Goal: Task Accomplishment & Management: Use online tool/utility

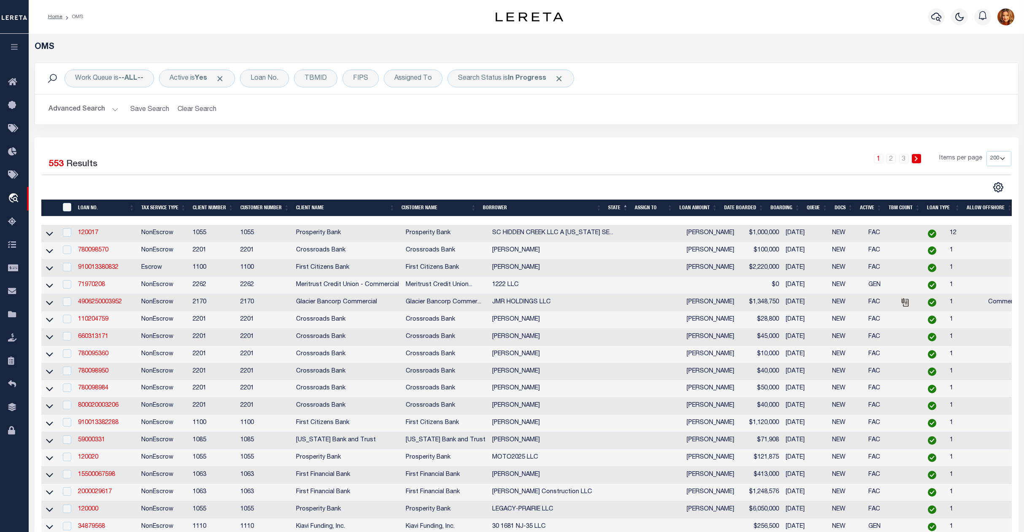
select select "200"
click at [202, 105] on button "Clear Search" at bounding box center [197, 109] width 46 height 16
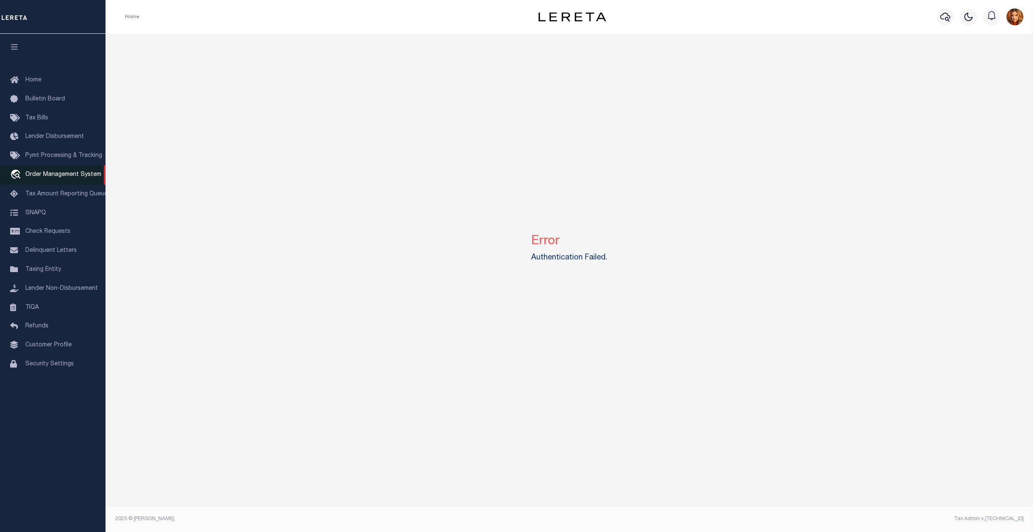
click at [56, 174] on span "Order Management System" at bounding box center [63, 175] width 76 height 6
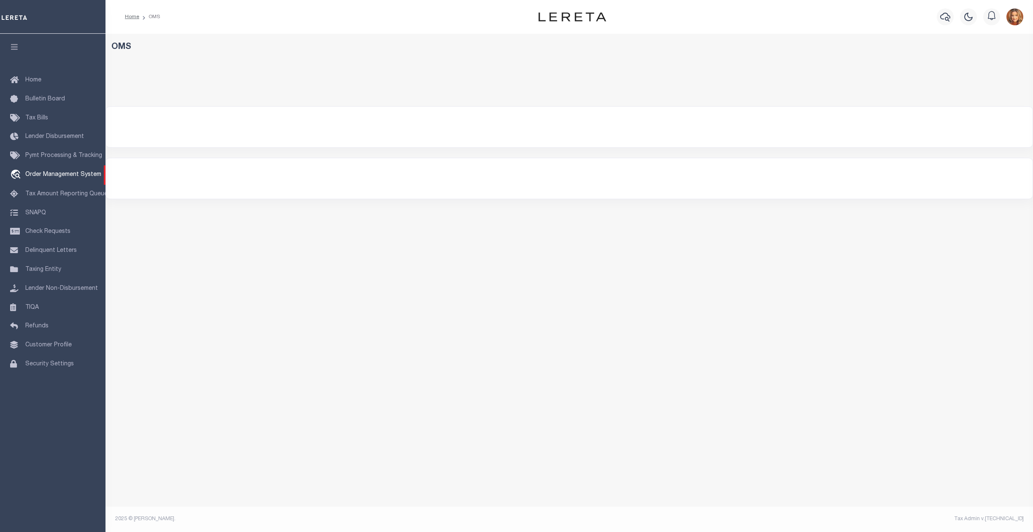
select select "200"
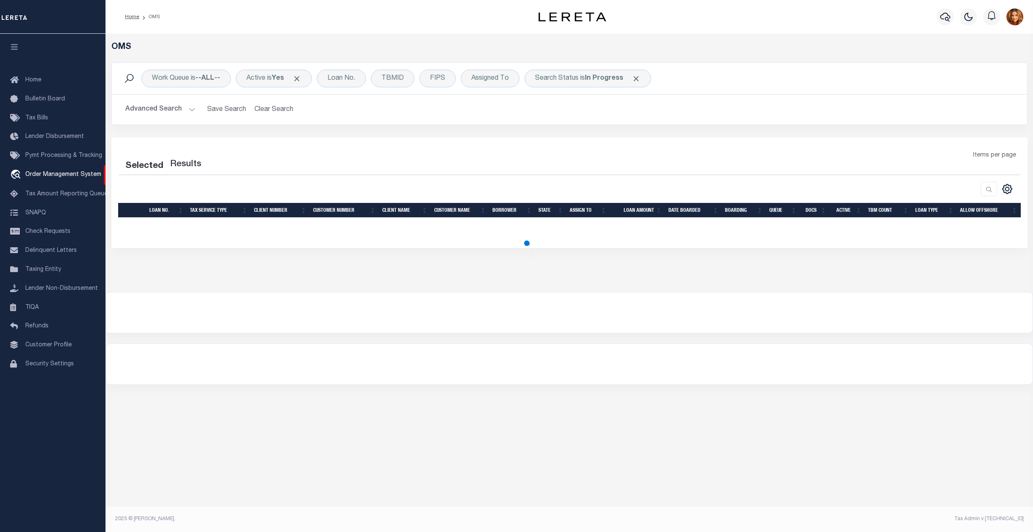
select select "200"
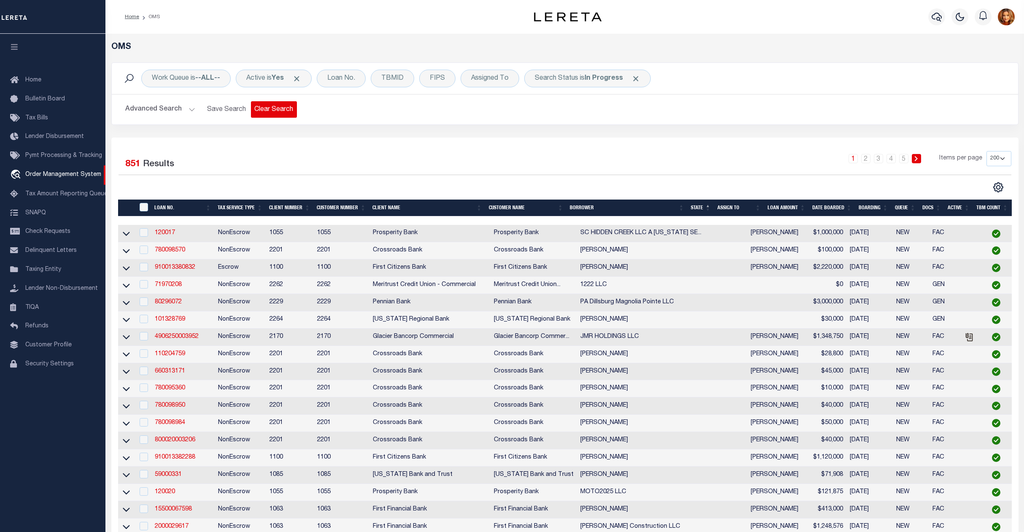
click at [266, 111] on button "Clear Search" at bounding box center [274, 109] width 46 height 16
click at [30, 80] on span "Home" at bounding box center [33, 80] width 16 height 6
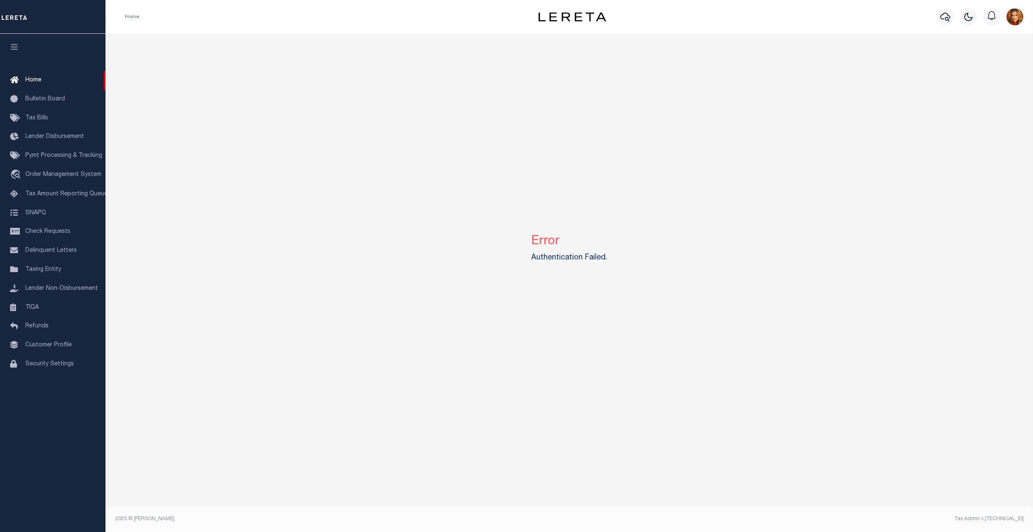
click at [30, 80] on span "Home" at bounding box center [33, 80] width 16 height 6
click at [31, 79] on span "Home" at bounding box center [33, 80] width 16 height 6
click at [55, 197] on span "Tax Amount Reporting Queue" at bounding box center [66, 194] width 82 height 6
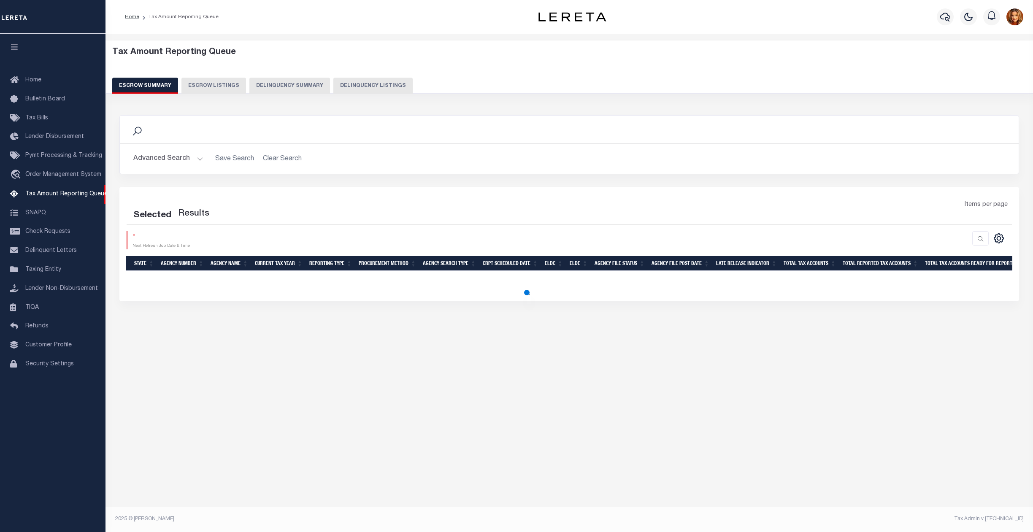
select select "100"
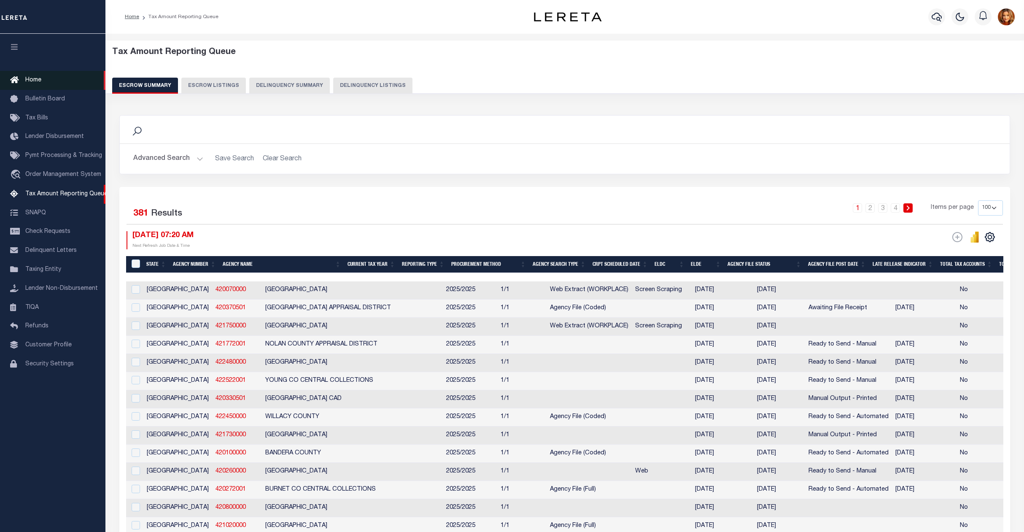
click at [32, 80] on span "Home" at bounding box center [33, 80] width 16 height 6
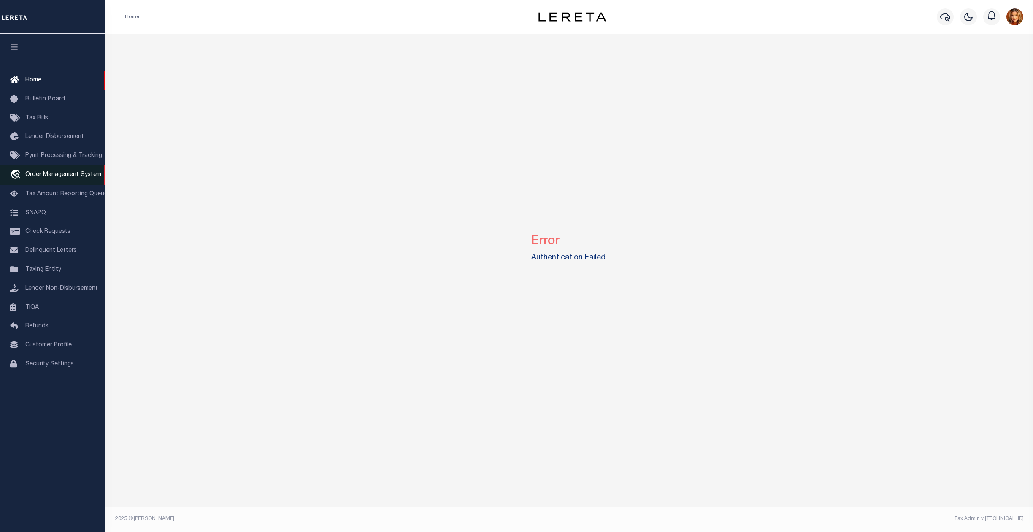
click at [45, 174] on span "Order Management System" at bounding box center [63, 175] width 76 height 6
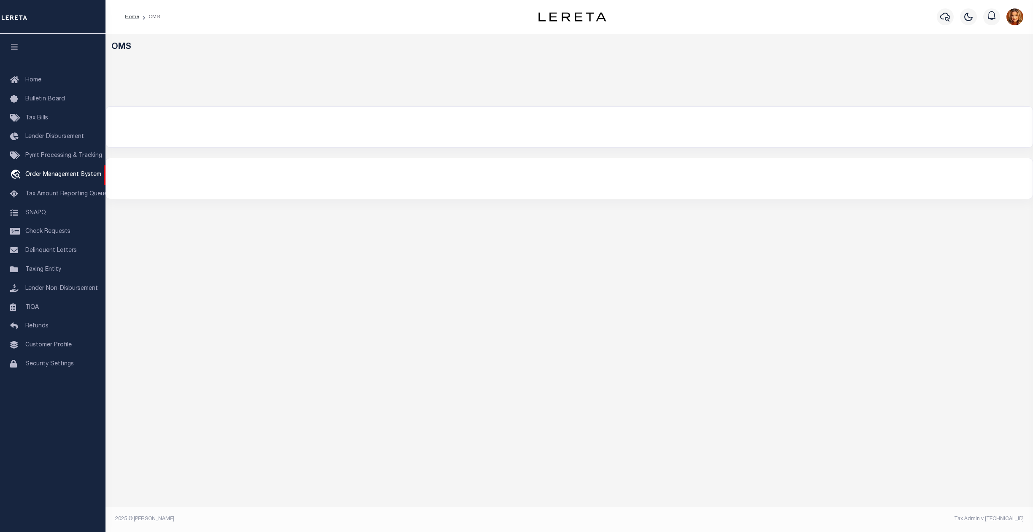
select select "200"
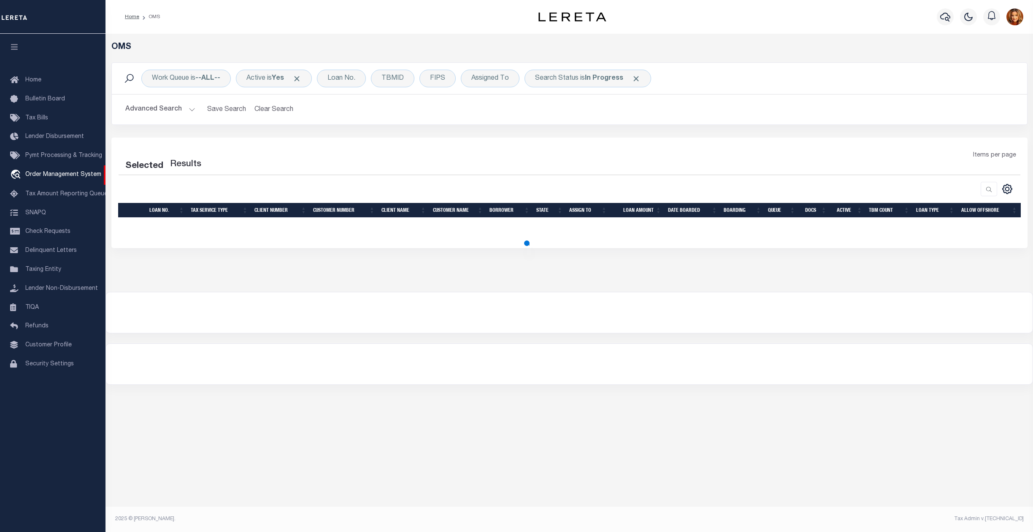
select select "200"
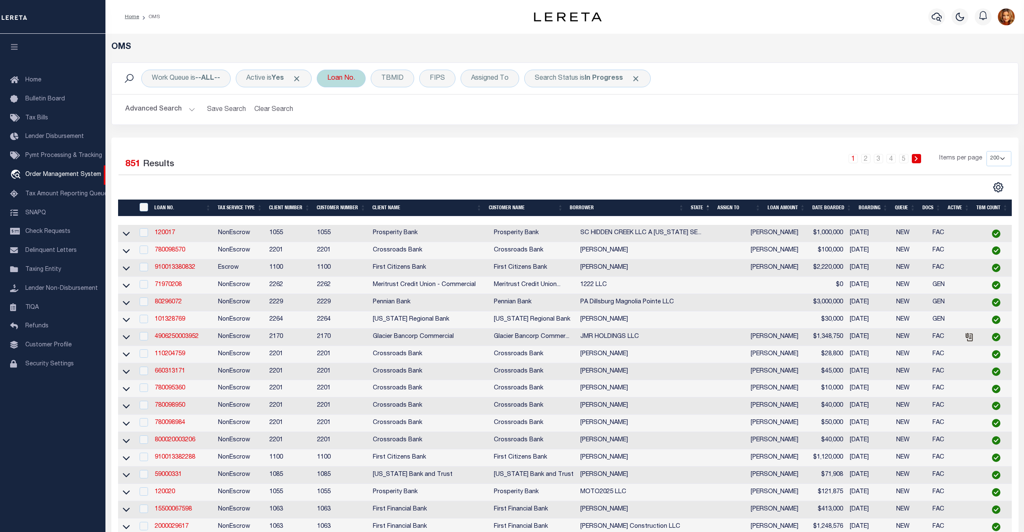
click at [343, 80] on div "Loan No." at bounding box center [341, 79] width 49 height 18
type input "300723891"
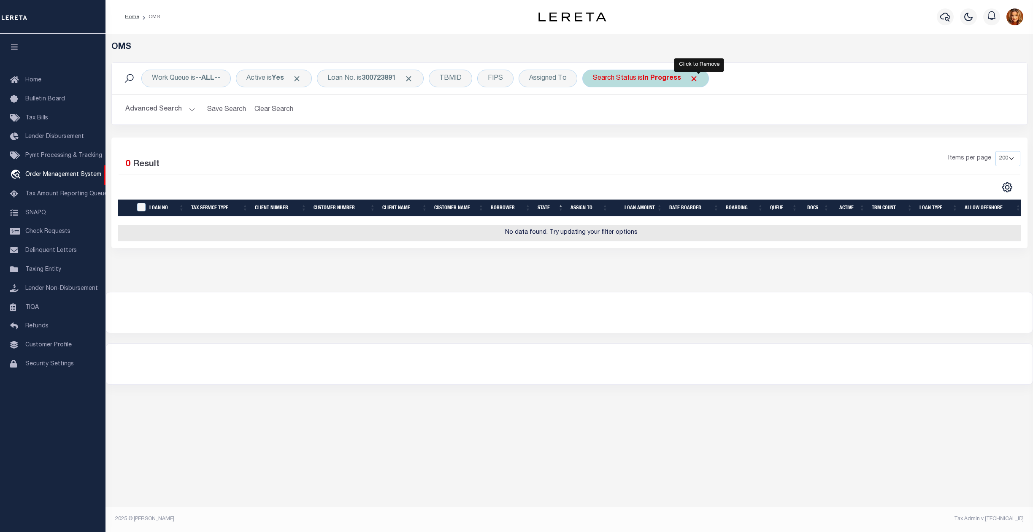
click at [696, 81] on span "Click to Remove" at bounding box center [693, 78] width 9 height 9
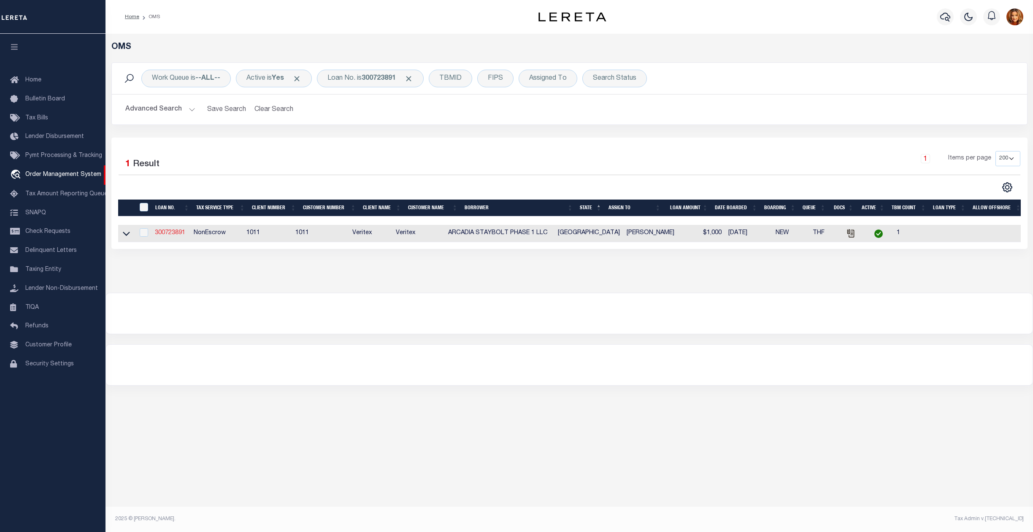
click at [170, 236] on link "300723891" at bounding box center [170, 233] width 30 height 6
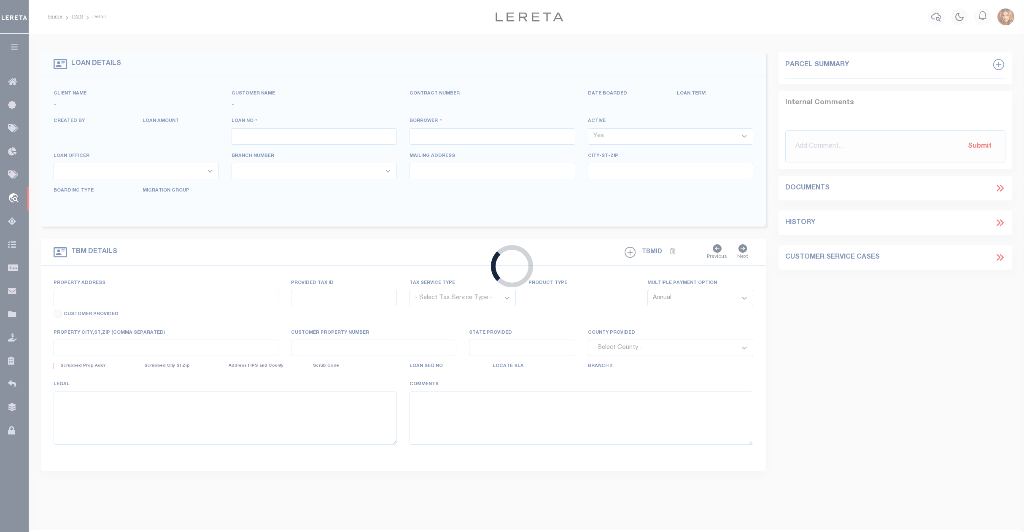
type input "300723891"
type input "ARCADIA STAYBOLT PHASE 1 LLC"
select select
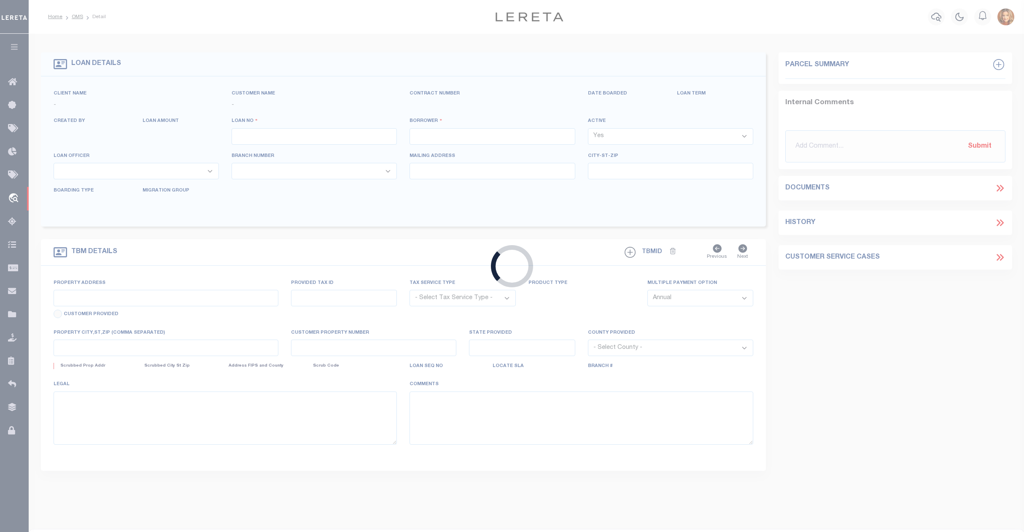
select select "NonEscrow"
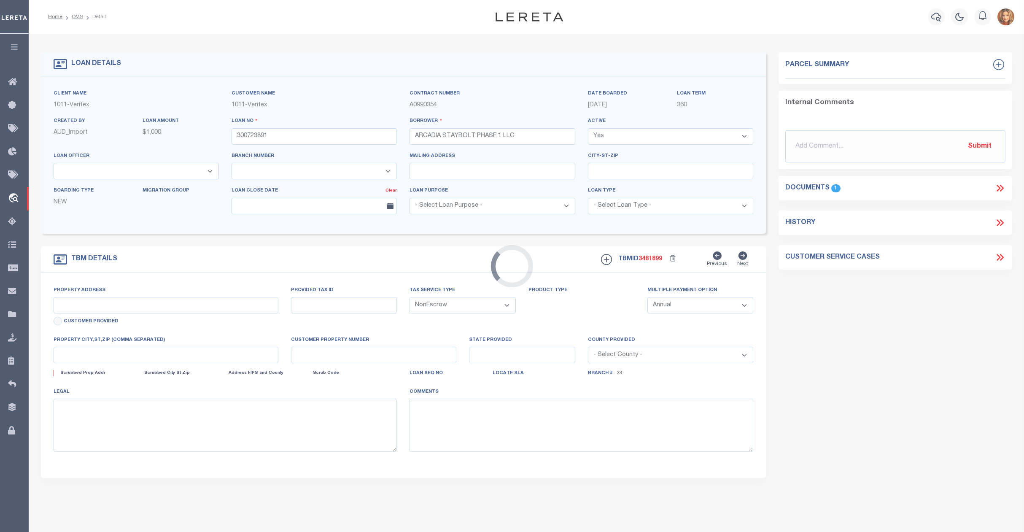
select select "127522"
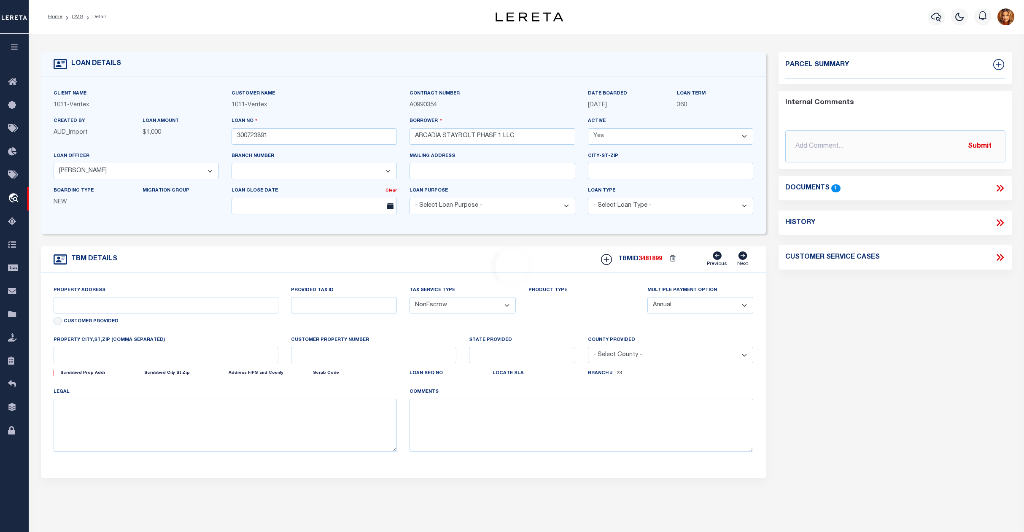
type input "47.1 ACRES OF LAND"
select select
type input "MANSFIELD, TX, 76063"
type input "[GEOGRAPHIC_DATA]"
select select
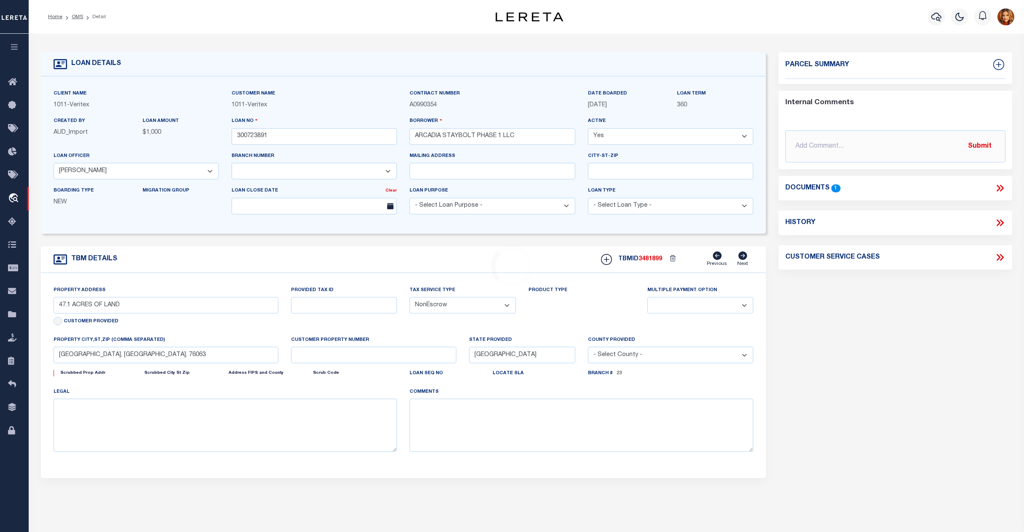
select select "65"
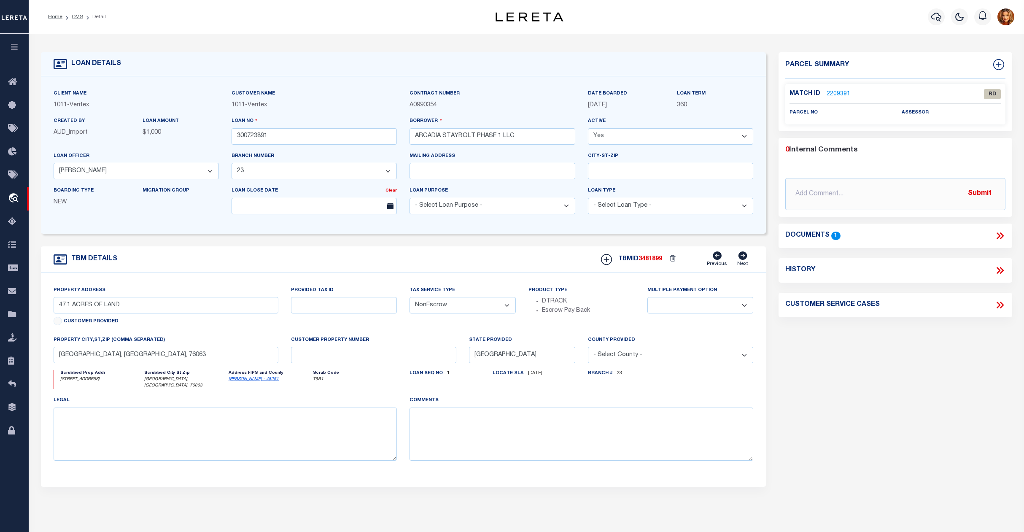
click at [997, 232] on icon at bounding box center [1000, 235] width 11 height 11
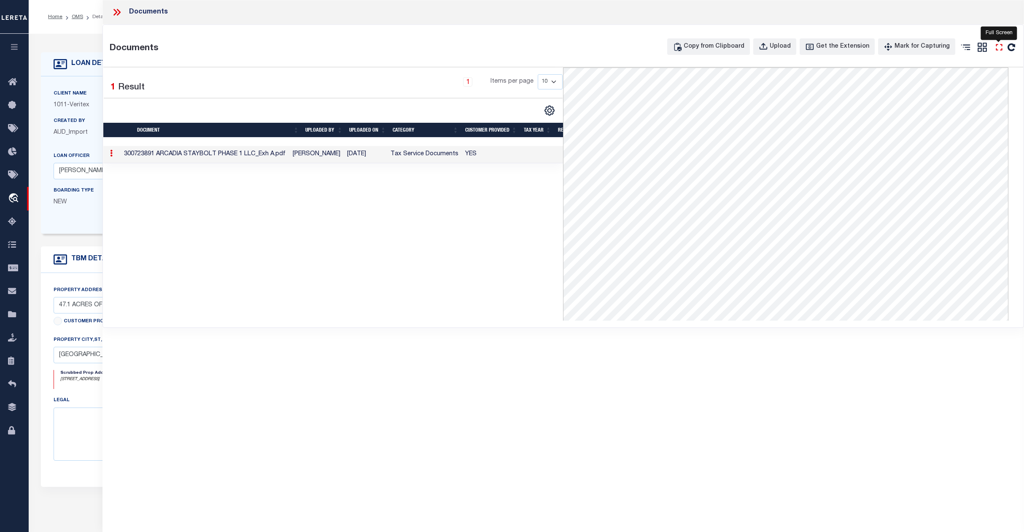
click at [994, 51] on icon "" at bounding box center [999, 47] width 11 height 11
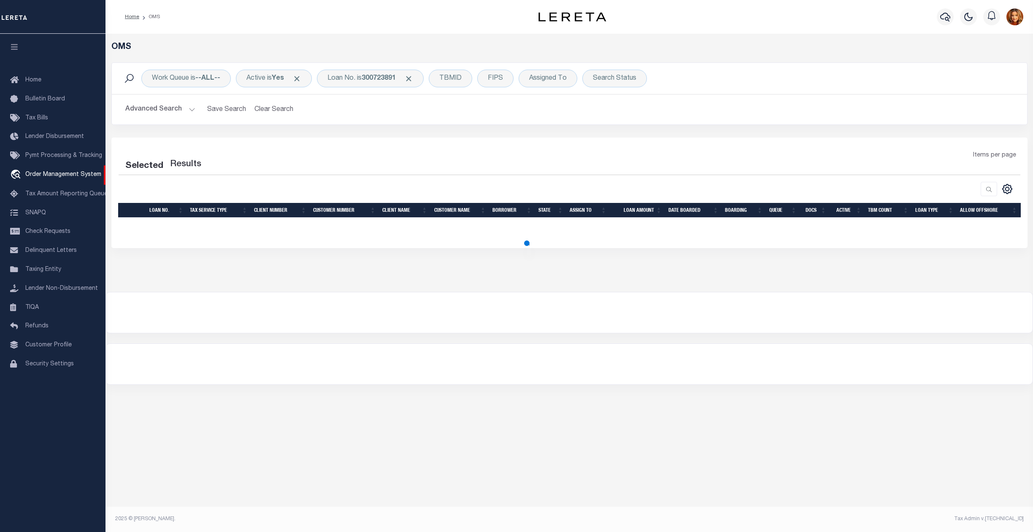
select select "200"
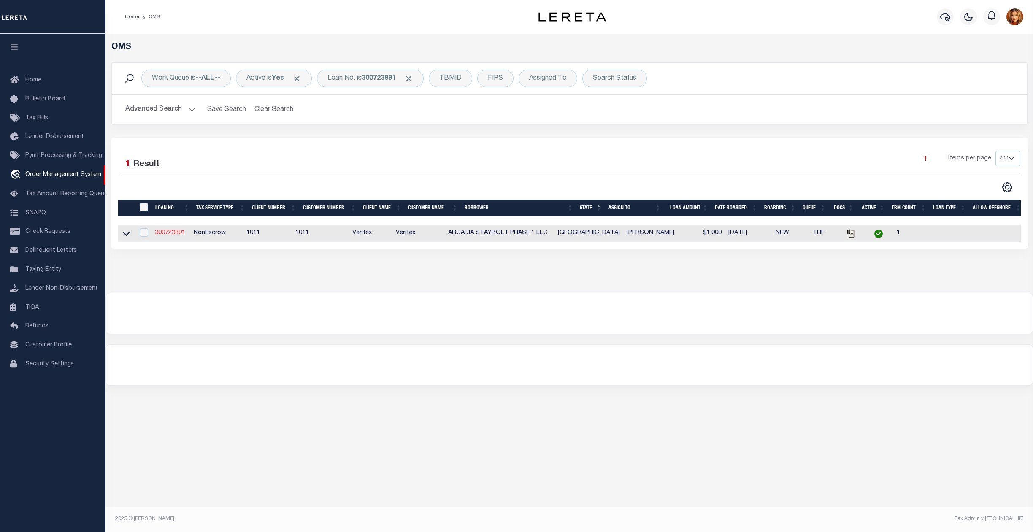
click at [164, 235] on link "300723891" at bounding box center [170, 233] width 30 height 6
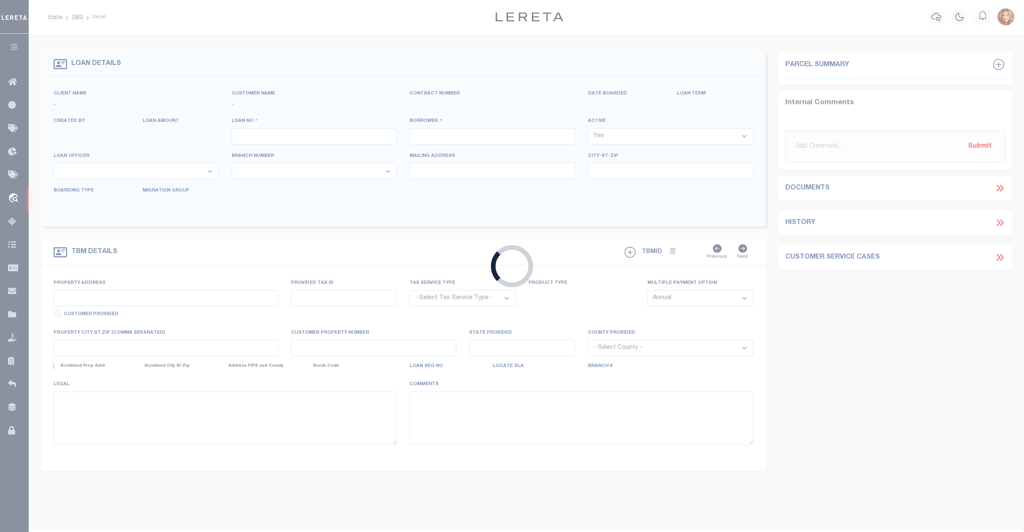
type input "300723891"
type input "ARCADIA STAYBOLT PHASE 1 LLC"
select select
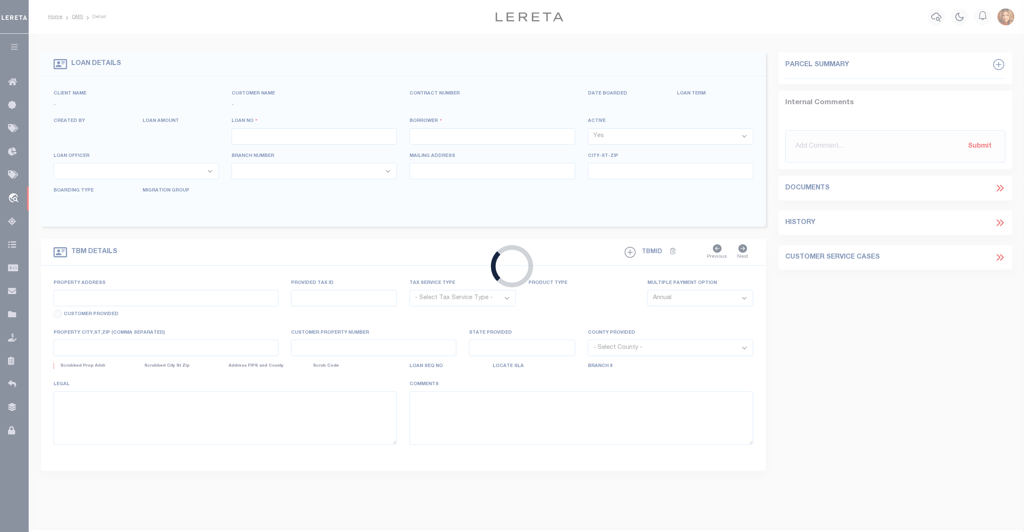
select select "NonEscrow"
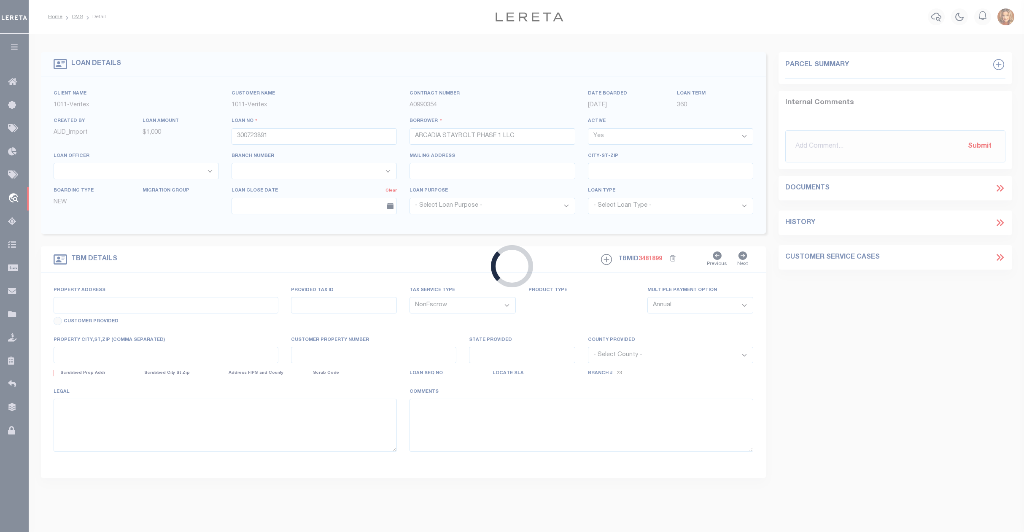
select select "127522"
select select "65"
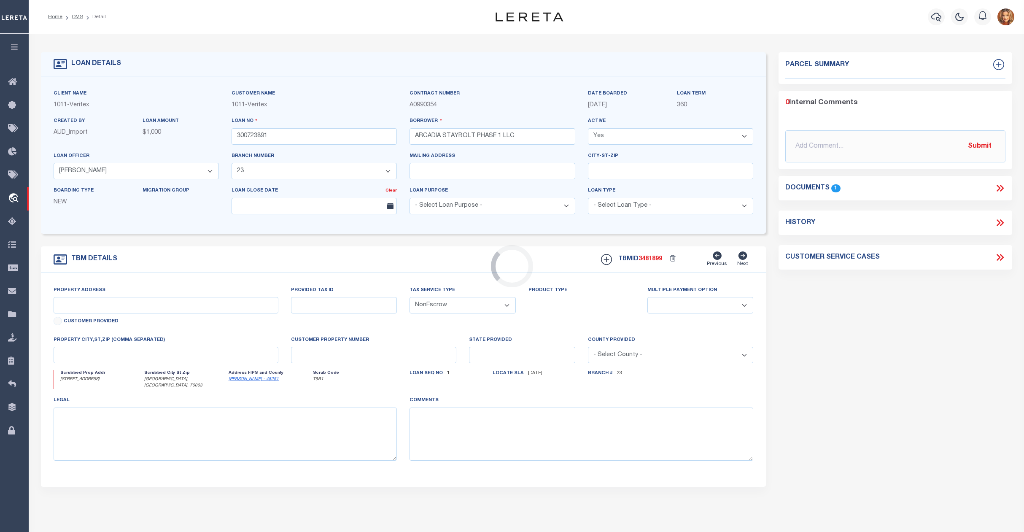
type input "47.1 ACRES OF LAND"
select select
type input "MANSFIELD, TX, 76063"
type input "[GEOGRAPHIC_DATA]"
select select
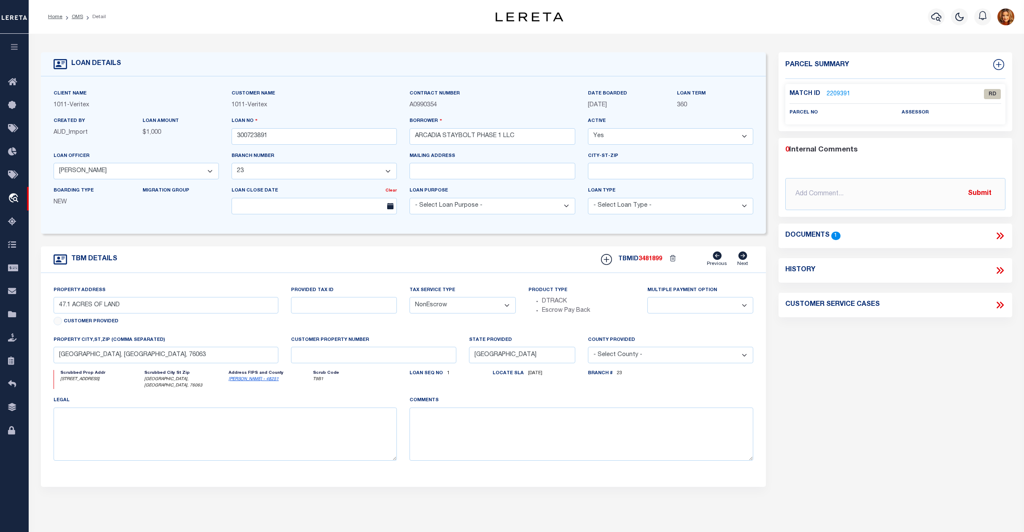
click at [836, 90] on link "2209391" at bounding box center [839, 94] width 24 height 9
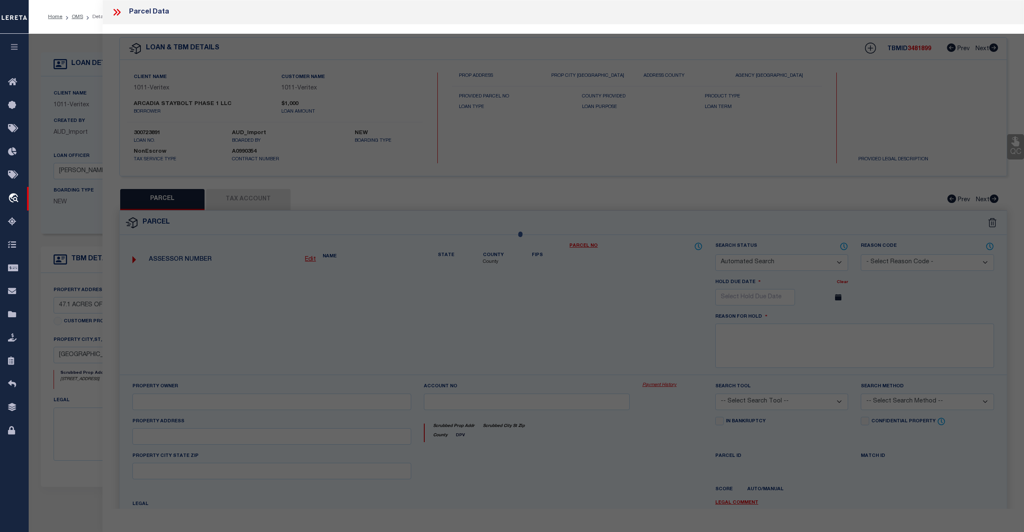
checkbox input "false"
select select "RD"
checkbox input "false"
type textarea "Document uploaded that satisfies a legal requirement, changing from ND to RD"
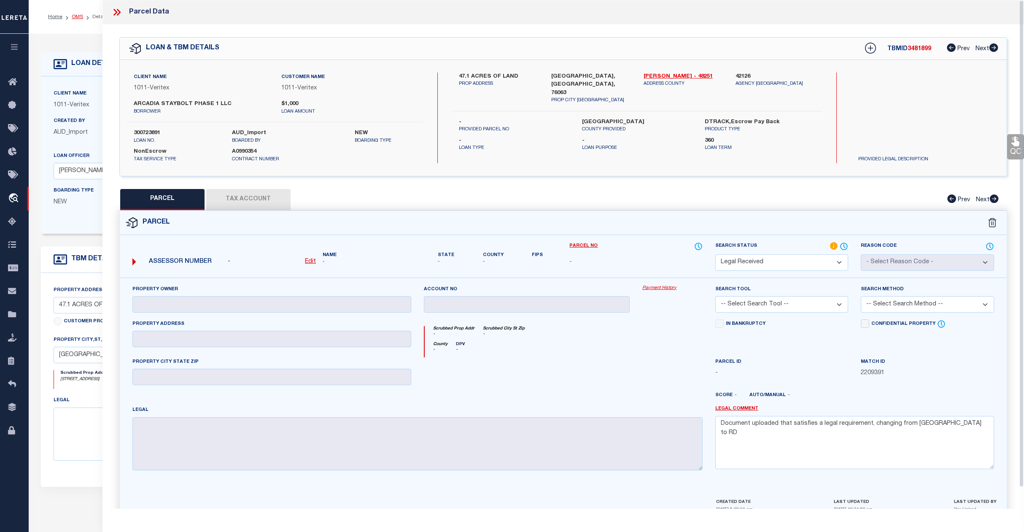
click at [78, 16] on link "OMS" at bounding box center [77, 16] width 11 height 5
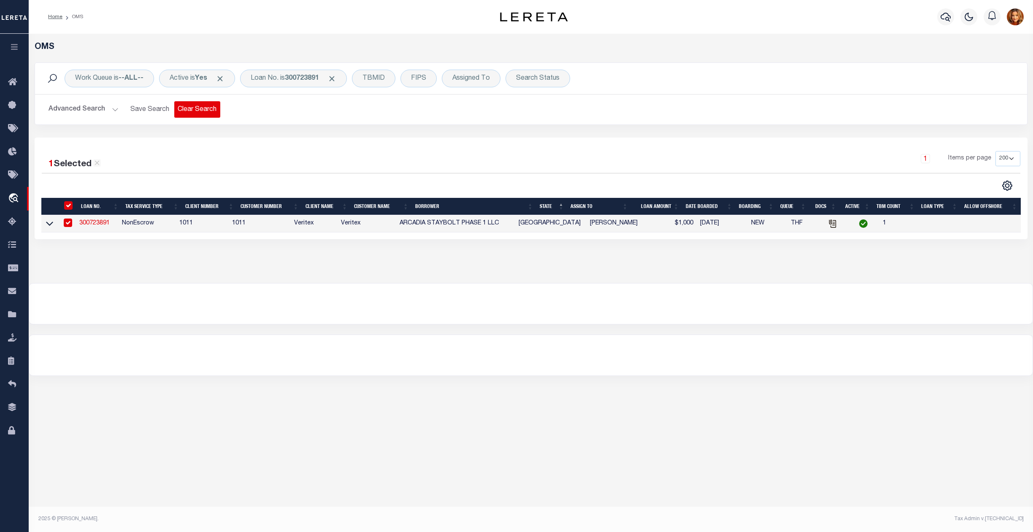
click at [185, 110] on button "Clear Search" at bounding box center [197, 109] width 46 height 16
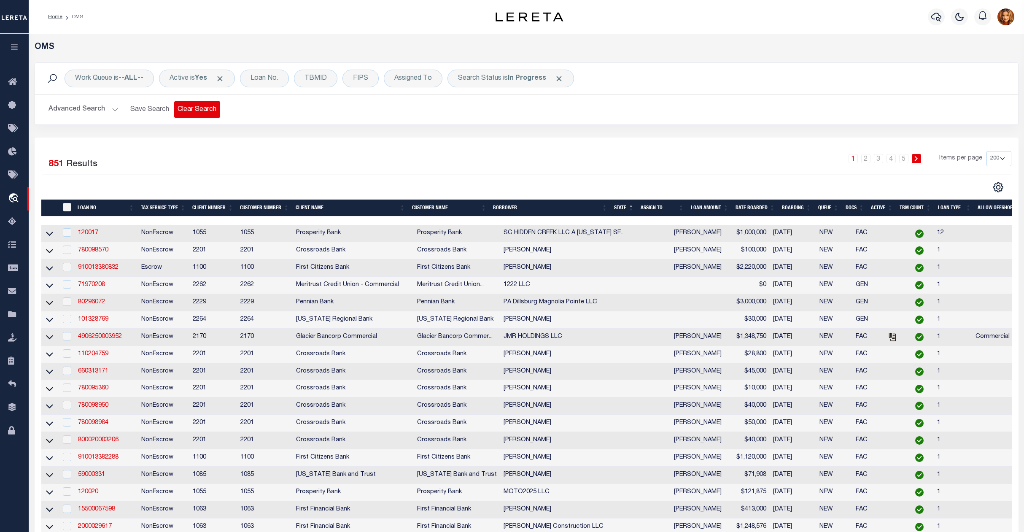
click at [197, 105] on button "Clear Search" at bounding box center [197, 109] width 46 height 16
click at [9, 82] on icon at bounding box center [15, 82] width 14 height 11
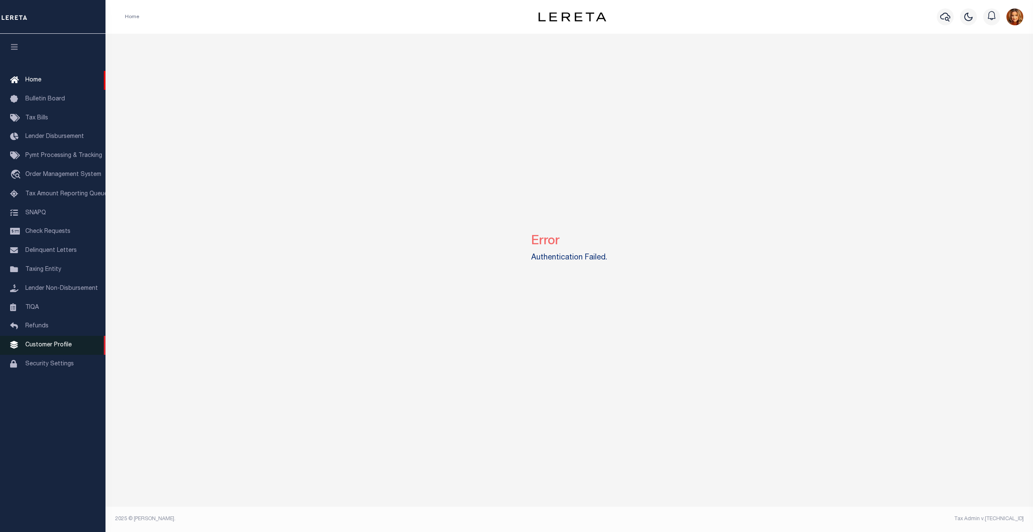
click at [56, 346] on span "Customer Profile" at bounding box center [48, 345] width 46 height 6
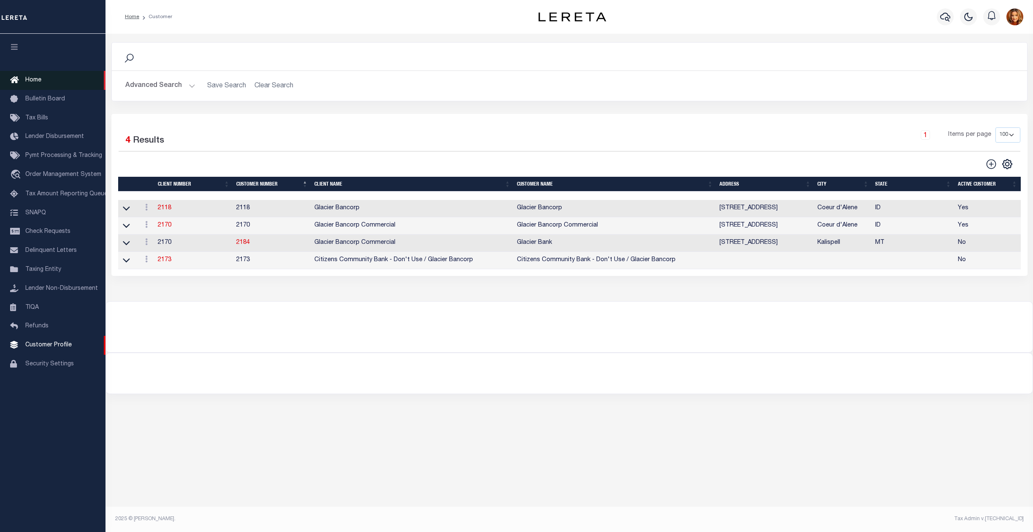
click at [40, 79] on span "Home" at bounding box center [33, 80] width 16 height 6
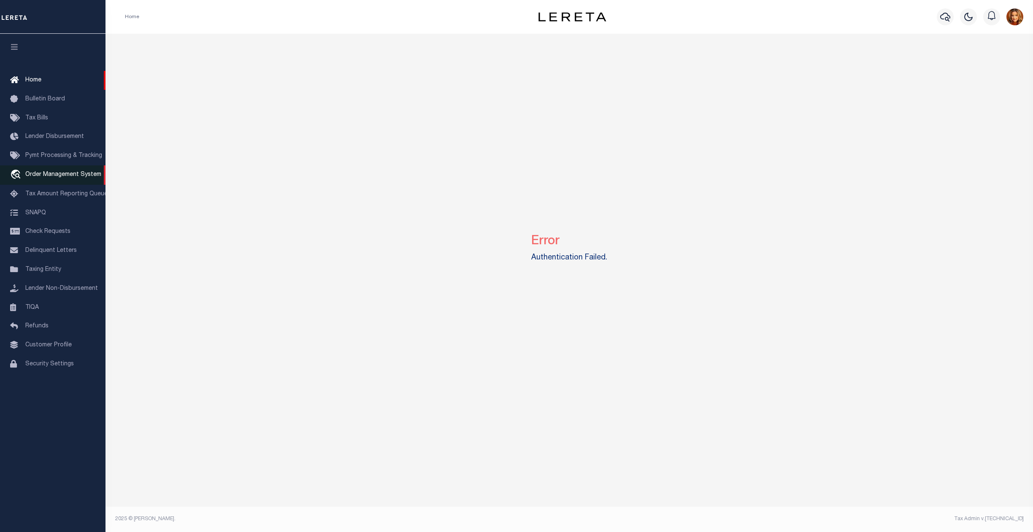
click at [46, 171] on link "travel_explore Order Management System" at bounding box center [52, 174] width 105 height 19
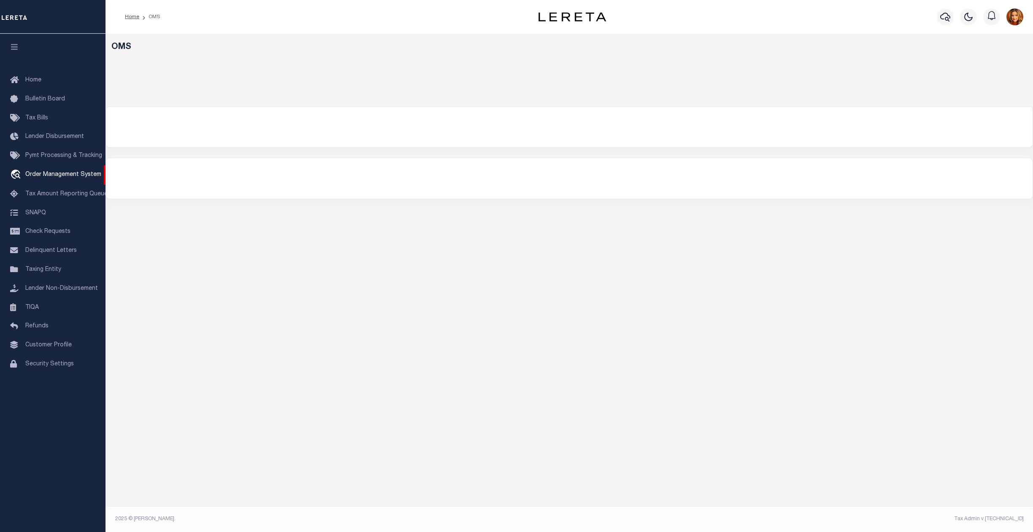
select select "200"
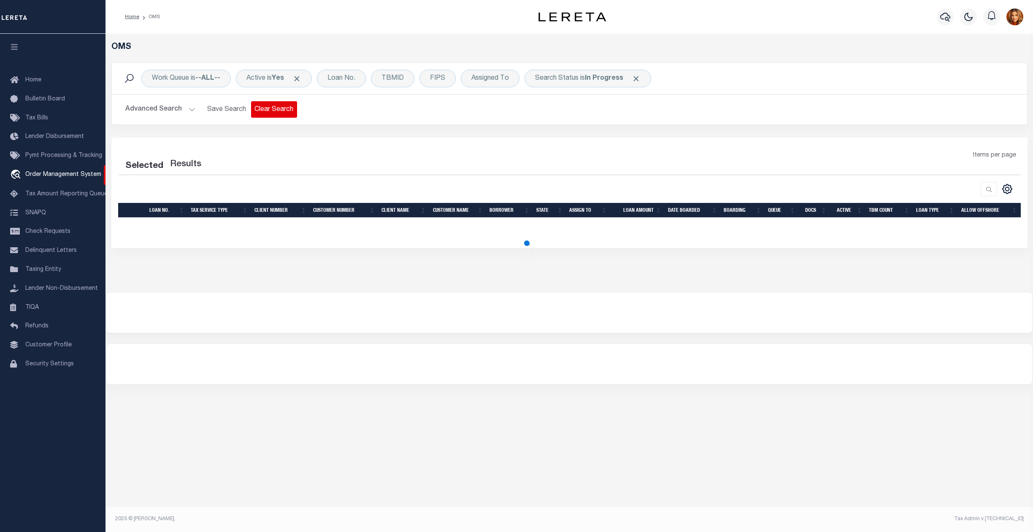
click at [278, 110] on button "Clear Search" at bounding box center [274, 109] width 46 height 16
select select "200"
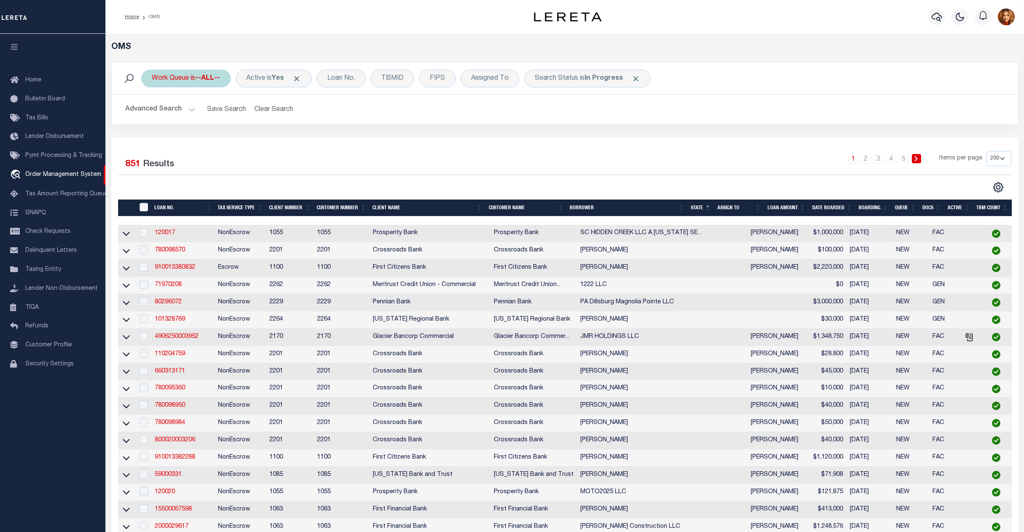
click at [193, 79] on div "Work Queue is --ALL--" at bounding box center [185, 79] width 89 height 18
click at [165, 119] on select "--ALL-- factRSystems General ThoughtFocus" at bounding box center [214, 120] width 124 height 16
select select "GEN"
click at [152, 112] on select "--ALL-- factRSystems General ThoughtFocus" at bounding box center [214, 120] width 124 height 16
click at [262, 135] on input "Apply" at bounding box center [263, 138] width 25 height 14
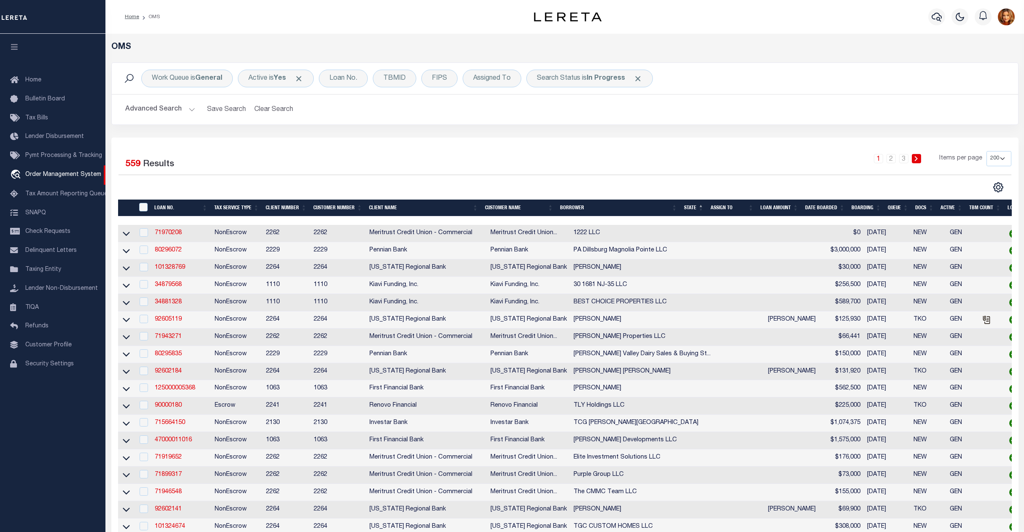
click at [697, 208] on th "State" at bounding box center [694, 208] width 27 height 17
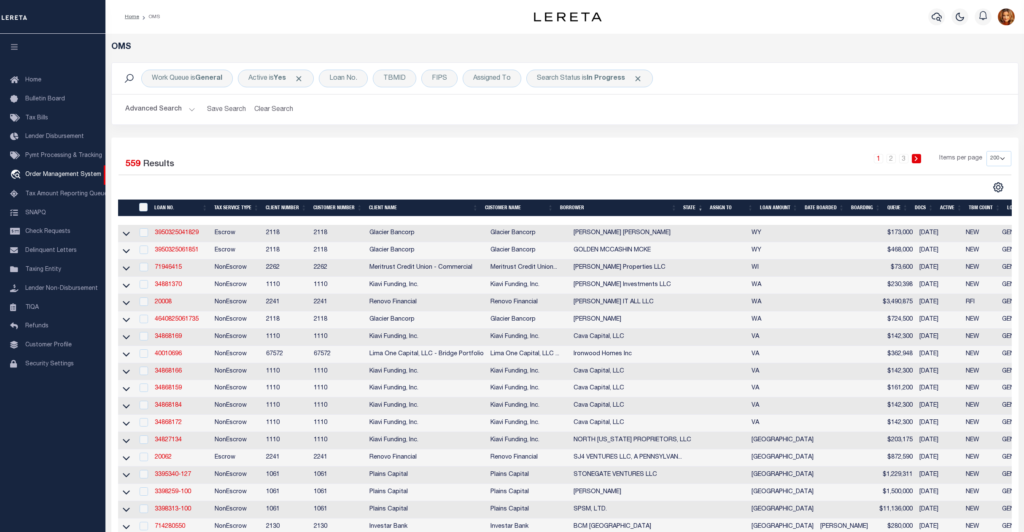
click at [697, 207] on th "State" at bounding box center [693, 208] width 27 height 17
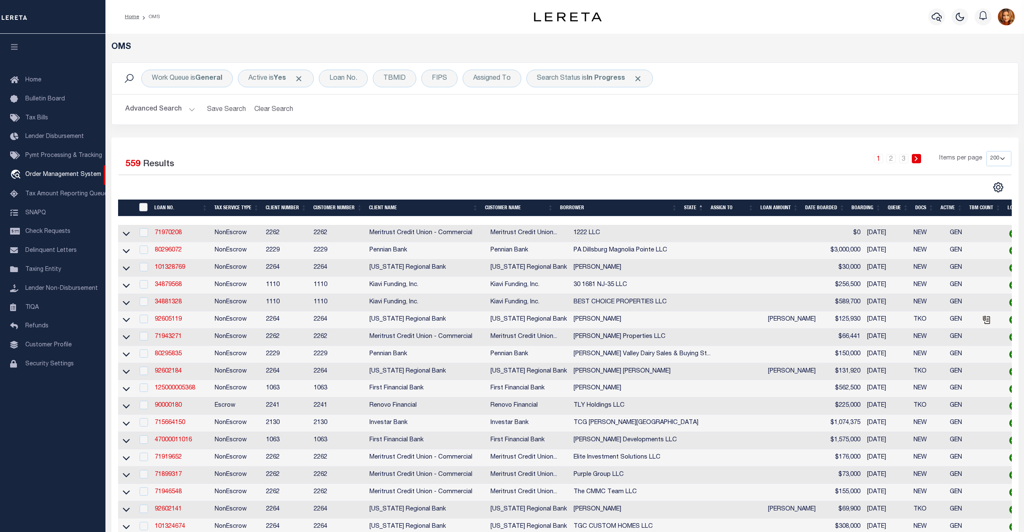
click at [143, 205] on input "" at bounding box center [143, 207] width 8 height 8
checkbox input "true"
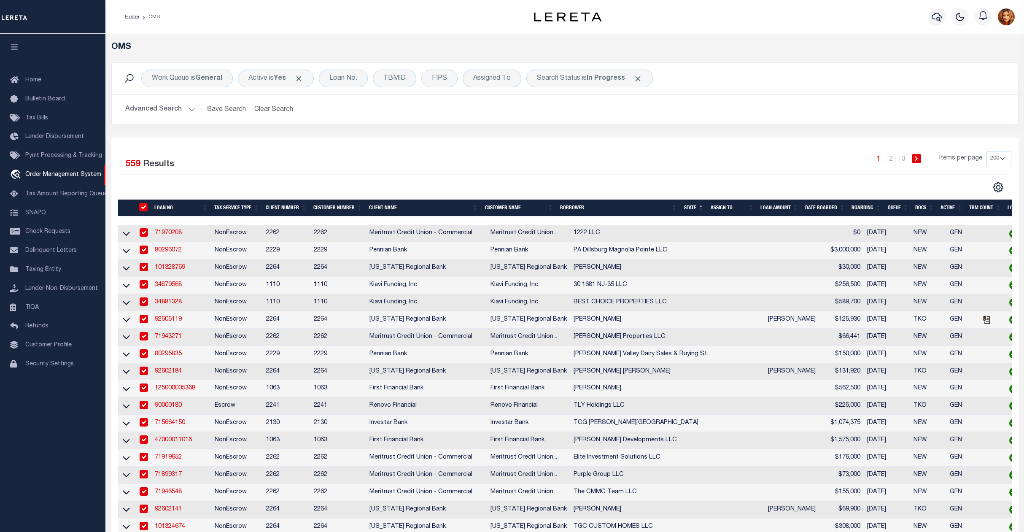
checkbox input "true"
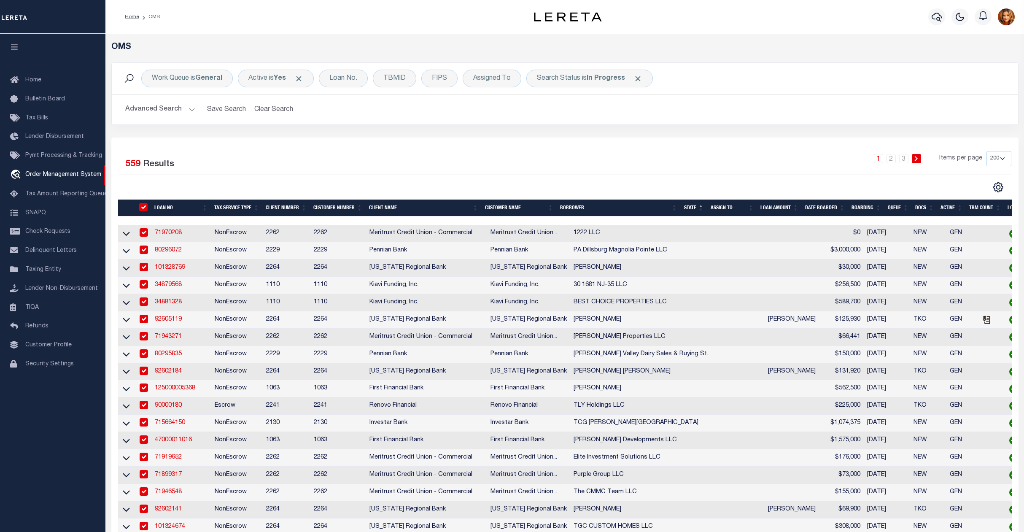
checkbox input "true"
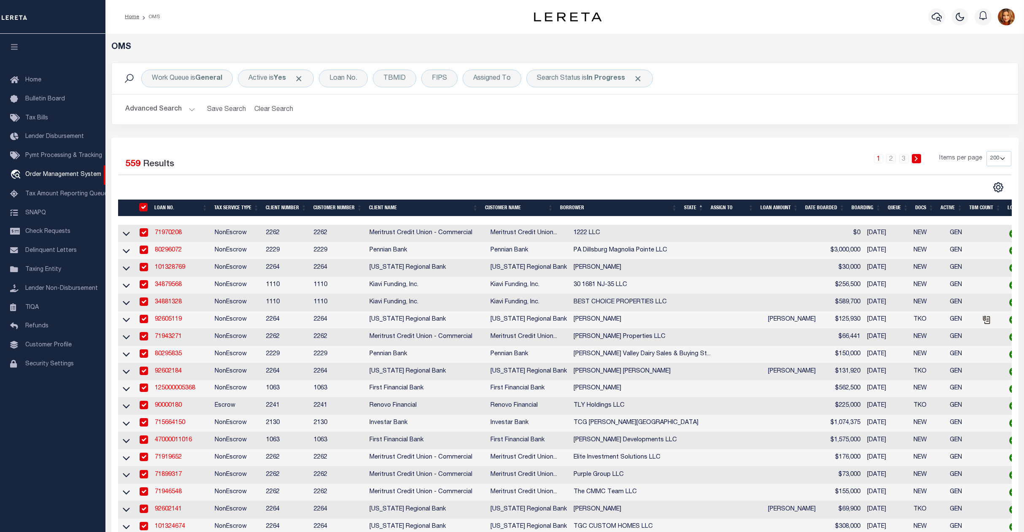
checkbox input "true"
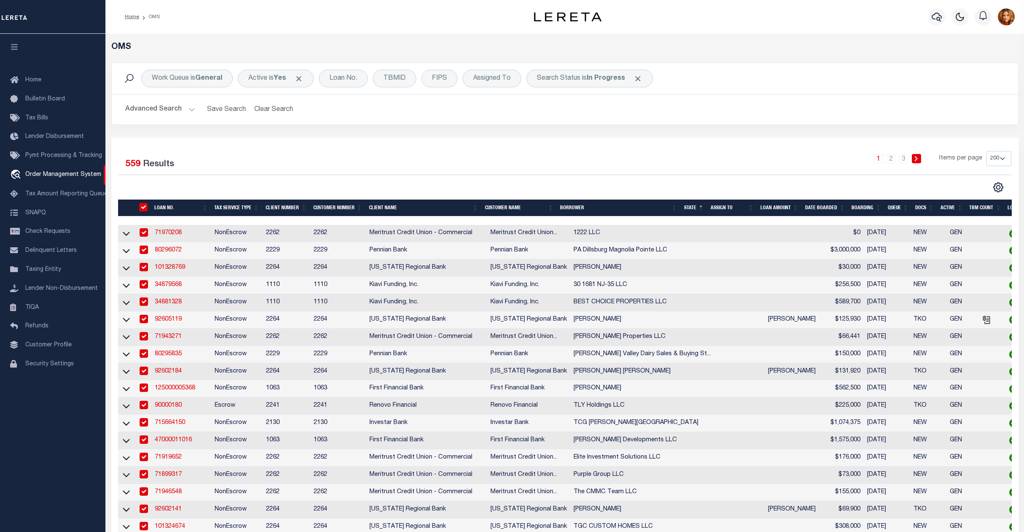
checkbox input "true"
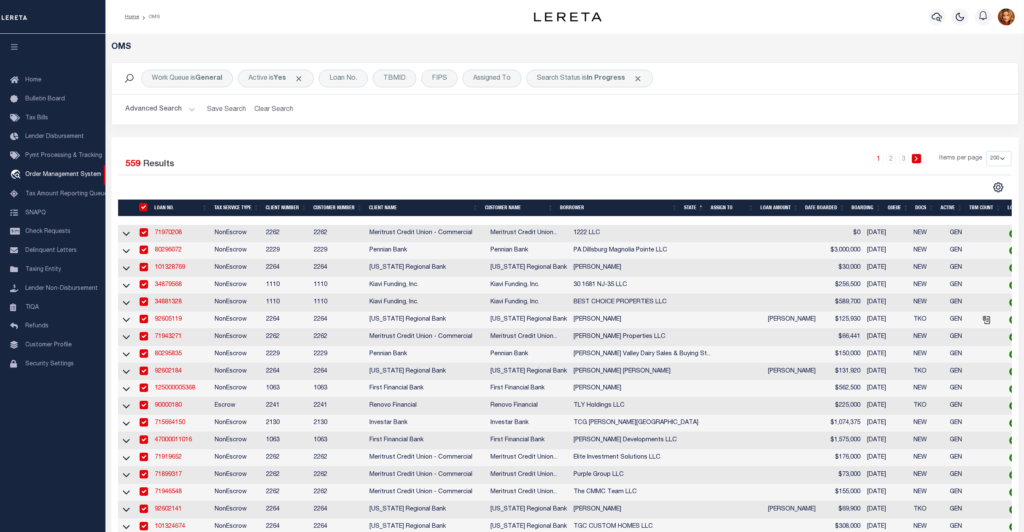
checkbox input "true"
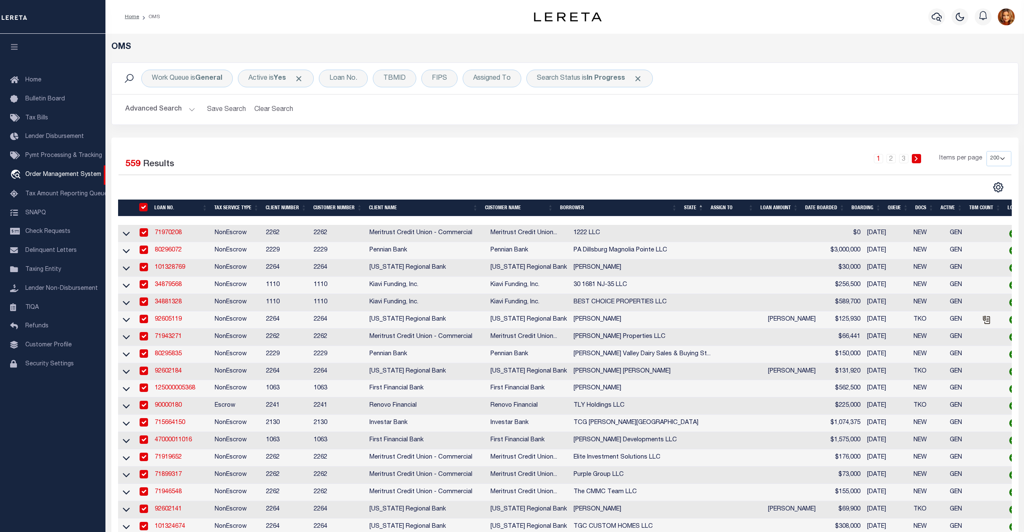
checkbox input "true"
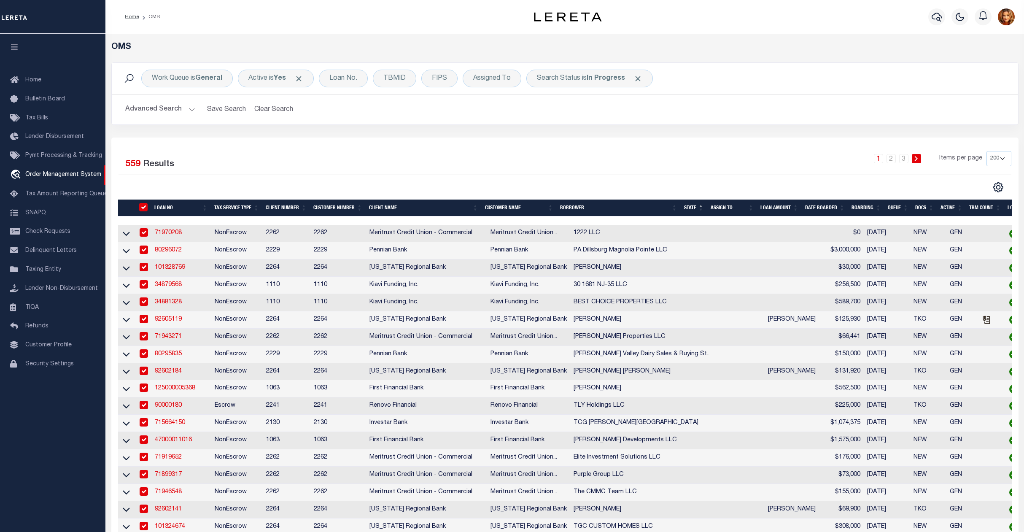
checkbox input "true"
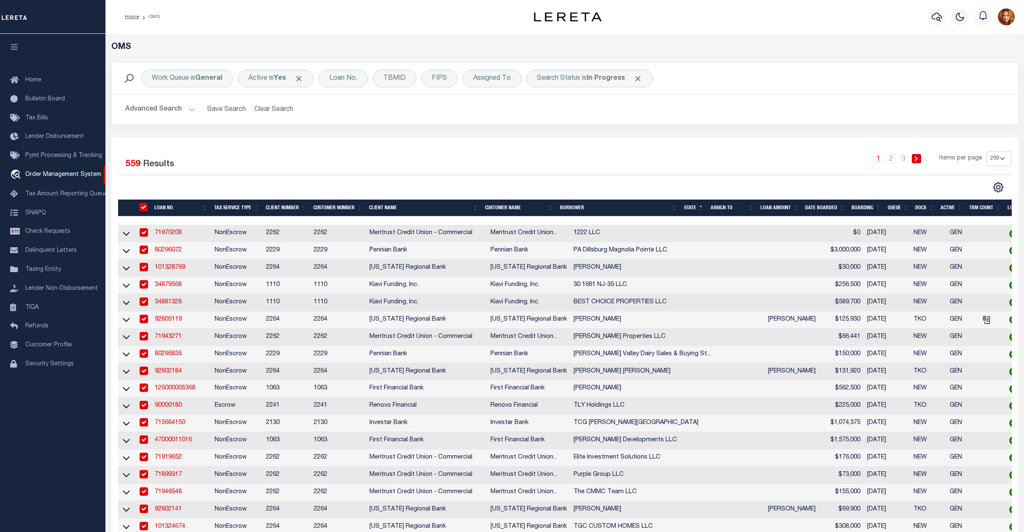
checkbox input "true"
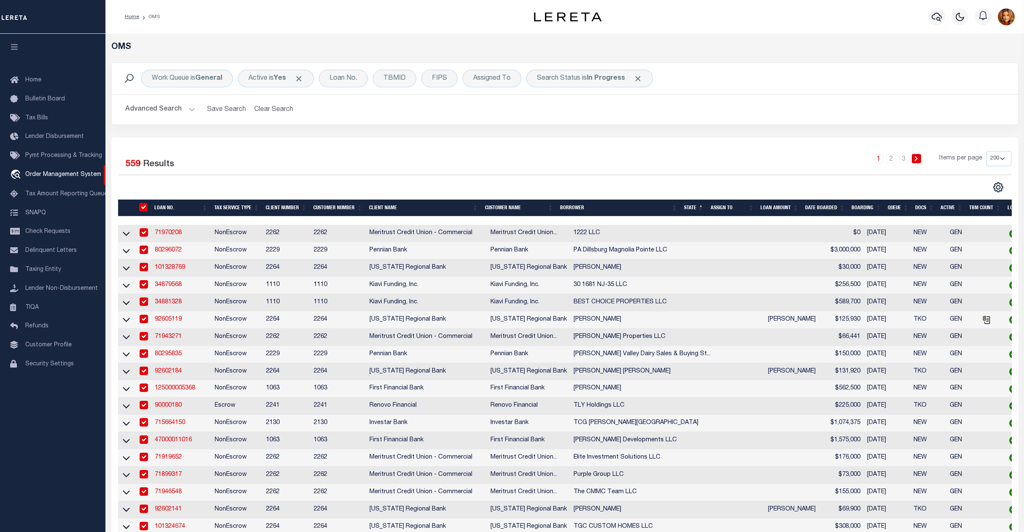
checkbox input "true"
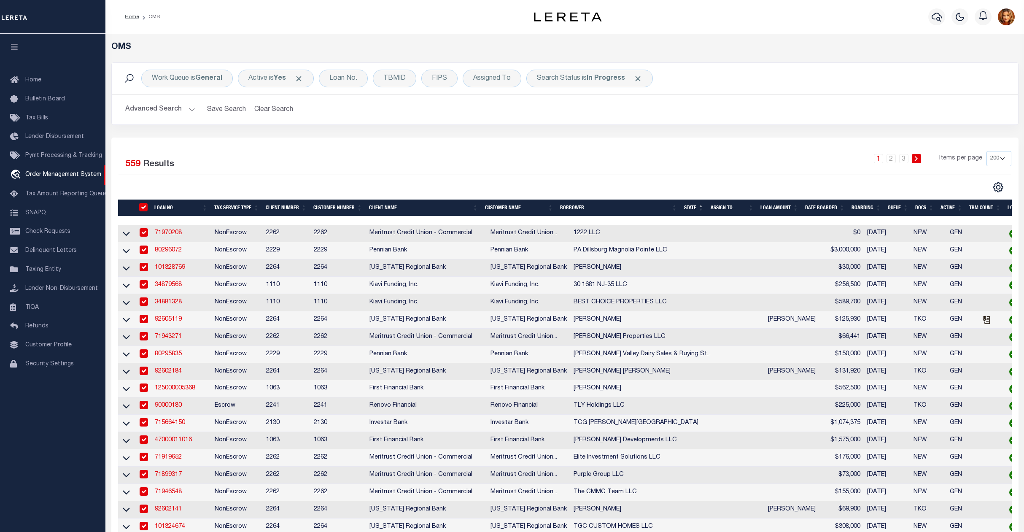
checkbox input "true"
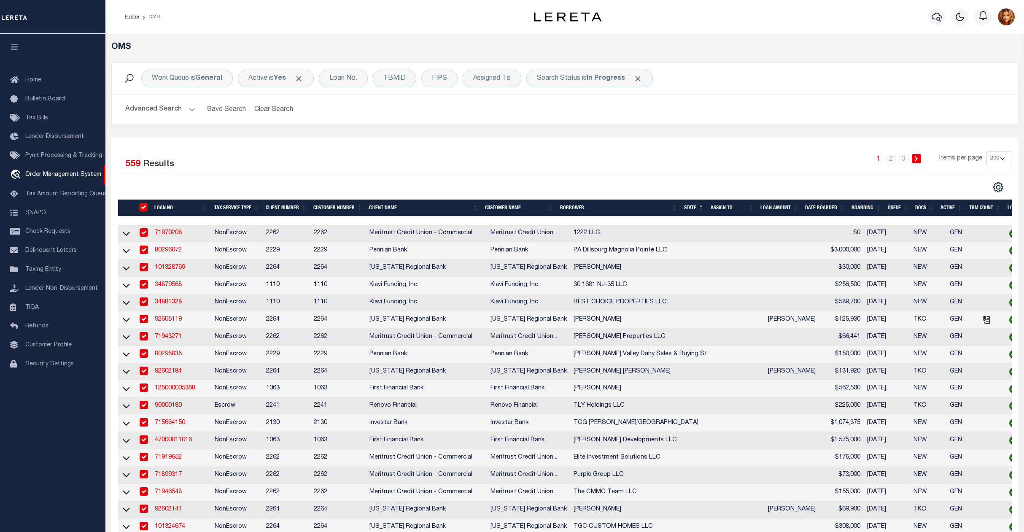
checkbox input "true"
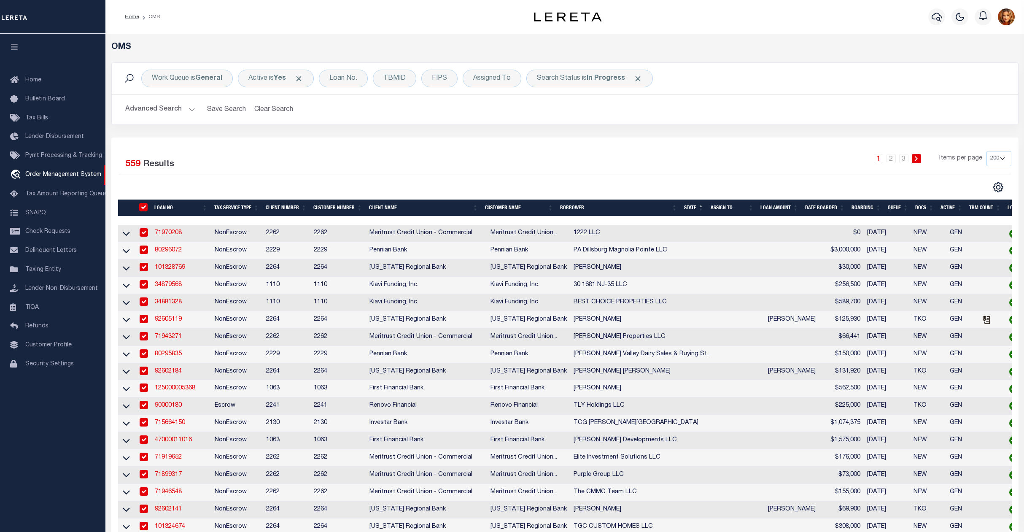
checkbox input "true"
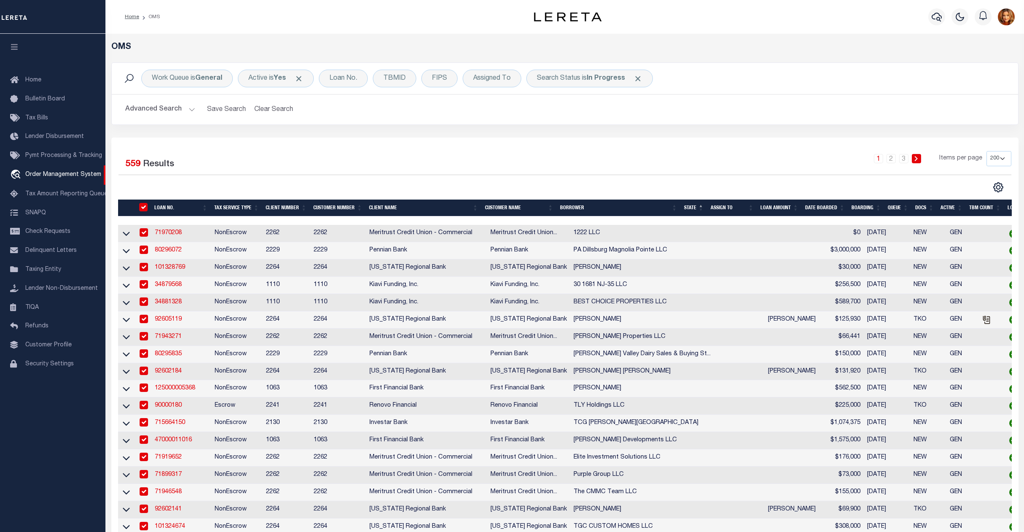
checkbox input "true"
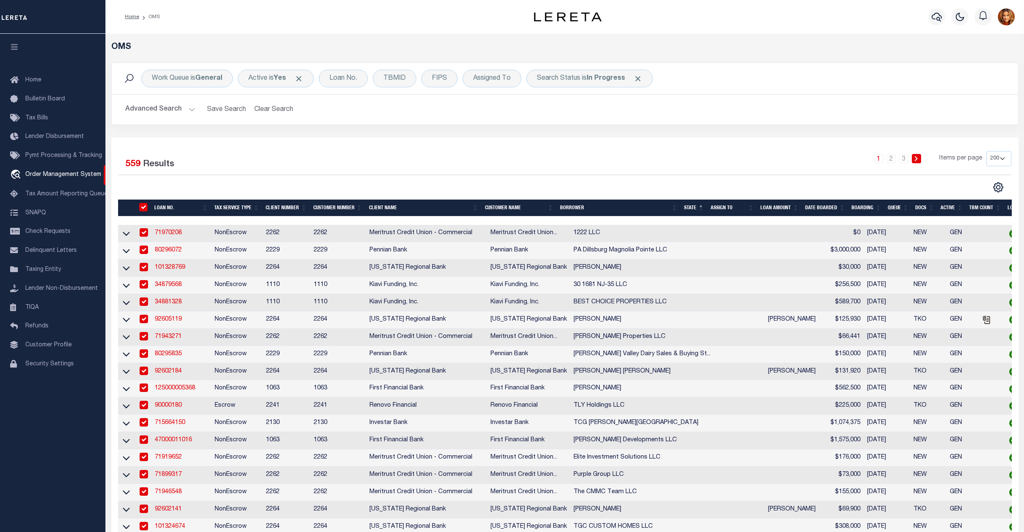
checkbox input "true"
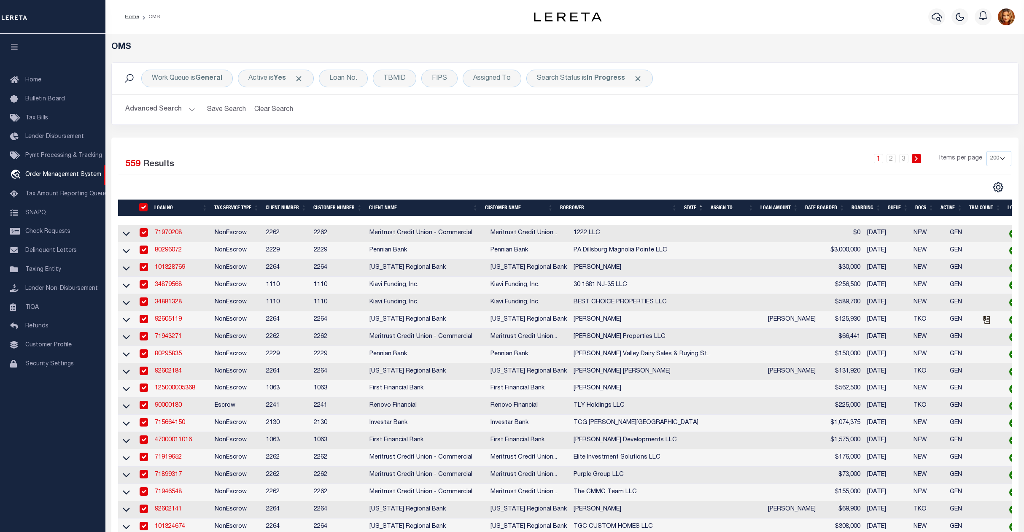
checkbox input "true"
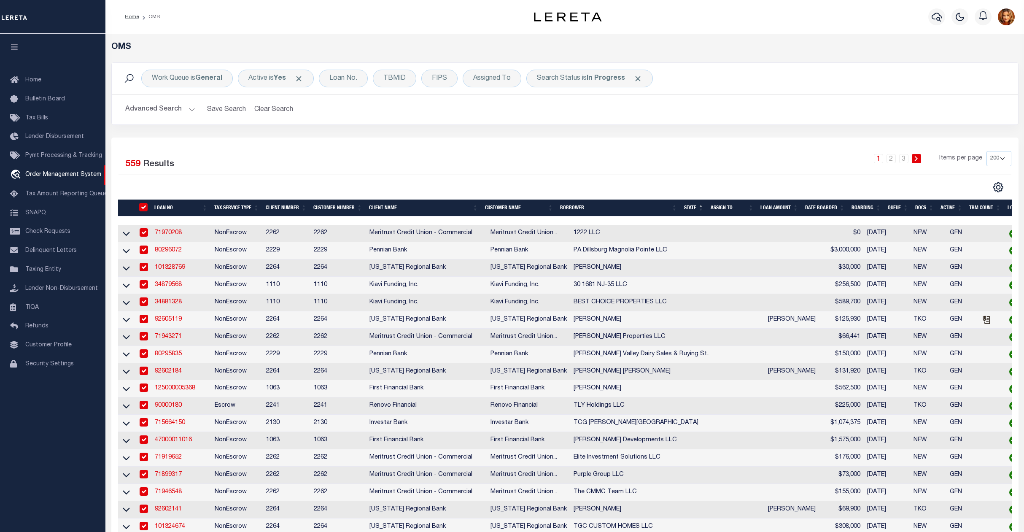
checkbox input "true"
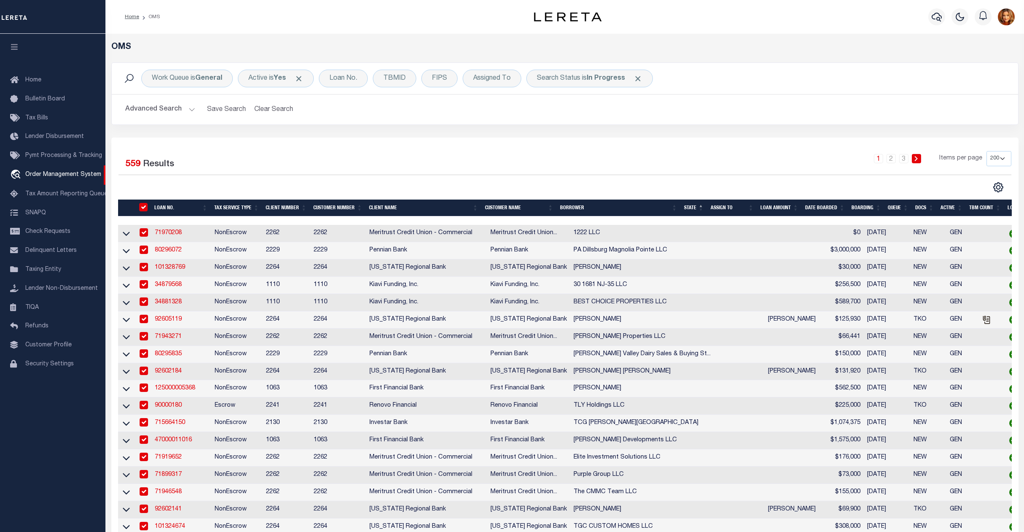
checkbox input "true"
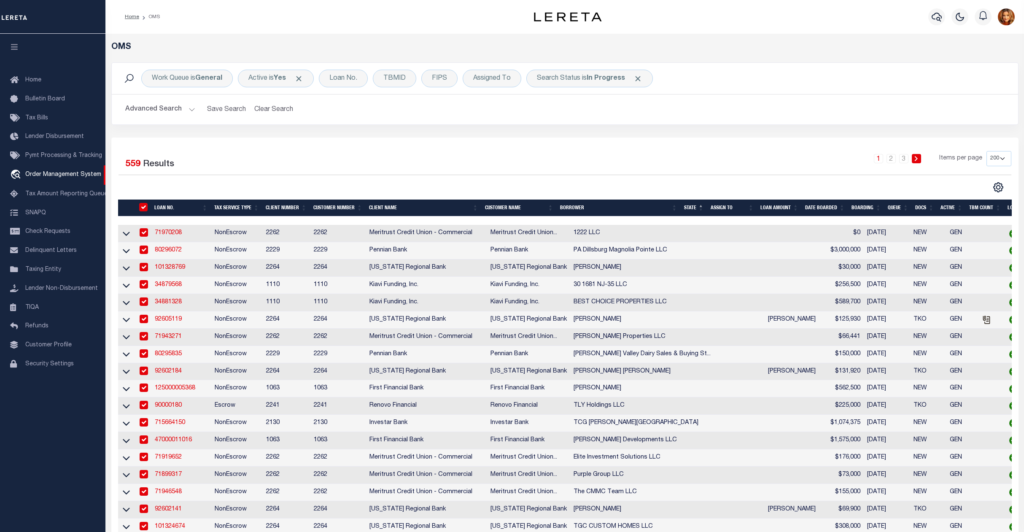
checkbox input "true"
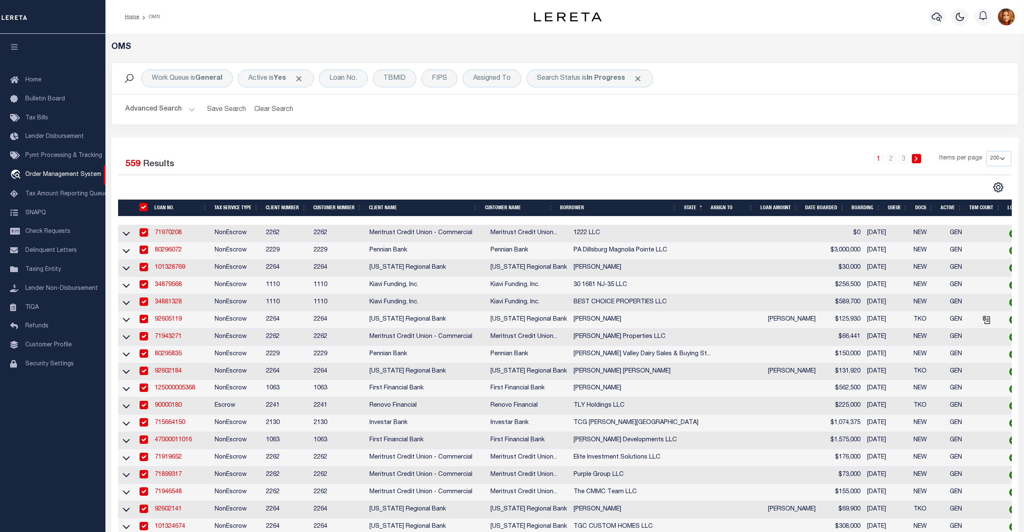
checkbox input "true"
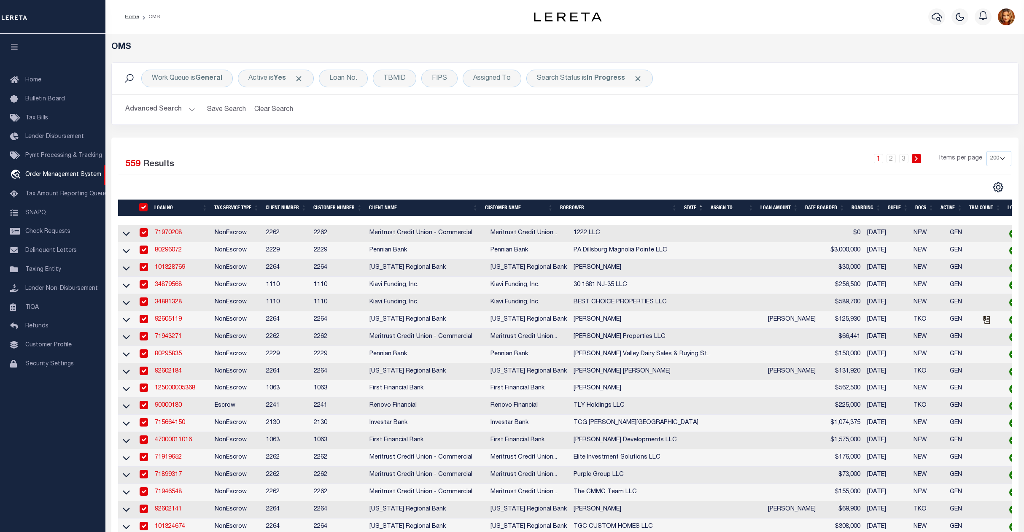
checkbox input "true"
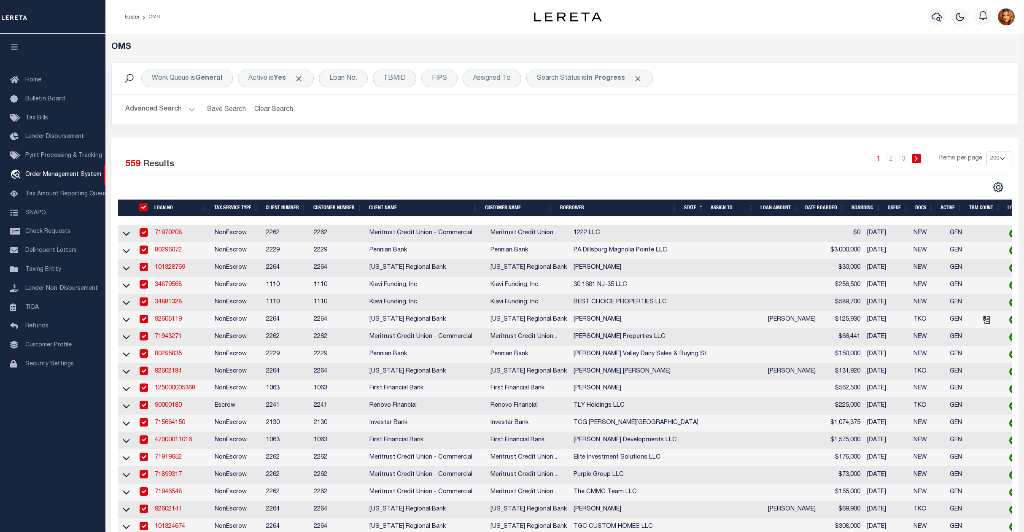
checkbox input "true"
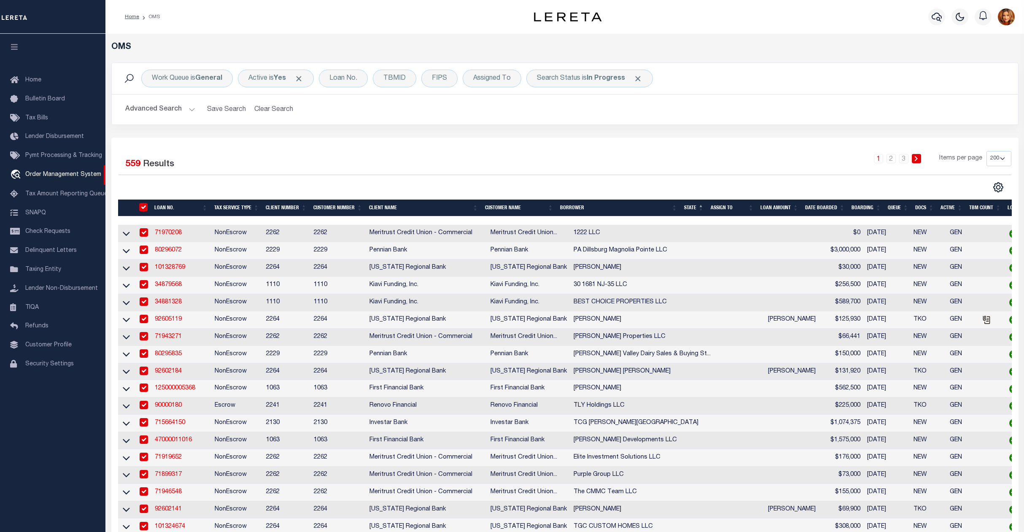
checkbox input "true"
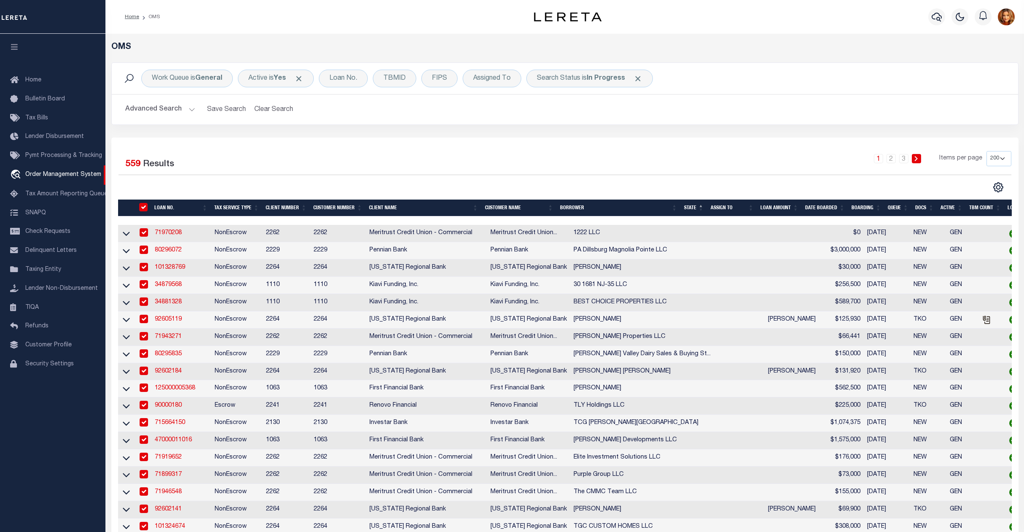
checkbox input "true"
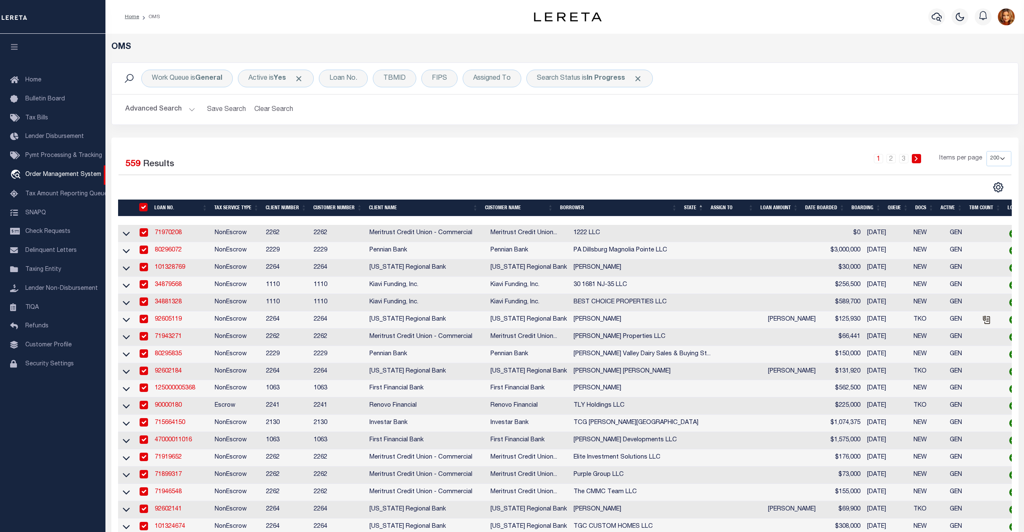
checkbox input "true"
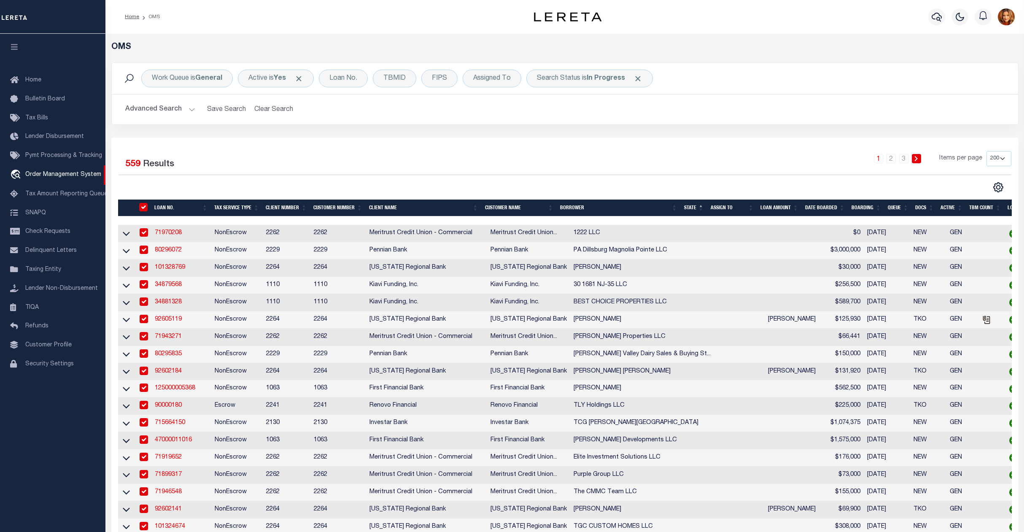
checkbox input "true"
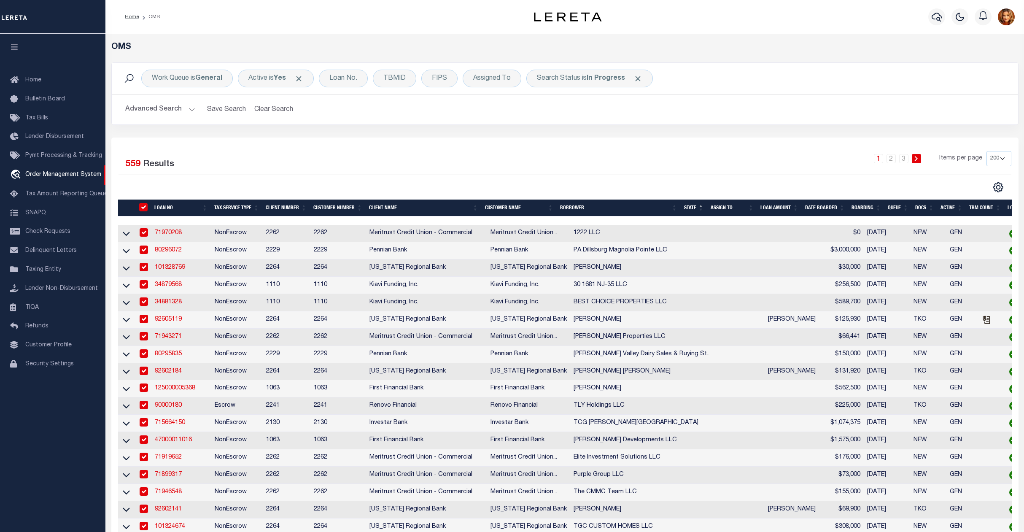
checkbox input "true"
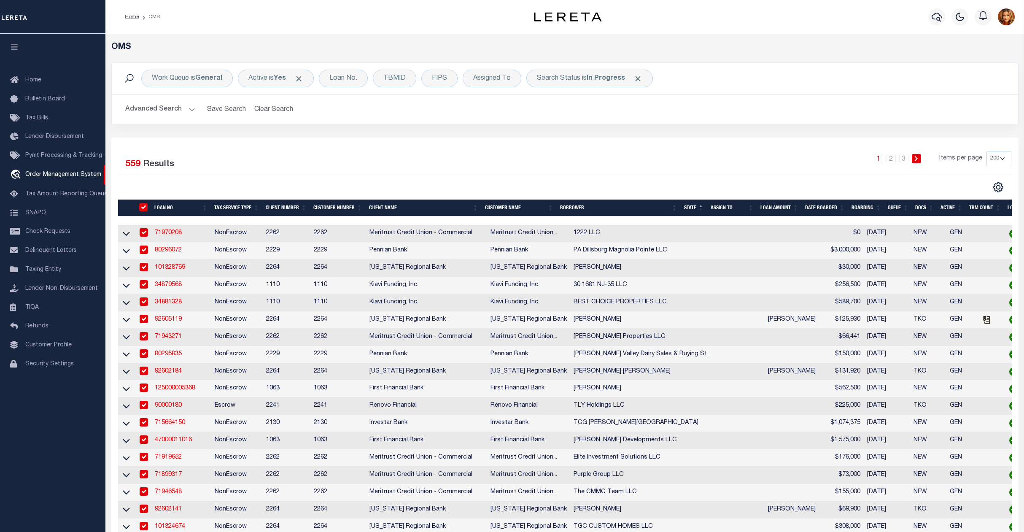
checkbox input "true"
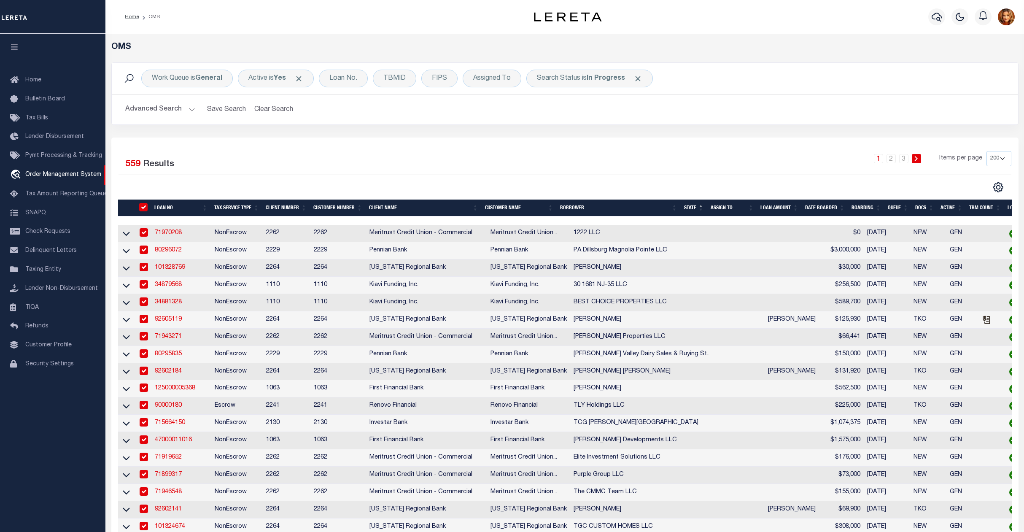
checkbox input "true"
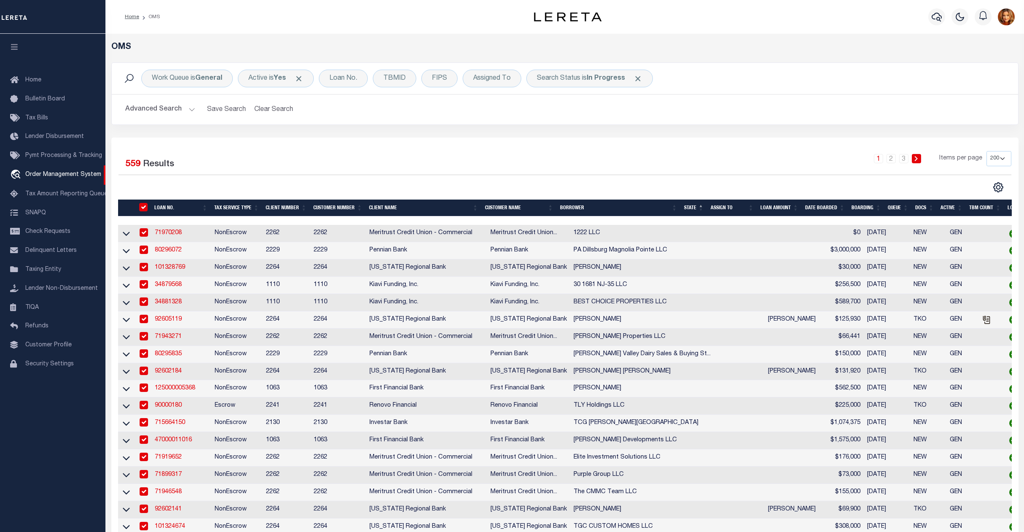
checkbox input "true"
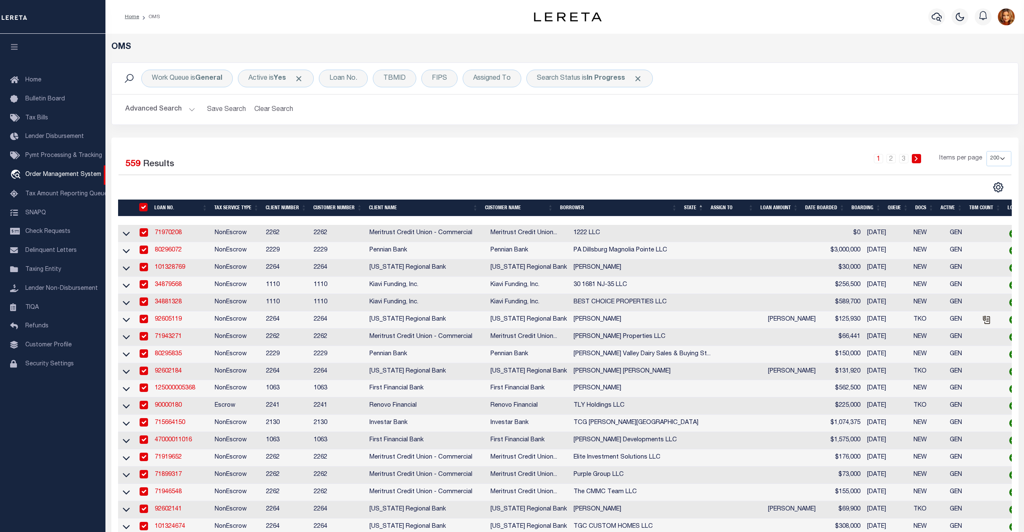
checkbox input "true"
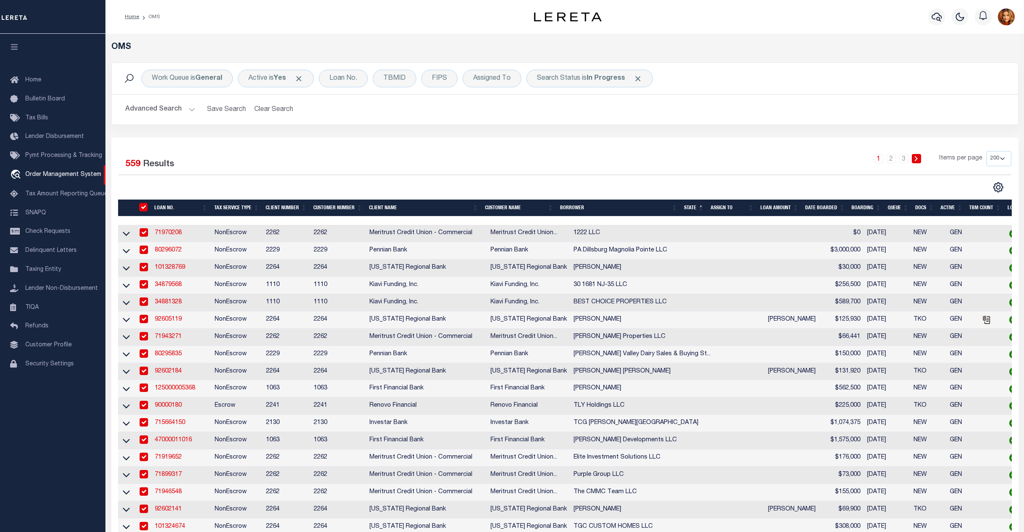
checkbox input "true"
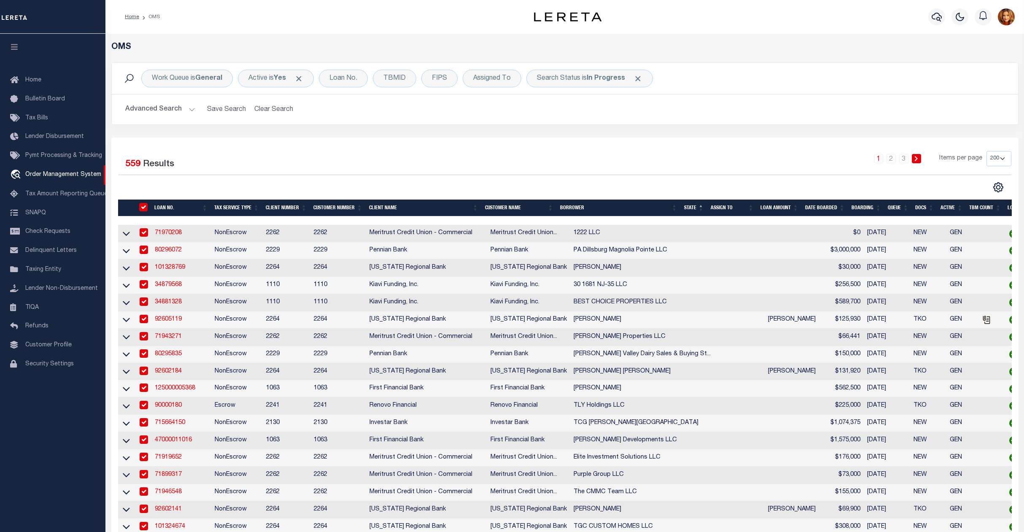
checkbox input "true"
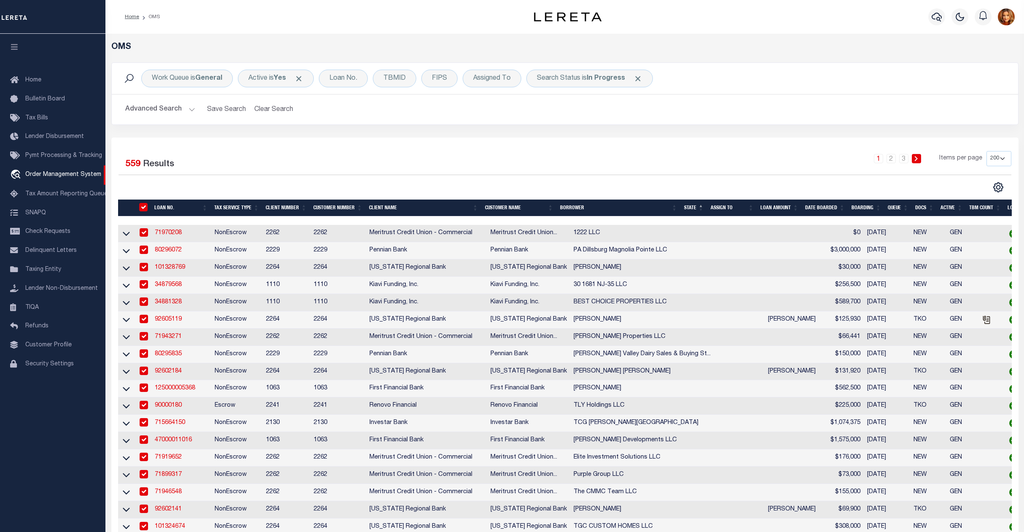
checkbox input "true"
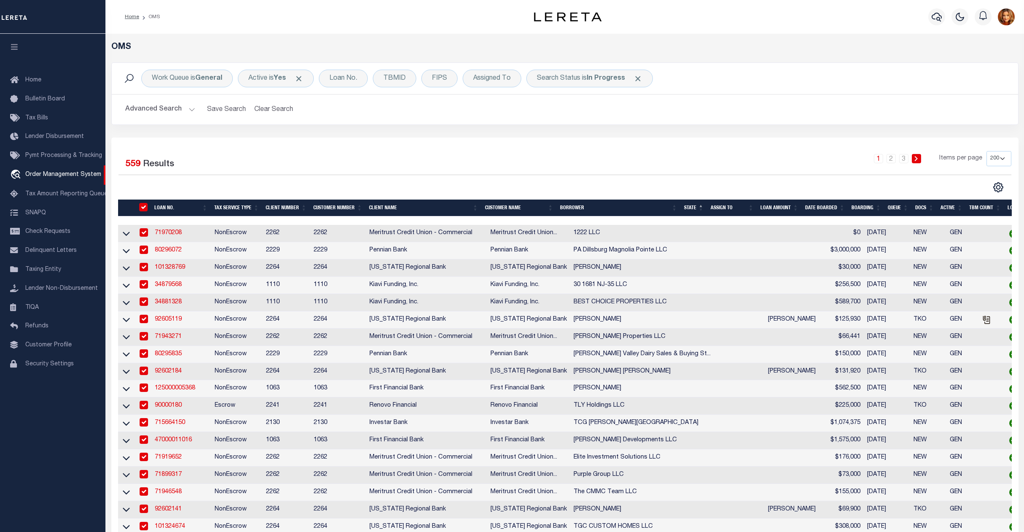
checkbox input "true"
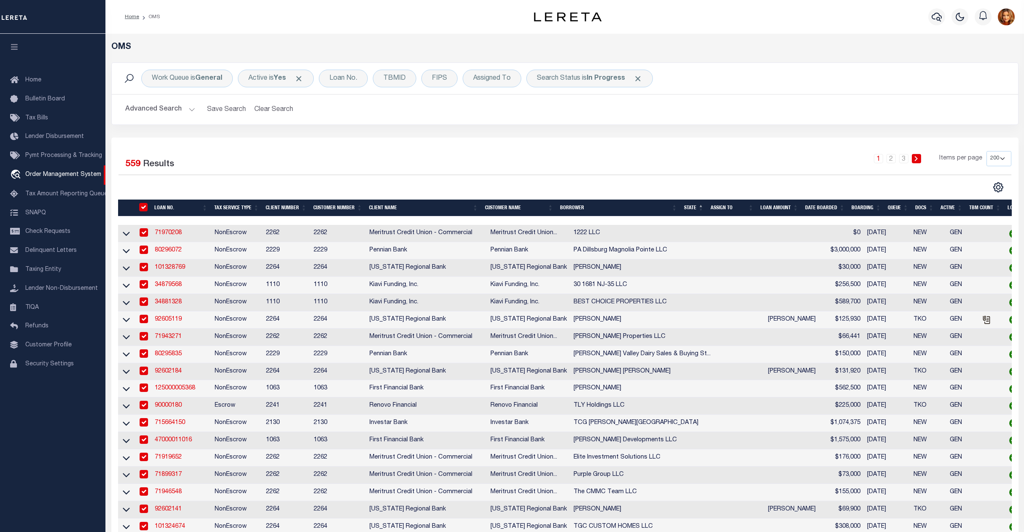
checkbox input "true"
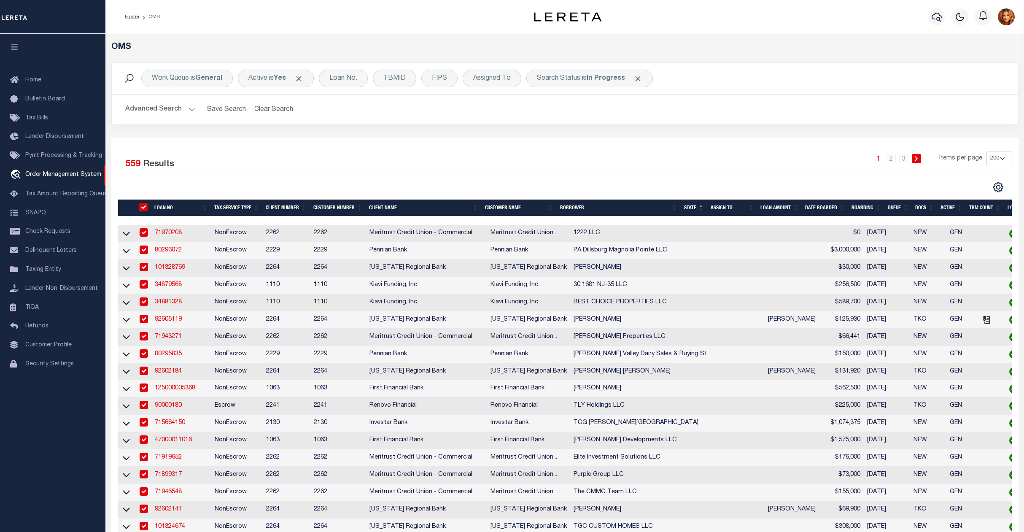
checkbox input "true"
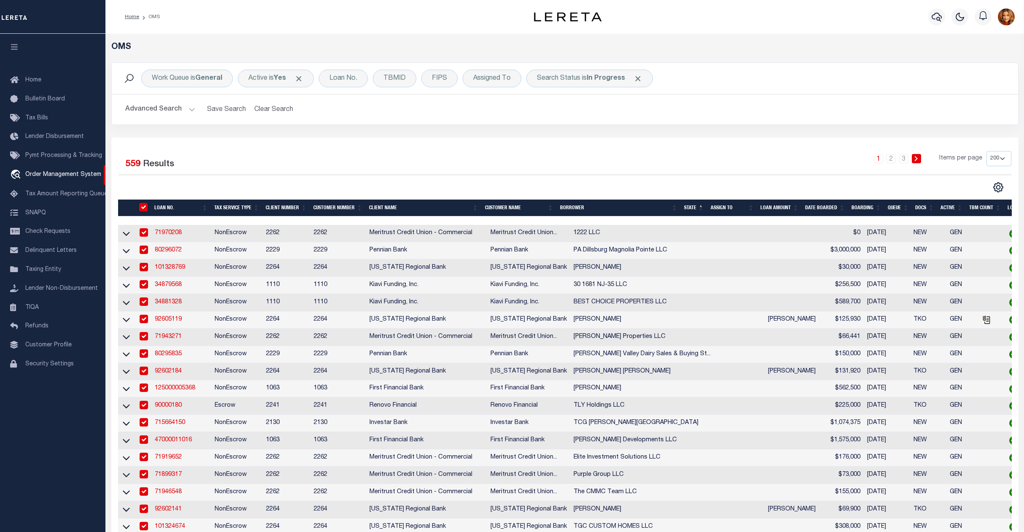
checkbox input "true"
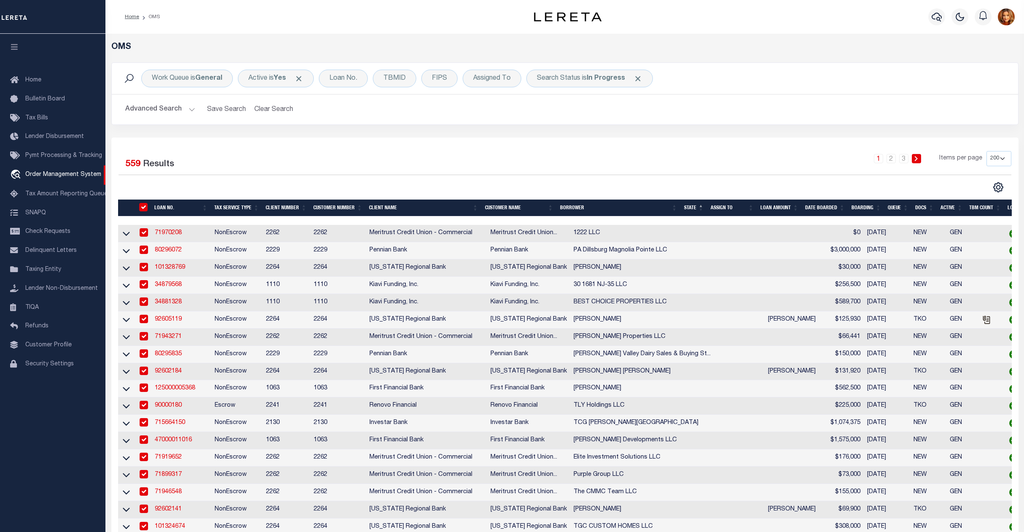
checkbox input "true"
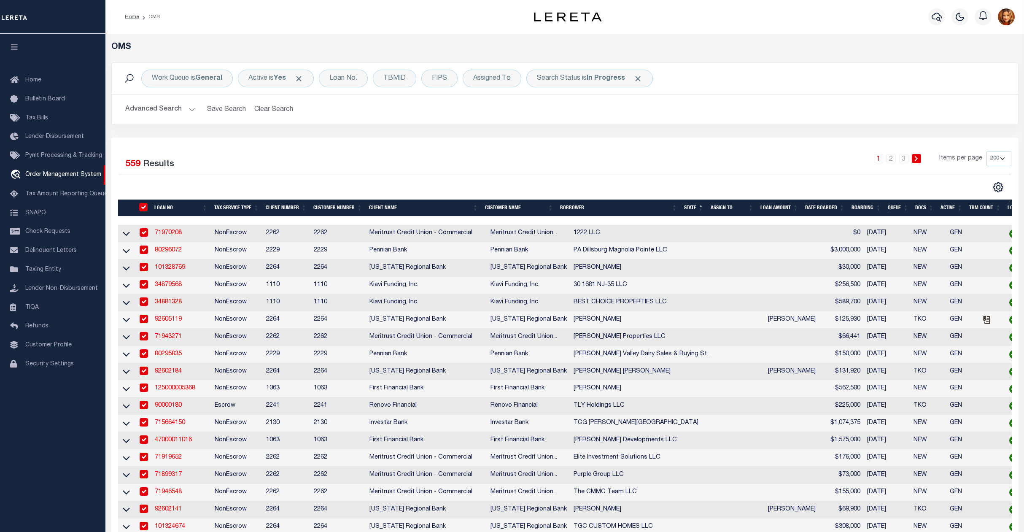
checkbox input "true"
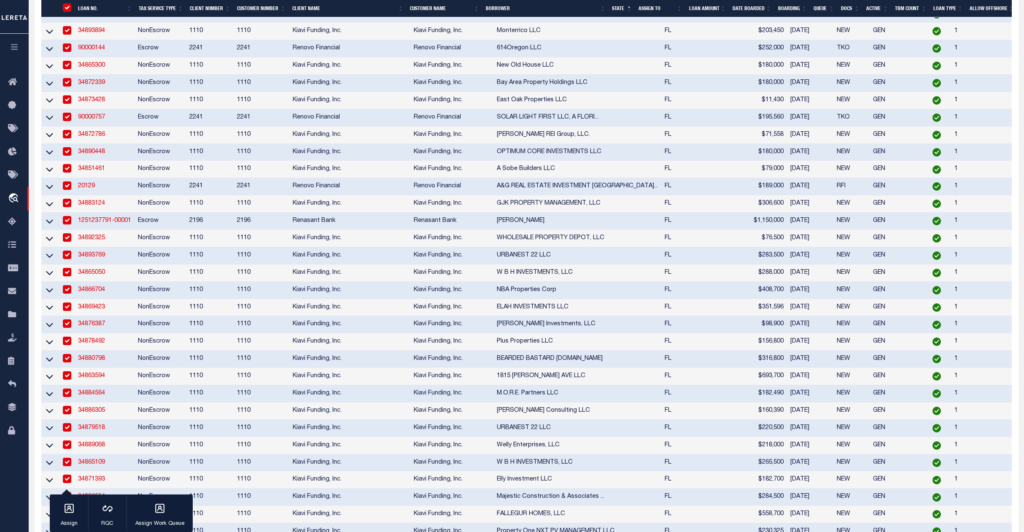
click at [69, 35] on input "checkbox" at bounding box center [67, 30] width 8 height 8
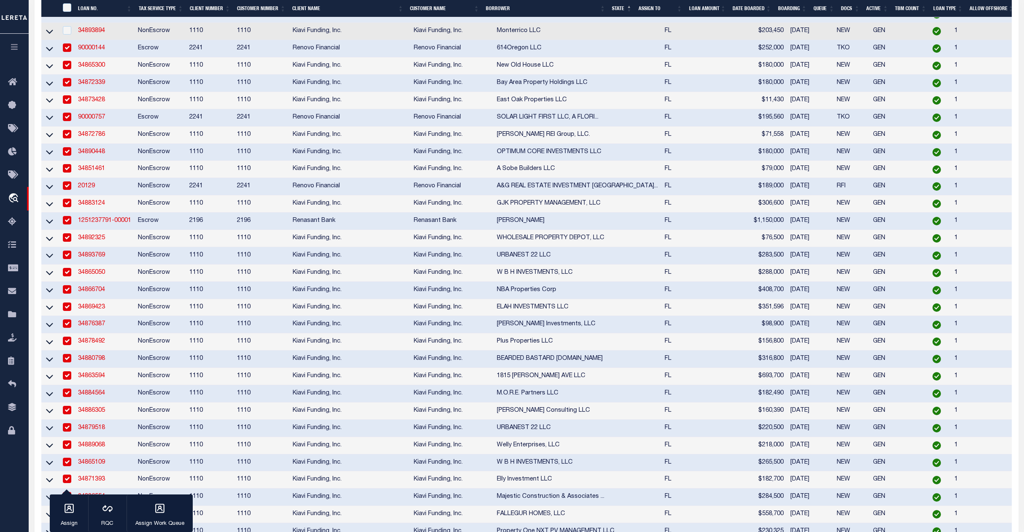
click at [68, 52] on input "checkbox" at bounding box center [67, 47] width 8 height 8
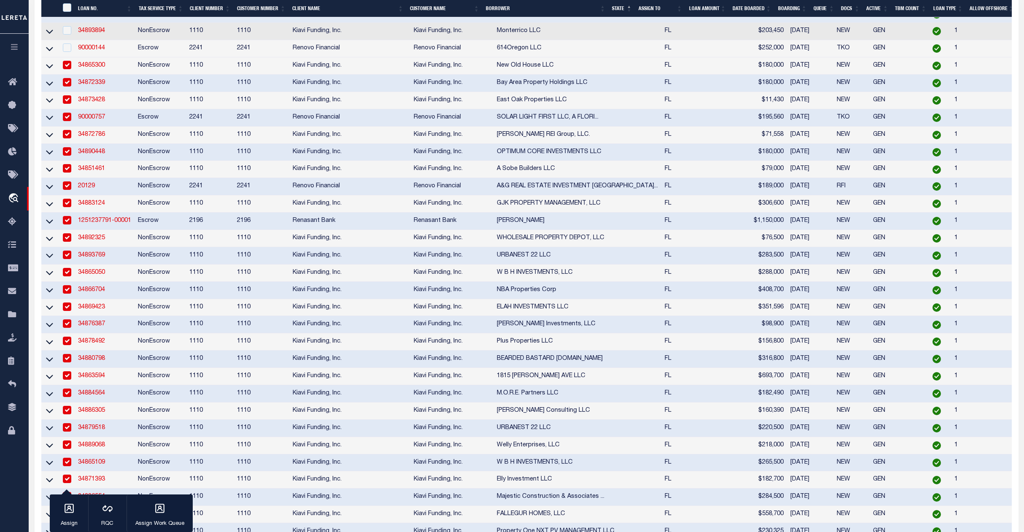
click at [67, 69] on input "checkbox" at bounding box center [67, 65] width 8 height 8
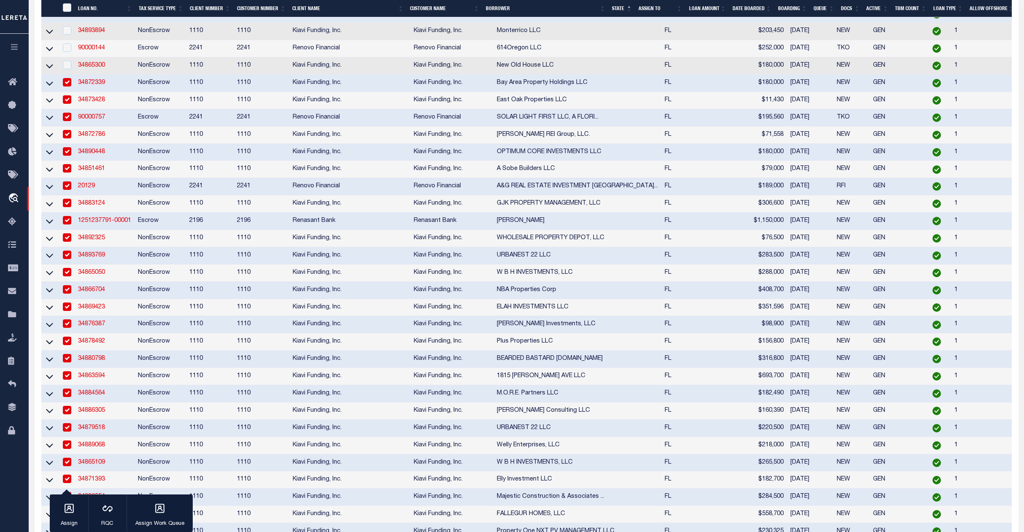
drag, startPoint x: 68, startPoint y: 131, endPoint x: 70, endPoint y: 148, distance: 17.0
click at [68, 86] on input "checkbox" at bounding box center [67, 82] width 8 height 8
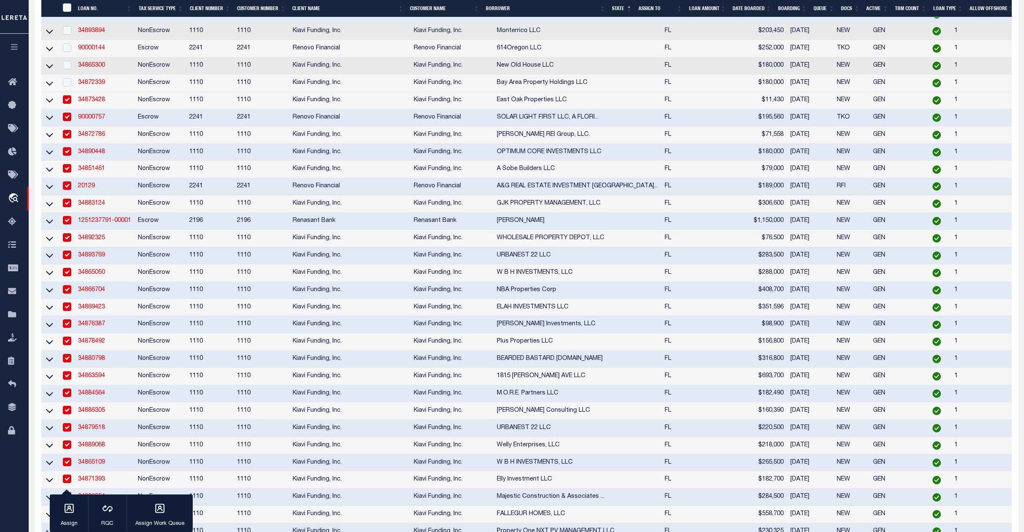
click at [69, 104] on input "checkbox" at bounding box center [67, 99] width 8 height 8
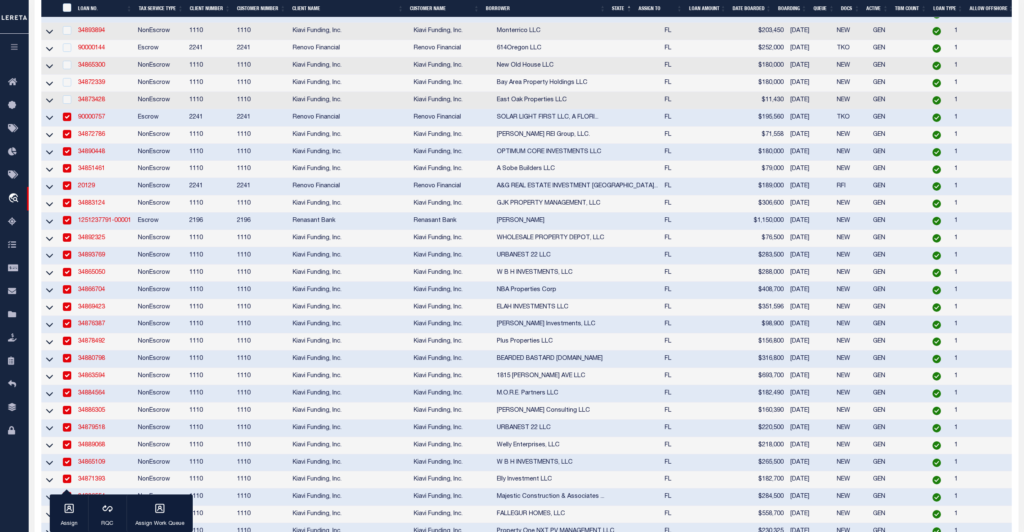
click at [68, 121] on input "checkbox" at bounding box center [67, 117] width 8 height 8
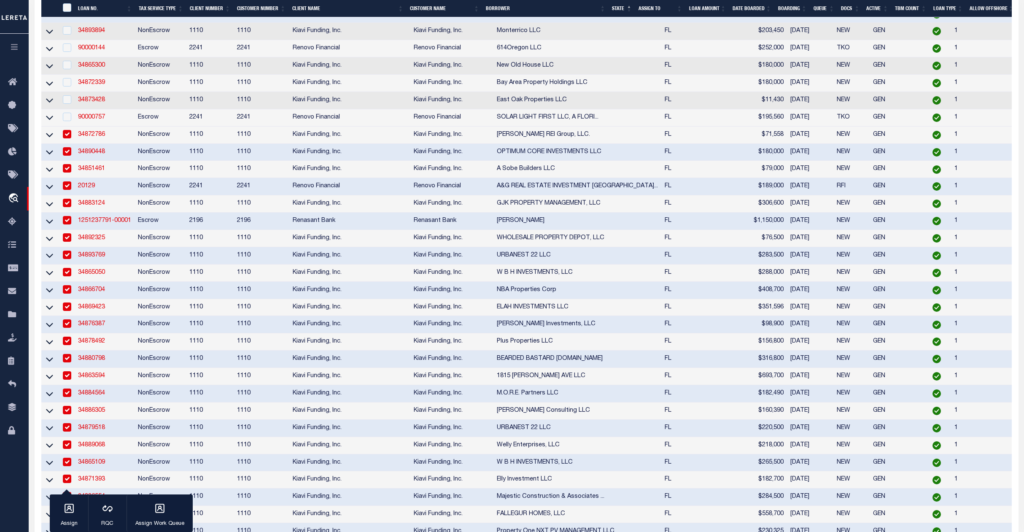
click at [68, 138] on input "checkbox" at bounding box center [67, 134] width 8 height 8
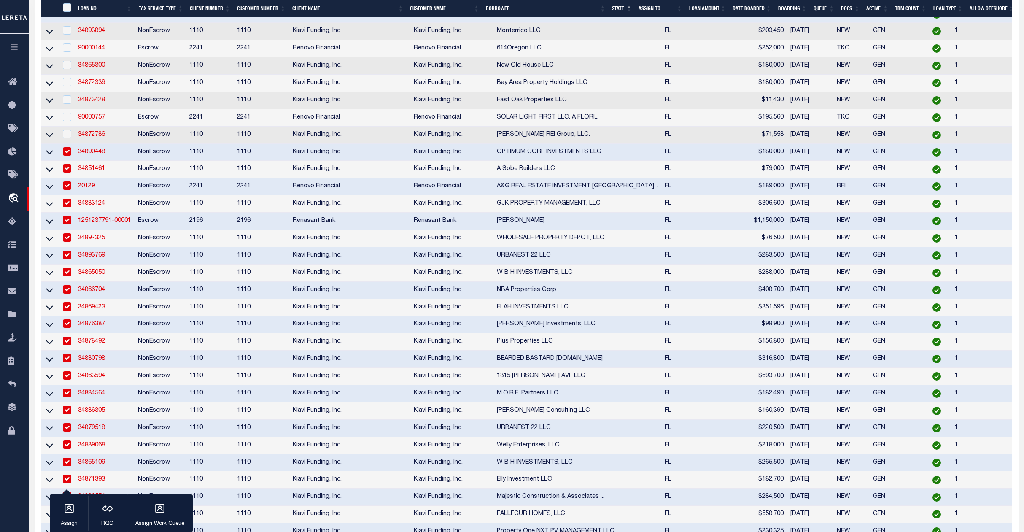
click at [69, 156] on input "checkbox" at bounding box center [67, 151] width 8 height 8
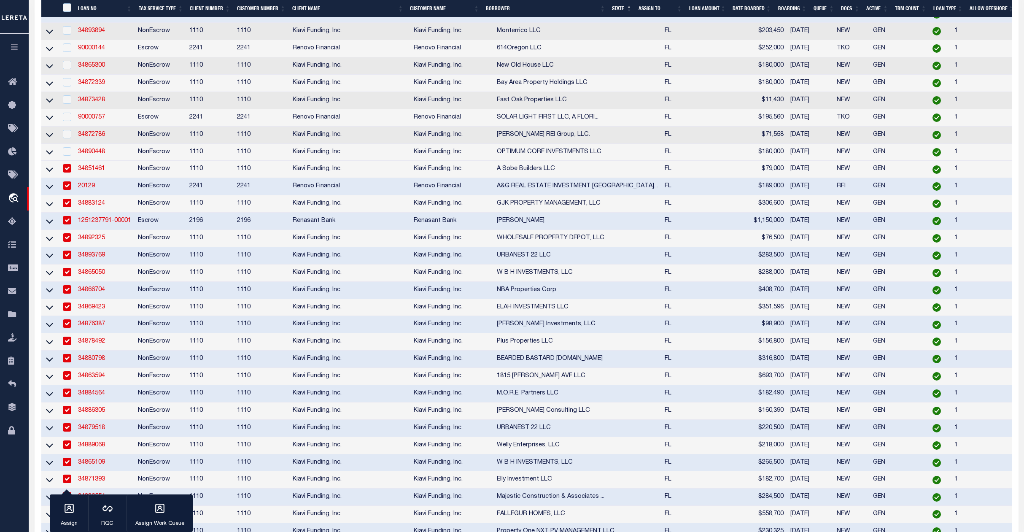
click at [67, 173] on input "checkbox" at bounding box center [67, 168] width 8 height 8
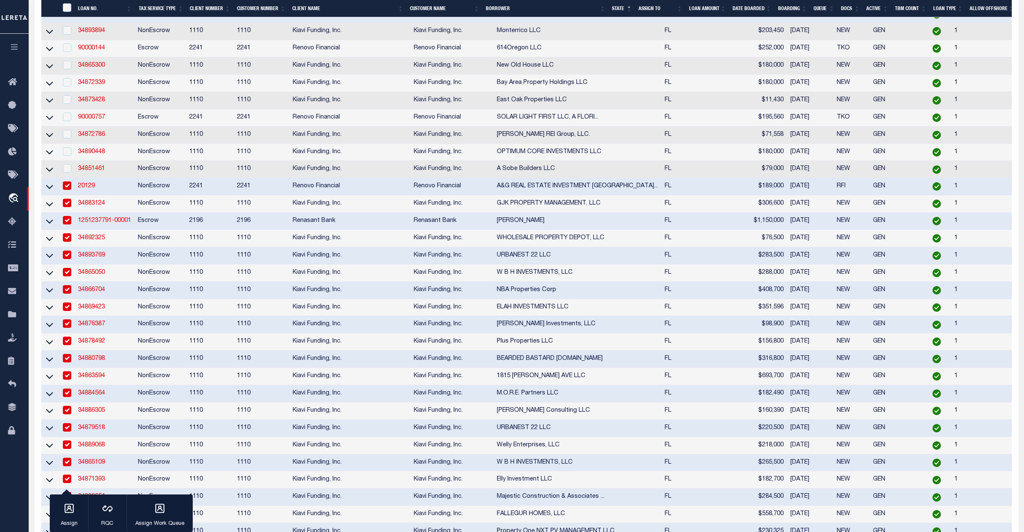
click at [71, 190] on input "checkbox" at bounding box center [67, 185] width 8 height 8
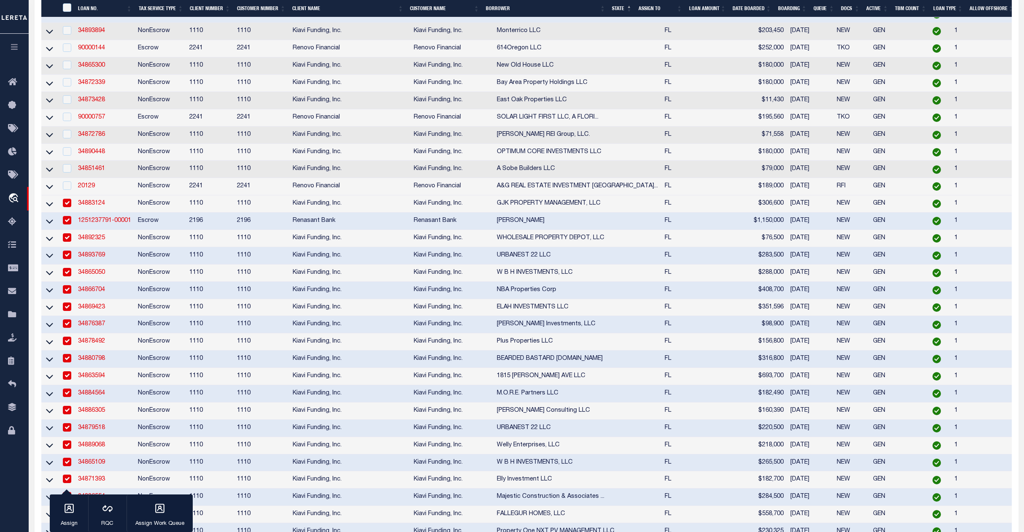
click at [64, 207] on input "checkbox" at bounding box center [67, 203] width 8 height 8
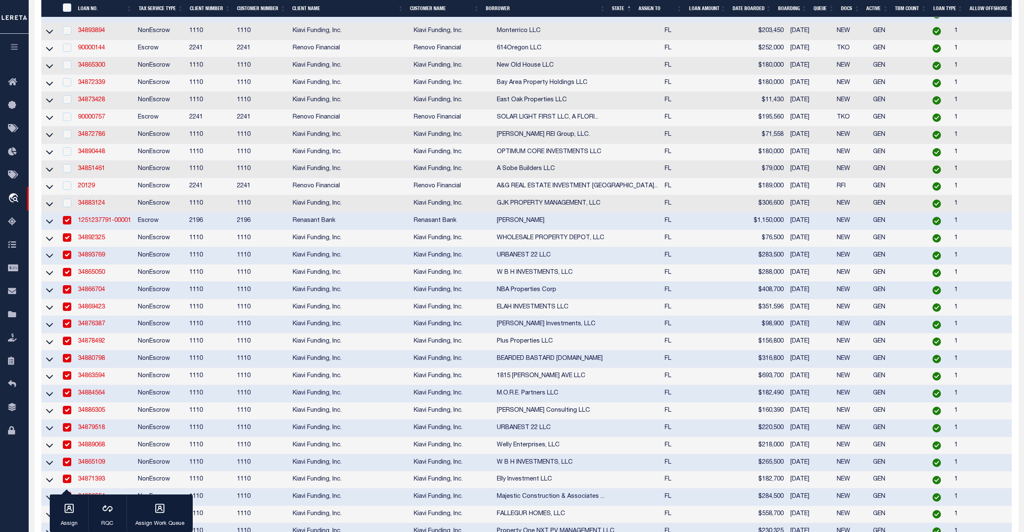
click at [63, 224] on input "checkbox" at bounding box center [67, 220] width 8 height 8
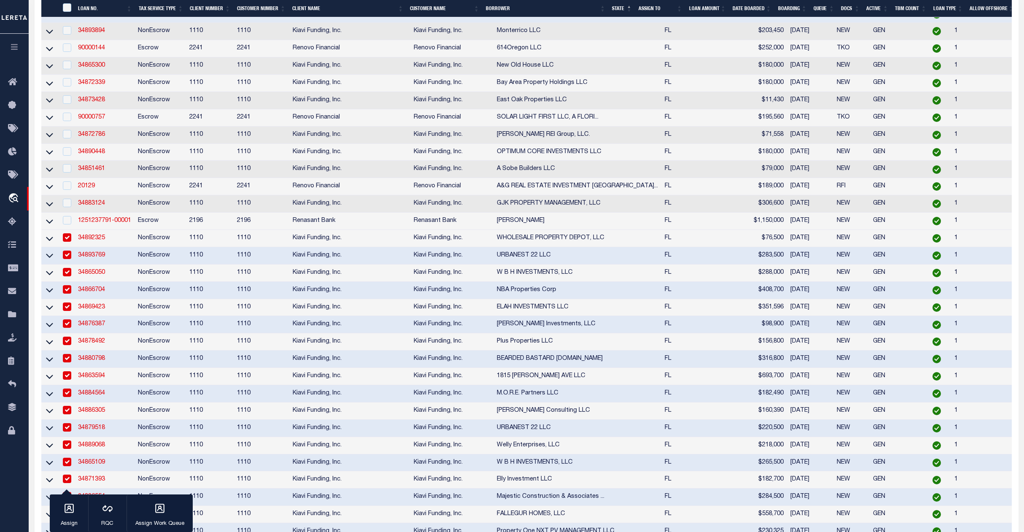
click at [65, 242] on input "checkbox" at bounding box center [67, 237] width 8 height 8
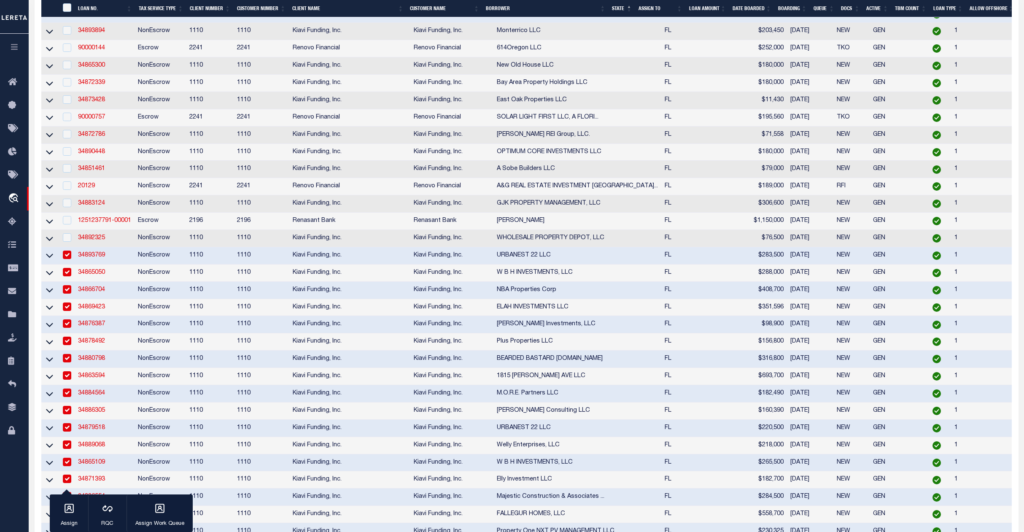
click at [67, 259] on input "checkbox" at bounding box center [67, 255] width 8 height 8
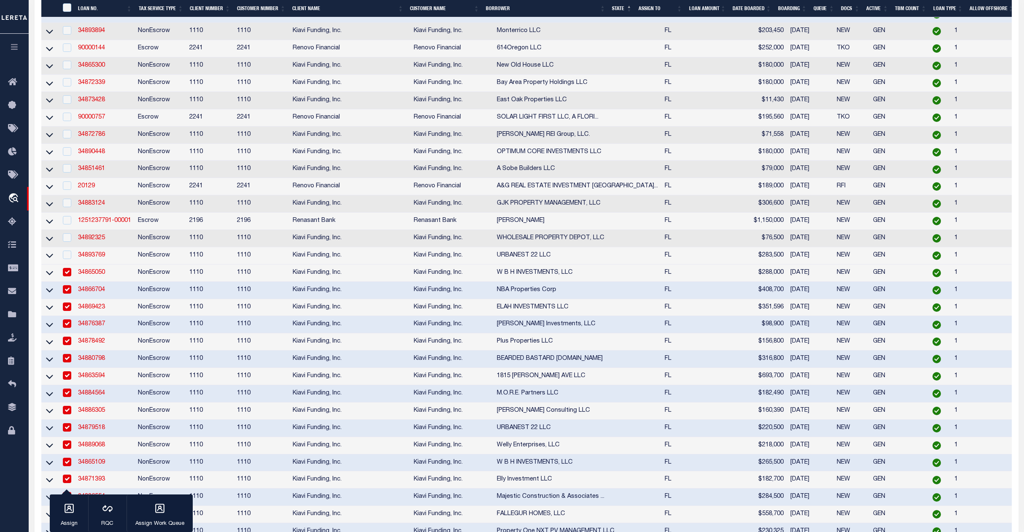
drag, startPoint x: 67, startPoint y: 330, endPoint x: 71, endPoint y: 348, distance: 18.2
click at [68, 276] on input "checkbox" at bounding box center [67, 272] width 8 height 8
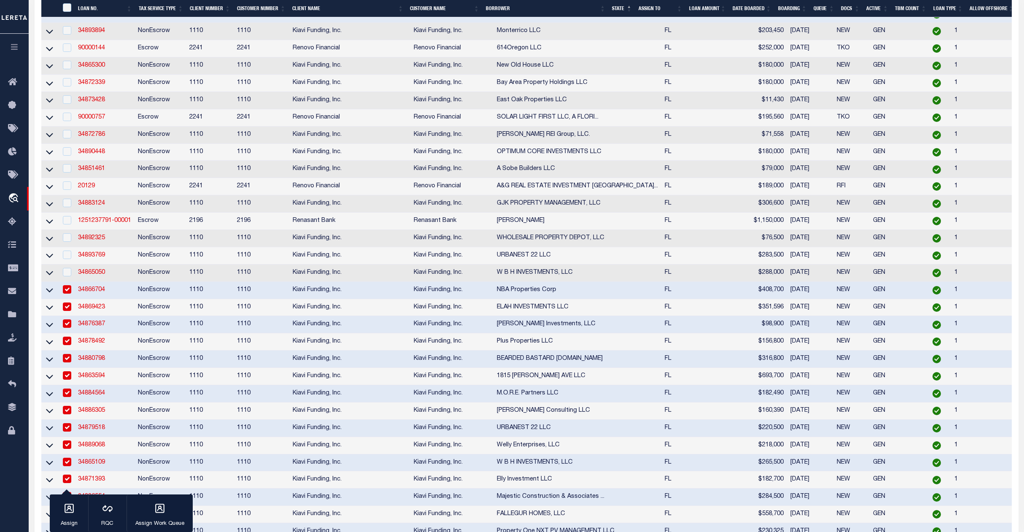
drag, startPoint x: 66, startPoint y: 345, endPoint x: 70, endPoint y: 365, distance: 19.7
click at [68, 295] on div at bounding box center [66, 289] width 11 height 9
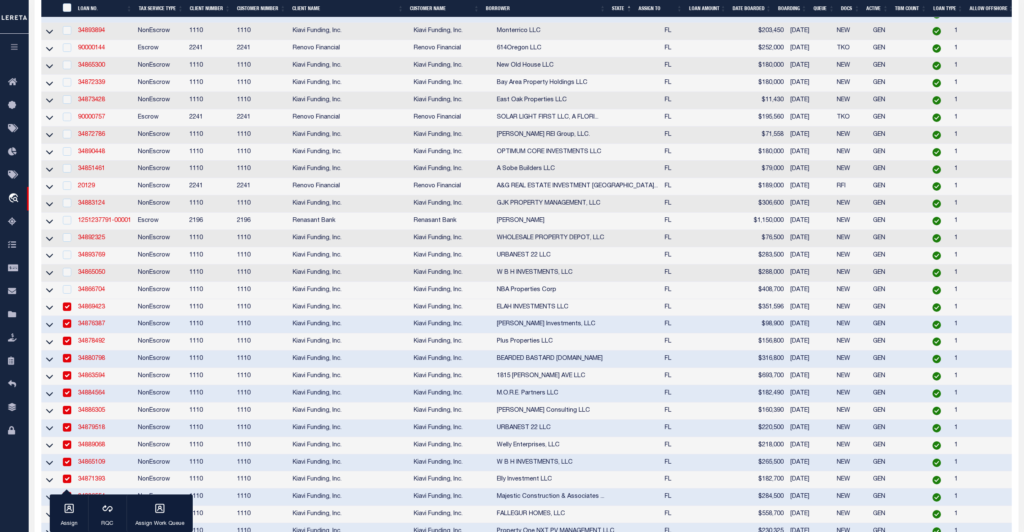
click at [67, 311] on input "checkbox" at bounding box center [67, 307] width 8 height 8
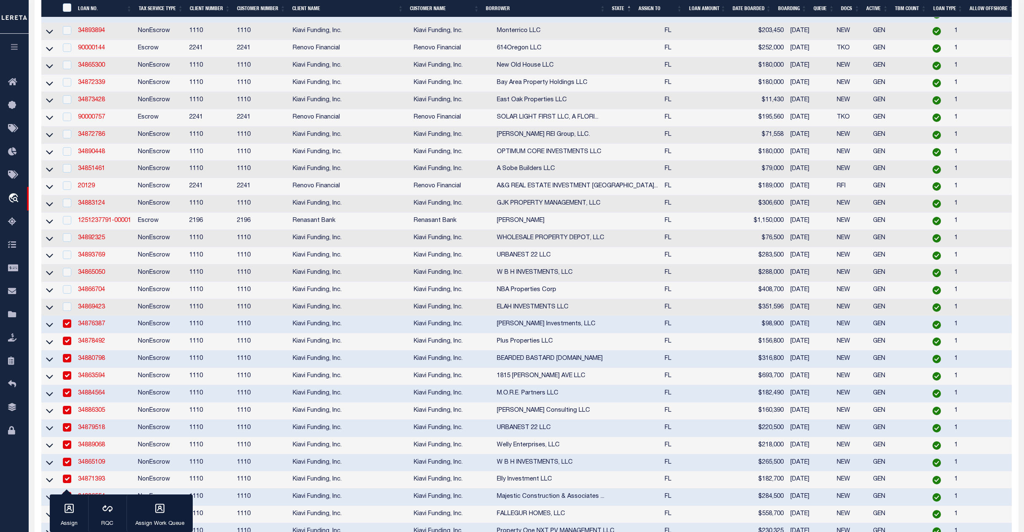
drag, startPoint x: 65, startPoint y: 378, endPoint x: 66, endPoint y: 402, distance: 23.6
click at [67, 328] on input "checkbox" at bounding box center [67, 323] width 8 height 8
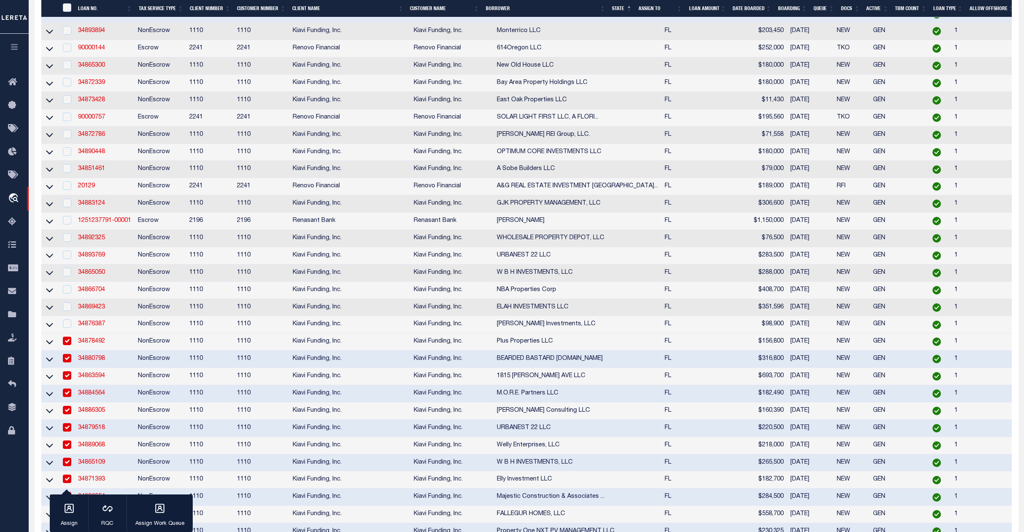
click at [66, 351] on td at bounding box center [66, 341] width 17 height 17
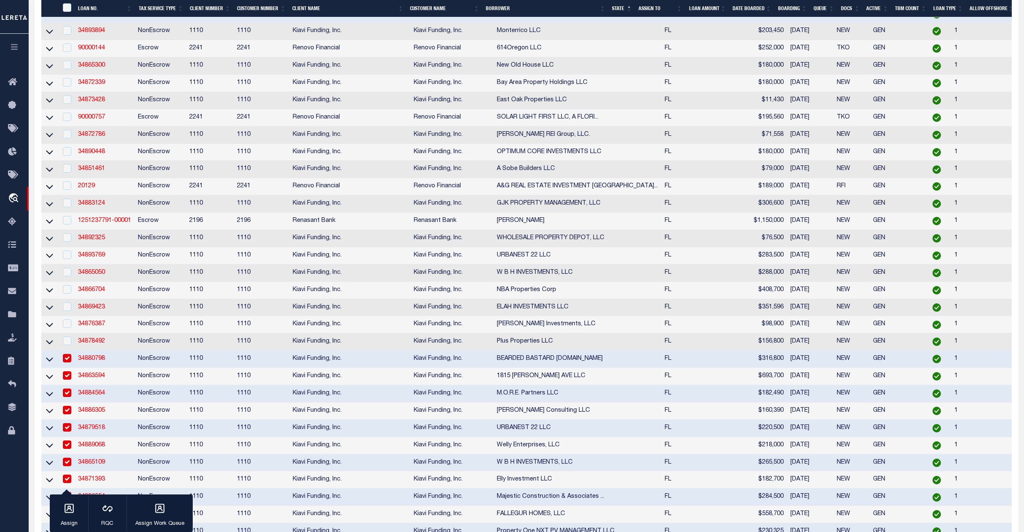
click at [67, 362] on input "checkbox" at bounding box center [67, 358] width 8 height 8
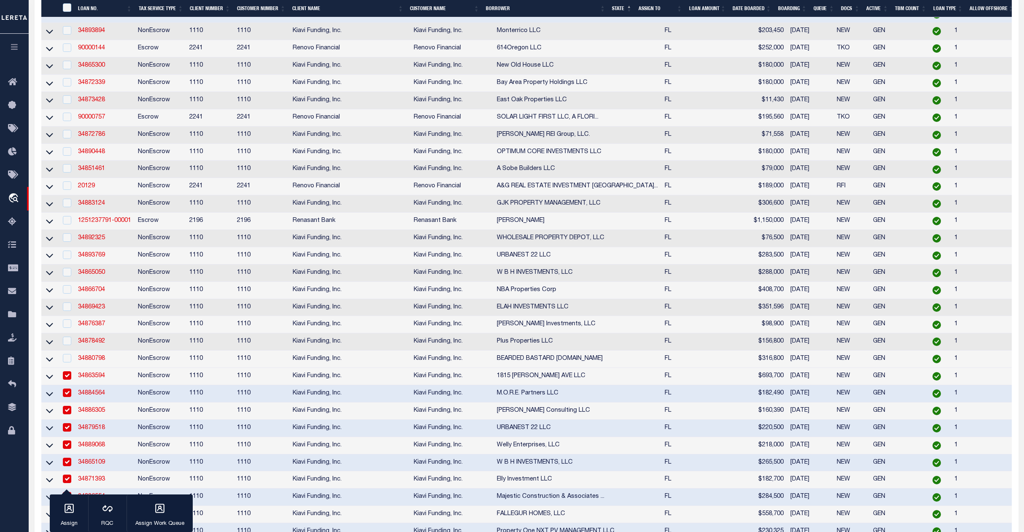
click at [65, 381] on div at bounding box center [66, 375] width 11 height 9
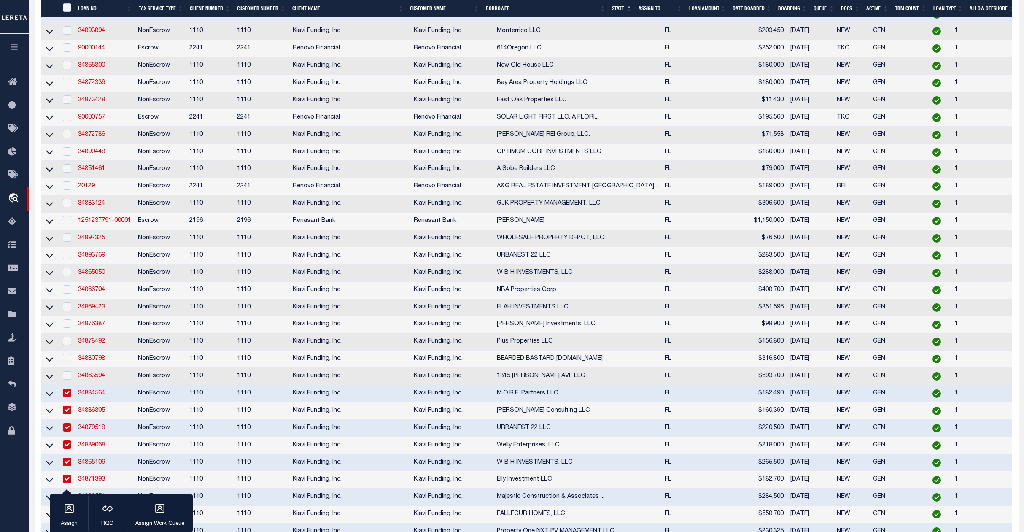
click at [66, 397] on input "checkbox" at bounding box center [67, 393] width 8 height 8
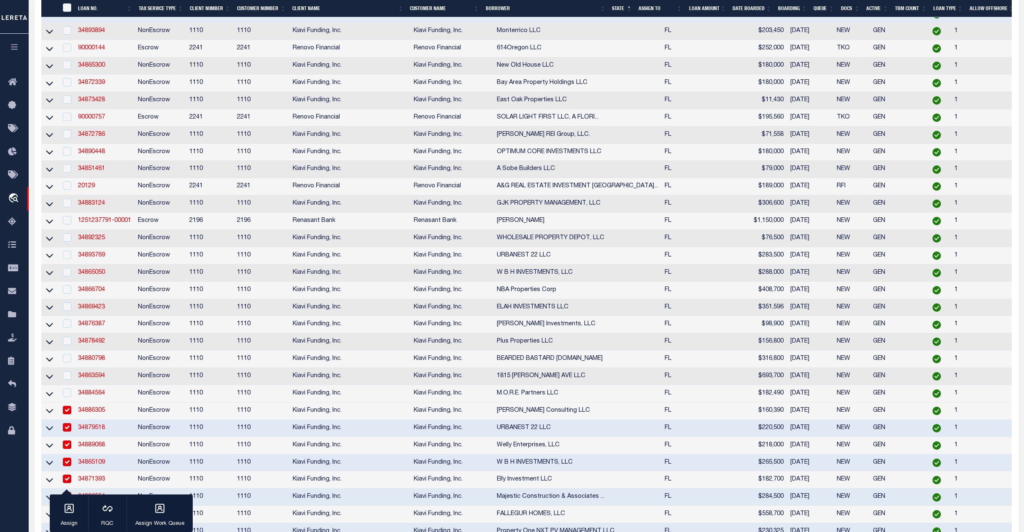
click at [68, 414] on input "checkbox" at bounding box center [67, 410] width 8 height 8
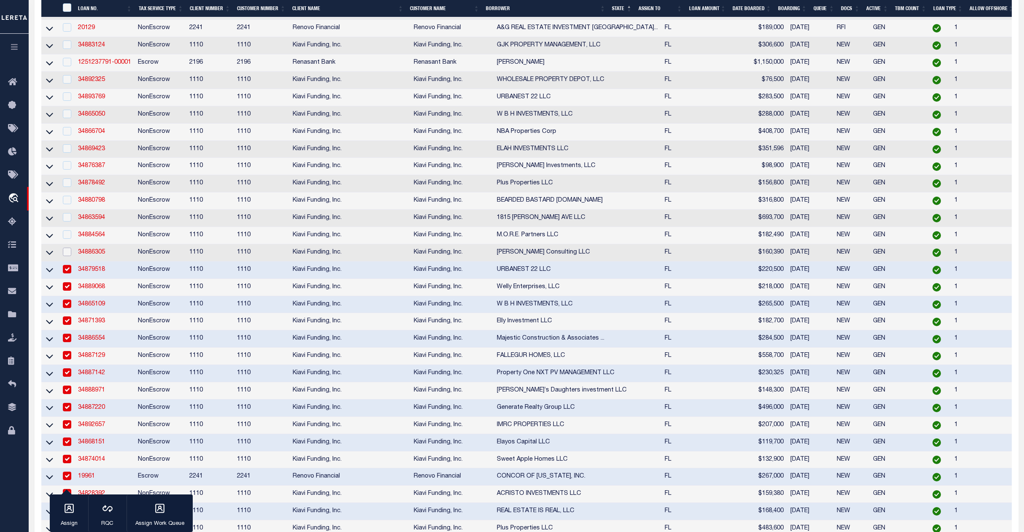
scroll to position [1879, 0]
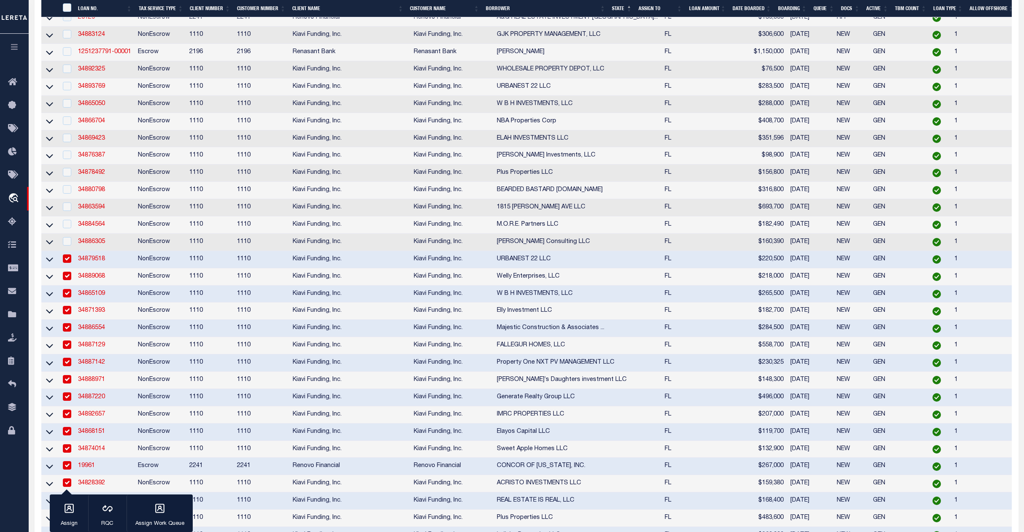
drag, startPoint x: 68, startPoint y: 318, endPoint x: 68, endPoint y: 340, distance: 22.0
click at [68, 263] on input "checkbox" at bounding box center [67, 258] width 8 height 8
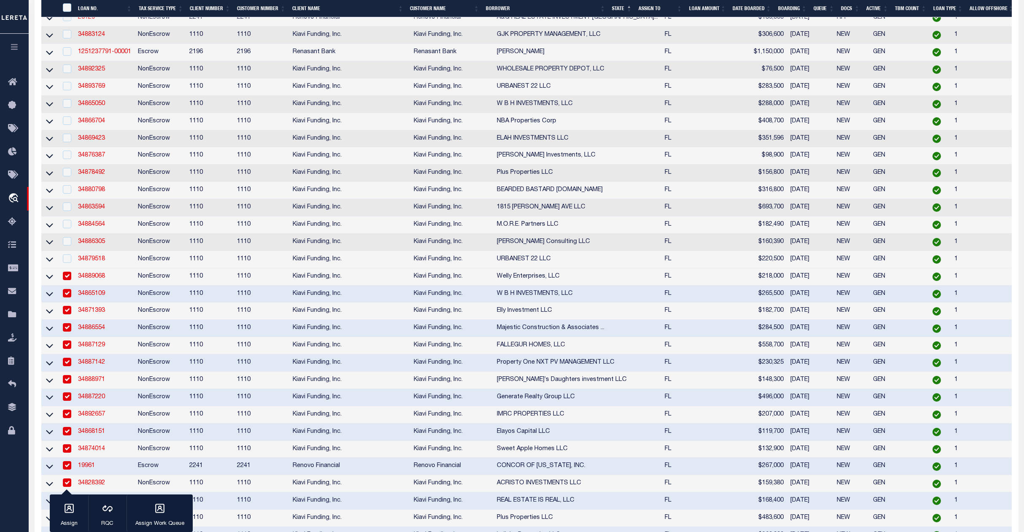
click at [65, 280] on input "checkbox" at bounding box center [67, 276] width 8 height 8
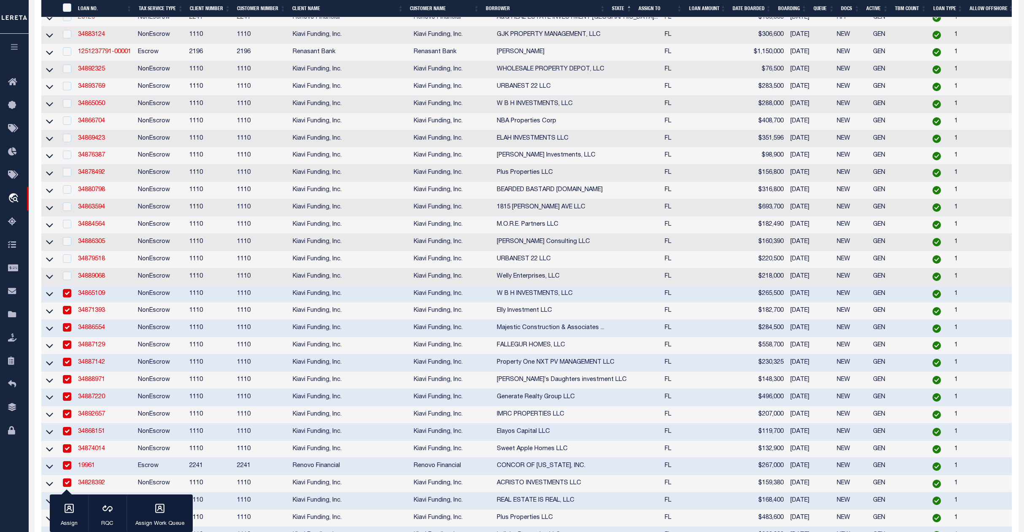
click at [65, 297] on input "checkbox" at bounding box center [67, 293] width 8 height 8
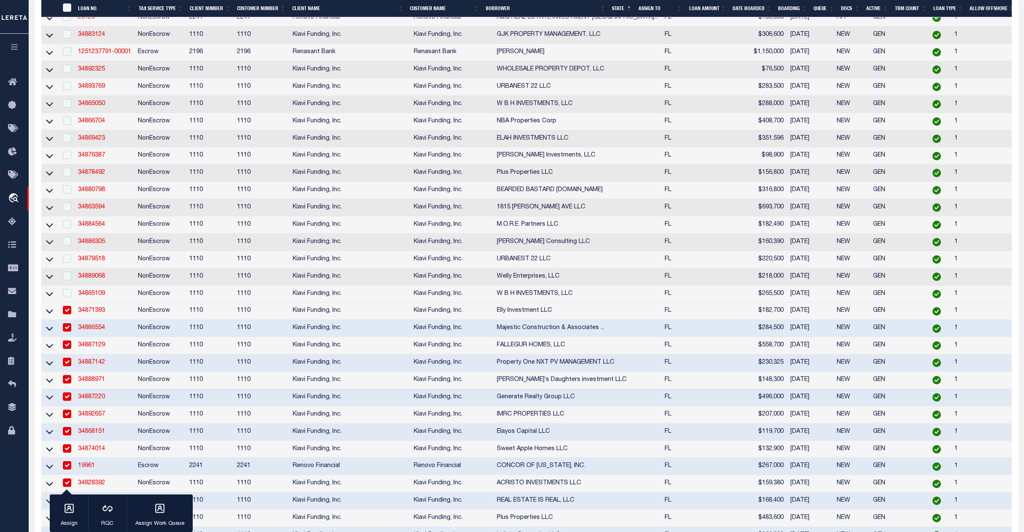
click at [67, 314] on input "checkbox" at bounding box center [67, 310] width 8 height 8
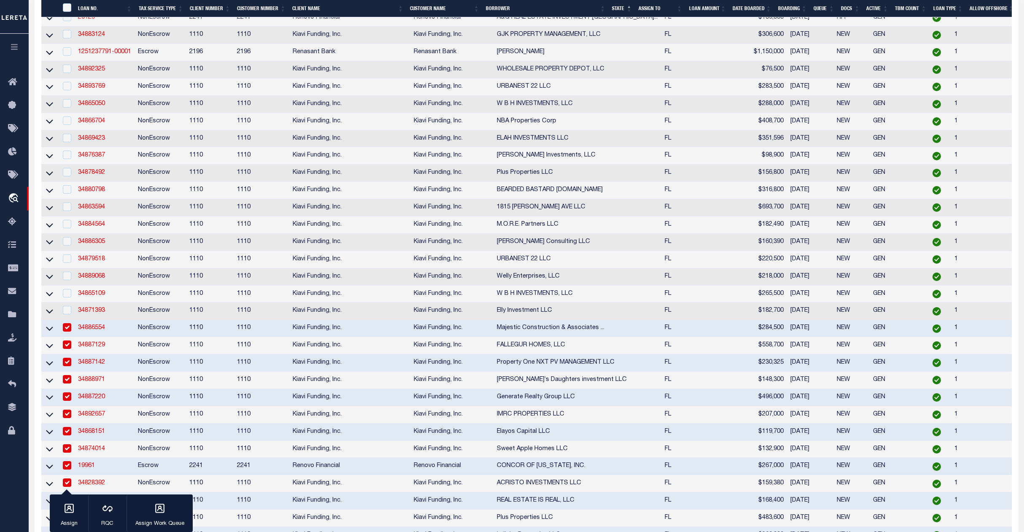
drag, startPoint x: 67, startPoint y: 389, endPoint x: 69, endPoint y: 412, distance: 23.8
click at [69, 337] on td at bounding box center [66, 328] width 17 height 17
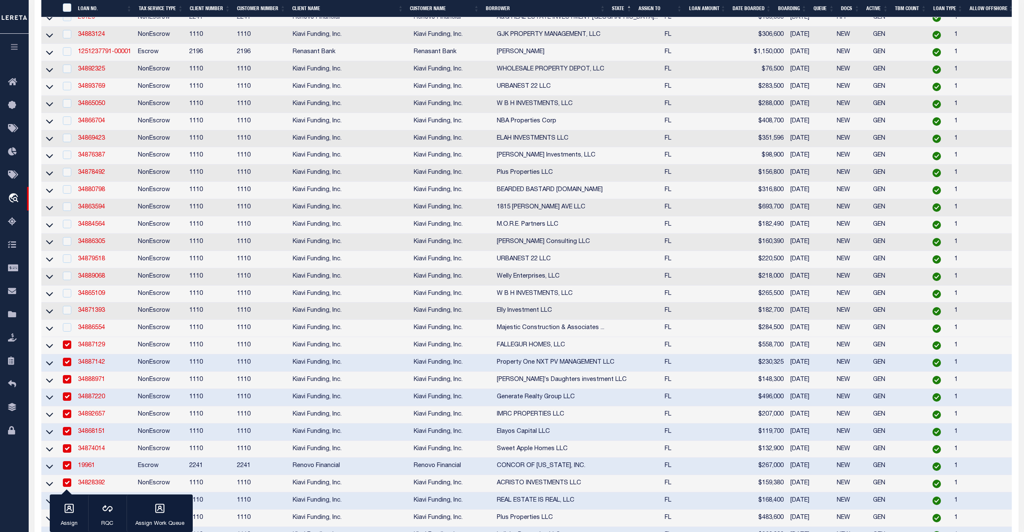
click at [66, 349] on input "checkbox" at bounding box center [67, 344] width 8 height 8
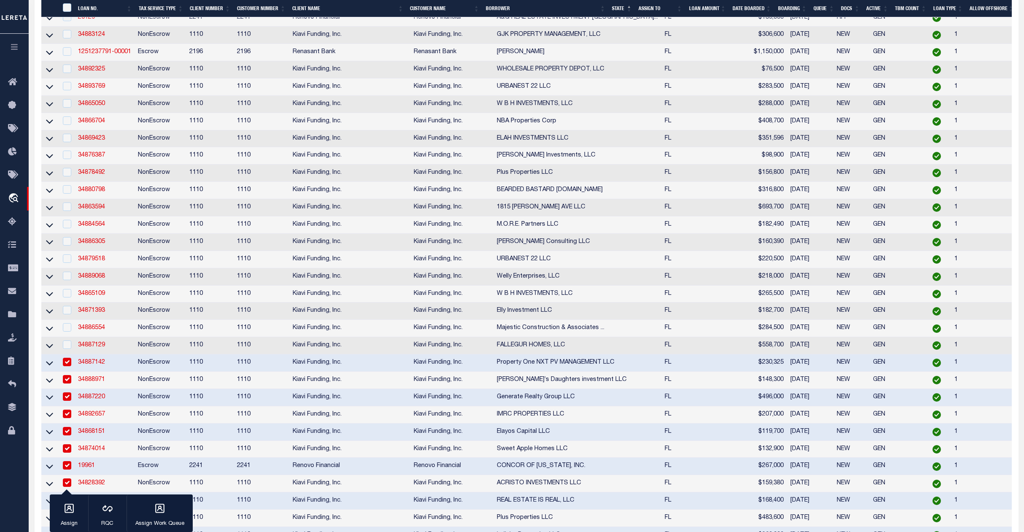
drag, startPoint x: 65, startPoint y: 427, endPoint x: 68, endPoint y: 436, distance: 9.7
click at [65, 366] on input "checkbox" at bounding box center [67, 362] width 8 height 8
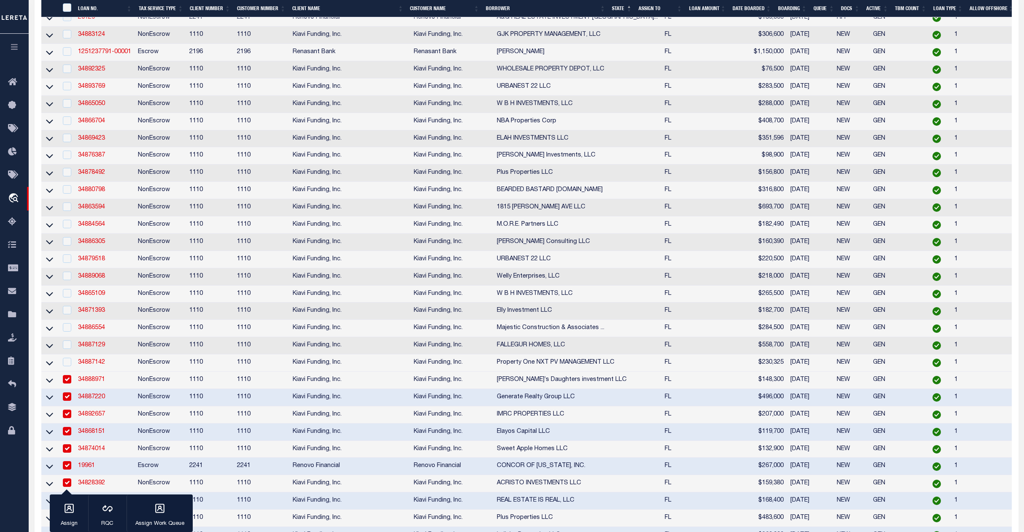
drag, startPoint x: 68, startPoint y: 440, endPoint x: 69, endPoint y: 453, distance: 13.1
click at [69, 384] on input "checkbox" at bounding box center [67, 379] width 8 height 8
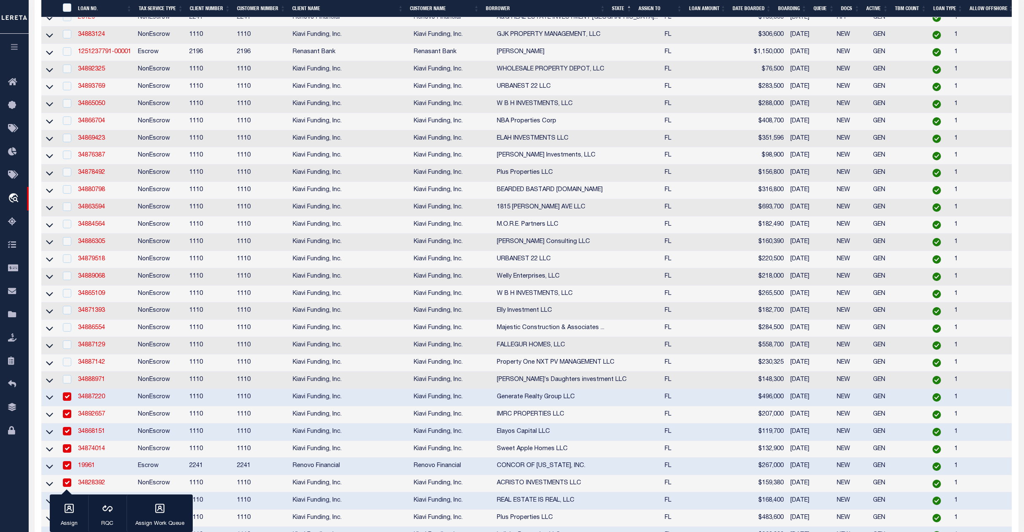
click at [68, 406] on td at bounding box center [66, 397] width 17 height 17
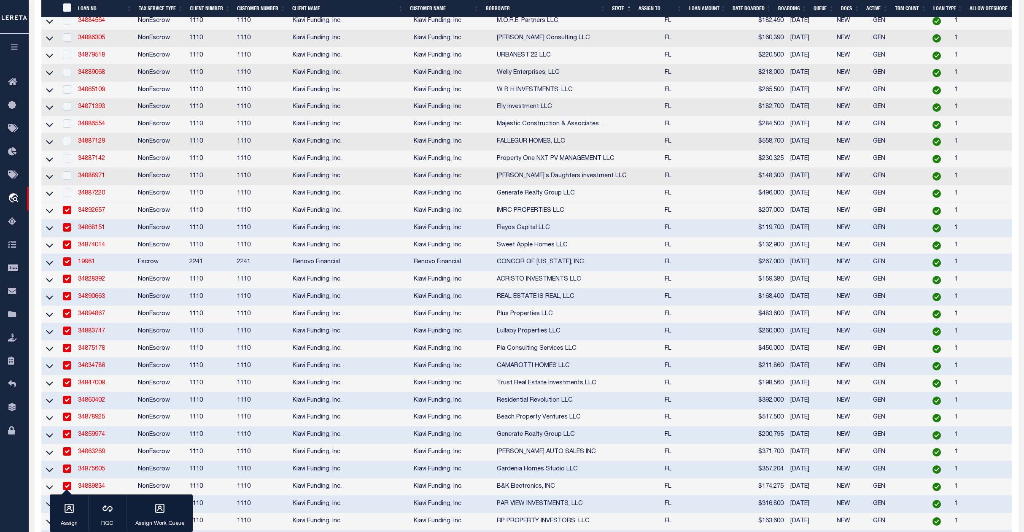
scroll to position [2105, 0]
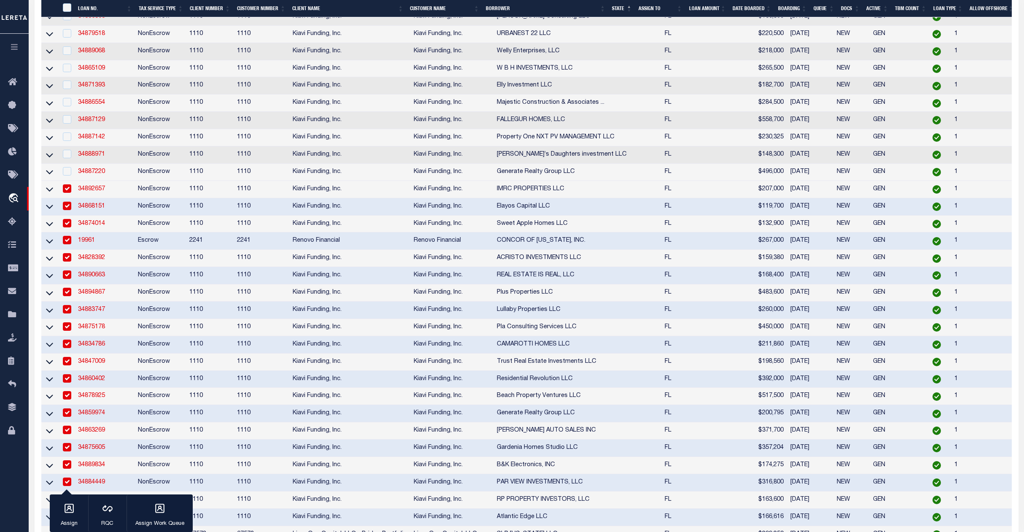
click at [68, 193] on input "checkbox" at bounding box center [67, 188] width 8 height 8
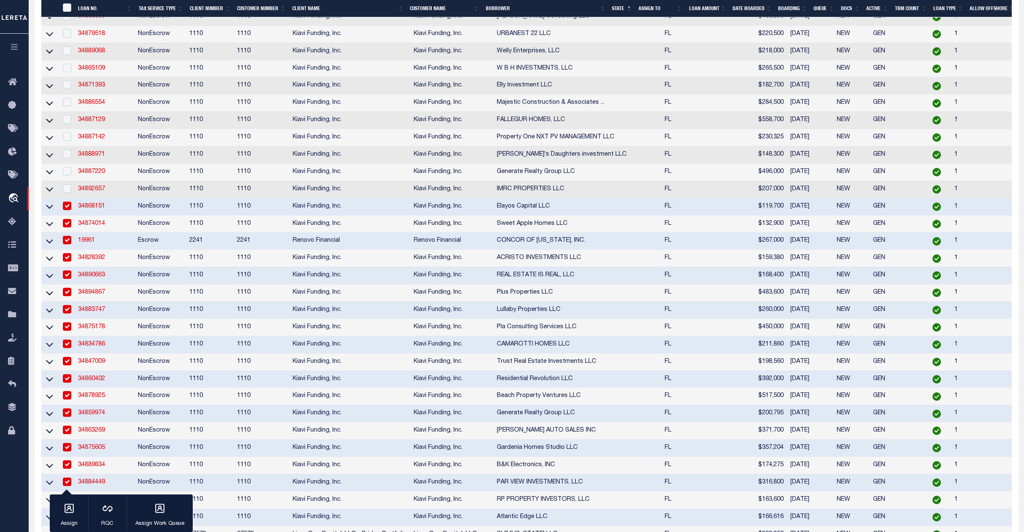
click at [70, 210] on input "checkbox" at bounding box center [67, 206] width 8 height 8
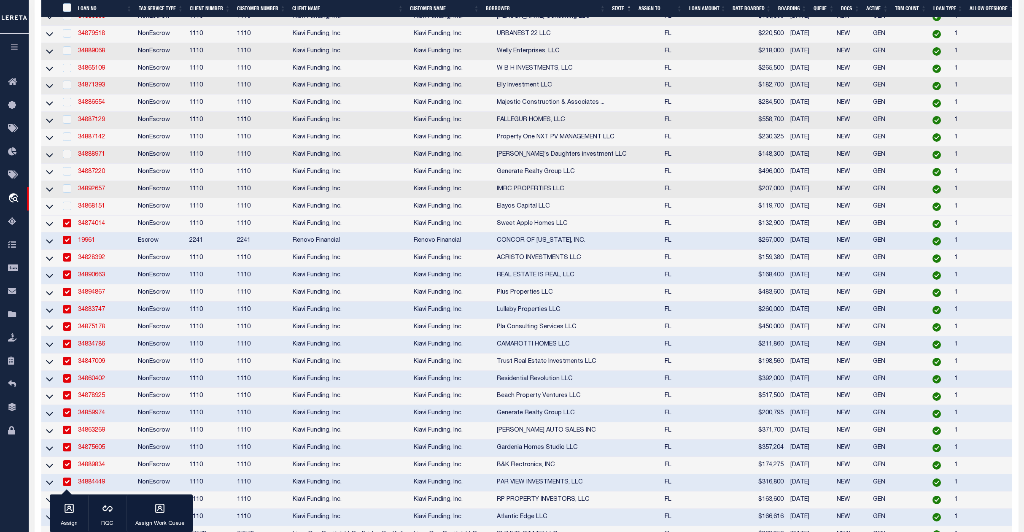
click at [66, 227] on input "checkbox" at bounding box center [67, 223] width 8 height 8
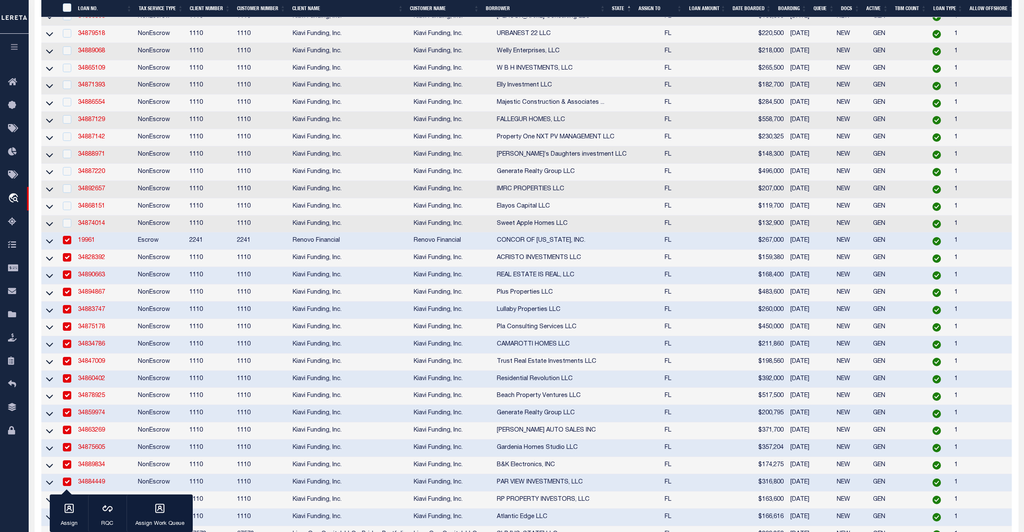
click at [66, 245] on div at bounding box center [66, 240] width 11 height 9
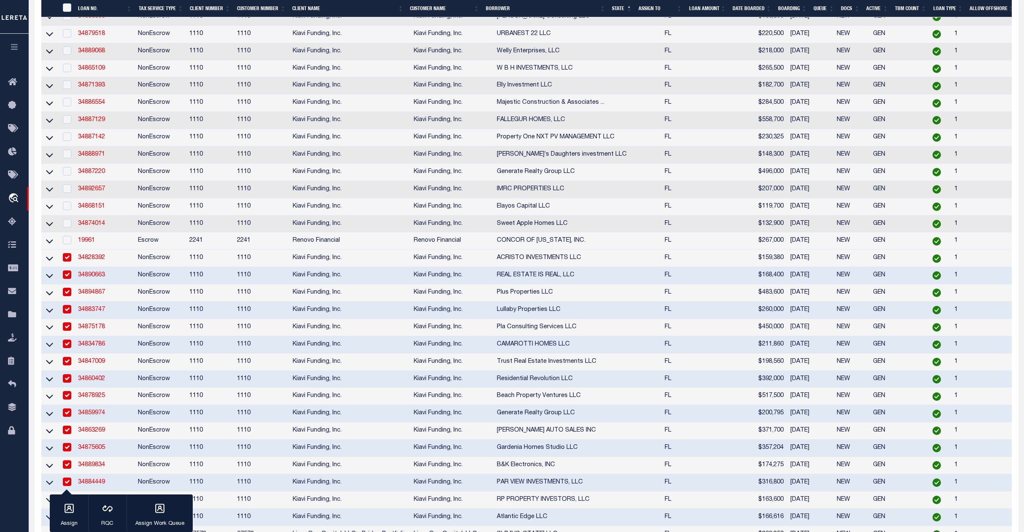
drag, startPoint x: 68, startPoint y: 325, endPoint x: 65, endPoint y: 352, distance: 27.2
click at [68, 262] on input "checkbox" at bounding box center [67, 257] width 8 height 8
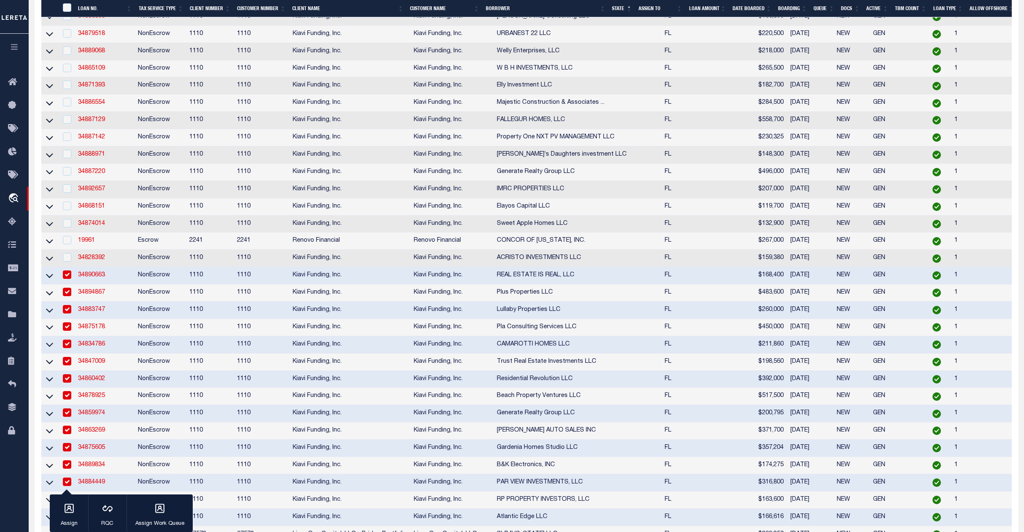
click at [67, 279] on input "checkbox" at bounding box center [67, 274] width 8 height 8
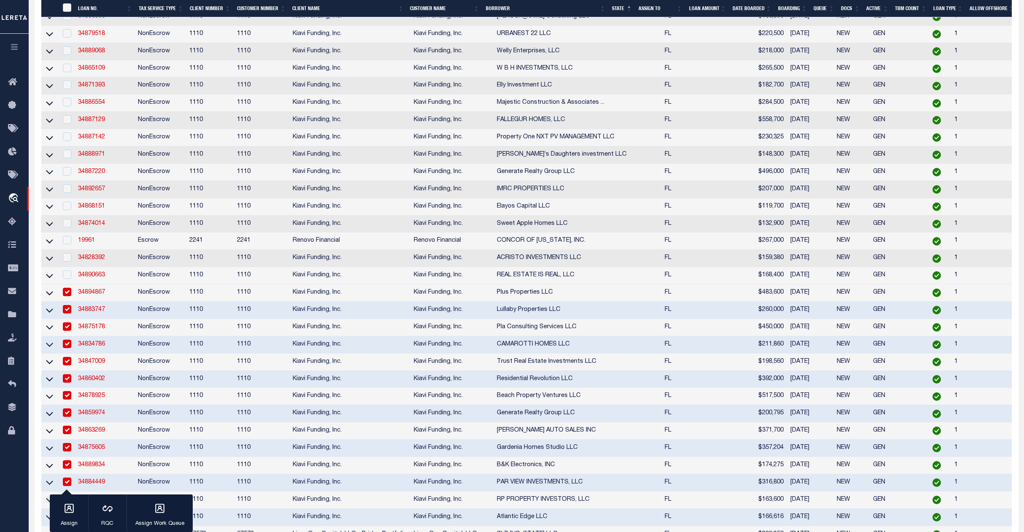
click at [65, 296] on input "checkbox" at bounding box center [67, 292] width 8 height 8
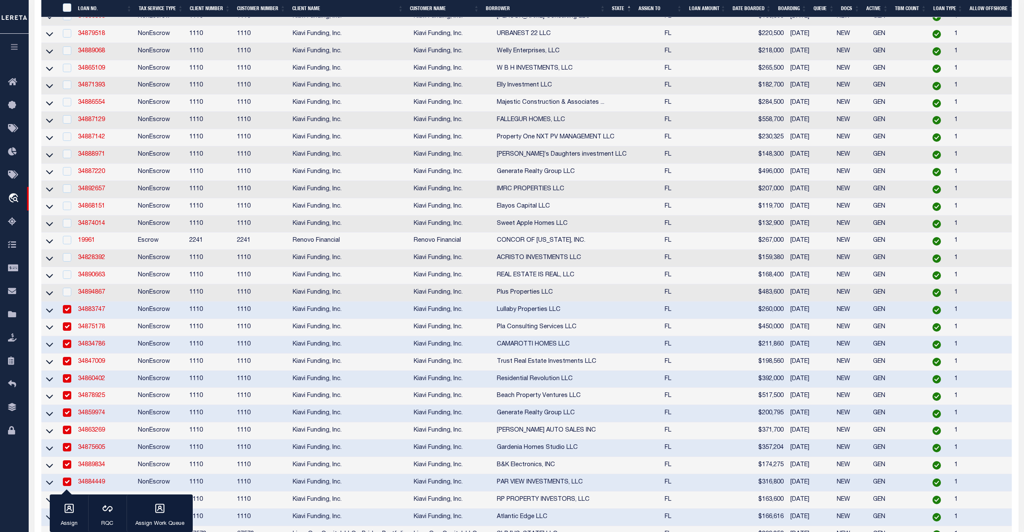
click at [65, 319] on td at bounding box center [66, 310] width 17 height 17
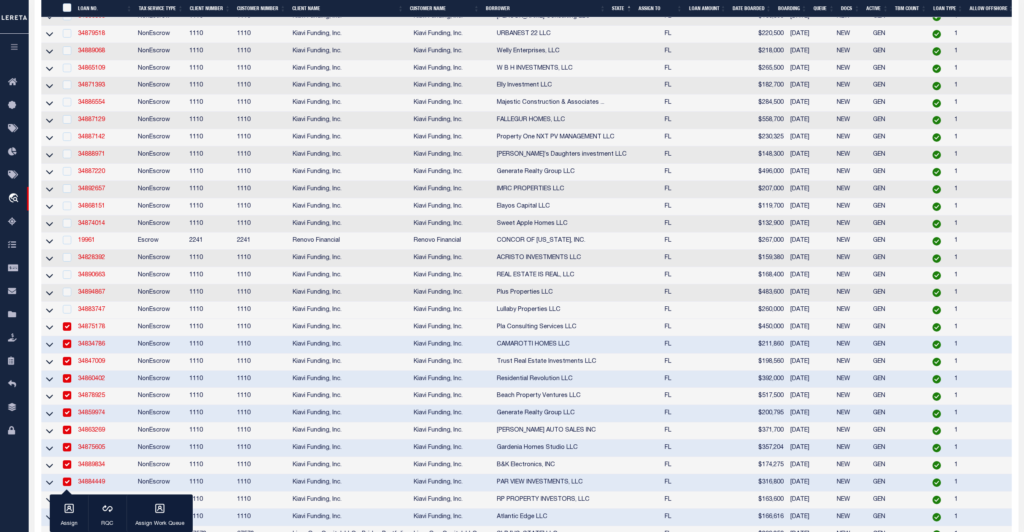
click at [67, 331] on input "checkbox" at bounding box center [67, 326] width 8 height 8
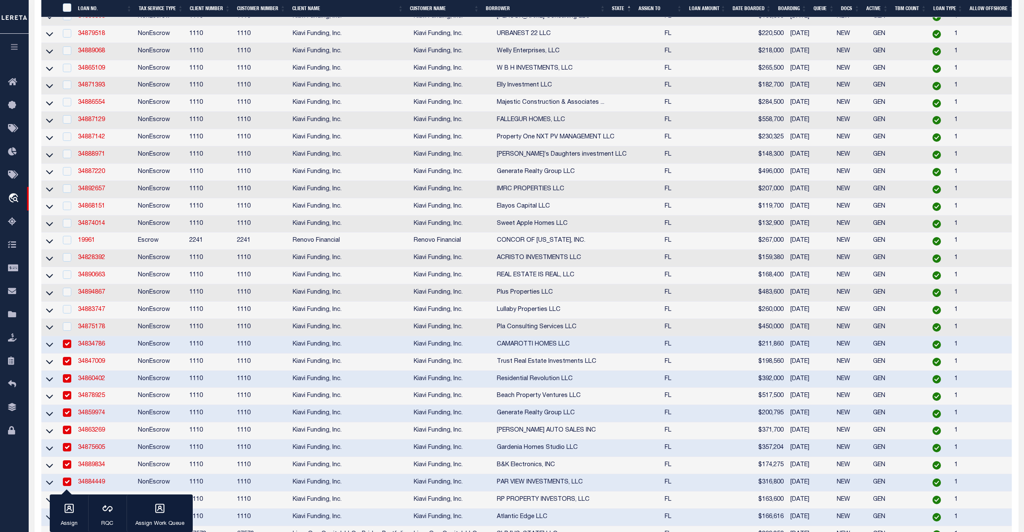
click at [67, 348] on input "checkbox" at bounding box center [67, 344] width 8 height 8
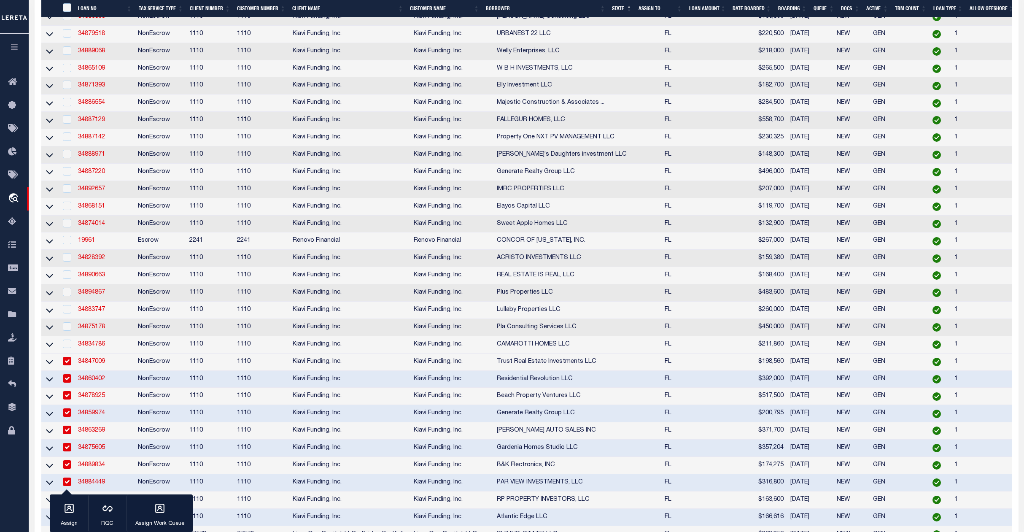
drag, startPoint x: 68, startPoint y: 431, endPoint x: 68, endPoint y: 446, distance: 14.8
click at [68, 365] on input "checkbox" at bounding box center [67, 361] width 8 height 8
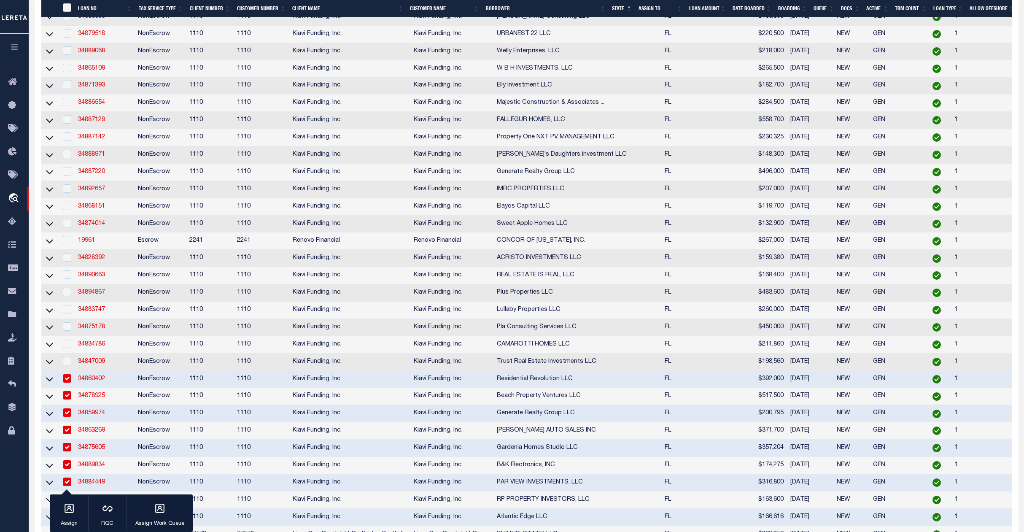
drag, startPoint x: 68, startPoint y: 448, endPoint x: 125, endPoint y: 443, distance: 57.2
click at [70, 383] on input "checkbox" at bounding box center [67, 378] width 8 height 8
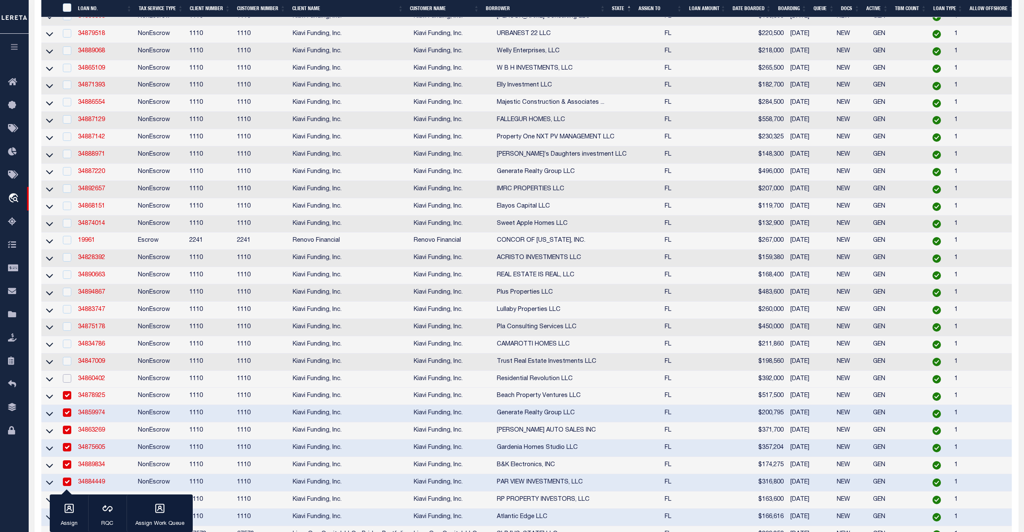
scroll to position [2273, 0]
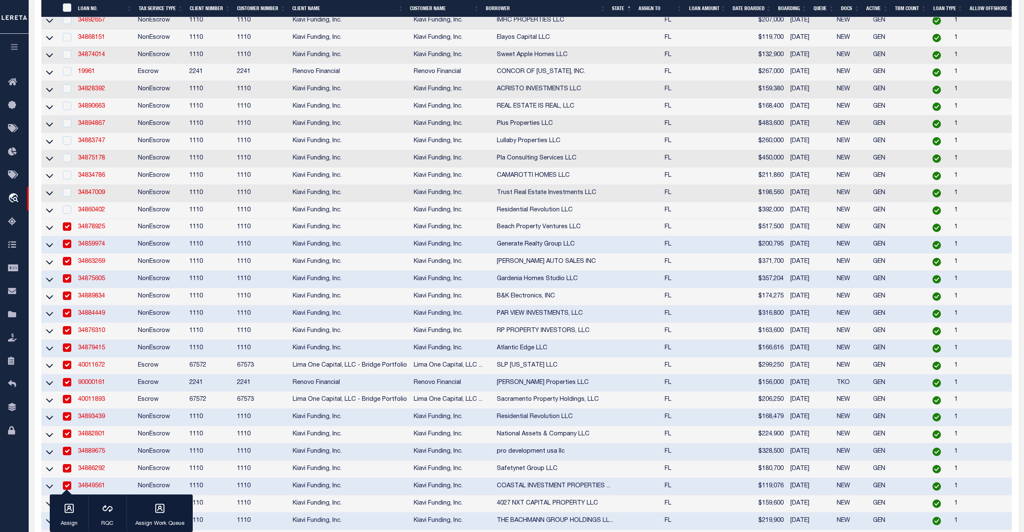
click at [63, 231] on input "checkbox" at bounding box center [67, 226] width 8 height 8
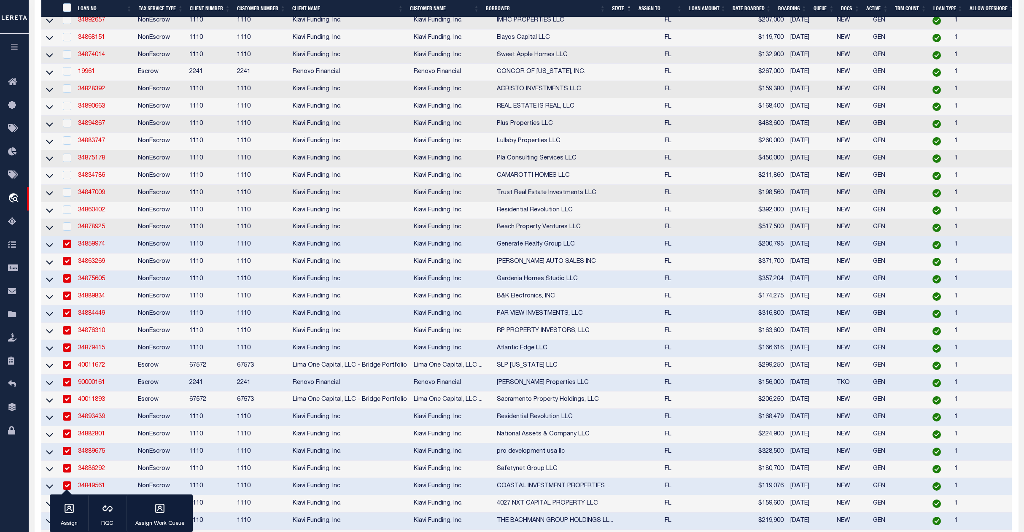
click at [66, 248] on input "checkbox" at bounding box center [67, 244] width 8 height 8
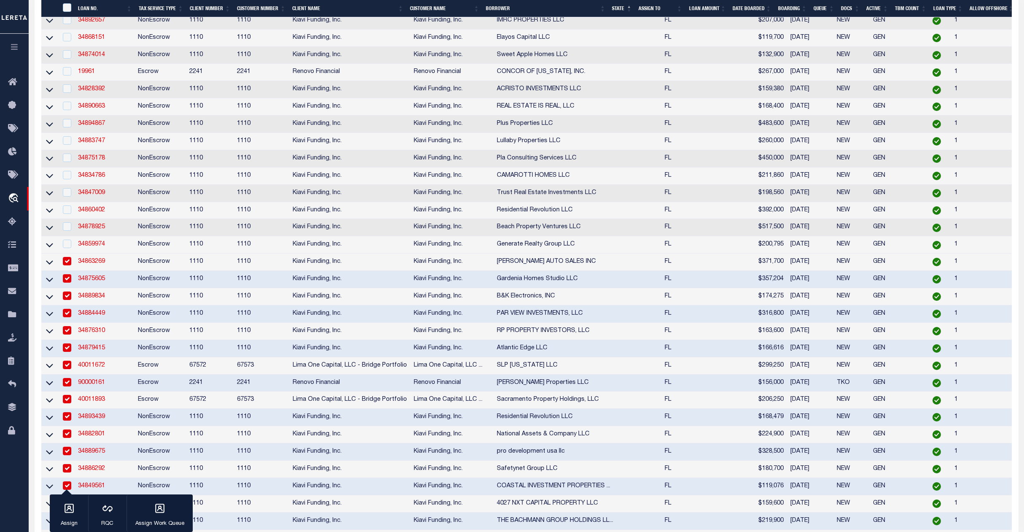
click at [72, 271] on td at bounding box center [66, 262] width 17 height 17
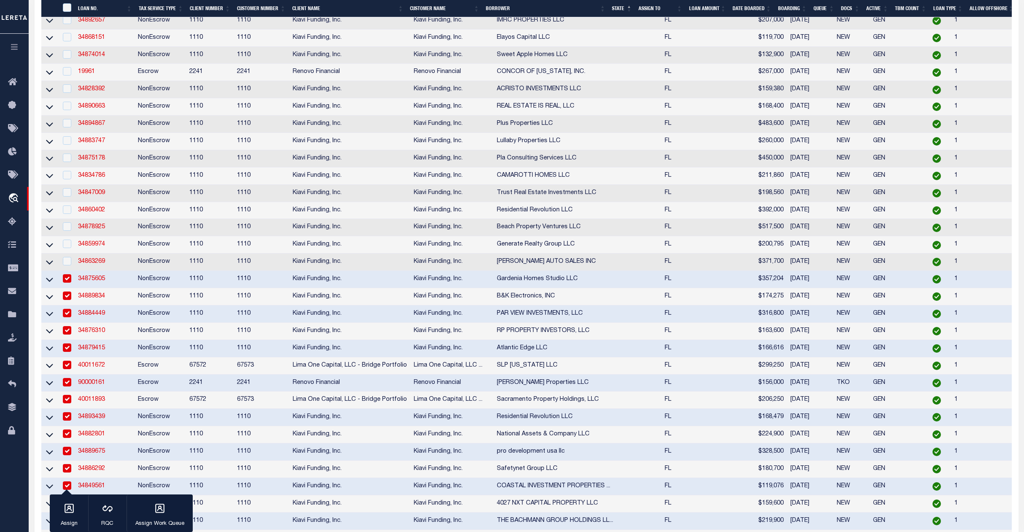
click at [68, 283] on input "checkbox" at bounding box center [67, 278] width 8 height 8
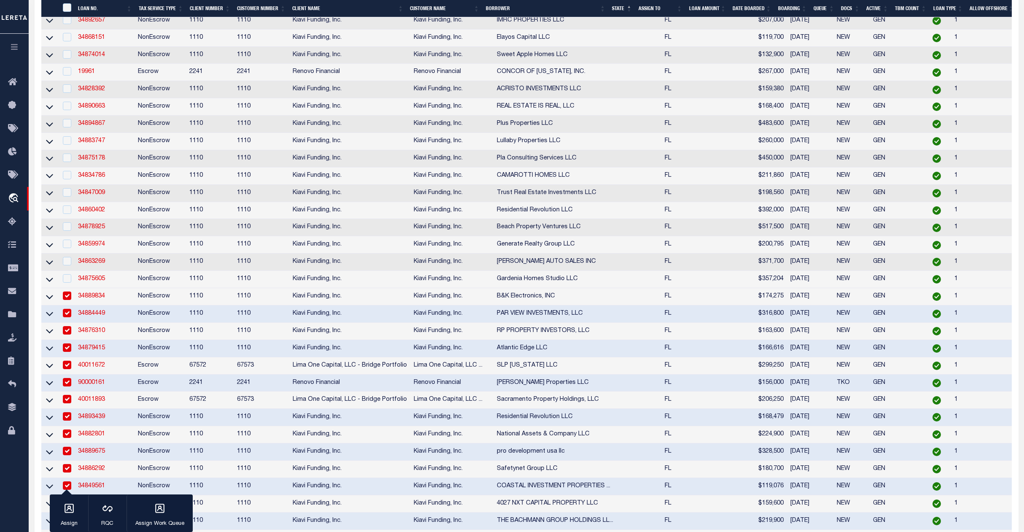
click at [68, 300] on input "checkbox" at bounding box center [67, 296] width 8 height 8
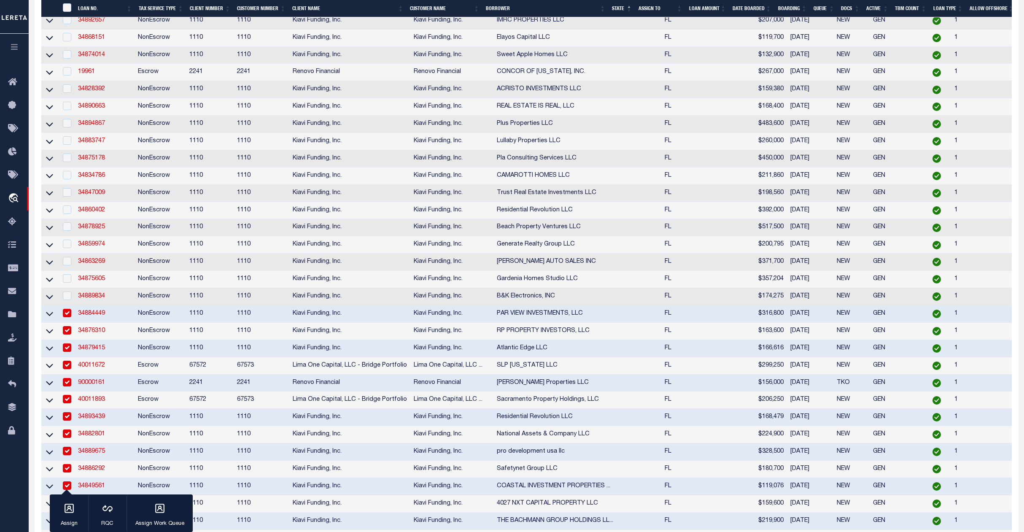
click at [68, 317] on input "checkbox" at bounding box center [67, 313] width 8 height 8
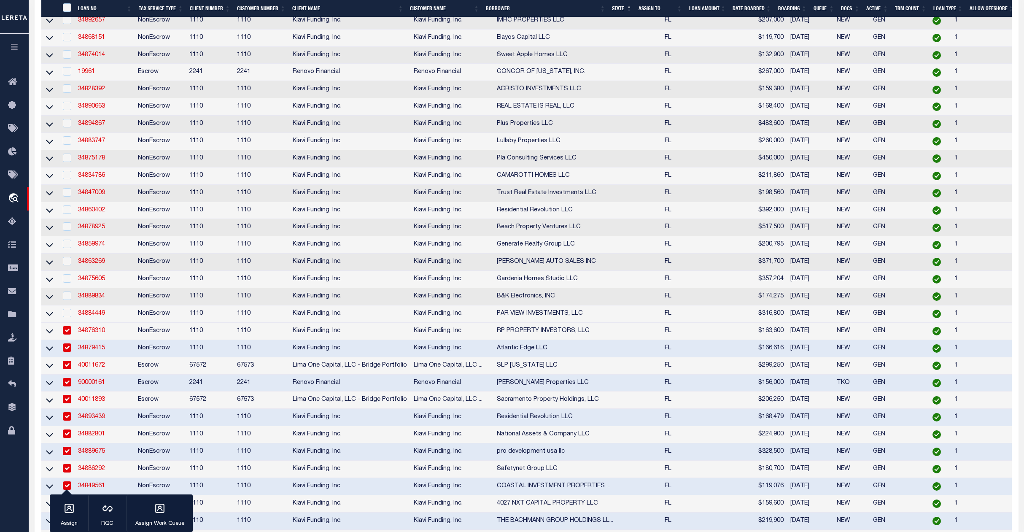
click at [69, 335] on input "checkbox" at bounding box center [67, 330] width 8 height 8
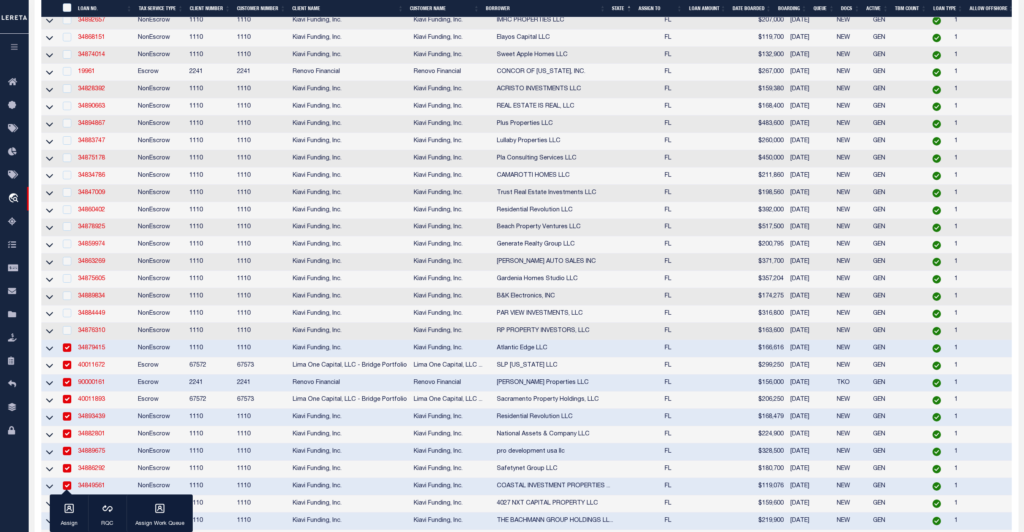
click at [70, 352] on input "checkbox" at bounding box center [67, 347] width 8 height 8
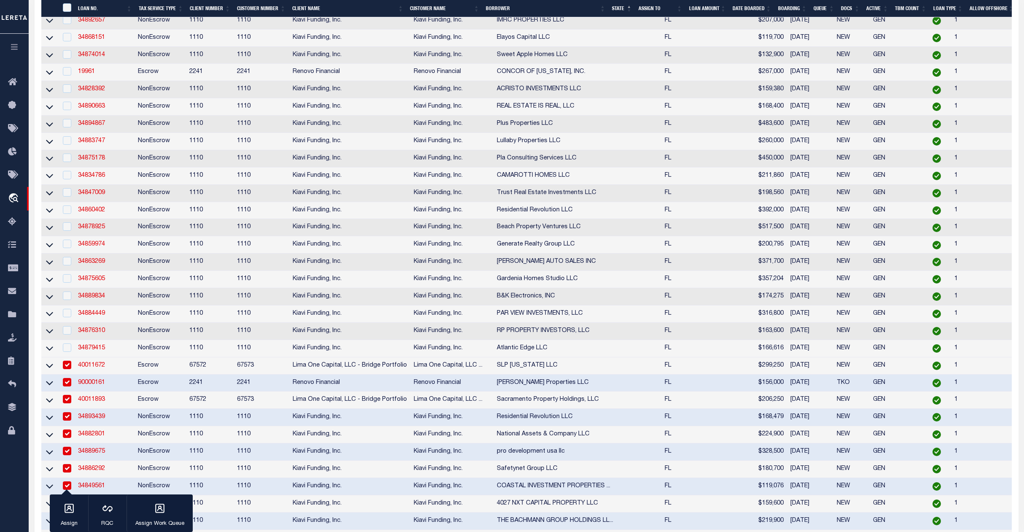
click at [67, 369] on input "checkbox" at bounding box center [67, 365] width 8 height 8
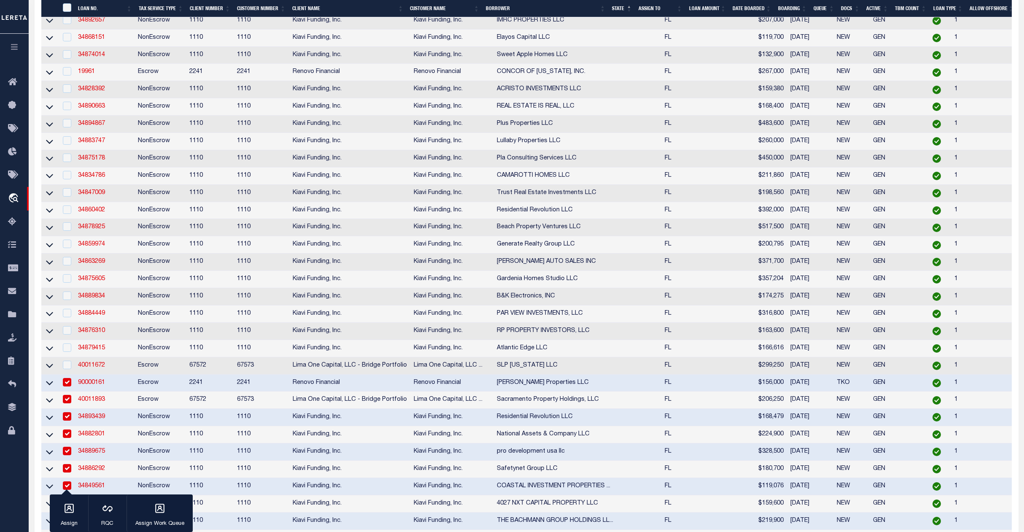
click at [68, 386] on input "checkbox" at bounding box center [67, 382] width 8 height 8
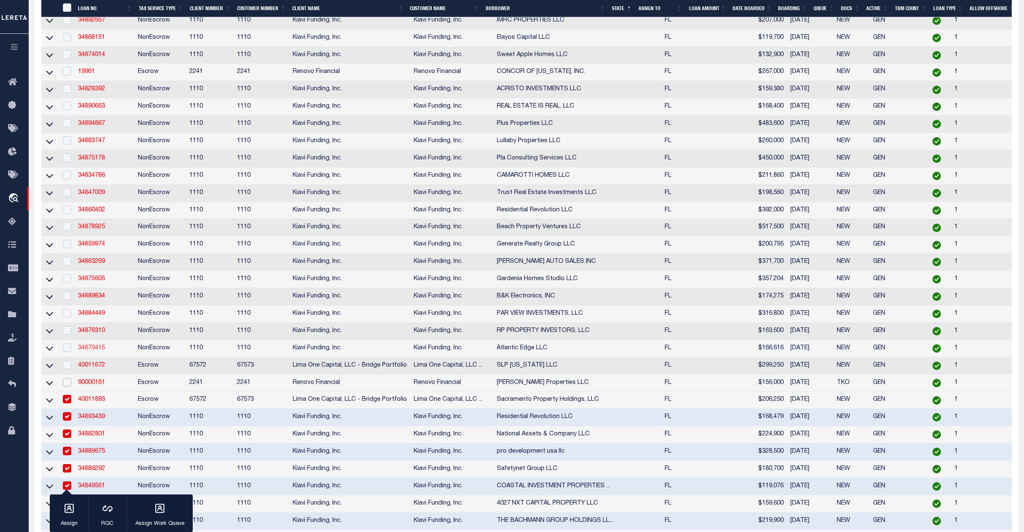
scroll to position [2442, 0]
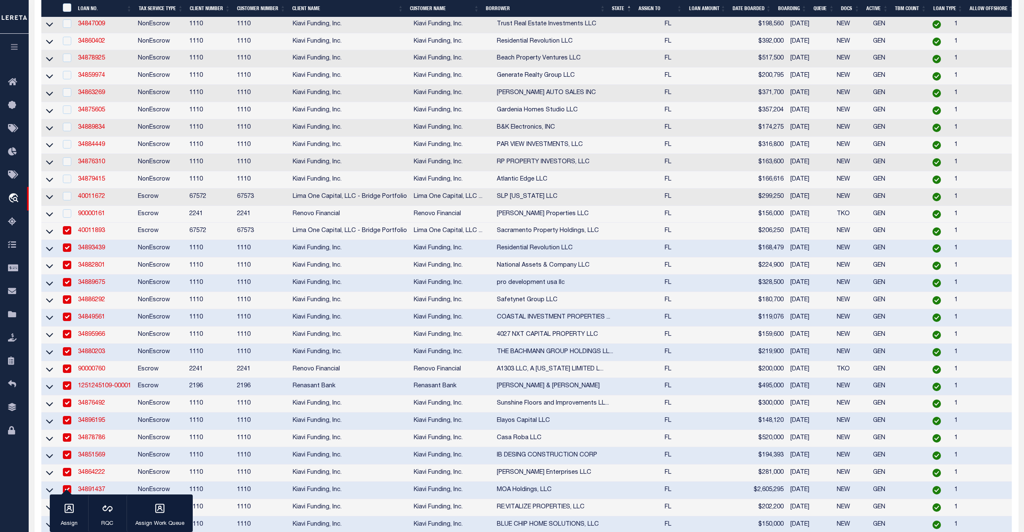
click at [67, 235] on input "checkbox" at bounding box center [67, 230] width 8 height 8
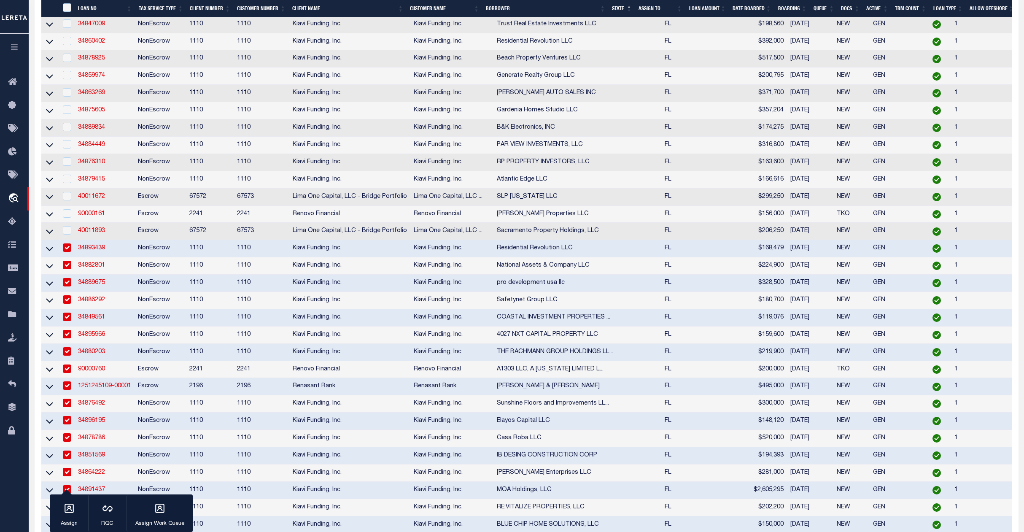
drag, startPoint x: 66, startPoint y: 324, endPoint x: 68, endPoint y: 341, distance: 17.0
click at [67, 252] on input "checkbox" at bounding box center [67, 247] width 8 height 8
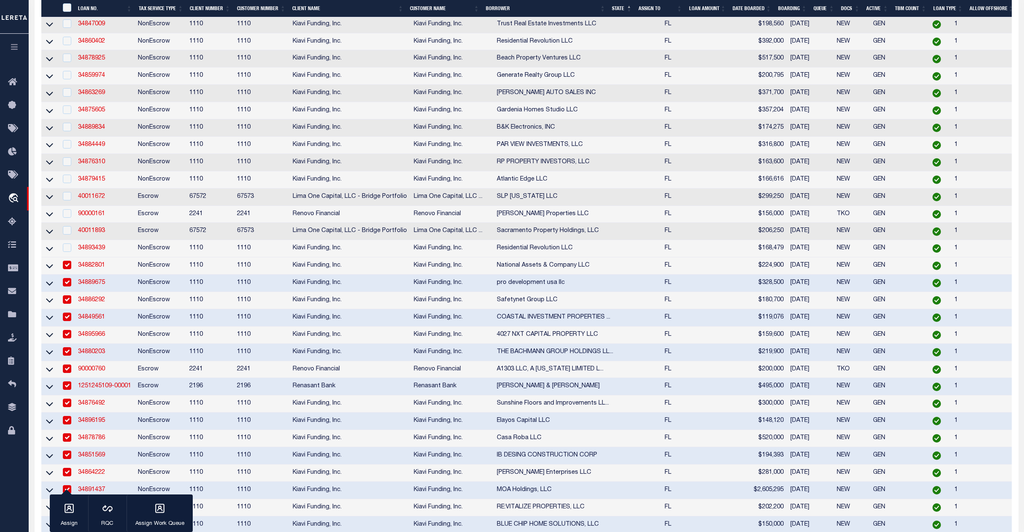
click at [68, 269] on input "checkbox" at bounding box center [67, 265] width 8 height 8
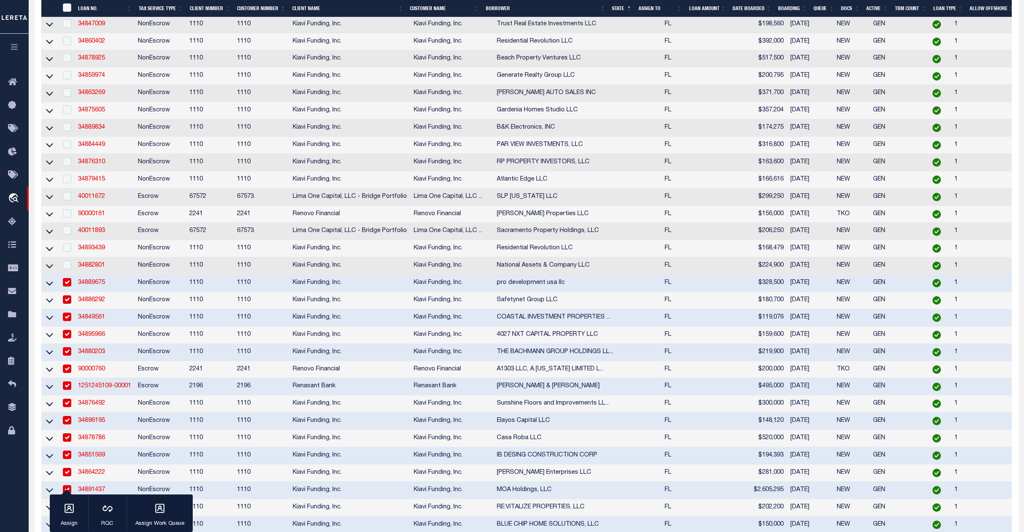
click at [70, 286] on input "checkbox" at bounding box center [67, 282] width 8 height 8
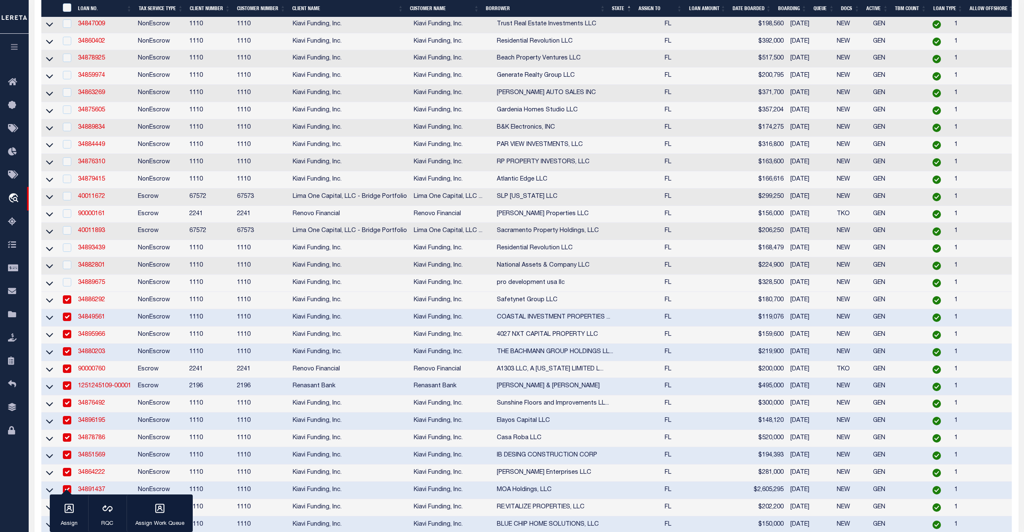
click at [69, 309] on td at bounding box center [66, 300] width 17 height 17
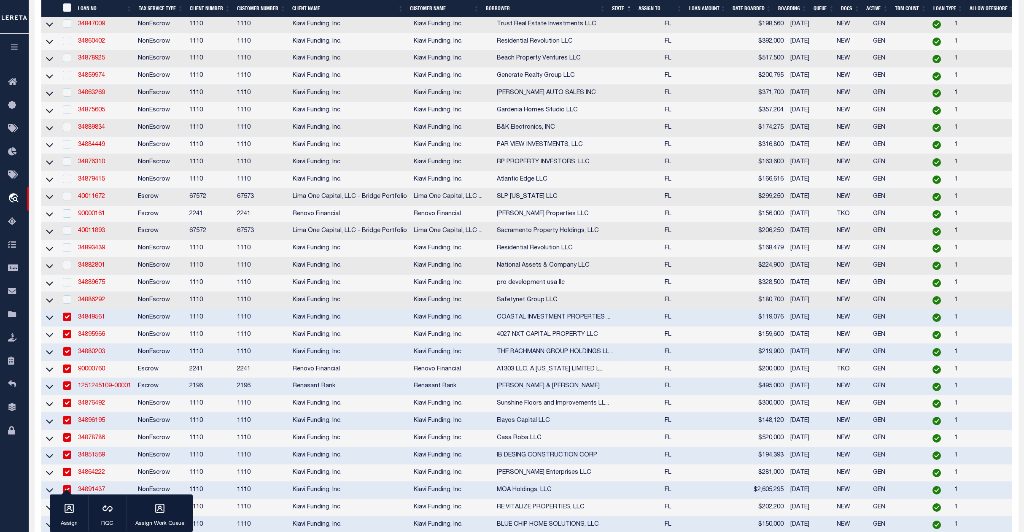
click at [68, 321] on input "checkbox" at bounding box center [67, 317] width 8 height 8
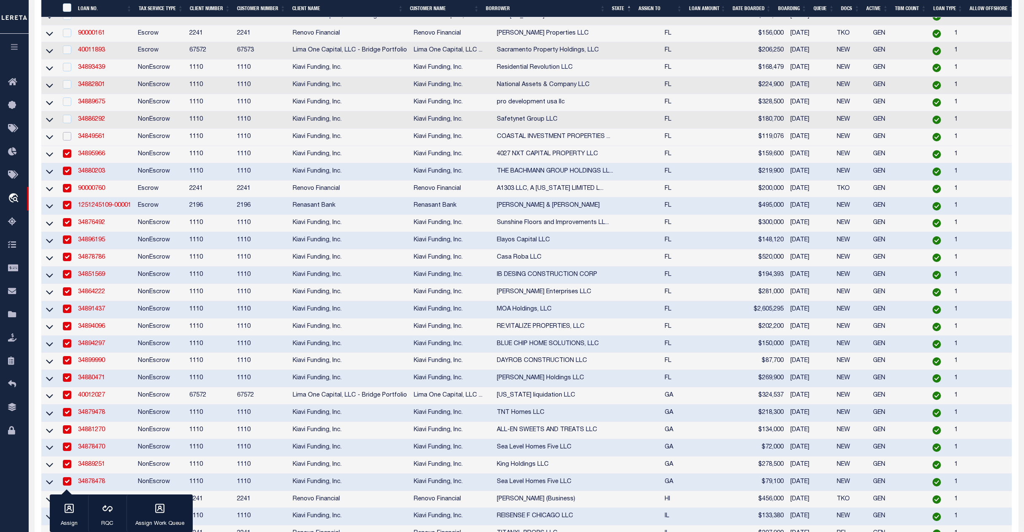
scroll to position [2667, 0]
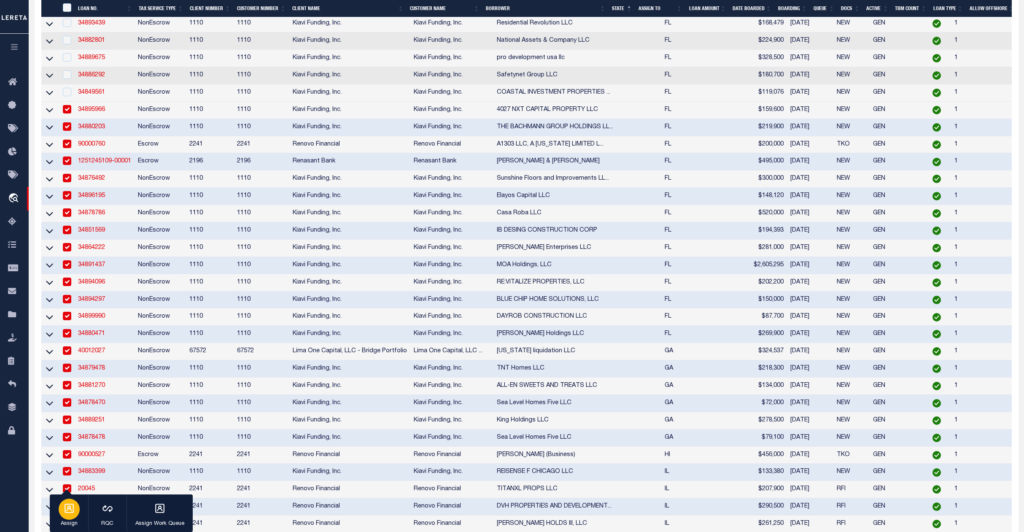
click at [65, 510] on icon "button" at bounding box center [69, 508] width 9 height 9
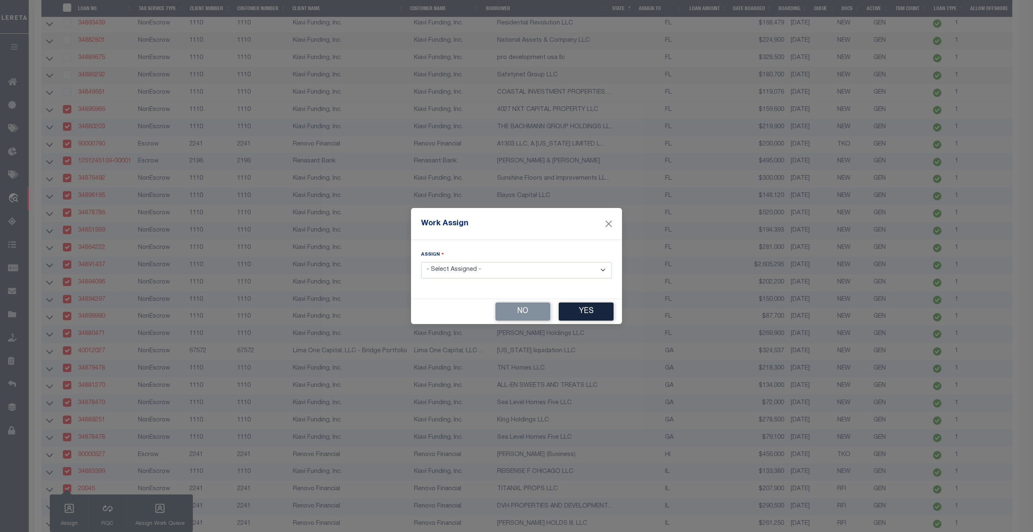
click at [498, 272] on select "- Select Assigned - --Unassigned-- Abdul Muzain Agustin Fernandez Ahmad Darwish…" at bounding box center [516, 270] width 191 height 16
click at [421, 262] on select "- Select Assigned - --Unassigned-- Abdul Muzain Agustin Fernandez Ahmad Darwish…" at bounding box center [516, 270] width 191 height 16
click at [581, 314] on button "Yes" at bounding box center [586, 312] width 55 height 18
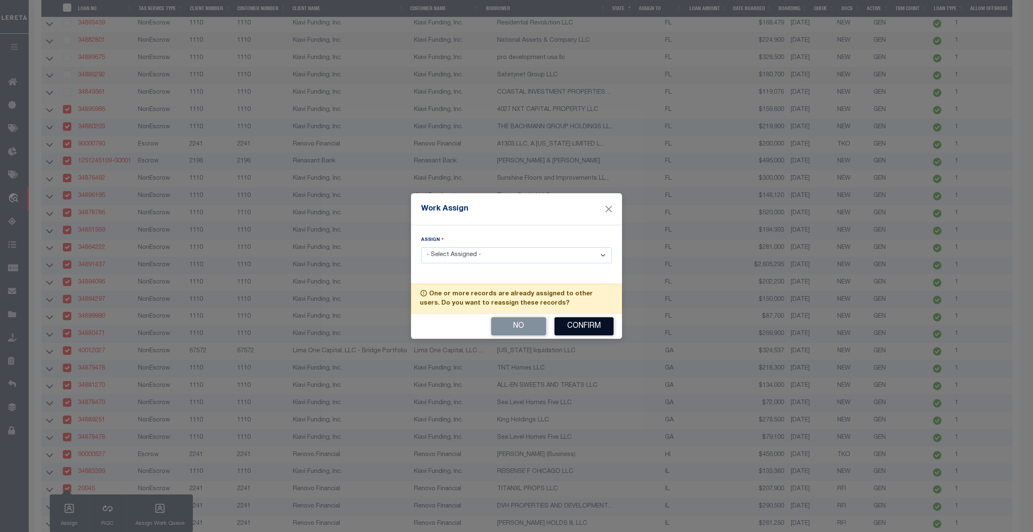
click at [586, 318] on button "Confirm" at bounding box center [583, 326] width 59 height 18
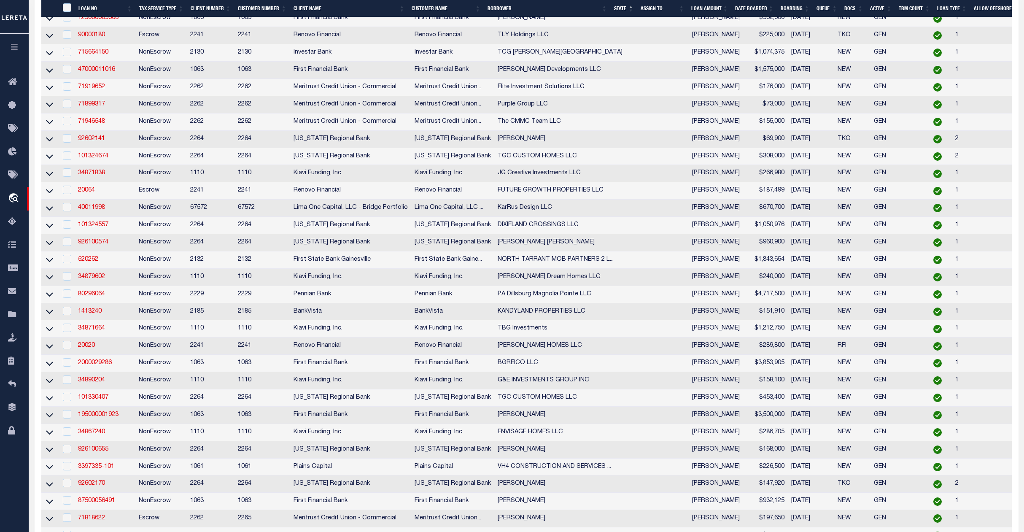
scroll to position [0, 0]
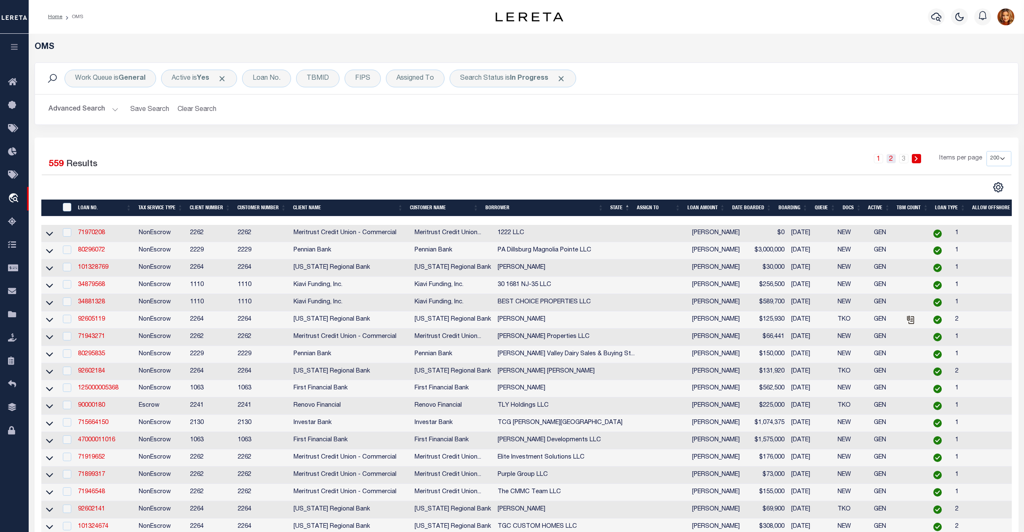
click at [891, 157] on link "2" at bounding box center [891, 158] width 9 height 9
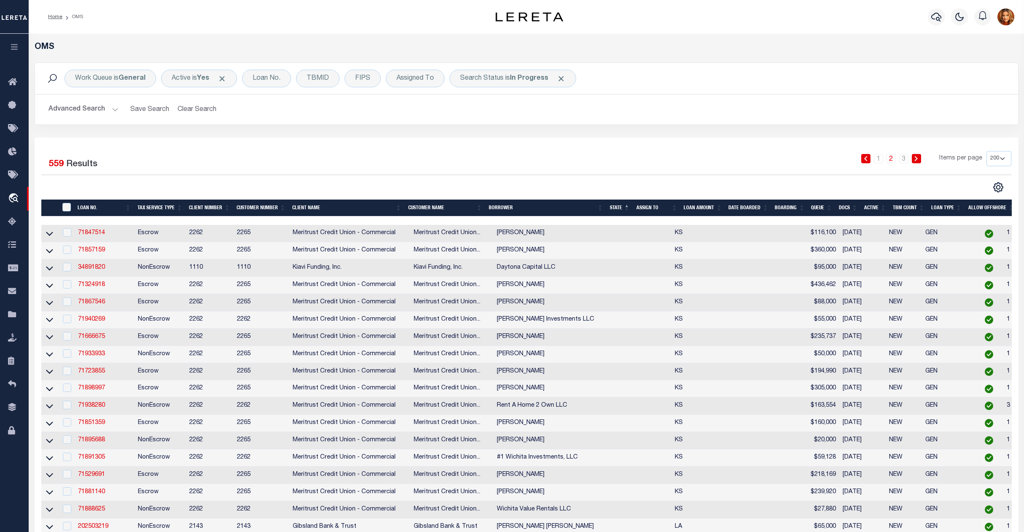
click at [68, 230] on td at bounding box center [66, 233] width 17 height 17
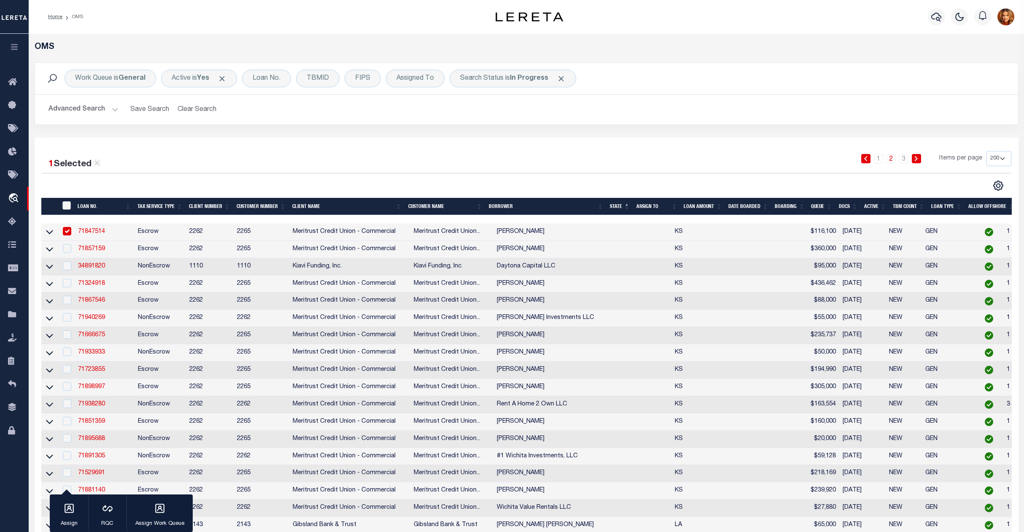
click at [66, 206] on input "" at bounding box center [66, 205] width 8 height 8
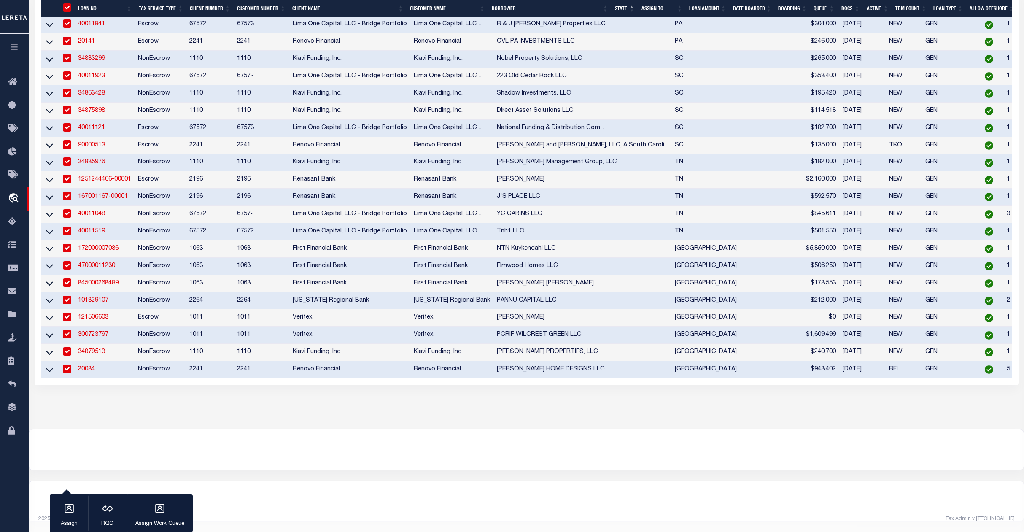
scroll to position [3375, 0]
click at [61, 512] on div "button" at bounding box center [69, 509] width 21 height 21
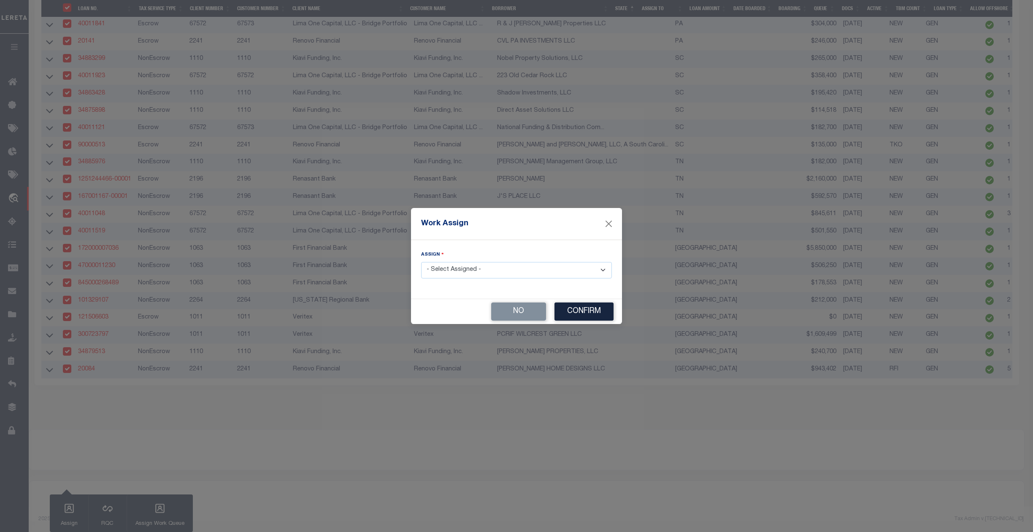
click at [488, 270] on select "- Select Assigned - --Unassigned-- Abdul Muzain Agustin Fernandez Ahmad Darwish…" at bounding box center [516, 270] width 191 height 16
click at [421, 262] on select "- Select Assigned - --Unassigned-- Abdul Muzain Agustin Fernandez Ahmad Darwish…" at bounding box center [516, 270] width 191 height 16
click at [592, 311] on button "Confirm" at bounding box center [583, 312] width 59 height 18
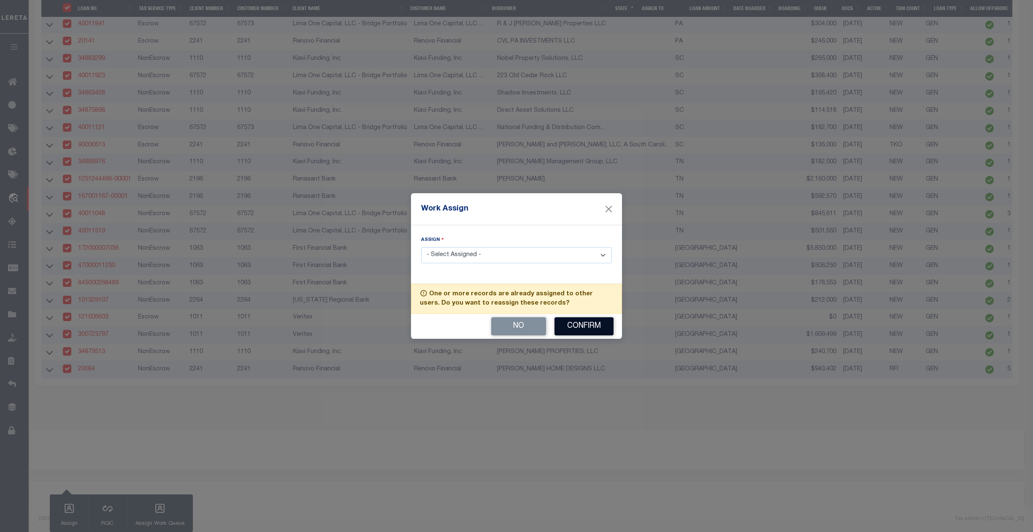
click at [580, 332] on button "Confirm" at bounding box center [583, 326] width 59 height 18
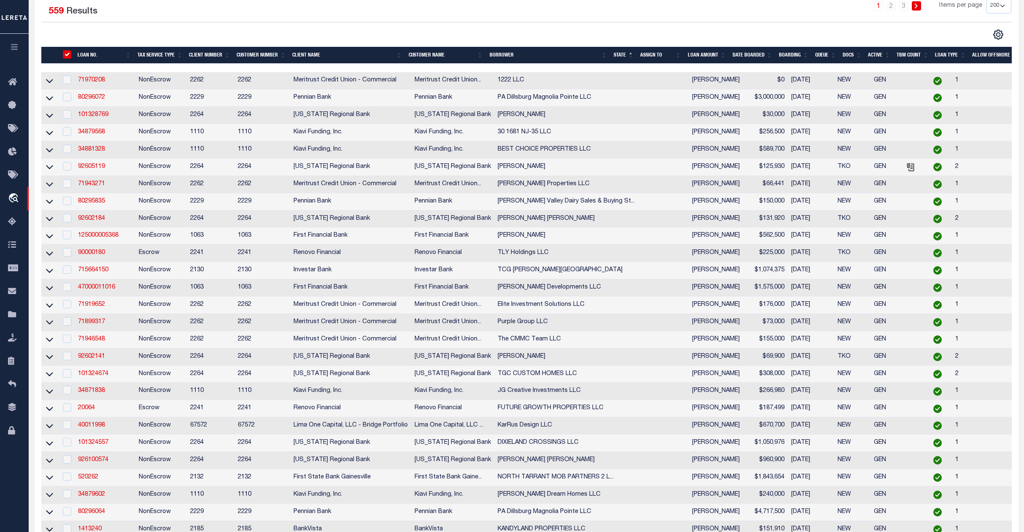
scroll to position [0, 0]
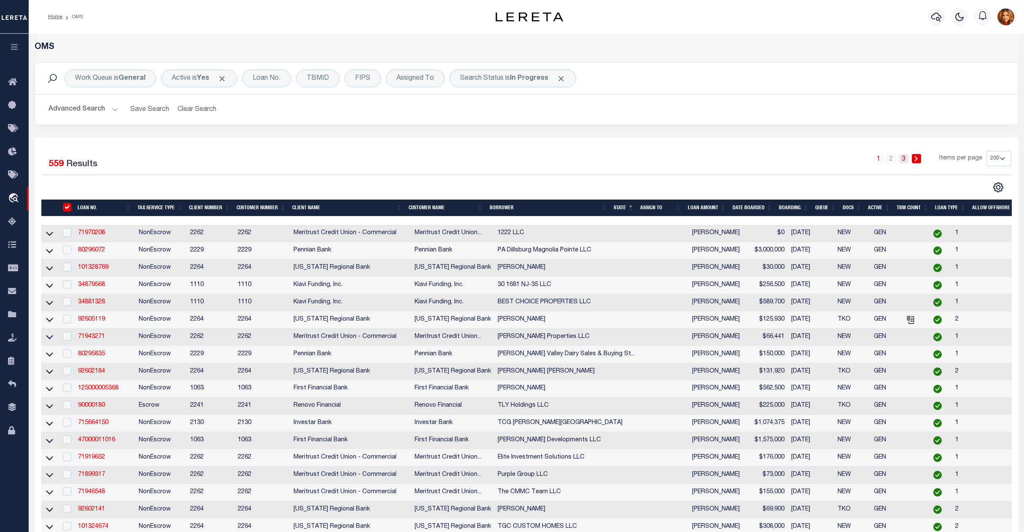
click at [904, 159] on link "3" at bounding box center [904, 158] width 9 height 9
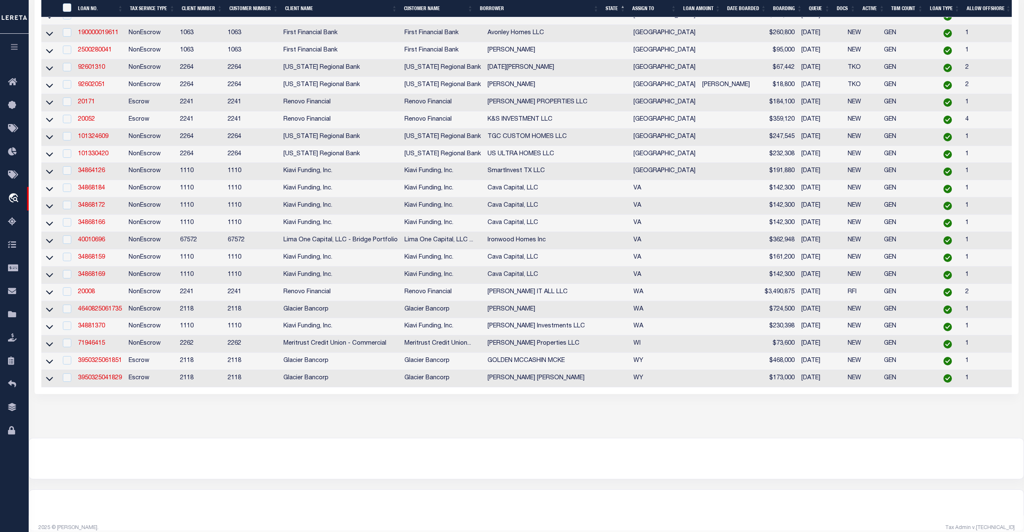
scroll to position [2588, 0]
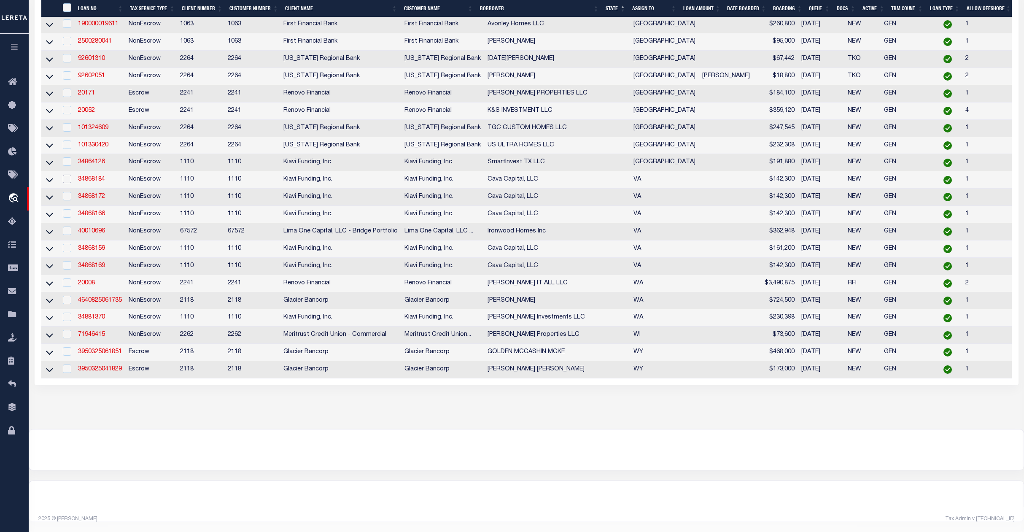
click at [66, 183] on input "checkbox" at bounding box center [67, 179] width 8 height 8
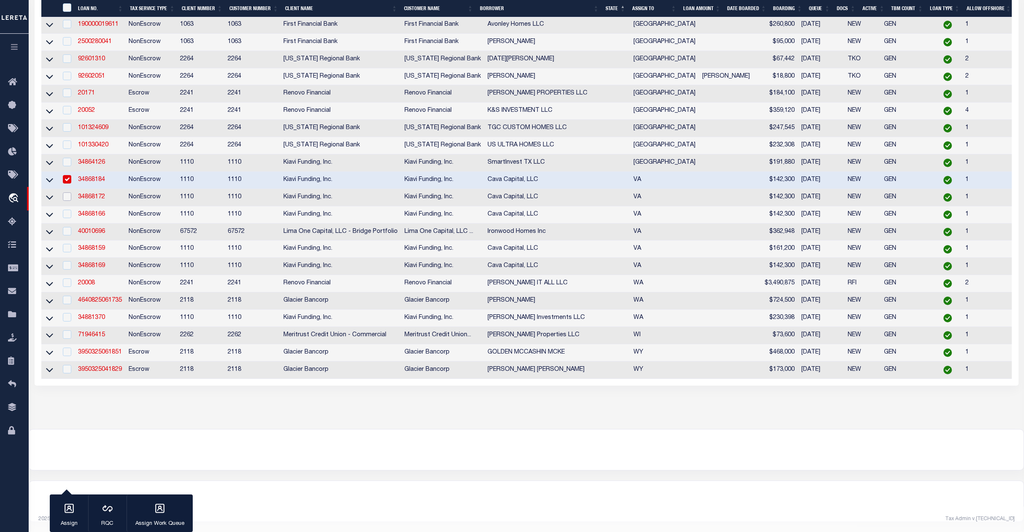
click at [69, 201] on input "checkbox" at bounding box center [67, 196] width 8 height 8
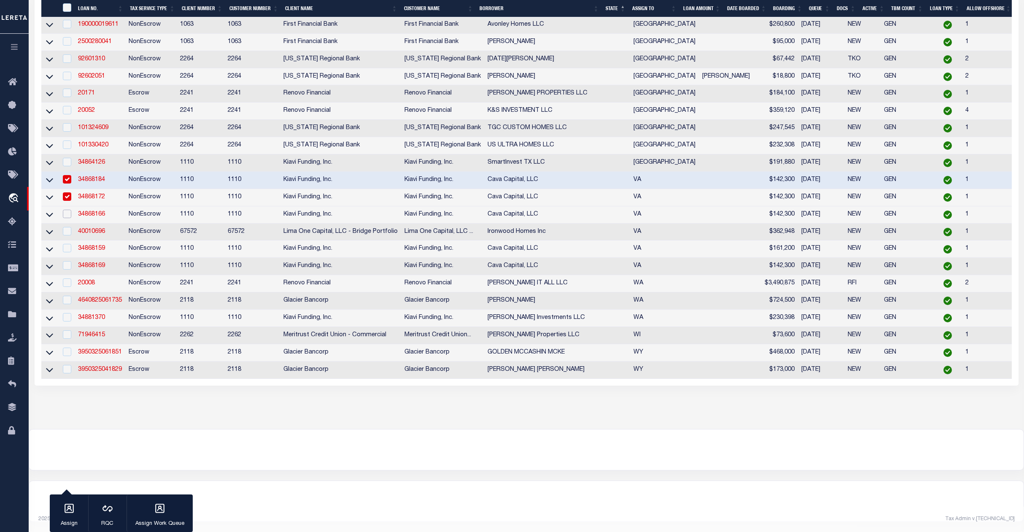
drag, startPoint x: 70, startPoint y: 285, endPoint x: 68, endPoint y: 304, distance: 18.6
click at [70, 218] on input "checkbox" at bounding box center [67, 214] width 8 height 8
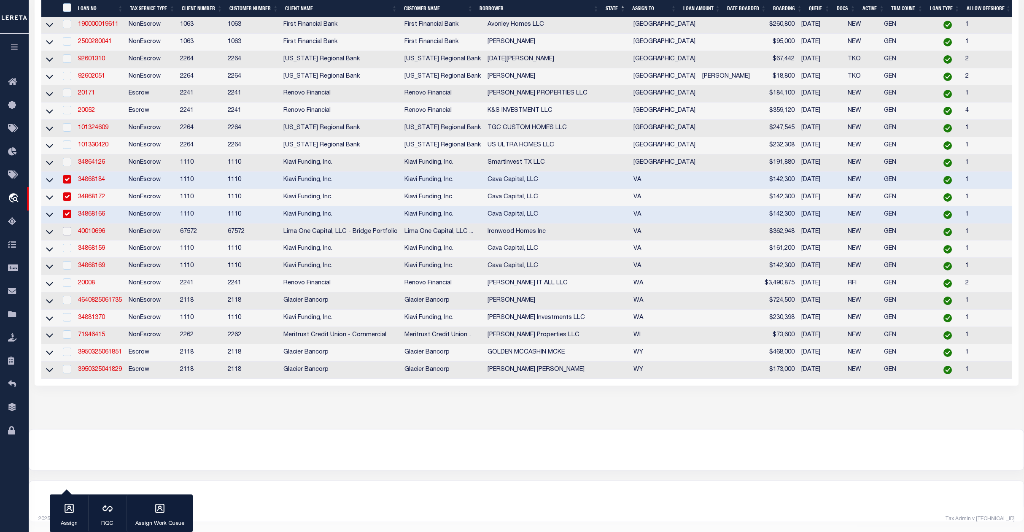
click at [68, 235] on input "checkbox" at bounding box center [67, 231] width 8 height 8
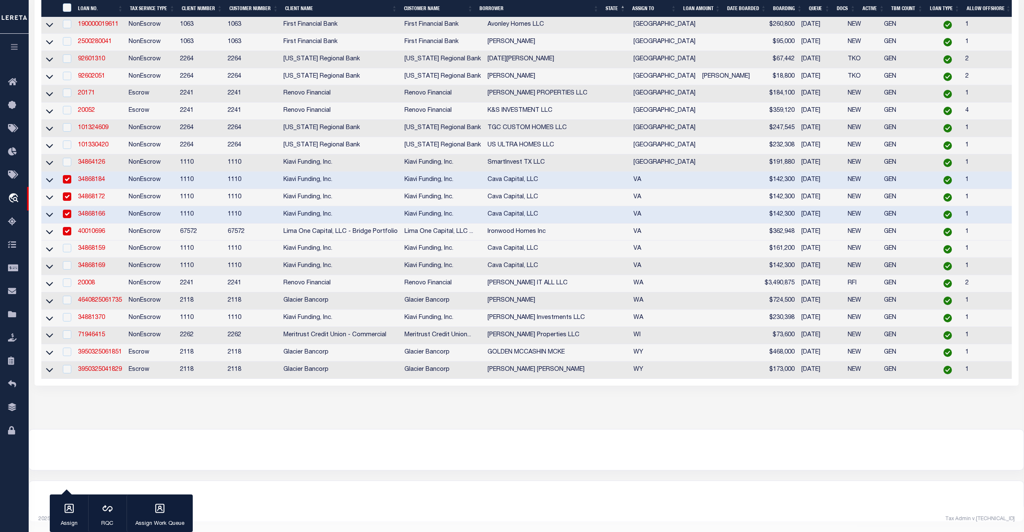
click at [67, 258] on td at bounding box center [66, 248] width 17 height 17
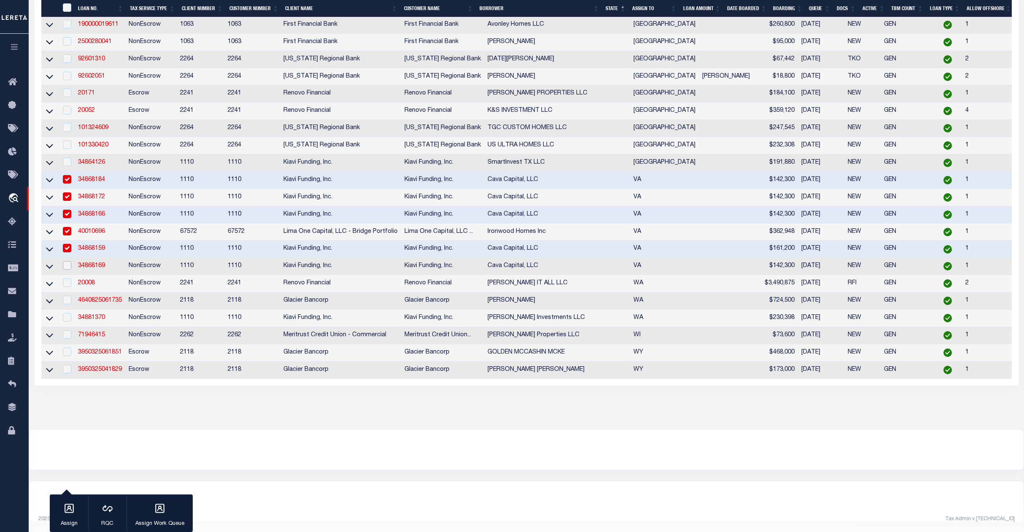
click at [68, 270] on input "checkbox" at bounding box center [67, 265] width 8 height 8
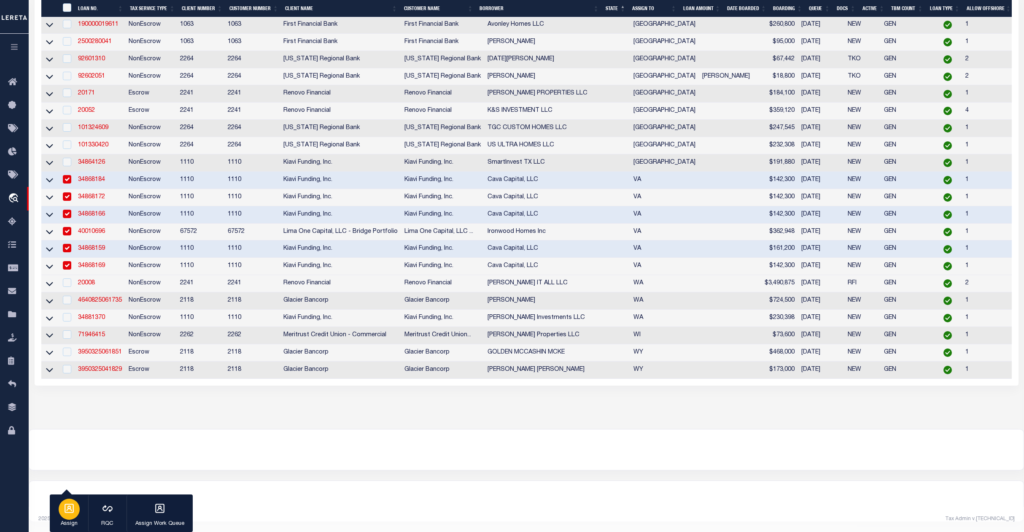
click at [62, 518] on button "Assign" at bounding box center [69, 513] width 38 height 38
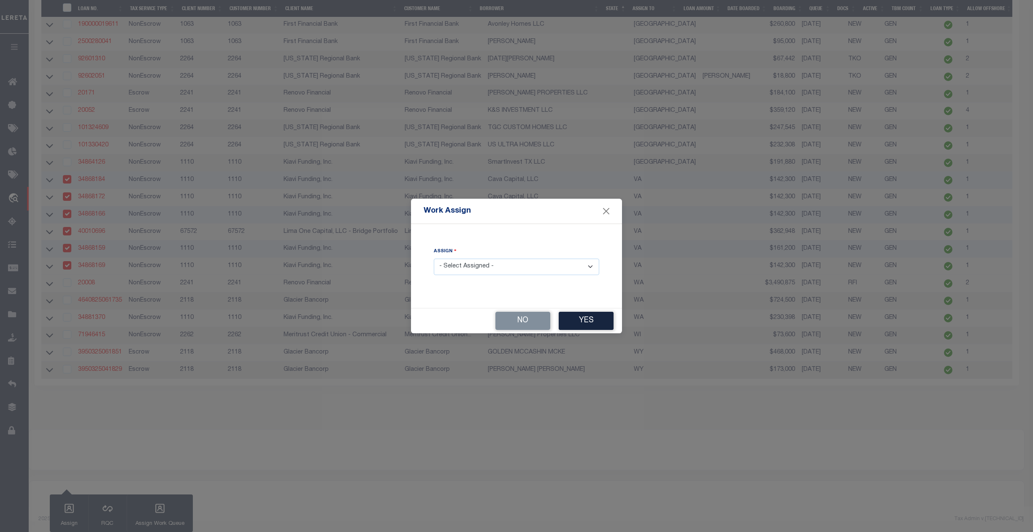
click at [511, 262] on select "- Select Assigned - --Unassigned-- Abdul Muzain Agustin Fernandez Ahmad Darwish…" at bounding box center [516, 267] width 165 height 16
click at [434, 259] on select "- Select Assigned - --Unassigned-- Abdul Muzain Agustin Fernandez Ahmad Darwish…" at bounding box center [516, 267] width 165 height 16
click at [584, 325] on button "Yes" at bounding box center [586, 321] width 55 height 18
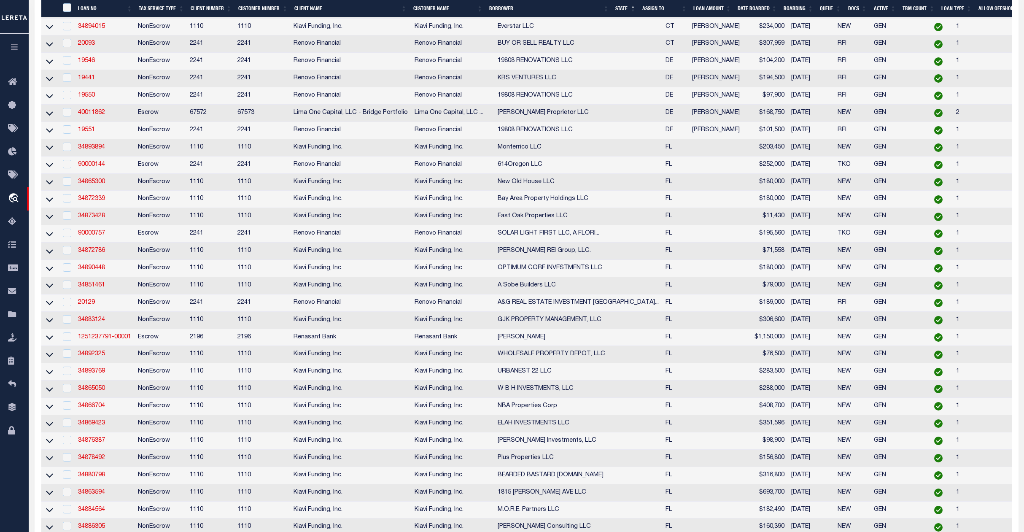
scroll to position [0, 0]
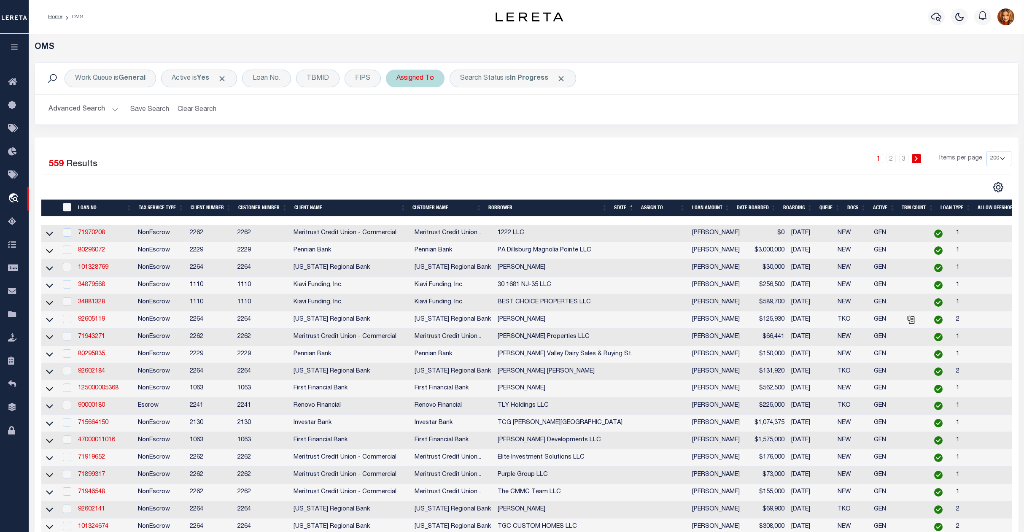
click at [415, 71] on div "Assigned To" at bounding box center [415, 79] width 59 height 18
click at [437, 120] on select "--Unassigned-- Abdul Muzain Agustin Fernandez Ahmad Darwish Alberto Estrada All…" at bounding box center [459, 120] width 124 height 16
click at [399, 112] on select "--Unassigned-- Abdul Muzain Agustin Fernandez Ahmad Darwish Alberto Estrada All…" at bounding box center [459, 120] width 124 height 16
click at [508, 139] on input "Apply" at bounding box center [508, 138] width 25 height 14
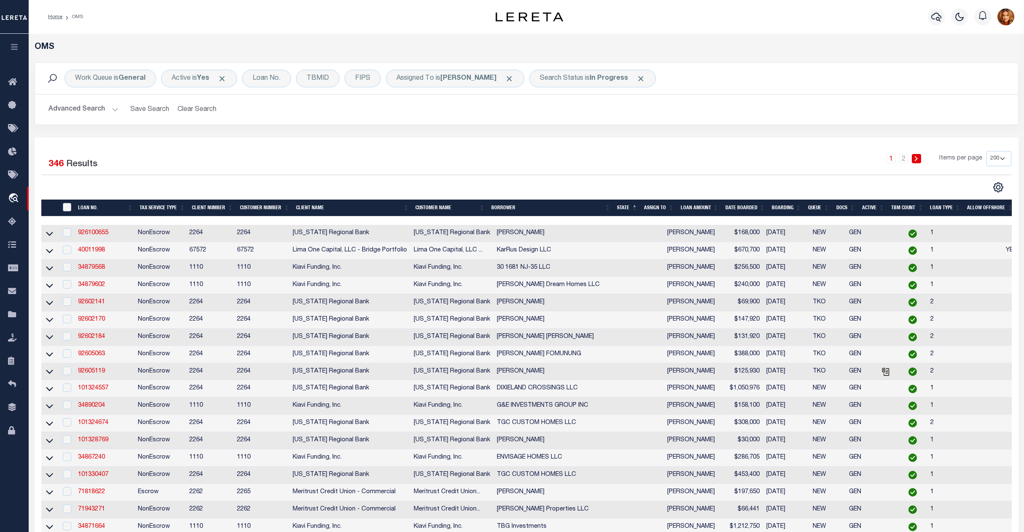
click at [68, 204] on input "" at bounding box center [67, 207] width 8 height 8
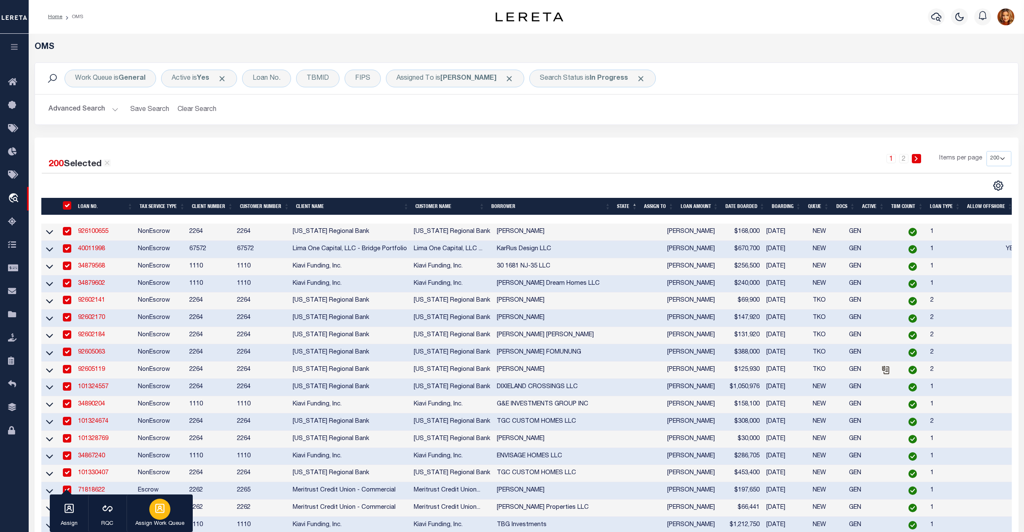
click at [162, 505] on icon "button" at bounding box center [159, 508] width 9 height 9
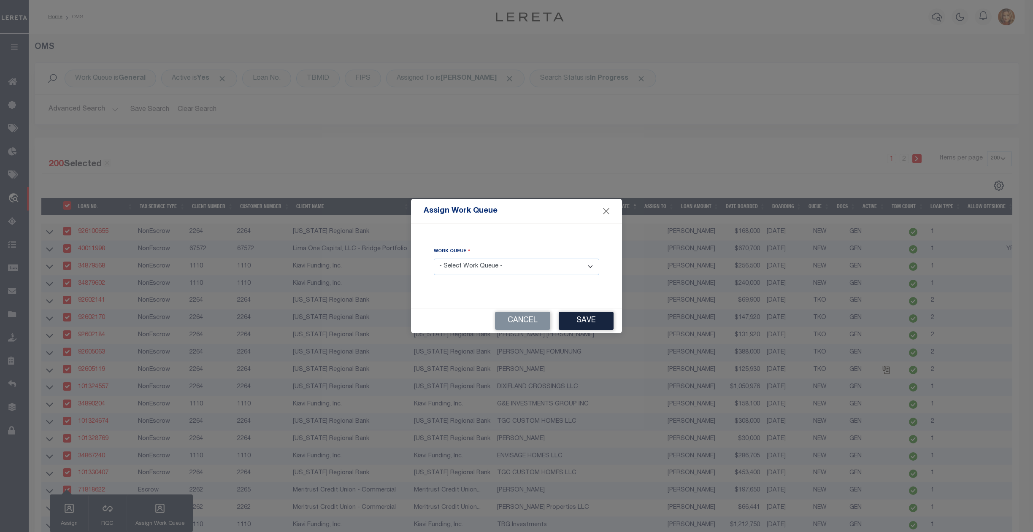
click at [513, 255] on div "Work Queue - Select Work Queue - factRSystems General ThoughtFocus" at bounding box center [516, 261] width 165 height 28
click at [513, 265] on select "- Select Work Queue - factRSystems General ThoughtFocus" at bounding box center [516, 267] width 165 height 16
click at [434, 259] on select "- Select Work Queue - factRSystems General ThoughtFocus" at bounding box center [516, 267] width 165 height 16
click at [589, 321] on button "Save" at bounding box center [586, 321] width 55 height 18
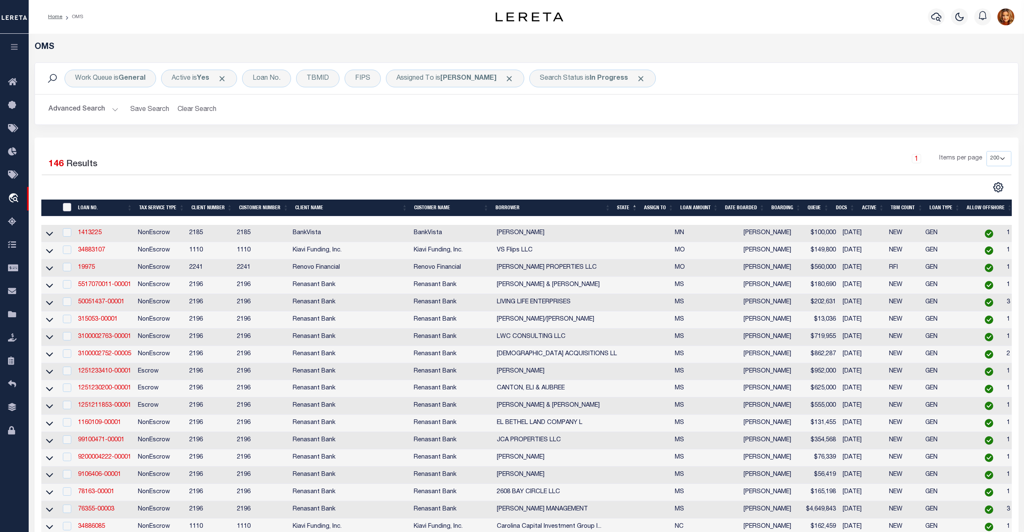
click at [66, 208] on input "" at bounding box center [67, 207] width 8 height 8
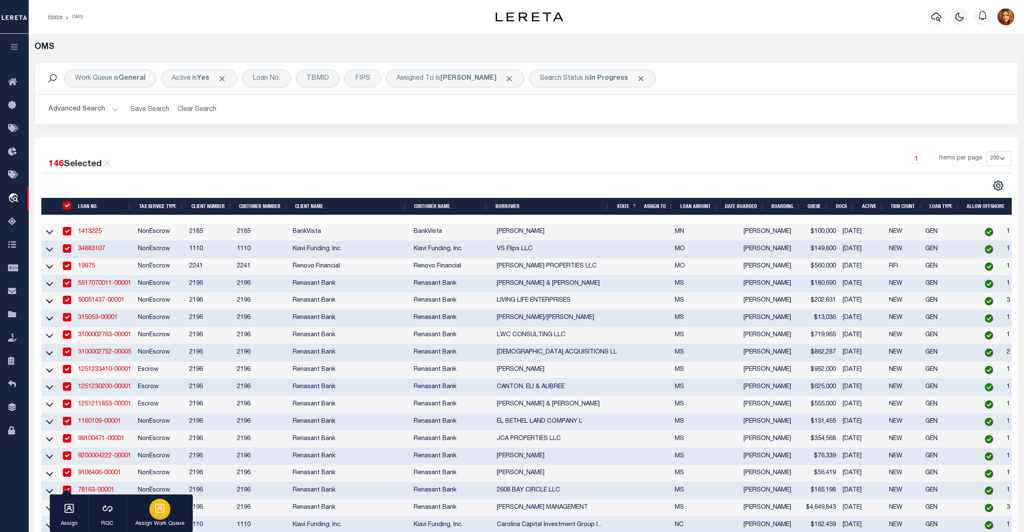
click at [163, 505] on icon "button" at bounding box center [159, 508] width 11 height 11
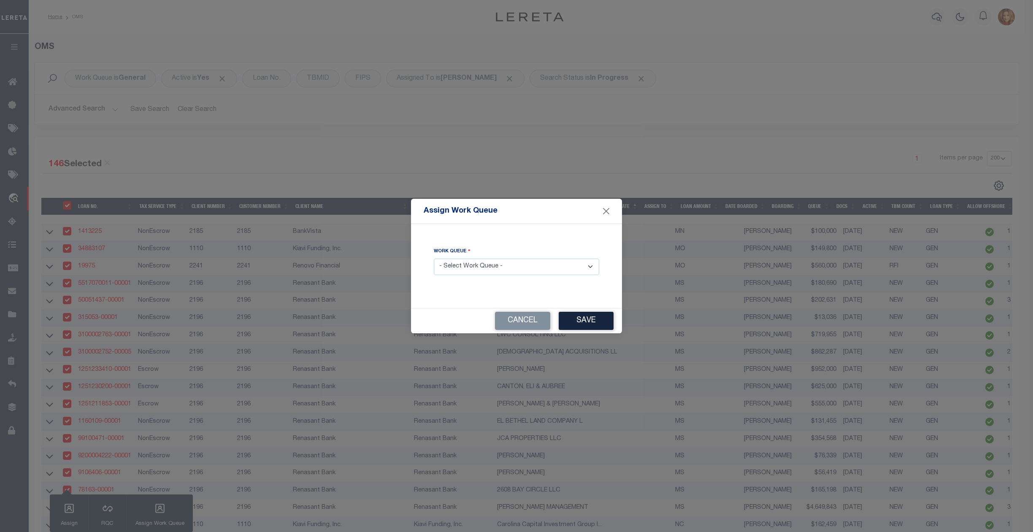
click at [524, 263] on select "- Select Work Queue - factRSystems General ThoughtFocus" at bounding box center [516, 267] width 165 height 16
click at [434, 259] on select "- Select Work Queue - factRSystems General ThoughtFocus" at bounding box center [516, 267] width 165 height 16
click at [583, 320] on button "Save" at bounding box center [586, 321] width 55 height 18
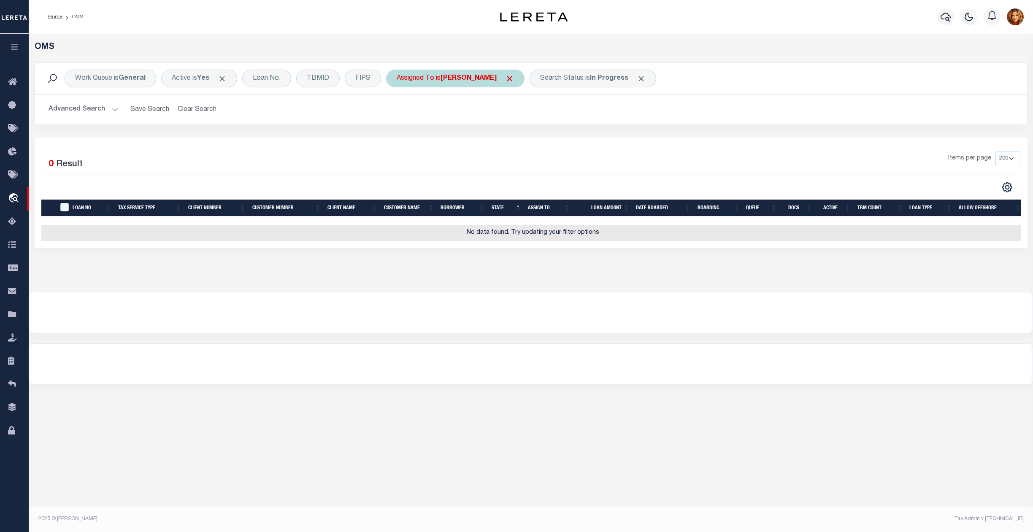
click at [505, 78] on span "Click to Remove" at bounding box center [509, 78] width 9 height 9
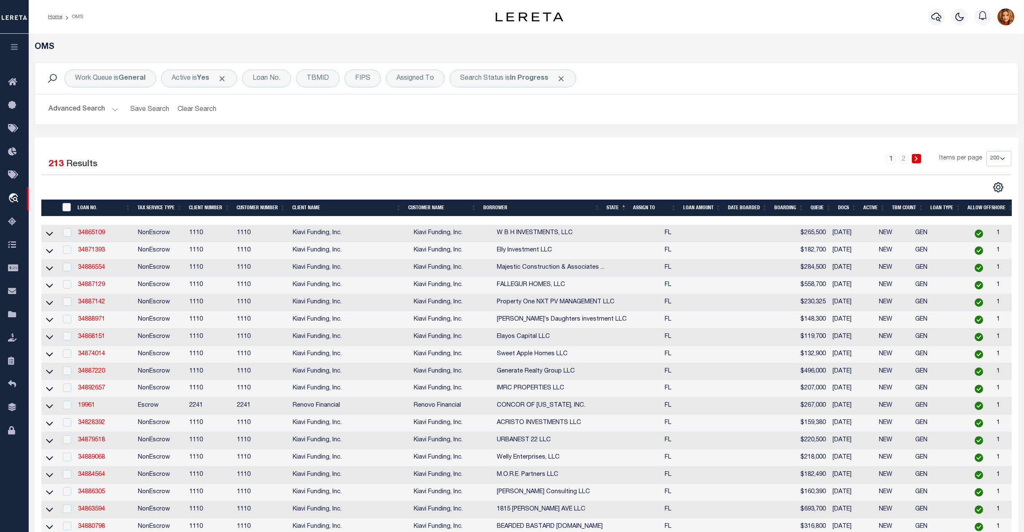
click at [66, 210] on input "" at bounding box center [66, 207] width 8 height 8
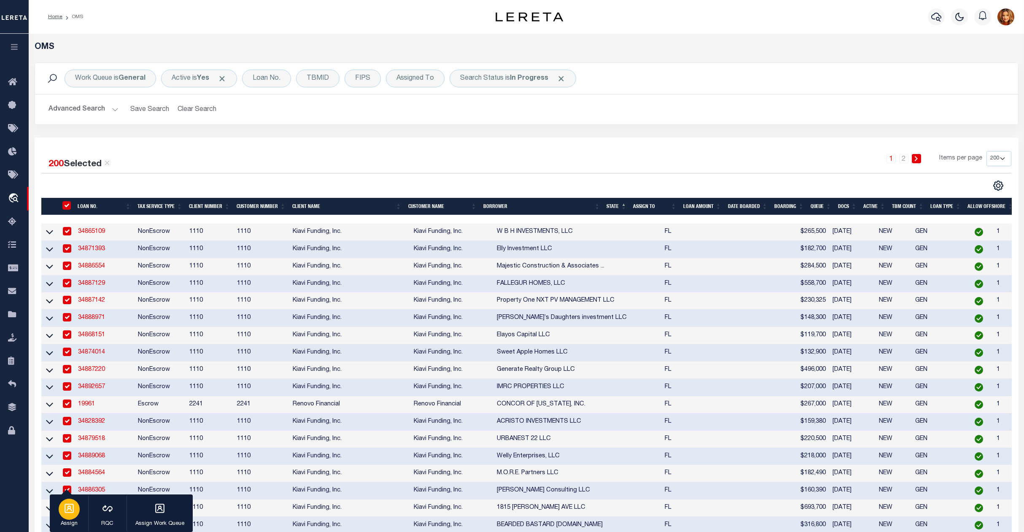
click at [65, 513] on icon "button" at bounding box center [69, 508] width 11 height 11
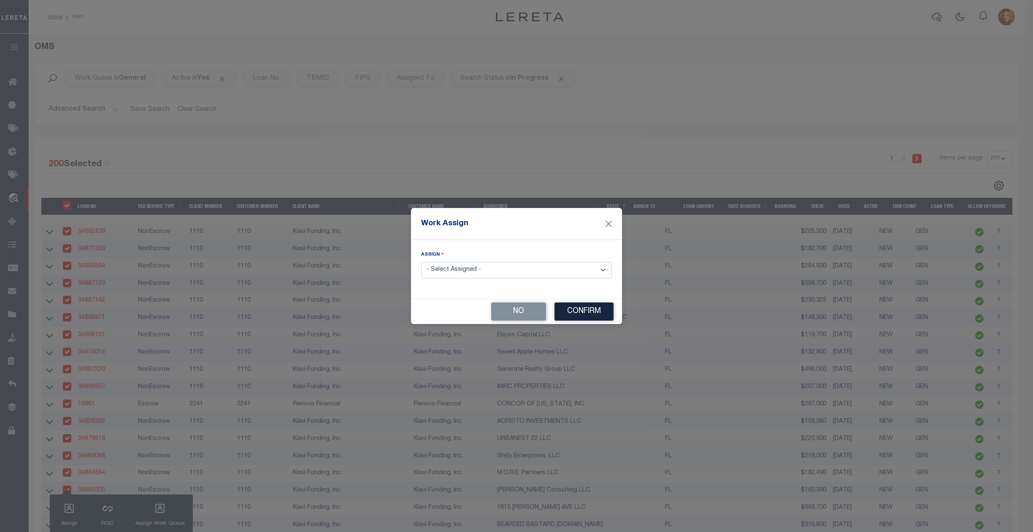
click at [491, 270] on select "- Select Assigned - --Unassigned-- Abdul Muzain Agustin Fernandez Ahmad Darwish…" at bounding box center [516, 270] width 191 height 16
click at [421, 262] on select "- Select Assigned - --Unassigned-- Abdul Muzain Agustin Fernandez Ahmad Darwish…" at bounding box center [516, 270] width 191 height 16
click at [579, 311] on button "Confirm" at bounding box center [583, 312] width 59 height 18
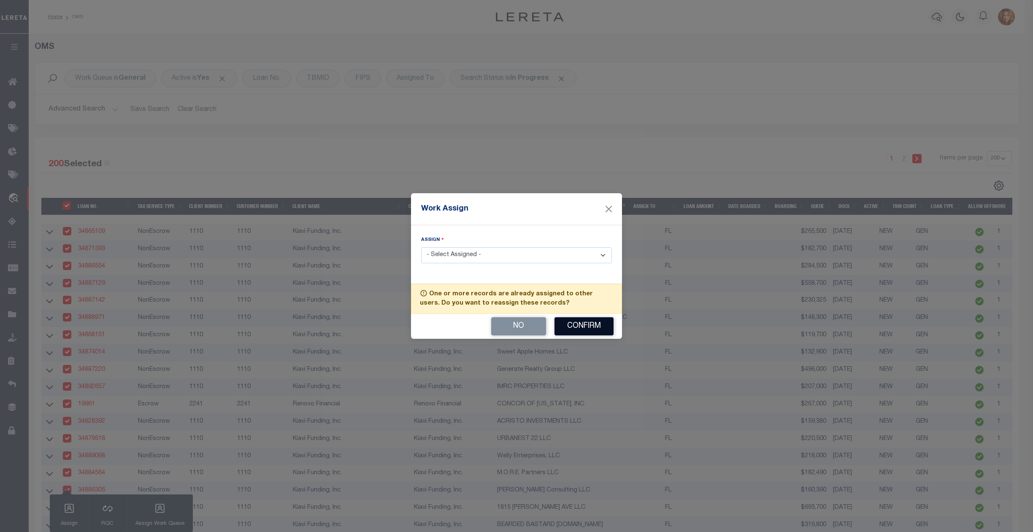
click at [581, 328] on button "Confirm" at bounding box center [583, 326] width 59 height 18
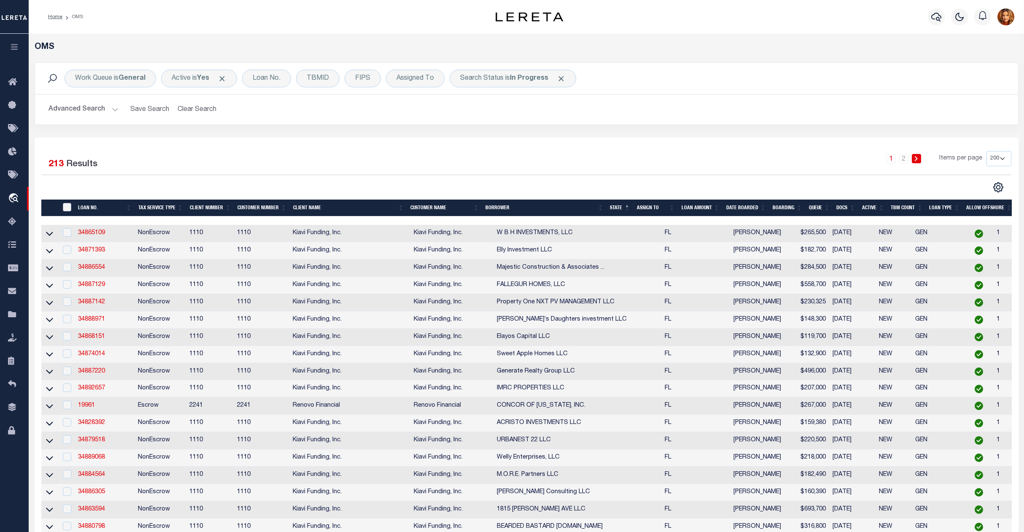
click at [70, 207] on input "" at bounding box center [67, 207] width 8 height 8
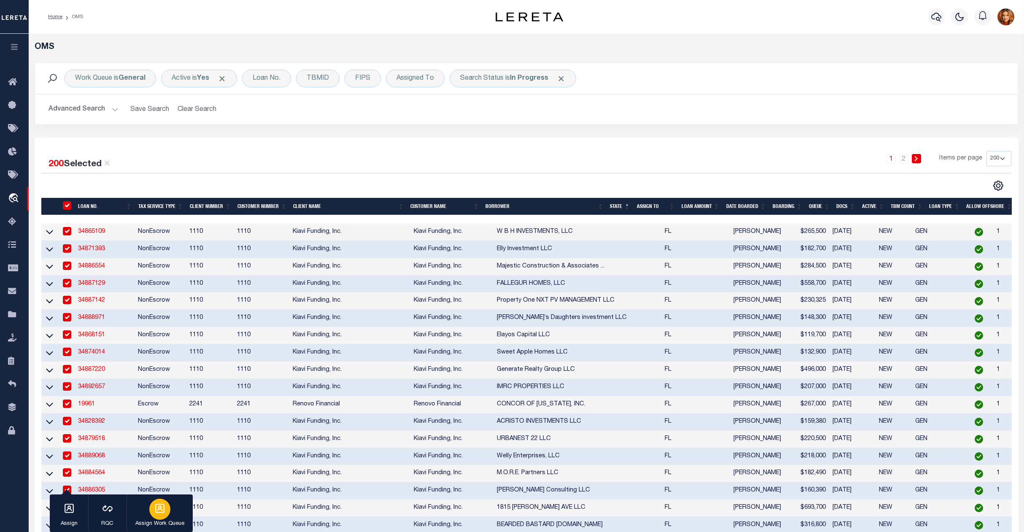
click at [171, 520] on p "Assign Work Queue" at bounding box center [159, 524] width 49 height 8
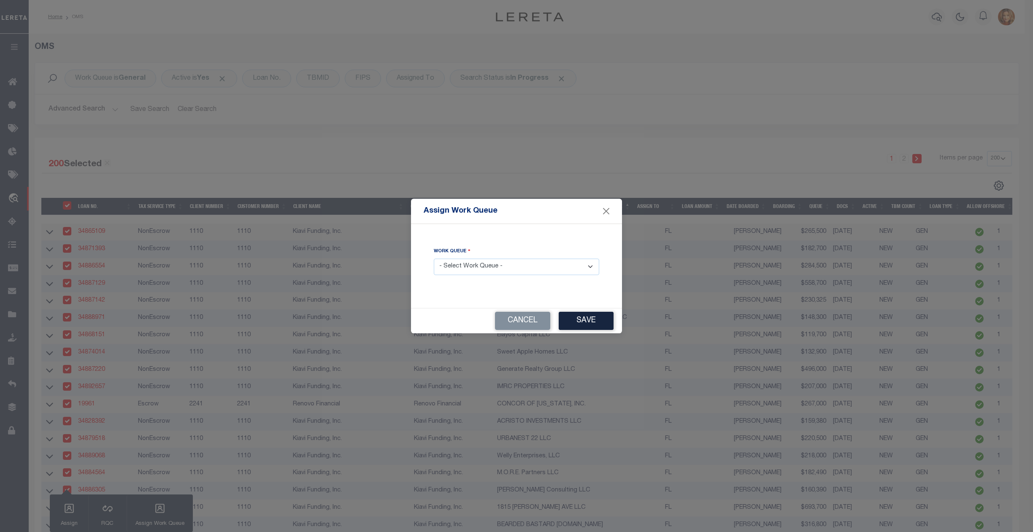
click at [488, 266] on select "- Select Work Queue - factRSystems General ThoughtFocus" at bounding box center [516, 267] width 165 height 16
click at [434, 259] on select "- Select Work Queue - factRSystems General ThoughtFocus" at bounding box center [516, 267] width 165 height 16
click at [581, 318] on button "Save" at bounding box center [586, 321] width 55 height 18
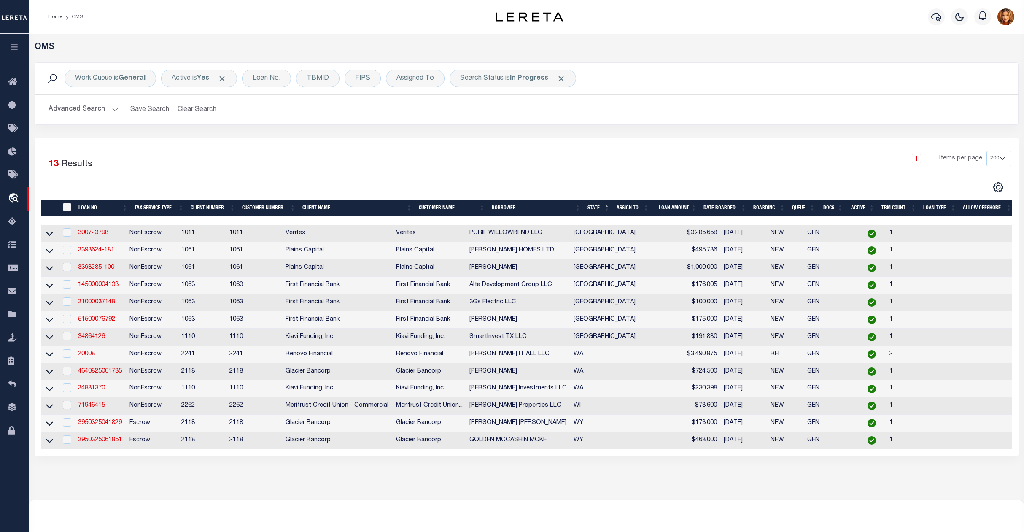
click at [66, 209] on input "" at bounding box center [67, 207] width 8 height 8
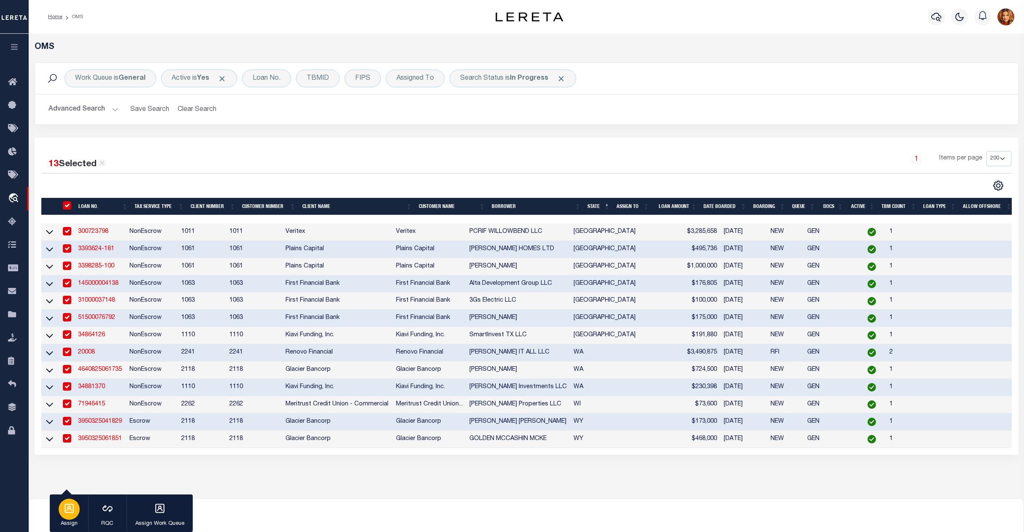
click at [65, 511] on icon "button" at bounding box center [69, 508] width 9 height 9
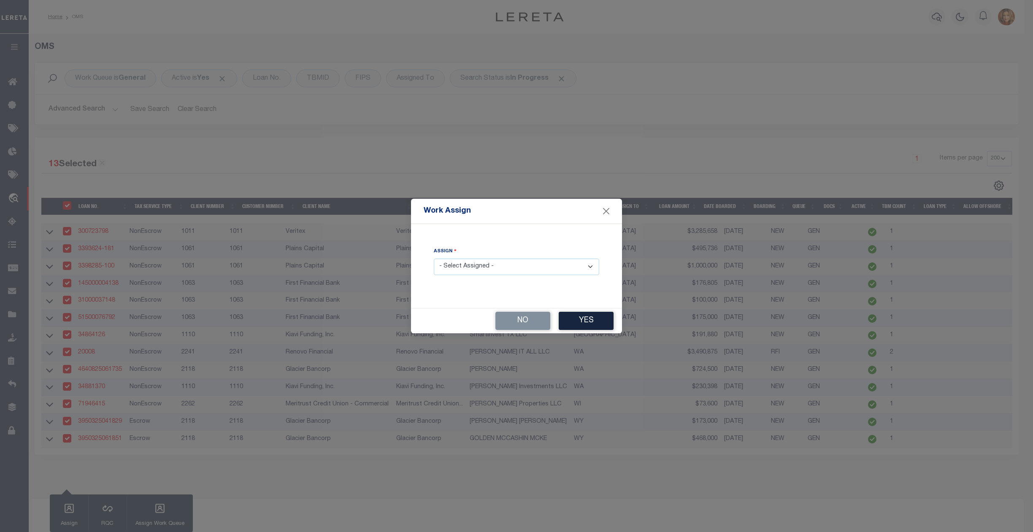
click at [497, 267] on select "- Select Assigned - --Unassigned-- Abdul Muzain Agustin Fernandez Ahmad Darwish…" at bounding box center [516, 267] width 165 height 16
click at [434, 259] on select "- Select Assigned - --Unassigned-- Abdul Muzain Agustin Fernandez Ahmad Darwish…" at bounding box center [516, 267] width 165 height 16
click at [588, 316] on button "Yes" at bounding box center [586, 321] width 55 height 18
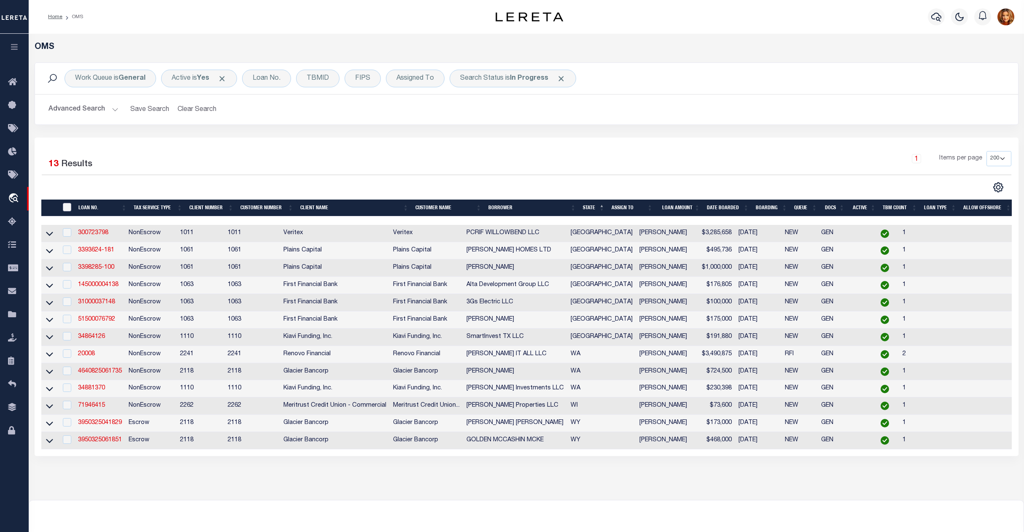
click at [67, 208] on input "" at bounding box center [67, 207] width 8 height 8
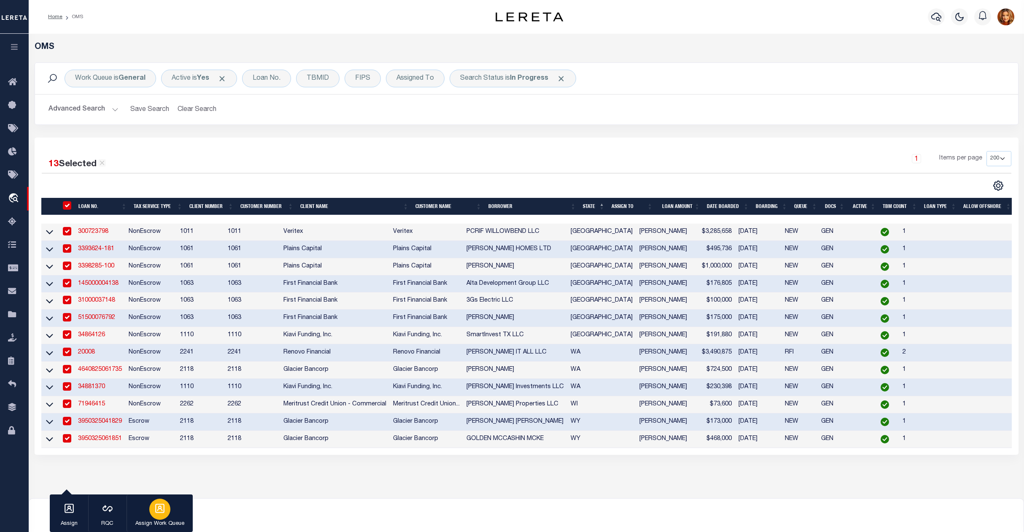
click at [165, 515] on div "button" at bounding box center [159, 509] width 21 height 21
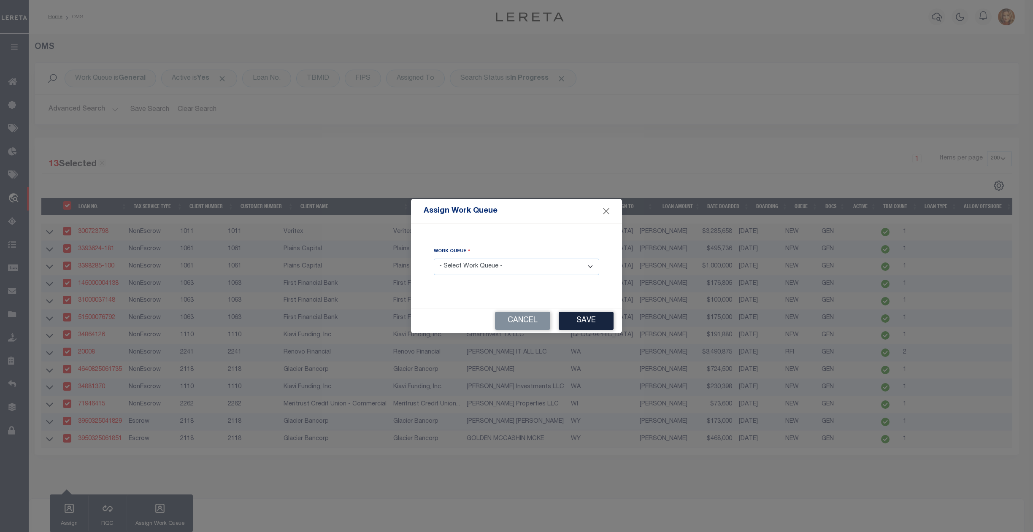
click at [506, 265] on select "- Select Work Queue - factRSystems General ThoughtFocus" at bounding box center [516, 267] width 165 height 16
click at [434, 259] on select "- Select Work Queue - factRSystems General ThoughtFocus" at bounding box center [516, 267] width 165 height 16
click at [586, 323] on button "Save" at bounding box center [586, 321] width 55 height 18
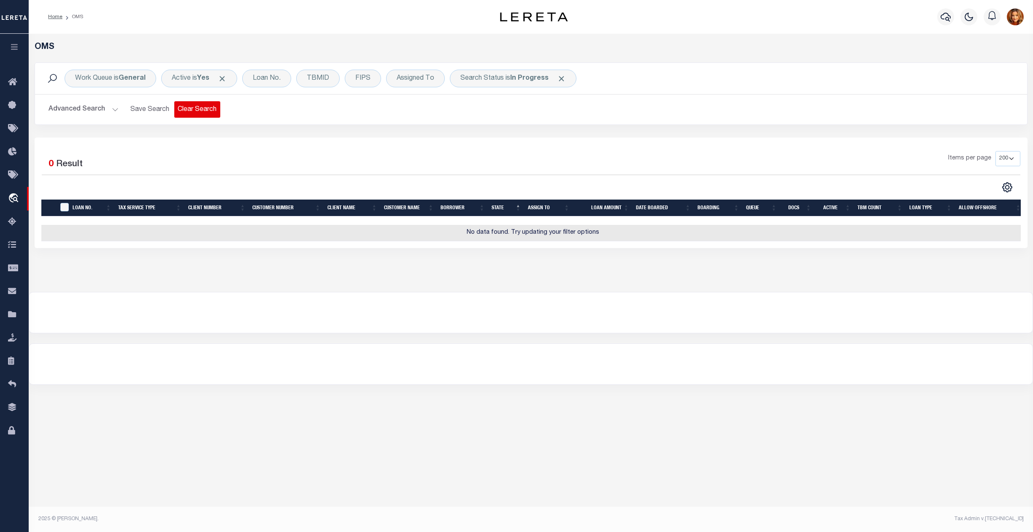
click at [184, 109] on button "Clear Search" at bounding box center [197, 109] width 46 height 16
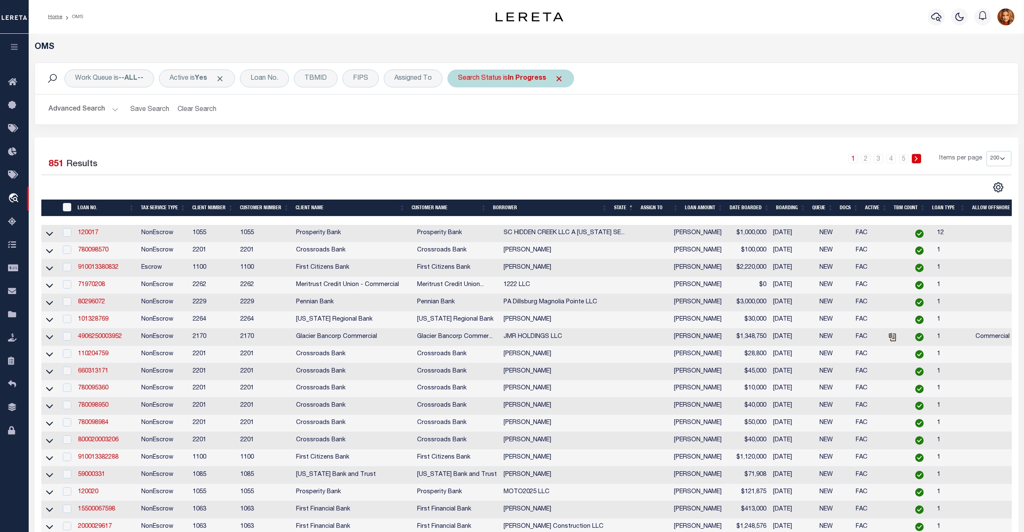
click at [537, 78] on b "In Progress" at bounding box center [527, 78] width 38 height 7
click at [503, 119] on select "Automated Search Bad Parcel Complete Duplicate Parcel High Dollar Reporting In …" at bounding box center [521, 120] width 124 height 16
click at [461, 112] on select "Automated Search Bad Parcel Complete Duplicate Parcel High Dollar Reporting In …" at bounding box center [521, 120] width 124 height 16
click at [569, 137] on input "Apply" at bounding box center [570, 138] width 25 height 14
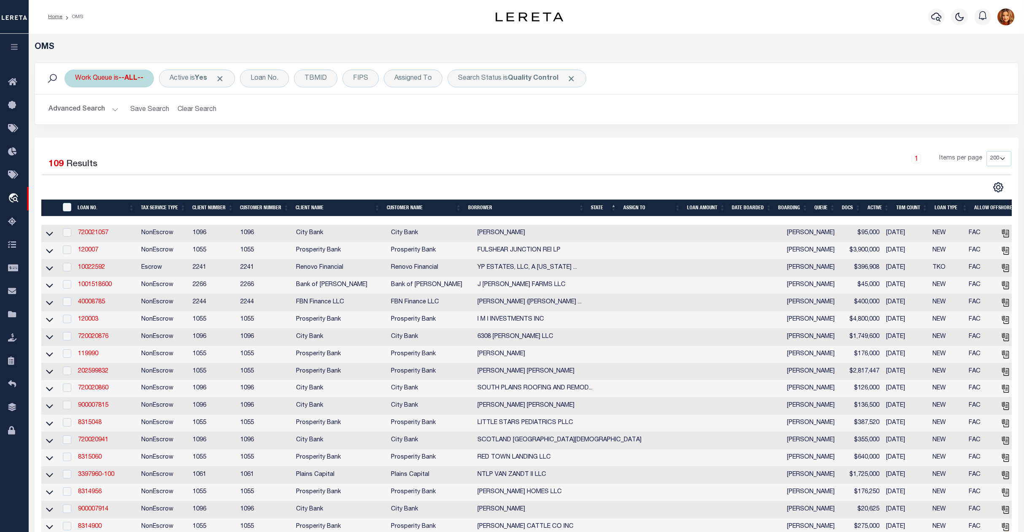
click at [112, 72] on div "Work Queue is --ALL--" at bounding box center [109, 79] width 89 height 18
click at [102, 112] on select "--ALL-- factRSystems General ThoughtFocus" at bounding box center [138, 120] width 124 height 16
click at [76, 112] on select "--ALL-- factRSystems General ThoughtFocus" at bounding box center [138, 120] width 124 height 16
click at [189, 135] on input "Apply" at bounding box center [187, 138] width 25 height 14
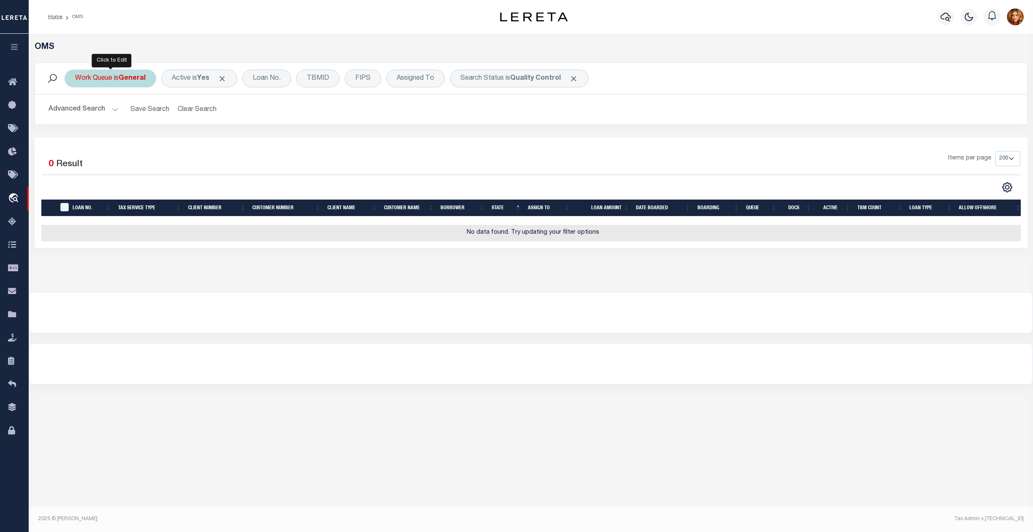
click at [126, 81] on b "General" at bounding box center [132, 78] width 27 height 7
click at [99, 118] on select "--ALL-- factRSystems General ThoughtFocus" at bounding box center [138, 120] width 124 height 16
click at [76, 112] on select "--ALL-- factRSystems General ThoughtFocus" at bounding box center [138, 120] width 124 height 16
click at [191, 135] on input "Apply" at bounding box center [187, 138] width 25 height 14
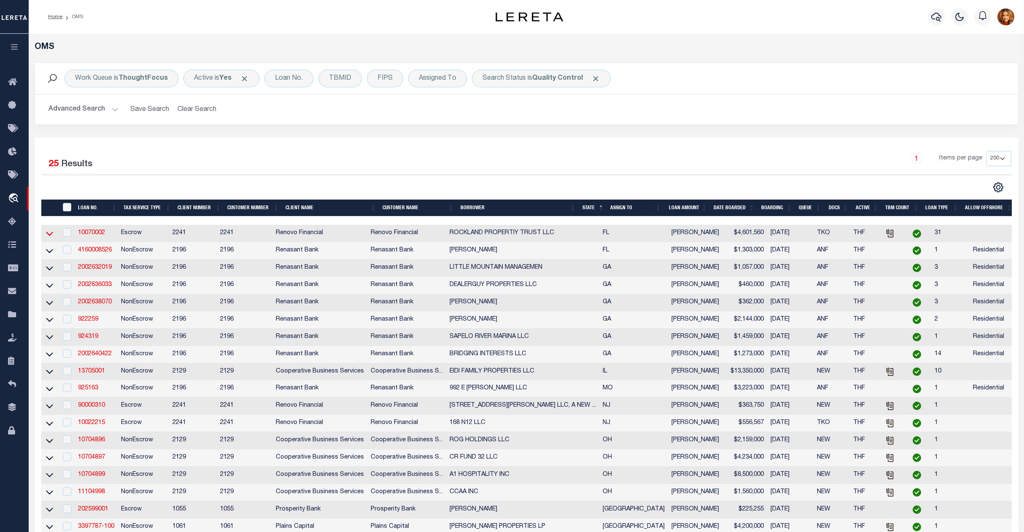
click at [47, 233] on icon at bounding box center [49, 233] width 7 height 9
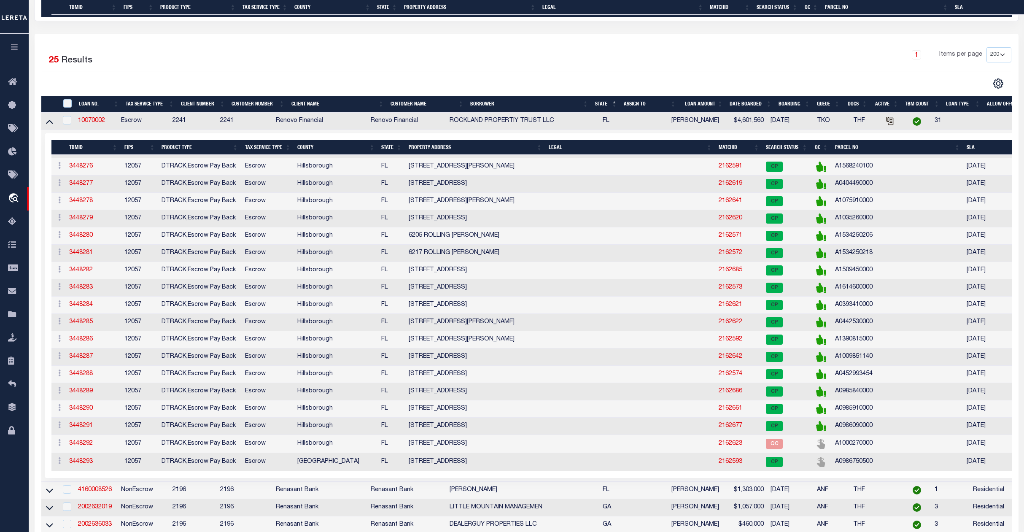
scroll to position [281, 0]
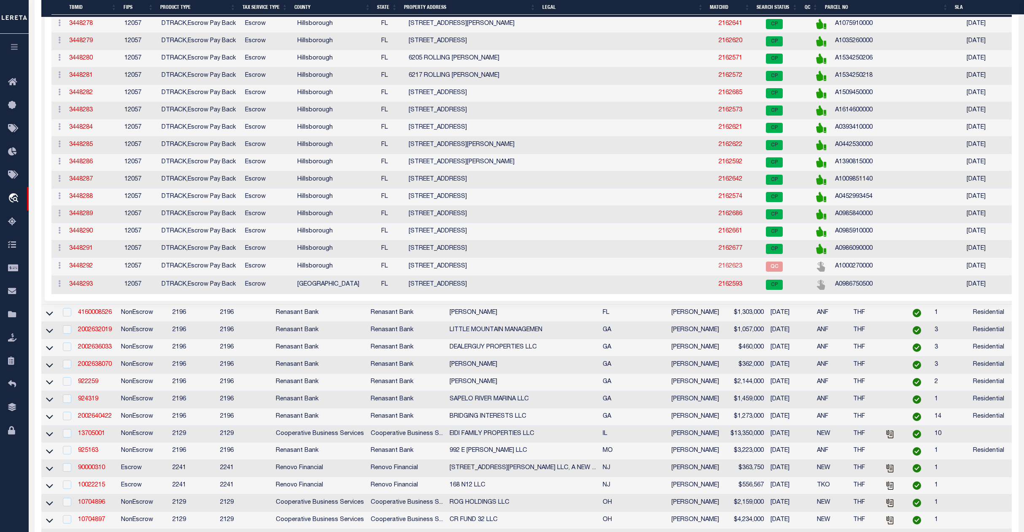
click at [719, 267] on link "2162623" at bounding box center [731, 266] width 24 height 6
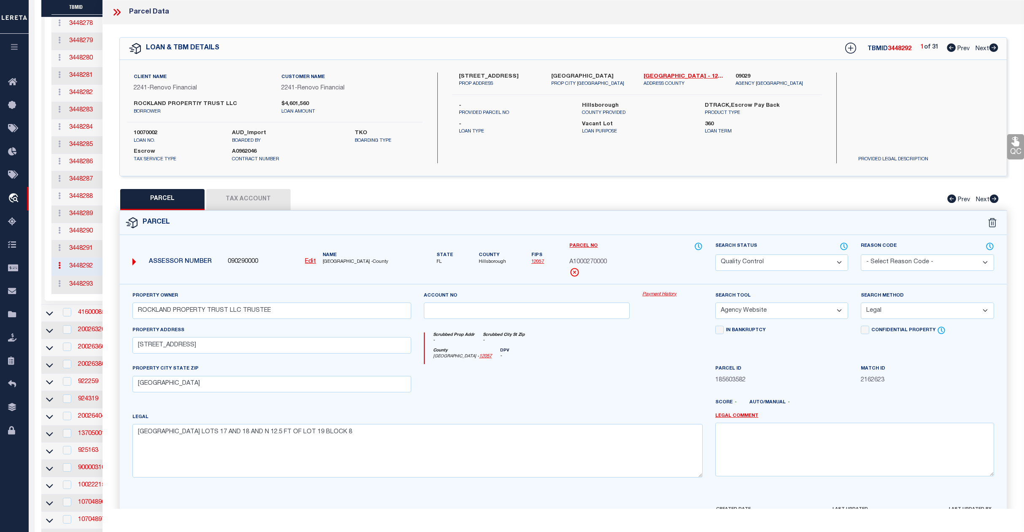
click at [834, 256] on select "Automated Search Bad Parcel Complete Duplicate Parcel High Dollar Reporting In …" at bounding box center [782, 262] width 133 height 16
click at [716, 254] on select "Automated Search Bad Parcel Complete Duplicate Parcel High Dollar Reporting In …" at bounding box center [782, 262] width 133 height 16
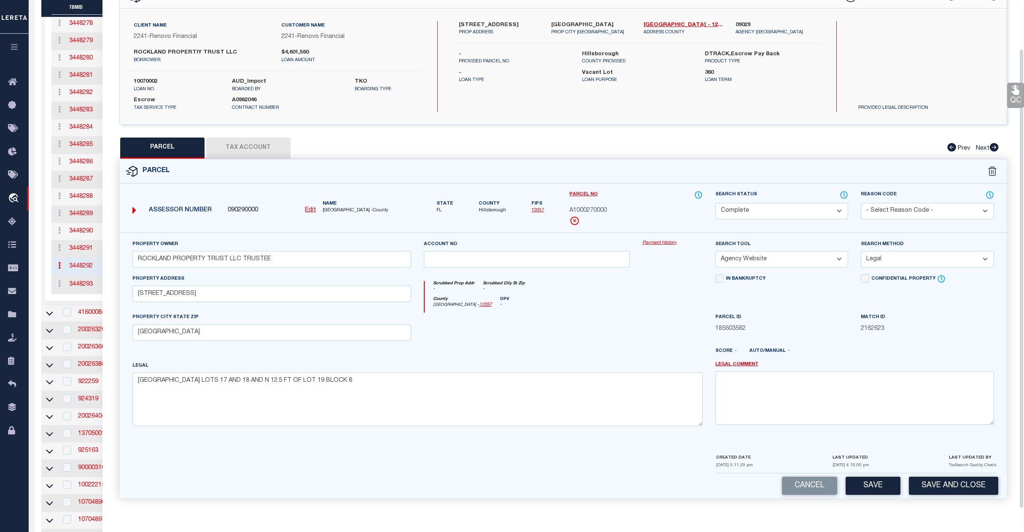
scroll to position [54, 0]
click at [881, 485] on button "Save" at bounding box center [873, 486] width 55 height 18
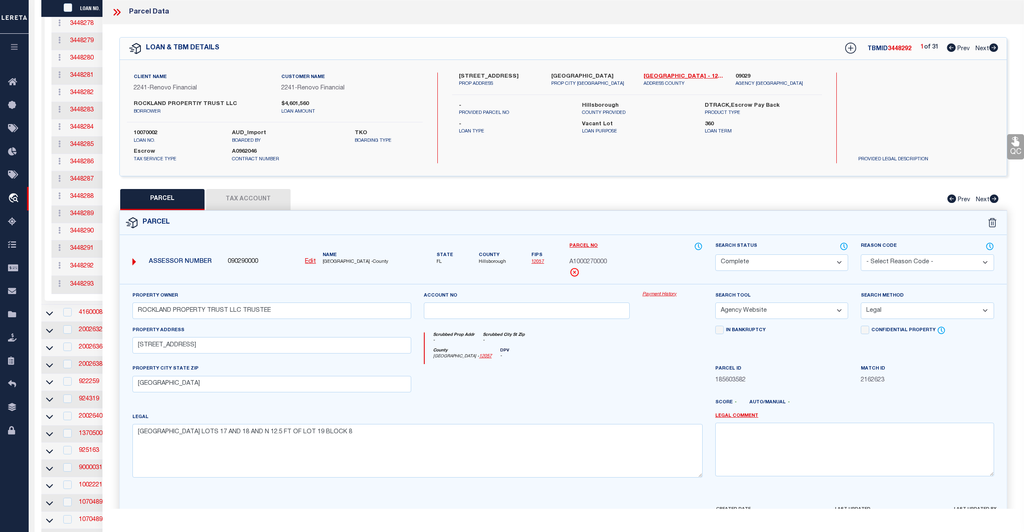
scroll to position [0, 0]
click at [112, 12] on icon at bounding box center [116, 12] width 11 height 11
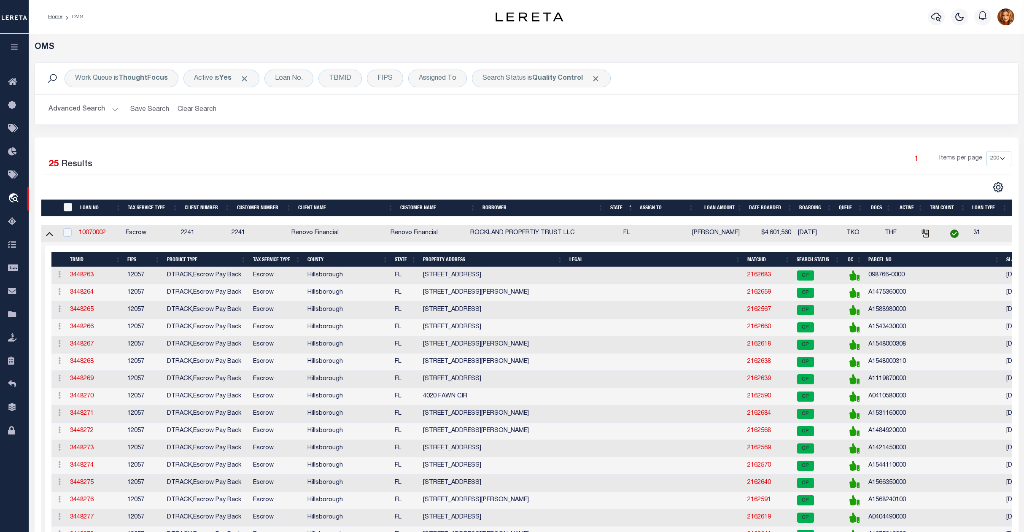
click at [89, 108] on button "Advanced Search" at bounding box center [84, 109] width 70 height 16
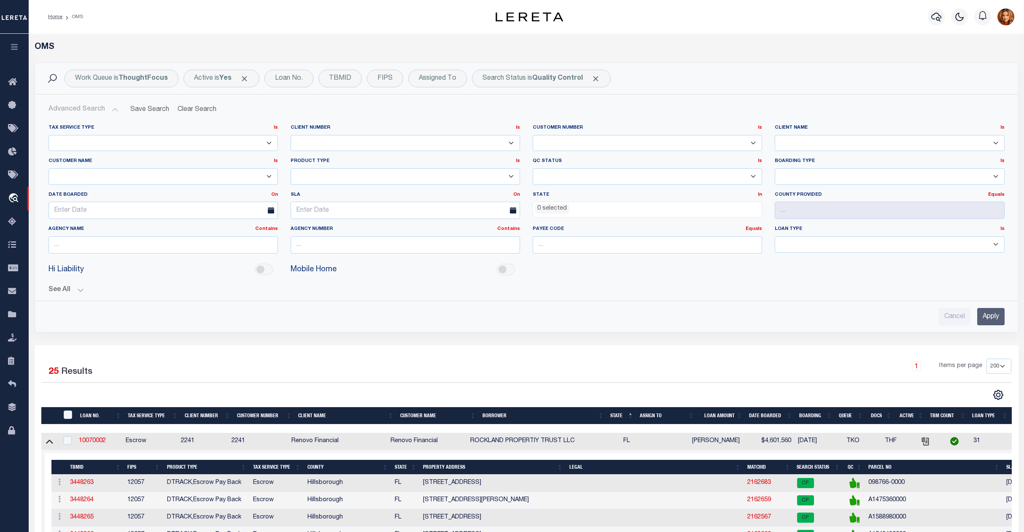
click at [990, 316] on input "Apply" at bounding box center [991, 316] width 27 height 17
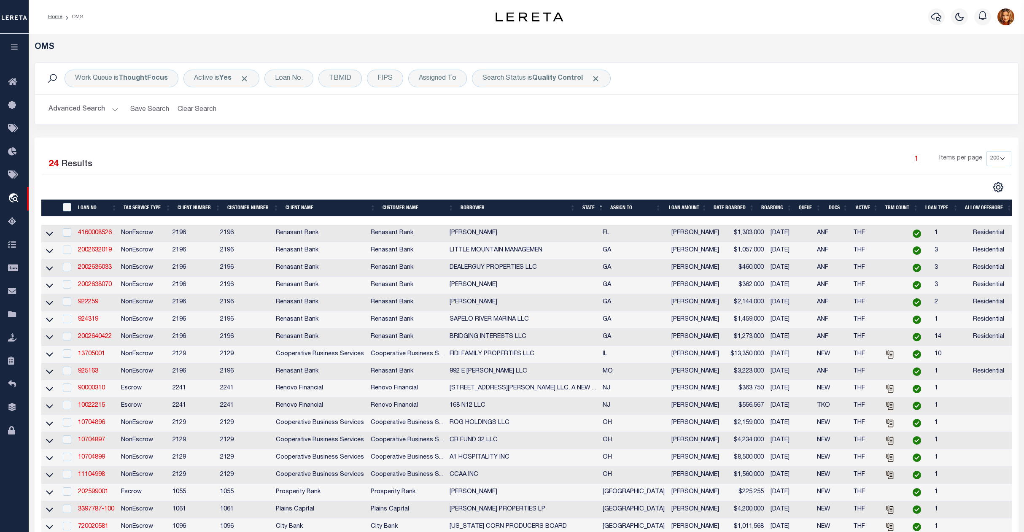
click at [894, 206] on th "TBM COUNT" at bounding box center [902, 208] width 40 height 17
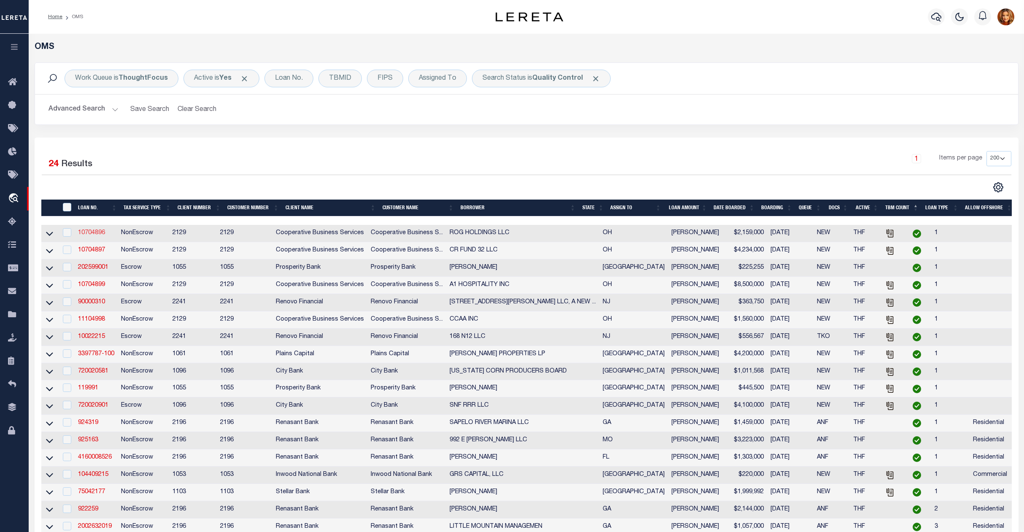
click at [93, 233] on link "10704896" at bounding box center [91, 233] width 27 height 6
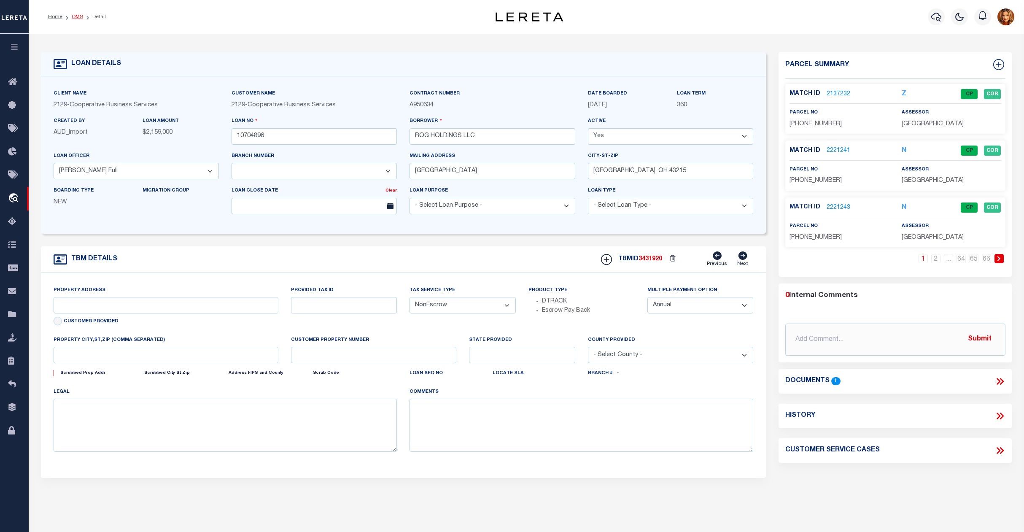
click at [80, 15] on link "OMS" at bounding box center [77, 16] width 11 height 5
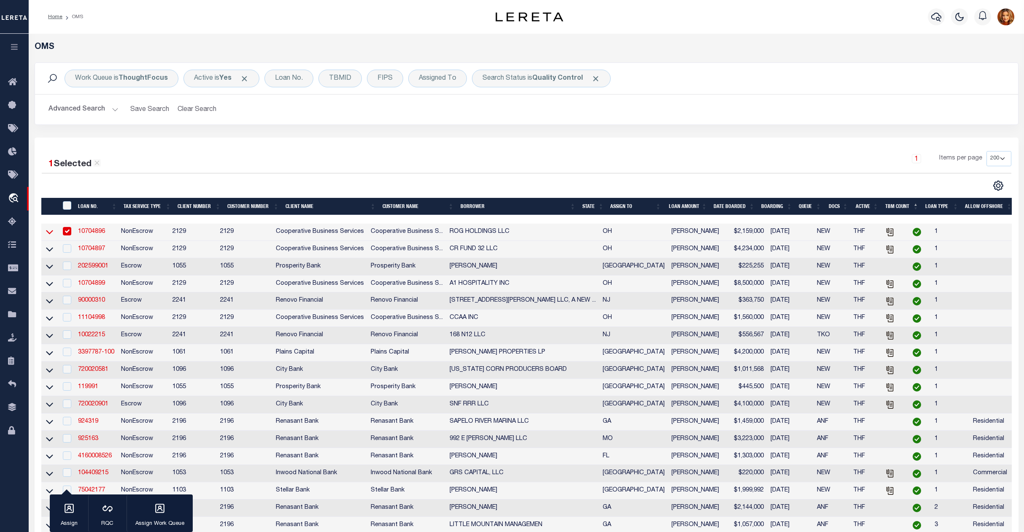
click at [46, 232] on icon at bounding box center [49, 231] width 7 height 9
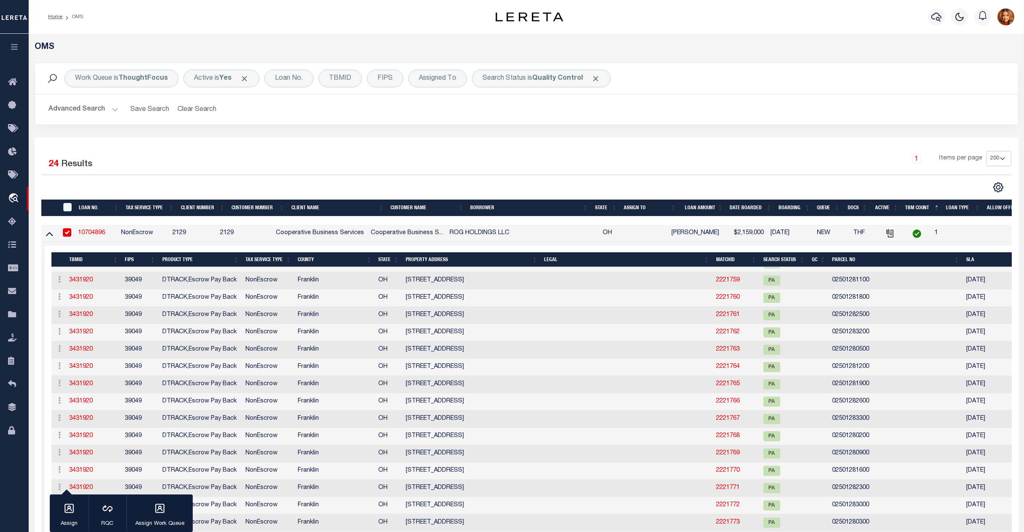
scroll to position [1800, 0]
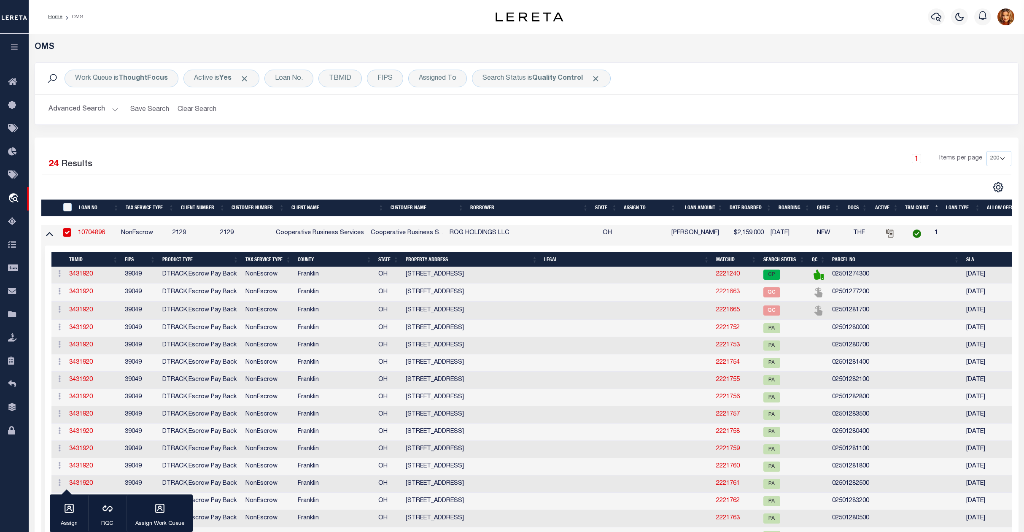
click at [716, 295] on link "2221663" at bounding box center [728, 292] width 24 height 6
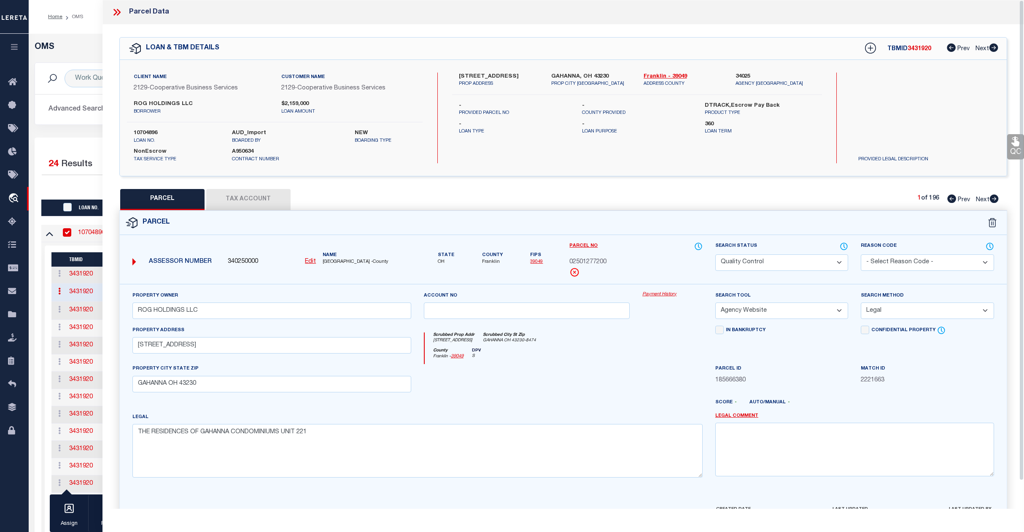
click at [824, 263] on select "Automated Search Bad Parcel Complete Duplicate Parcel High Dollar Reporting In …" at bounding box center [782, 262] width 133 height 16
click at [716, 254] on select "Automated Search Bad Parcel Complete Duplicate Parcel High Dollar Reporting In …" at bounding box center [782, 262] width 133 height 16
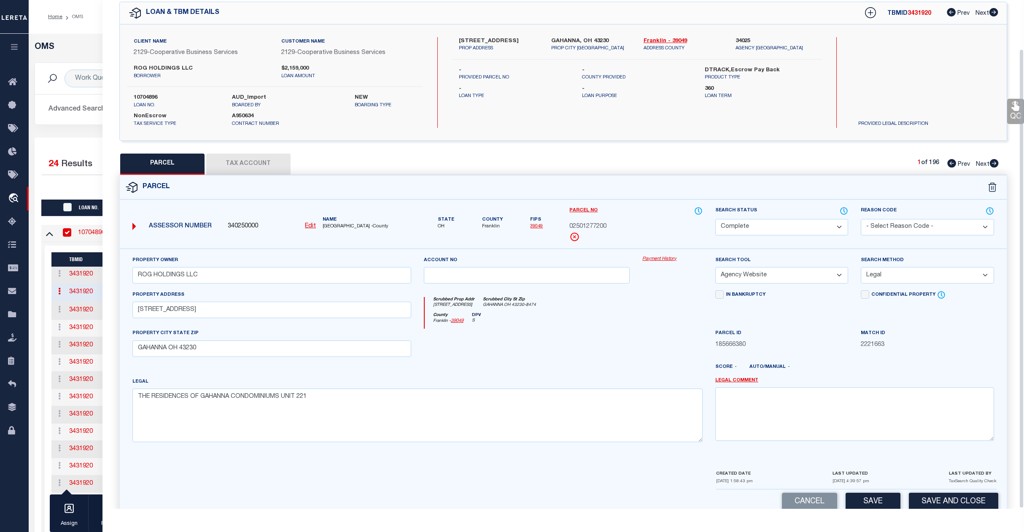
scroll to position [54, 0]
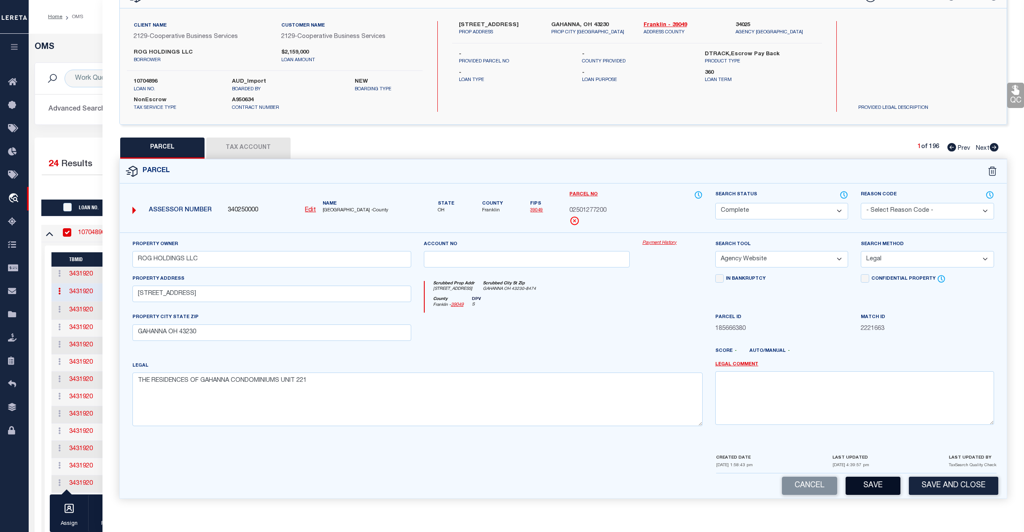
click at [869, 489] on button "Save" at bounding box center [873, 486] width 55 height 18
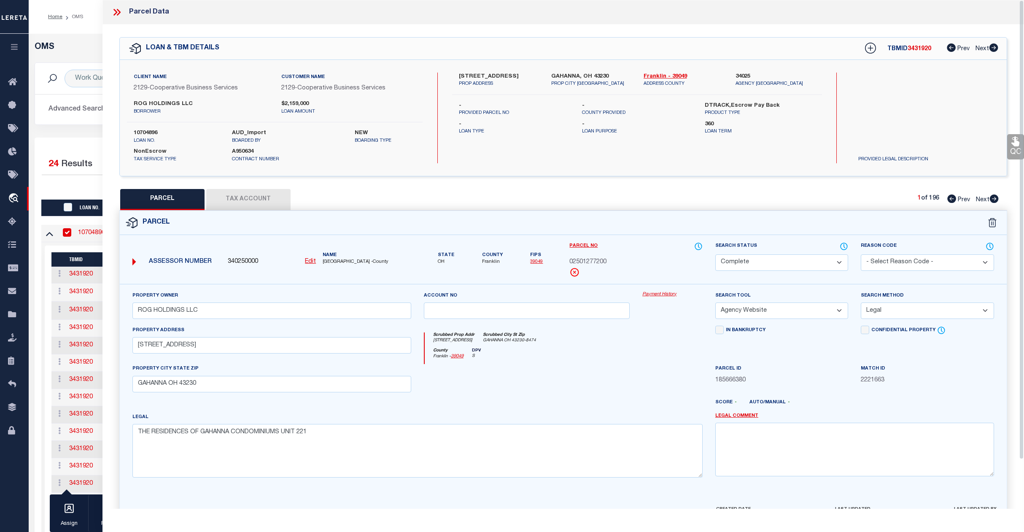
scroll to position [0, 0]
click at [116, 10] on icon at bounding box center [116, 12] width 11 height 11
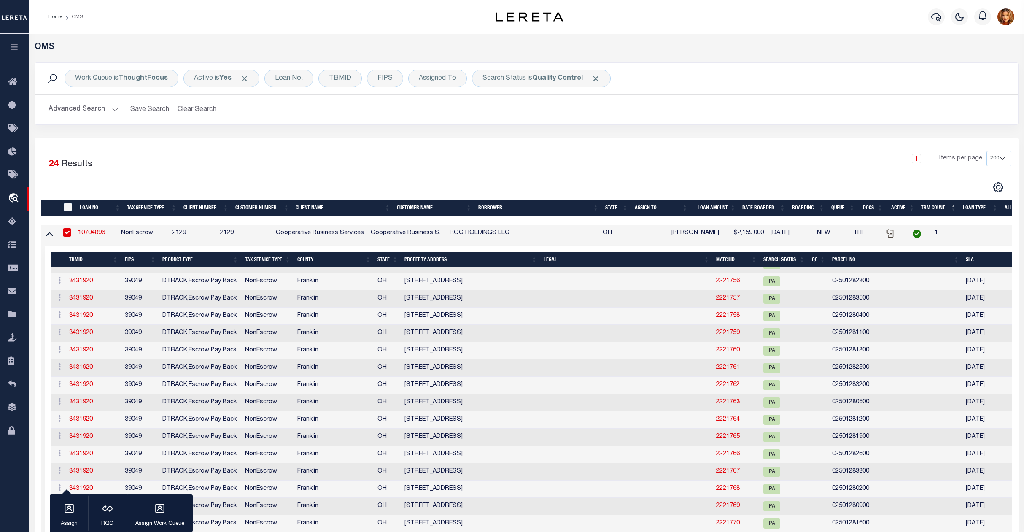
scroll to position [1913, 0]
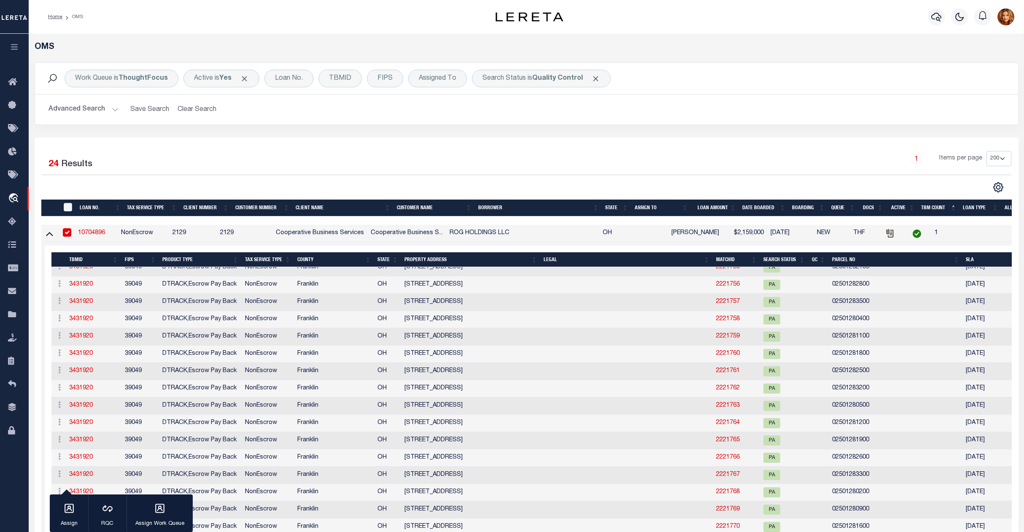
click at [717, 200] on link "2221665" at bounding box center [728, 198] width 24 height 6
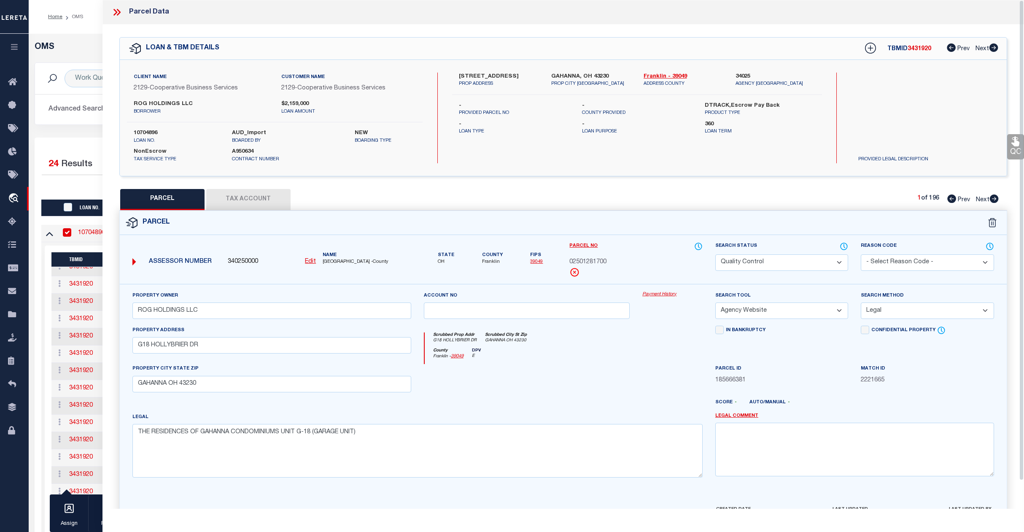
click at [811, 260] on select "Automated Search Bad Parcel Complete Duplicate Parcel High Dollar Reporting In …" at bounding box center [782, 262] width 133 height 16
click at [716, 254] on select "Automated Search Bad Parcel Complete Duplicate Parcel High Dollar Reporting In …" at bounding box center [782, 262] width 133 height 16
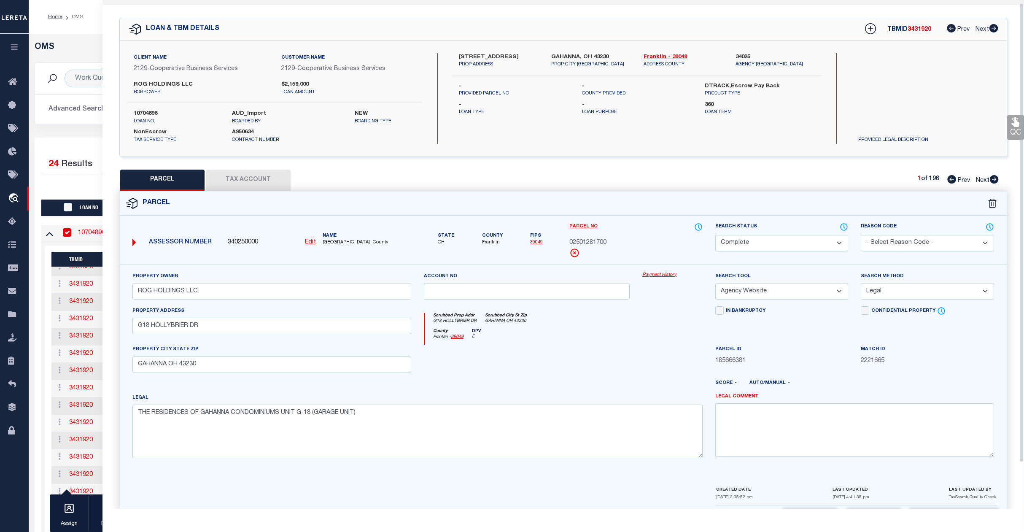
scroll to position [54, 0]
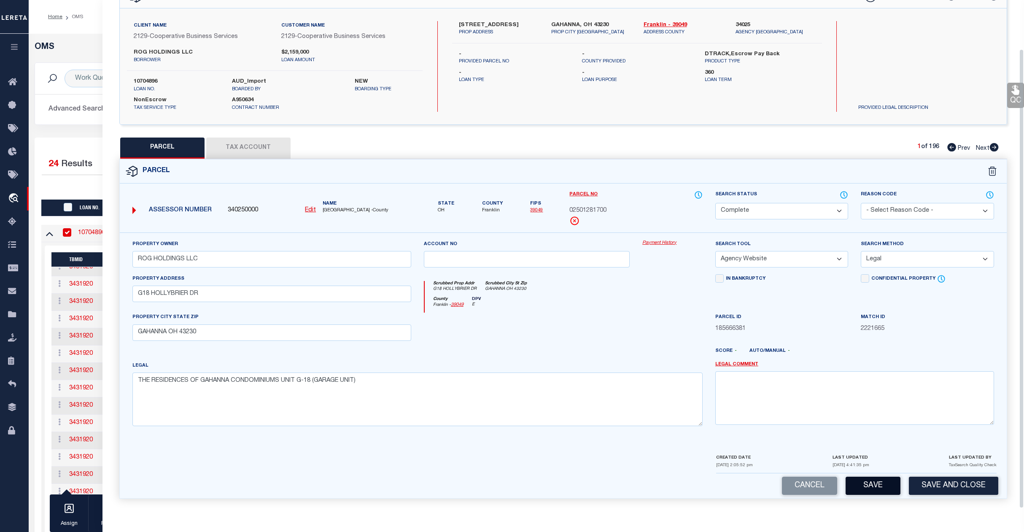
click at [873, 484] on button "Save" at bounding box center [873, 486] width 55 height 18
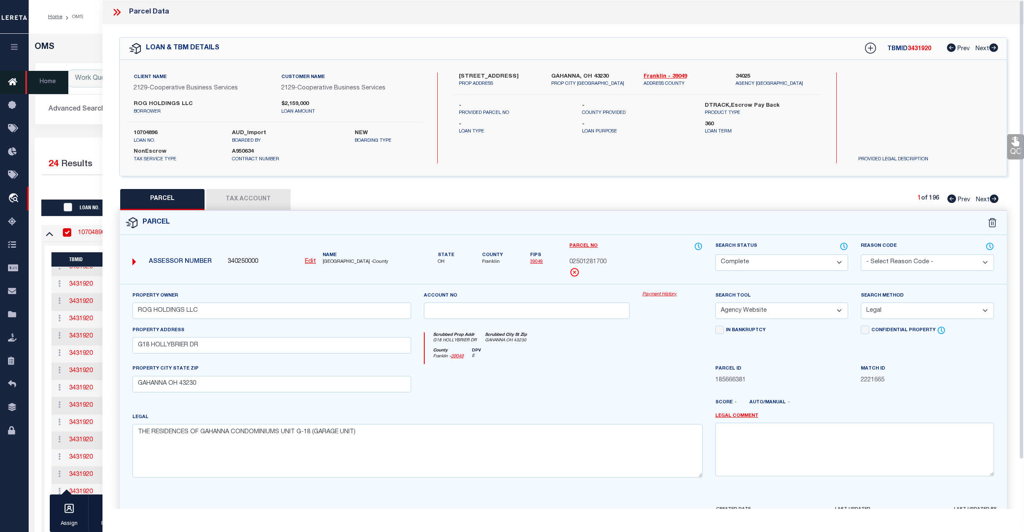
scroll to position [0, 0]
click at [70, 39] on div "OMS Work Queue is ThoughtFocus Active is Yes Loan No. TBMID FIPS Assigned To Se…" at bounding box center [527, 538] width 996 height 1008
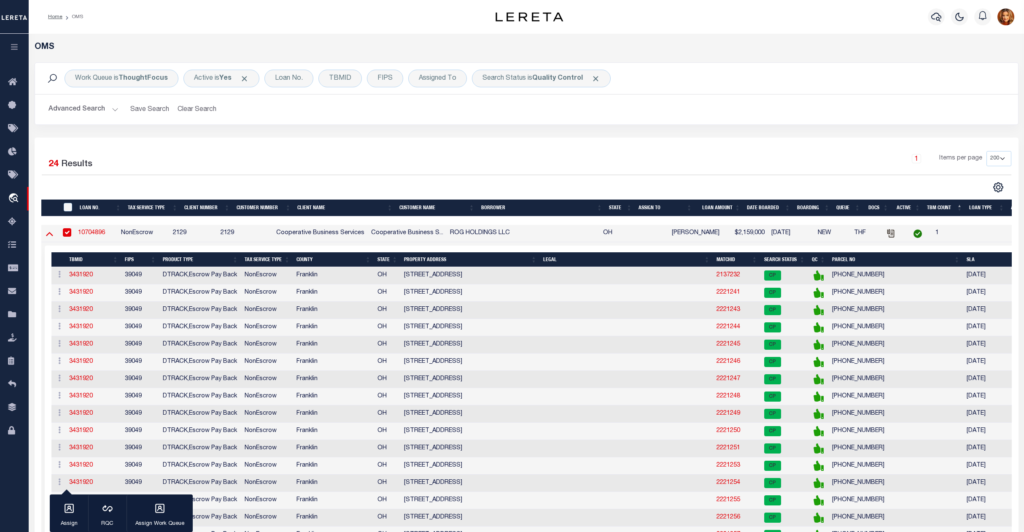
click at [48, 235] on icon at bounding box center [49, 233] width 7 height 9
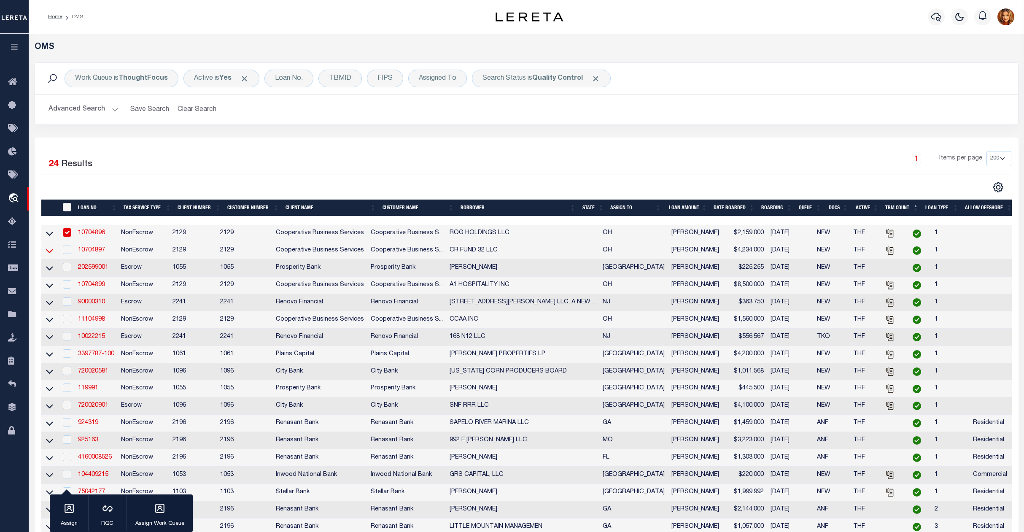
click at [48, 253] on icon at bounding box center [49, 251] width 7 height 4
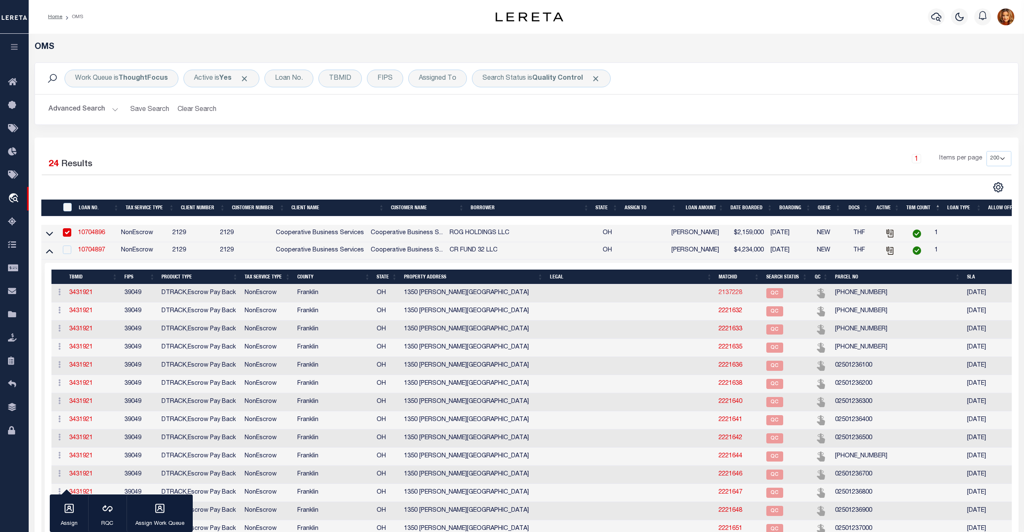
click at [719, 293] on link "2137228" at bounding box center [731, 293] width 24 height 6
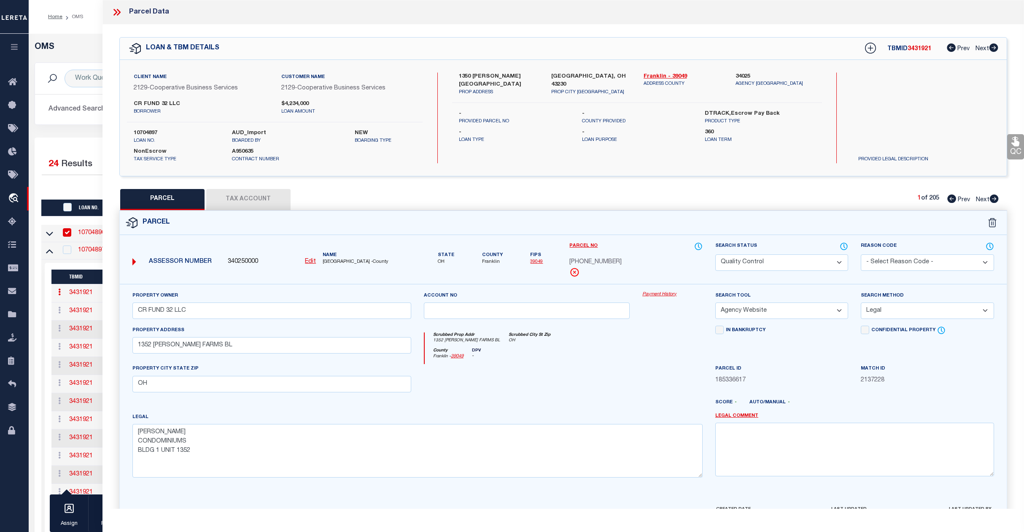
click at [827, 262] on select "Automated Search Bad Parcel Complete Duplicate Parcel High Dollar Reporting In …" at bounding box center [782, 262] width 133 height 16
click at [716, 254] on select "Automated Search Bad Parcel Complete Duplicate Parcel High Dollar Reporting In …" at bounding box center [782, 262] width 133 height 16
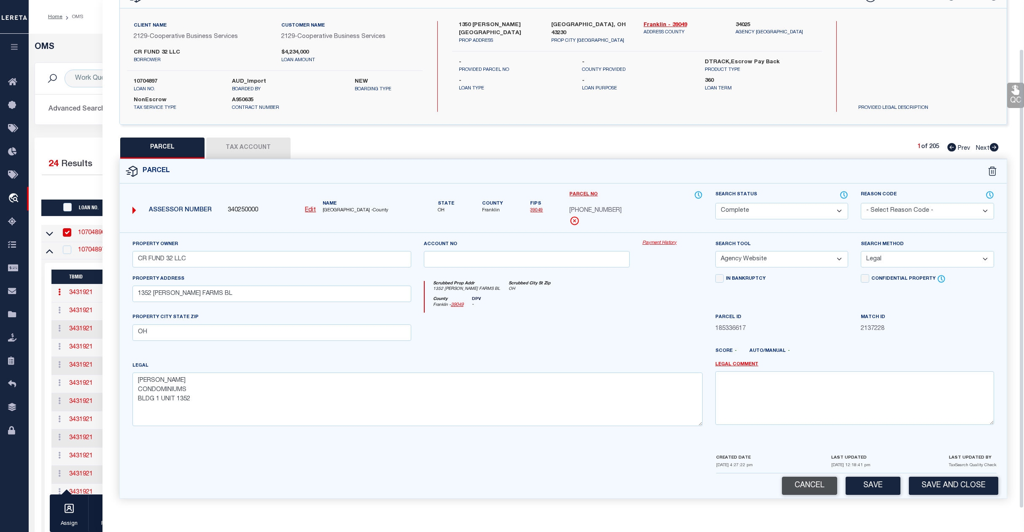
scroll to position [54, 0]
click at [886, 486] on button "Save" at bounding box center [873, 486] width 55 height 18
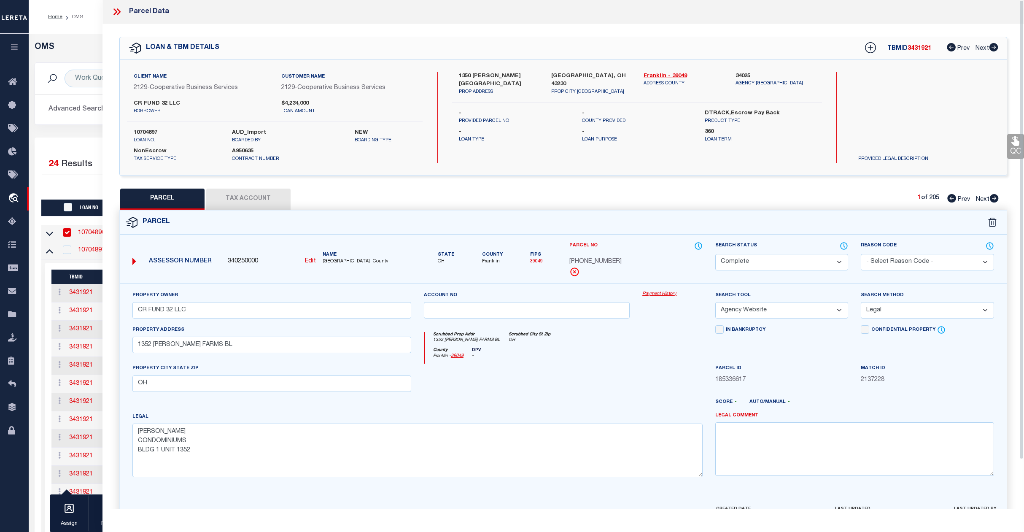
scroll to position [0, 0]
click at [987, 195] on link "Next" at bounding box center [987, 198] width 23 height 6
click at [789, 259] on select "Automated Search Bad Parcel Complete Duplicate Parcel High Dollar Reporting In …" at bounding box center [782, 262] width 133 height 16
click at [716, 254] on select "Automated Search Bad Parcel Complete Duplicate Parcel High Dollar Reporting In …" at bounding box center [782, 262] width 133 height 16
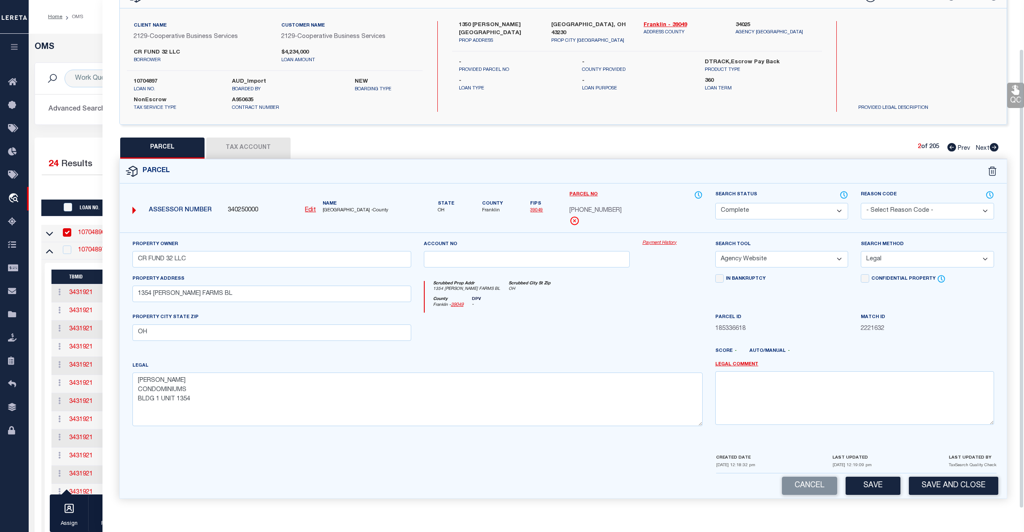
scroll to position [54, 0]
click at [883, 485] on button "Save" at bounding box center [873, 486] width 55 height 18
click at [983, 146] on span "Next" at bounding box center [983, 149] width 14 height 6
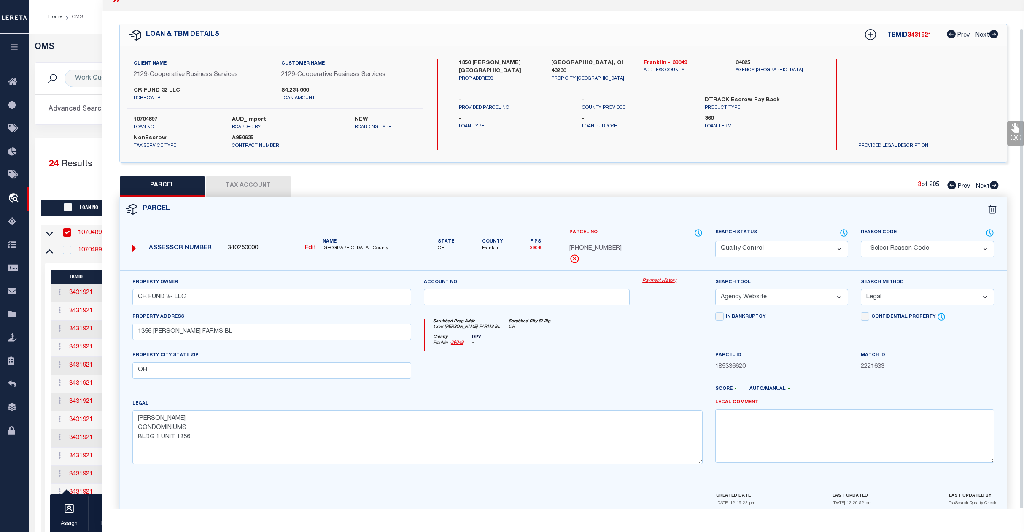
scroll to position [30, 0]
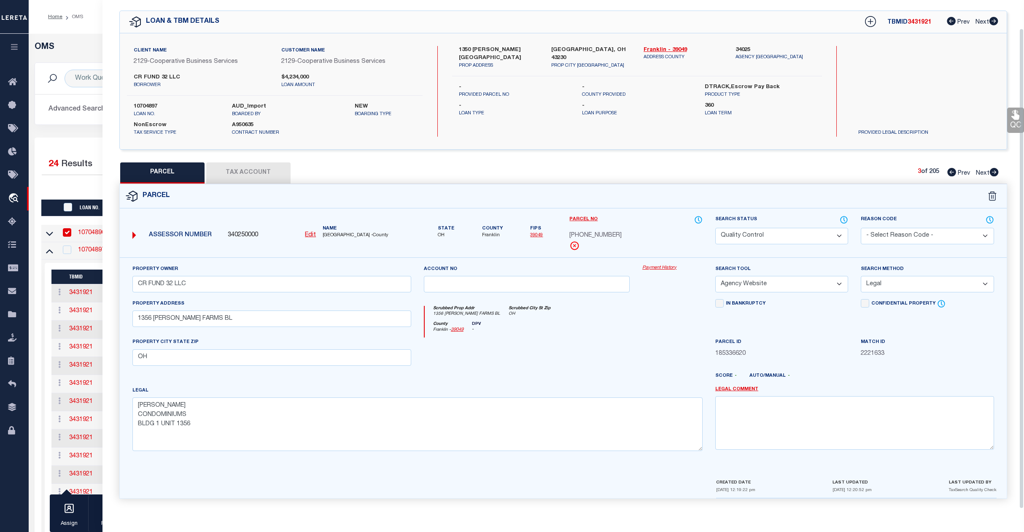
click at [782, 230] on select "Automated Search Bad Parcel Complete Duplicate Parcel High Dollar Reporting In …" at bounding box center [782, 236] width 133 height 16
click at [716, 228] on select "Automated Search Bad Parcel Complete Duplicate Parcel High Dollar Reporting In …" at bounding box center [782, 236] width 133 height 16
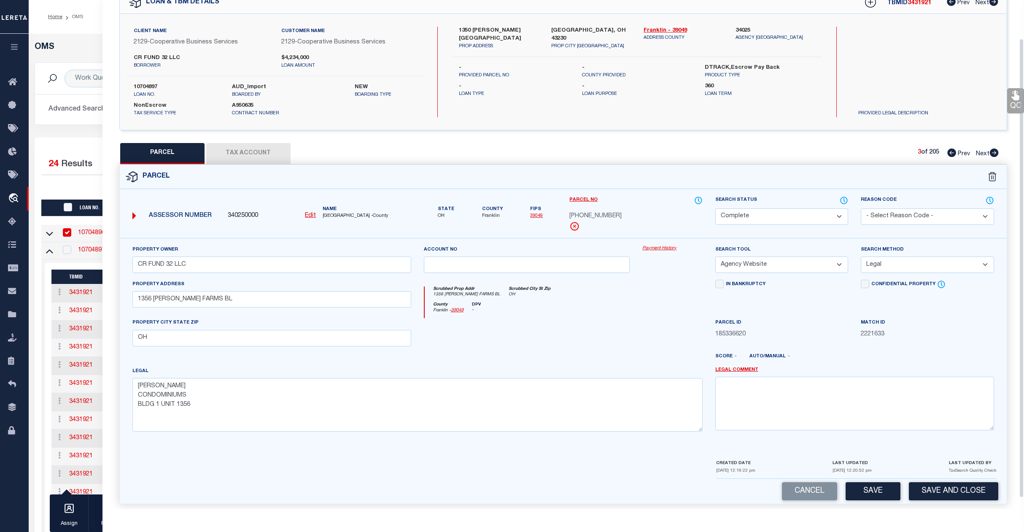
scroll to position [54, 0]
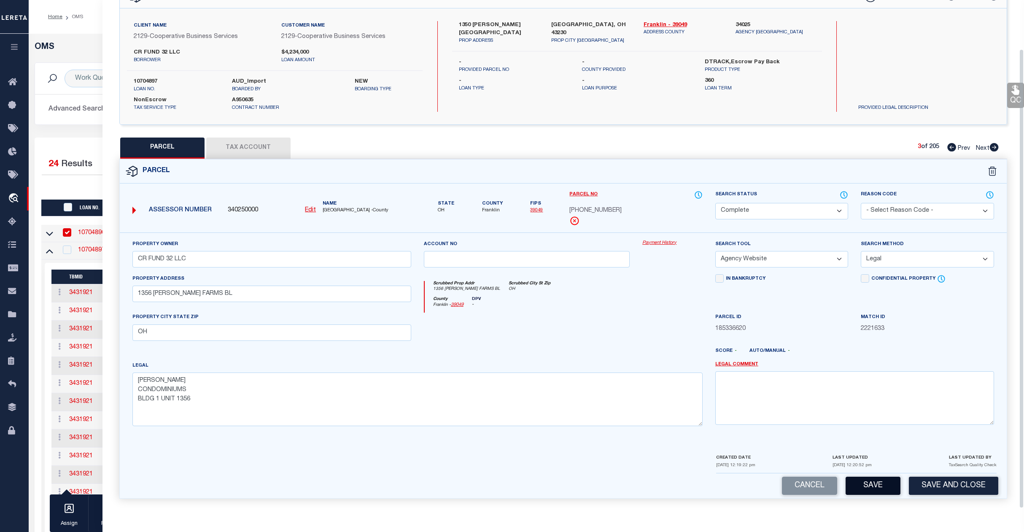
click at [867, 483] on button "Save" at bounding box center [873, 486] width 55 height 18
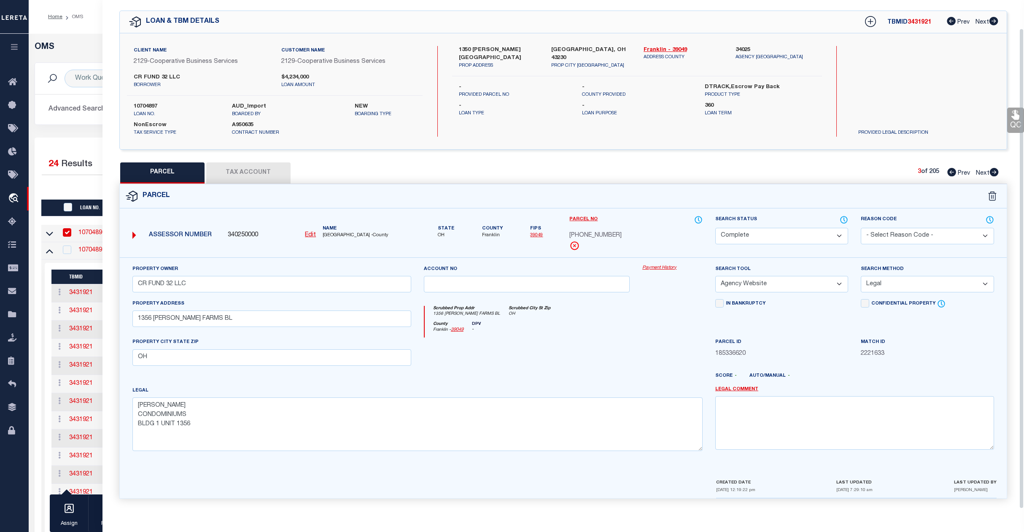
scroll to position [30, 0]
click at [74, 36] on div "OMS Work Queue is ThoughtFocus Active is Yes Loan No. TBMID FIPS Assigned To Se…" at bounding box center [527, 538] width 996 height 1008
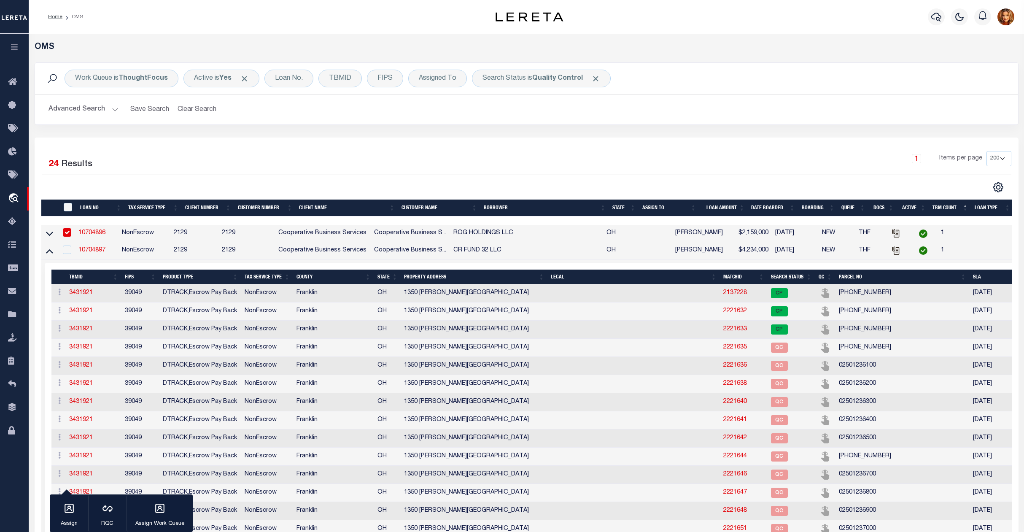
click at [77, 110] on button "Advanced Search" at bounding box center [84, 109] width 70 height 16
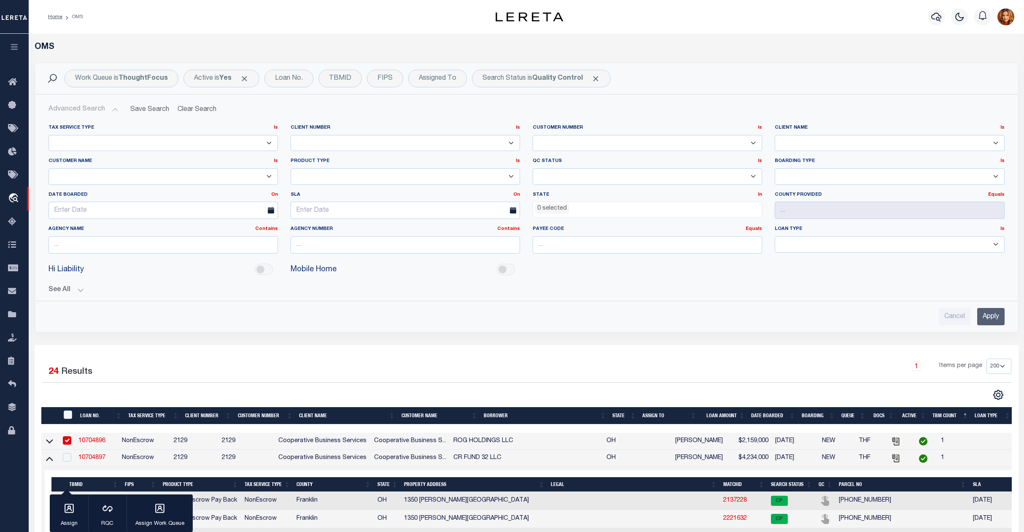
drag, startPoint x: 991, startPoint y: 319, endPoint x: 957, endPoint y: 343, distance: 40.6
click at [983, 325] on input "Apply" at bounding box center [991, 316] width 27 height 17
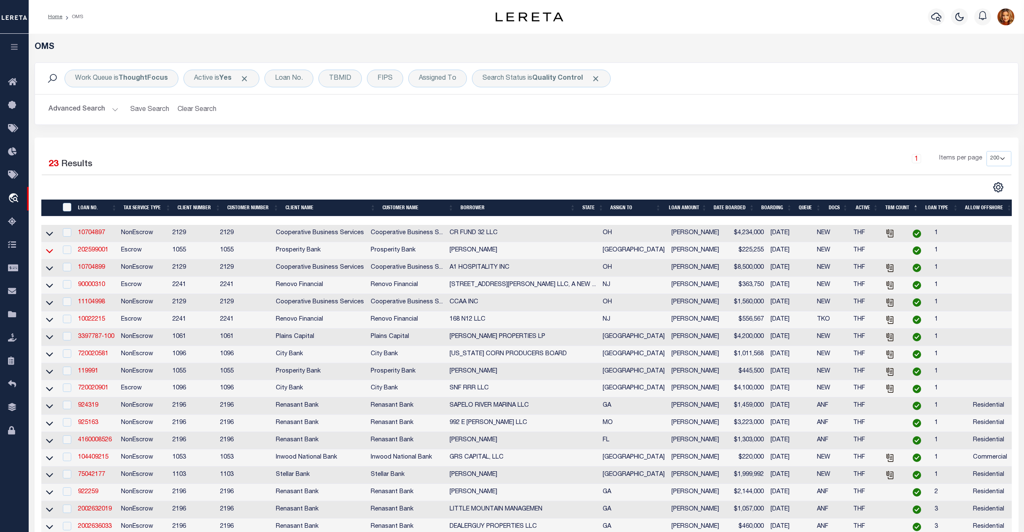
click at [51, 252] on icon at bounding box center [49, 250] width 7 height 9
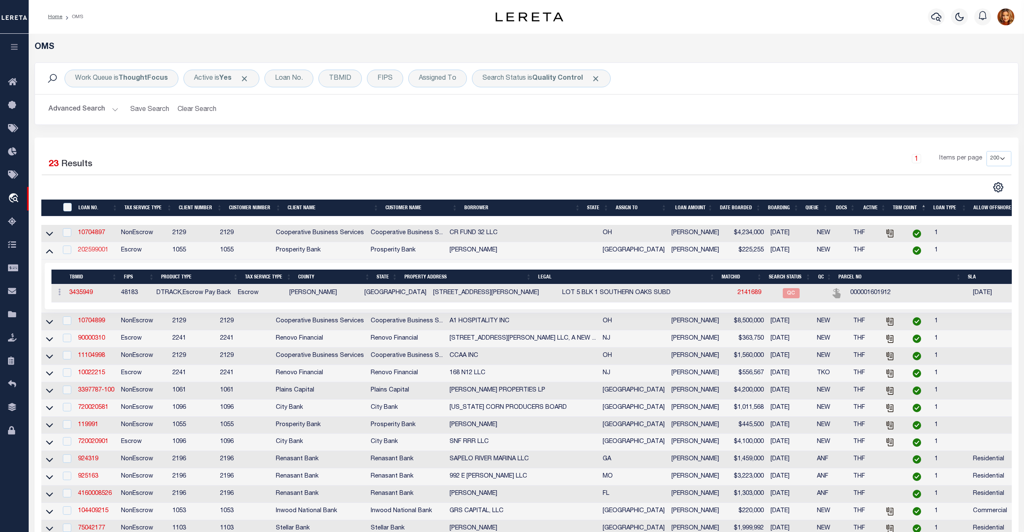
click at [92, 252] on link "202599001" at bounding box center [93, 250] width 30 height 6
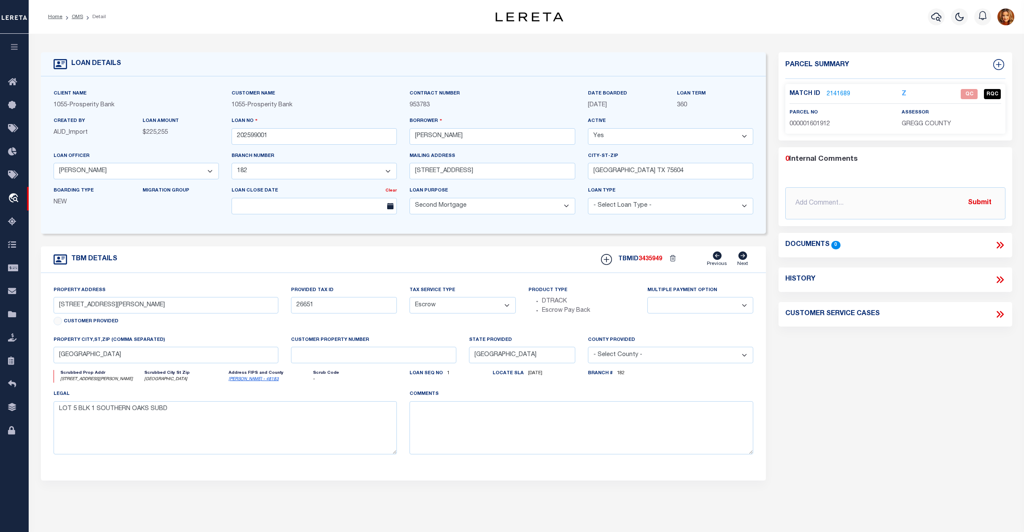
click at [839, 93] on link "2141689" at bounding box center [839, 94] width 24 height 9
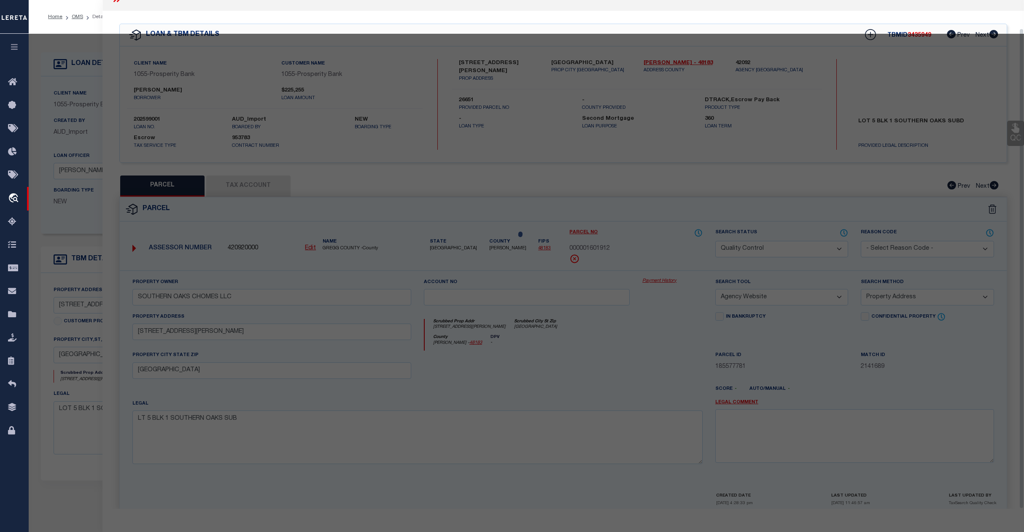
scroll to position [30, 0]
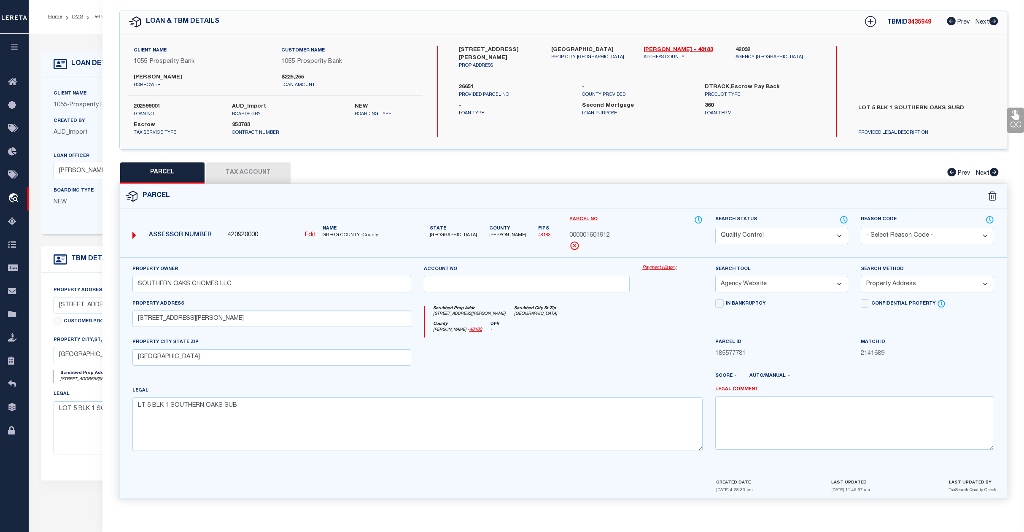
click at [821, 232] on select "Automated Search Bad Parcel Complete Duplicate Parcel High Dollar Reporting In …" at bounding box center [782, 236] width 133 height 16
click at [716, 228] on select "Automated Search Bad Parcel Complete Duplicate Parcel High Dollar Reporting In …" at bounding box center [782, 236] width 133 height 16
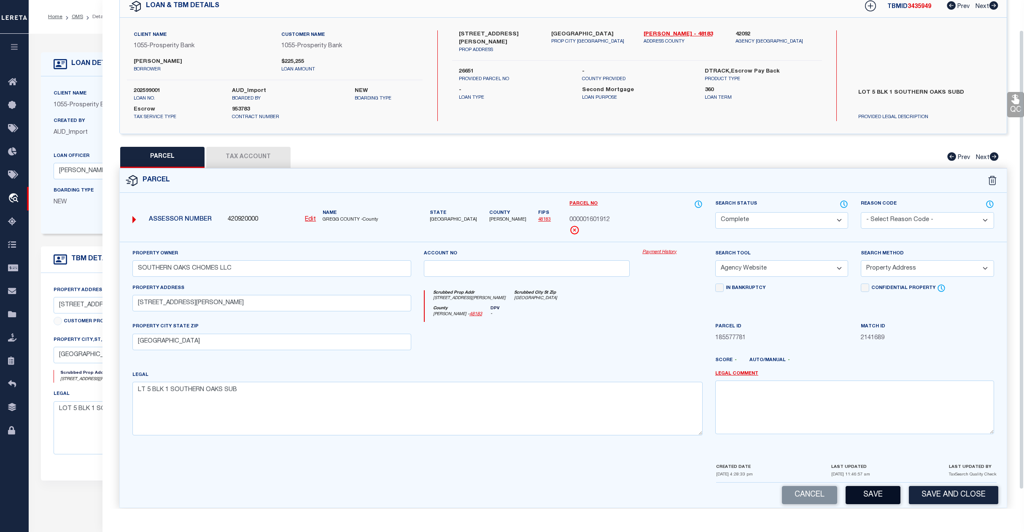
scroll to position [54, 0]
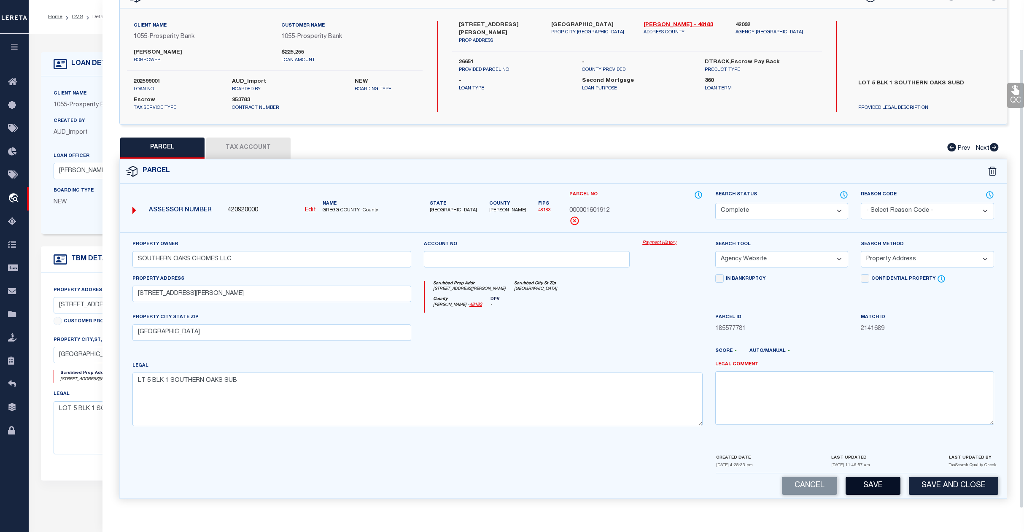
click at [867, 480] on button "Save" at bounding box center [873, 486] width 55 height 18
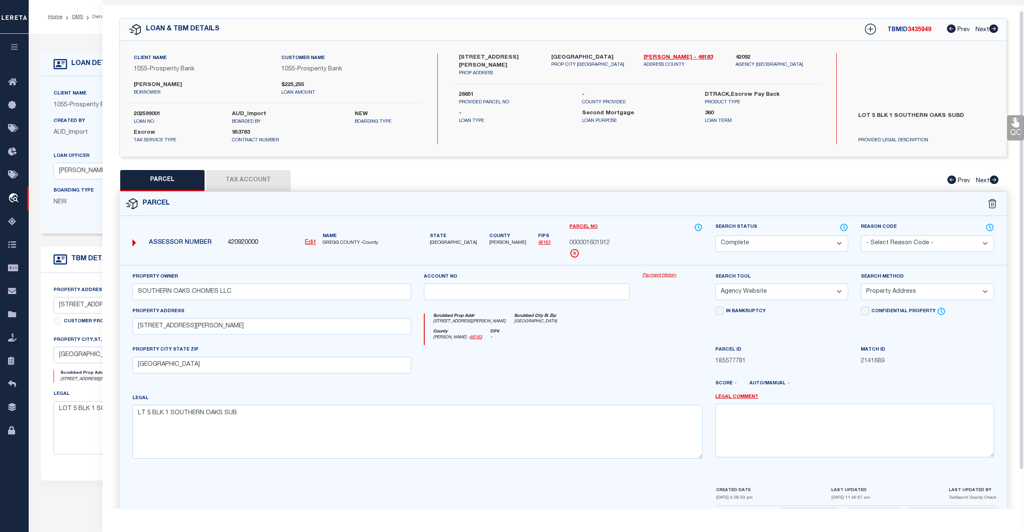
scroll to position [0, 0]
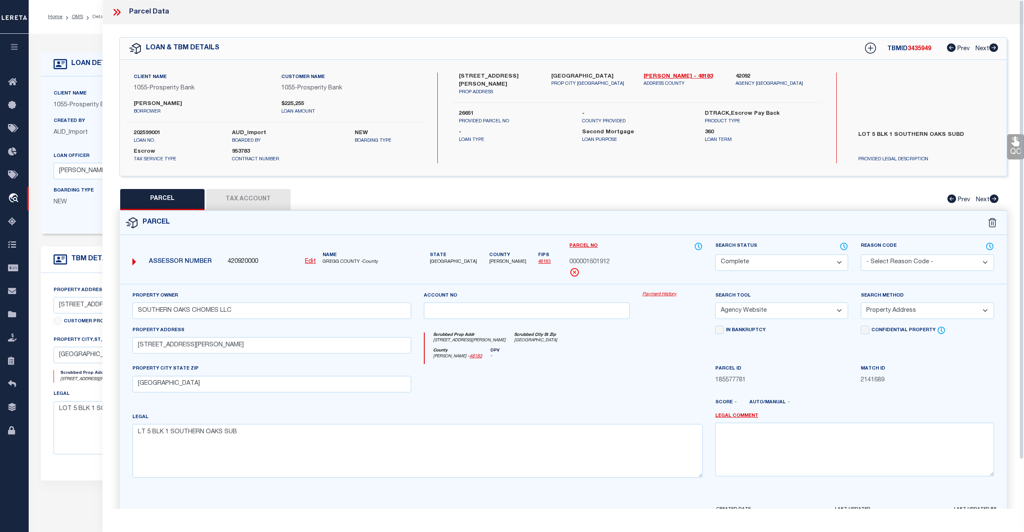
click at [68, 30] on div "Home OMS Detail Profile Sign out" at bounding box center [527, 17] width 996 height 34
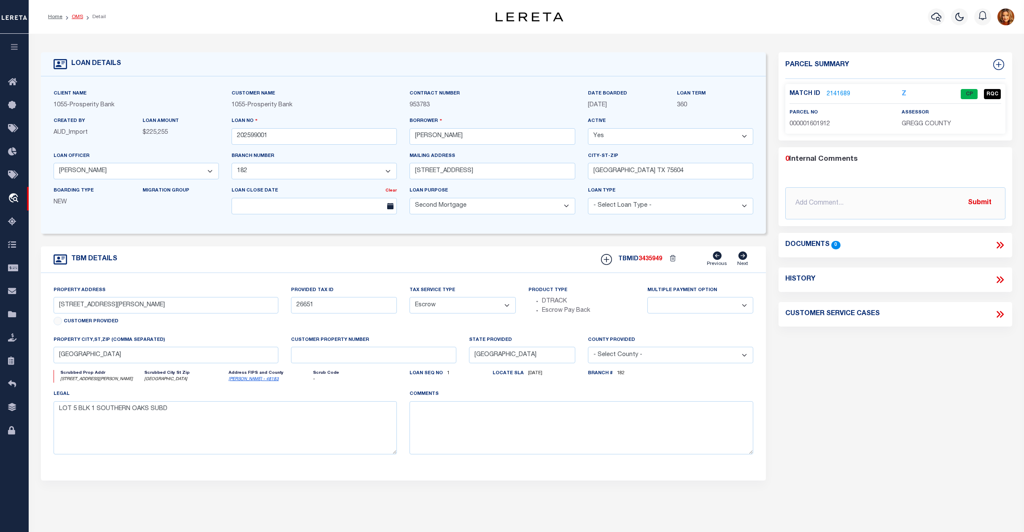
click at [74, 18] on link "OMS" at bounding box center [77, 16] width 11 height 5
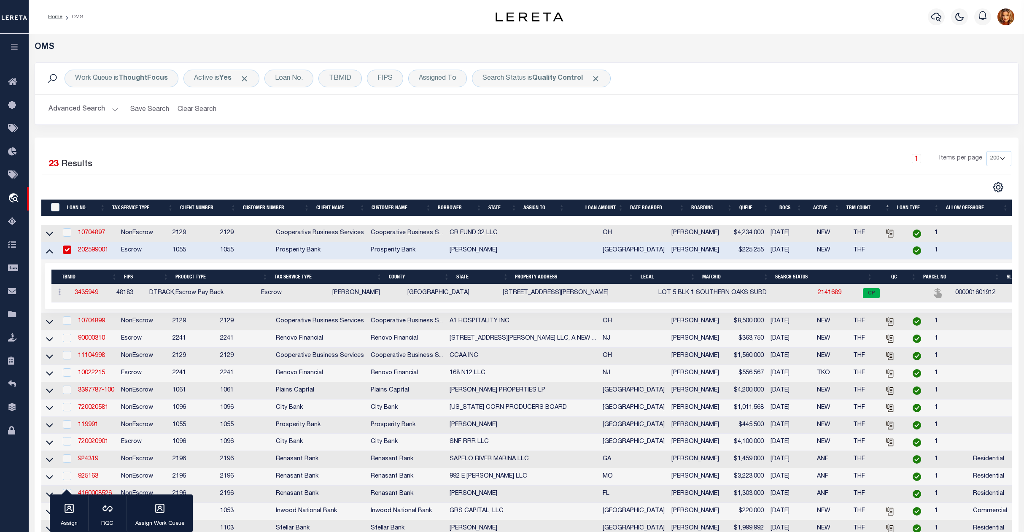
click at [98, 319] on td "10704899" at bounding box center [96, 321] width 43 height 17
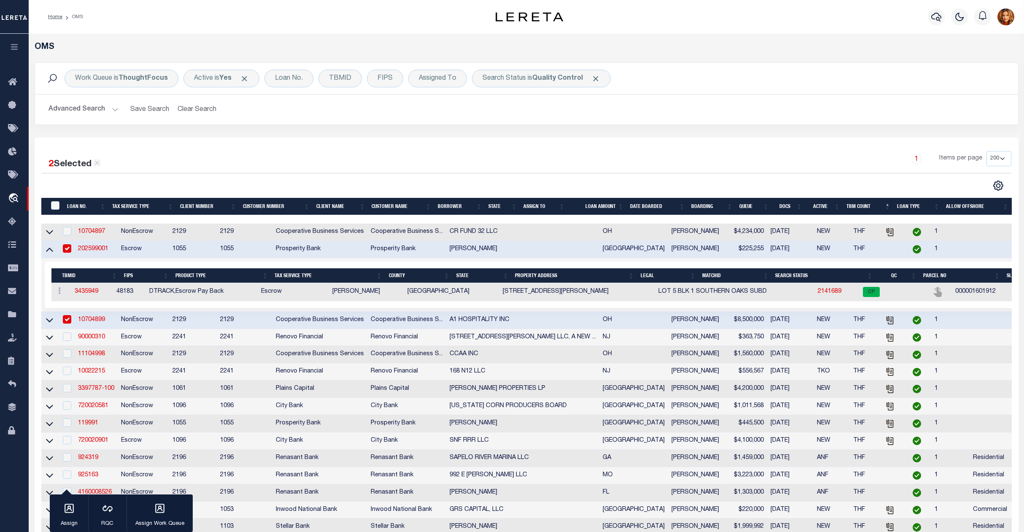
click at [99, 323] on link "10704899" at bounding box center [91, 320] width 27 height 6
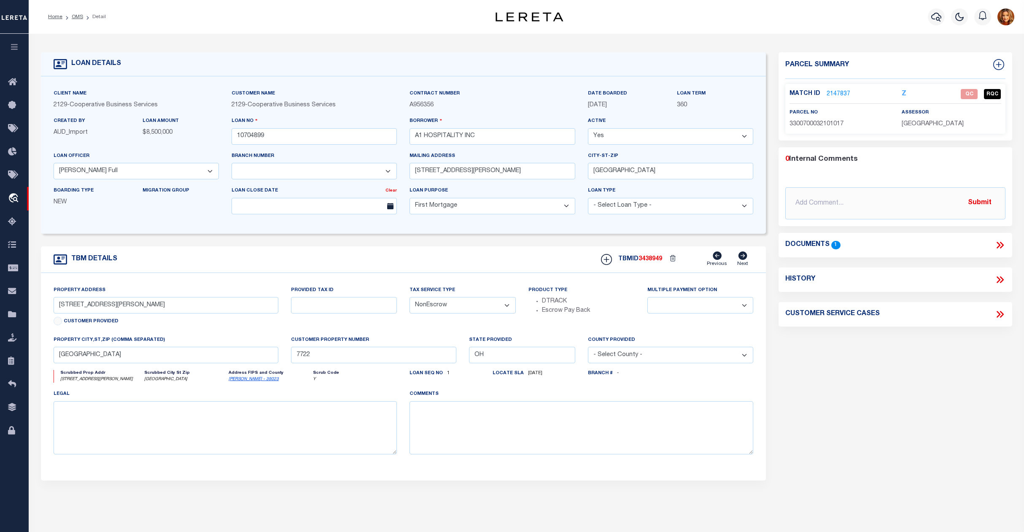
click at [834, 95] on link "2147837" at bounding box center [839, 94] width 24 height 9
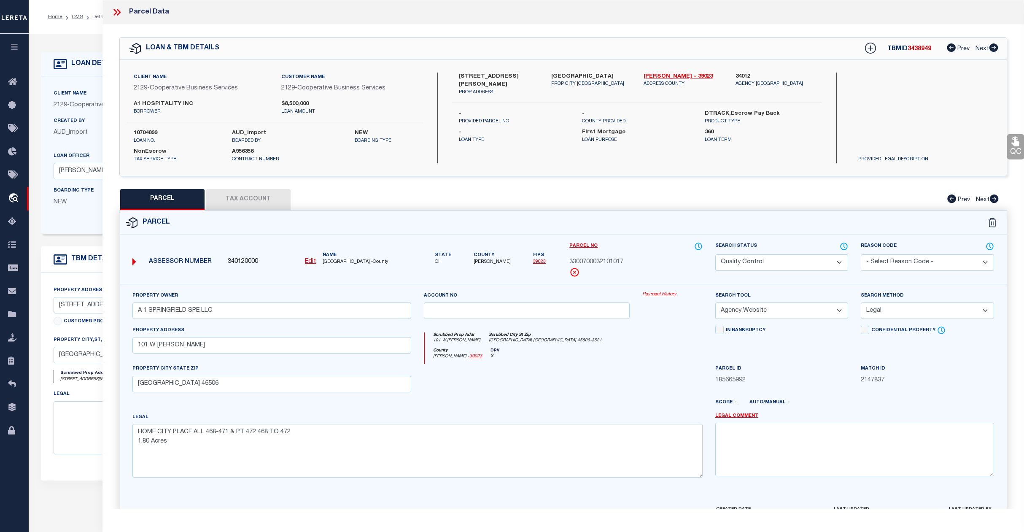
click at [797, 267] on select "Automated Search Bad Parcel Complete Duplicate Parcel High Dollar Reporting In …" at bounding box center [782, 262] width 133 height 16
click at [716, 254] on select "Automated Search Bad Parcel Complete Duplicate Parcel High Dollar Reporting In …" at bounding box center [782, 262] width 133 height 16
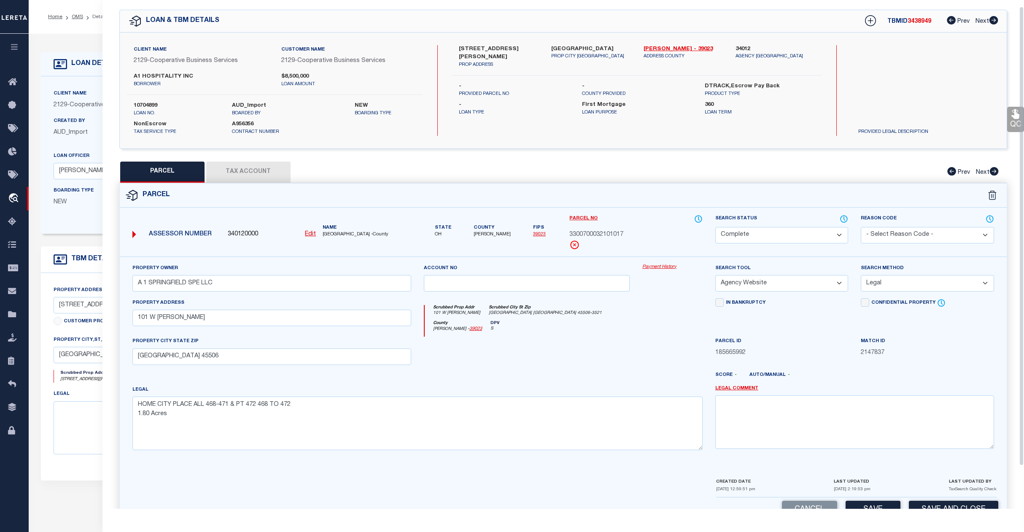
scroll to position [54, 0]
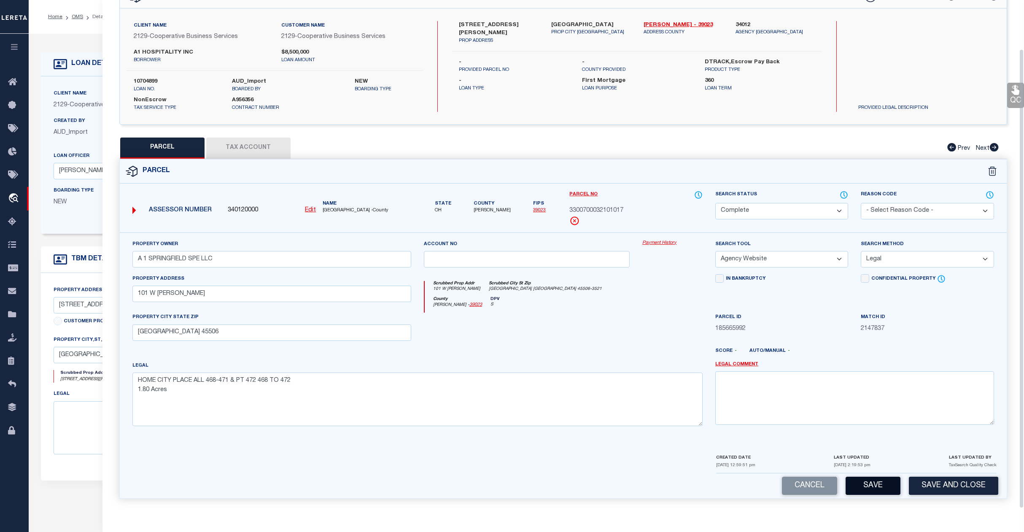
click at [873, 489] on button "Save" at bounding box center [873, 486] width 55 height 18
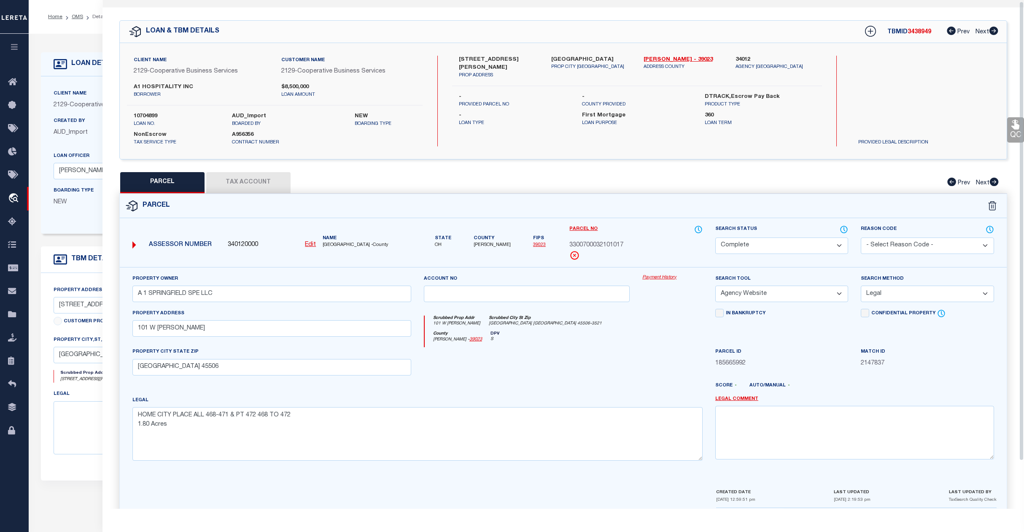
scroll to position [0, 0]
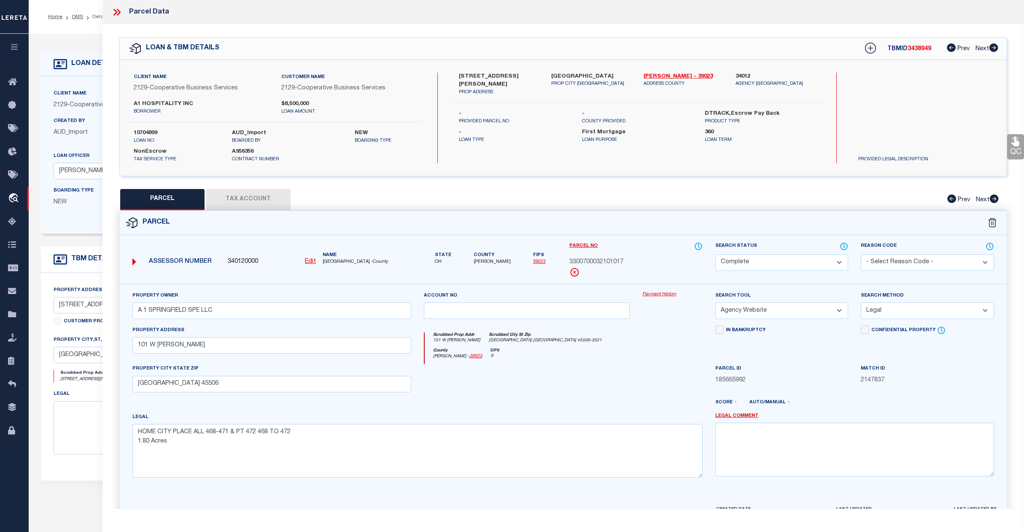
click at [82, 24] on ol "Home OMS Detail" at bounding box center [76, 17] width 71 height 18
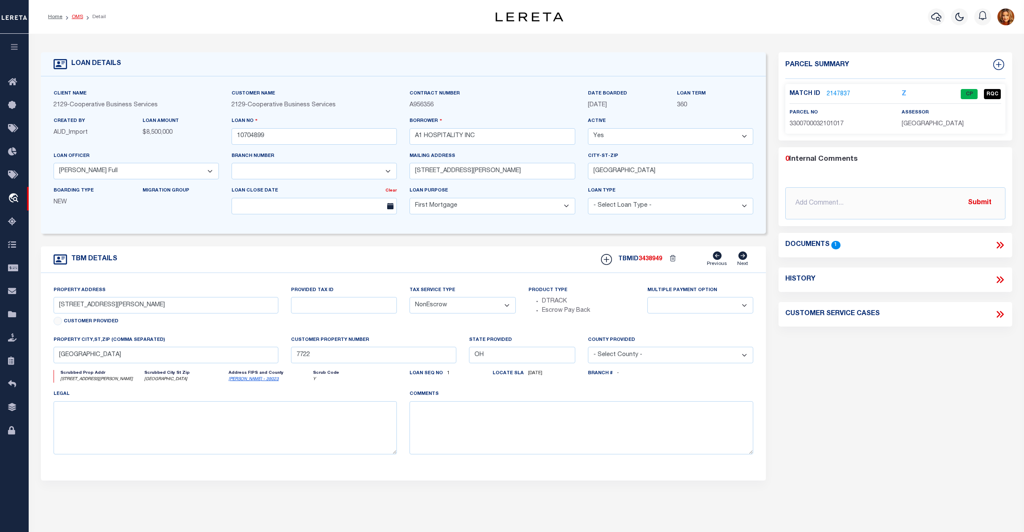
click at [78, 16] on link "OMS" at bounding box center [77, 16] width 11 height 5
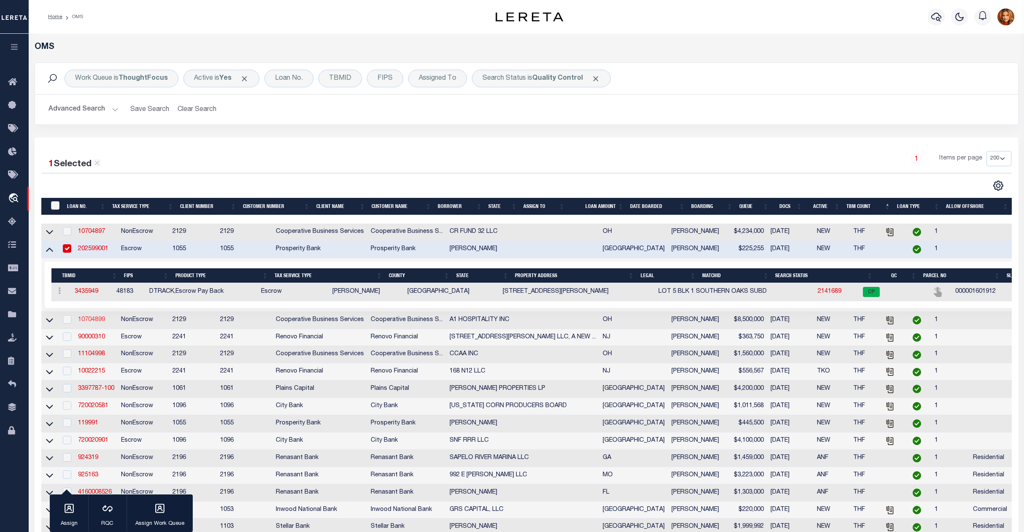
click at [92, 323] on link "10704899" at bounding box center [91, 320] width 27 height 6
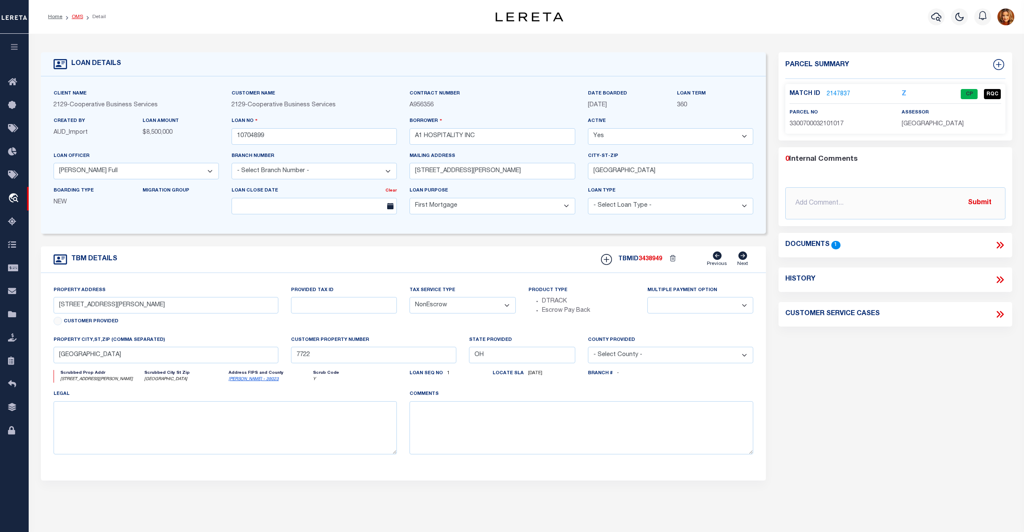
click at [73, 14] on link "OMS" at bounding box center [77, 16] width 11 height 5
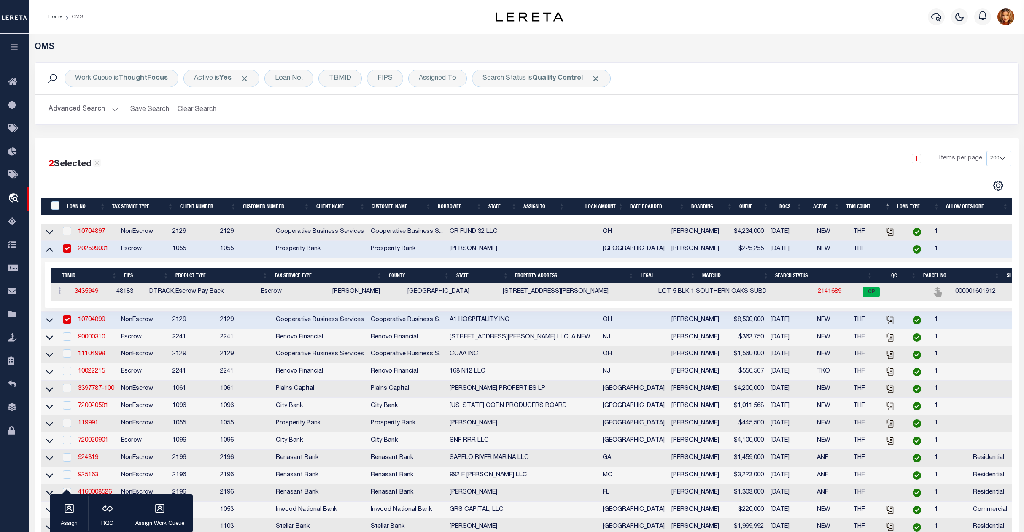
click at [80, 108] on button "Advanced Search" at bounding box center [84, 109] width 70 height 16
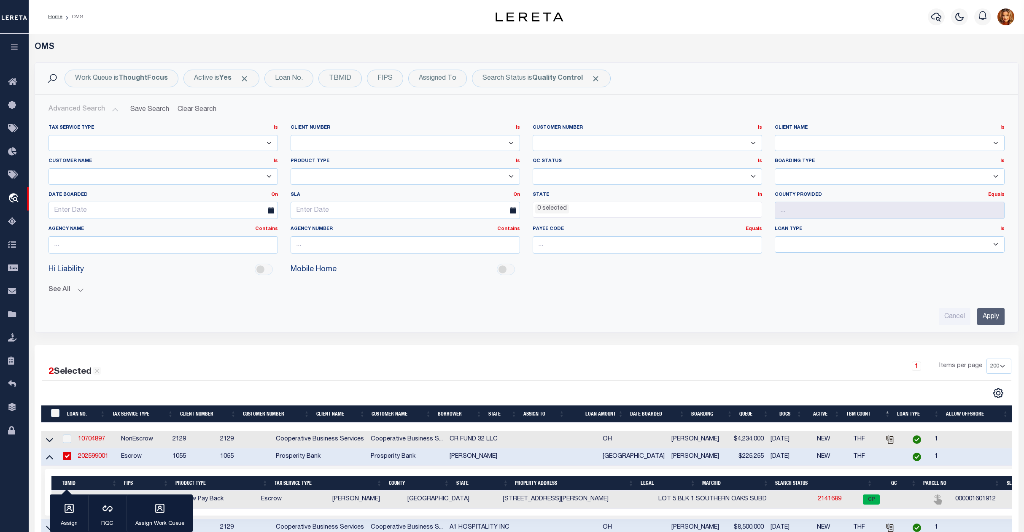
click at [989, 313] on input "Apply" at bounding box center [991, 316] width 27 height 17
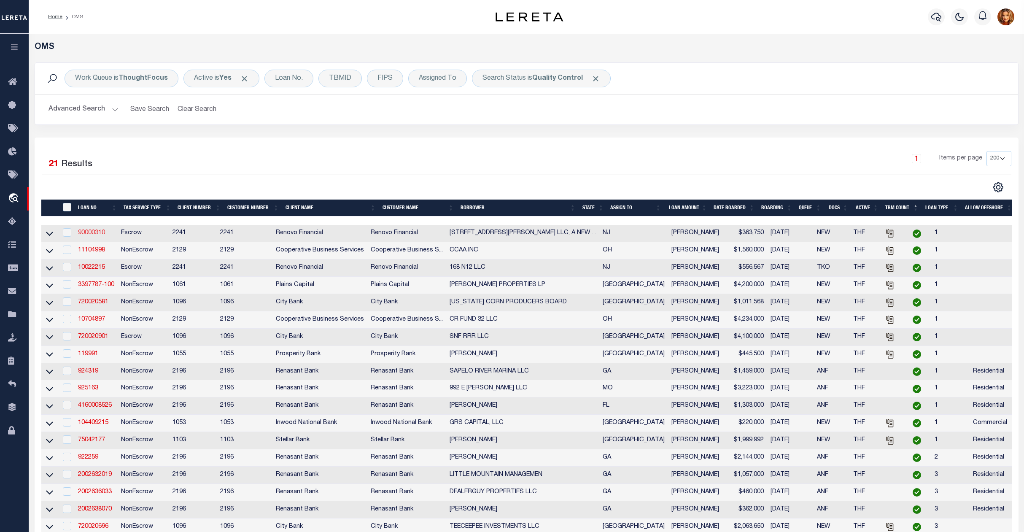
click at [93, 232] on link "90000310" at bounding box center [91, 233] width 27 height 6
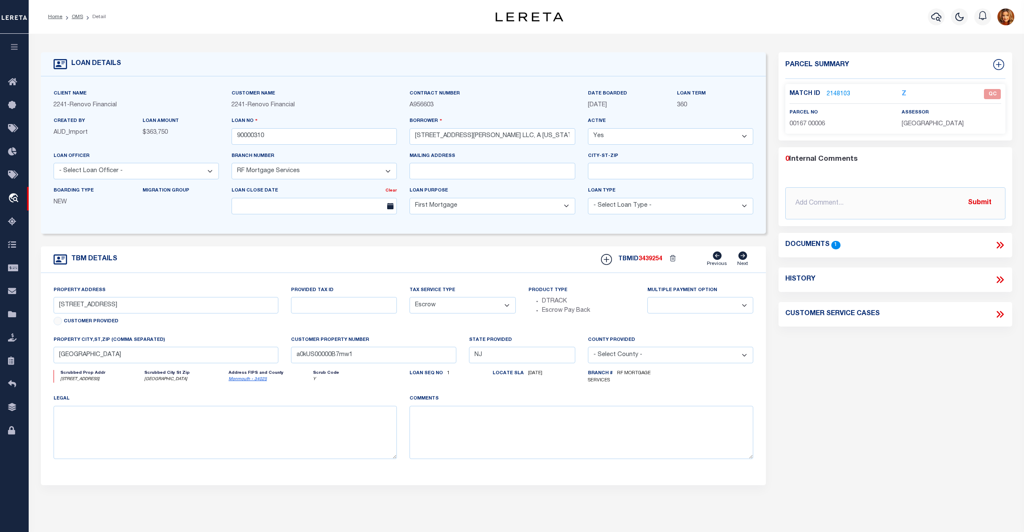
click at [846, 95] on link "2148103" at bounding box center [839, 94] width 24 height 9
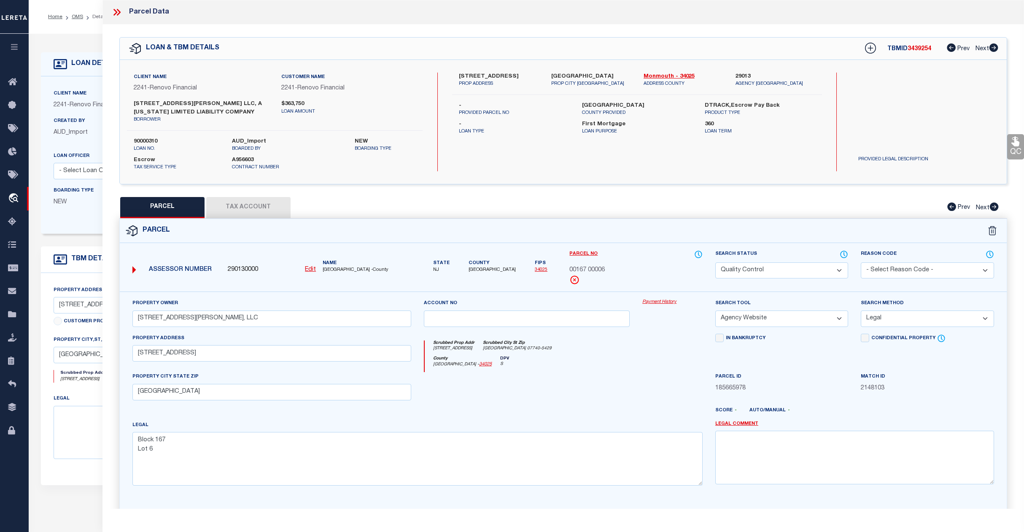
click at [797, 267] on select "Automated Search Bad Parcel Complete Duplicate Parcel High Dollar Reporting In …" at bounding box center [782, 270] width 133 height 16
click at [716, 262] on select "Automated Search Bad Parcel Complete Duplicate Parcel High Dollar Reporting In …" at bounding box center [782, 270] width 133 height 16
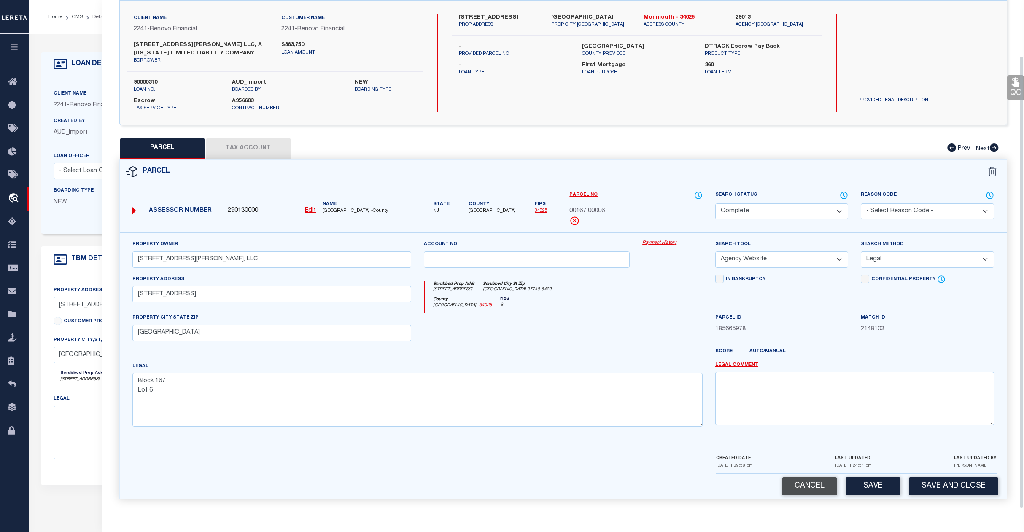
scroll to position [63, 0]
click at [876, 485] on button "Save" at bounding box center [873, 486] width 55 height 18
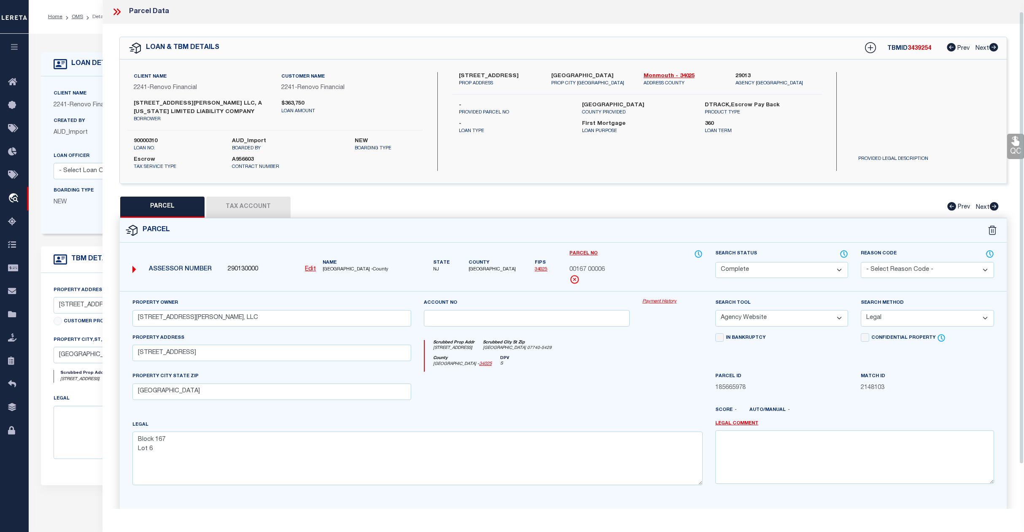
scroll to position [0, 0]
click at [80, 29] on div "Home OMS Detail Profile Sign out" at bounding box center [527, 17] width 996 height 34
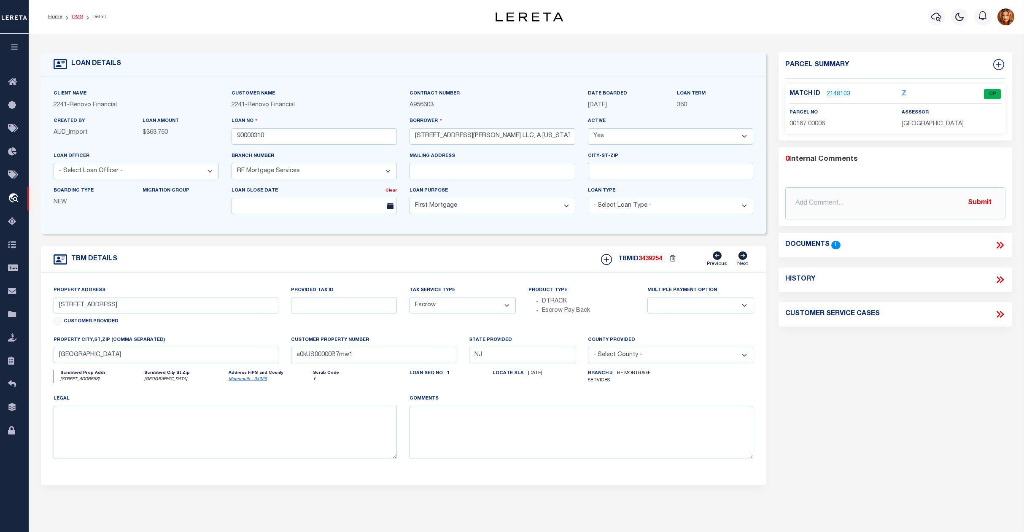
click at [73, 17] on link "OMS" at bounding box center [77, 16] width 11 height 5
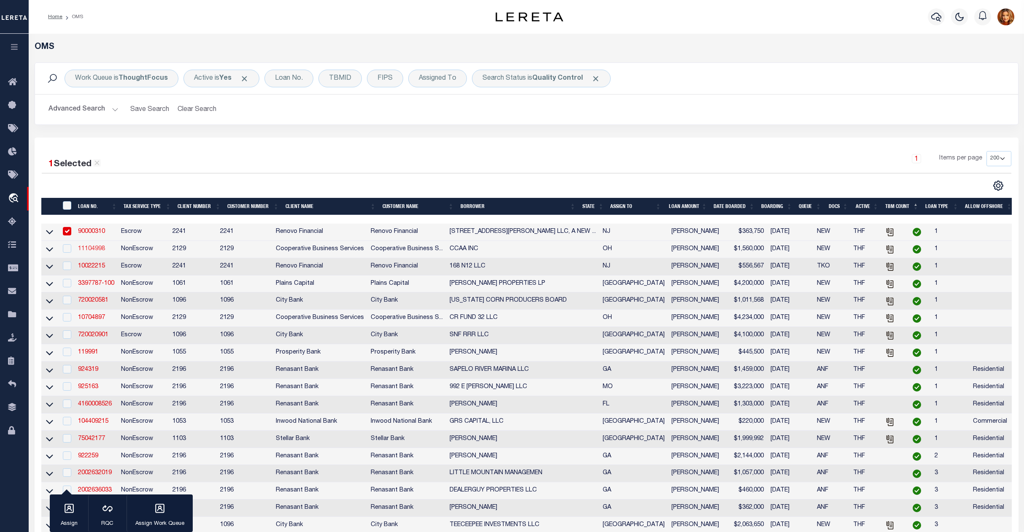
click at [90, 250] on link "11104998" at bounding box center [91, 249] width 27 height 6
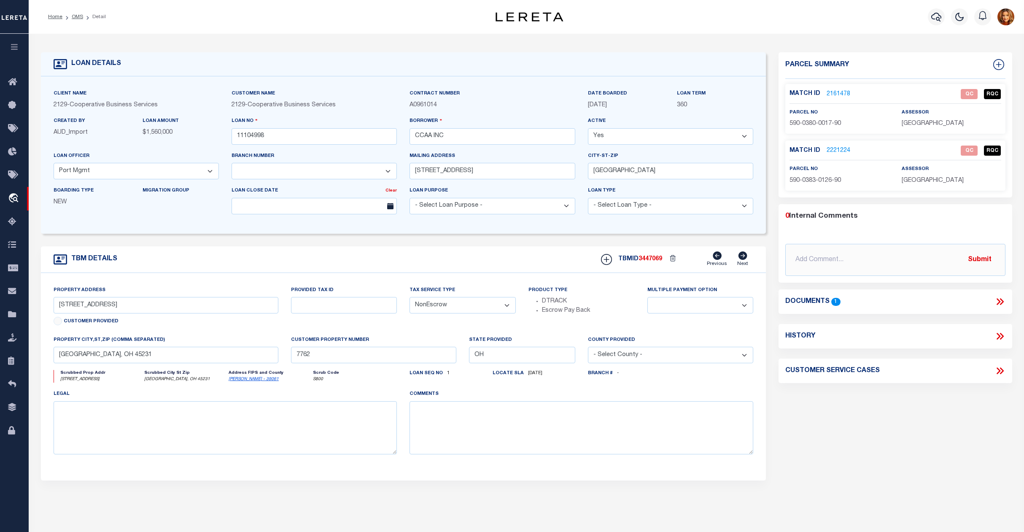
click at [843, 93] on link "2161478" at bounding box center [839, 94] width 24 height 9
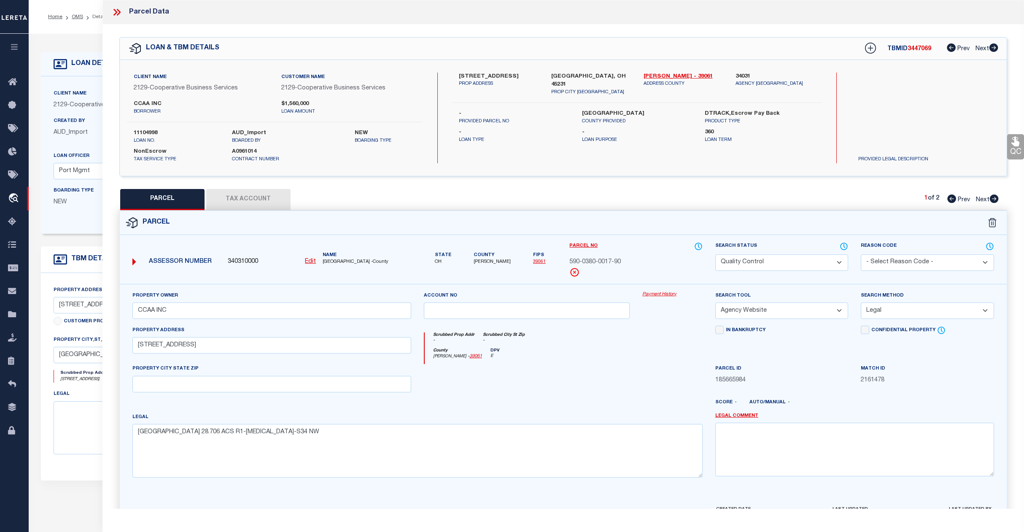
click at [814, 257] on select "Automated Search Bad Parcel Complete Duplicate Parcel High Dollar Reporting In …" at bounding box center [782, 262] width 133 height 16
click at [716, 254] on select "Automated Search Bad Parcel Complete Duplicate Parcel High Dollar Reporting In …" at bounding box center [782, 262] width 133 height 16
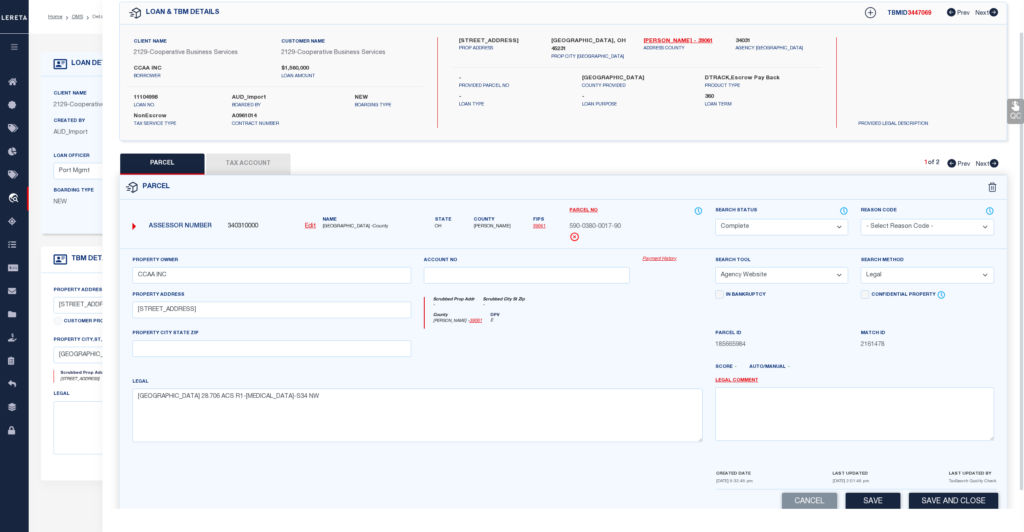
scroll to position [54, 0]
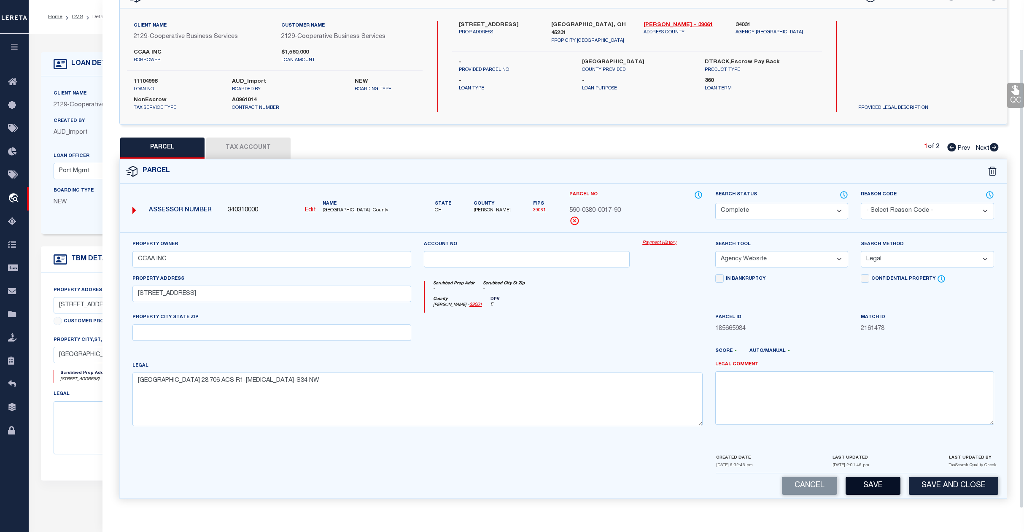
click at [854, 488] on button "Save" at bounding box center [873, 486] width 55 height 18
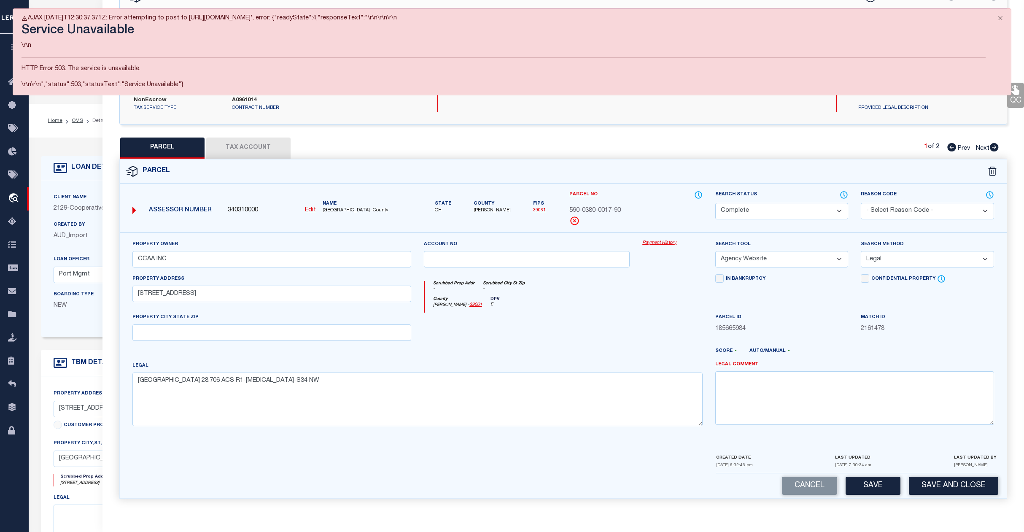
click at [981, 146] on span "Next" at bounding box center [983, 149] width 14 height 6
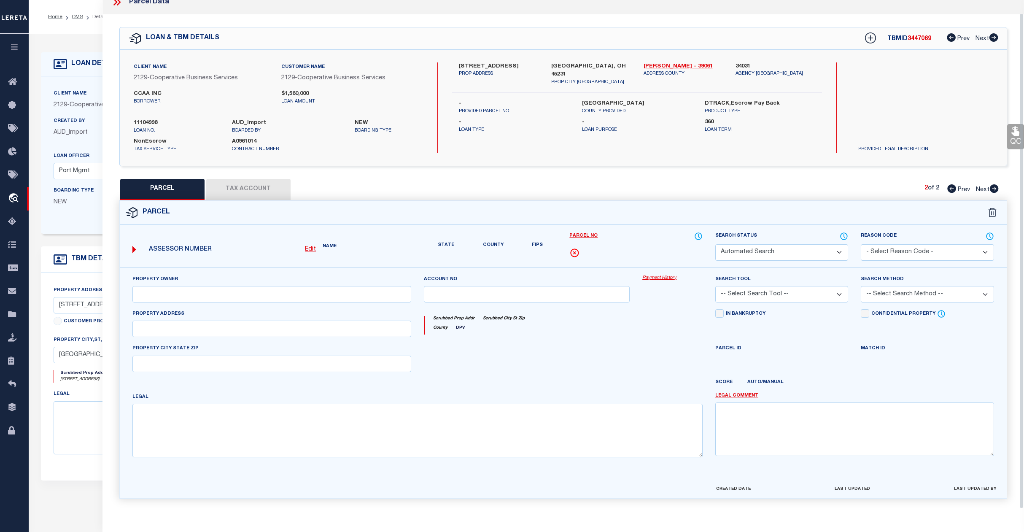
scroll to position [14, 0]
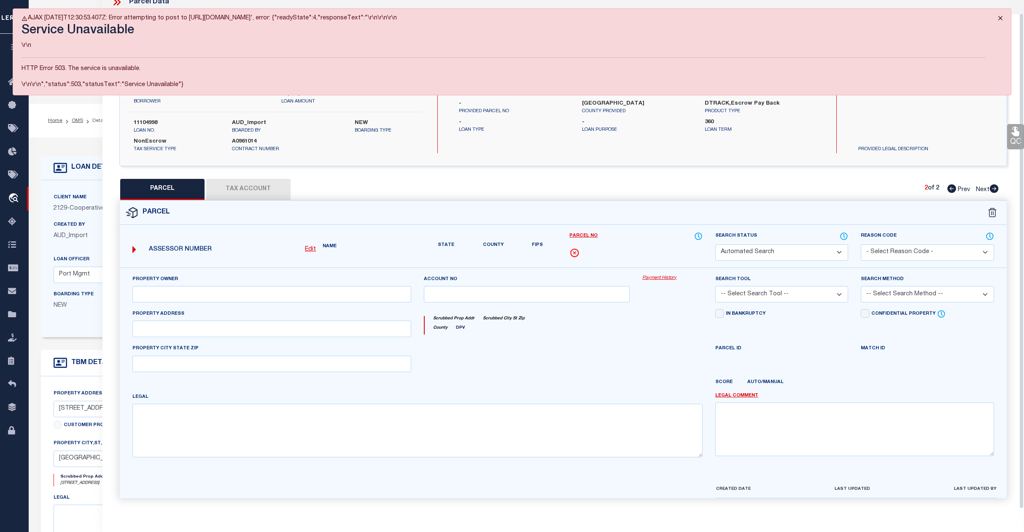
click at [1001, 15] on button "Close" at bounding box center [1000, 18] width 21 height 19
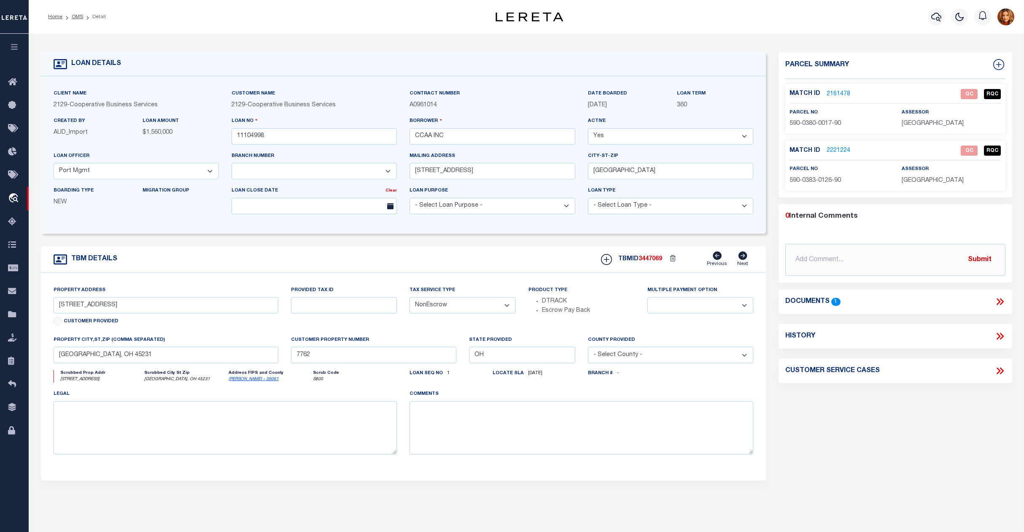
click at [839, 92] on link "2161478" at bounding box center [839, 94] width 24 height 9
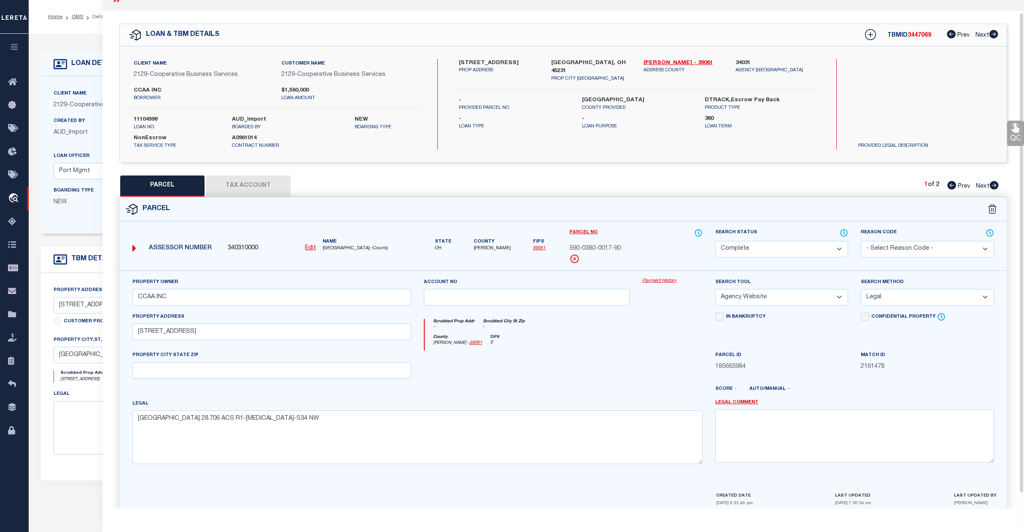
click at [984, 184] on span "Next" at bounding box center [983, 187] width 14 height 6
click at [793, 248] on select "Automated Search Bad Parcel Complete Duplicate Parcel High Dollar Reporting In …" at bounding box center [782, 249] width 133 height 16
click at [716, 241] on select "Automated Search Bad Parcel Complete Duplicate Parcel High Dollar Reporting In …" at bounding box center [782, 249] width 133 height 16
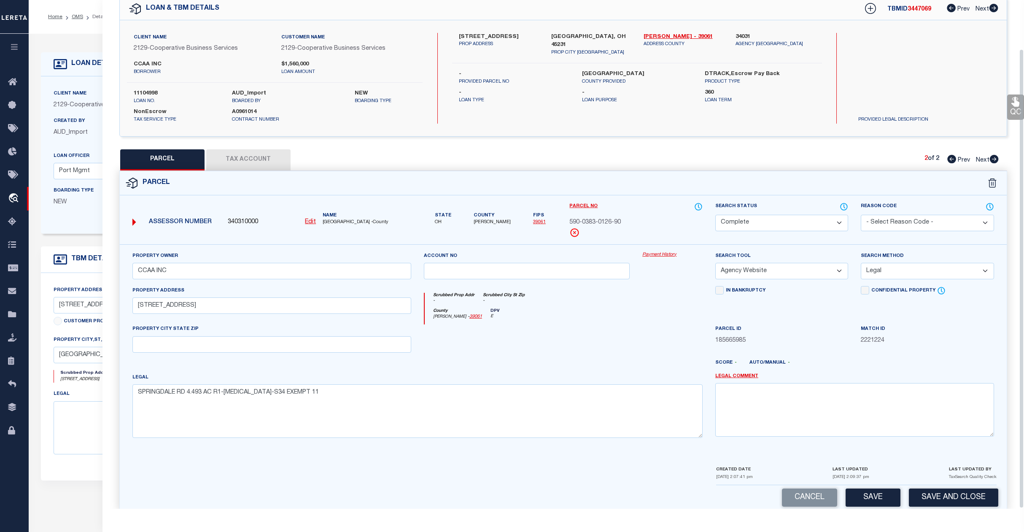
scroll to position [54, 0]
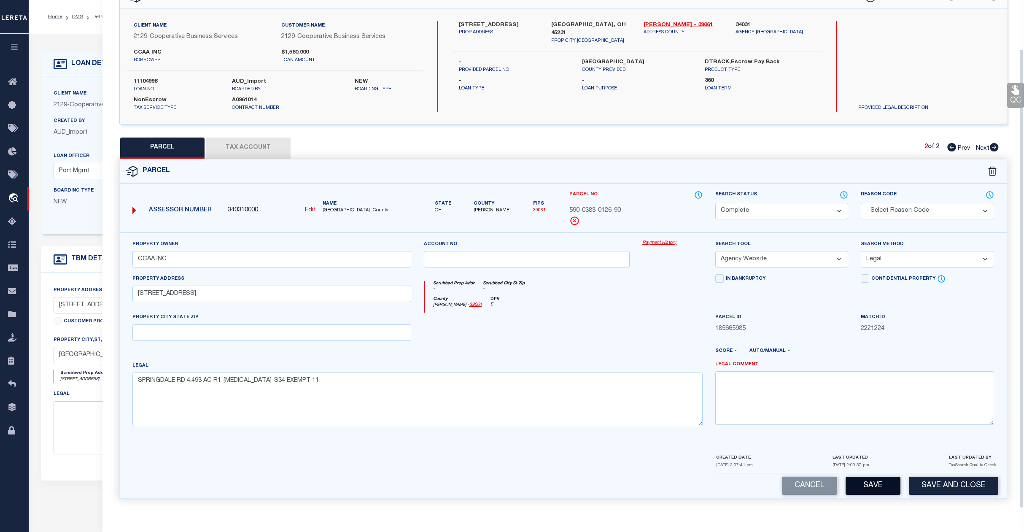
click at [874, 483] on button "Save" at bounding box center [873, 486] width 55 height 18
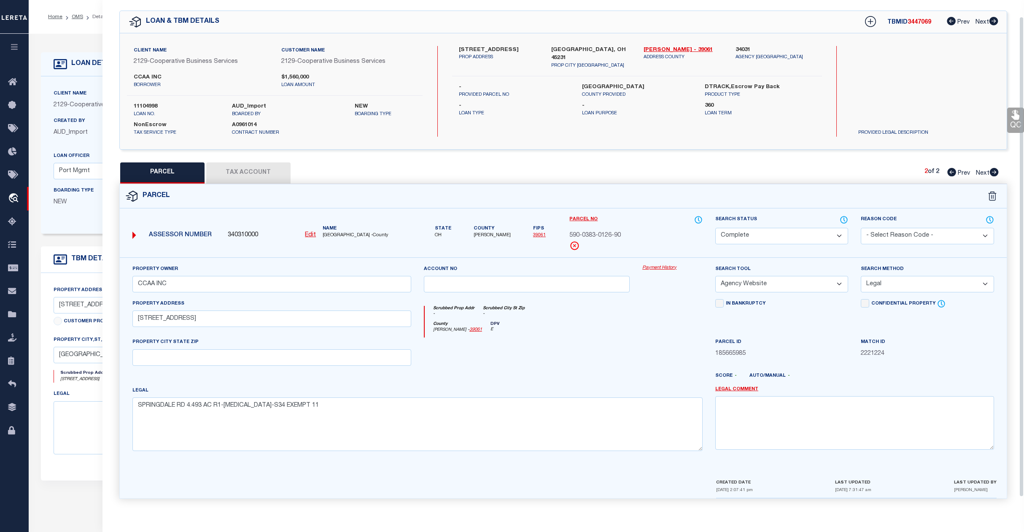
scroll to position [0, 0]
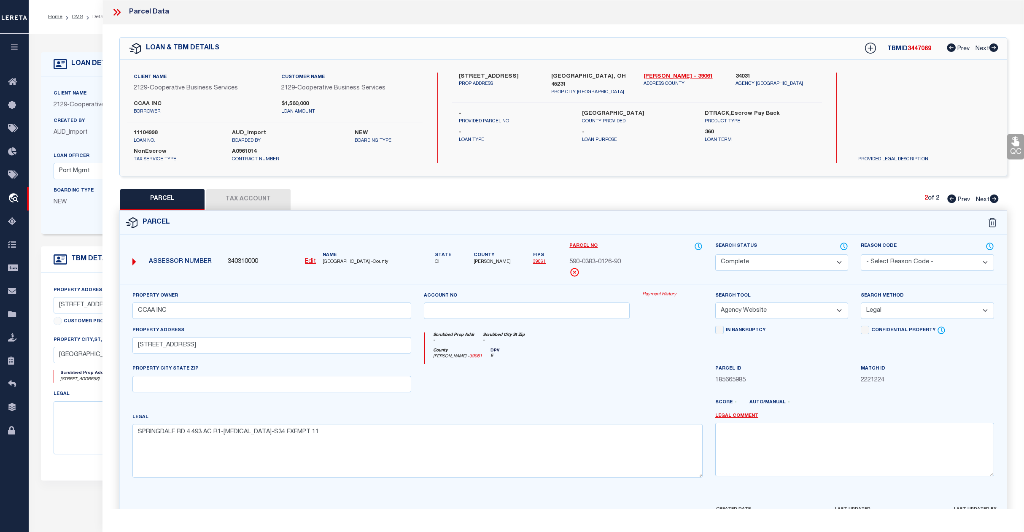
click at [77, 13] on li "OMS" at bounding box center [72, 17] width 21 height 8
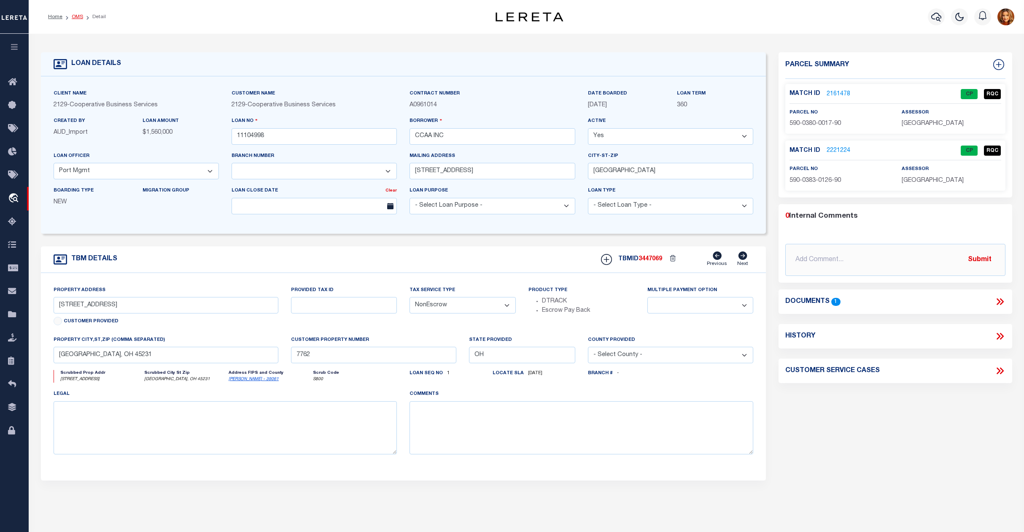
click at [78, 14] on link "OMS" at bounding box center [77, 16] width 11 height 5
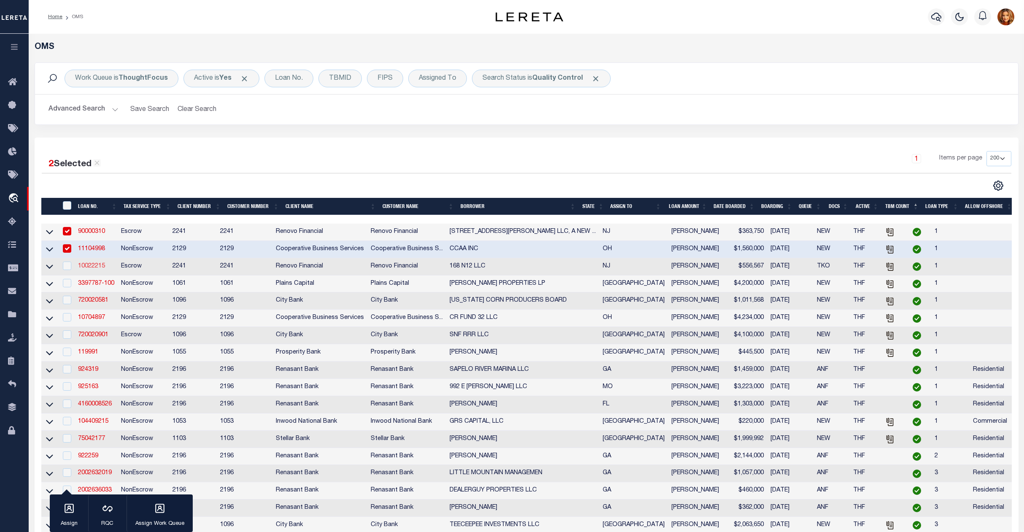
click at [96, 269] on link "10022215" at bounding box center [91, 266] width 27 height 6
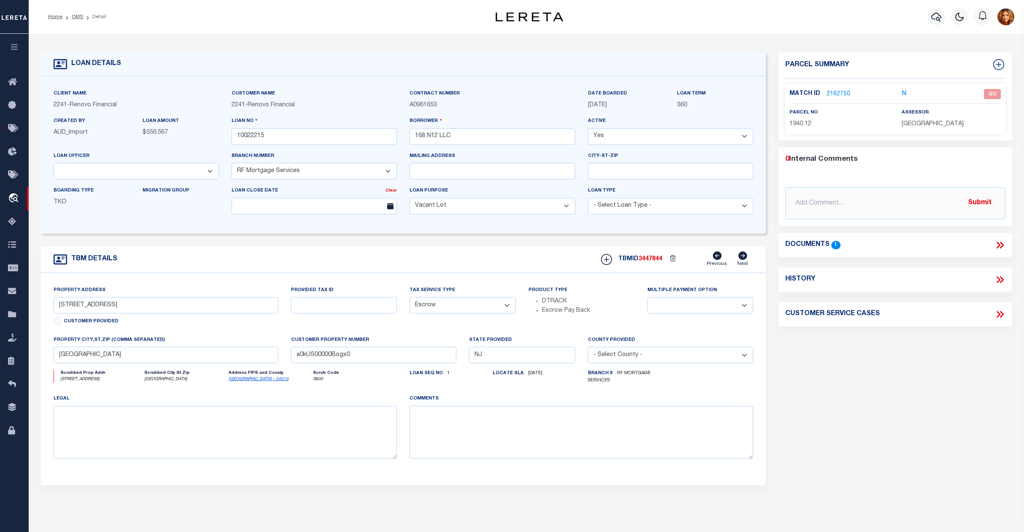
click at [841, 90] on link "2162750" at bounding box center [839, 94] width 24 height 9
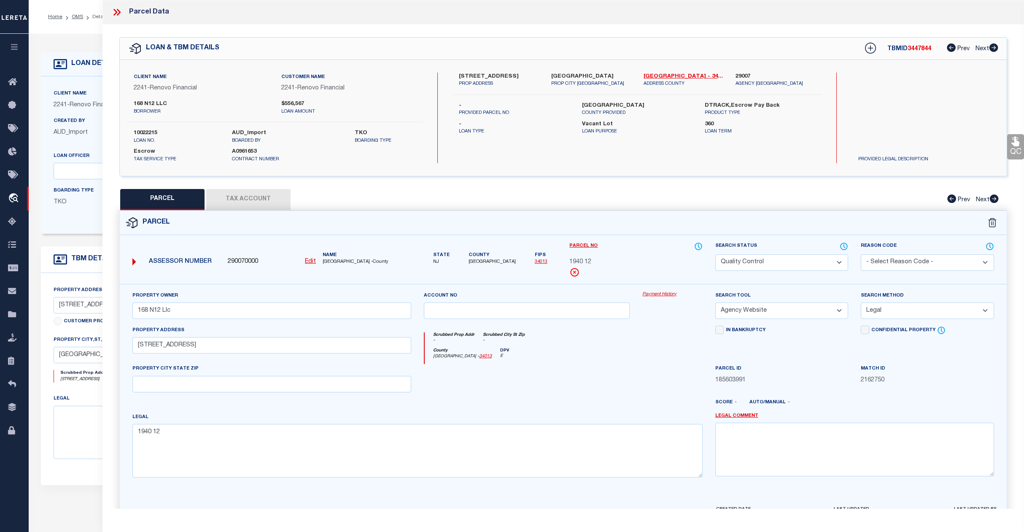
click at [792, 264] on select "Automated Search Bad Parcel Complete Duplicate Parcel High Dollar Reporting In …" at bounding box center [782, 262] width 133 height 16
click at [716, 254] on select "Automated Search Bad Parcel Complete Duplicate Parcel High Dollar Reporting In …" at bounding box center [782, 262] width 133 height 16
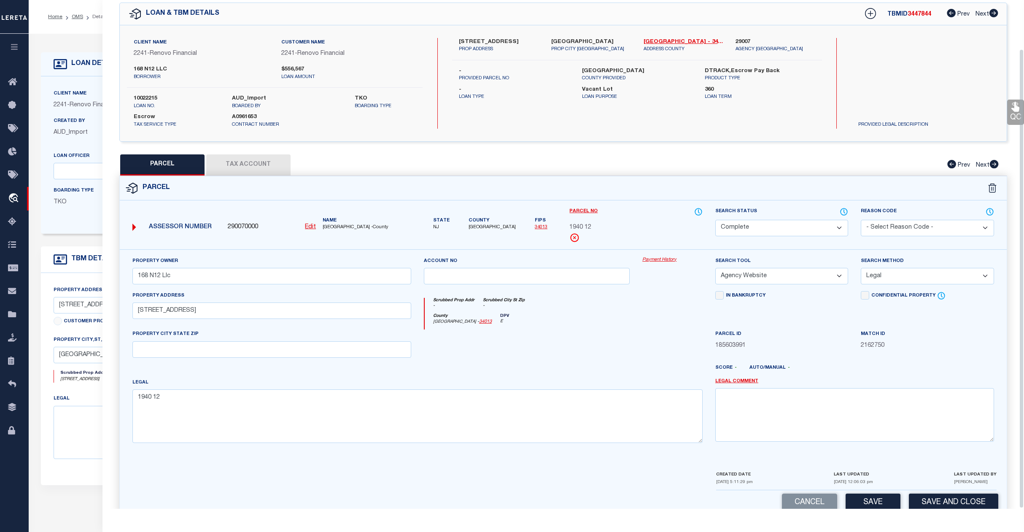
scroll to position [54, 0]
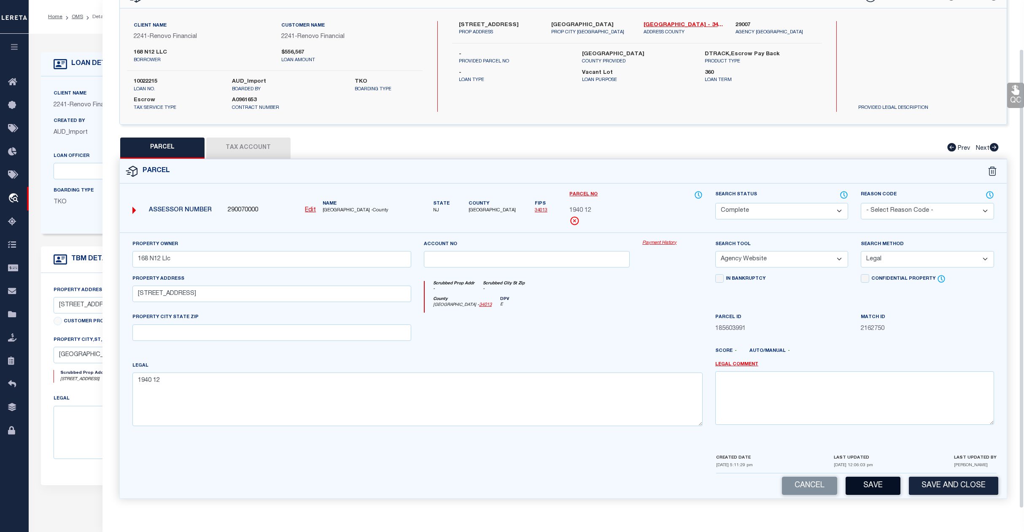
click at [871, 479] on button "Save" at bounding box center [873, 486] width 55 height 18
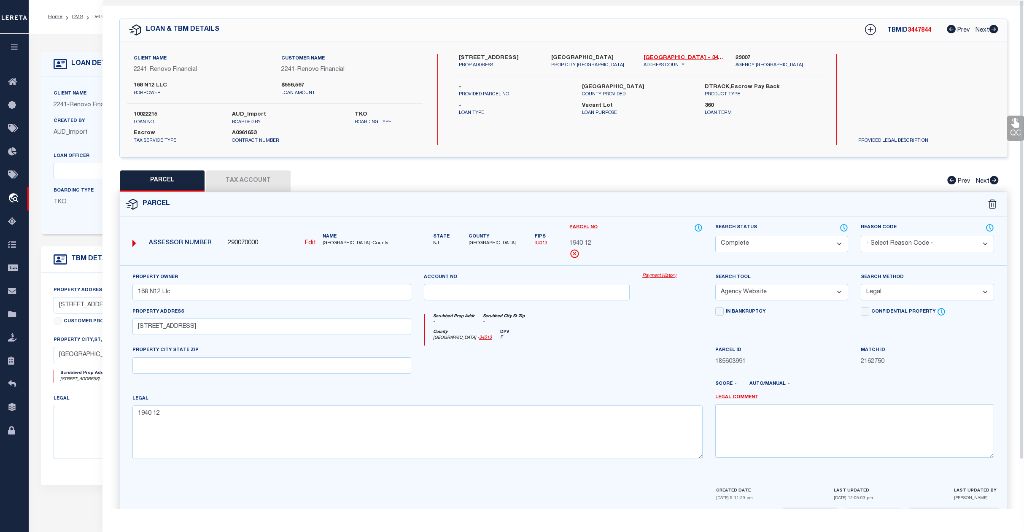
scroll to position [0, 0]
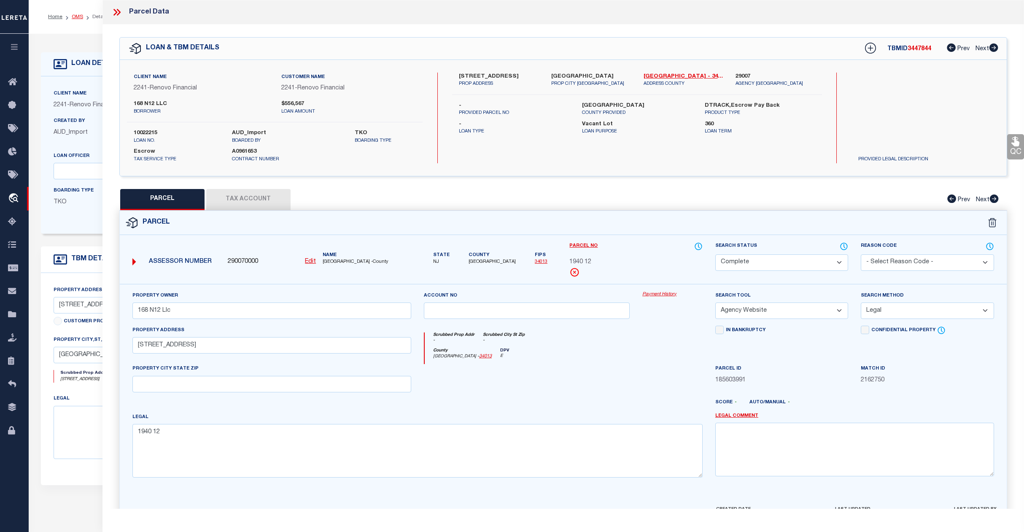
click at [80, 17] on link "OMS" at bounding box center [77, 16] width 11 height 5
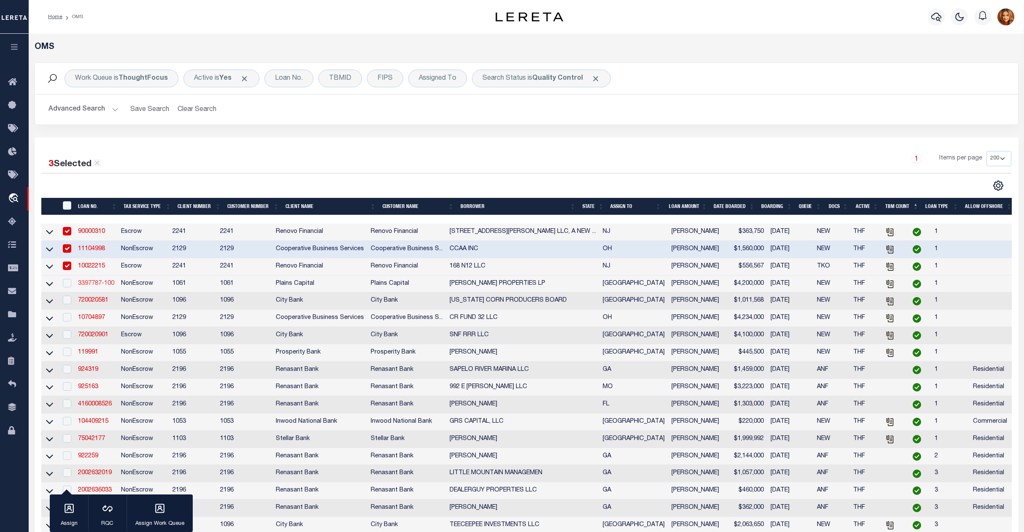
click at [91, 284] on link "3397787-100" at bounding box center [96, 284] width 36 height 6
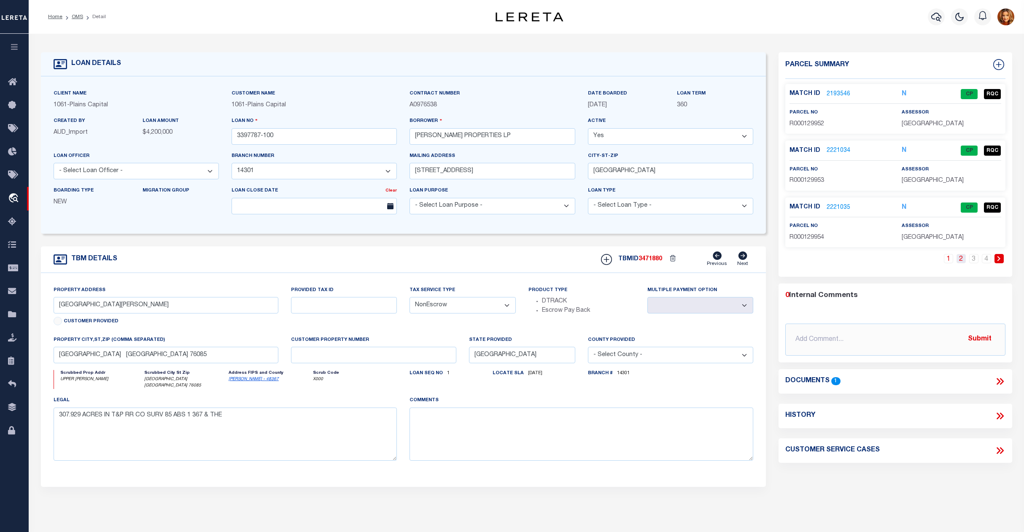
click at [960, 262] on link "2" at bounding box center [961, 258] width 9 height 9
click at [835, 208] on link "2221039" at bounding box center [839, 207] width 24 height 9
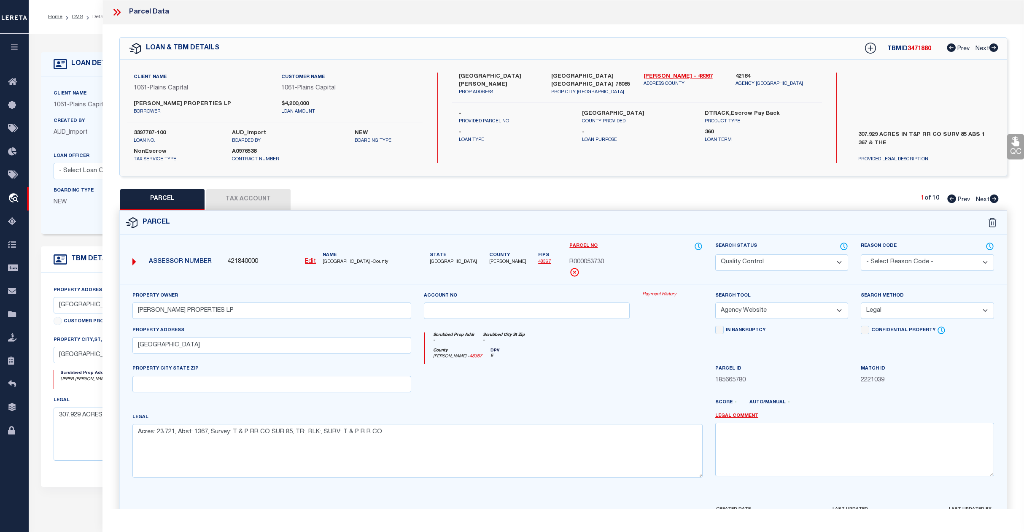
click at [794, 262] on select "Automated Search Bad Parcel Complete Duplicate Parcel High Dollar Reporting In …" at bounding box center [782, 262] width 133 height 16
click at [716, 254] on select "Automated Search Bad Parcel Complete Duplicate Parcel High Dollar Reporting In …" at bounding box center [782, 262] width 133 height 16
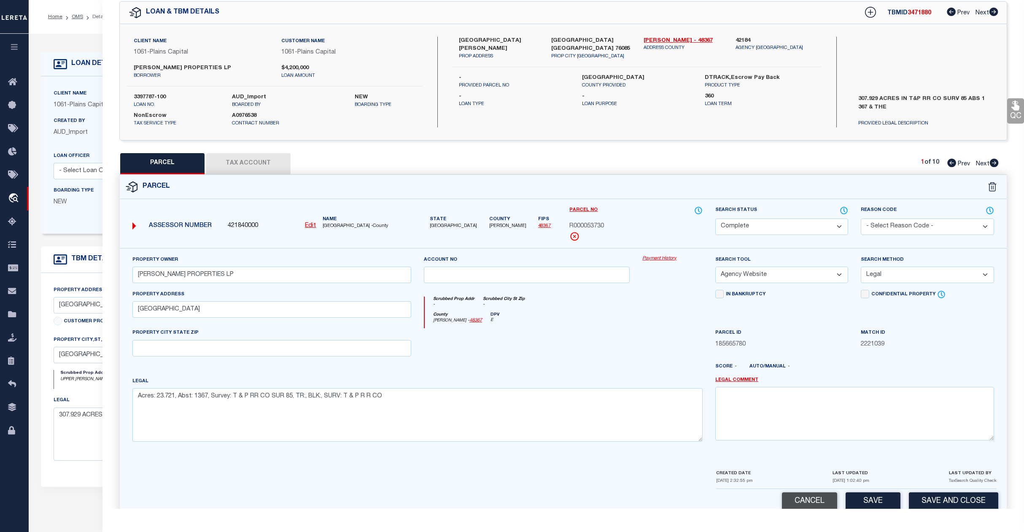
scroll to position [54, 0]
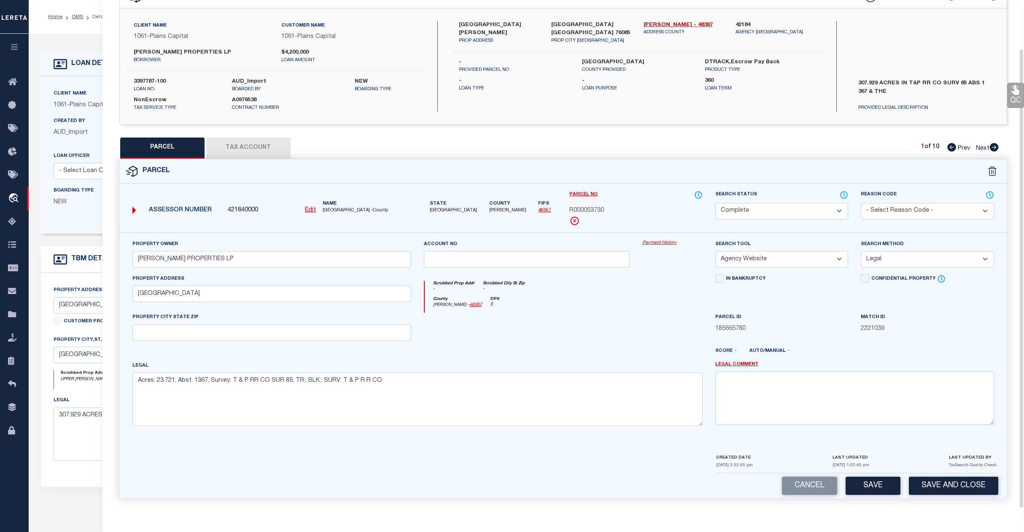
click at [875, 486] on button "Save" at bounding box center [873, 486] width 55 height 18
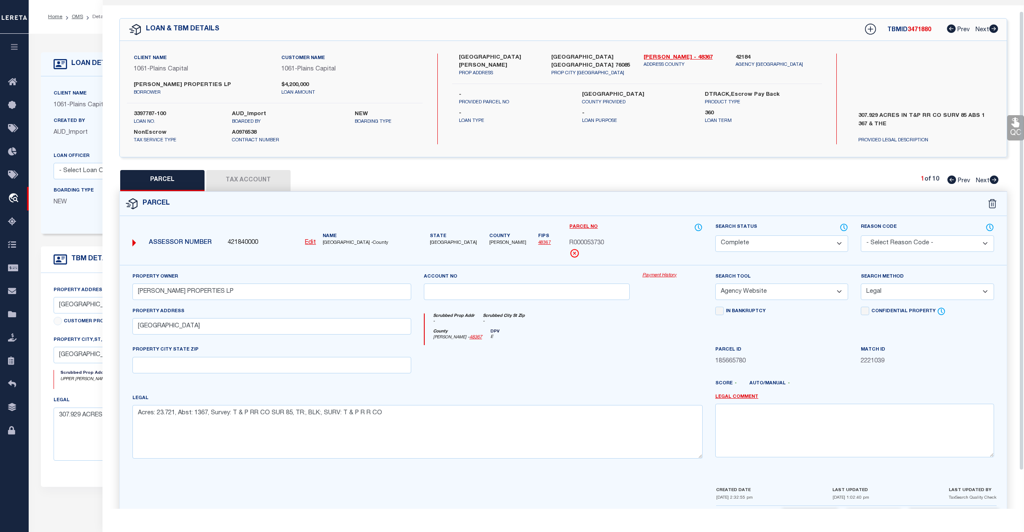
scroll to position [0, 0]
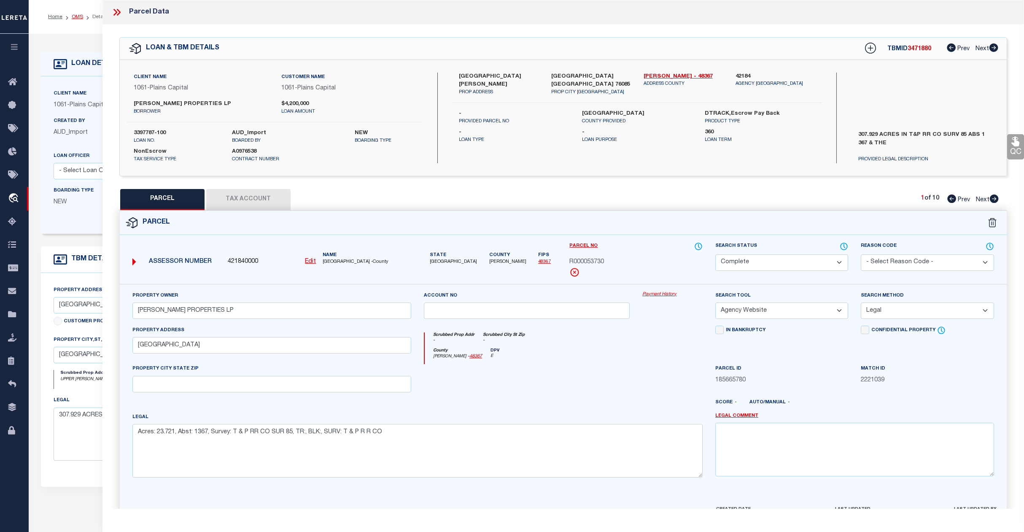
click at [78, 16] on link "OMS" at bounding box center [77, 16] width 11 height 5
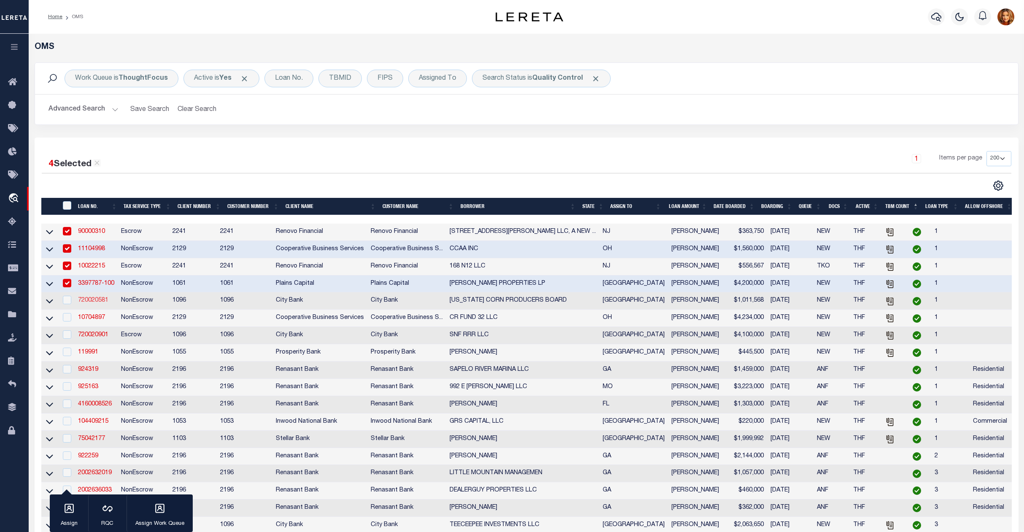
click at [93, 303] on link "720020581" at bounding box center [93, 300] width 30 height 6
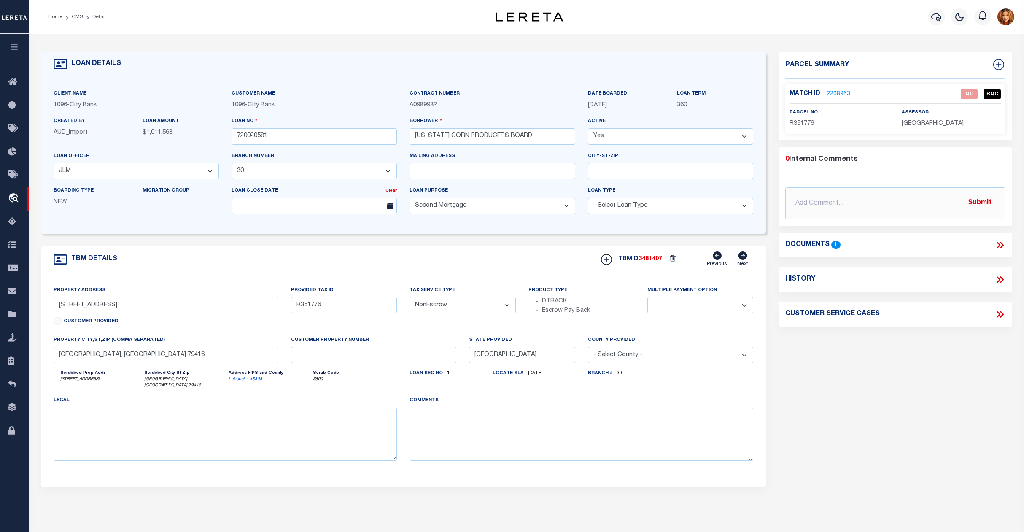
click at [840, 92] on link "2208963" at bounding box center [839, 94] width 24 height 9
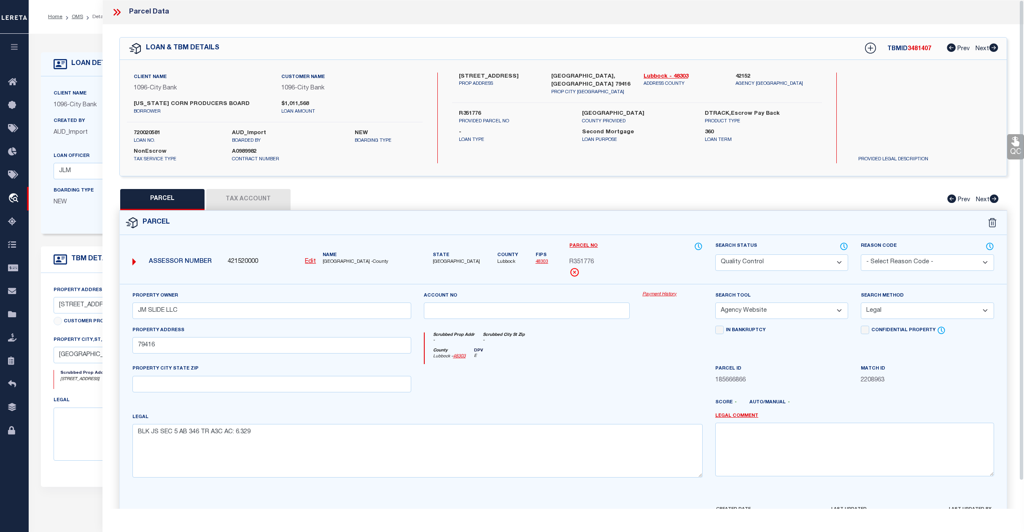
click at [251, 203] on button "Tax Account" at bounding box center [248, 199] width 84 height 21
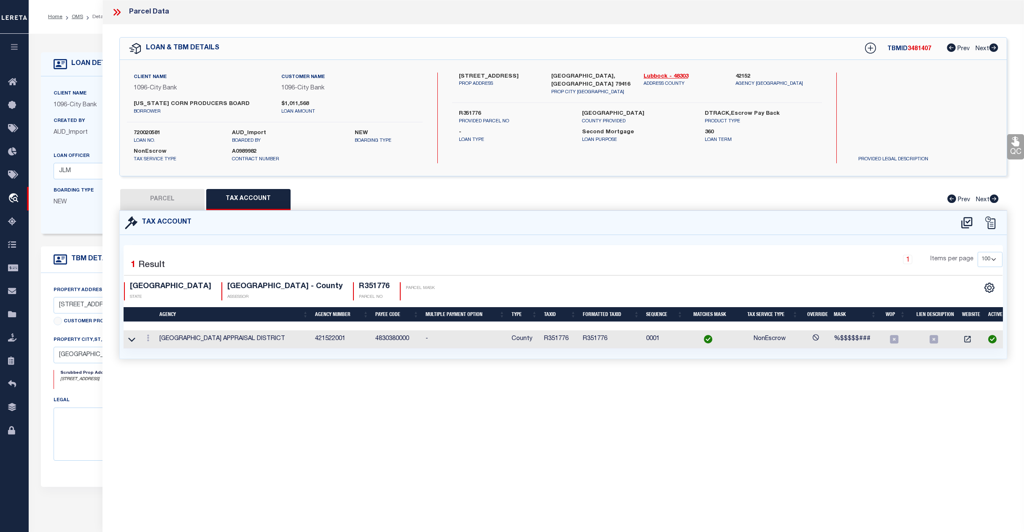
click at [176, 201] on button "PARCEL" at bounding box center [162, 199] width 84 height 21
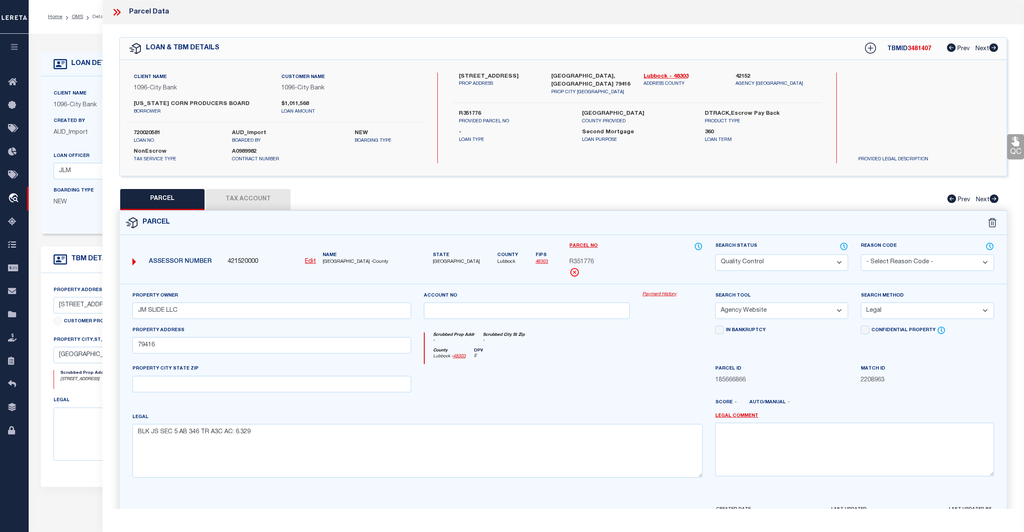
click at [799, 267] on select "Automated Search Bad Parcel Complete Duplicate Parcel High Dollar Reporting In …" at bounding box center [782, 262] width 133 height 16
click at [716, 254] on select "Automated Search Bad Parcel Complete Duplicate Parcel High Dollar Reporting In …" at bounding box center [782, 262] width 133 height 16
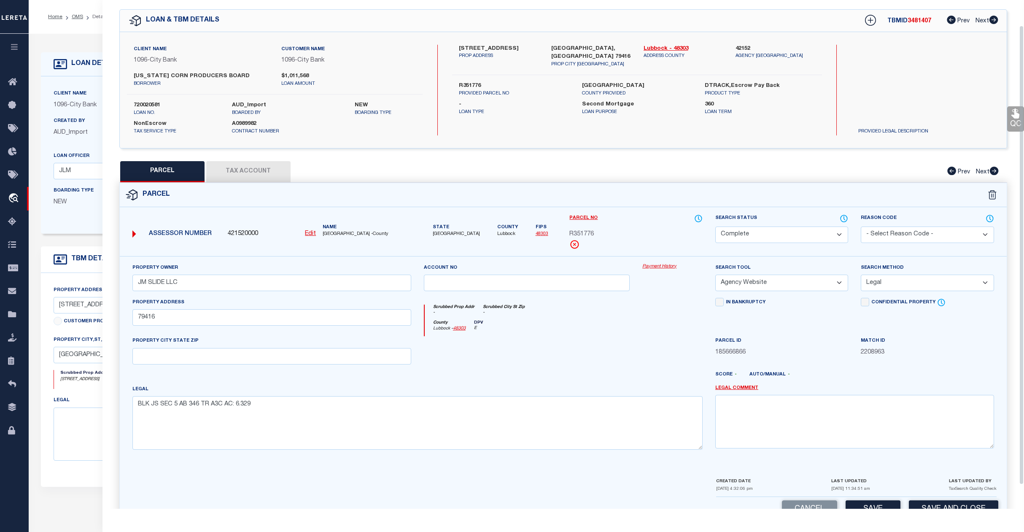
scroll to position [54, 0]
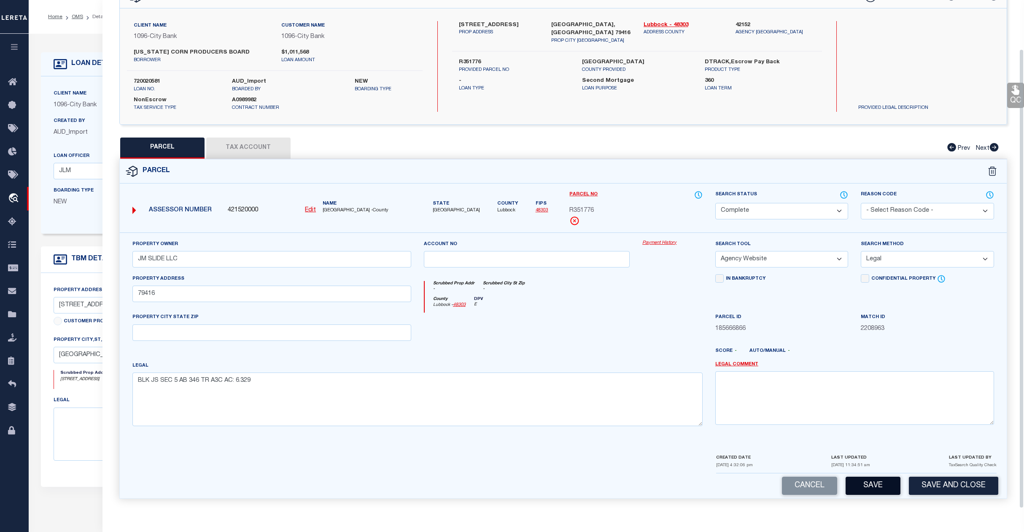
click at [878, 483] on button "Save" at bounding box center [873, 486] width 55 height 18
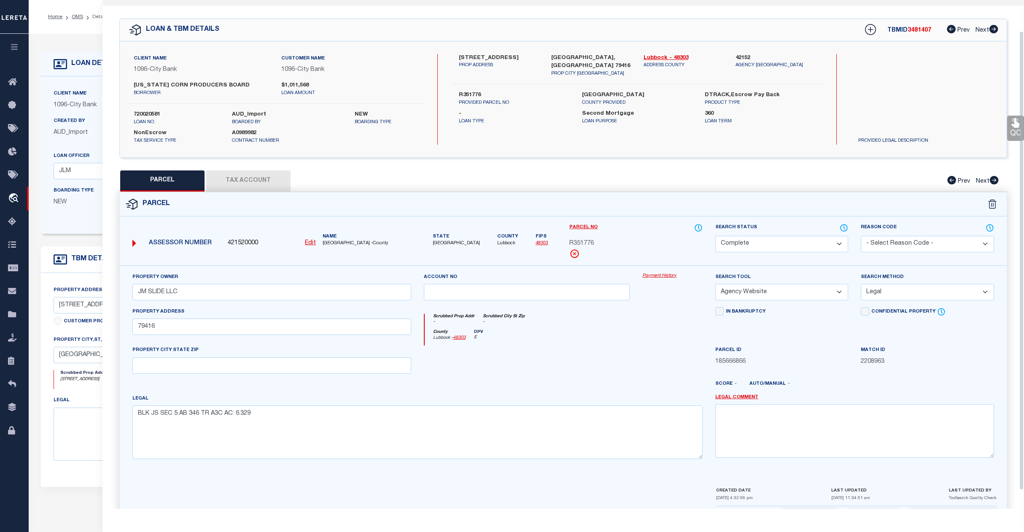
scroll to position [0, 0]
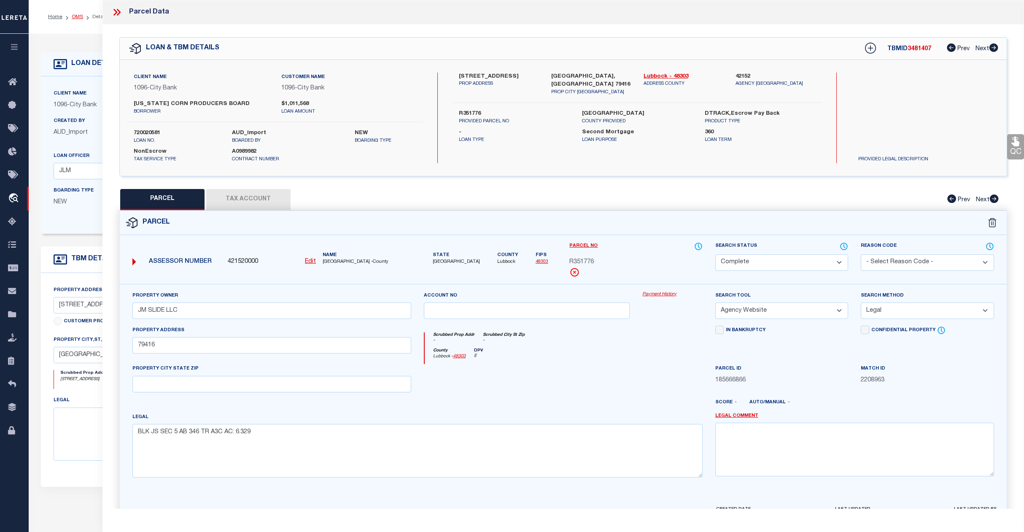
click at [78, 16] on link "OMS" at bounding box center [77, 16] width 11 height 5
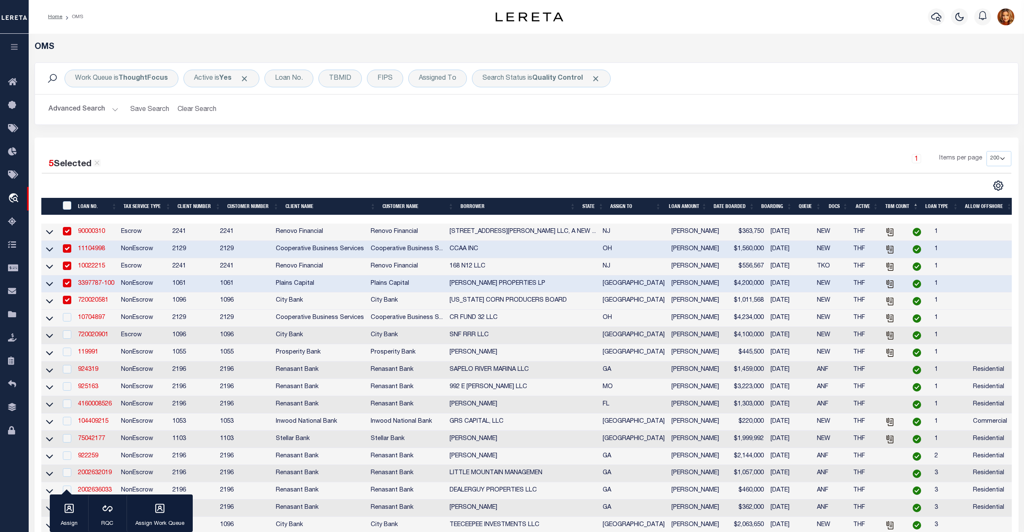
click at [68, 105] on button "Advanced Search" at bounding box center [84, 109] width 70 height 16
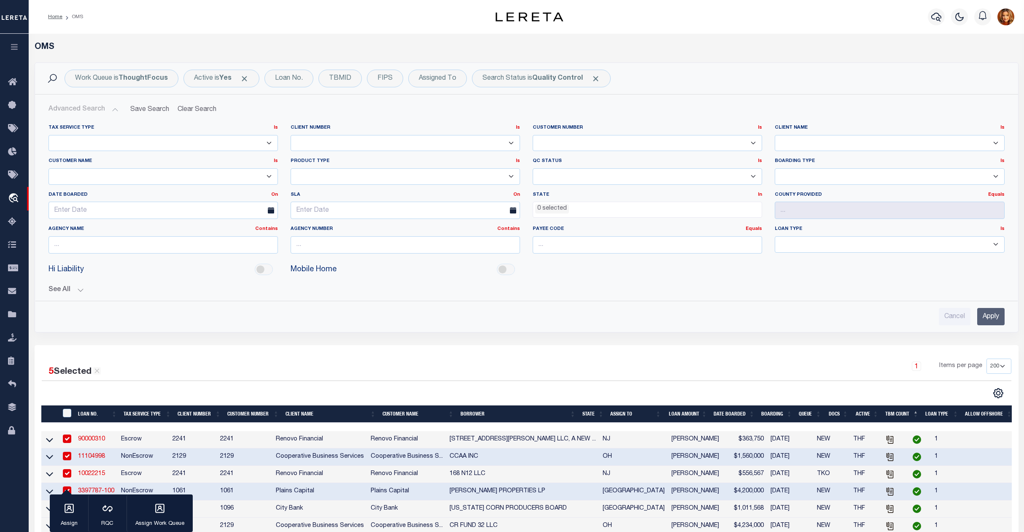
click at [984, 313] on input "Apply" at bounding box center [991, 316] width 27 height 17
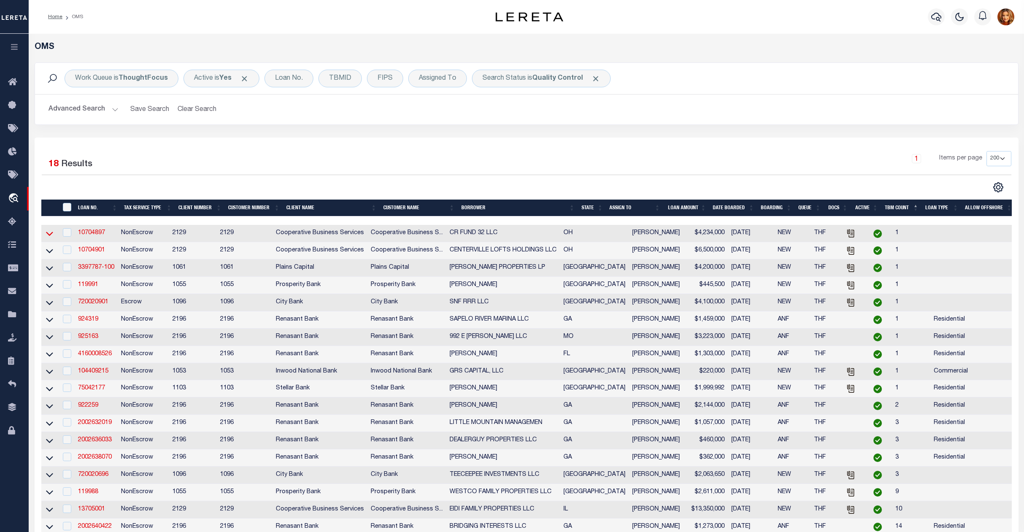
click at [46, 236] on icon at bounding box center [49, 233] width 7 height 9
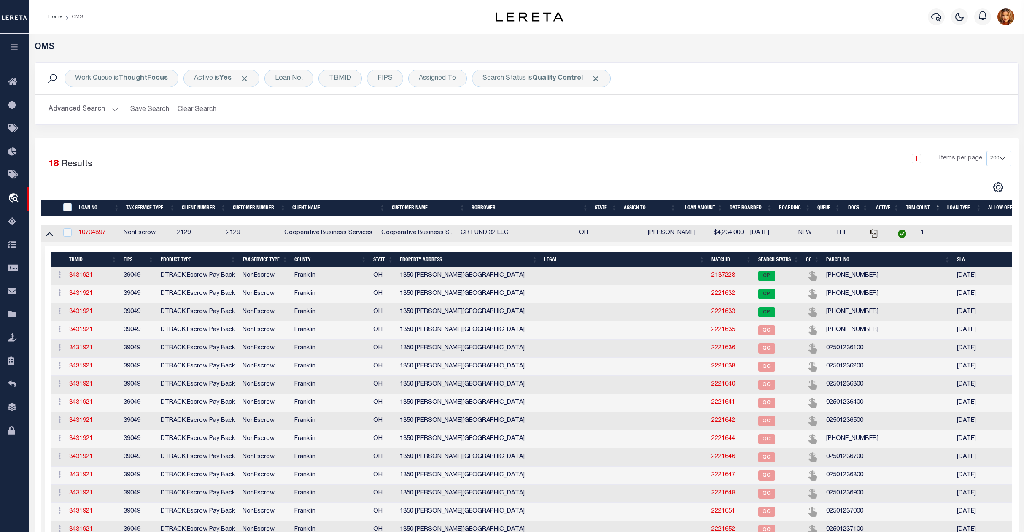
select select "200"
click at [48, 236] on icon at bounding box center [49, 234] width 7 height 4
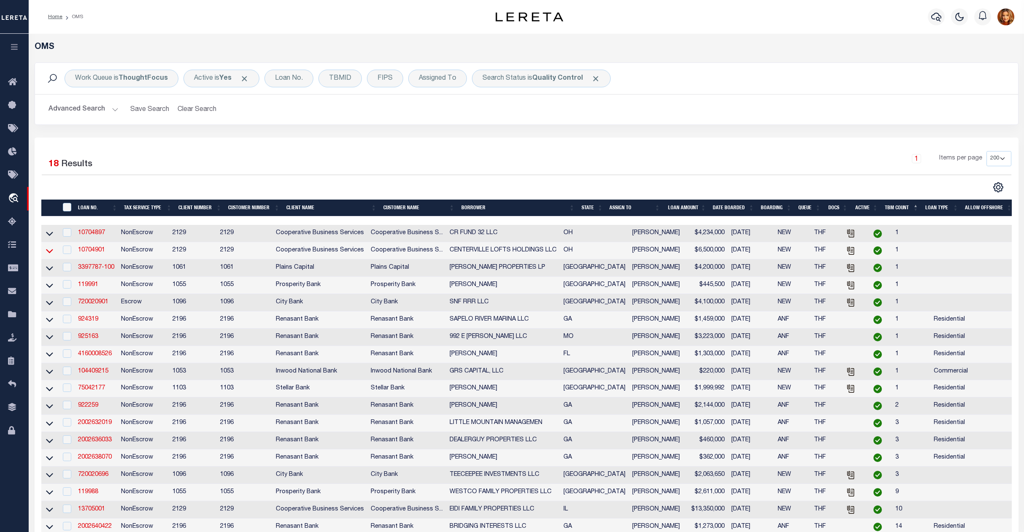
click at [50, 252] on icon at bounding box center [49, 250] width 7 height 9
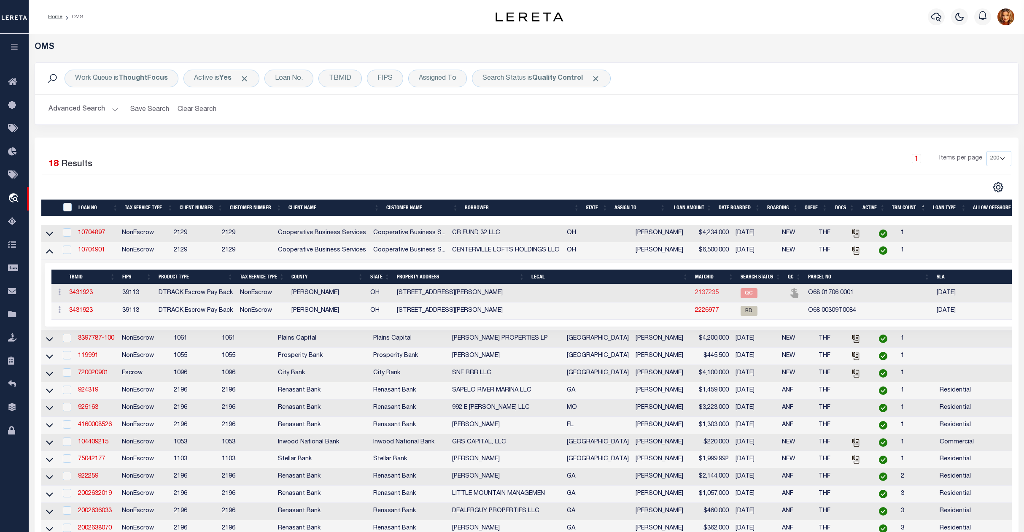
click at [710, 295] on link "2137235" at bounding box center [707, 293] width 24 height 6
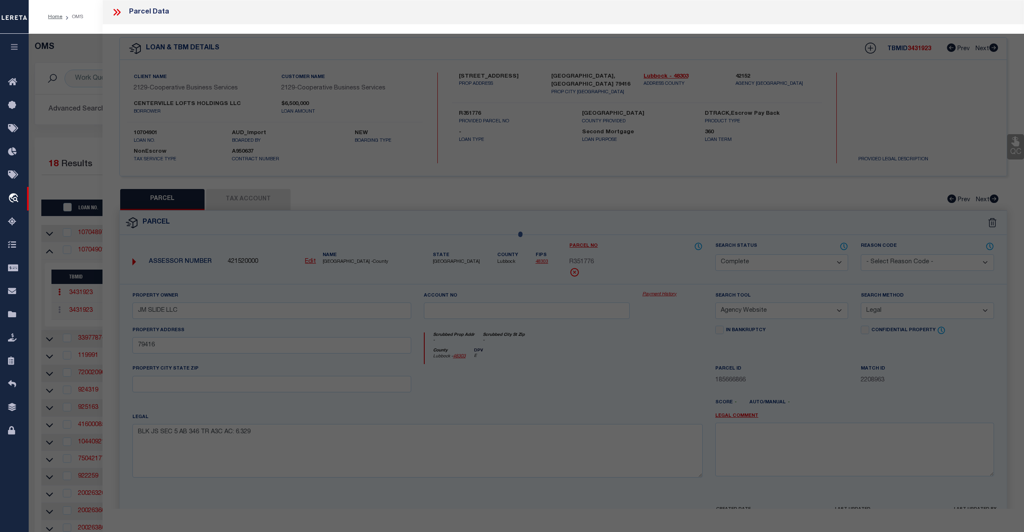
select select "AS"
select select
checkbox input "false"
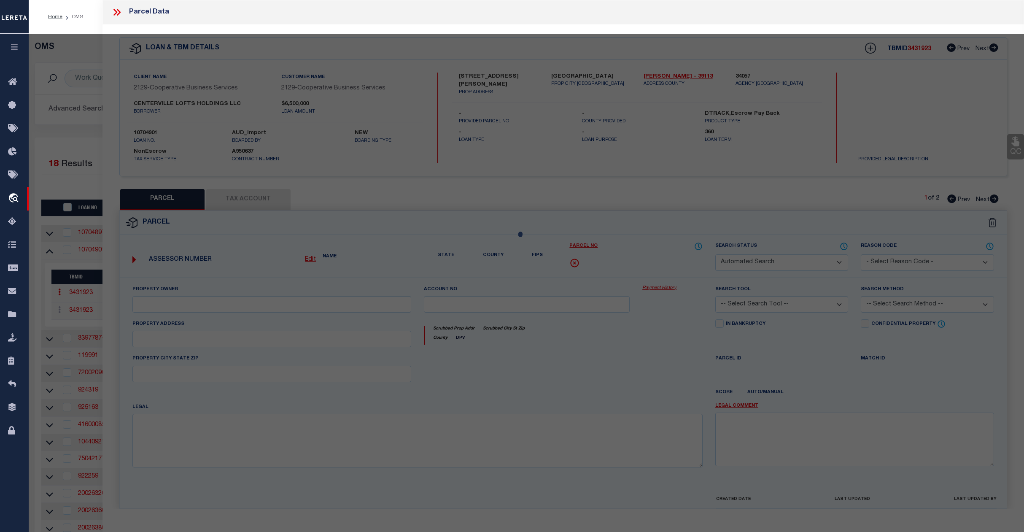
select select "QC"
type input "GATEWAY LOFTS CENTERVILLE LLC"
select select "AGW"
select select "LEG"
type input "701 ALEX BELL RD"
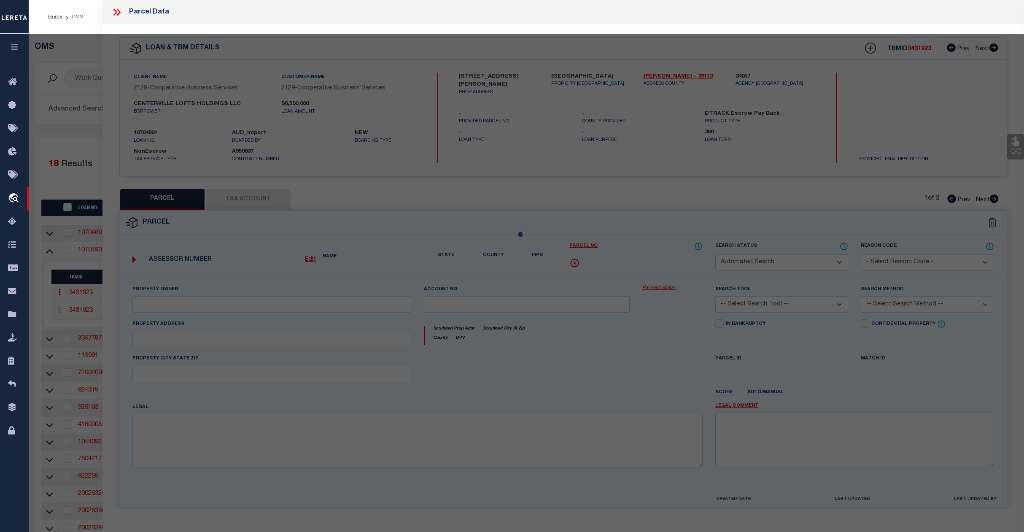
type textarea "1 CHARDONNAY VALLEY SEC 1 Total Acres 0.0520"
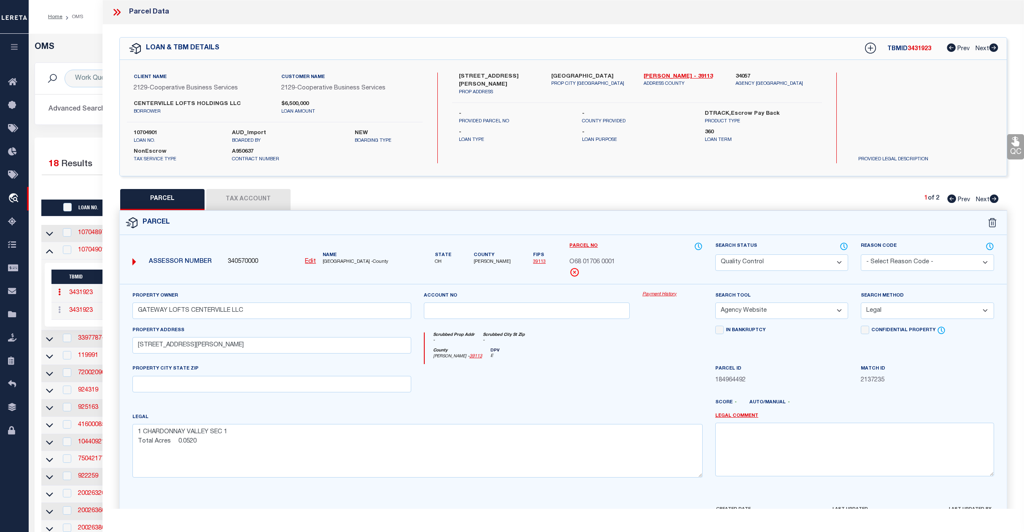
click at [794, 265] on select "Automated Search Bad Parcel Complete Duplicate Parcel High Dollar Reporting In …" at bounding box center [782, 262] width 133 height 16
click at [716, 254] on select "Automated Search Bad Parcel Complete Duplicate Parcel High Dollar Reporting In …" at bounding box center [782, 262] width 133 height 16
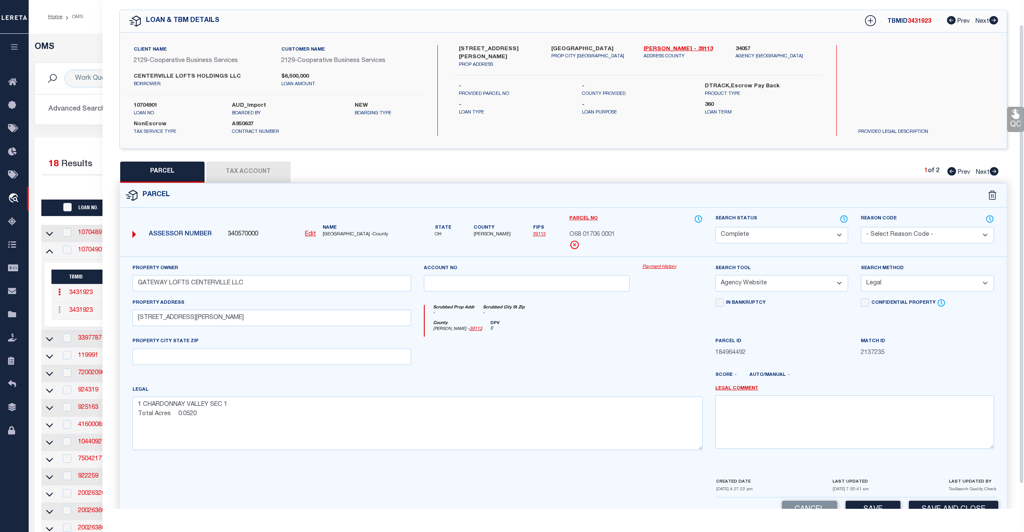
scroll to position [54, 0]
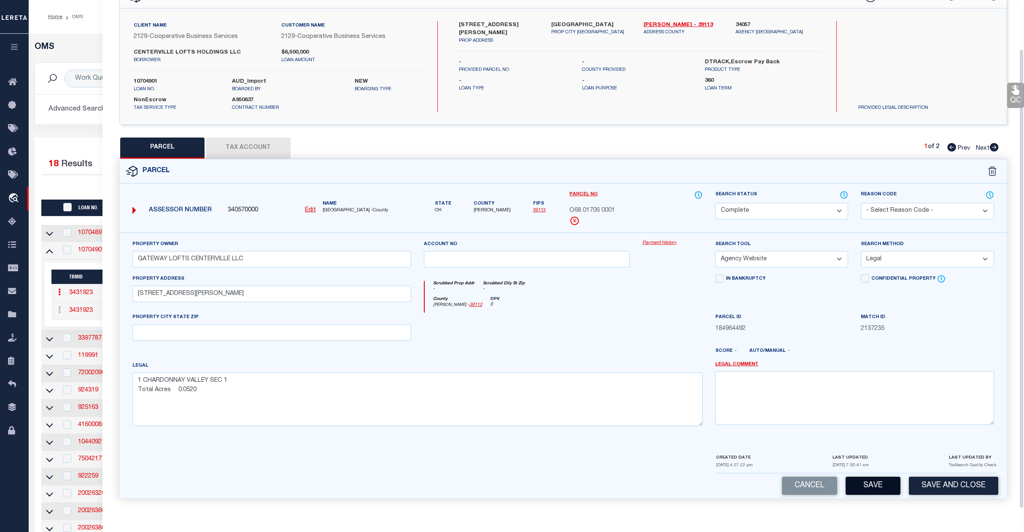
click at [865, 480] on button "Save" at bounding box center [873, 486] width 55 height 18
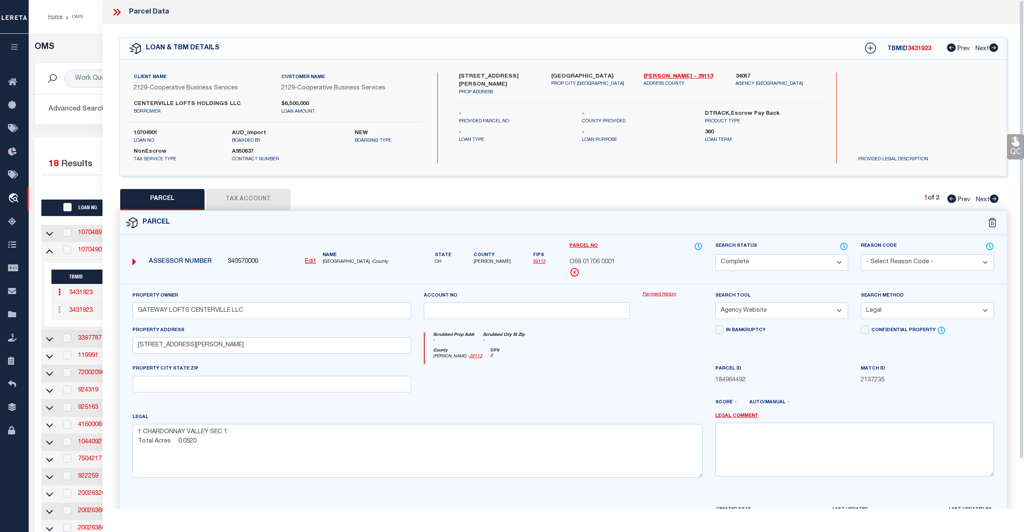
select select "AS"
select select
checkbox input "false"
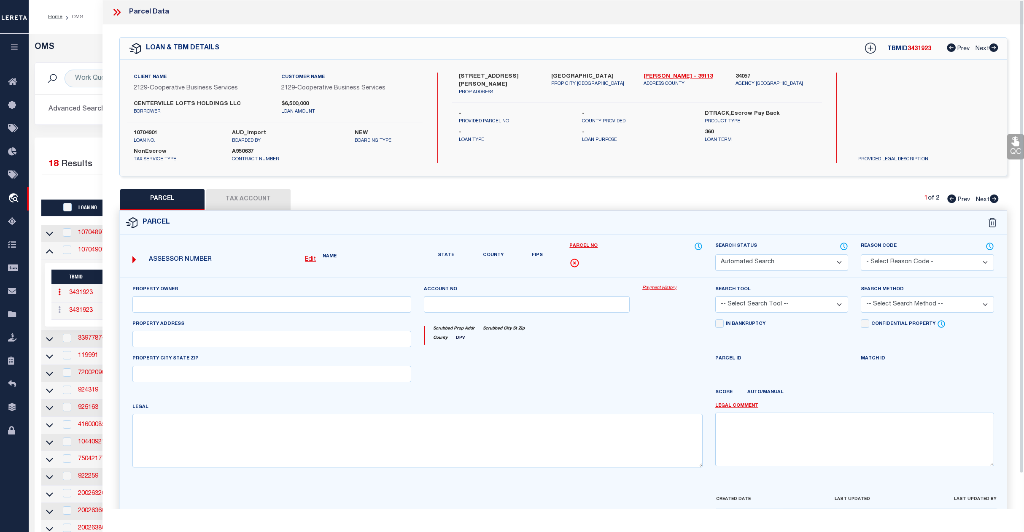
select select "CP"
type input "GATEWAY LOFTS CENTERVILLE LLC"
select select "AGW"
select select "LEG"
type input "701 ALEX BELL RD"
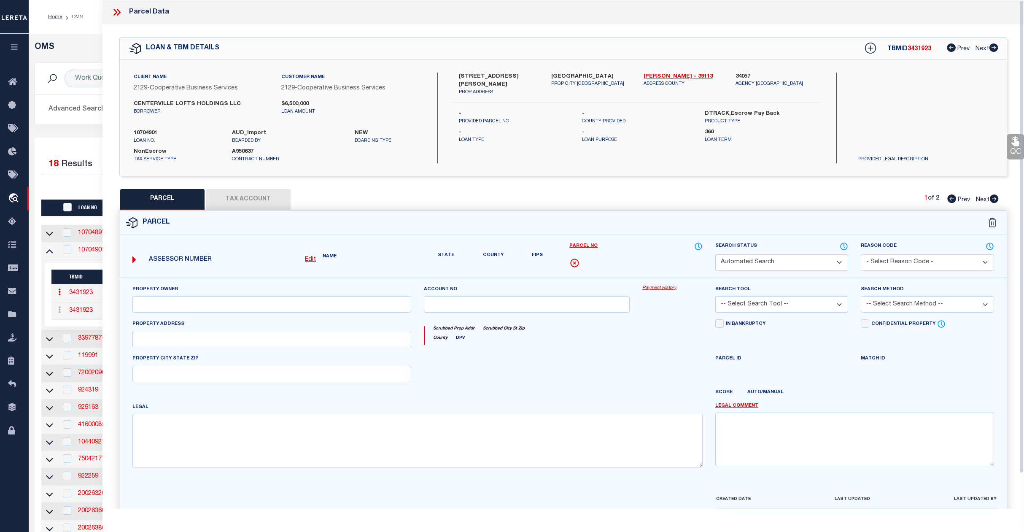
type textarea "1 CHARDONNAY VALLEY SEC 1 Total Acres 0.0520"
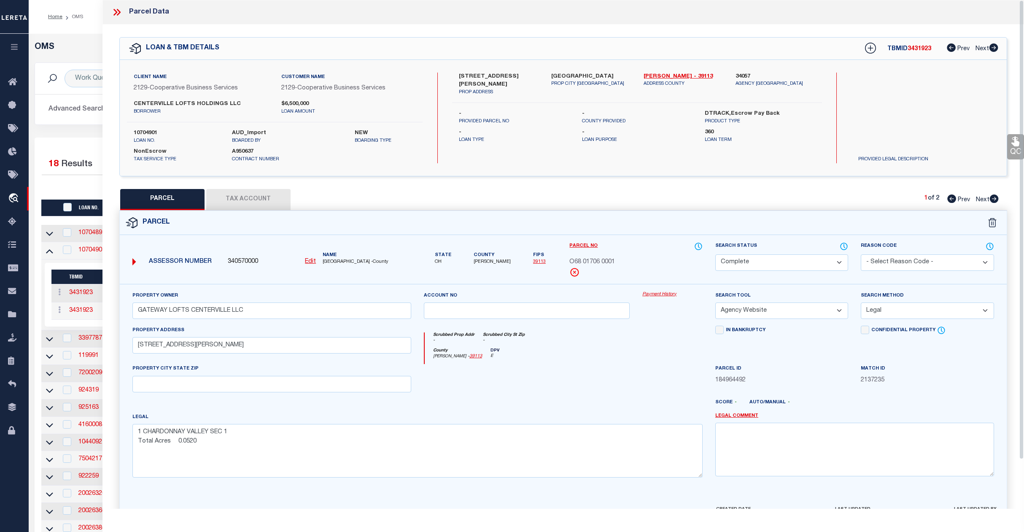
click at [103, 41] on div "QC QC QC" at bounding box center [564, 292] width 922 height 536
click at [80, 24] on ol "Home OMS" at bounding box center [65, 17] width 49 height 18
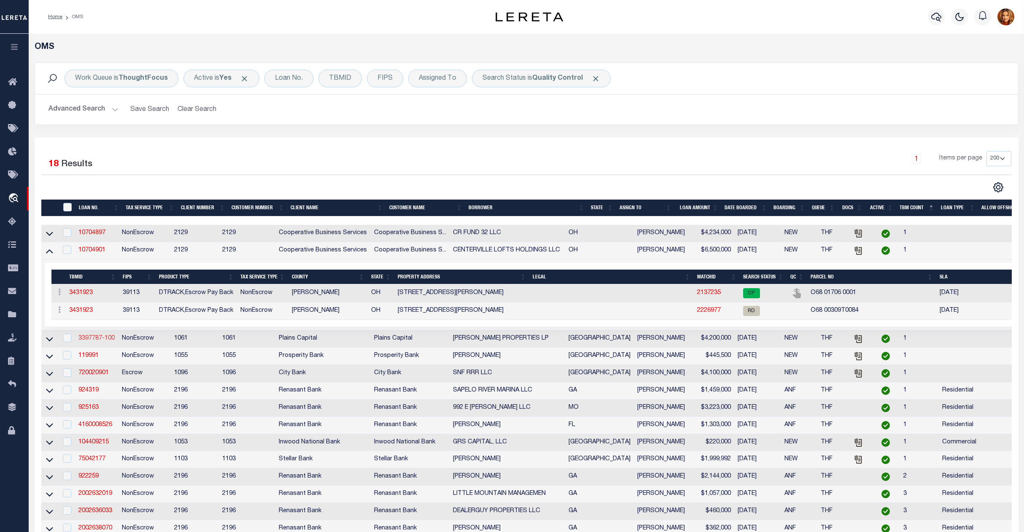
click at [86, 341] on link "3397787-100" at bounding box center [96, 338] width 36 height 6
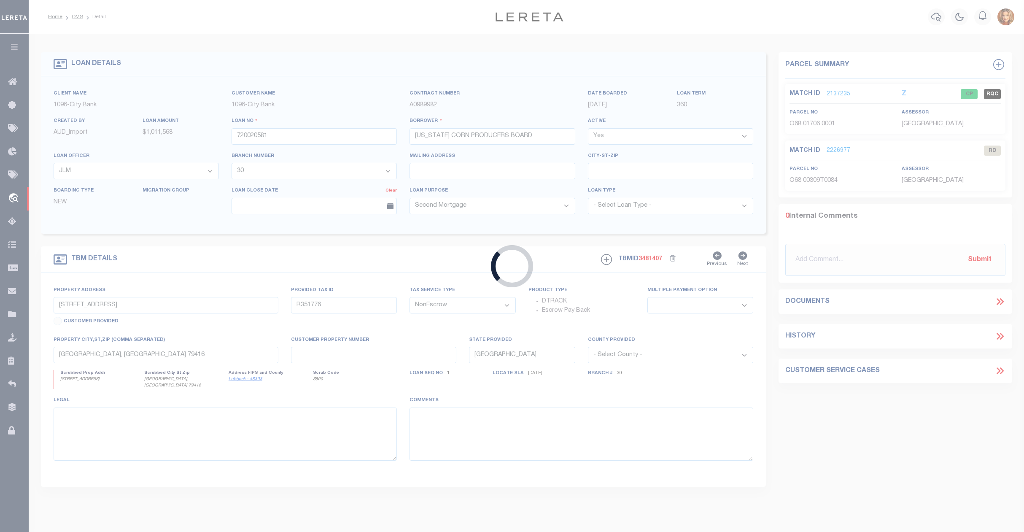
type input "3397787-100"
type input "HENGGELER PROPERTIES LP"
select select
type input "2310 W INTERSTATE 20 SUITE 202"
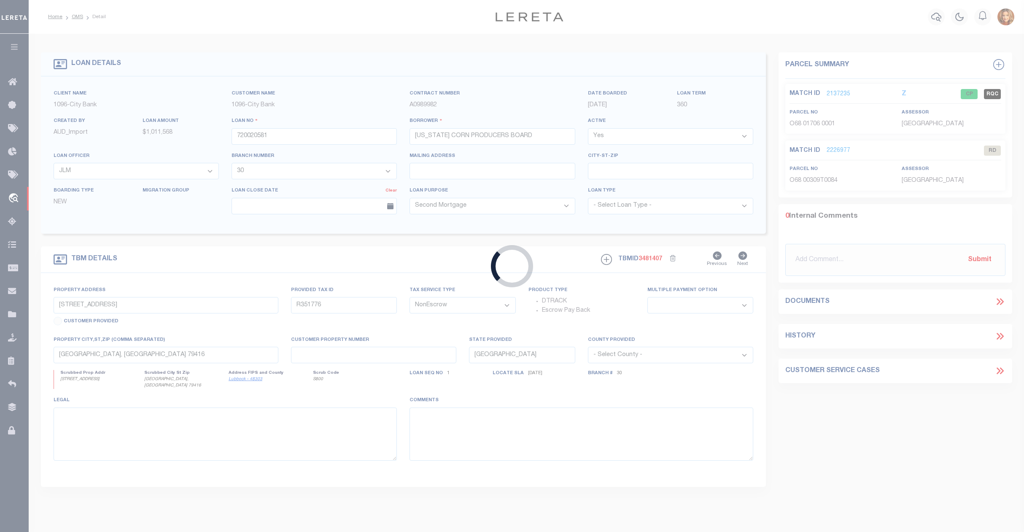
type input "ARLINGTON TX 76017"
select select
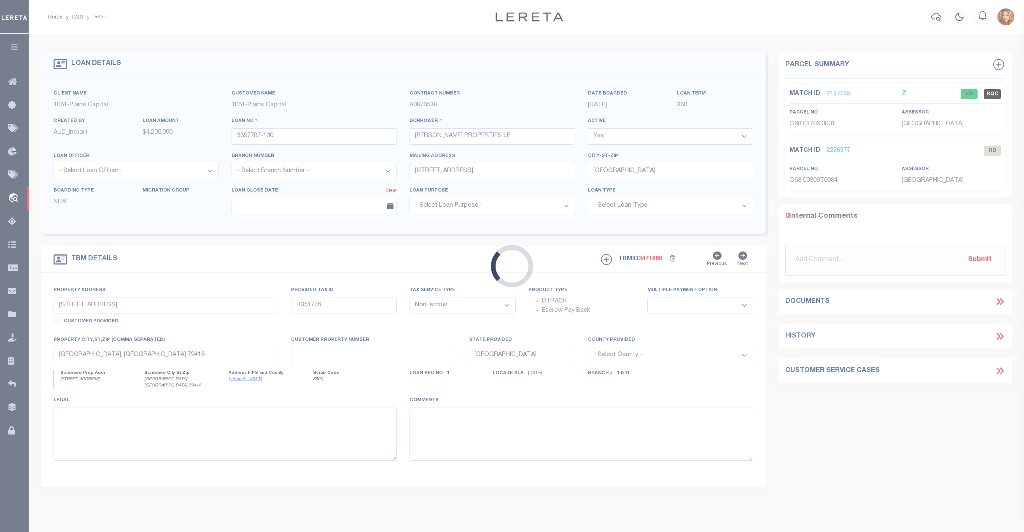
type input "UPPER DENTON RD & OLD SPRINGTOWN RD"
select select
type input "WEATHERFORD TX 76085"
select select
type textarea "307.929 ACRES IN T&P RR CO SURV 85 ABS 1 367 & THE"
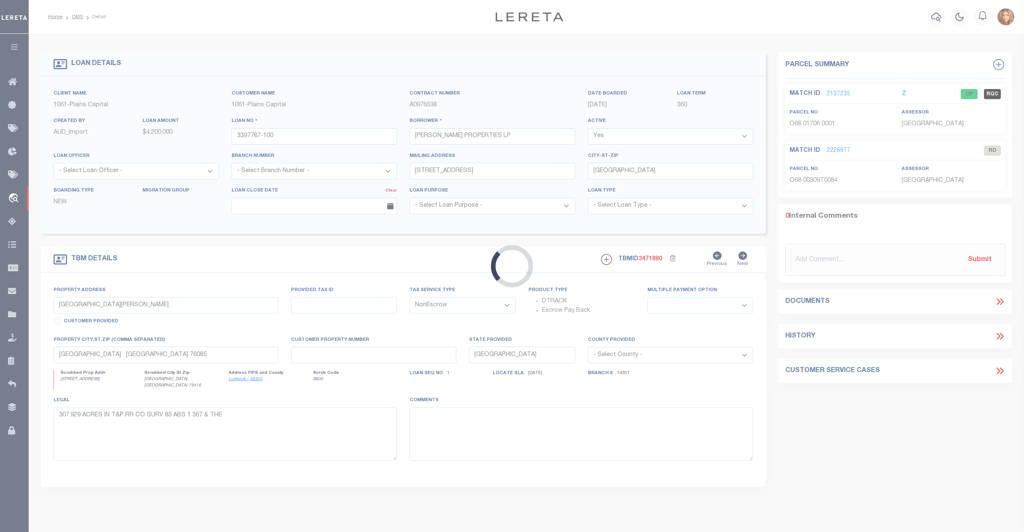
select select "1451"
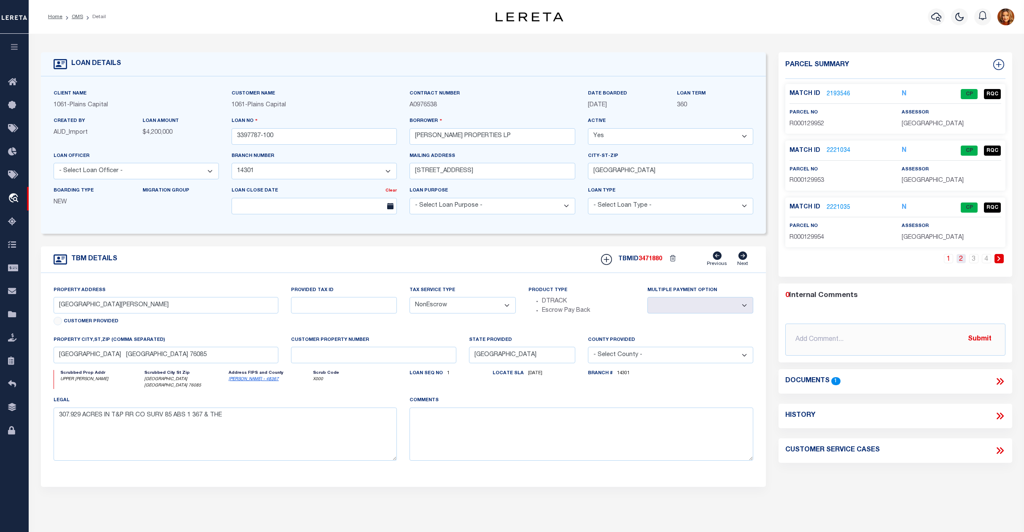
click at [959, 260] on link "2" at bounding box center [961, 258] width 9 height 9
click at [975, 260] on link "3" at bounding box center [974, 258] width 9 height 9
click at [836, 94] on link "2221214" at bounding box center [839, 94] width 24 height 9
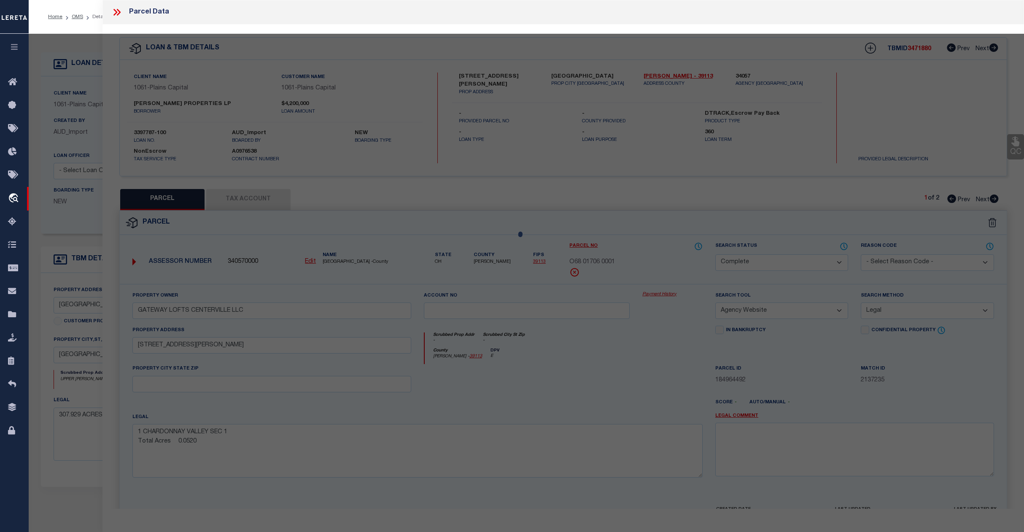
select select "AS"
select select
checkbox input "false"
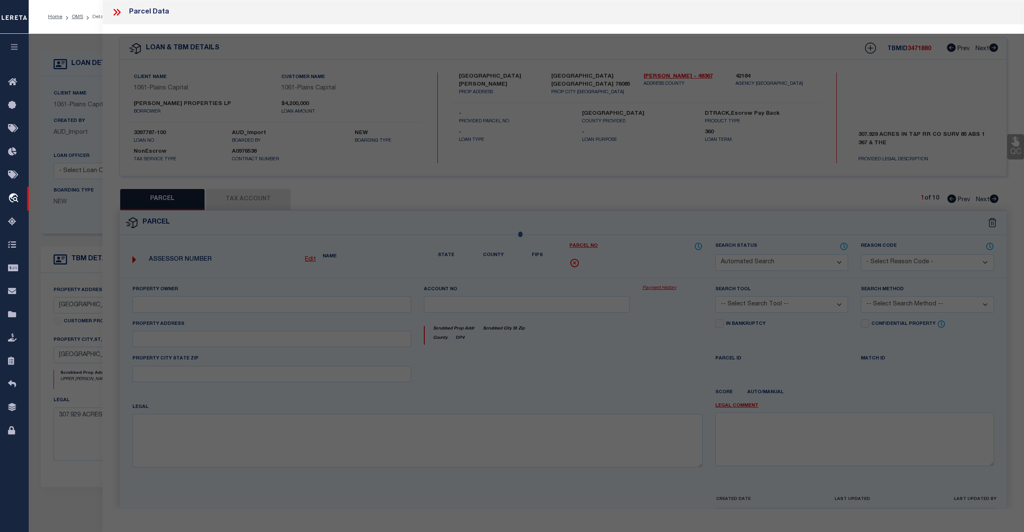
select select "QC"
type input "TEMPLE LAURA B & BOBBY"
select select "AGW"
select select "LEG"
type input "OLD SPRINGTOWN RD 6300"
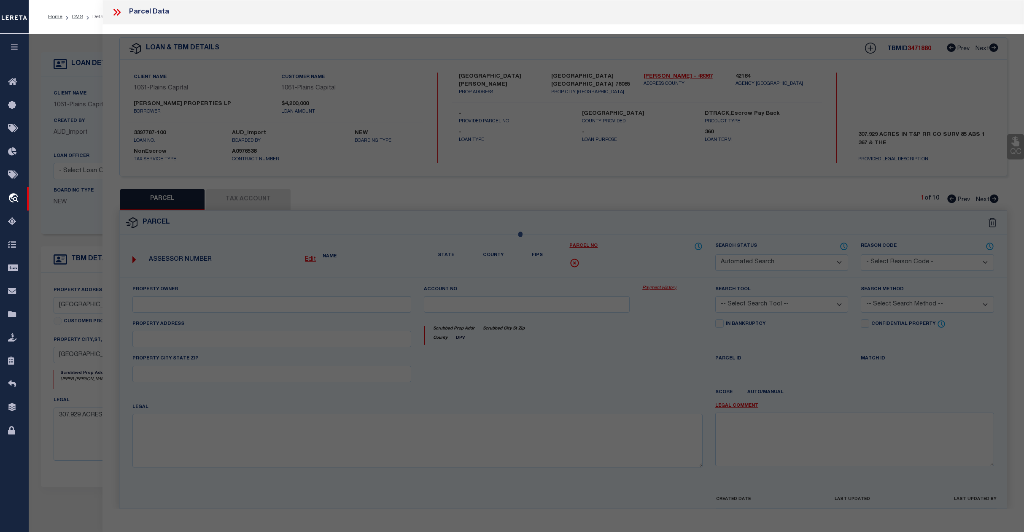
type textarea "Acres: 2.550, Abst: 1367, Survey: T & P RR CO SUR 85, PART OF 3.656 ACRES"
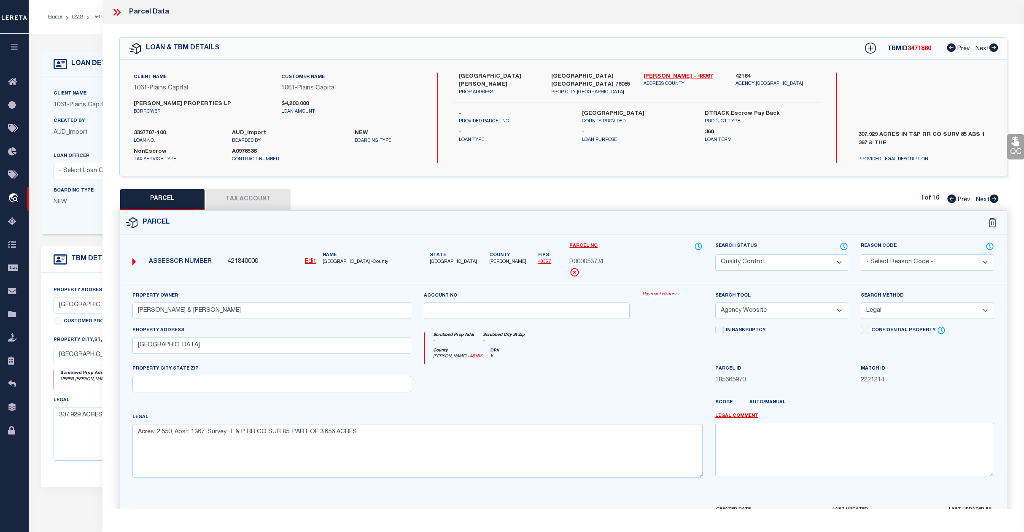
click at [811, 260] on select "Automated Search Bad Parcel Complete Duplicate Parcel High Dollar Reporting In …" at bounding box center [782, 262] width 133 height 16
click at [716, 254] on select "Automated Search Bad Parcel Complete Duplicate Parcel High Dollar Reporting In …" at bounding box center [782, 262] width 133 height 16
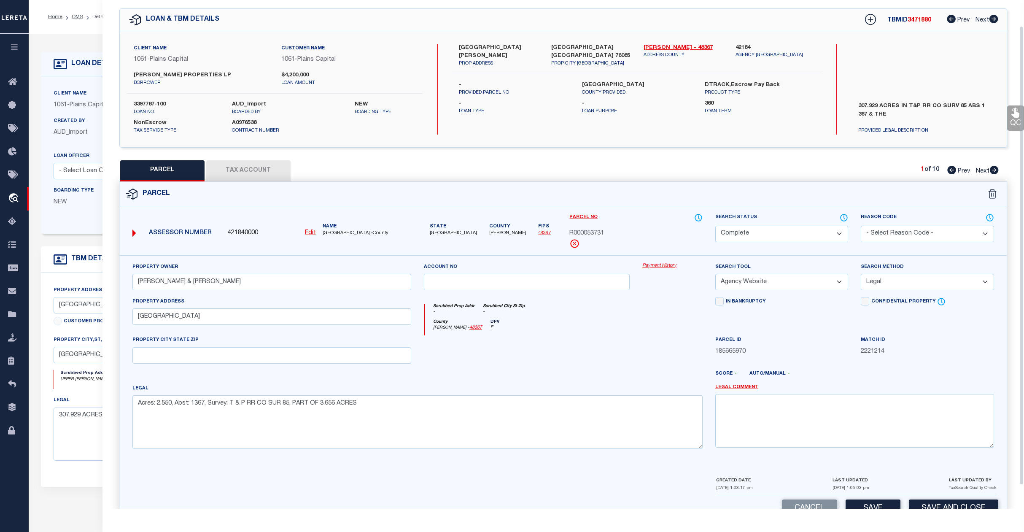
scroll to position [54, 0]
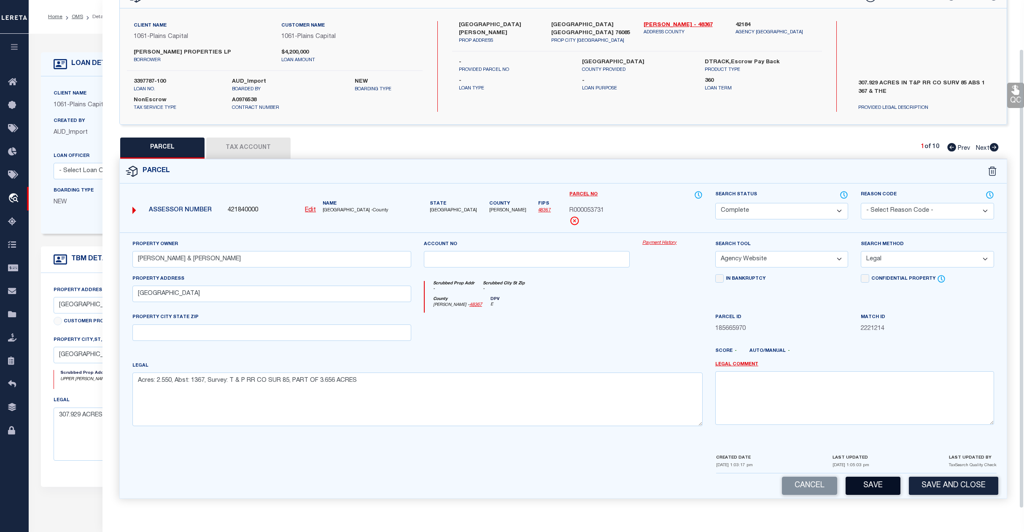
click at [871, 485] on button "Save" at bounding box center [873, 486] width 55 height 18
select select "AS"
select select
checkbox input "false"
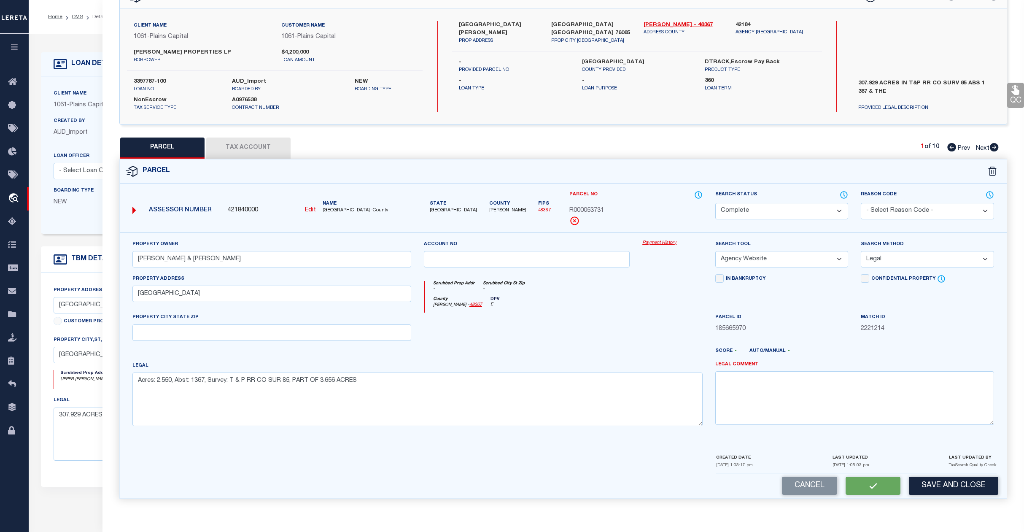
checkbox input "false"
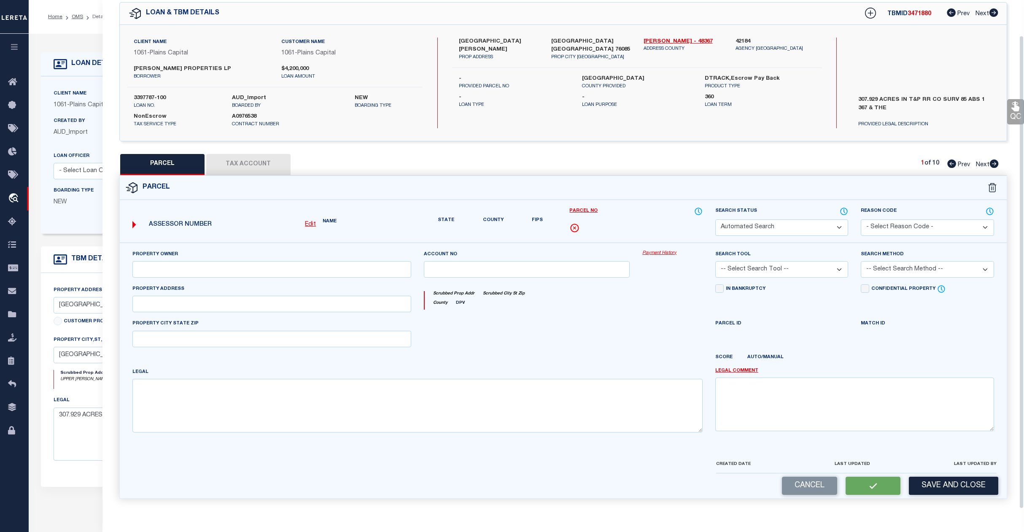
select select "CP"
type input "TEMPLE LAURA B & BOBBY"
select select "AGW"
select select "LEG"
type input "OLD SPRINGTOWN RD 6300"
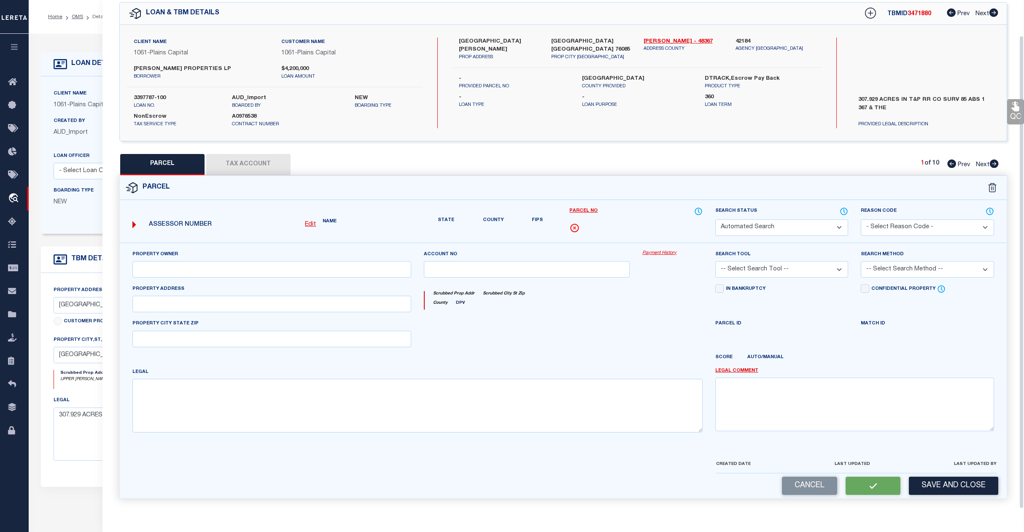
type textarea "Acres: 2.550, Abst: 1367, Survey: T & P RR CO SUR 85, PART OF 3.656 ACRES"
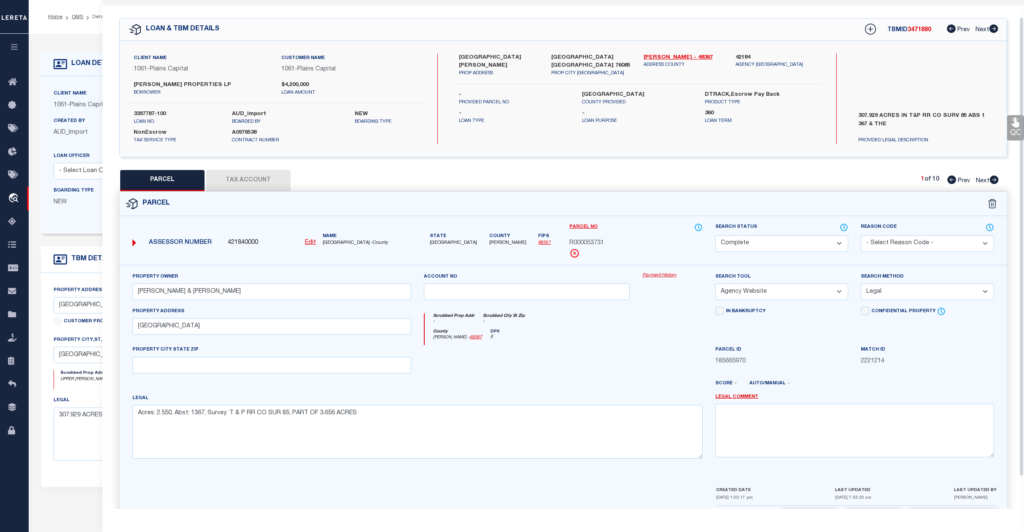
scroll to position [0, 0]
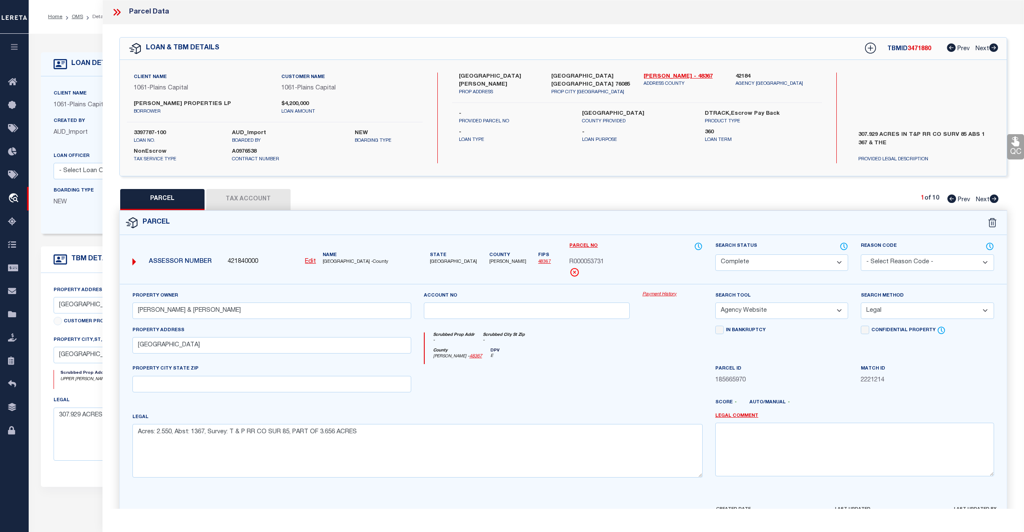
click at [984, 197] on span "Next" at bounding box center [983, 200] width 14 height 6
select select "AS"
select select
checkbox input "false"
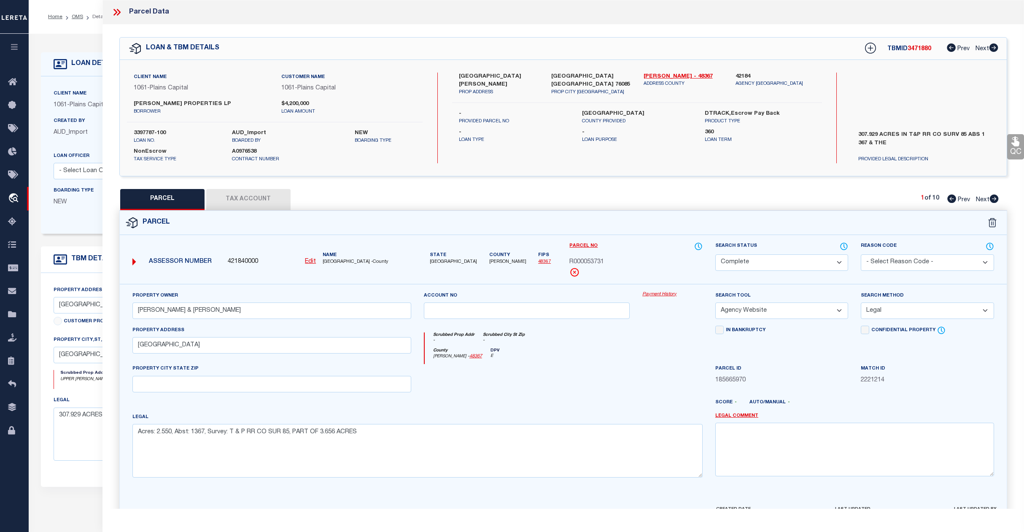
checkbox input "false"
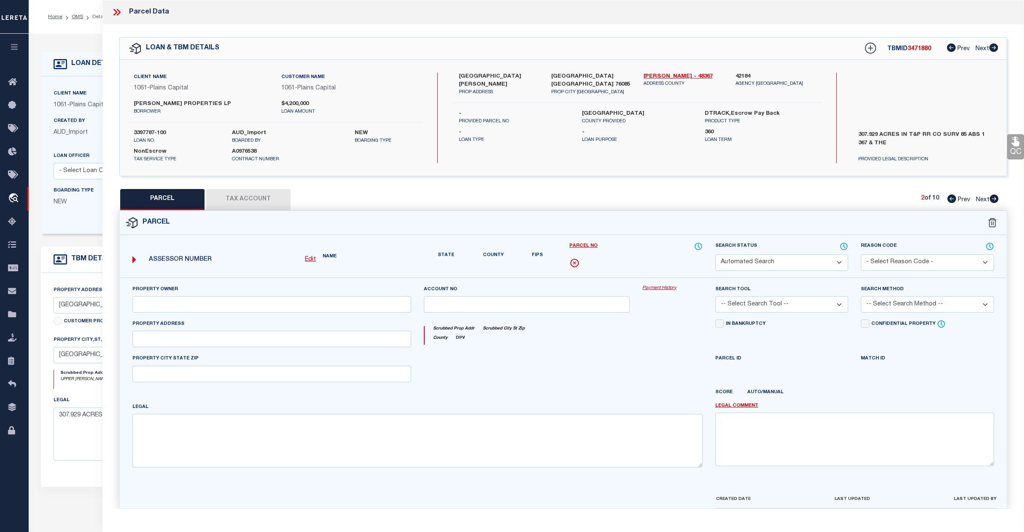
select select "CP"
type input "HENGGELER PROPERTIES LP"
select select "AGW"
select select
type textarea "Acres: 3.120, Lot: 6, Blk: 1, Subd: SUNSET VIEW PH 2, F-792"
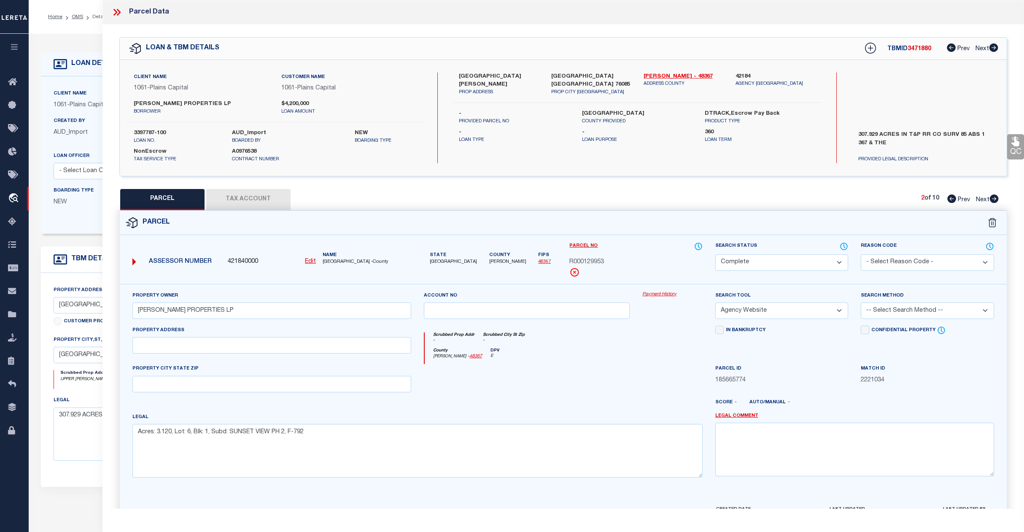
click at [981, 200] on span "Next" at bounding box center [983, 200] width 14 height 6
select select "AS"
select select
checkbox input "false"
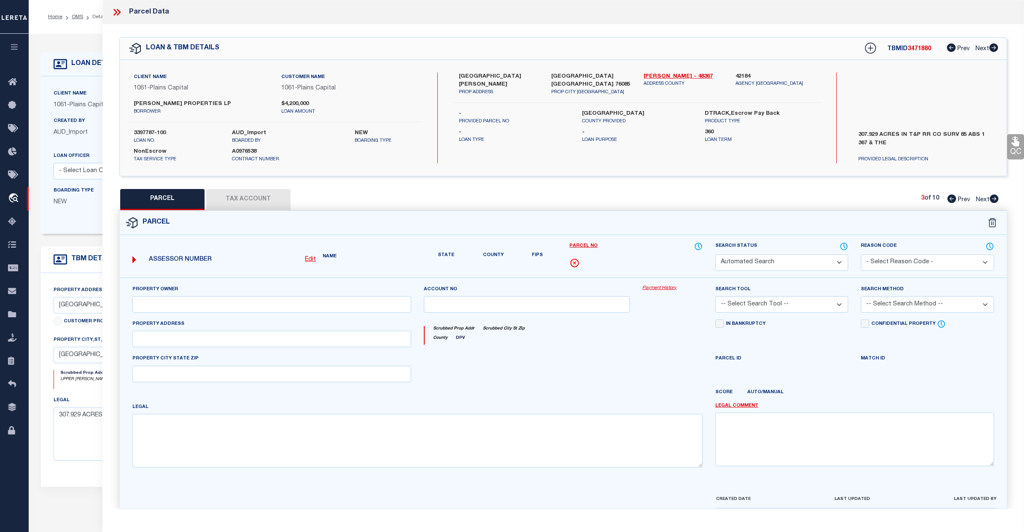
select select "CP"
type input "HENGGELER PROPERTIES LP"
select select "AGW"
select select
type textarea "Acres: 2.033, Lot: 7, Blk: 1, Subd: SUNSET VIEW PH 2, F-792"
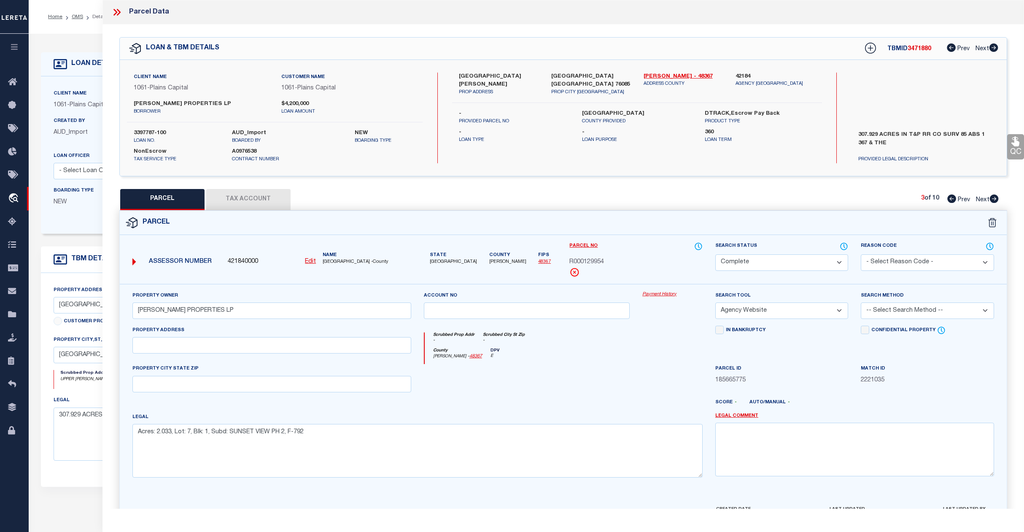
click at [981, 200] on span "Next" at bounding box center [983, 200] width 14 height 6
select select "AS"
select select
checkbox input "false"
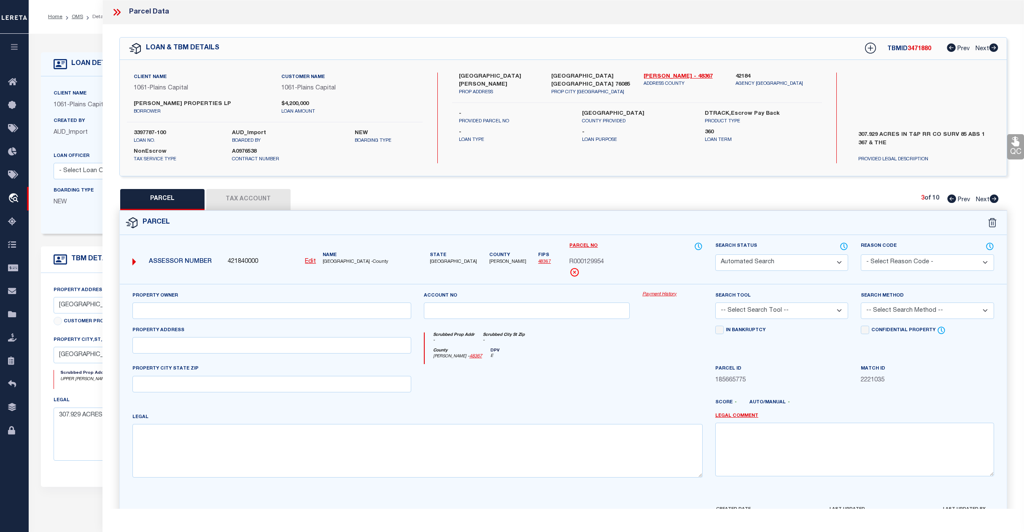
select select "CP"
type input "HENGGELER PROPERTIES LP"
select select "AGW"
select select
type textarea "Acres: 2.034, Lot: 8, Blk: 1, Subd: SUNSET VIEW PH 2, F-792"
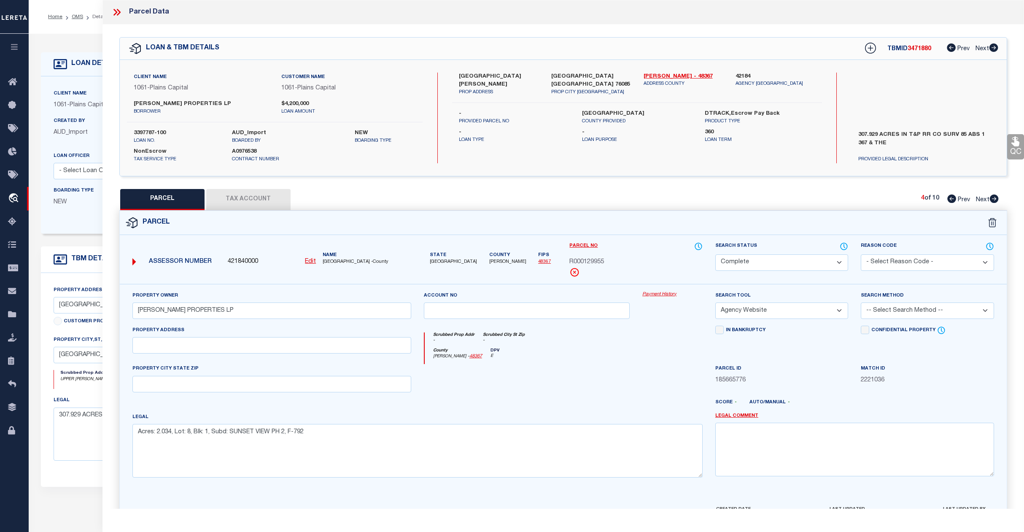
click at [981, 200] on span "Next" at bounding box center [983, 200] width 14 height 6
select select "AS"
select select
checkbox input "false"
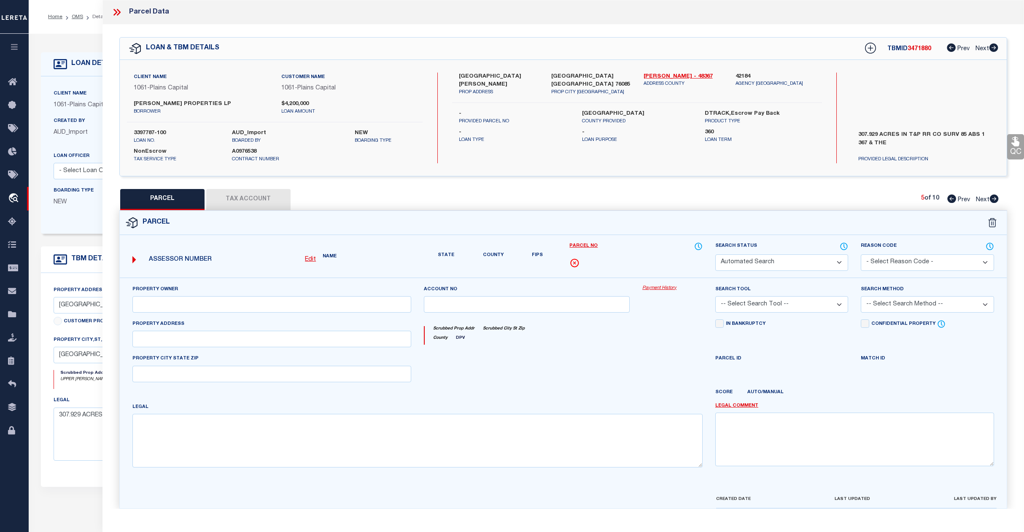
select select "CP"
type input "WILLIS MICHAEL RAY"
select select "AGW"
select select
type input "YUCCA VIEW 148 W"
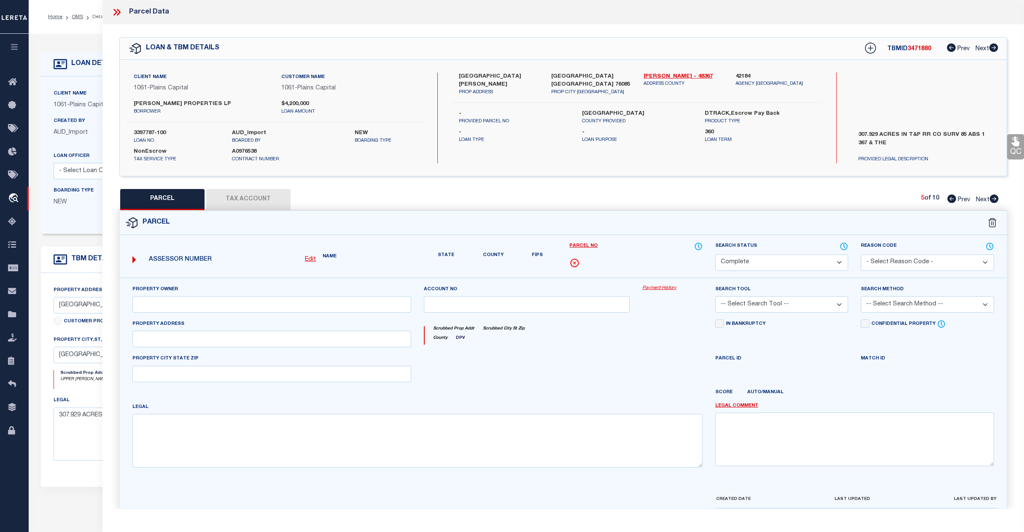
type textarea "3.000, Lot: 9R, Blk: 1, Subd: LIVE OAK HILLS, G-058"
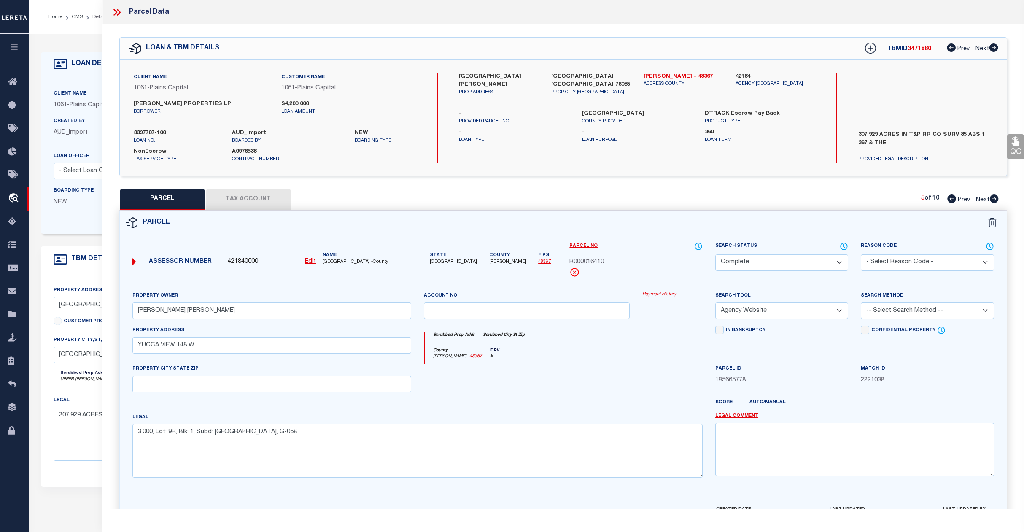
click at [981, 200] on span "Next" at bounding box center [983, 200] width 14 height 6
select select "AS"
select select
checkbox input "false"
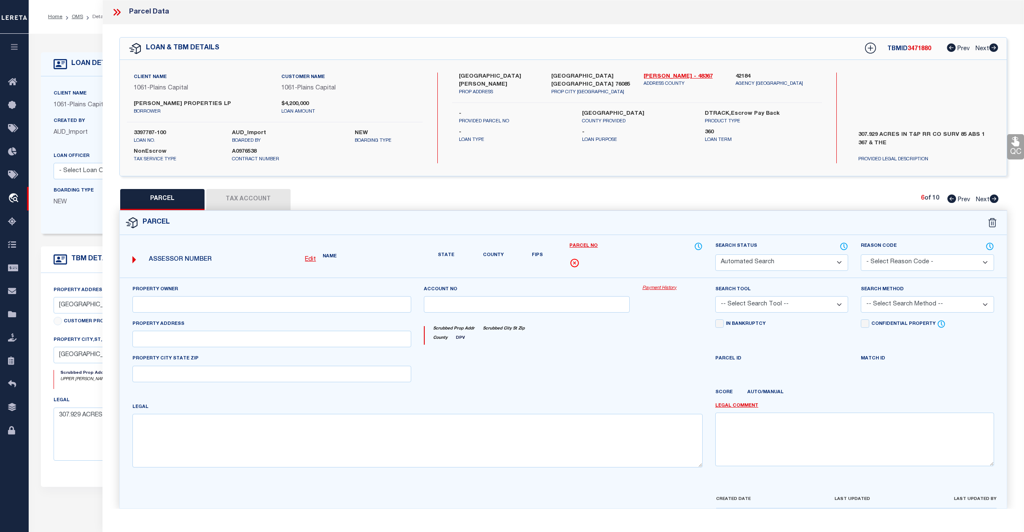
select select "CP"
type input "HENGGELER PROPERTIES LP"
select select "AGW"
select select "LEG"
type input "OLD SPRINGTOWN RD 6300"
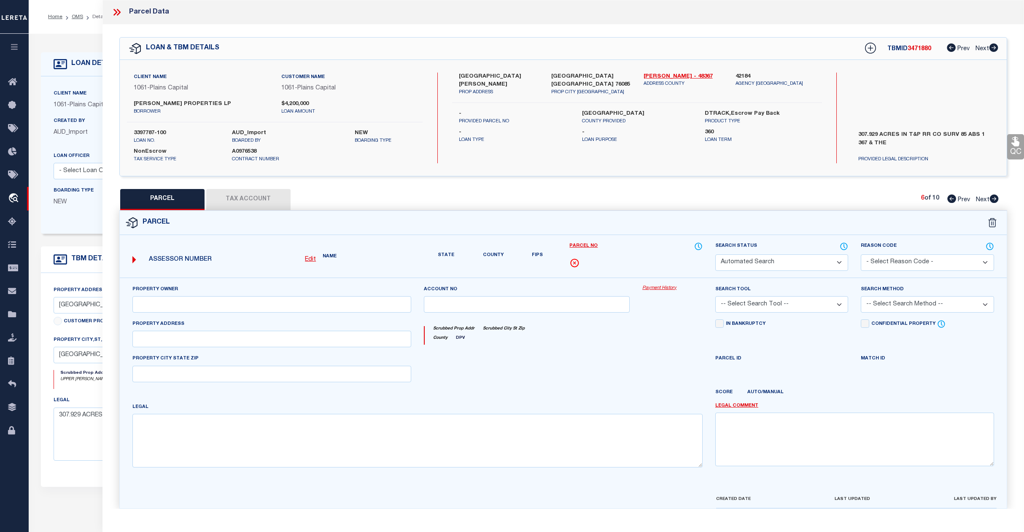
type textarea "Acres: 23.721, Abst: 1367, Survey: T & P RR CO SUR 85, TR:, BLK:, SURV: T & P R…"
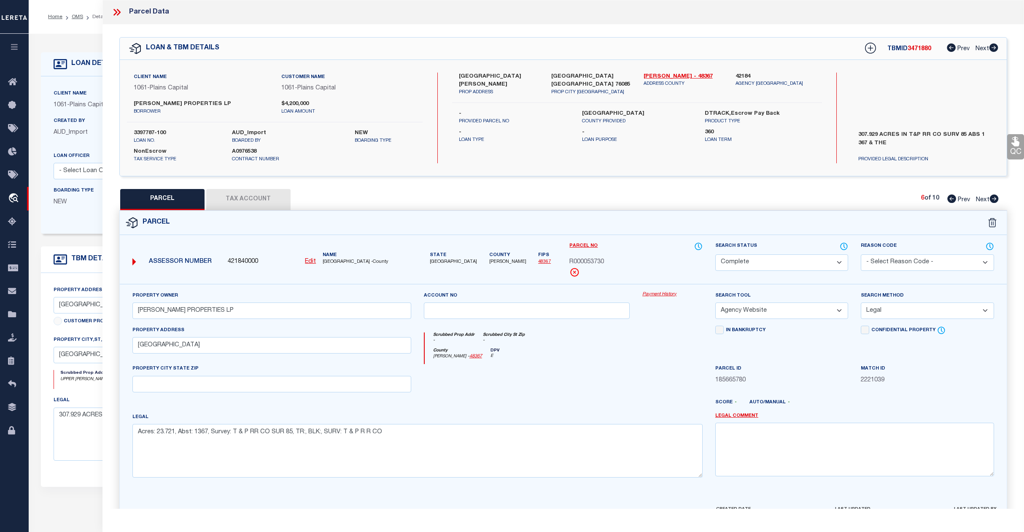
click at [981, 200] on span "Next" at bounding box center [983, 200] width 14 height 6
select select "AS"
select select
checkbox input "false"
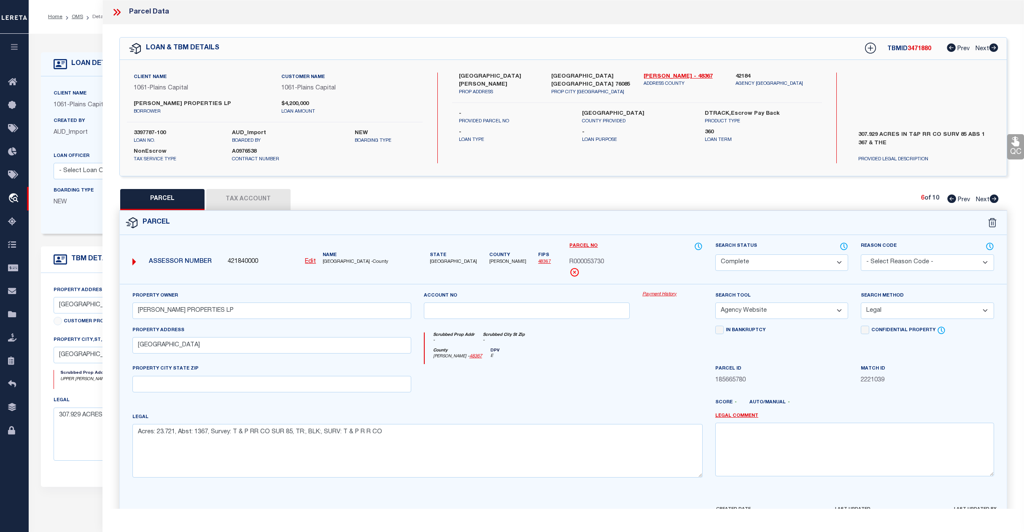
checkbox input "false"
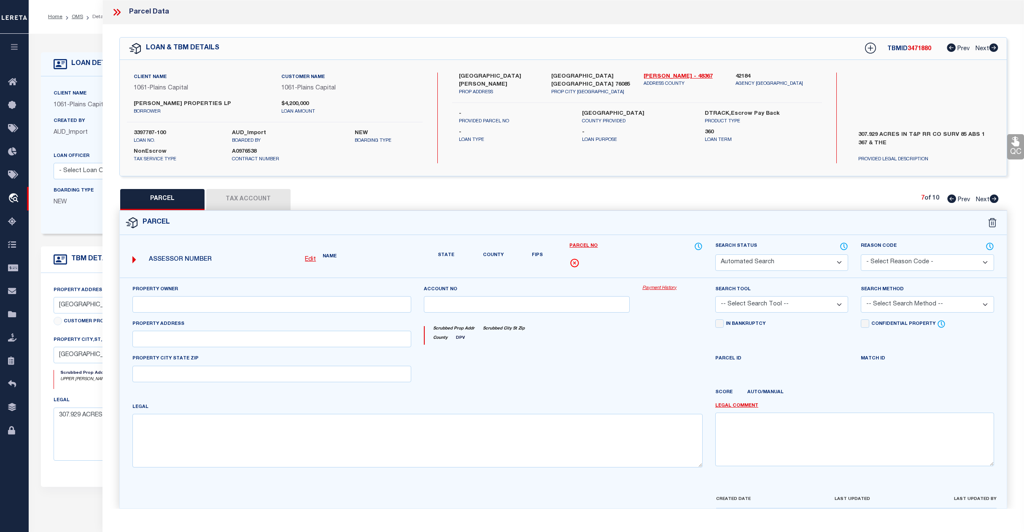
select select "CP"
type input "HENGGELER PROPERTIES LP"
select select "AGW"
select select
type textarea "Acres: 3.523, Lot: 5, Blk: 1, Subd: SUNSET VIEW PH 2, F-792"
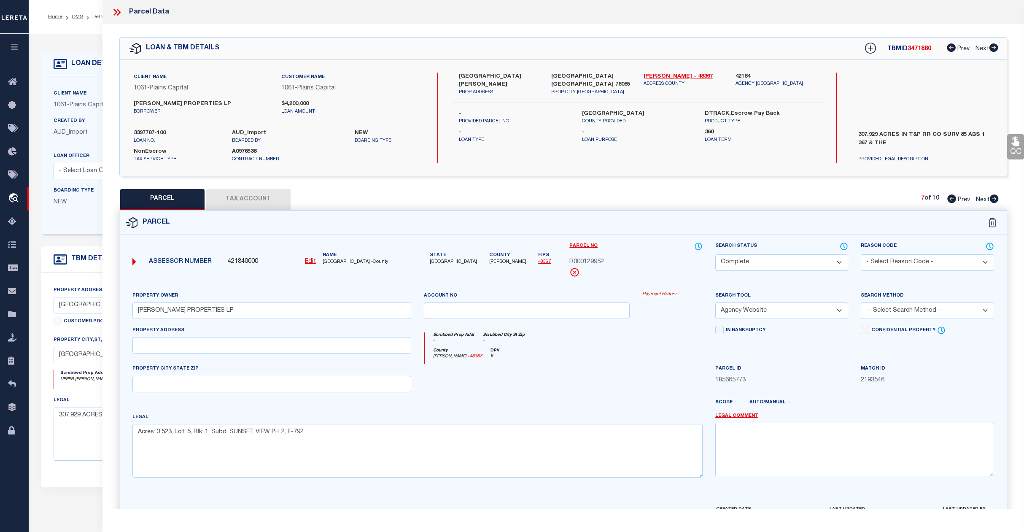
click at [981, 200] on span "Next" at bounding box center [983, 200] width 14 height 6
select select "AS"
select select
checkbox input "false"
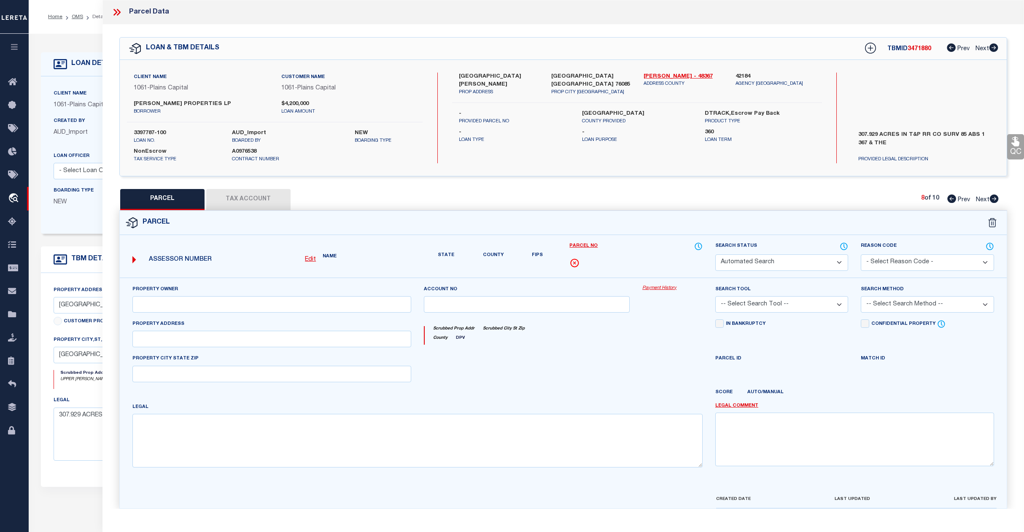
select select "QC"
type input "MARY FRANCES RITCH RICHARDS DESCENDANTS GIFT TRUST"
select select "AGW"
select select "LEG"
type input "UPPER DENTON RD 5885"
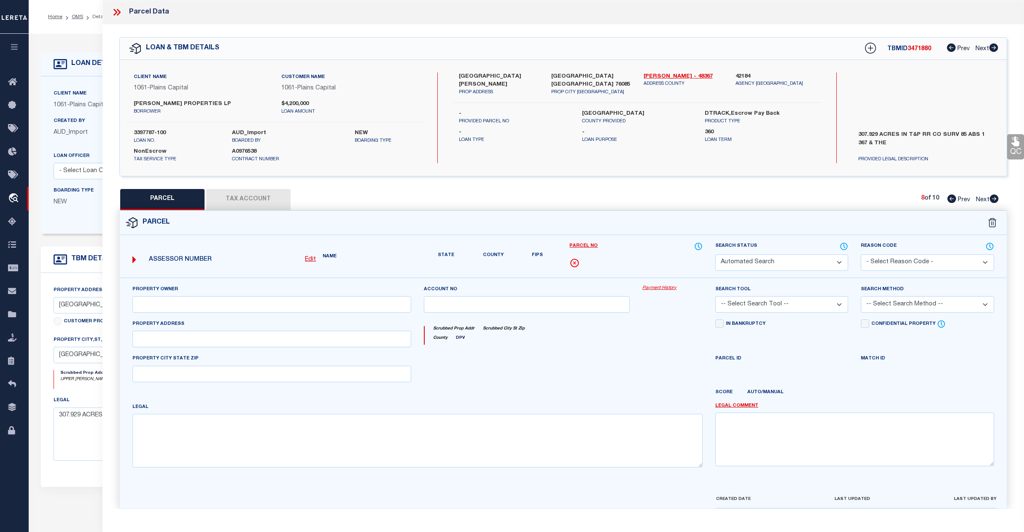
type textarea "Acres: 5.555, Abst: 1367, Survey: T & P RR CO SUR 85"
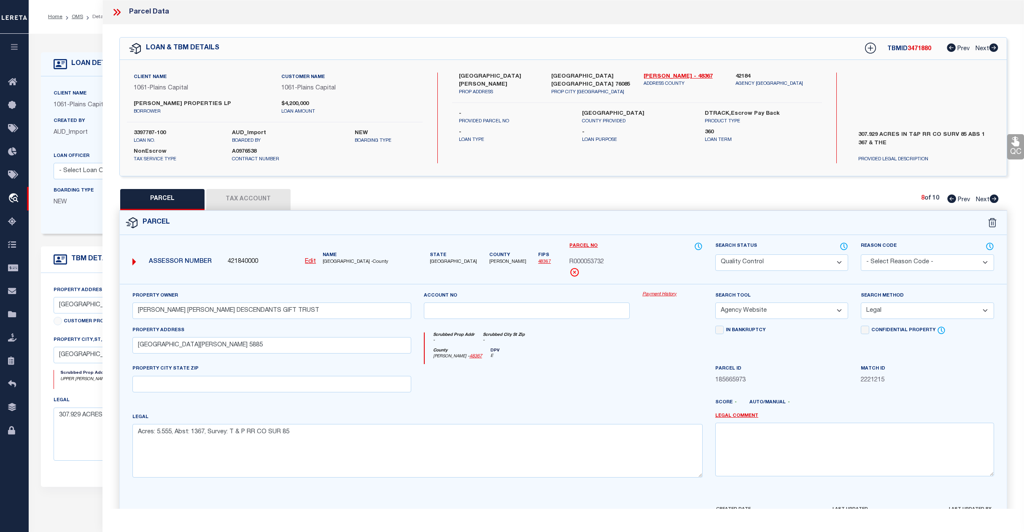
click at [790, 257] on select "Automated Search Bad Parcel Complete Duplicate Parcel High Dollar Reporting In …" at bounding box center [782, 262] width 133 height 16
click at [716, 254] on select "Automated Search Bad Parcel Complete Duplicate Parcel High Dollar Reporting In …" at bounding box center [782, 262] width 133 height 16
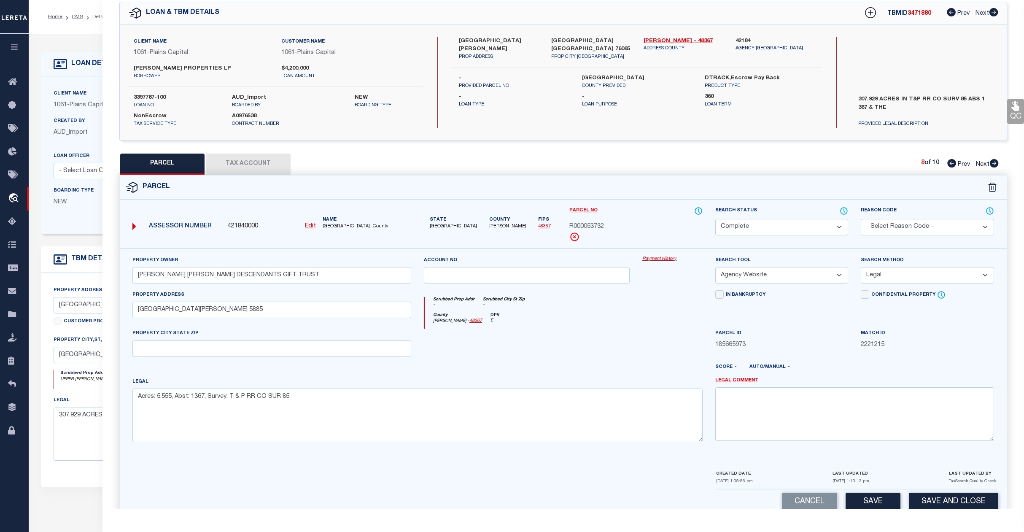
scroll to position [54, 0]
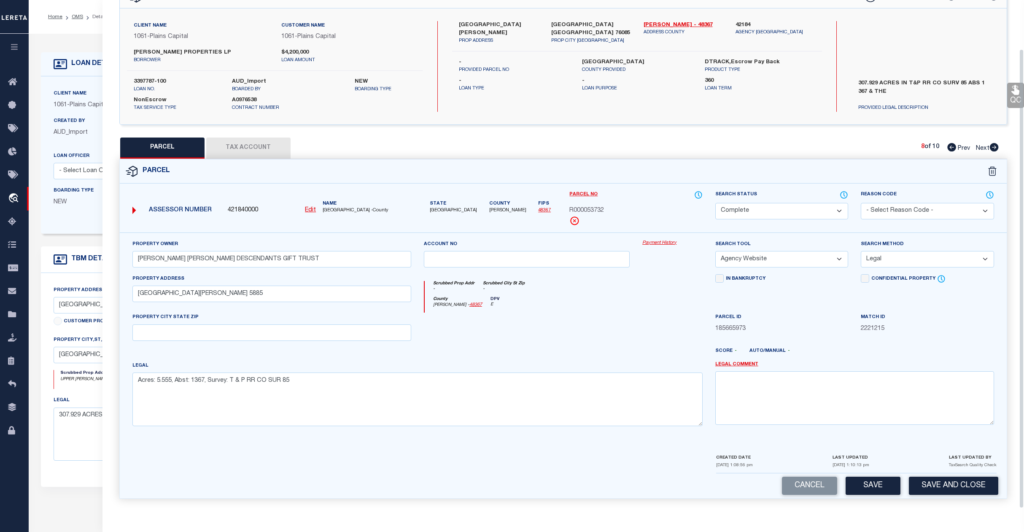
click at [870, 474] on div "Cancel Save Save and Close" at bounding box center [563, 485] width 887 height 25
click at [870, 480] on button "Save" at bounding box center [873, 486] width 55 height 18
select select "AS"
select select
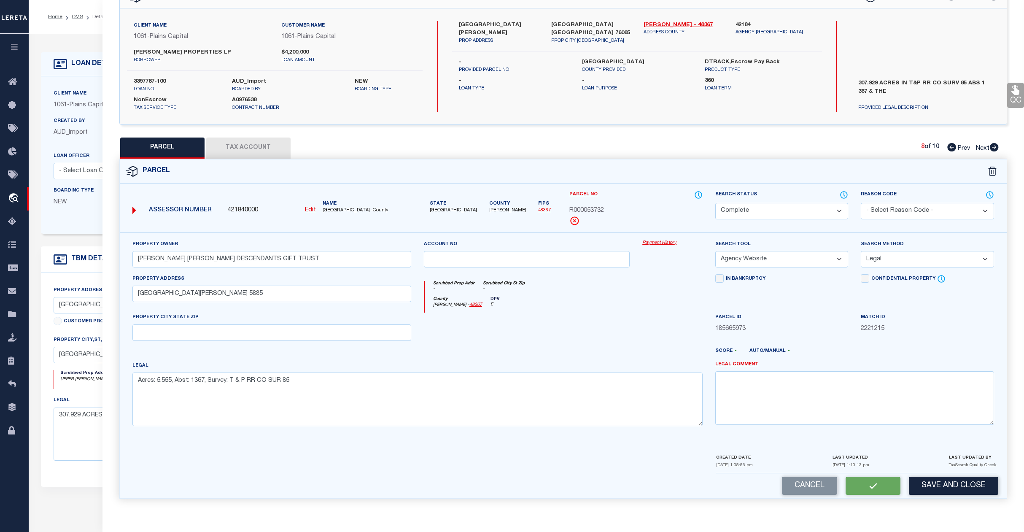
checkbox input "false"
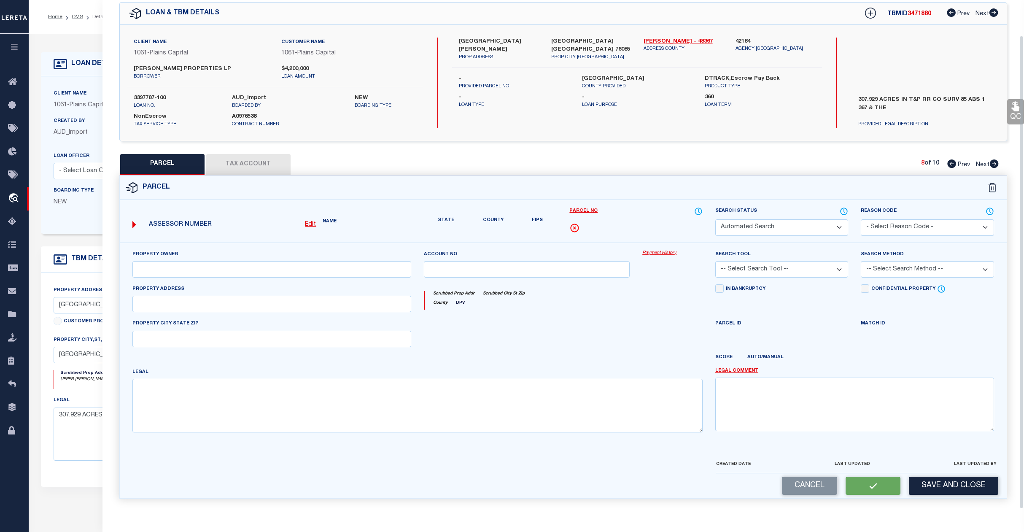
select select "CP"
type input "MARY FRANCES RITCH RICHARDS DESCENDANTS GIFT TRUST"
select select "AGW"
select select "LEG"
type input "UPPER DENTON RD 5885"
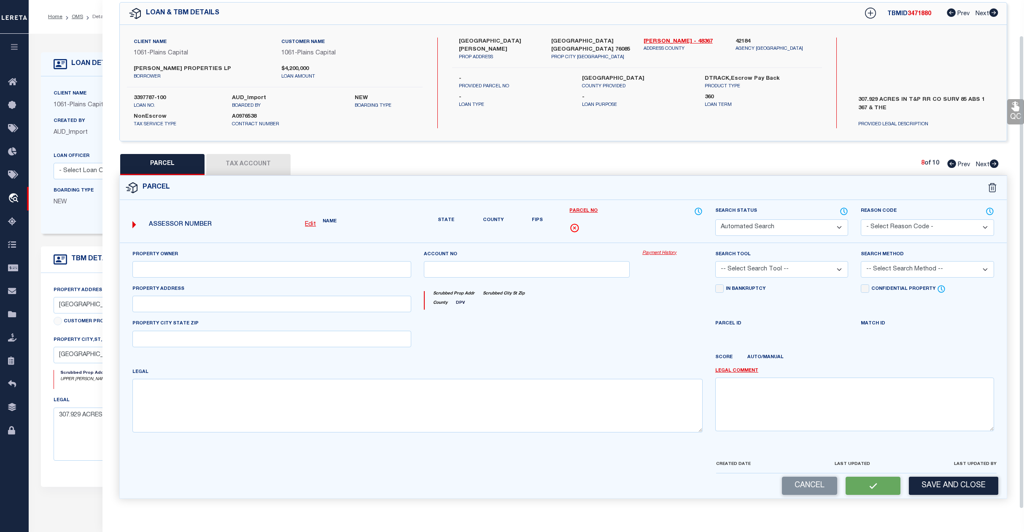
type textarea "Acres: 5.555, Abst: 1367, Survey: T & P RR CO SUR 85"
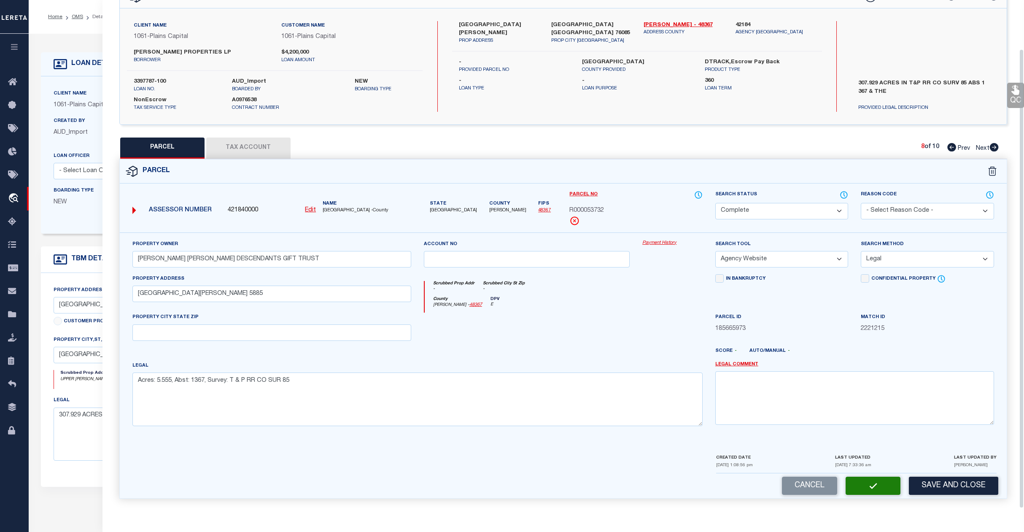
click at [981, 147] on span "Next" at bounding box center [983, 149] width 14 height 6
select select "AS"
select select
checkbox input "false"
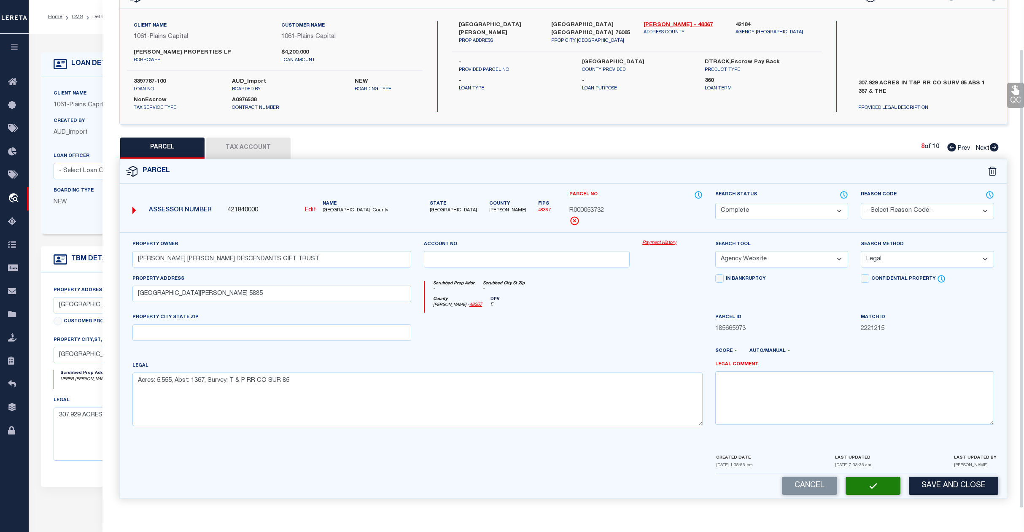
checkbox input "false"
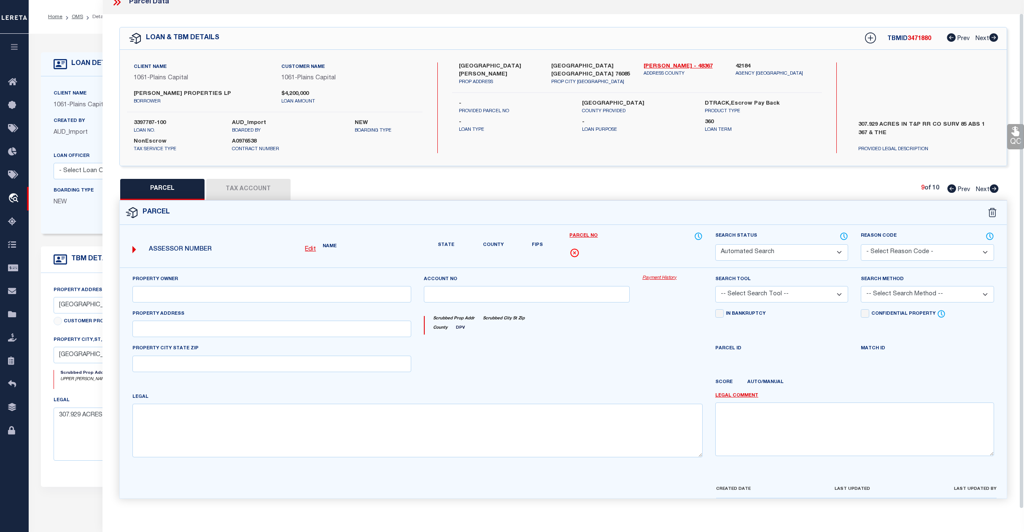
select select "QC"
type input "ONCOR ELECTRIC DELIVERY COMPANY"
select select "AGW"
select select "LEG"
type input "UPPER DENTON RD 0"
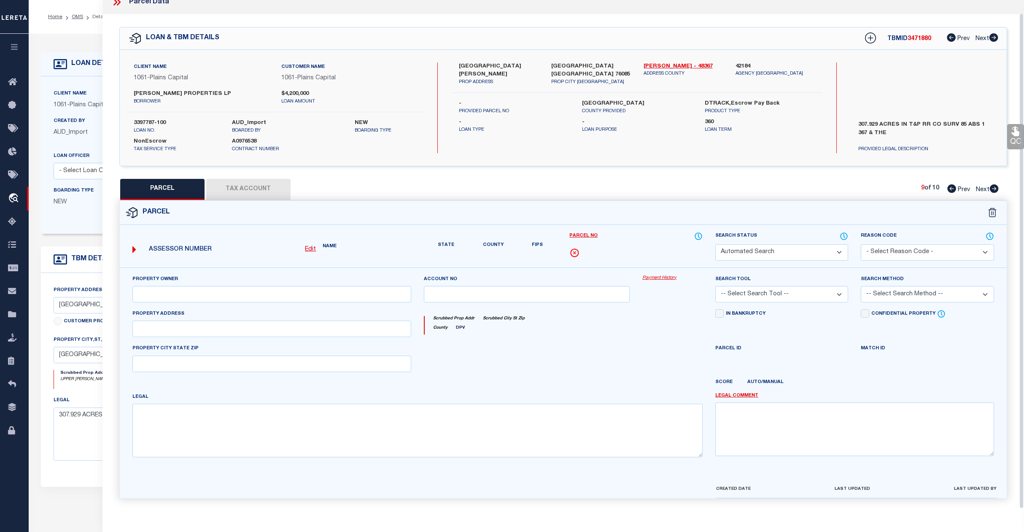
type textarea "Acres: 2.200, Abst: 1367, Survey: T & P RR CO SUR 85, TR:, BLK:, SURV: T & P R …"
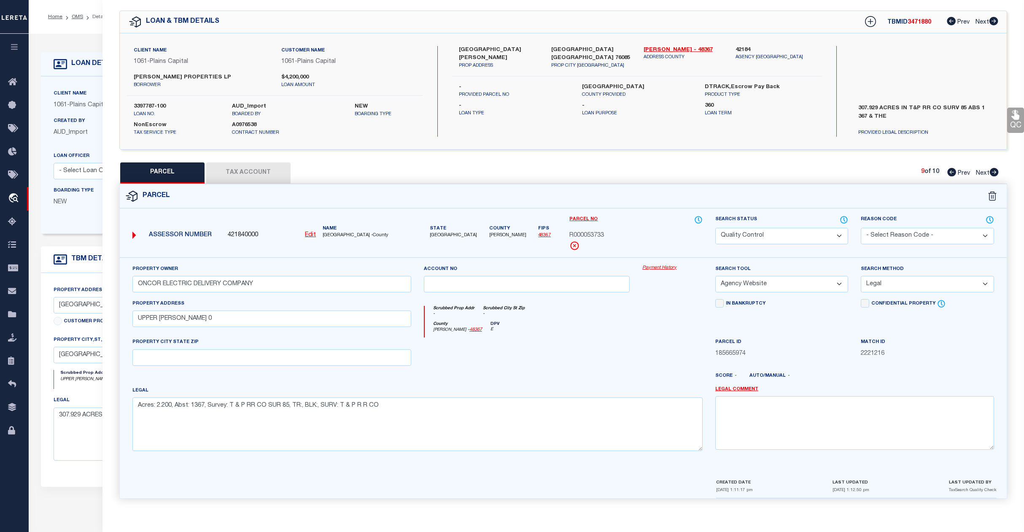
click at [775, 228] on select "Automated Search Bad Parcel Complete Duplicate Parcel High Dollar Reporting In …" at bounding box center [782, 236] width 133 height 16
click at [716, 228] on select "Automated Search Bad Parcel Complete Duplicate Parcel High Dollar Reporting In …" at bounding box center [782, 236] width 133 height 16
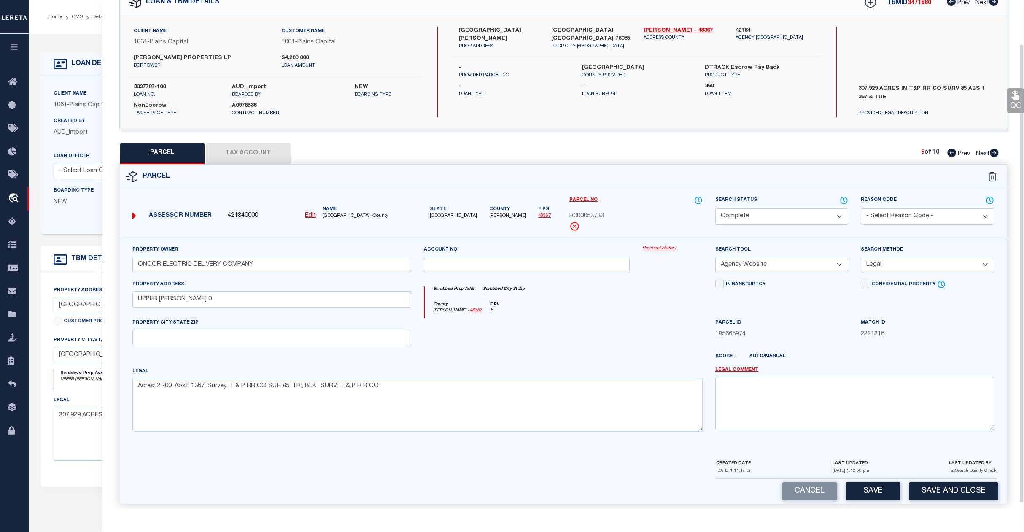
scroll to position [54, 0]
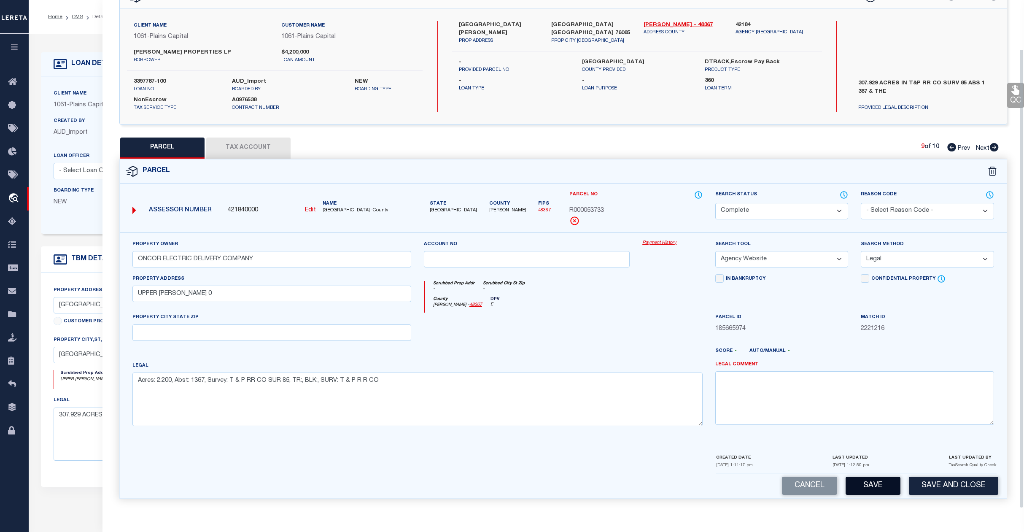
click at [867, 479] on button "Save" at bounding box center [873, 486] width 55 height 18
select select "AS"
select select
checkbox input "false"
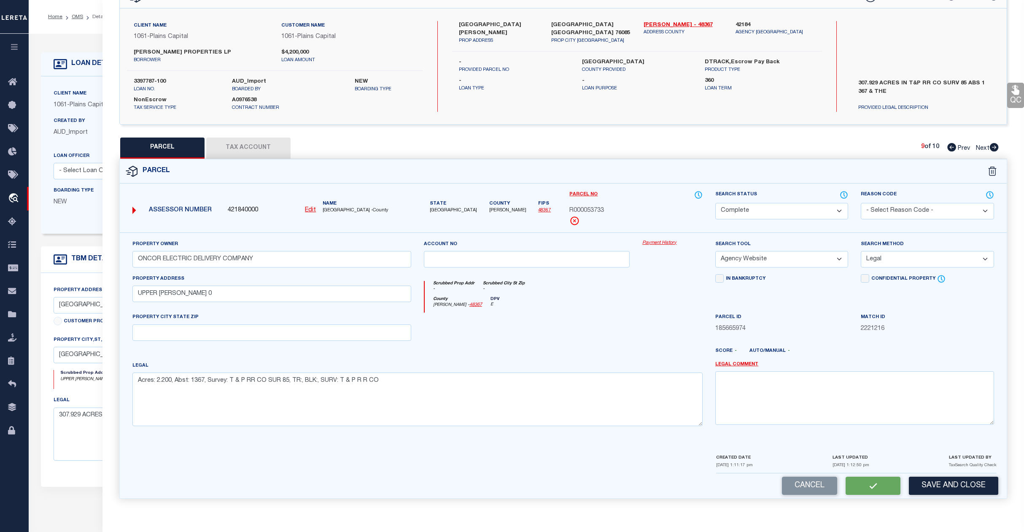
checkbox input "false"
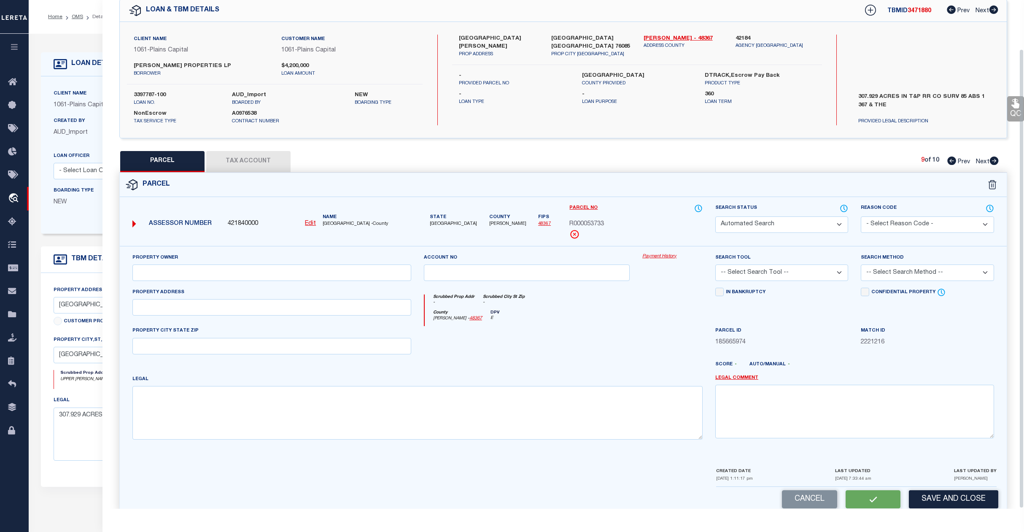
select select "CP"
type input "ONCOR ELECTRIC DELIVERY COMPANY"
select select "AGW"
select select "LEG"
type input "UPPER DENTON RD 0"
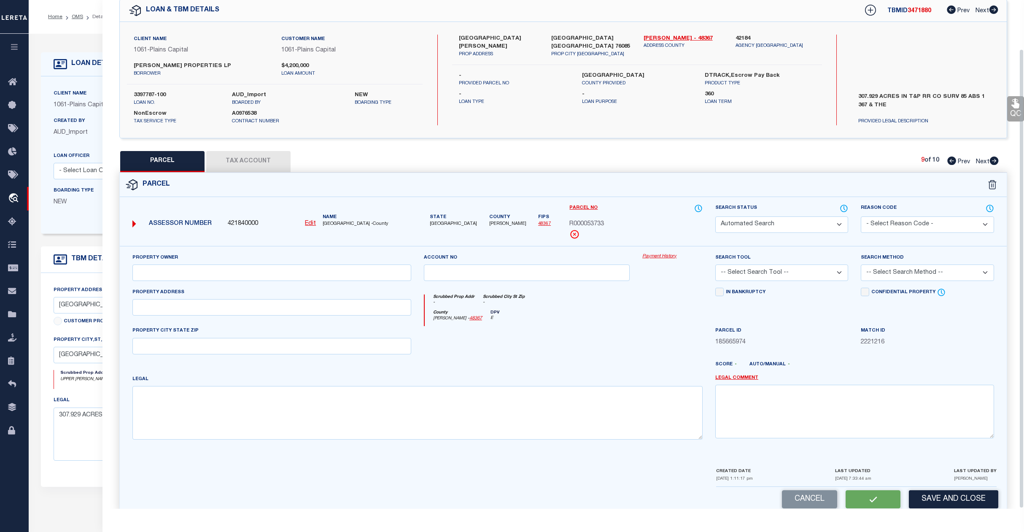
type textarea "Acres: 2.200, Abst: 1367, Survey: T & P RR CO SUR 85, TR:, BLK:, SURV: T & P R …"
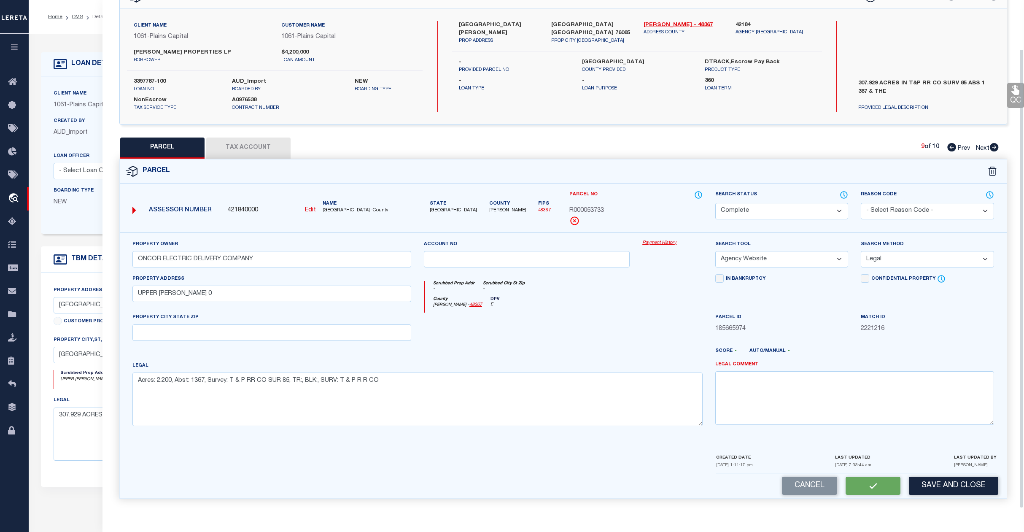
click at [983, 144] on div "QC QC QC" at bounding box center [564, 241] width 922 height 536
click at [980, 146] on span "Next" at bounding box center [983, 149] width 14 height 6
select select "AS"
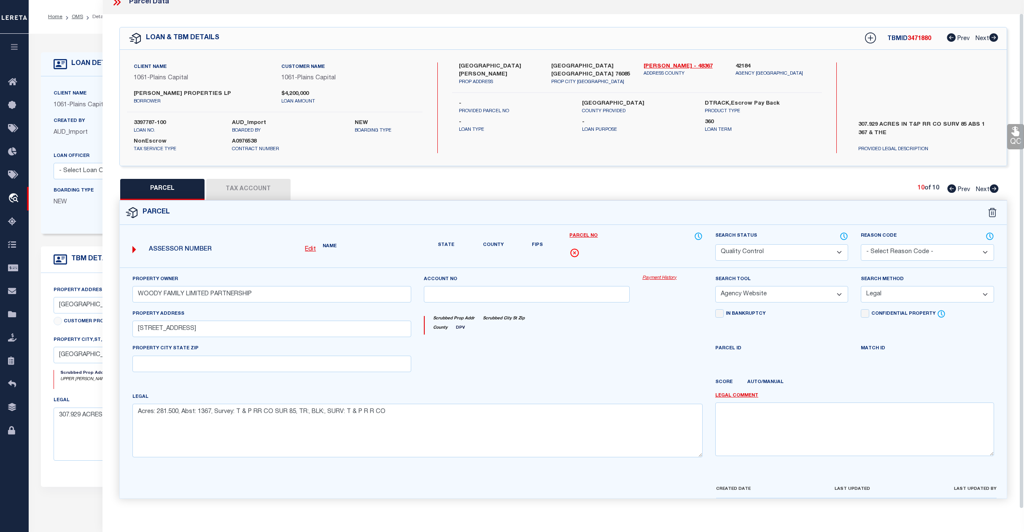
scroll to position [30, 0]
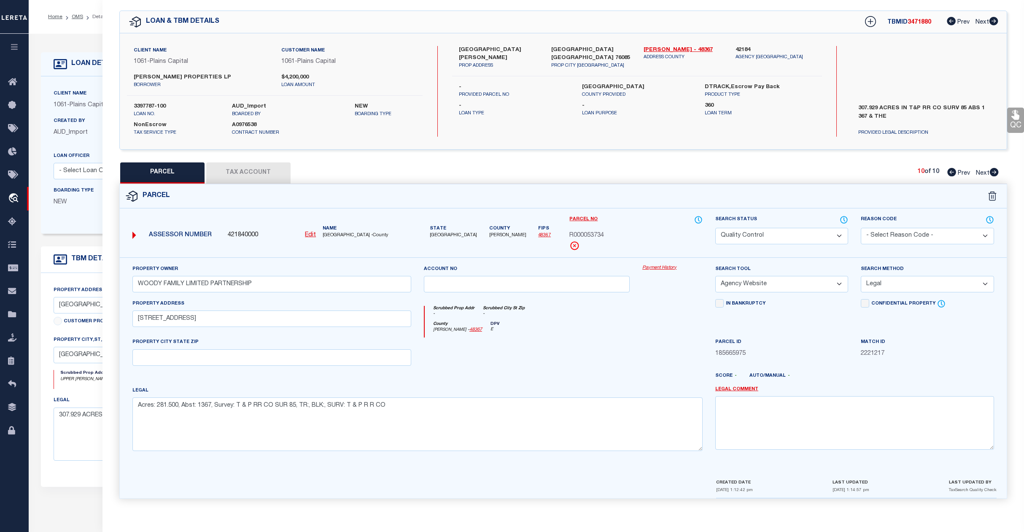
click at [778, 231] on select "Automated Search Bad Parcel Complete Duplicate Parcel High Dollar Reporting In …" at bounding box center [782, 236] width 133 height 16
click at [716, 228] on select "Automated Search Bad Parcel Complete Duplicate Parcel High Dollar Reporting In …" at bounding box center [782, 236] width 133 height 16
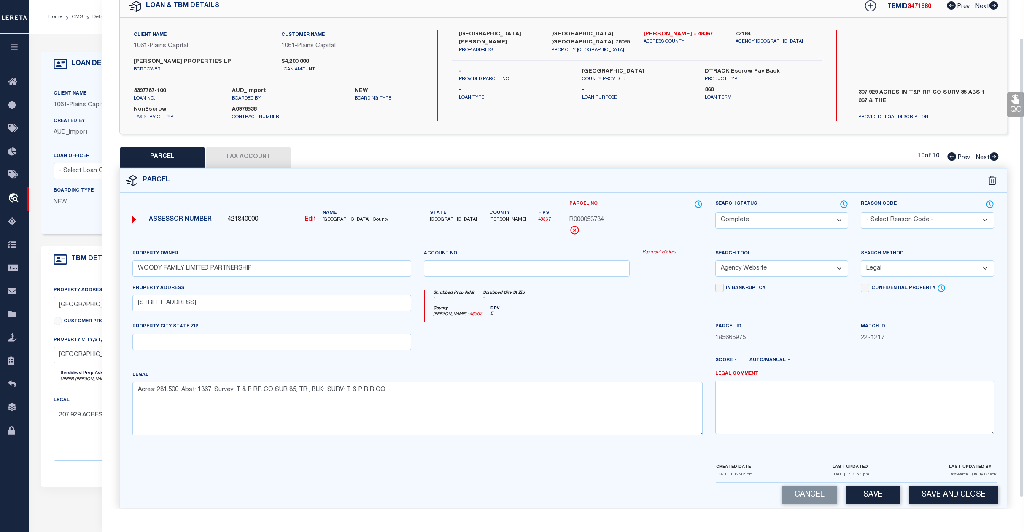
scroll to position [54, 0]
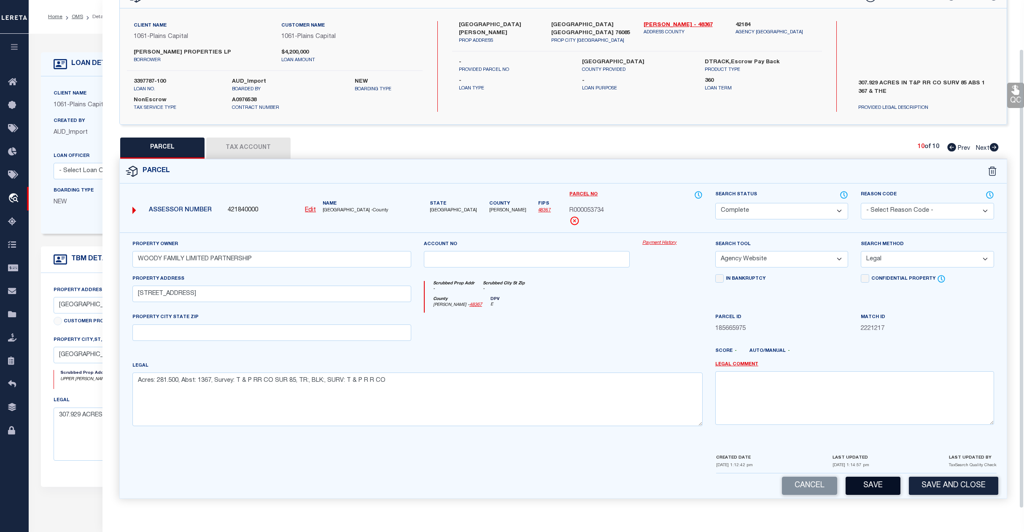
drag, startPoint x: 885, startPoint y: 484, endPoint x: 880, endPoint y: 480, distance: 6.3
click at [884, 483] on button "Save" at bounding box center [873, 486] width 55 height 18
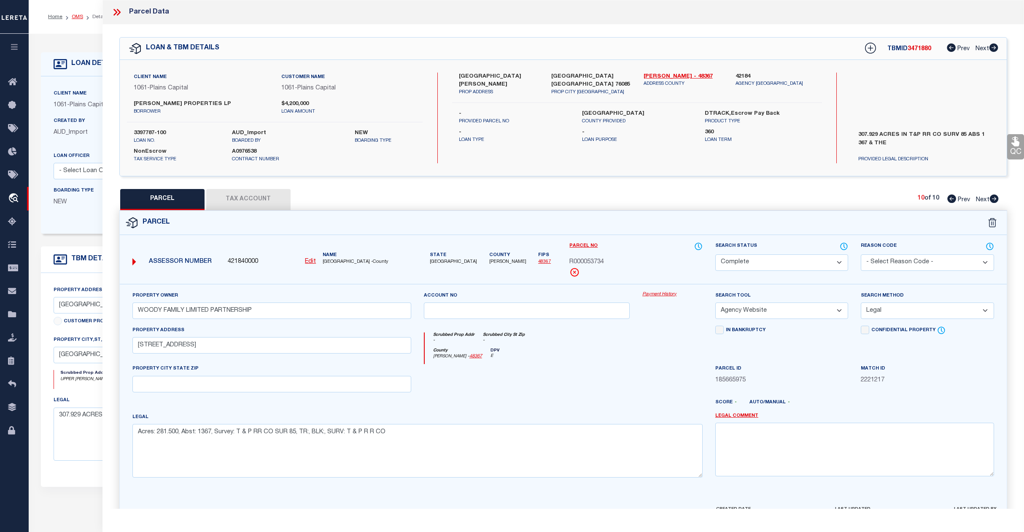
click at [78, 19] on link "OMS" at bounding box center [77, 16] width 11 height 5
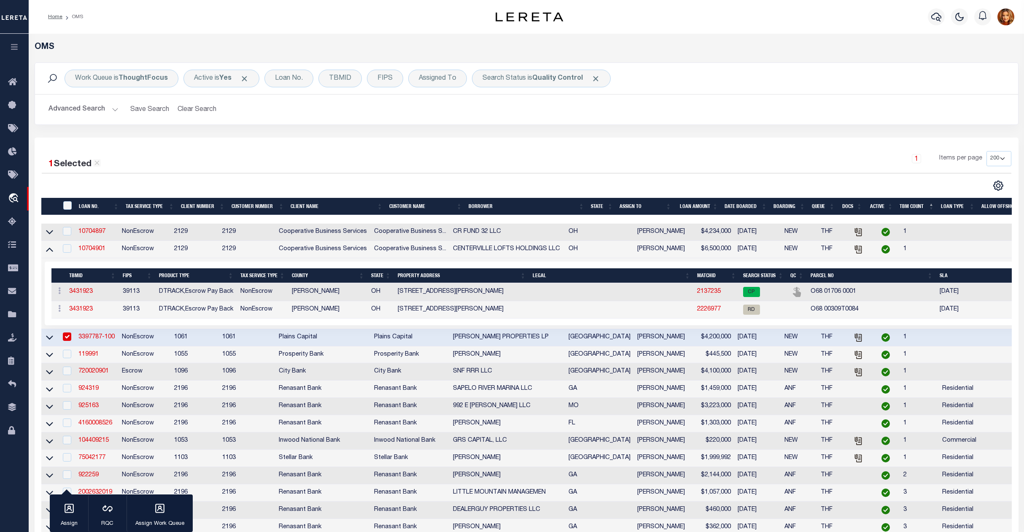
click at [83, 105] on button "Advanced Search" at bounding box center [84, 109] width 70 height 16
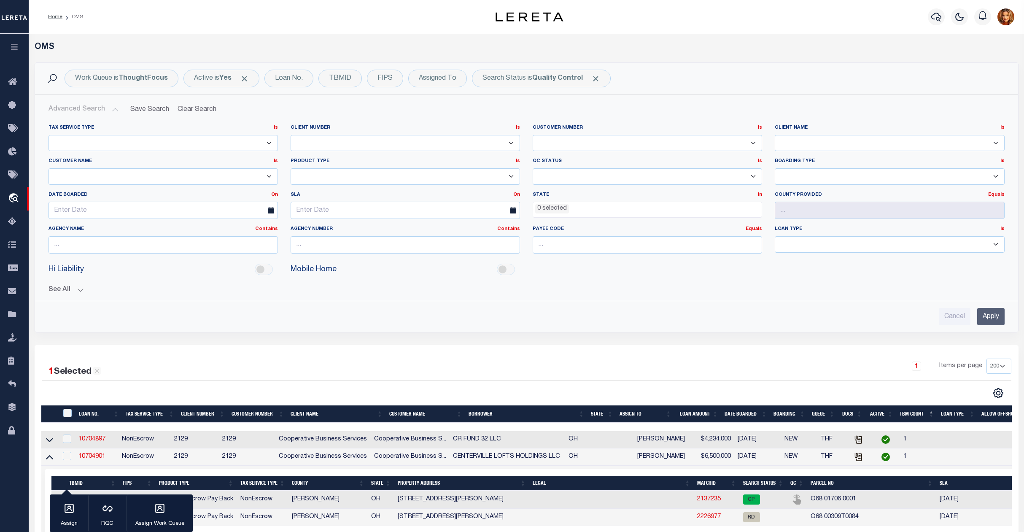
drag, startPoint x: 991, startPoint y: 317, endPoint x: 976, endPoint y: 324, distance: 16.0
click at [991, 318] on input "Apply" at bounding box center [991, 316] width 27 height 17
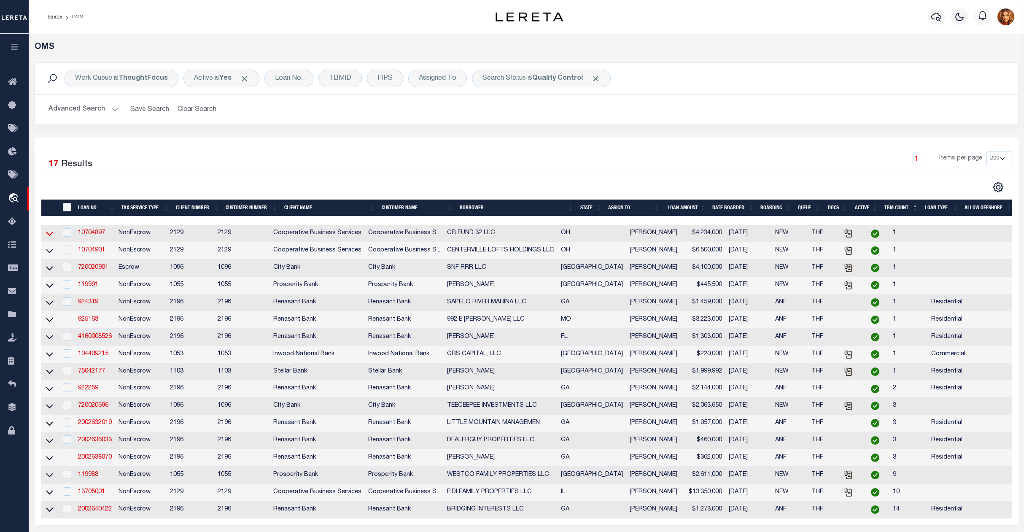
click at [48, 236] on icon at bounding box center [49, 234] width 7 height 4
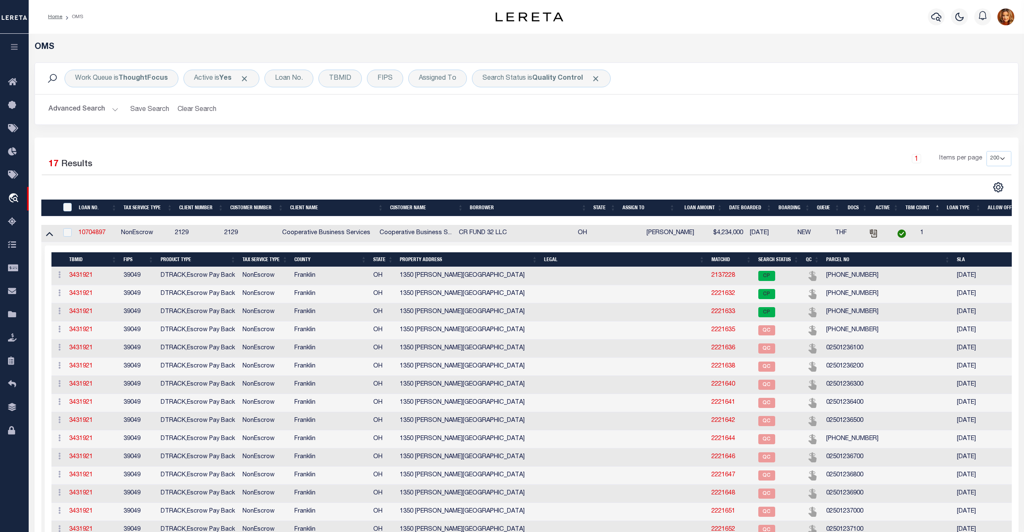
click at [48, 236] on icon at bounding box center [49, 234] width 7 height 4
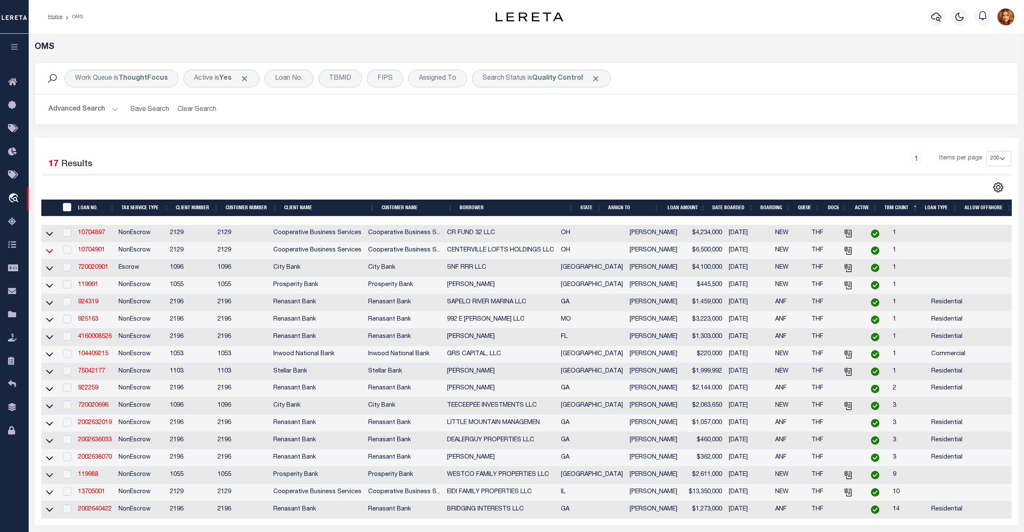
click at [48, 252] on icon at bounding box center [49, 250] width 7 height 9
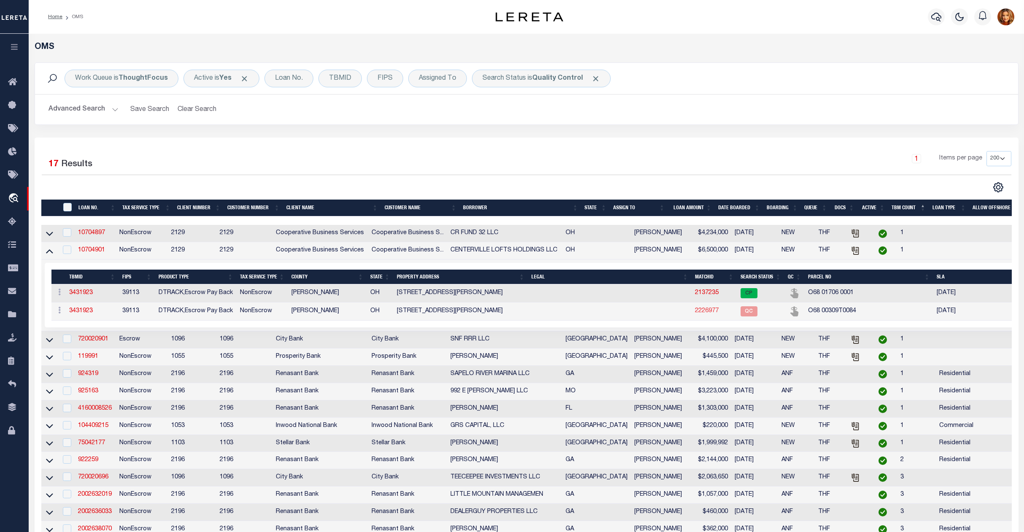
click at [698, 314] on link "2226977" at bounding box center [707, 311] width 24 height 6
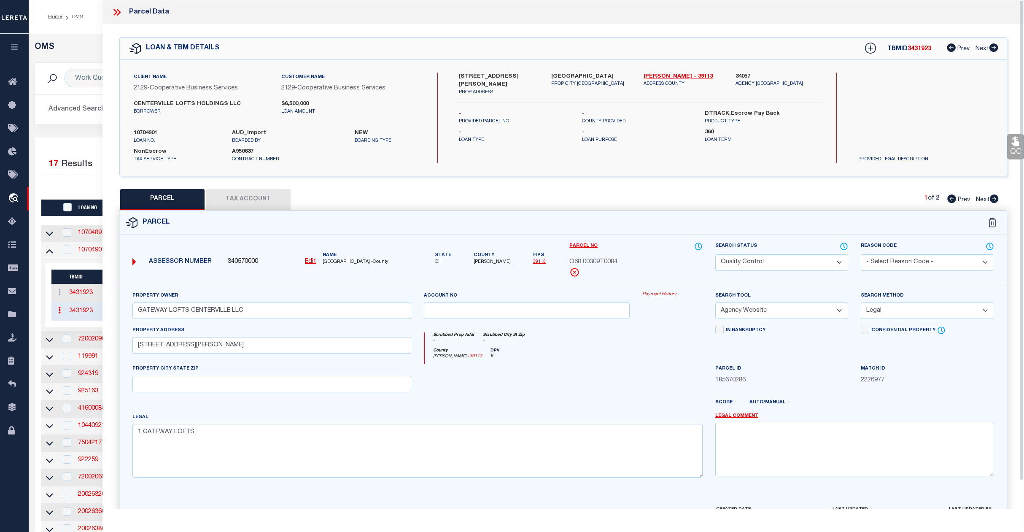
click at [817, 267] on select "Automated Search Bad Parcel Complete Duplicate Parcel High Dollar Reporting In …" at bounding box center [782, 262] width 133 height 16
click at [716, 254] on select "Automated Search Bad Parcel Complete Duplicate Parcel High Dollar Reporting In …" at bounding box center [782, 262] width 133 height 16
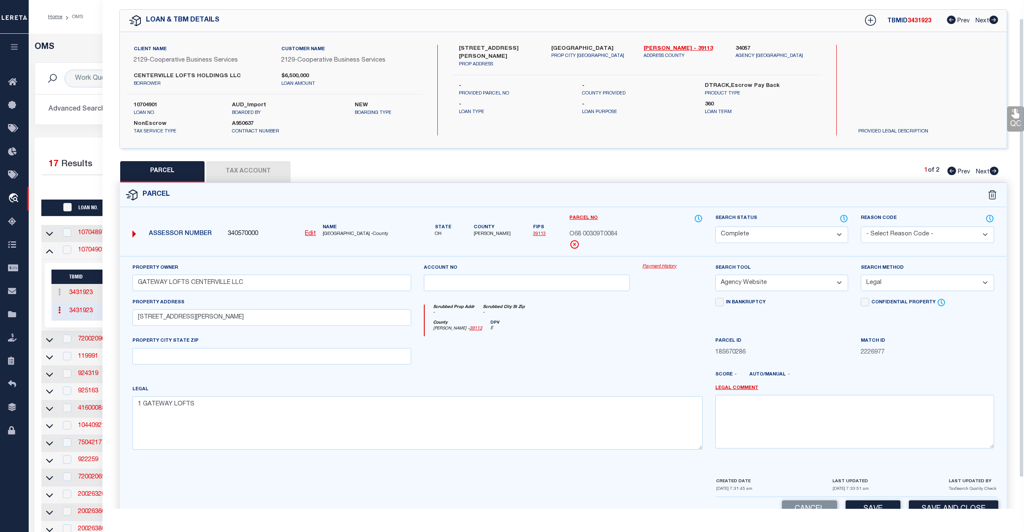
scroll to position [54, 0]
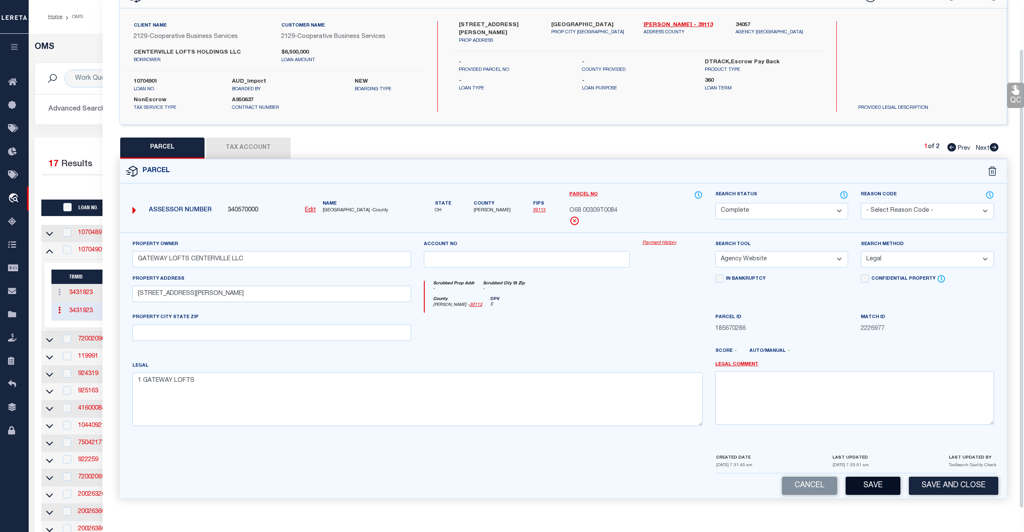
click at [859, 484] on button "Save" at bounding box center [873, 486] width 55 height 18
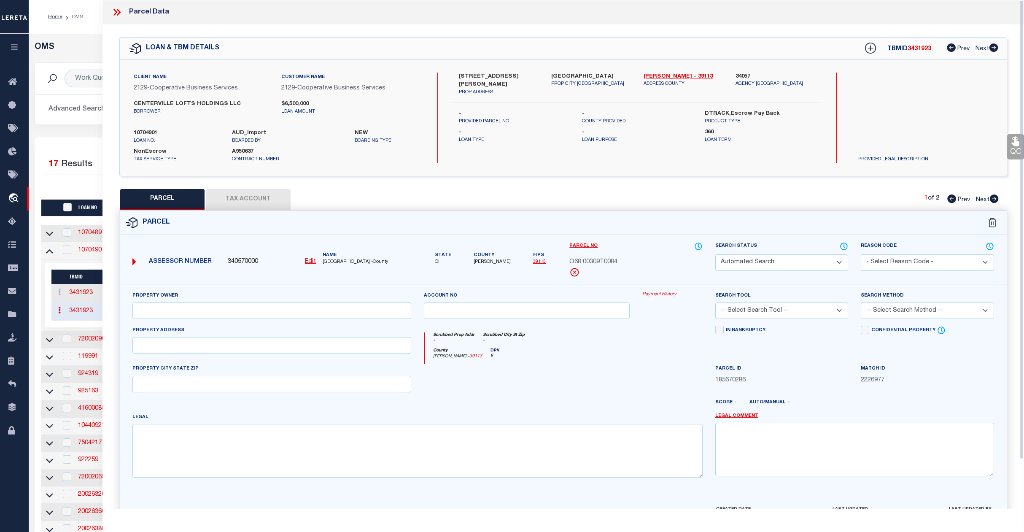
click at [84, 45] on h5 "OMS" at bounding box center [527, 47] width 984 height 10
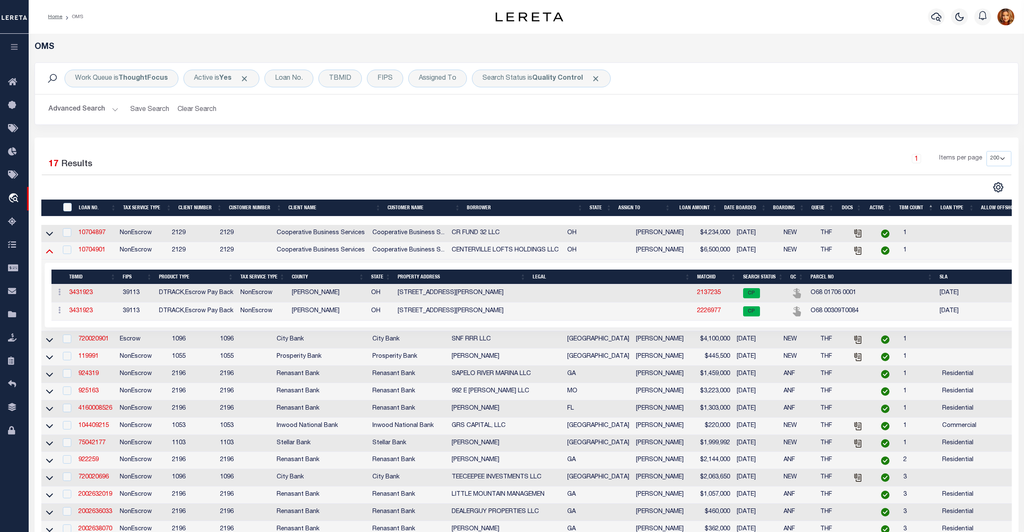
click at [46, 253] on icon at bounding box center [49, 250] width 7 height 9
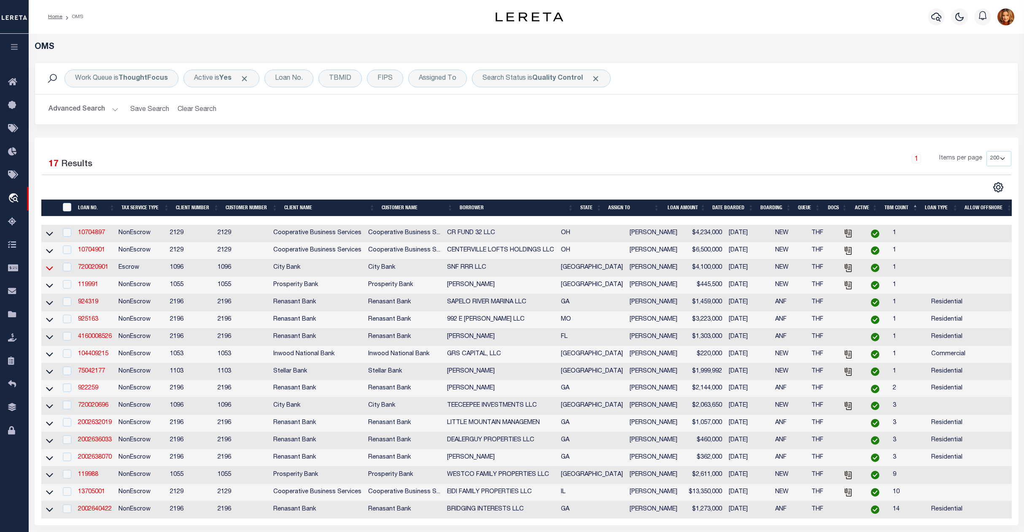
click at [48, 270] on icon at bounding box center [49, 268] width 7 height 9
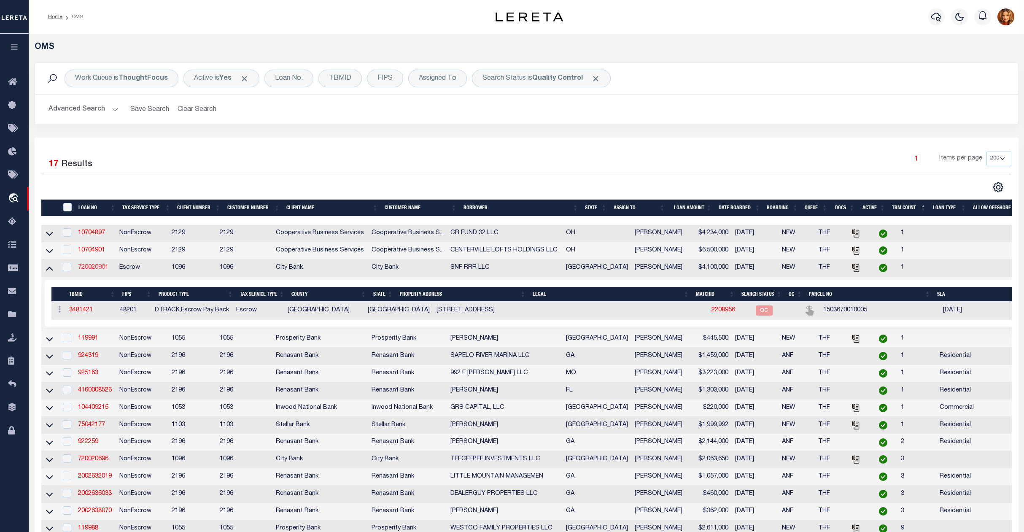
click at [95, 270] on link "720020901" at bounding box center [93, 268] width 30 height 6
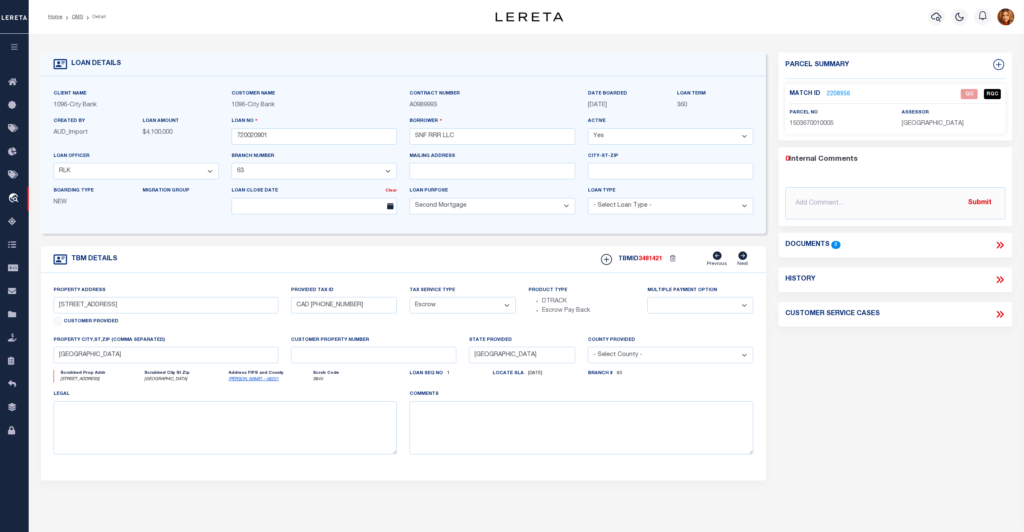
click at [832, 94] on link "2208956" at bounding box center [839, 94] width 24 height 9
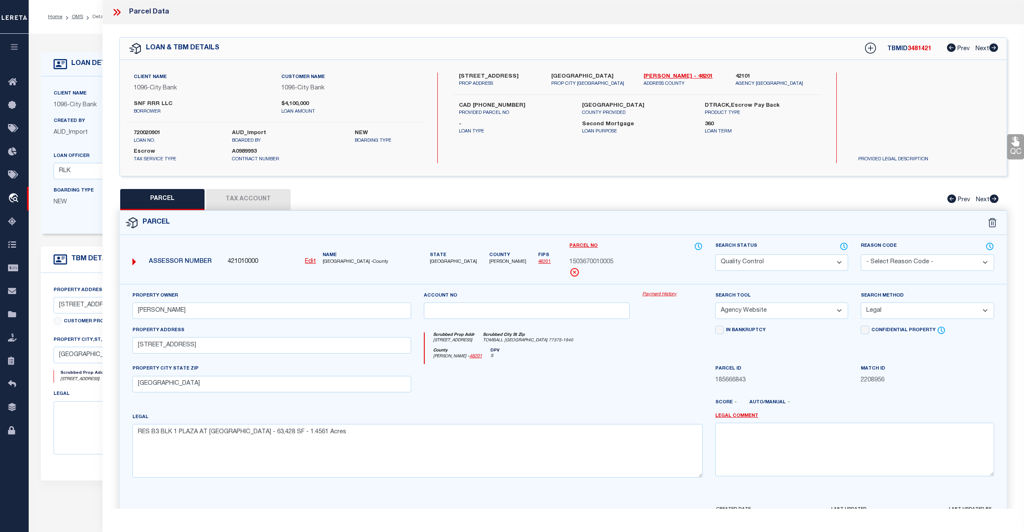
click at [824, 258] on select "Automated Search Bad Parcel Complete Duplicate Parcel High Dollar Reporting In …" at bounding box center [782, 262] width 133 height 16
click at [716, 254] on select "Automated Search Bad Parcel Complete Duplicate Parcel High Dollar Reporting In …" at bounding box center [782, 262] width 133 height 16
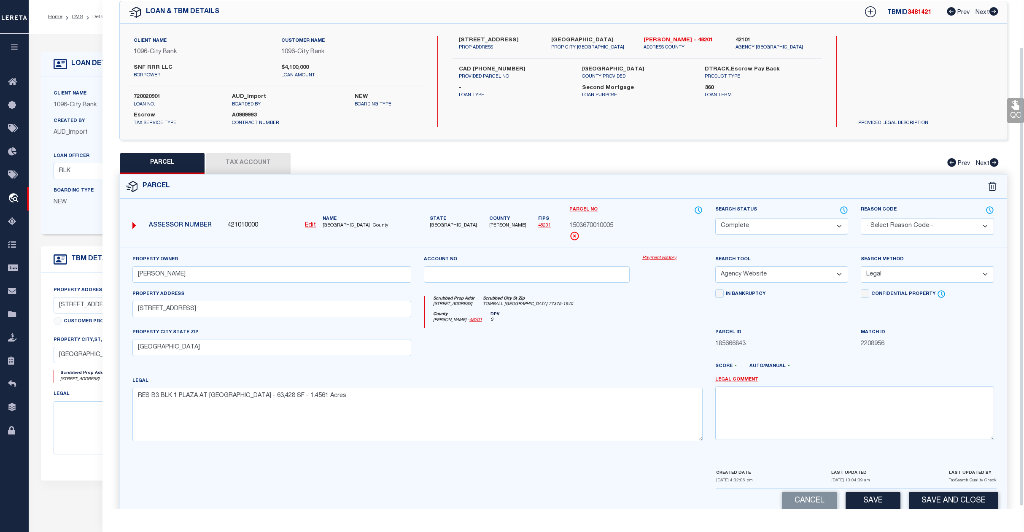
scroll to position [54, 0]
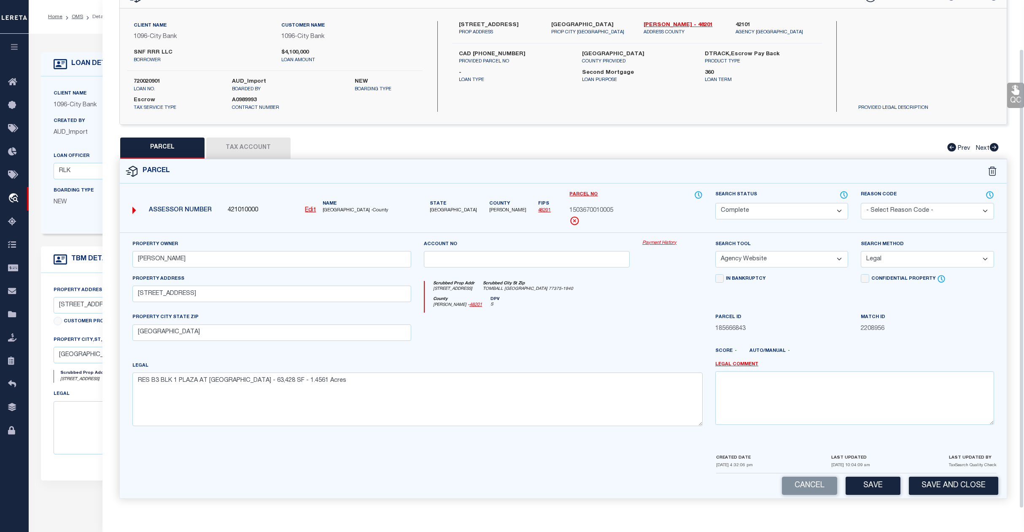
drag, startPoint x: 872, startPoint y: 486, endPoint x: 860, endPoint y: 478, distance: 14.8
click at [866, 484] on button "Save" at bounding box center [873, 486] width 55 height 18
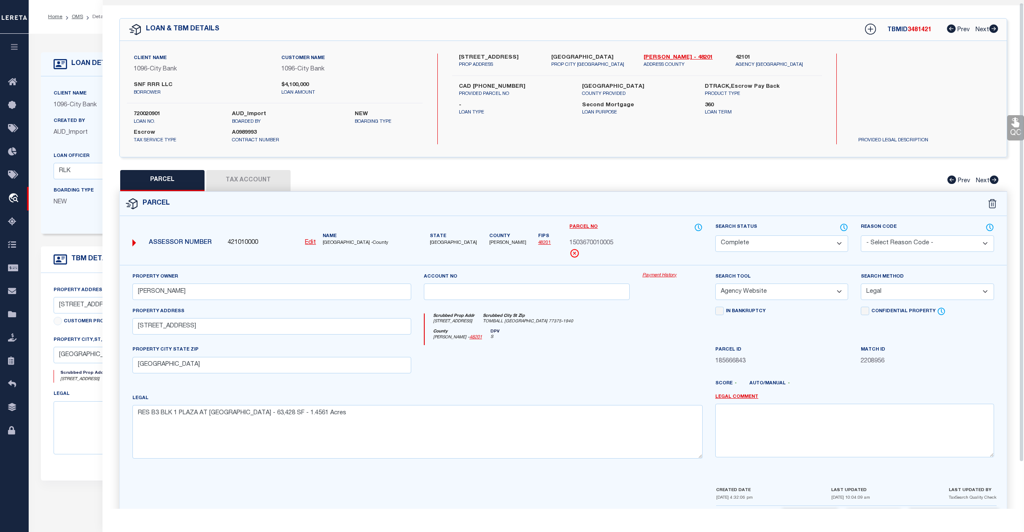
scroll to position [0, 0]
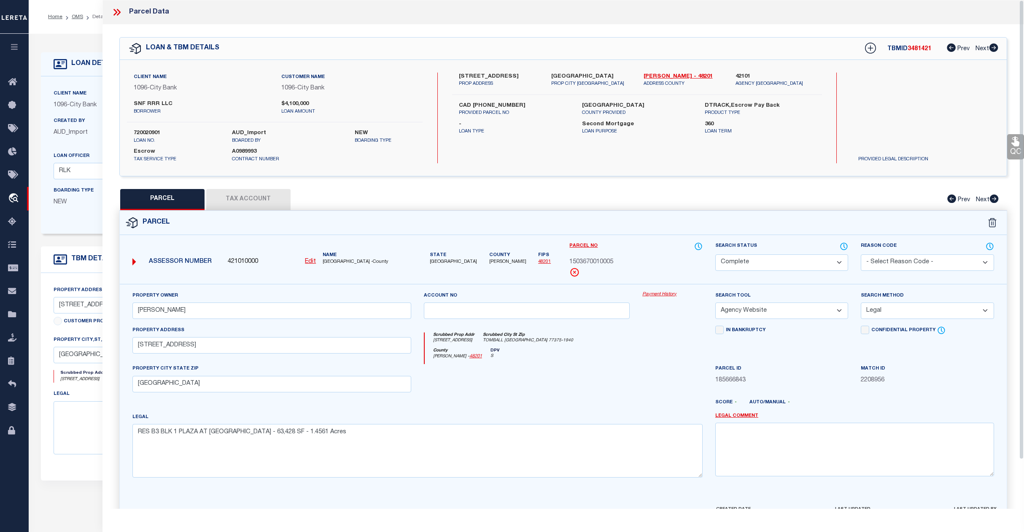
click at [79, 30] on div "Home OMS Detail Profile Sign out" at bounding box center [527, 17] width 996 height 34
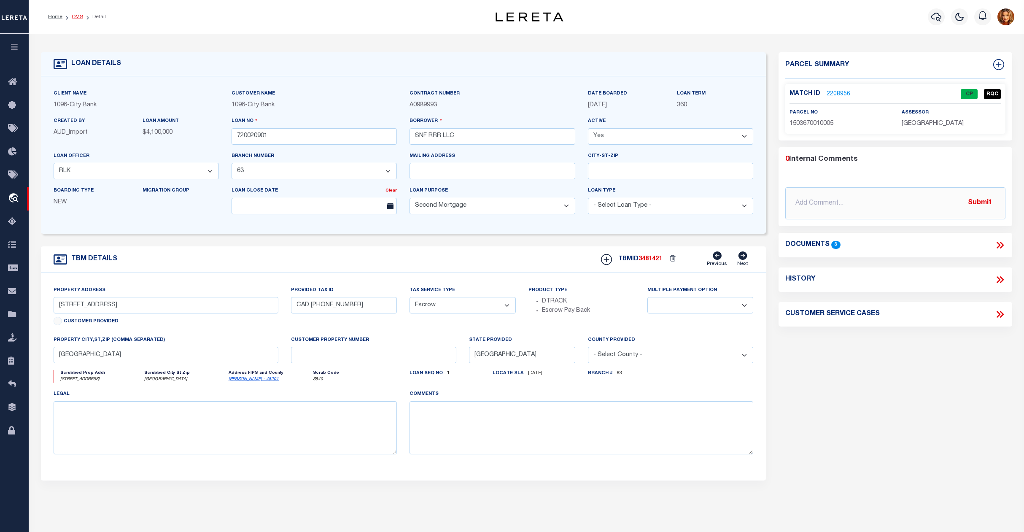
click at [81, 14] on ol "Home OMS Detail" at bounding box center [76, 17] width 71 height 18
click at [77, 16] on link "OMS" at bounding box center [77, 16] width 11 height 5
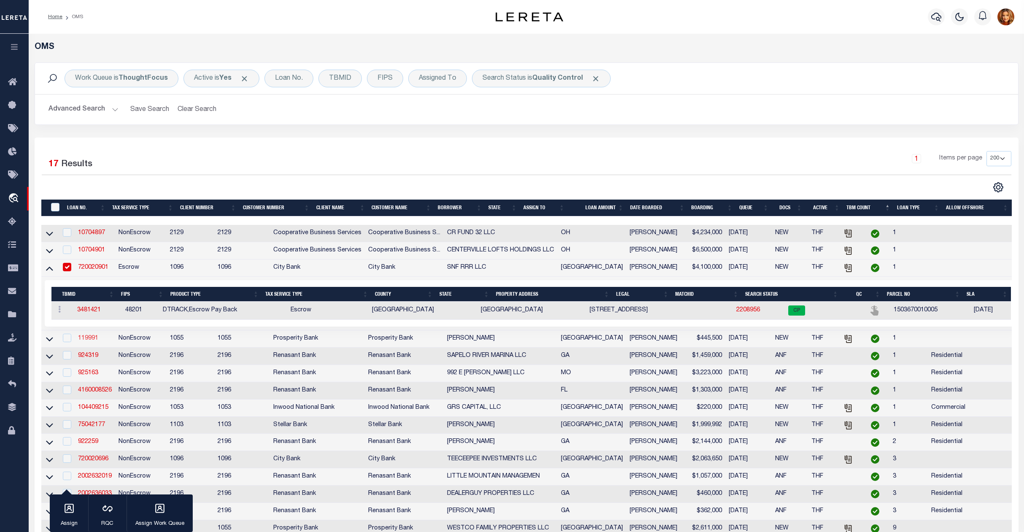
click at [92, 341] on link "119991" at bounding box center [88, 338] width 20 height 6
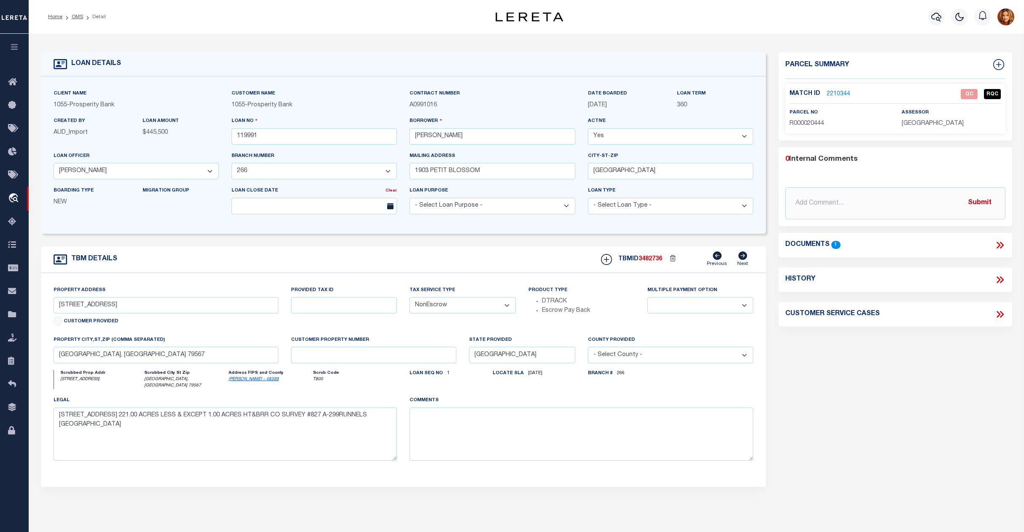
click at [835, 91] on link "2210344" at bounding box center [839, 94] width 24 height 9
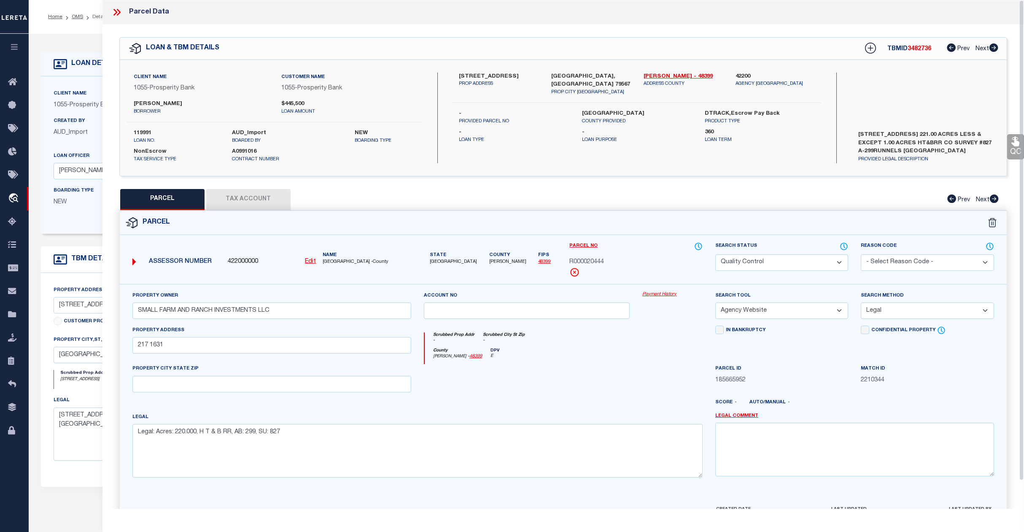
click at [240, 200] on button "Tax Account" at bounding box center [248, 199] width 84 height 21
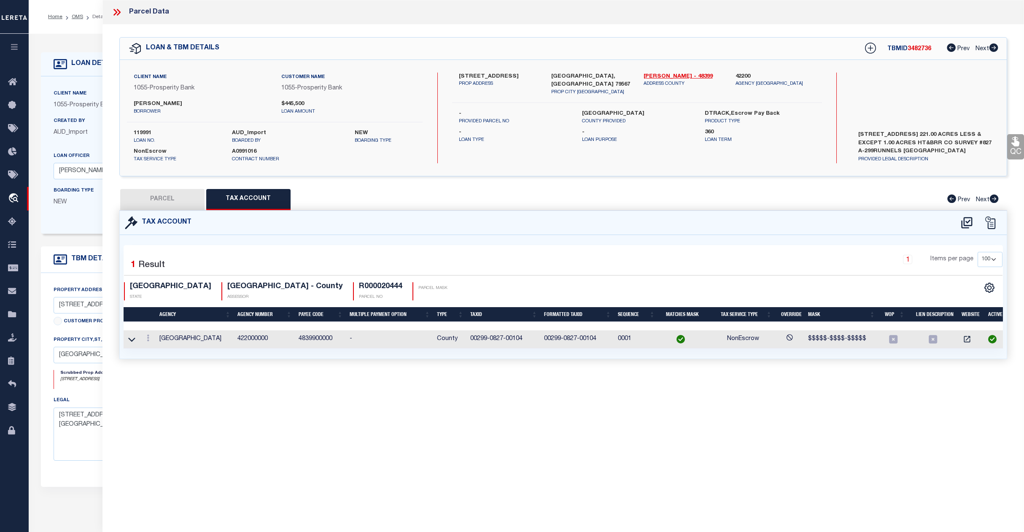
click at [168, 198] on button "PARCEL" at bounding box center [162, 199] width 84 height 21
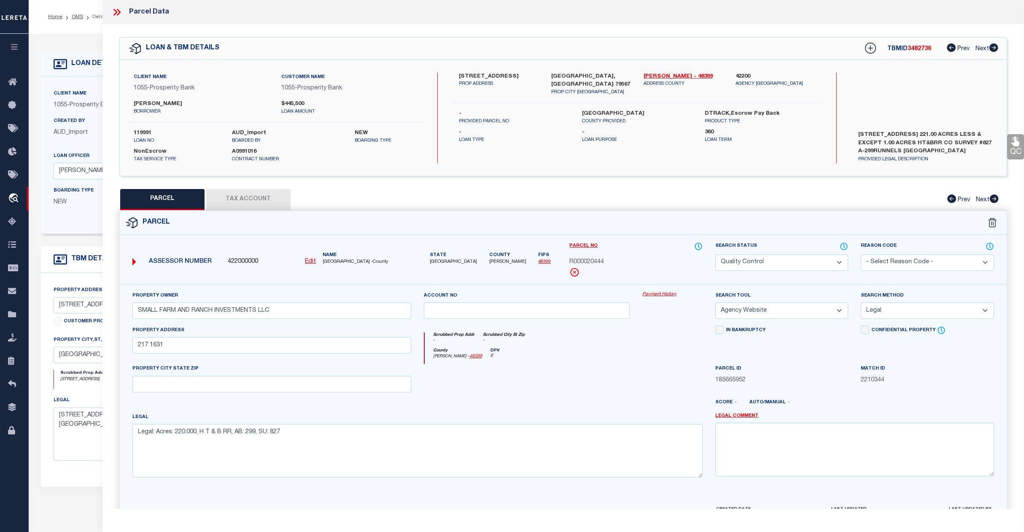
click at [792, 262] on select "Automated Search Bad Parcel Complete Duplicate Parcel High Dollar Reporting In …" at bounding box center [782, 262] width 133 height 16
click at [716, 254] on select "Automated Search Bad Parcel Complete Duplicate Parcel High Dollar Reporting In …" at bounding box center [782, 262] width 133 height 16
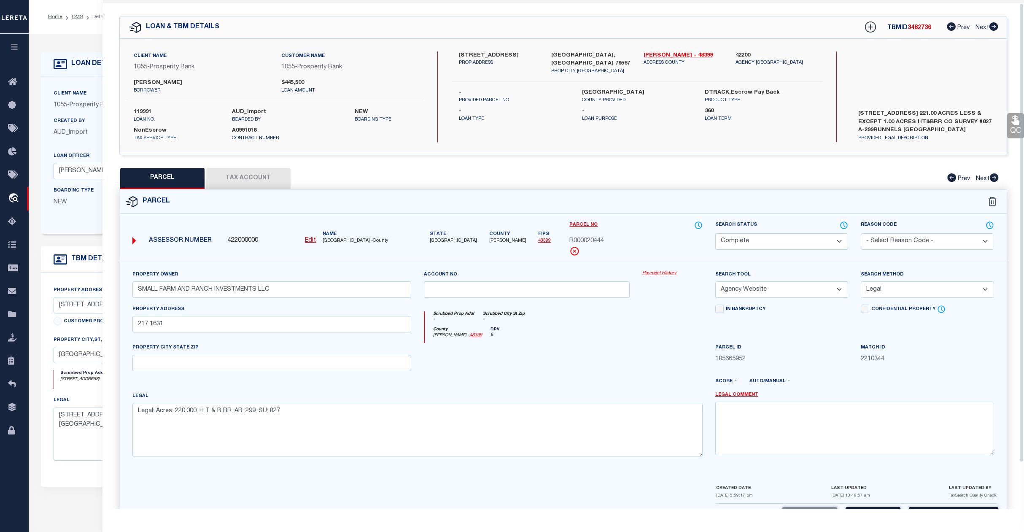
scroll to position [54, 0]
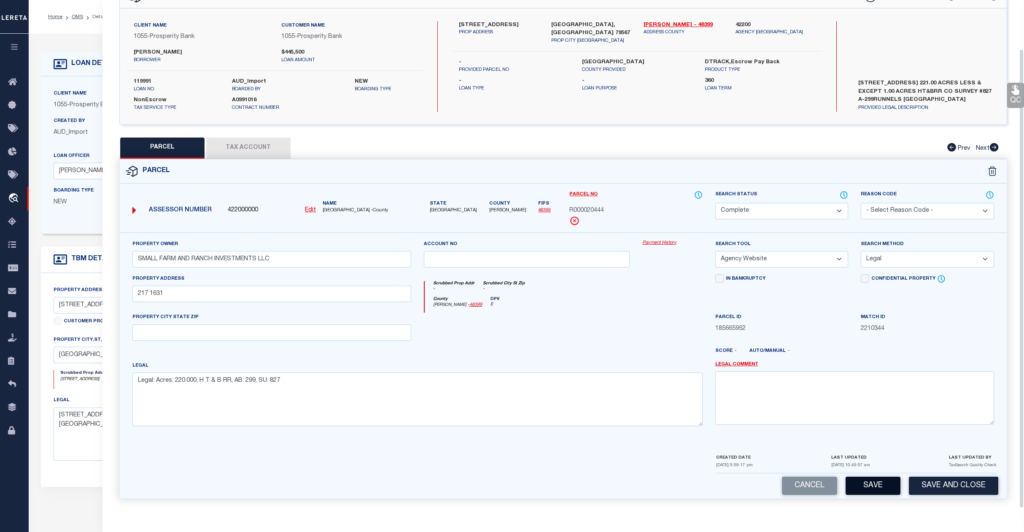
click at [872, 480] on button "Save" at bounding box center [873, 486] width 55 height 18
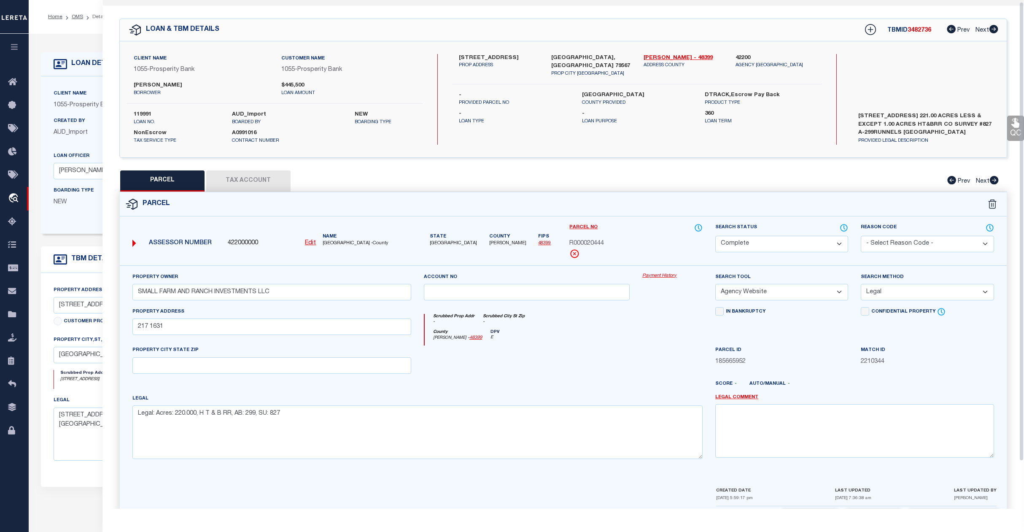
scroll to position [0, 0]
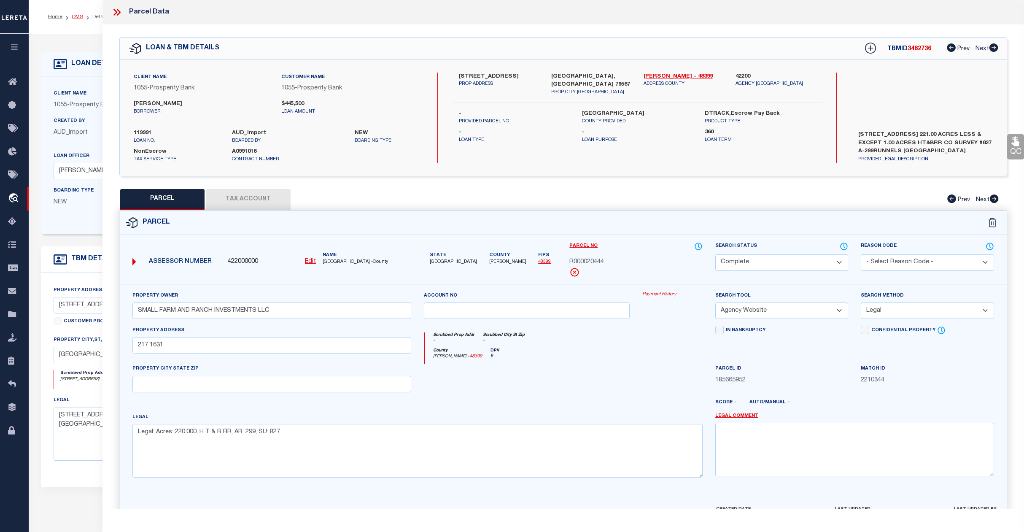
click at [75, 17] on link "OMS" at bounding box center [77, 16] width 11 height 5
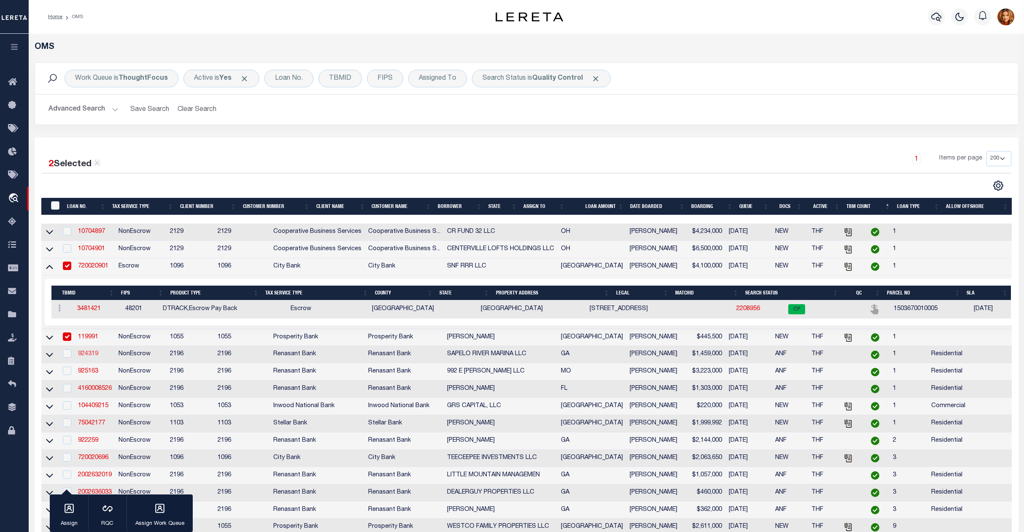
click at [88, 357] on link "924319" at bounding box center [88, 354] width 20 height 6
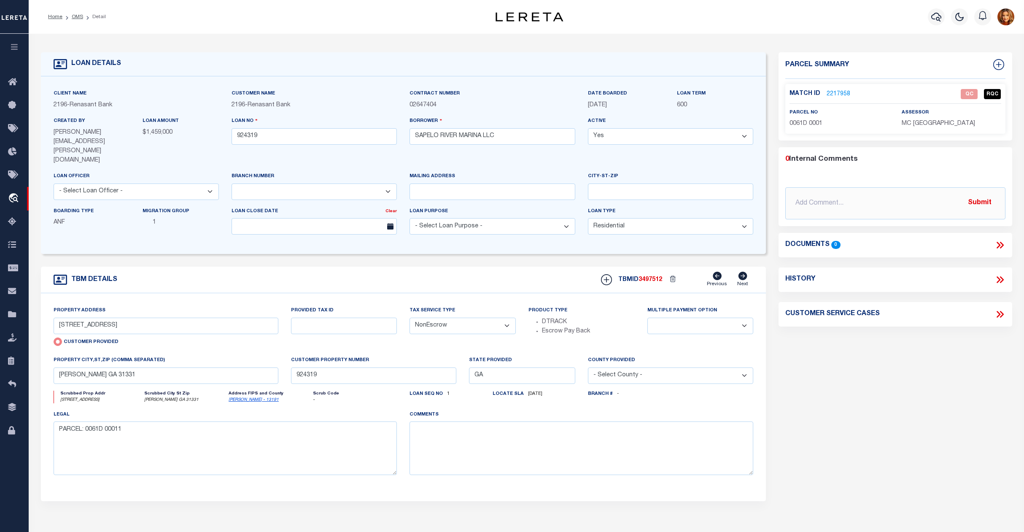
click at [840, 93] on link "2217958" at bounding box center [839, 94] width 24 height 9
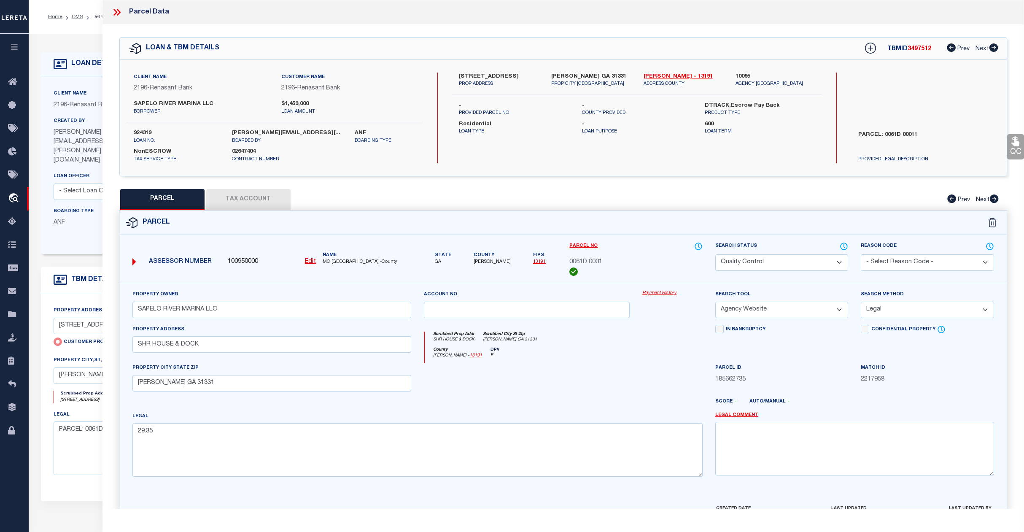
click at [799, 264] on select "Automated Search Bad Parcel Complete Duplicate Parcel High Dollar Reporting In …" at bounding box center [782, 262] width 133 height 16
click at [716, 254] on select "Automated Search Bad Parcel Complete Duplicate Parcel High Dollar Reporting In …" at bounding box center [782, 262] width 133 height 16
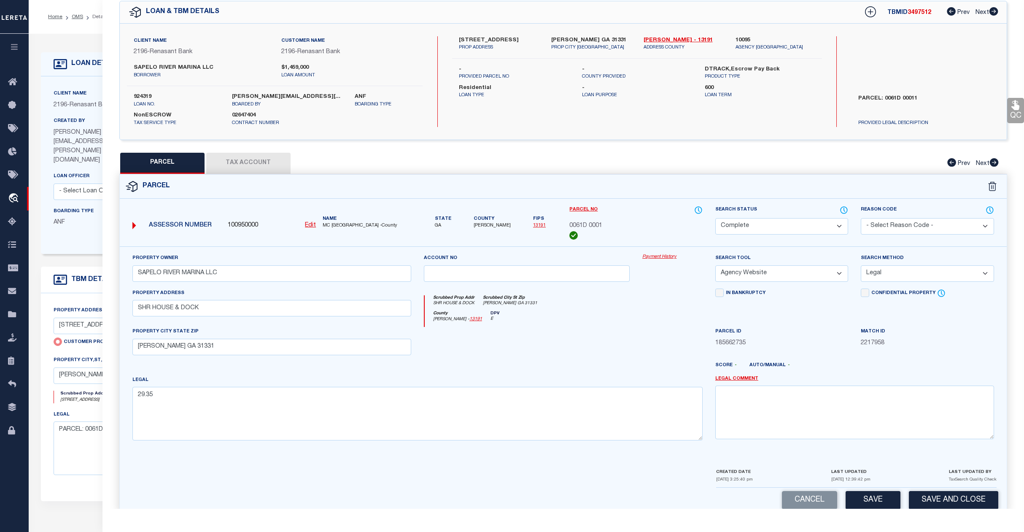
scroll to position [54, 0]
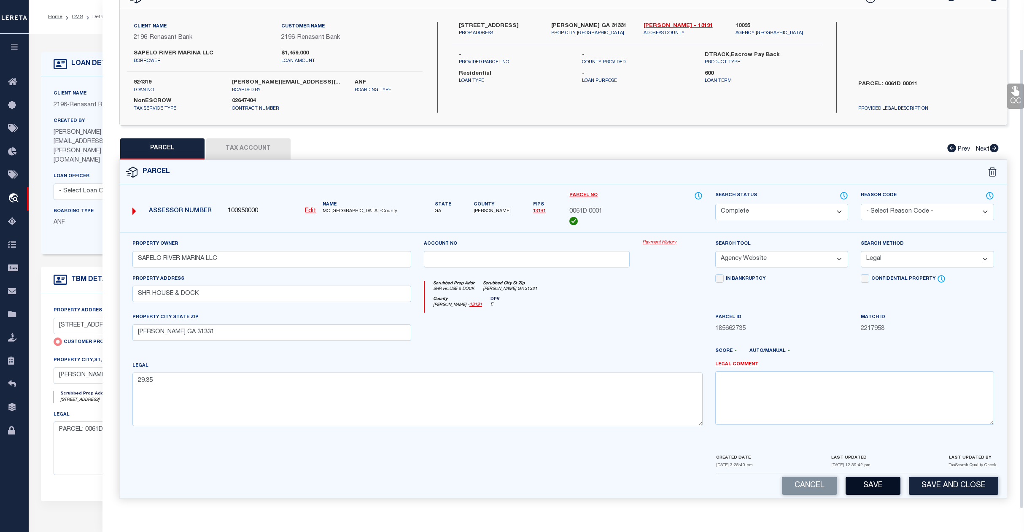
click at [876, 487] on button "Save" at bounding box center [873, 486] width 55 height 18
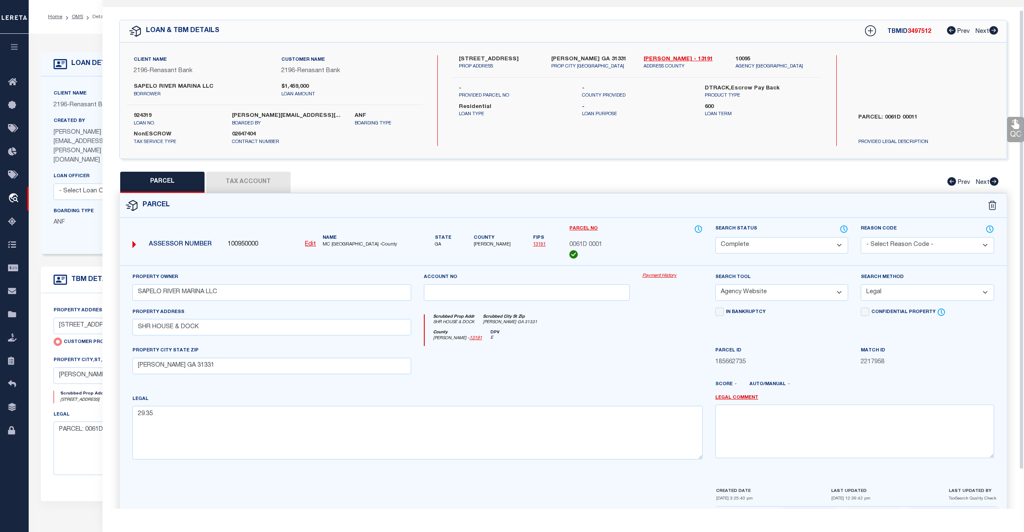
scroll to position [0, 0]
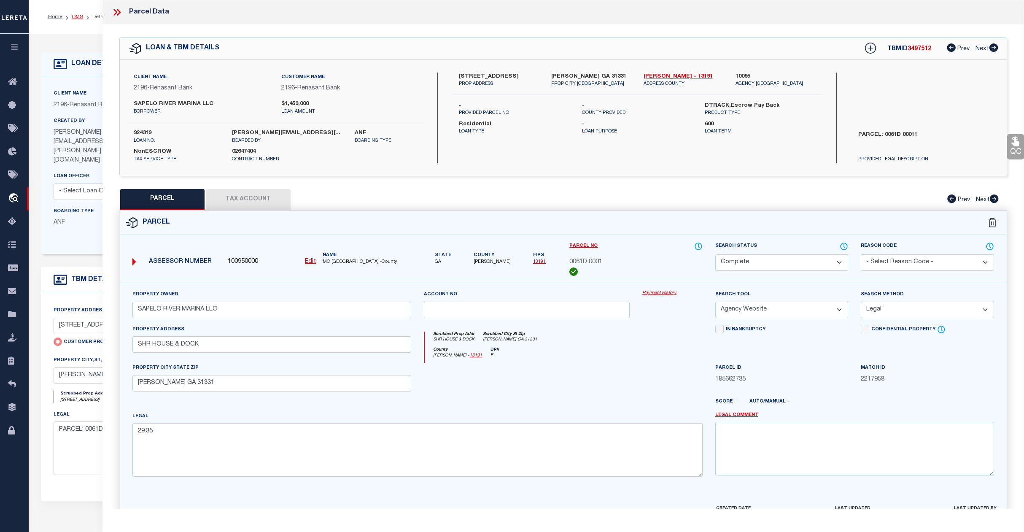
click at [76, 19] on link "OMS" at bounding box center [77, 16] width 11 height 5
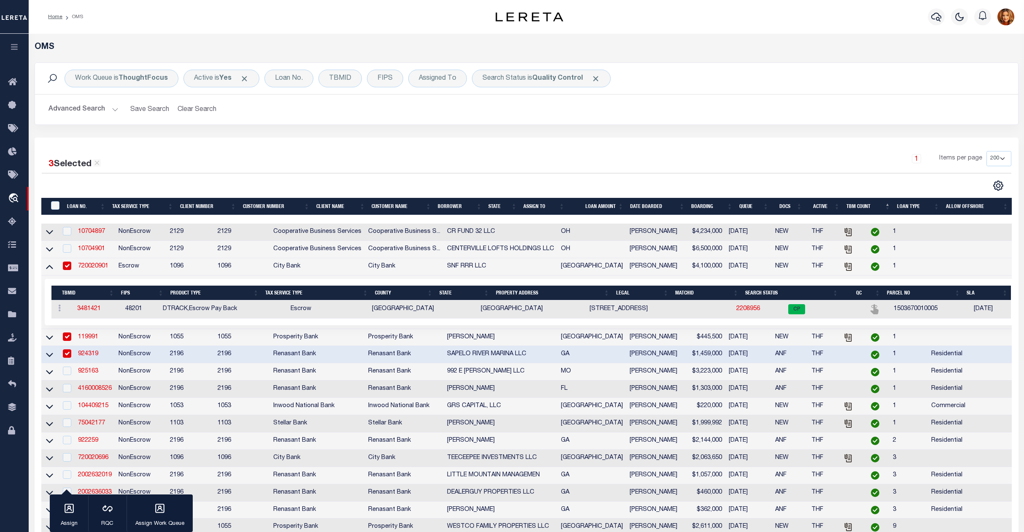
click at [91, 373] on td "925163" at bounding box center [95, 371] width 41 height 17
click at [94, 374] on link "925163" at bounding box center [88, 371] width 20 height 6
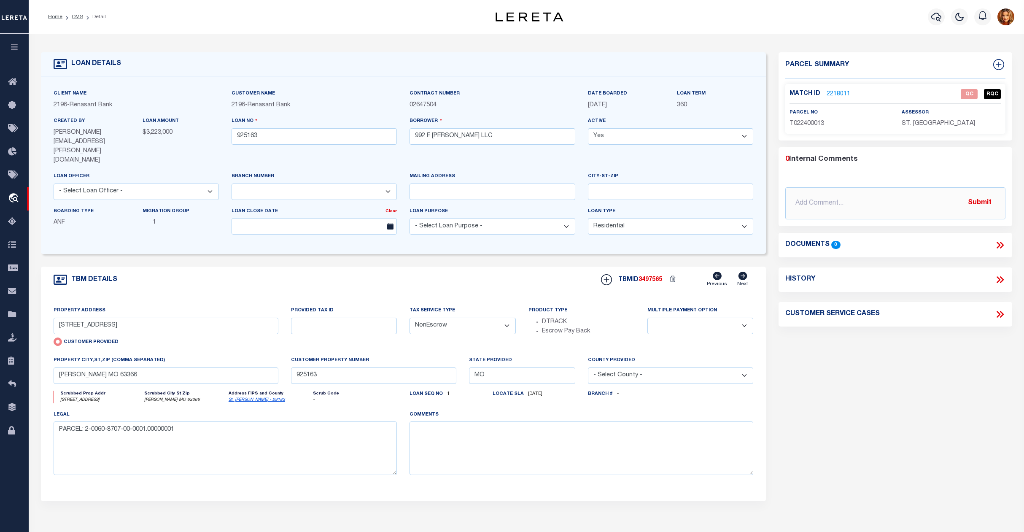
click at [832, 92] on link "2218011" at bounding box center [839, 94] width 24 height 9
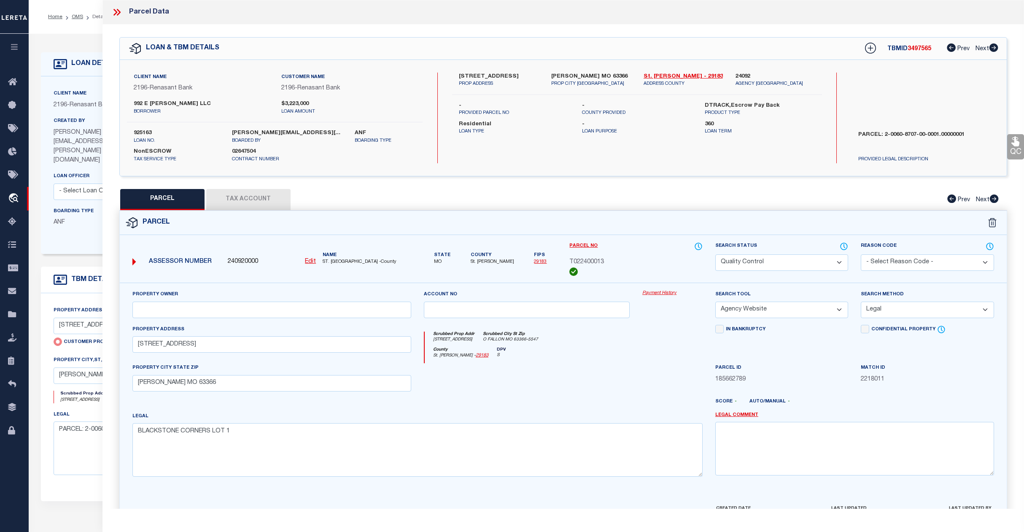
click at [786, 264] on select "Automated Search Bad Parcel Complete Duplicate Parcel High Dollar Reporting In …" at bounding box center [782, 262] width 133 height 16
click at [716, 254] on select "Automated Search Bad Parcel Complete Duplicate Parcel High Dollar Reporting In …" at bounding box center [782, 262] width 133 height 16
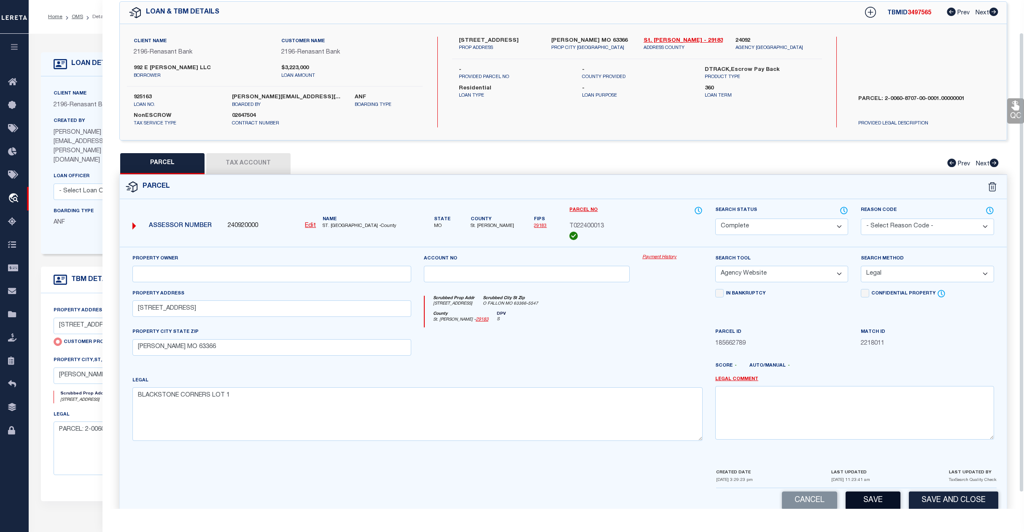
scroll to position [54, 0]
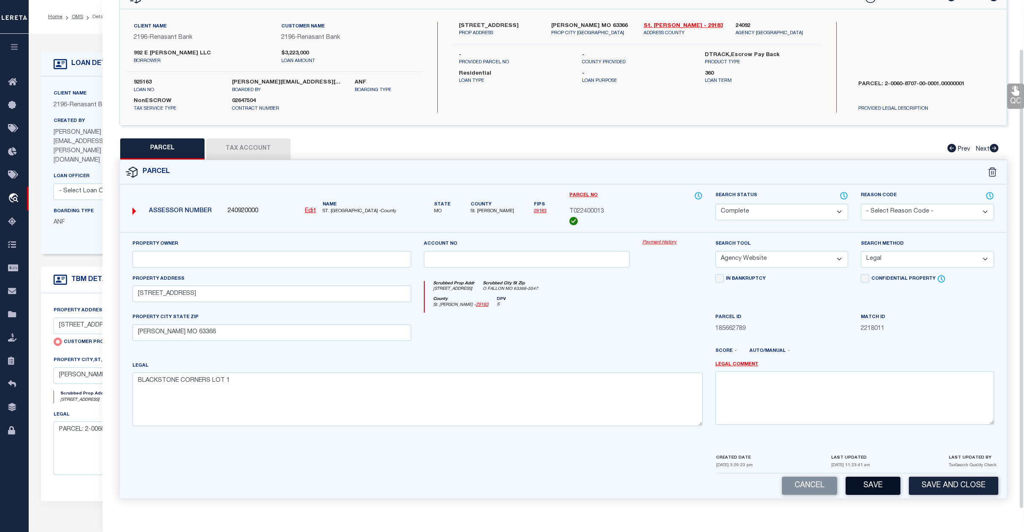
click at [853, 492] on button "Save" at bounding box center [873, 486] width 55 height 18
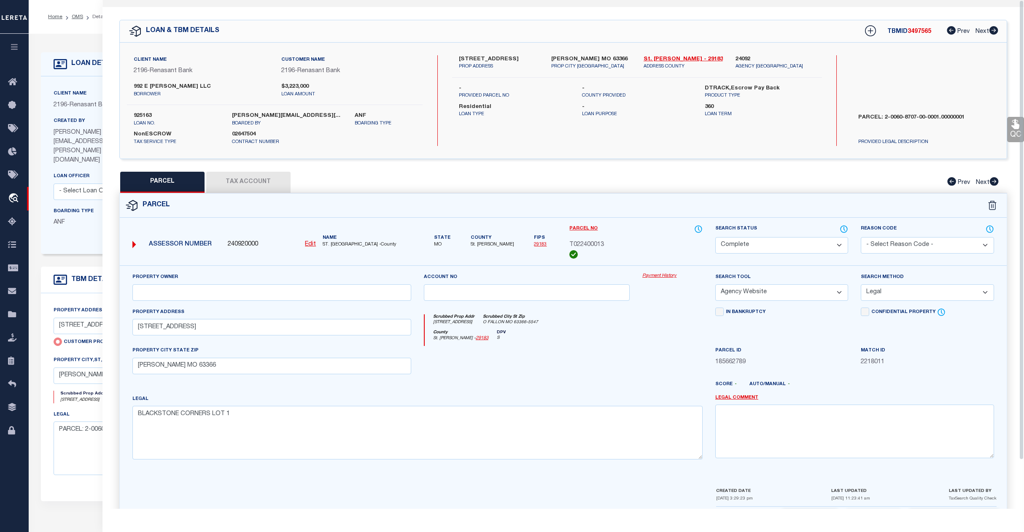
scroll to position [0, 0]
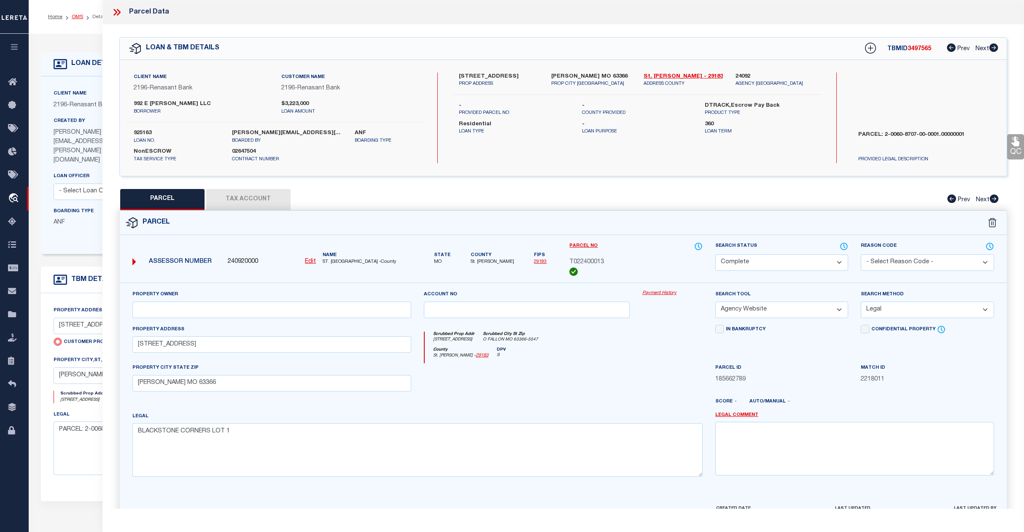
click at [77, 18] on link "OMS" at bounding box center [77, 16] width 11 height 5
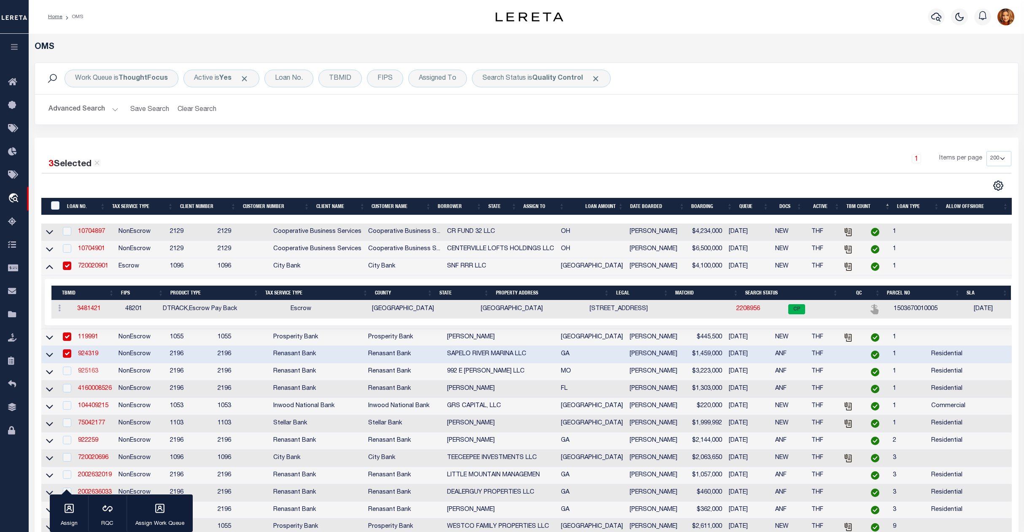
drag, startPoint x: 86, startPoint y: 381, endPoint x: 85, endPoint y: 376, distance: 5.1
click at [85, 378] on td "925163" at bounding box center [95, 371] width 41 height 17
click at [85, 374] on link "925163" at bounding box center [88, 371] width 20 height 6
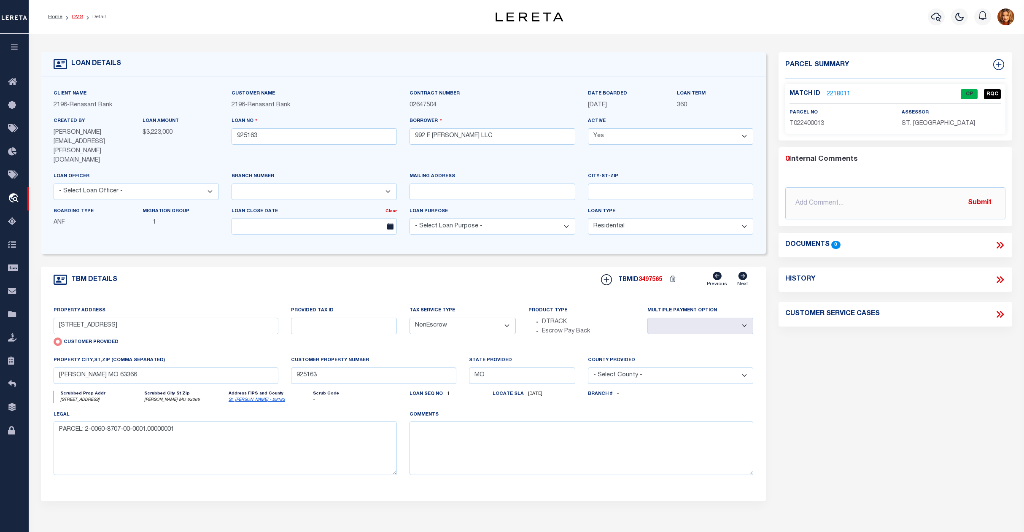
click at [75, 16] on link "OMS" at bounding box center [77, 16] width 11 height 5
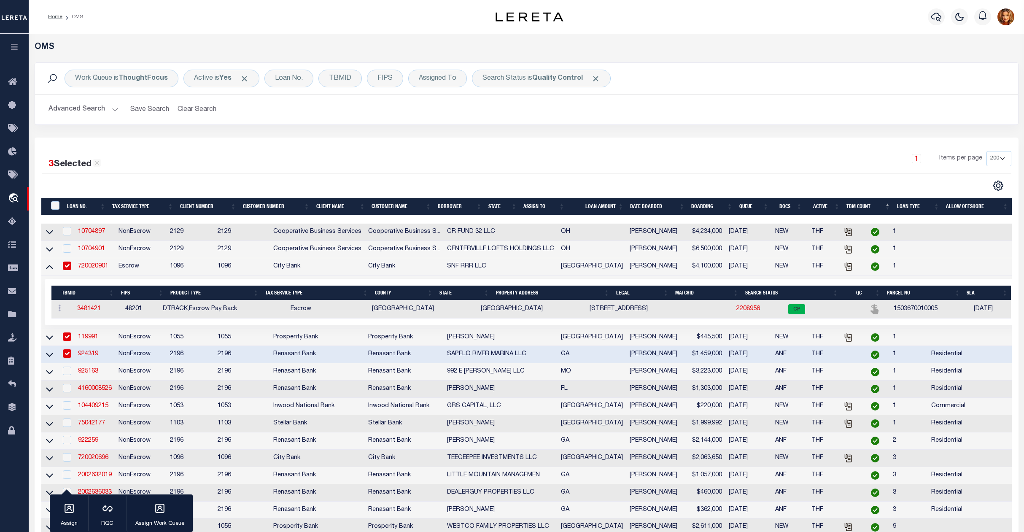
click at [80, 112] on button "Advanced Search" at bounding box center [84, 109] width 70 height 16
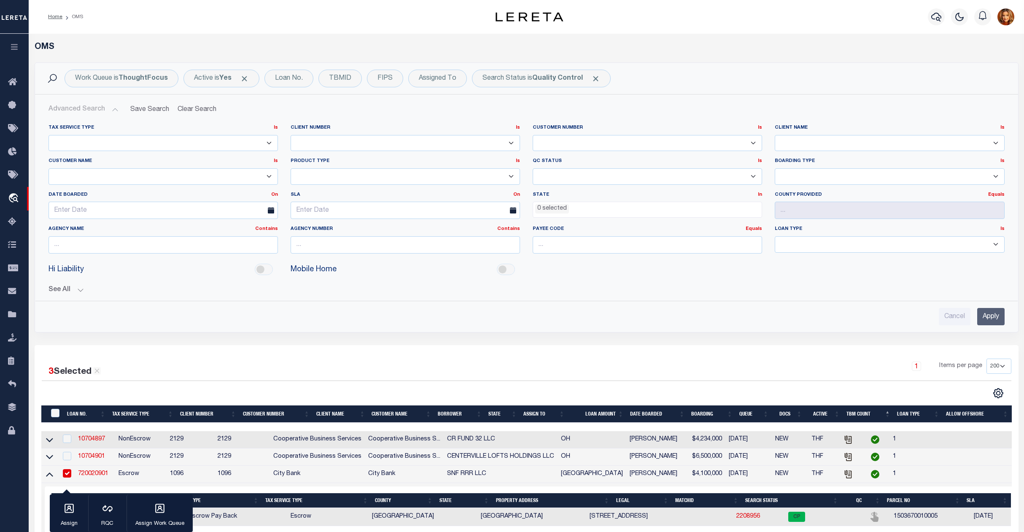
click at [992, 321] on input "Apply" at bounding box center [991, 316] width 27 height 17
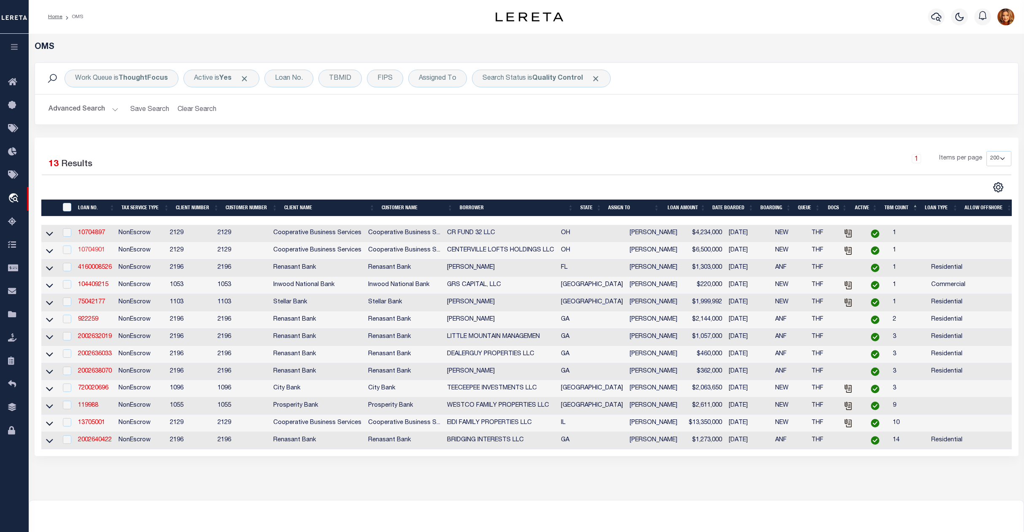
click at [95, 253] on link "10704901" at bounding box center [91, 250] width 27 height 6
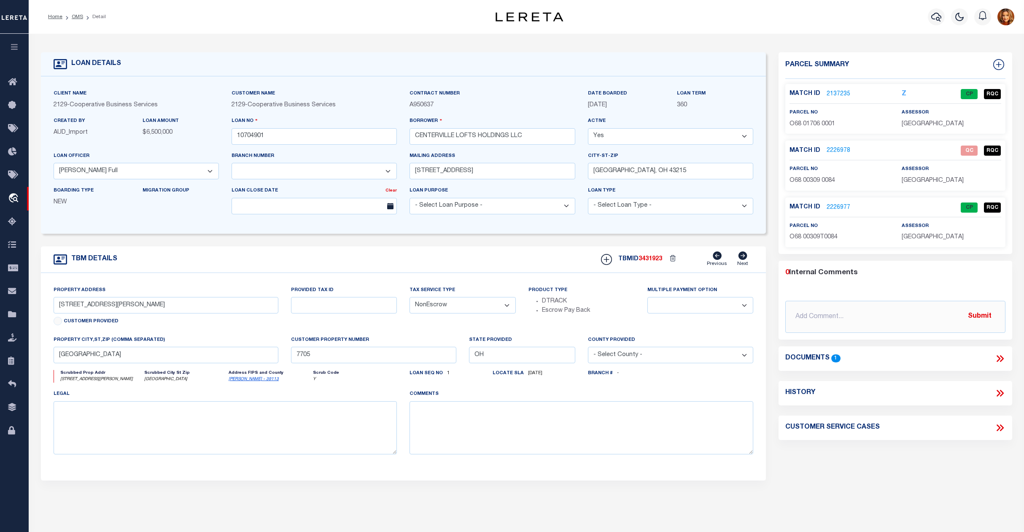
click at [836, 149] on link "2226978" at bounding box center [839, 150] width 24 height 9
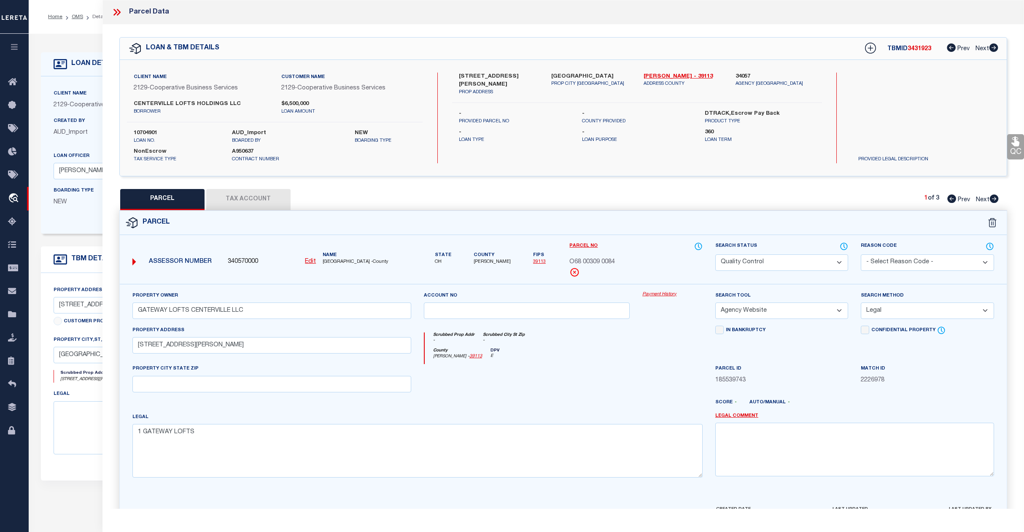
click at [790, 262] on select "Automated Search Bad Parcel Complete Duplicate Parcel High Dollar Reporting In …" at bounding box center [782, 262] width 133 height 16
click at [716, 254] on select "Automated Search Bad Parcel Complete Duplicate Parcel High Dollar Reporting In …" at bounding box center [782, 262] width 133 height 16
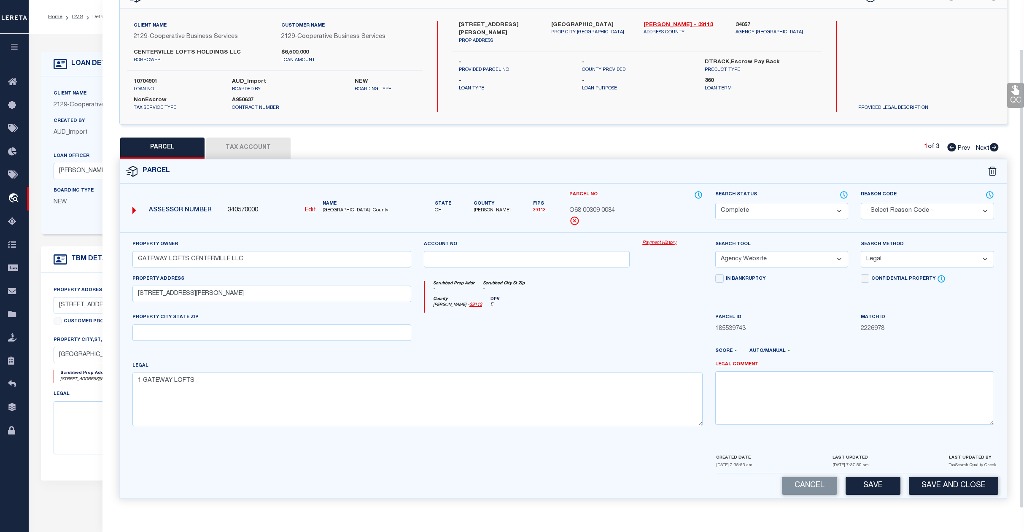
scroll to position [54, 0]
click at [873, 487] on button "Save" at bounding box center [873, 486] width 55 height 18
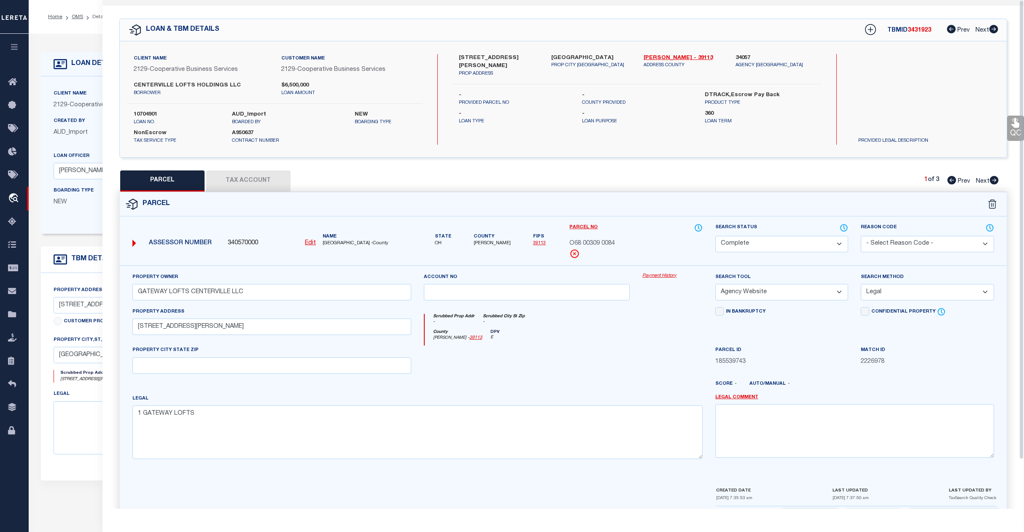
scroll to position [0, 0]
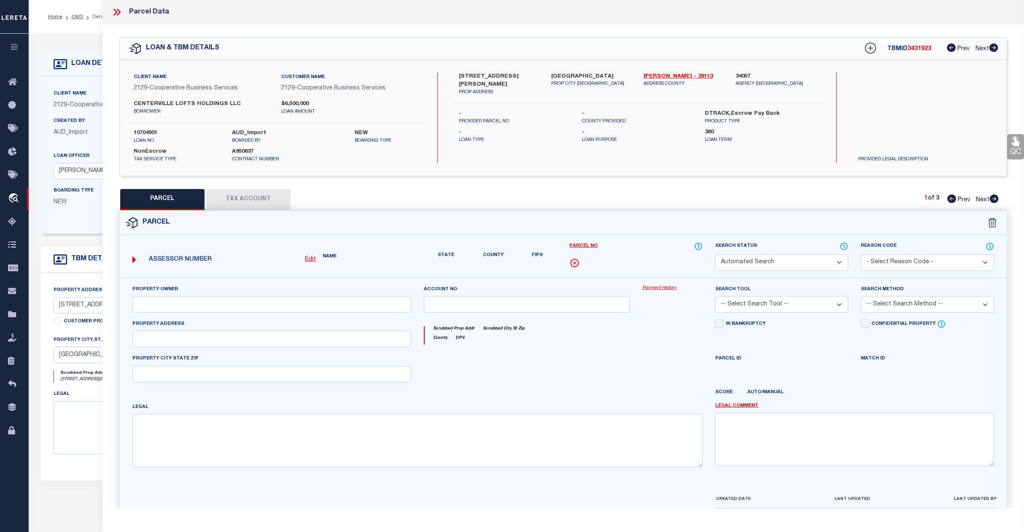
click at [76, 25] on ol "Home OMS Detail" at bounding box center [76, 17] width 71 height 18
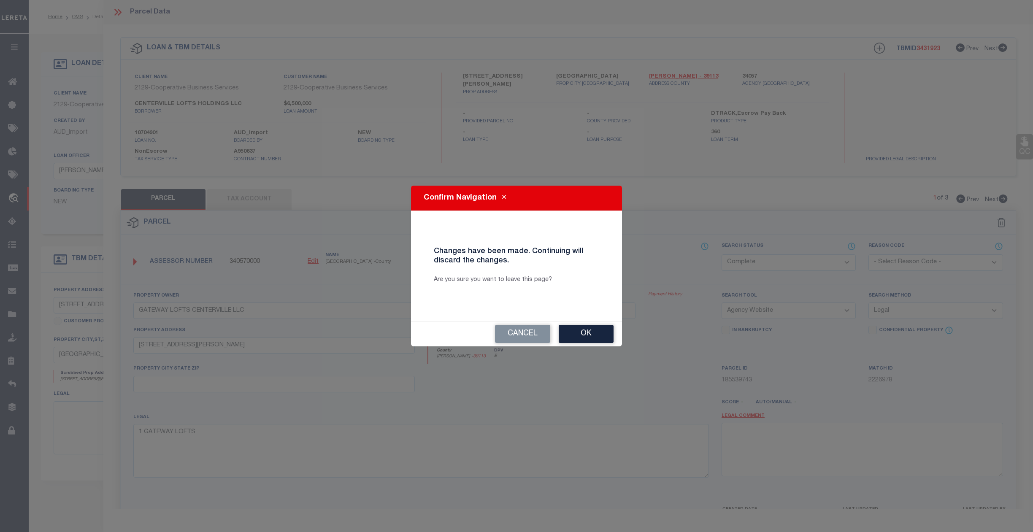
drag, startPoint x: 605, startPoint y: 329, endPoint x: 599, endPoint y: 333, distance: 6.9
click at [600, 330] on button "Ok" at bounding box center [586, 334] width 55 height 18
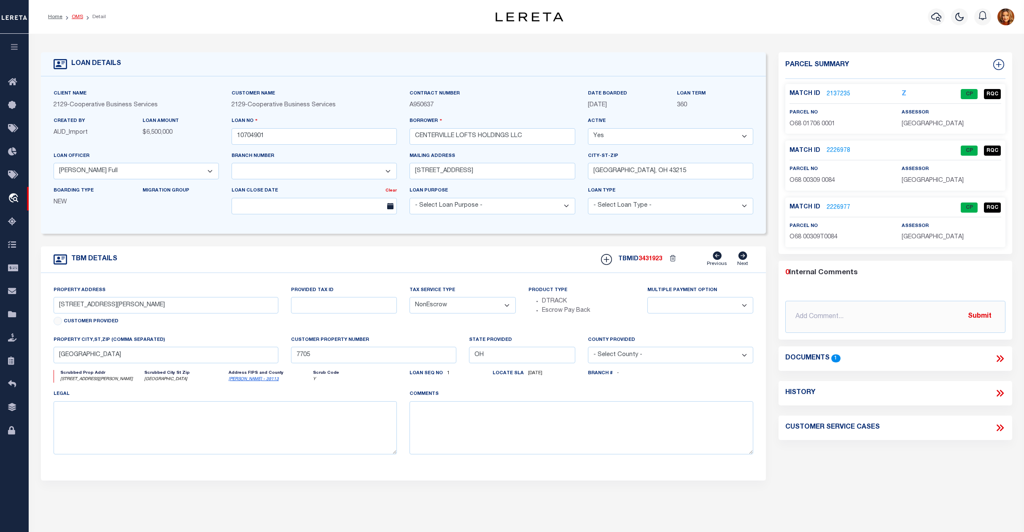
click at [78, 16] on link "OMS" at bounding box center [77, 16] width 11 height 5
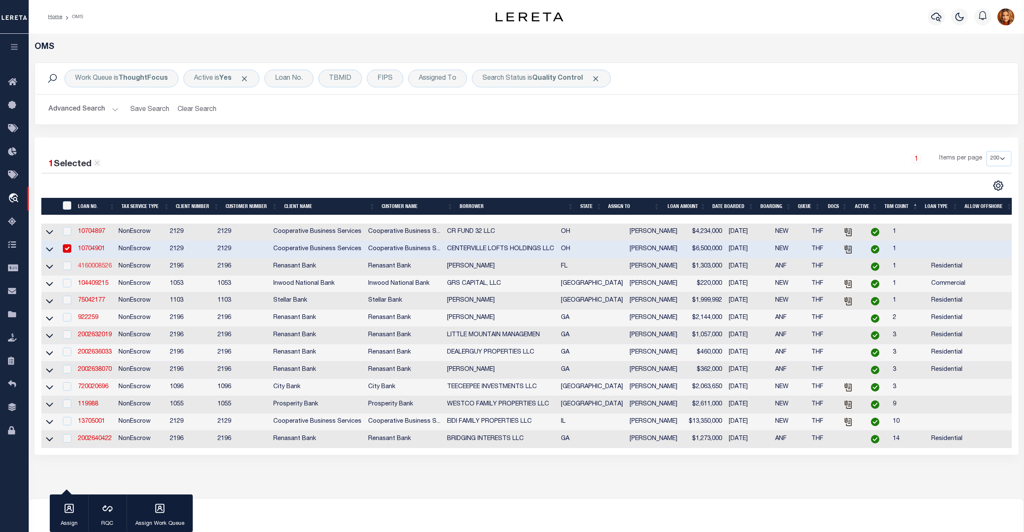
click at [98, 269] on link "4160008526" at bounding box center [95, 266] width 34 height 6
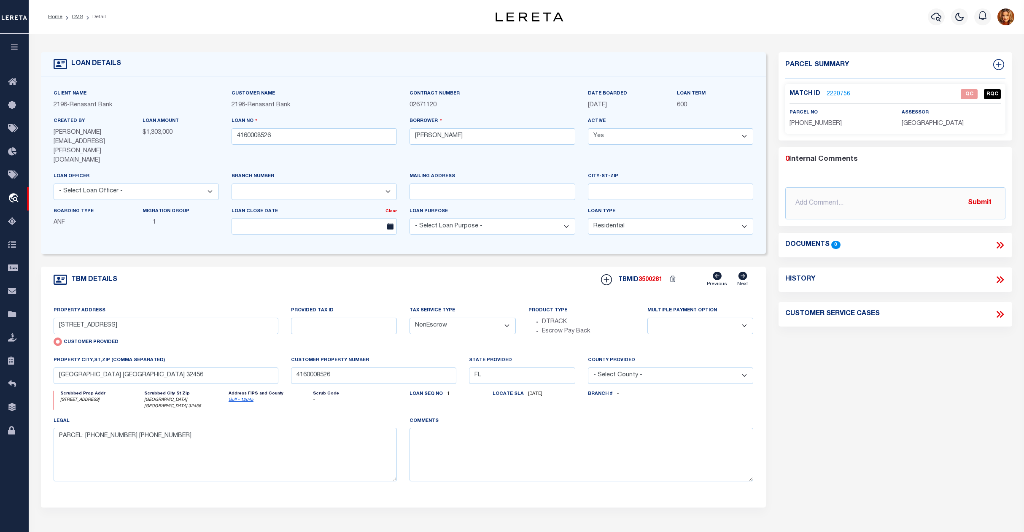
click at [839, 90] on link "2220756" at bounding box center [839, 94] width 24 height 9
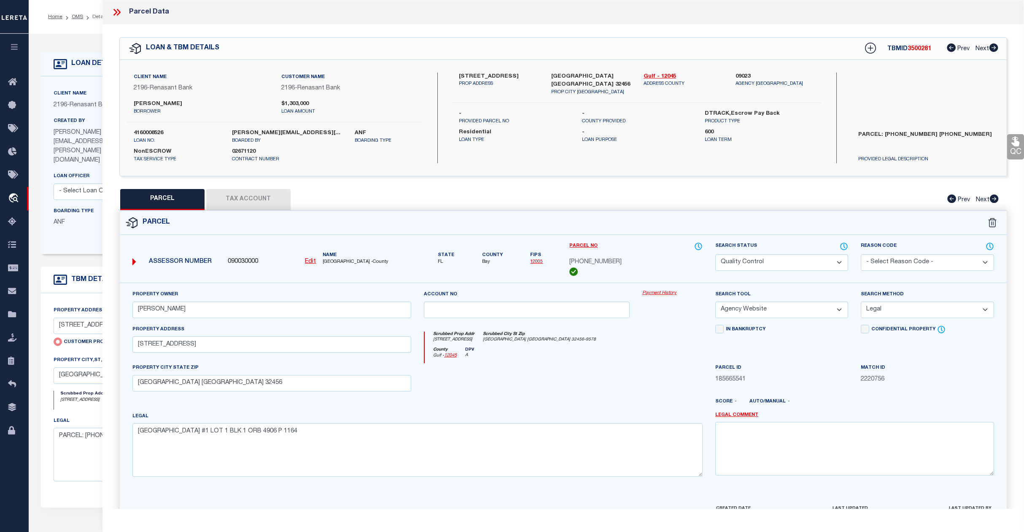
click at [800, 259] on select "Automated Search Bad Parcel Complete Duplicate Parcel High Dollar Reporting In …" at bounding box center [782, 262] width 133 height 16
click at [716, 254] on select "Automated Search Bad Parcel Complete Duplicate Parcel High Dollar Reporting In …" at bounding box center [782, 262] width 133 height 16
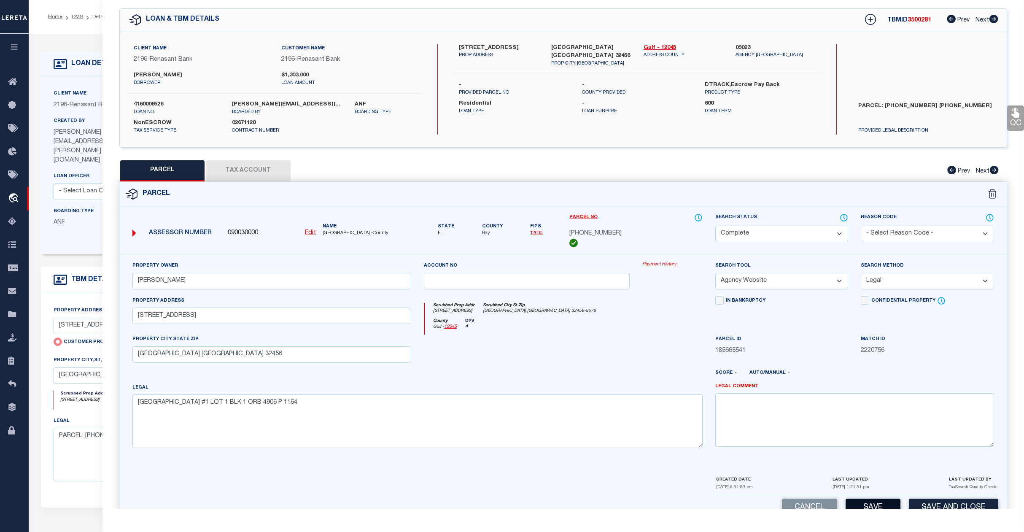
scroll to position [54, 0]
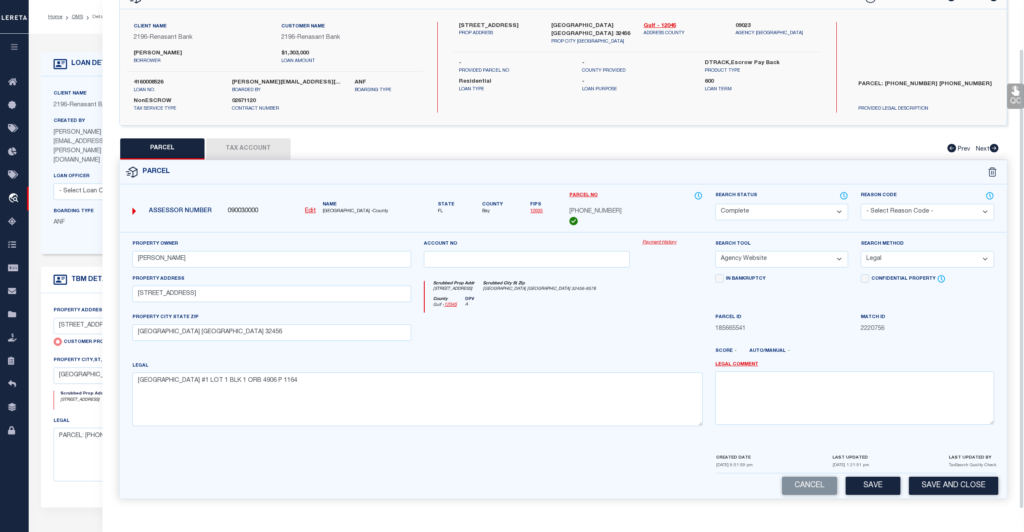
click at [876, 490] on button "Save" at bounding box center [873, 486] width 55 height 18
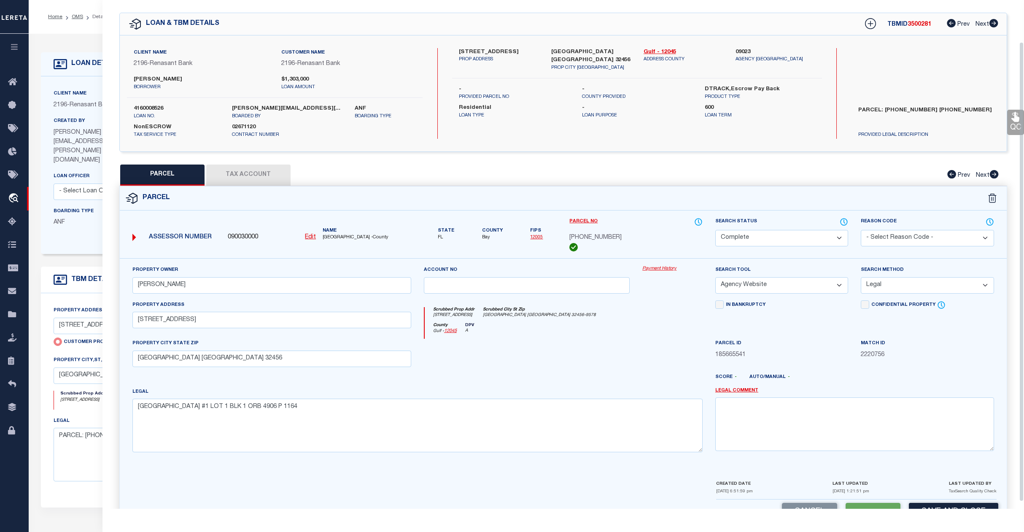
scroll to position [0, 0]
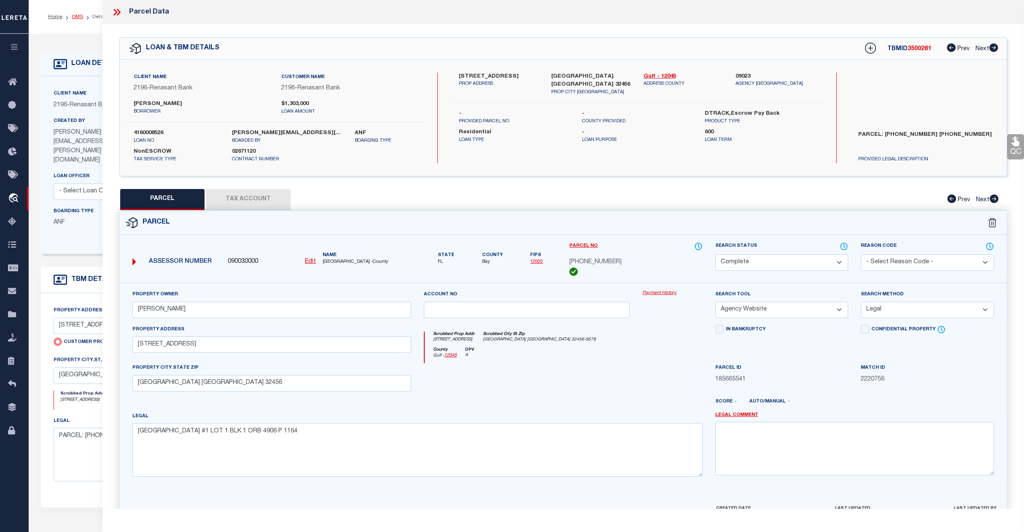
click at [76, 17] on link "OMS" at bounding box center [77, 16] width 11 height 5
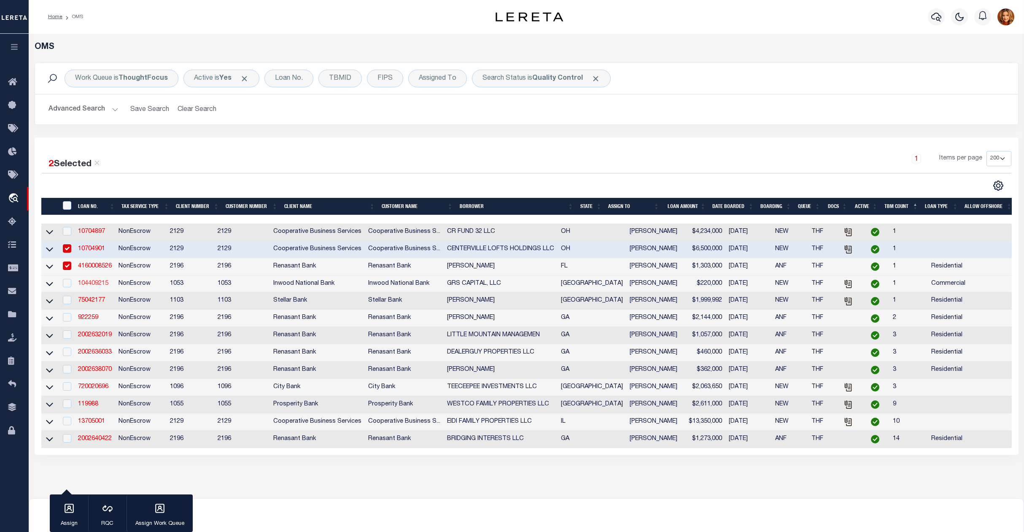
click at [98, 284] on link "104409215" at bounding box center [93, 284] width 30 height 6
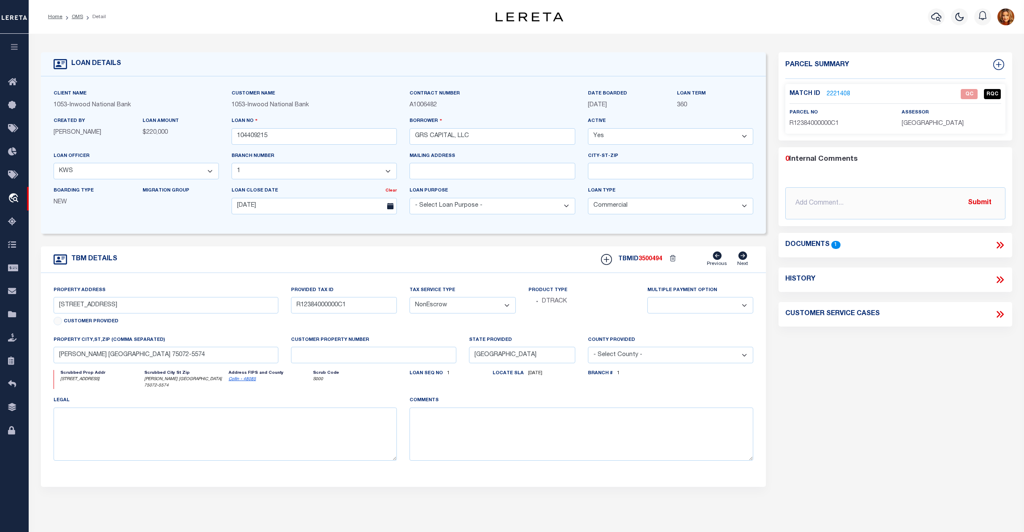
click at [836, 95] on link "2221408" at bounding box center [839, 94] width 24 height 9
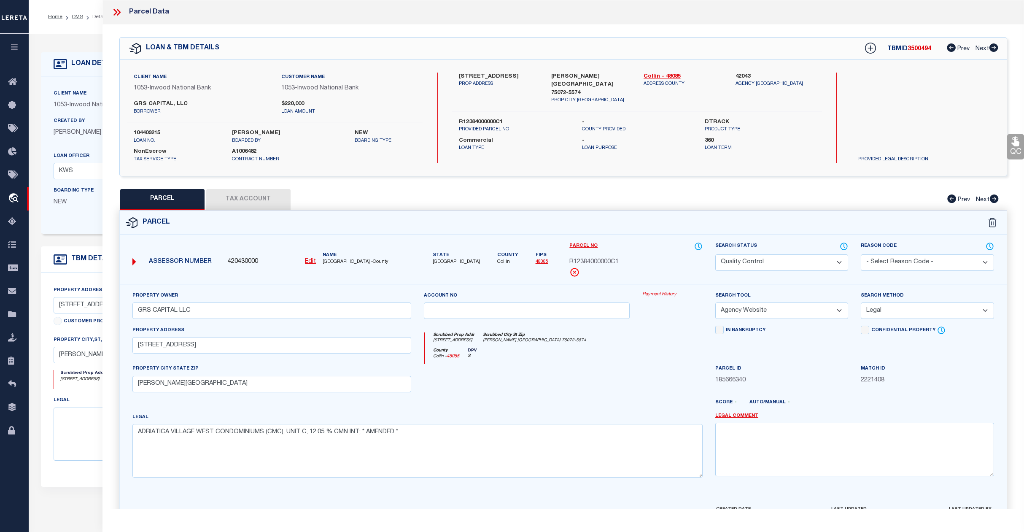
click at [836, 263] on select "Automated Search Bad Parcel Complete Duplicate Parcel High Dollar Reporting In …" at bounding box center [782, 262] width 133 height 16
click at [716, 254] on select "Automated Search Bad Parcel Complete Duplicate Parcel High Dollar Reporting In …" at bounding box center [782, 262] width 133 height 16
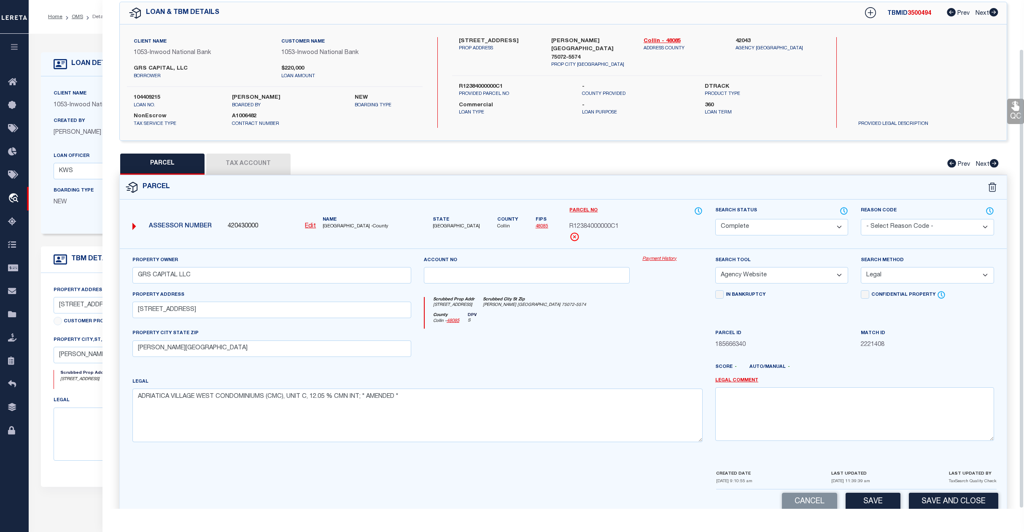
scroll to position [54, 0]
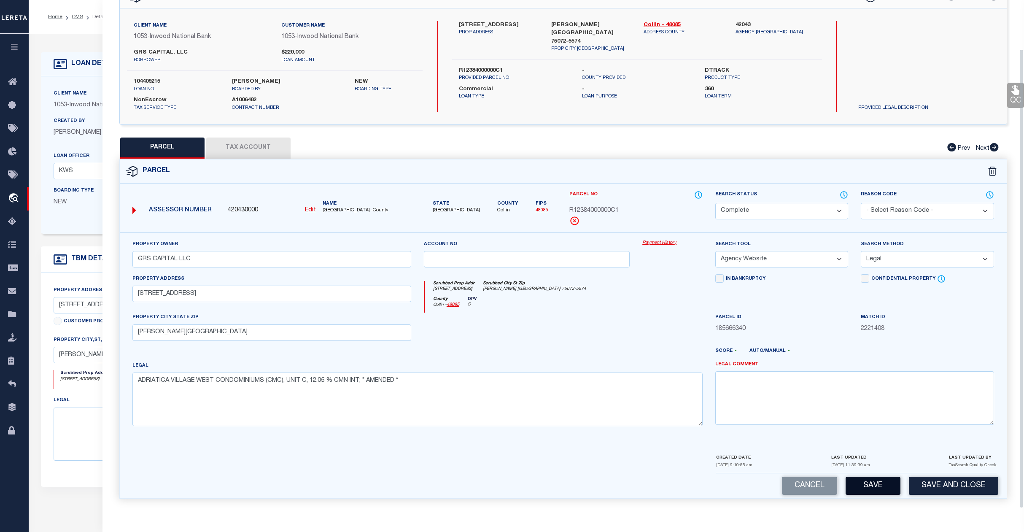
click at [881, 485] on button "Save" at bounding box center [873, 486] width 55 height 18
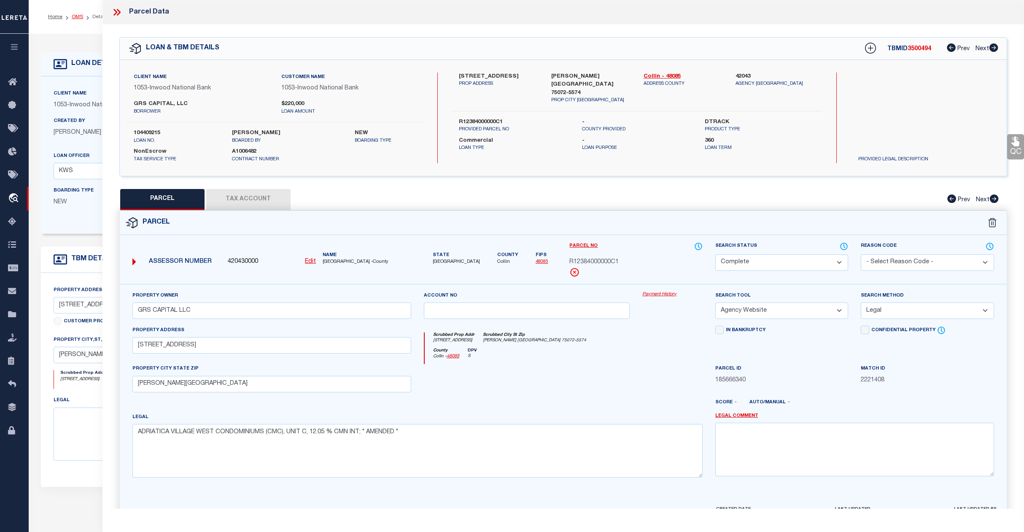
click at [79, 15] on link "OMS" at bounding box center [77, 16] width 11 height 5
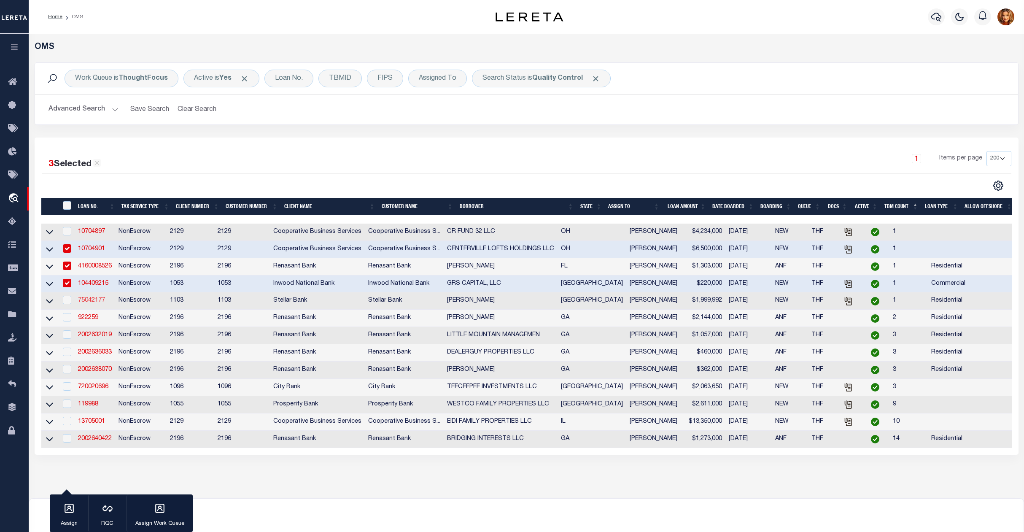
click at [91, 303] on link "75042177" at bounding box center [91, 300] width 27 height 6
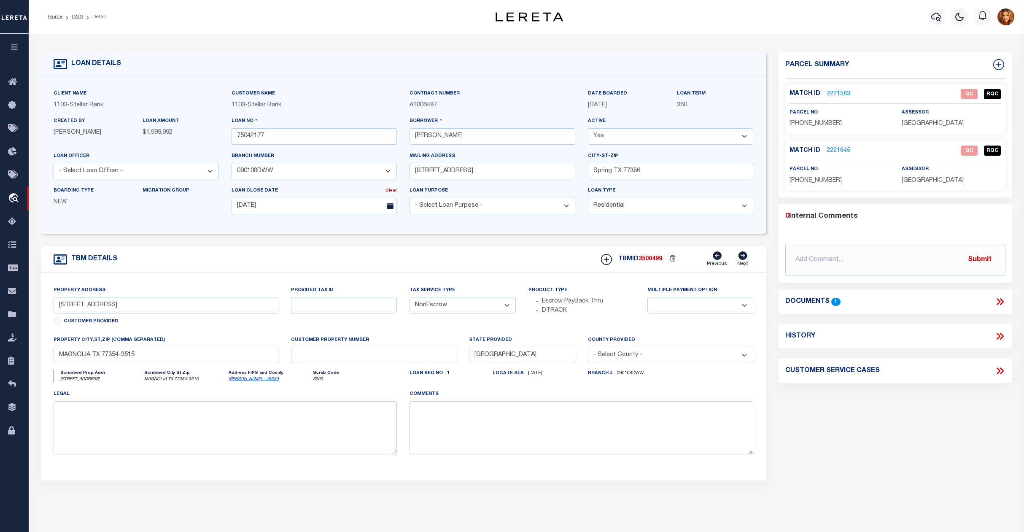
click at [834, 90] on link "2221583" at bounding box center [839, 94] width 24 height 9
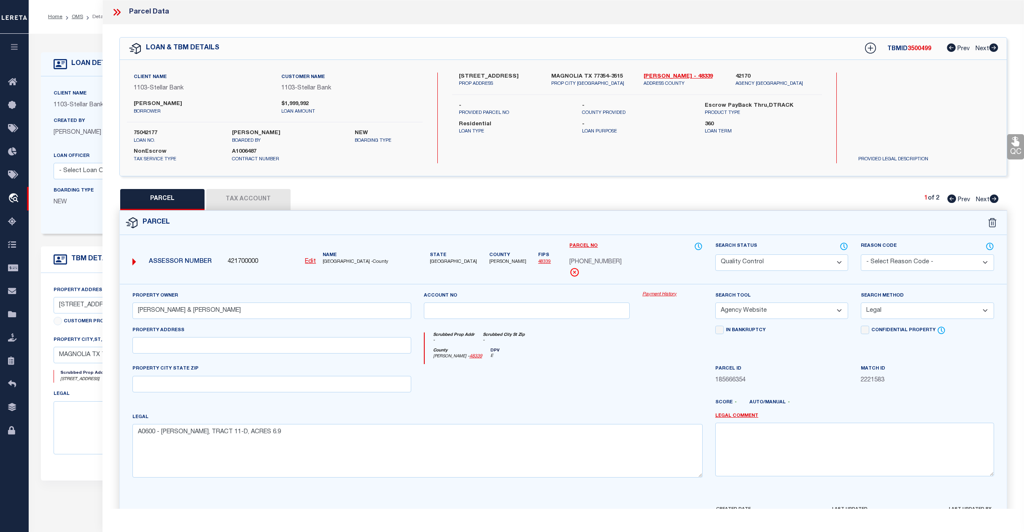
click at [814, 264] on select "Automated Search Bad Parcel Complete Duplicate Parcel High Dollar Reporting In …" at bounding box center [782, 262] width 133 height 16
click at [716, 254] on select "Automated Search Bad Parcel Complete Duplicate Parcel High Dollar Reporting In …" at bounding box center [782, 262] width 133 height 16
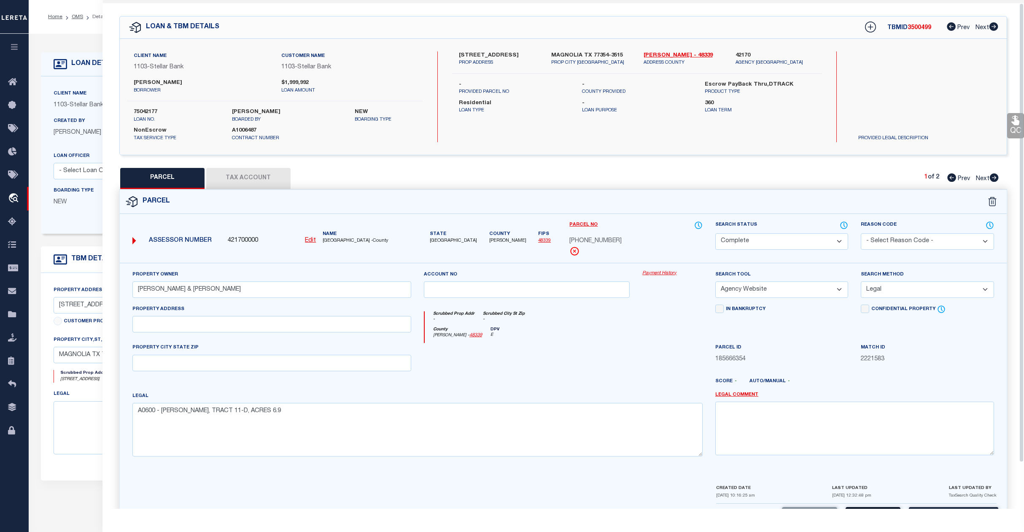
scroll to position [54, 0]
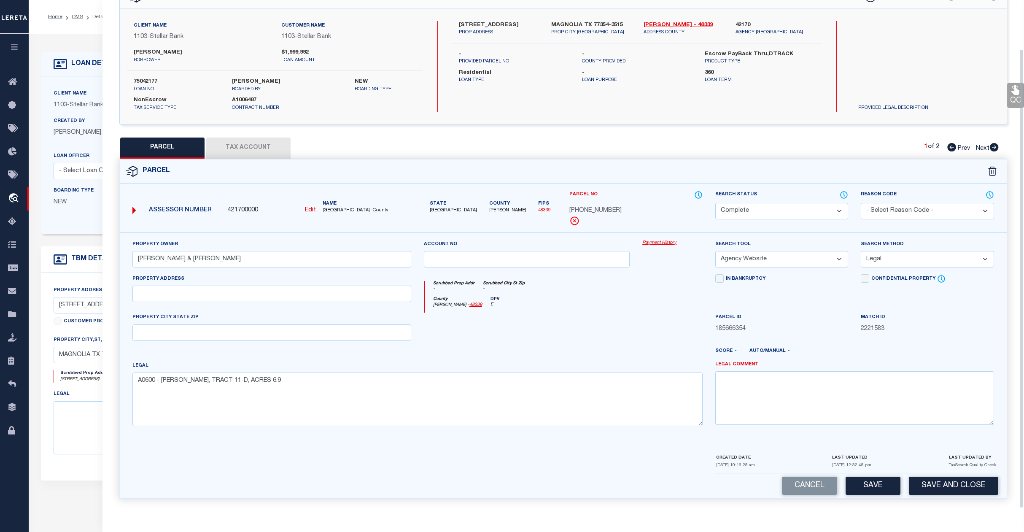
drag, startPoint x: 878, startPoint y: 484, endPoint x: 874, endPoint y: 479, distance: 6.3
click at [876, 482] on button "Save" at bounding box center [873, 486] width 55 height 18
click at [981, 146] on span "Next" at bounding box center [983, 149] width 14 height 6
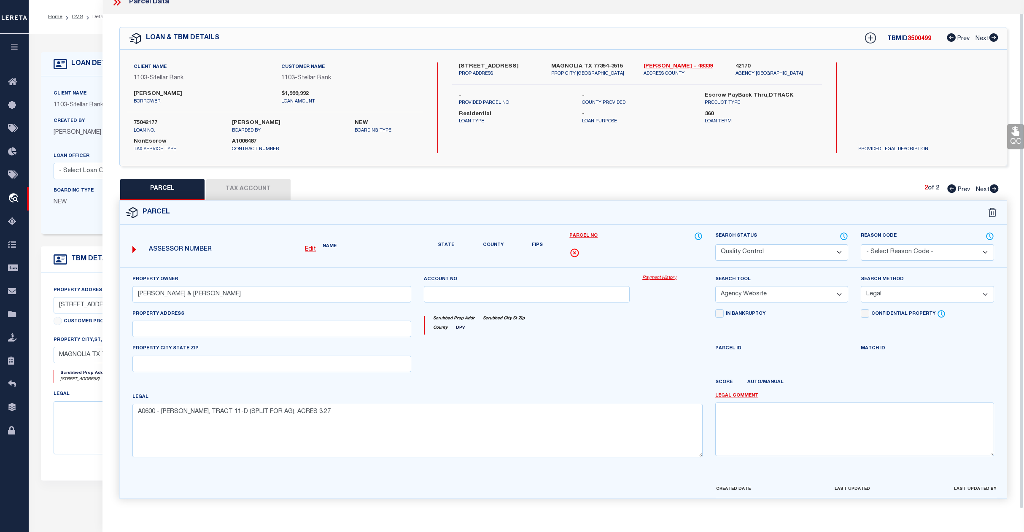
scroll to position [30, 0]
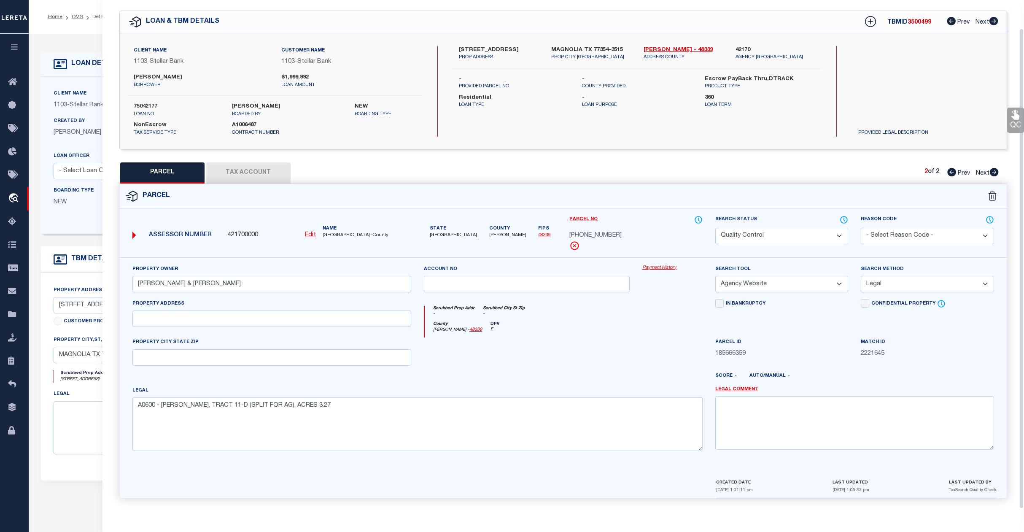
click at [779, 232] on select "Automated Search Bad Parcel Complete Duplicate Parcel High Dollar Reporting In …" at bounding box center [782, 236] width 133 height 16
click at [716, 228] on select "Automated Search Bad Parcel Complete Duplicate Parcel High Dollar Reporting In …" at bounding box center [782, 236] width 133 height 16
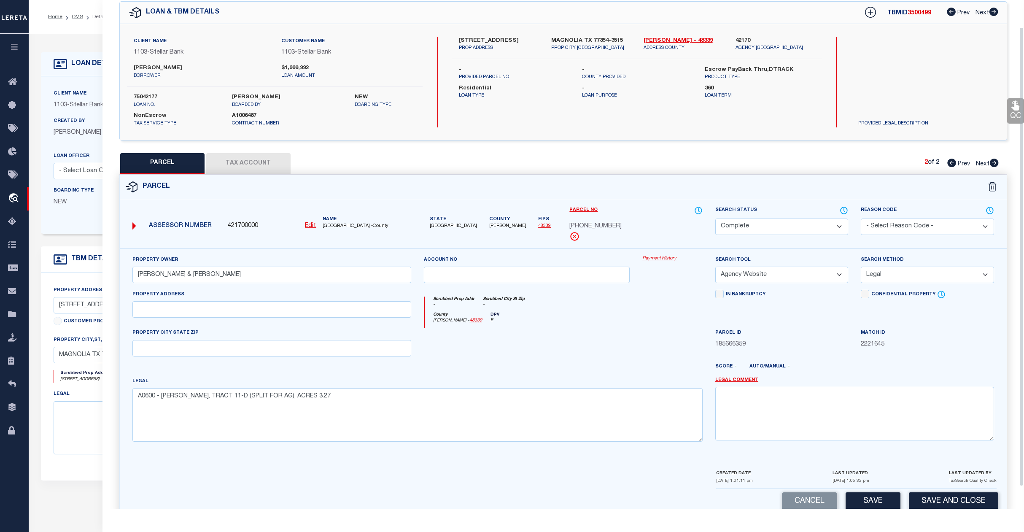
scroll to position [54, 0]
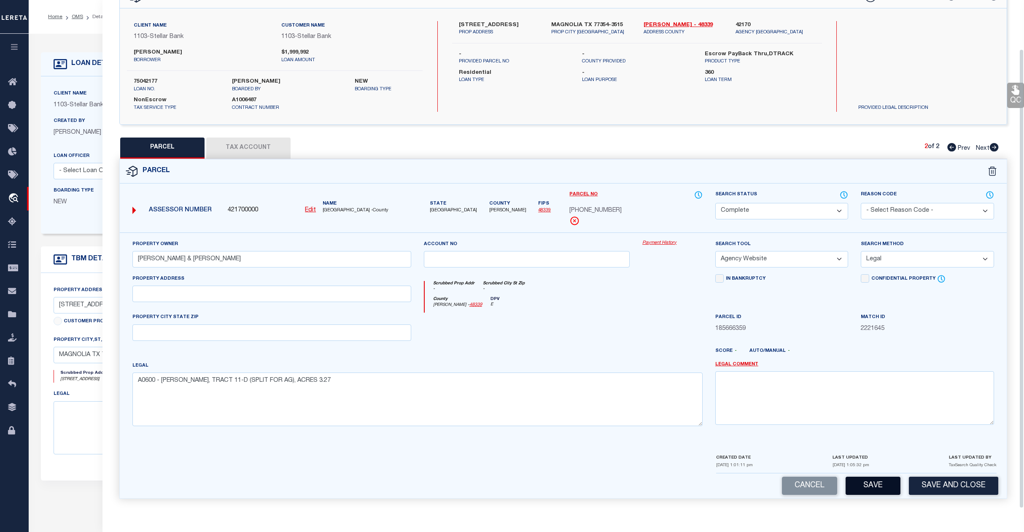
click at [893, 483] on button "Save" at bounding box center [873, 486] width 55 height 18
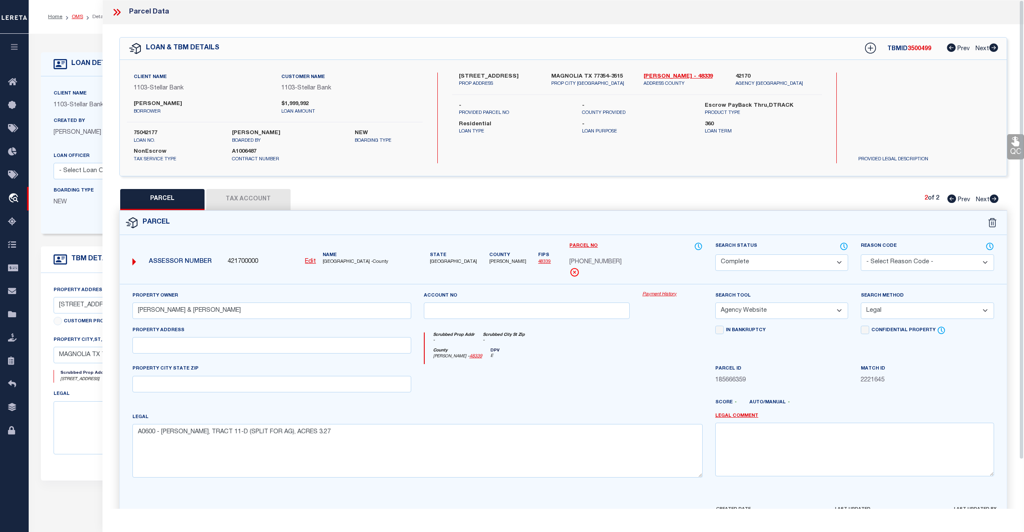
click at [77, 18] on link "OMS" at bounding box center [77, 16] width 11 height 5
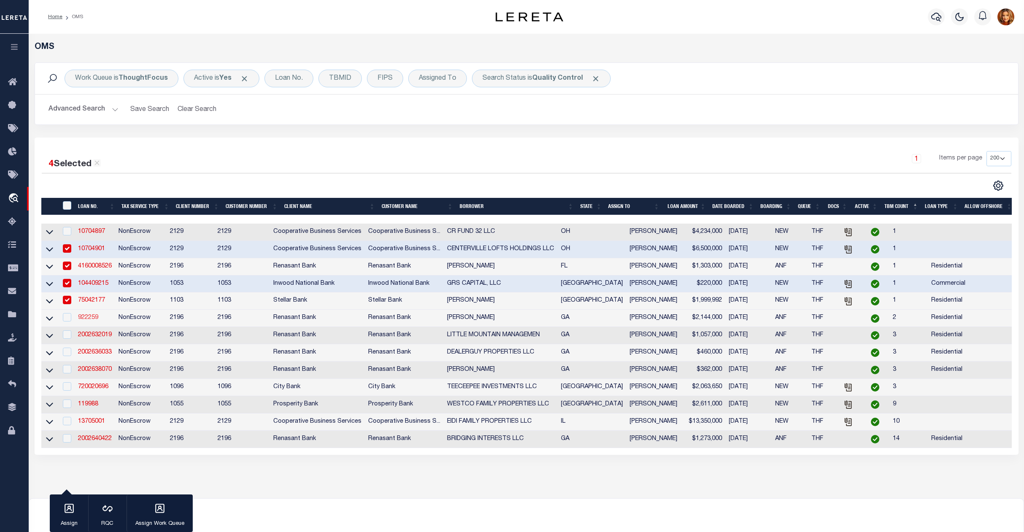
click at [92, 321] on link "922259" at bounding box center [88, 318] width 20 height 6
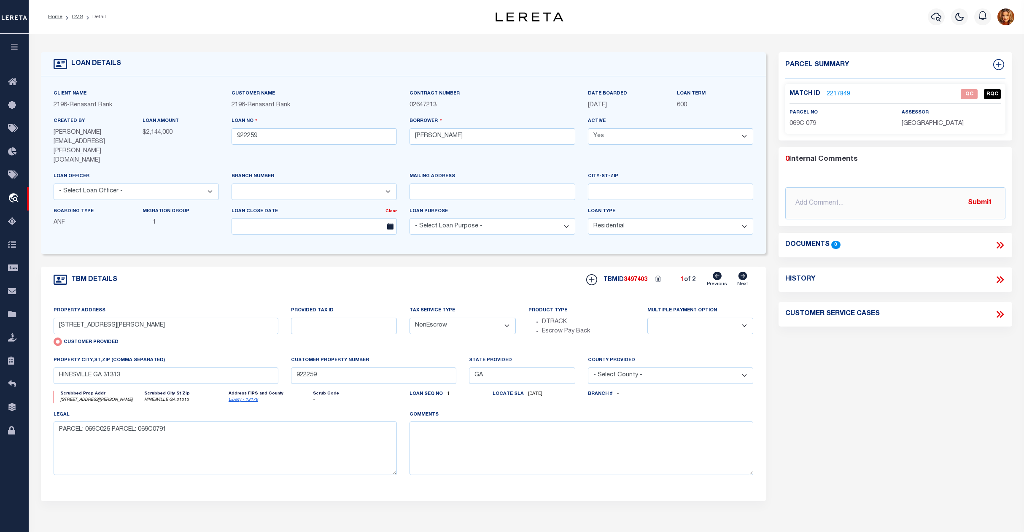
click at [831, 91] on link "2217849" at bounding box center [839, 94] width 24 height 9
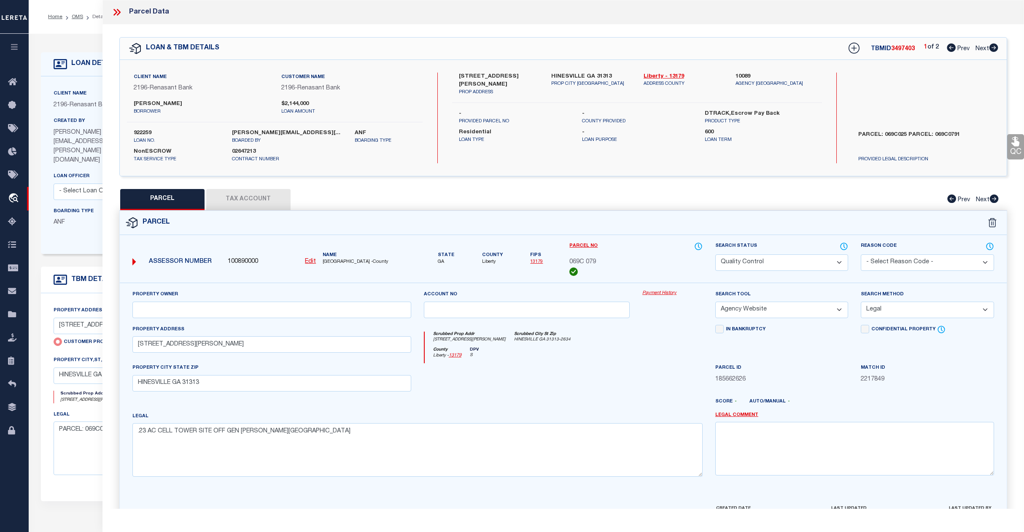
click at [816, 260] on select "Automated Search Bad Parcel Complete Duplicate Parcel High Dollar Reporting In …" at bounding box center [782, 262] width 133 height 16
click at [716, 254] on select "Automated Search Bad Parcel Complete Duplicate Parcel High Dollar Reporting In …" at bounding box center [782, 262] width 133 height 16
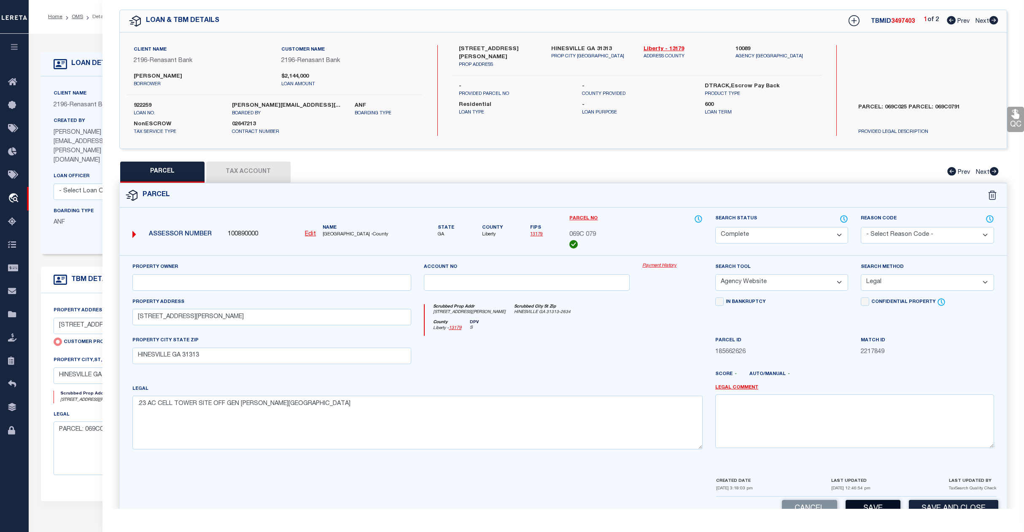
scroll to position [54, 0]
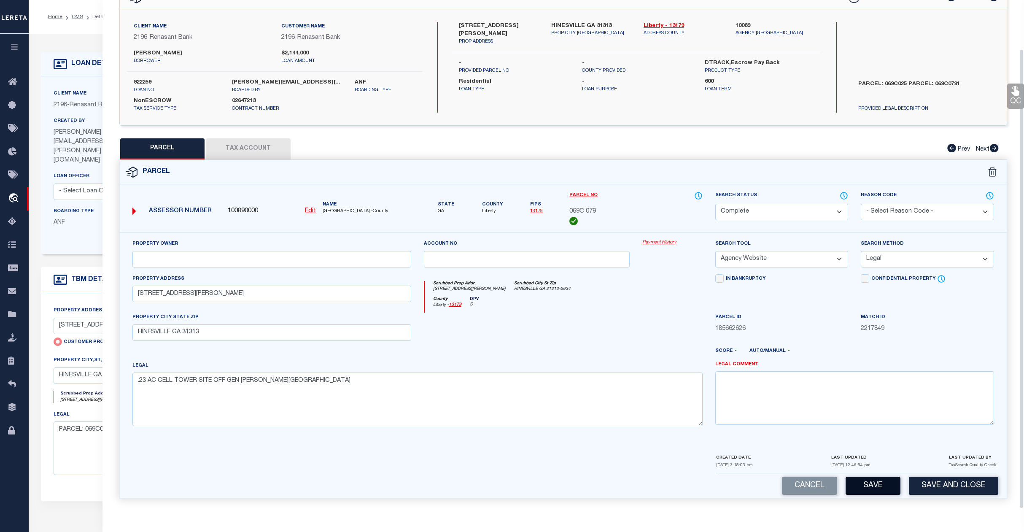
click at [873, 484] on button "Save" at bounding box center [873, 486] width 55 height 18
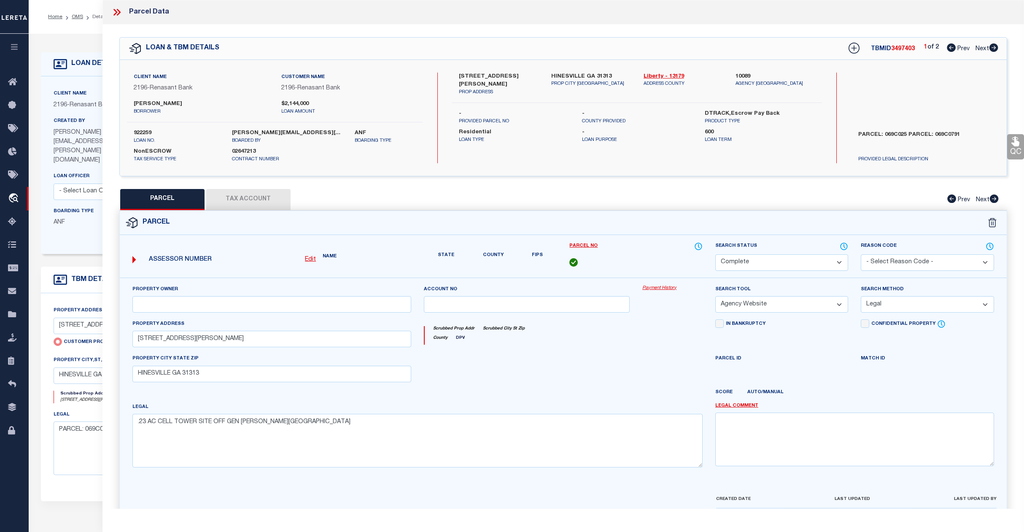
click at [980, 48] on span "Next" at bounding box center [983, 49] width 14 height 6
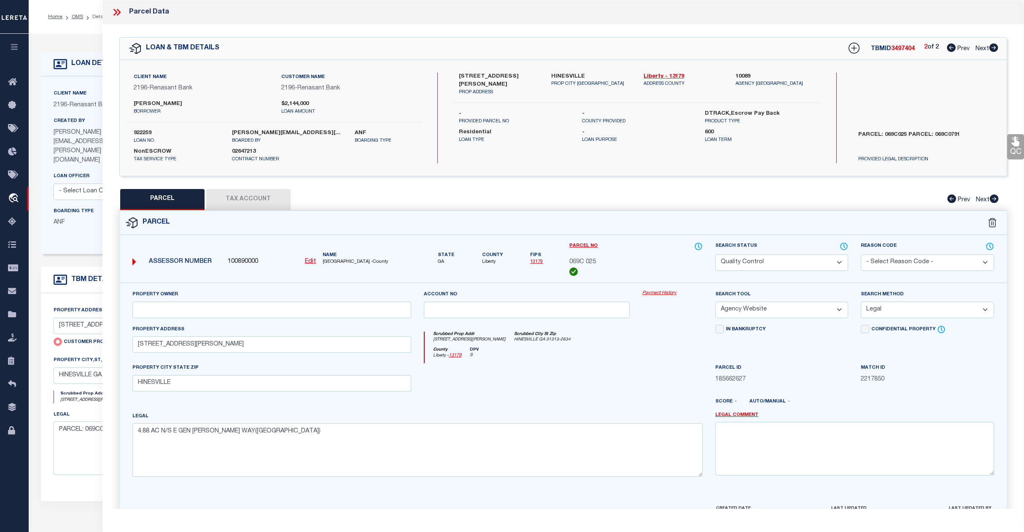
click at [797, 257] on select "Automated Search Bad Parcel Complete Duplicate Parcel High Dollar Reporting In …" at bounding box center [782, 262] width 133 height 16
click at [716, 254] on select "Automated Search Bad Parcel Complete Duplicate Parcel High Dollar Reporting In …" at bounding box center [782, 262] width 133 height 16
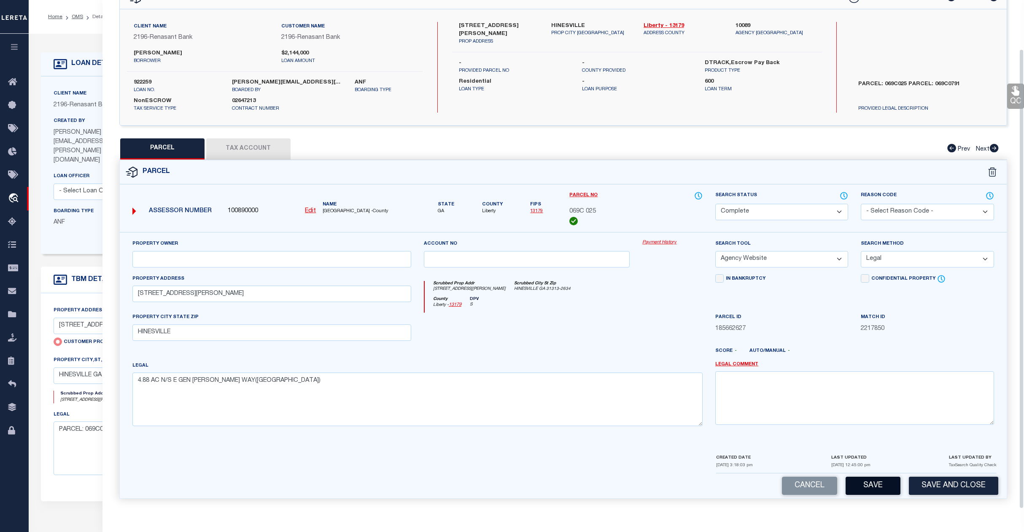
click at [873, 485] on button "Save" at bounding box center [873, 486] width 55 height 18
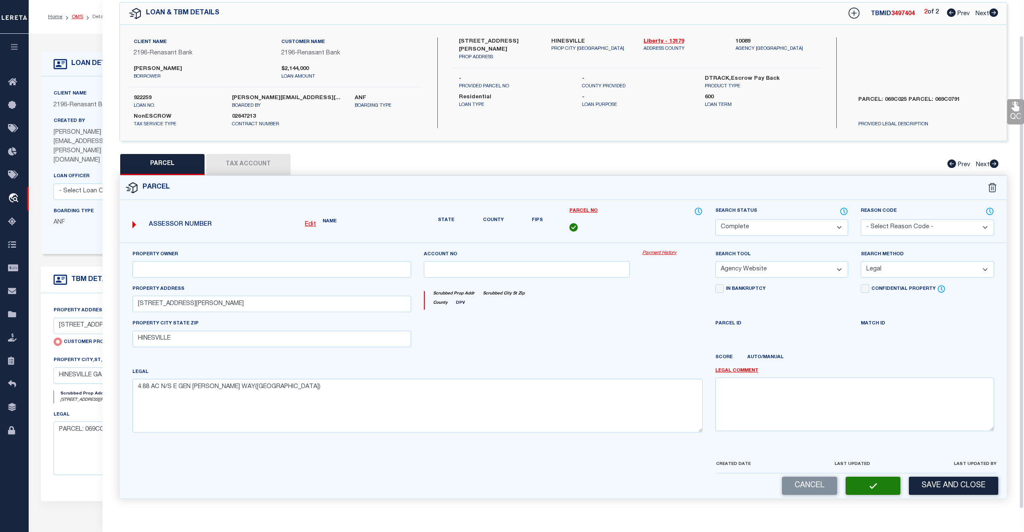
click at [78, 15] on link "OMS" at bounding box center [77, 16] width 11 height 5
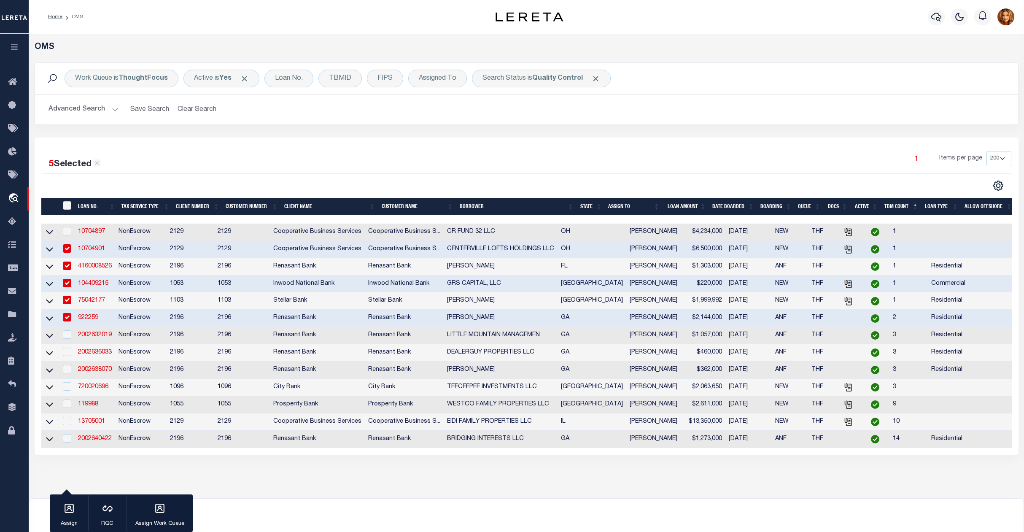
click at [89, 110] on button "Advanced Search" at bounding box center [84, 109] width 70 height 16
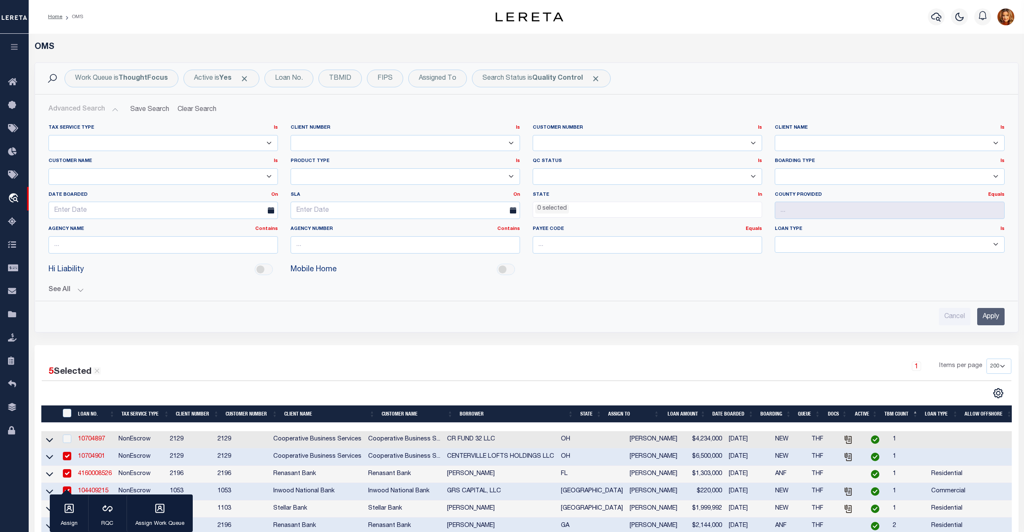
click at [980, 318] on input "Apply" at bounding box center [991, 316] width 27 height 17
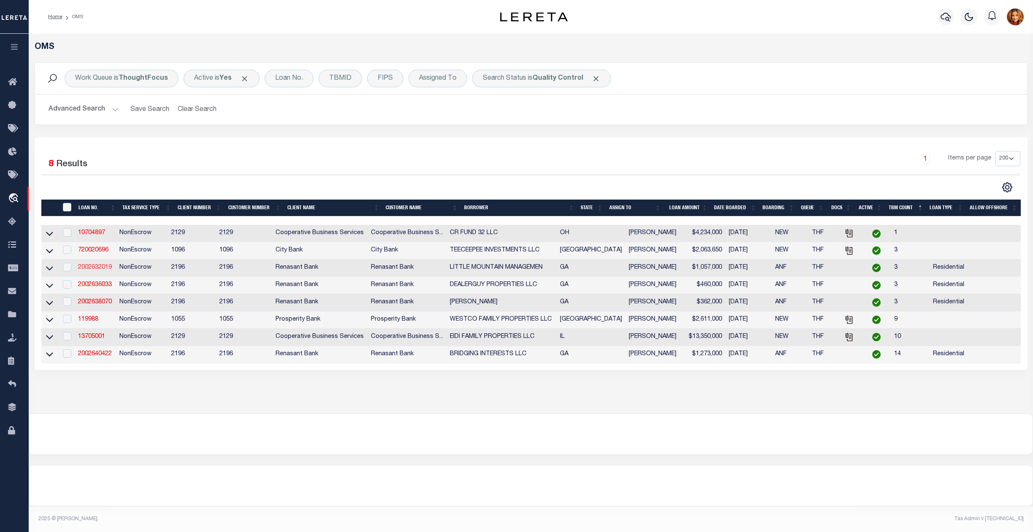
click at [94, 270] on link "2002632019" at bounding box center [95, 268] width 34 height 6
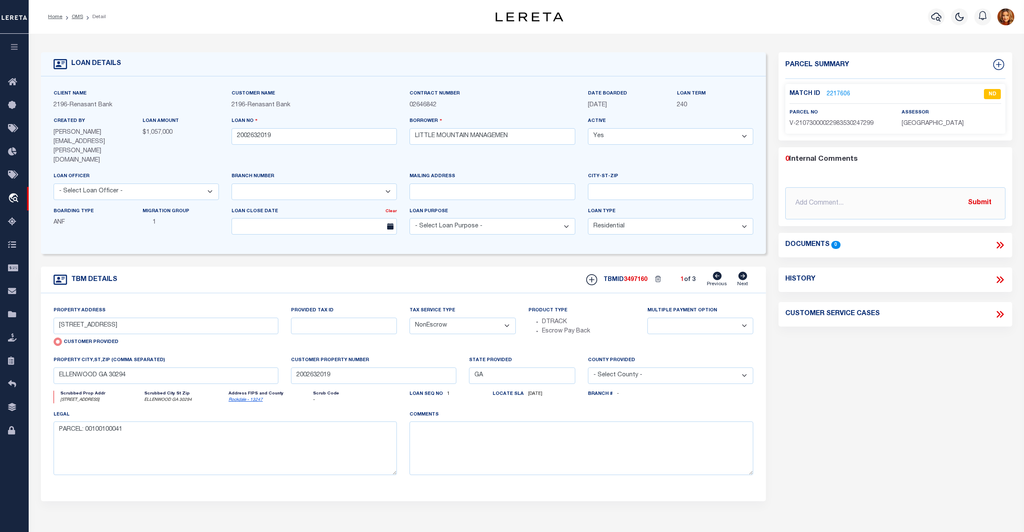
click at [743, 272] on icon at bounding box center [743, 276] width 9 height 8
click at [841, 93] on link "2217607" at bounding box center [839, 94] width 24 height 9
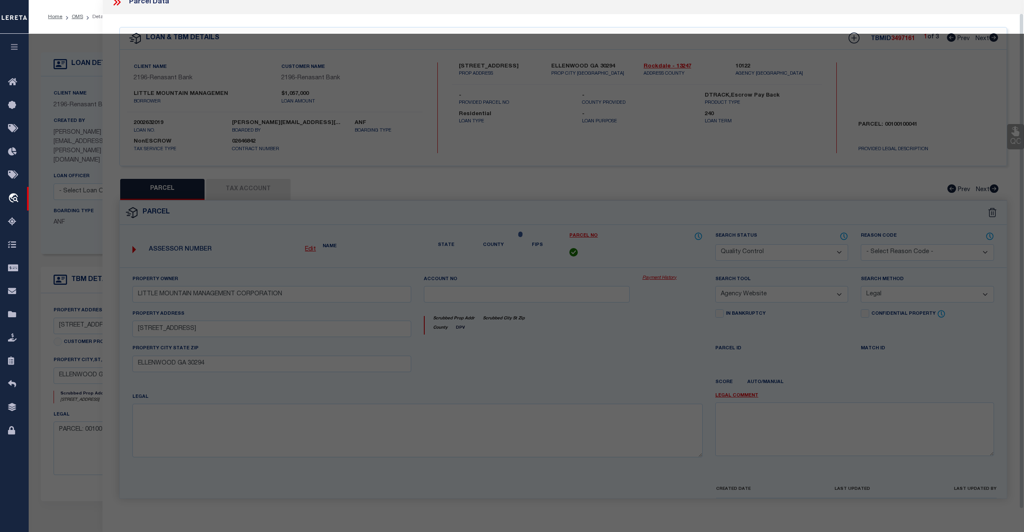
scroll to position [29, 0]
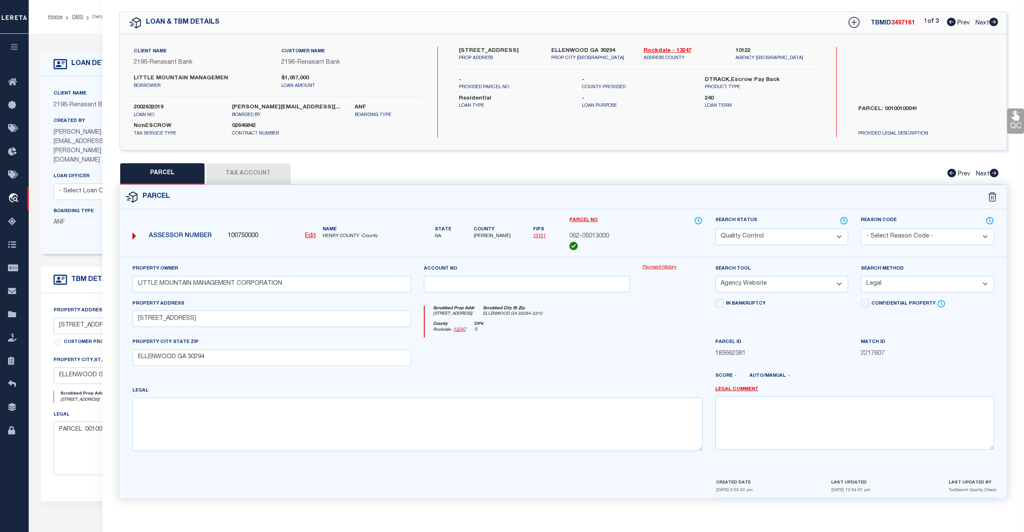
click at [784, 235] on select "Automated Search Bad Parcel Complete Duplicate Parcel High Dollar Reporting In …" at bounding box center [782, 237] width 133 height 16
click at [716, 229] on select "Automated Search Bad Parcel Complete Duplicate Parcel High Dollar Reporting In …" at bounding box center [782, 237] width 133 height 16
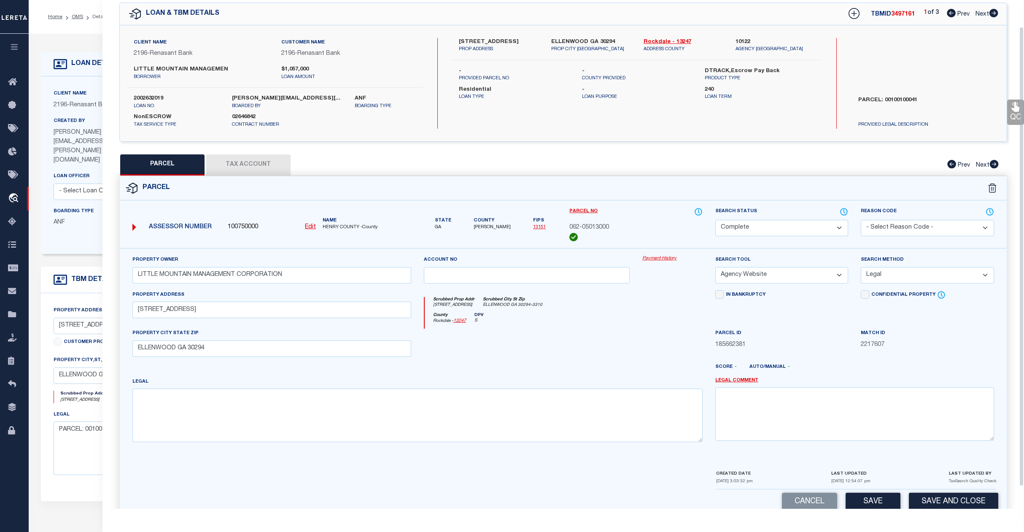
scroll to position [54, 0]
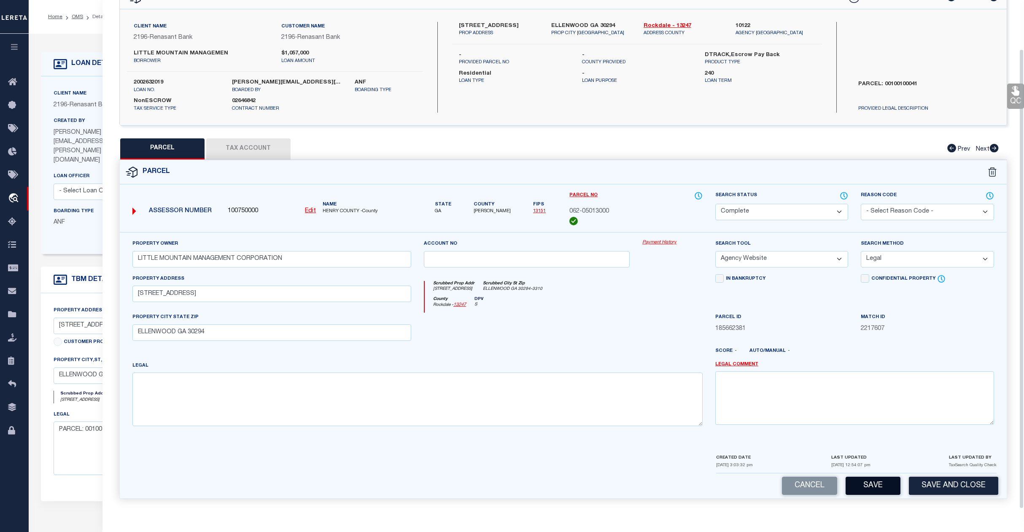
click at [865, 484] on button "Save" at bounding box center [873, 486] width 55 height 18
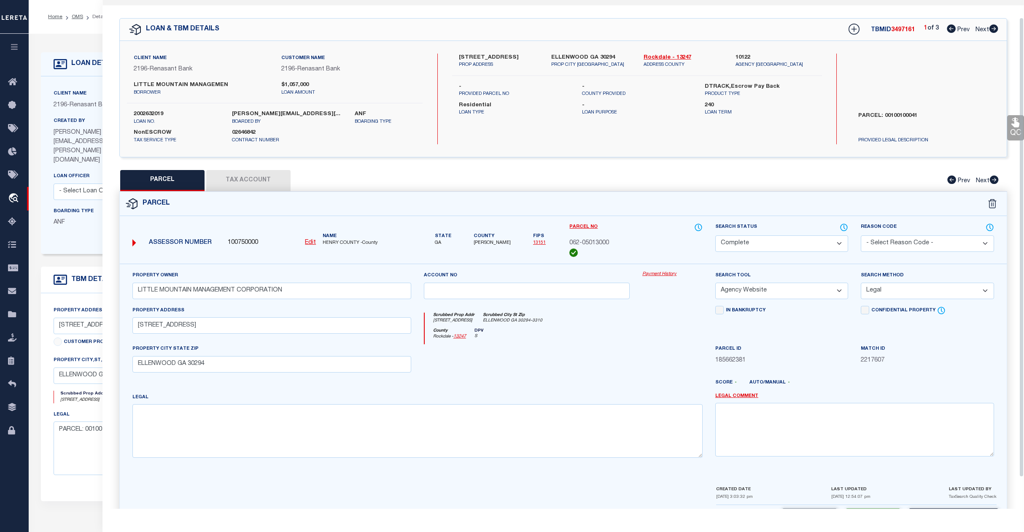
scroll to position [0, 0]
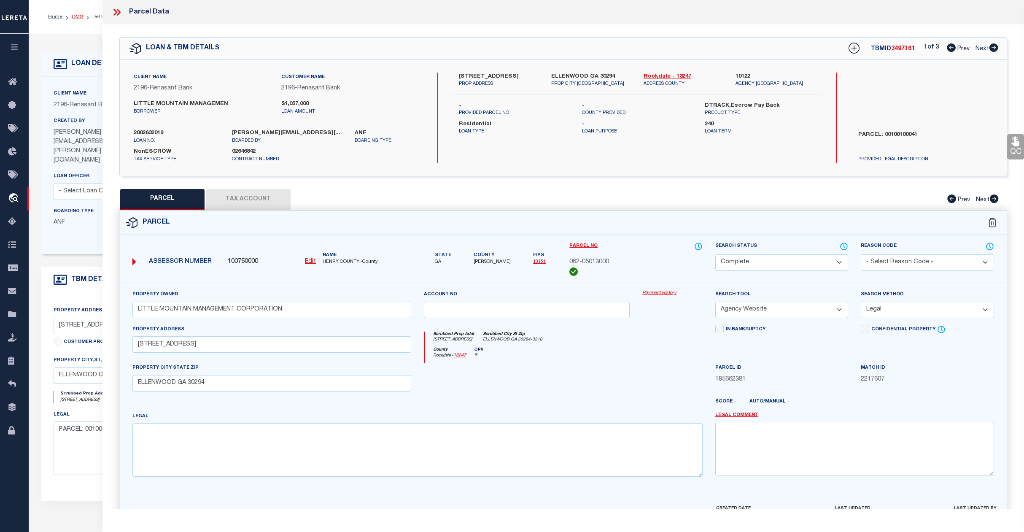
click at [76, 14] on link "OMS" at bounding box center [77, 16] width 11 height 5
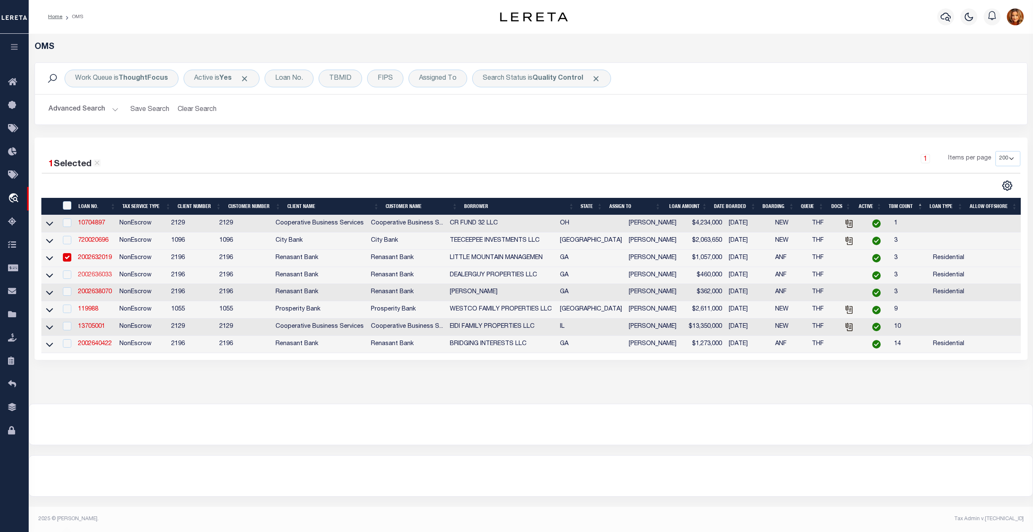
click at [95, 277] on link "2002636033" at bounding box center [95, 275] width 34 height 6
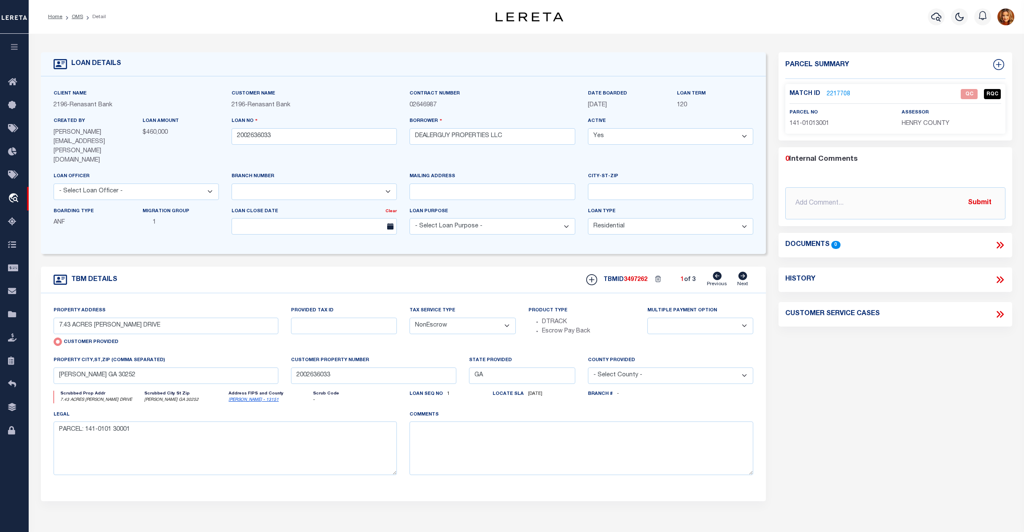
click at [836, 94] on link "2217708" at bounding box center [839, 94] width 24 height 9
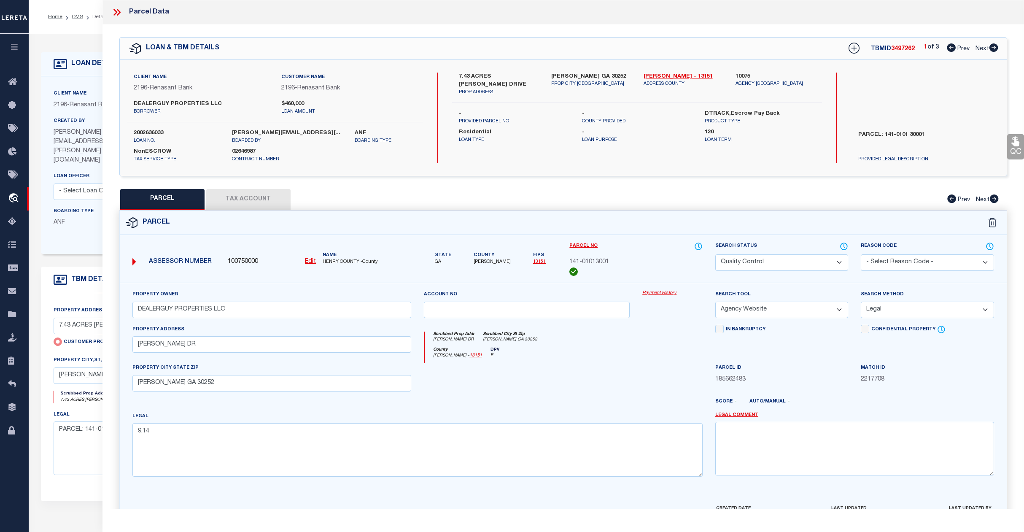
click at [781, 261] on select "Automated Search Bad Parcel Complete Duplicate Parcel High Dollar Reporting In …" at bounding box center [782, 262] width 133 height 16
click at [716, 254] on select "Automated Search Bad Parcel Complete Duplicate Parcel High Dollar Reporting In …" at bounding box center [782, 262] width 133 height 16
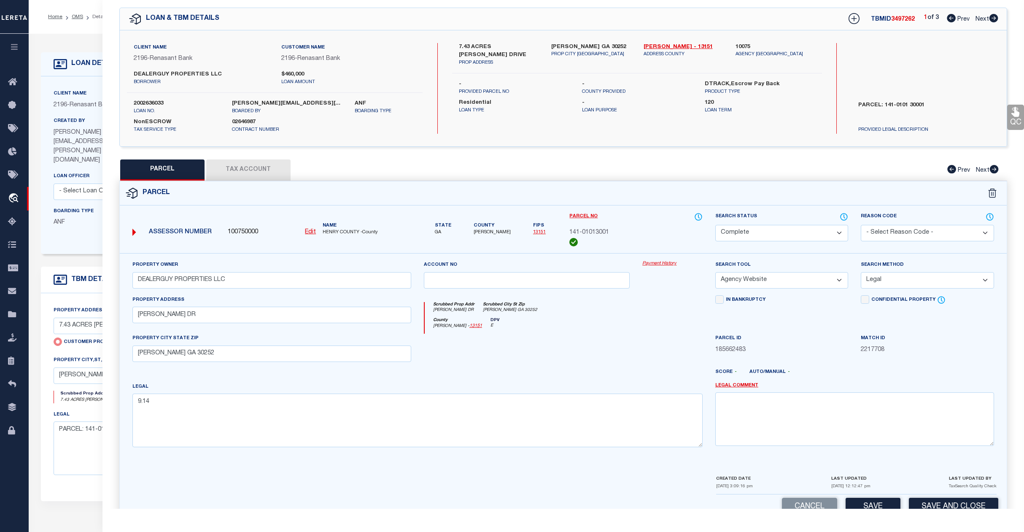
scroll to position [54, 0]
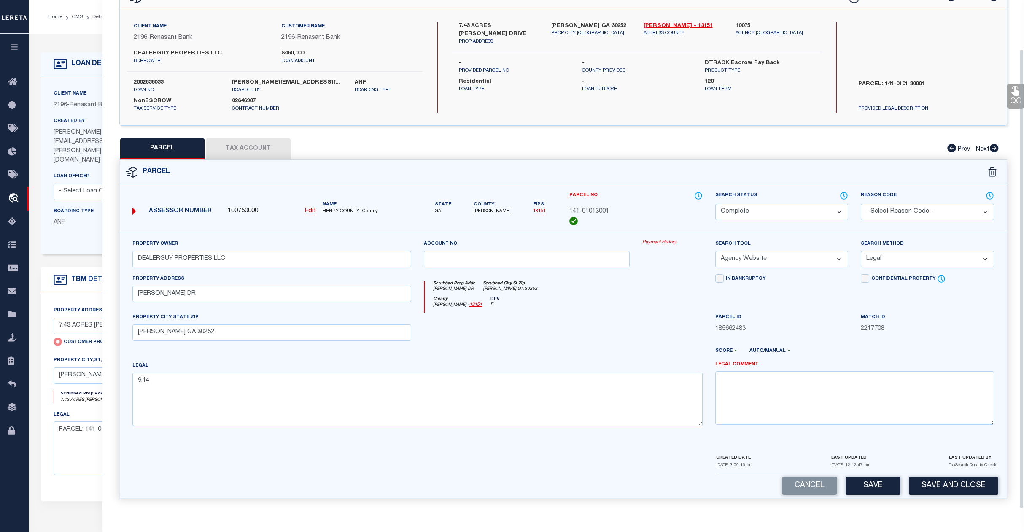
click at [877, 486] on button "Save" at bounding box center [873, 486] width 55 height 18
click at [76, 19] on link "OMS" at bounding box center [77, 16] width 11 height 5
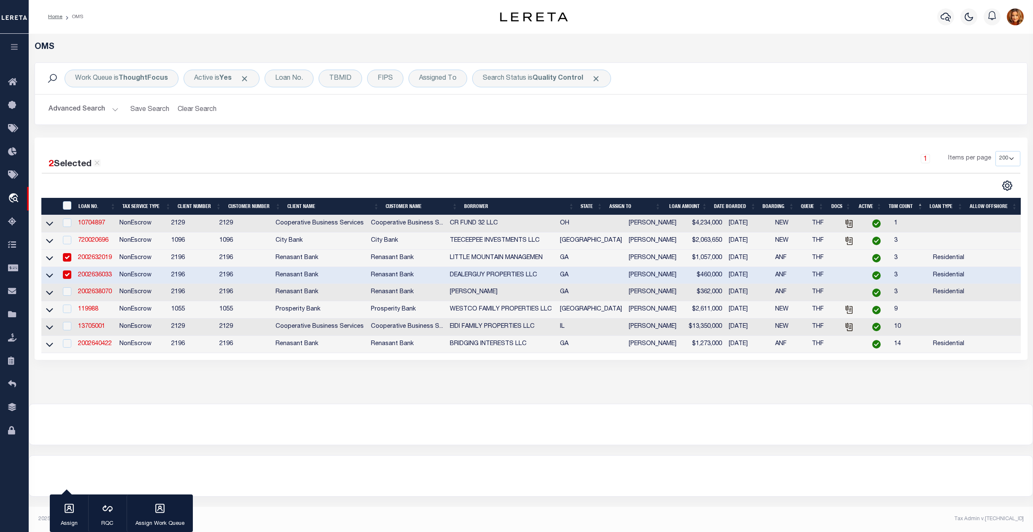
click at [78, 106] on button "Advanced Search" at bounding box center [84, 109] width 70 height 16
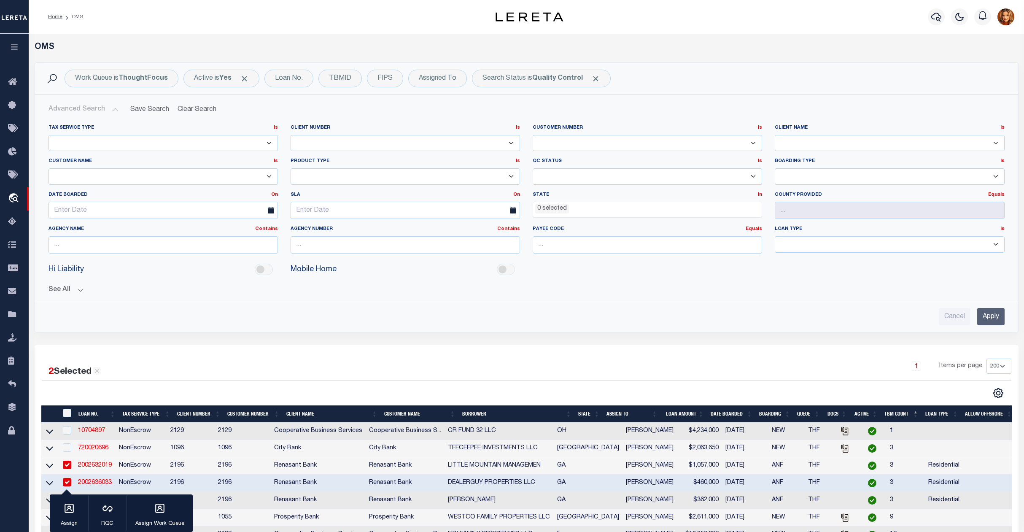
drag, startPoint x: 994, startPoint y: 314, endPoint x: 986, endPoint y: 316, distance: 8.3
click at [993, 314] on input "Apply" at bounding box center [991, 316] width 27 height 17
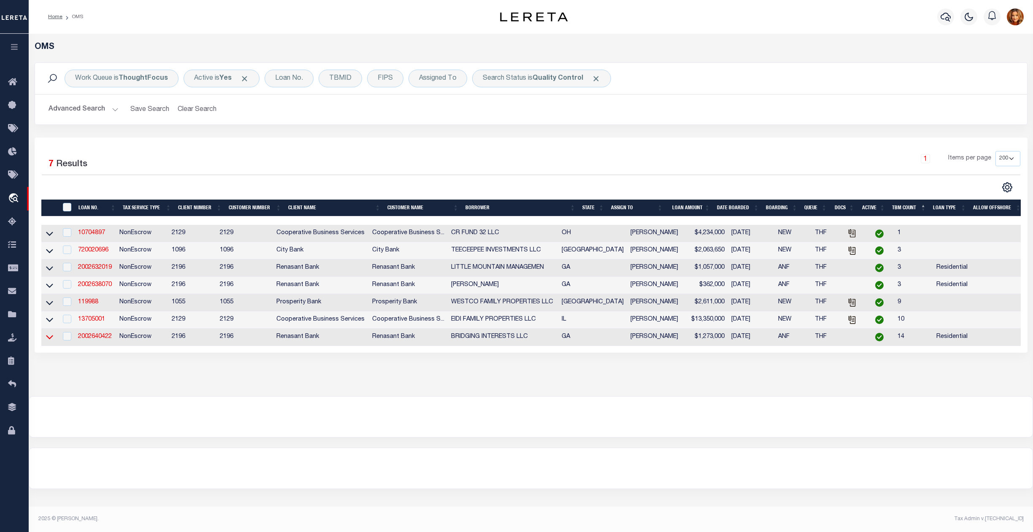
click at [46, 341] on icon at bounding box center [49, 336] width 7 height 9
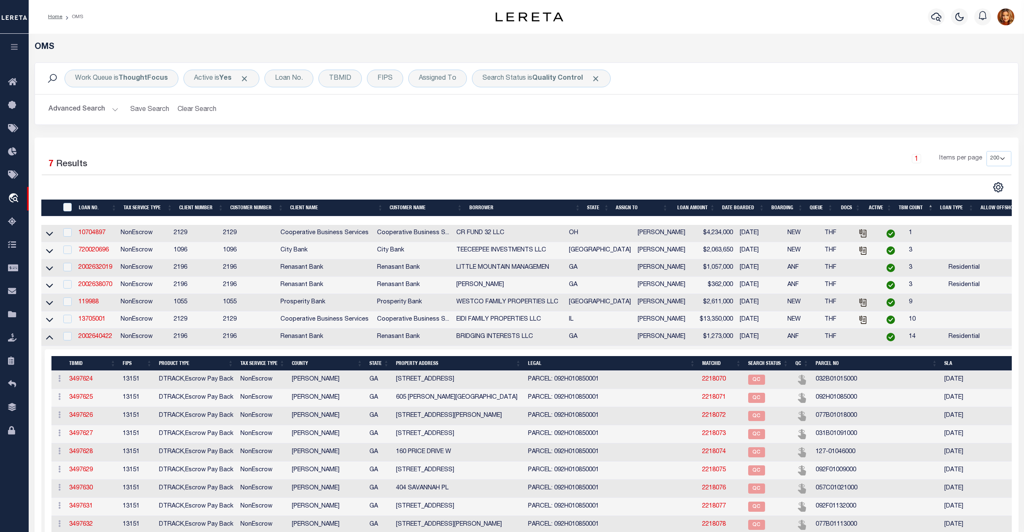
click at [46, 341] on icon at bounding box center [49, 336] width 7 height 9
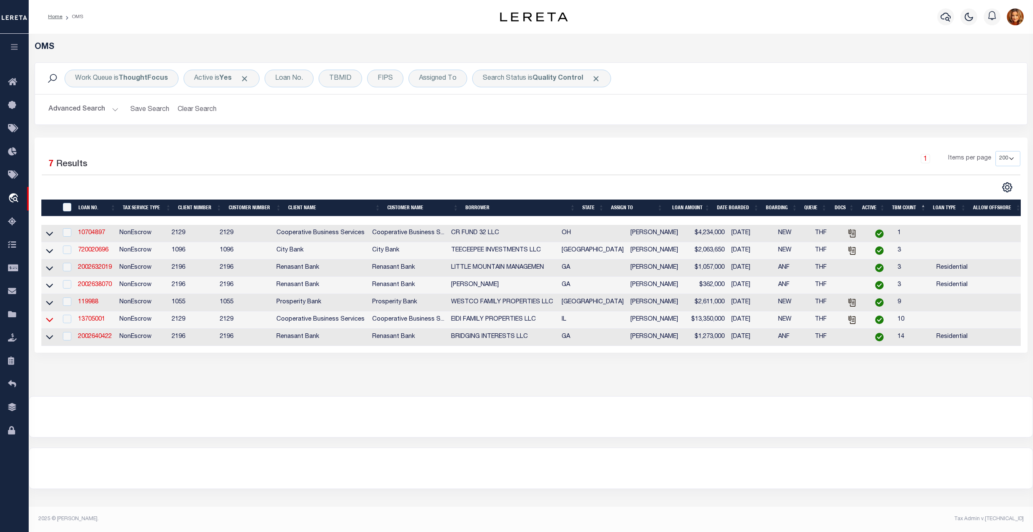
click at [51, 322] on icon at bounding box center [49, 320] width 7 height 4
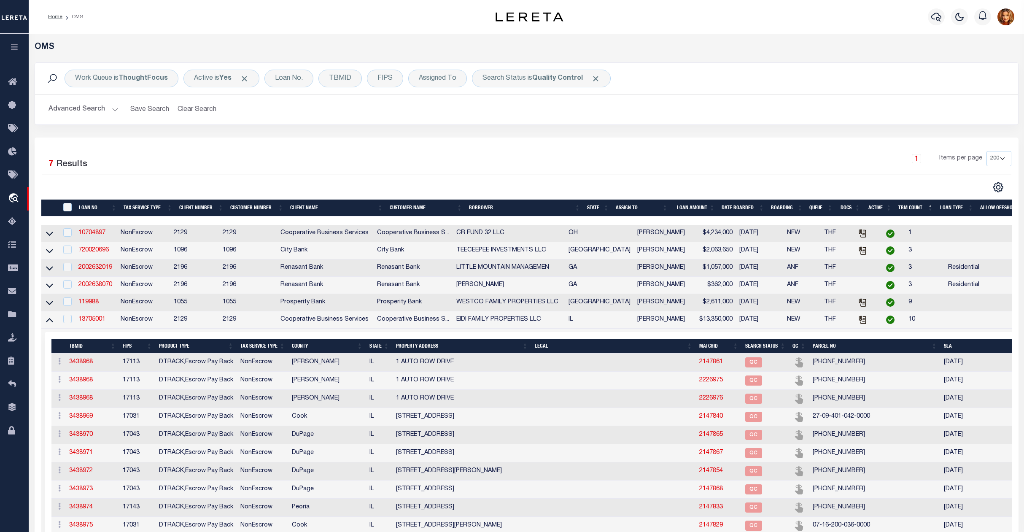
click at [51, 324] on icon at bounding box center [49, 319] width 7 height 9
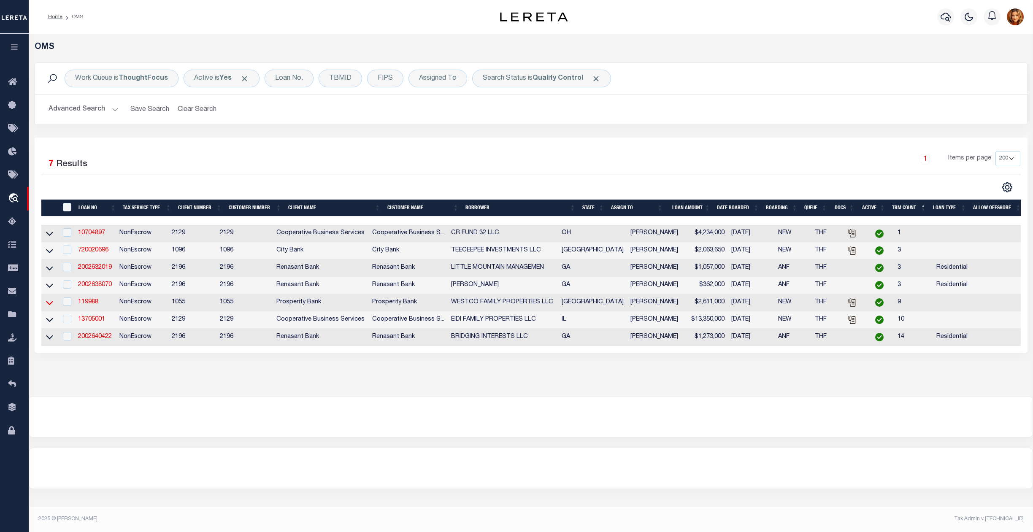
click at [50, 307] on icon at bounding box center [49, 302] width 7 height 9
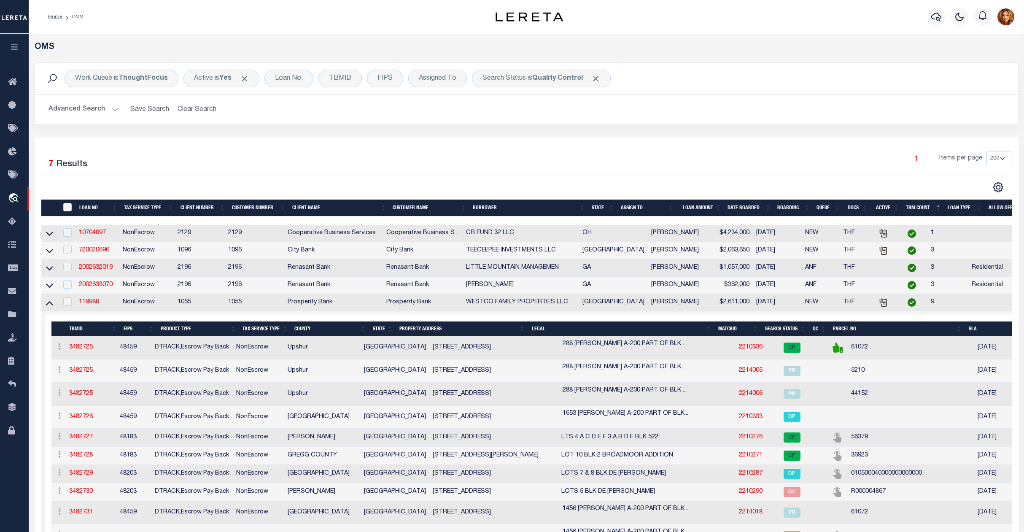
scroll to position [169, 0]
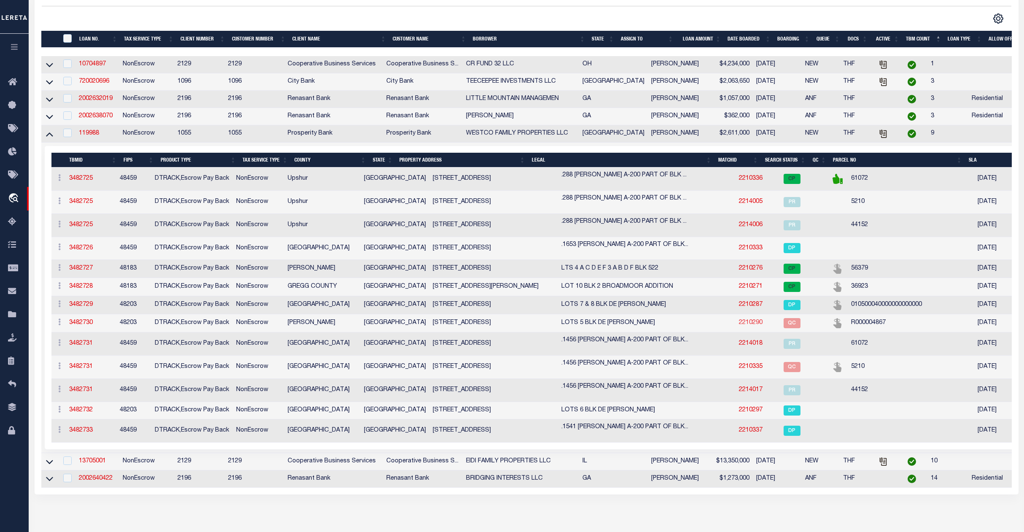
click at [739, 326] on link "2210290" at bounding box center [751, 323] width 24 height 6
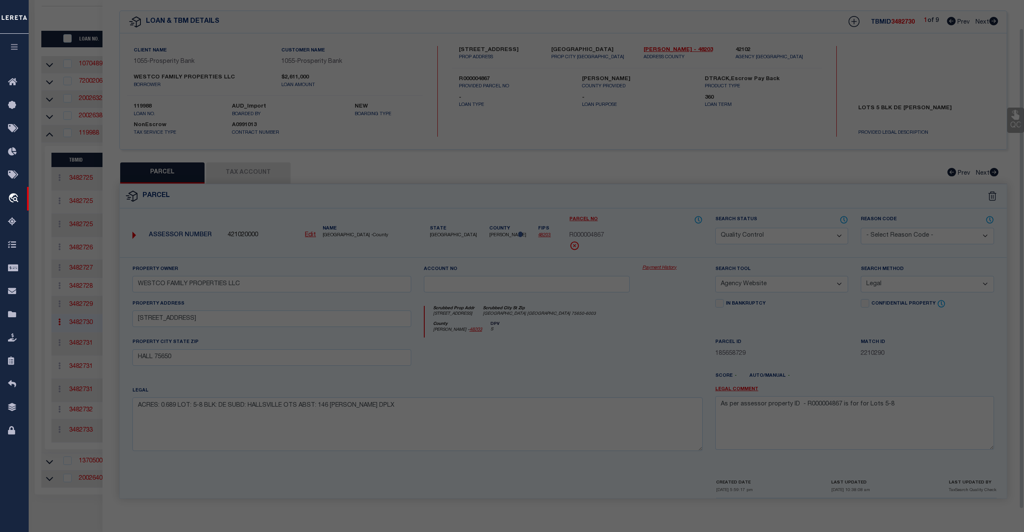
scroll to position [30, 0]
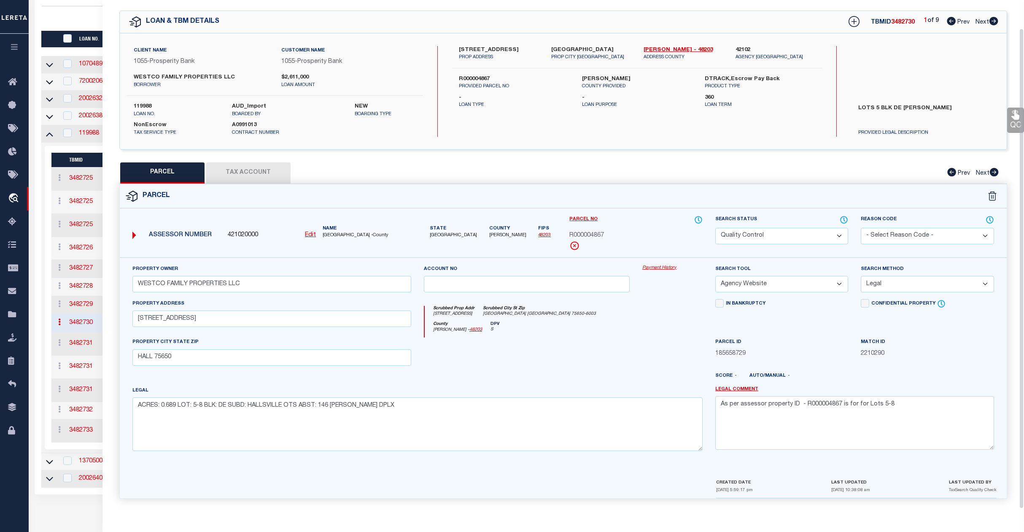
click at [794, 232] on select "Automated Search Bad Parcel Complete Duplicate Parcel High Dollar Reporting In …" at bounding box center [782, 236] width 133 height 16
click at [716, 228] on select "Automated Search Bad Parcel Complete Duplicate Parcel High Dollar Reporting In …" at bounding box center [782, 236] width 133 height 16
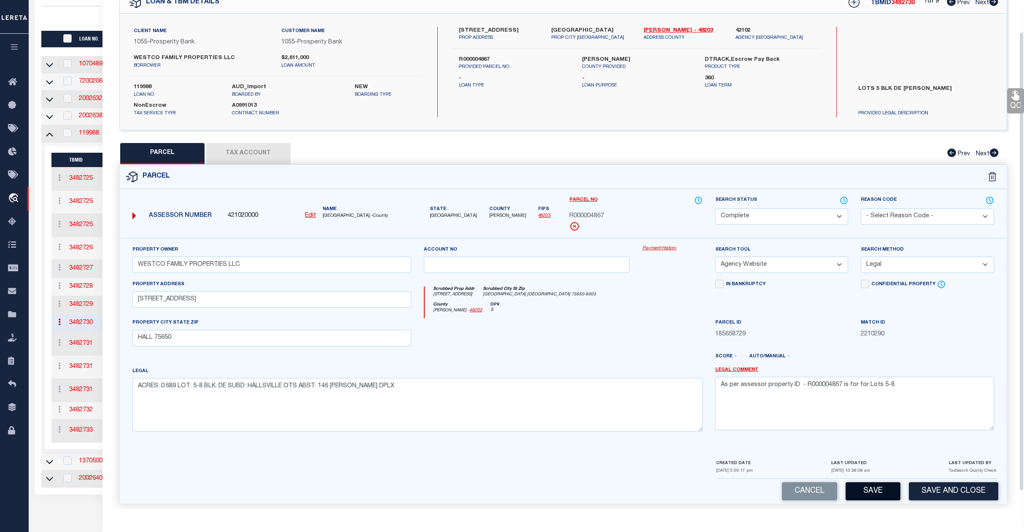
scroll to position [54, 0]
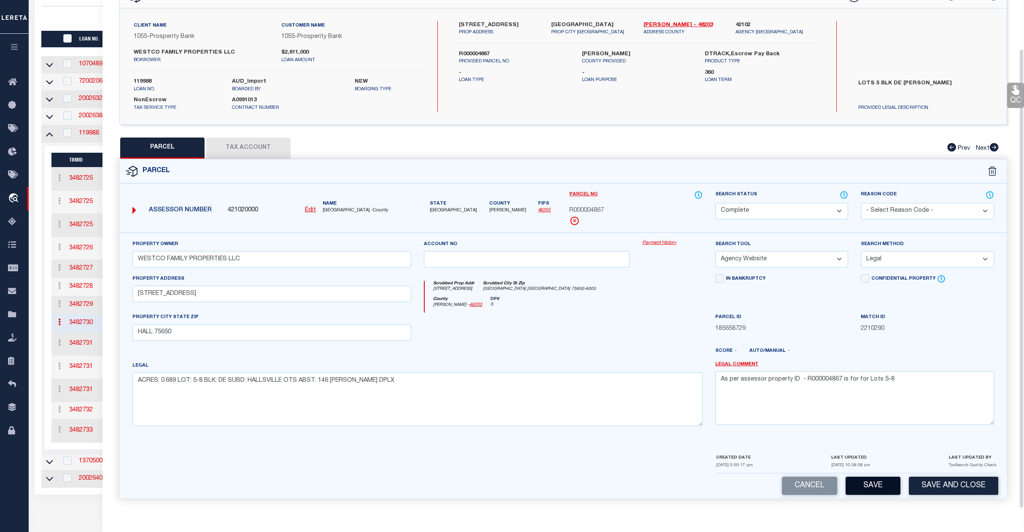
click at [886, 486] on button "Save" at bounding box center [873, 486] width 55 height 18
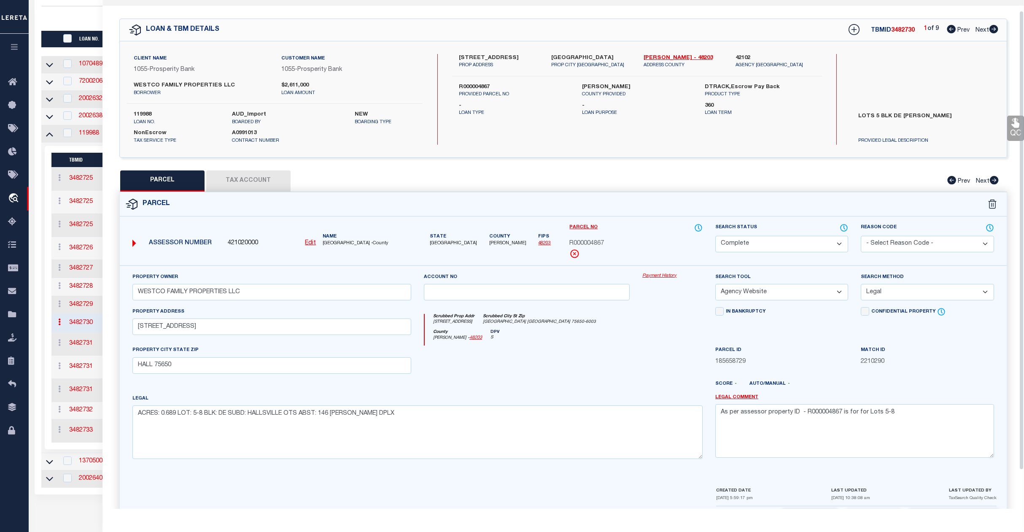
scroll to position [0, 0]
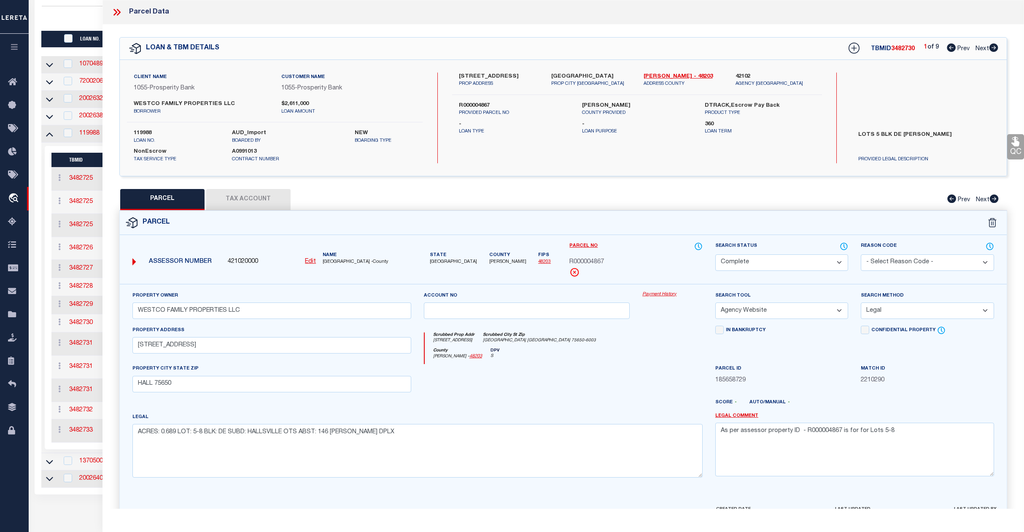
click at [99, 14] on div at bounding box center [284, 18] width 485 height 11
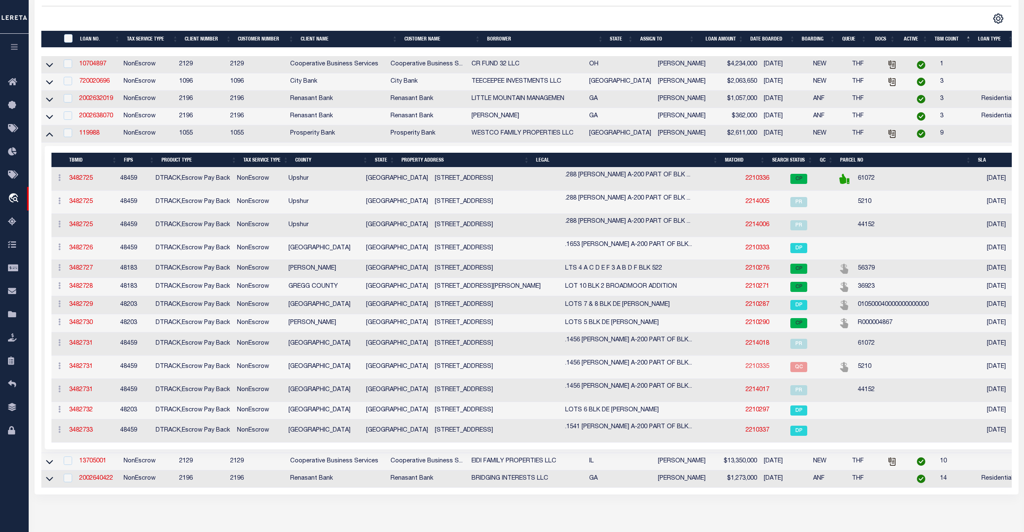
click at [746, 370] on link "2210335" at bounding box center [758, 367] width 24 height 6
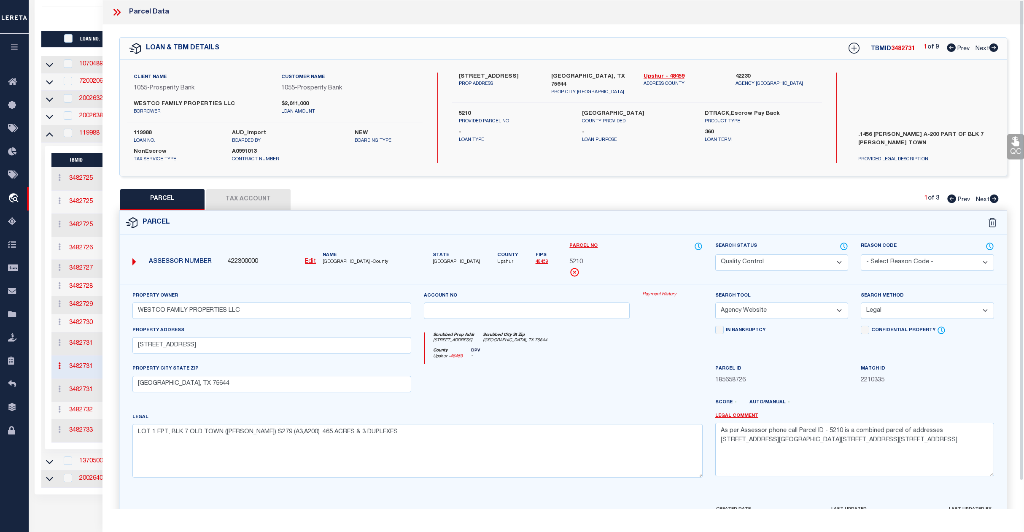
click at [787, 260] on select "Automated Search Bad Parcel Complete Duplicate Parcel High Dollar Reporting In …" at bounding box center [782, 262] width 133 height 16
click at [716, 254] on select "Automated Search Bad Parcel Complete Duplicate Parcel High Dollar Reporting In …" at bounding box center [782, 262] width 133 height 16
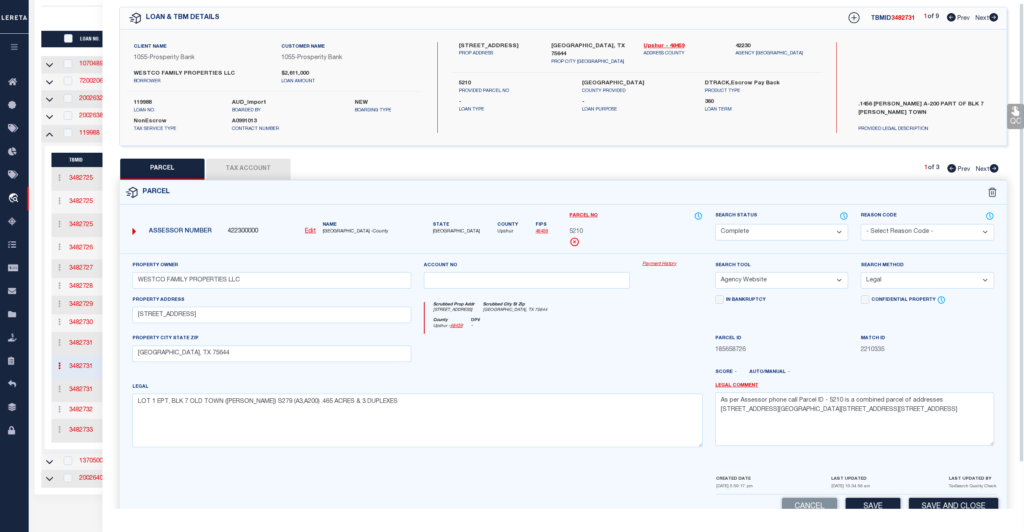
scroll to position [54, 0]
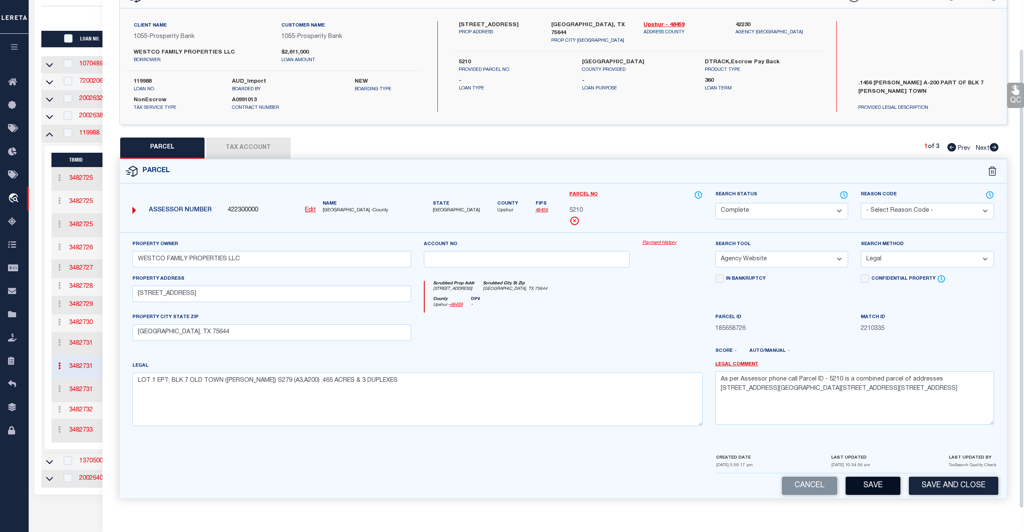
click at [874, 485] on button "Save" at bounding box center [873, 486] width 55 height 18
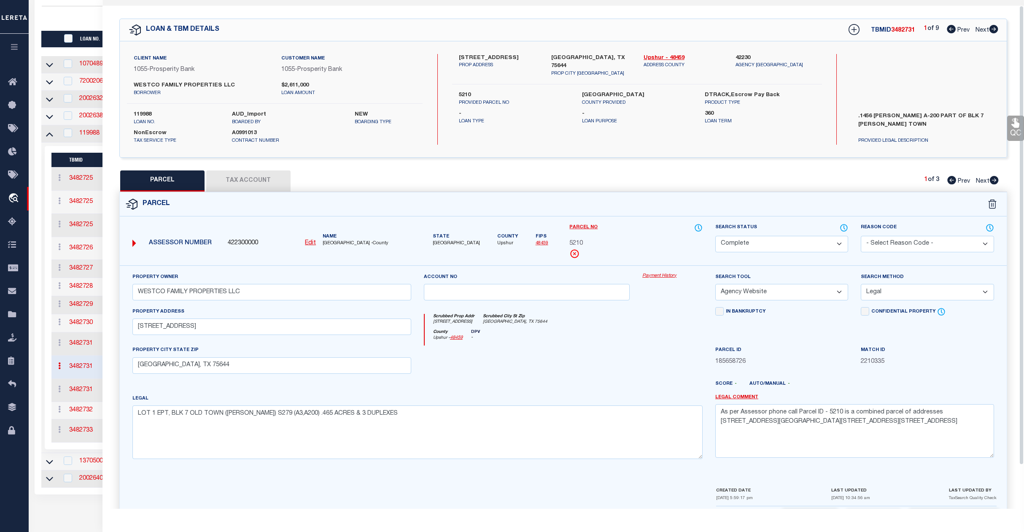
scroll to position [0, 0]
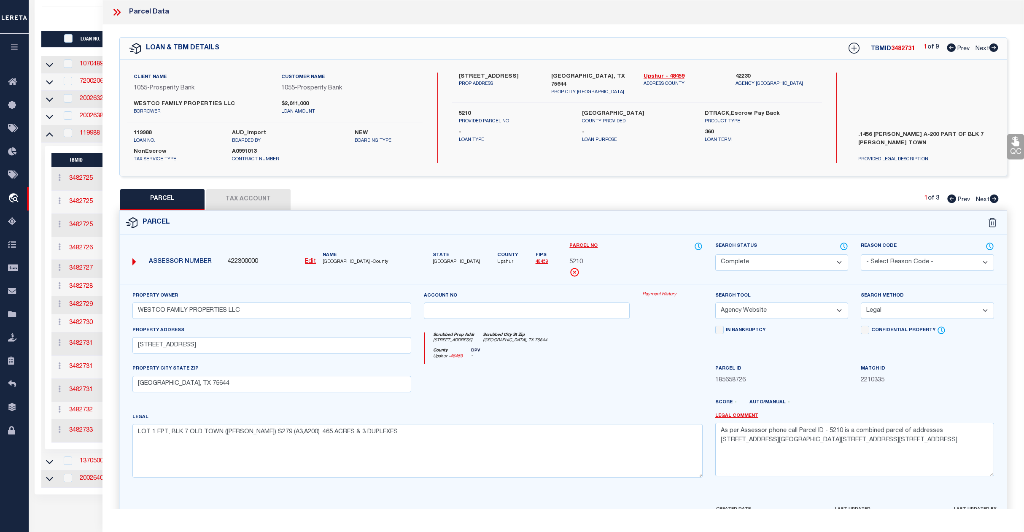
click at [90, 24] on div at bounding box center [284, 18] width 485 height 11
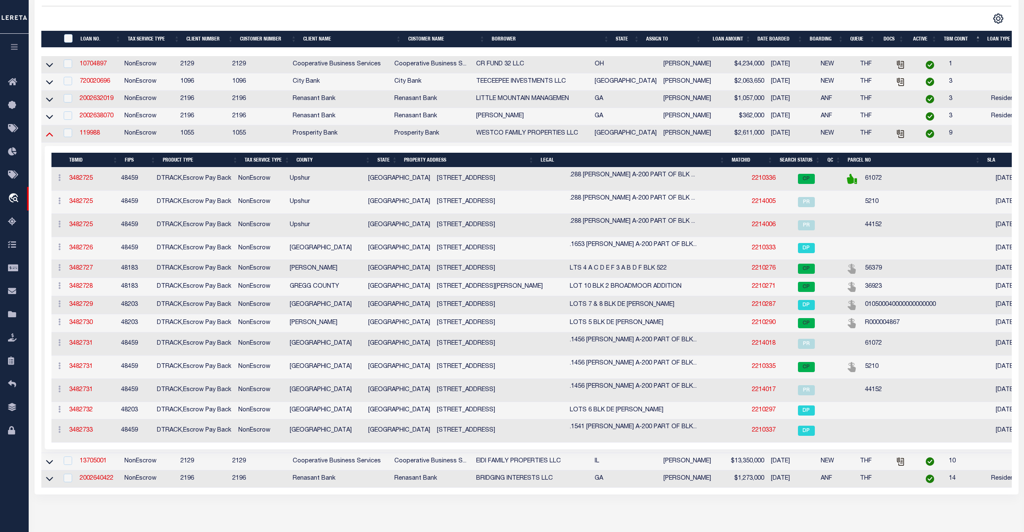
click at [49, 138] on icon at bounding box center [49, 134] width 7 height 9
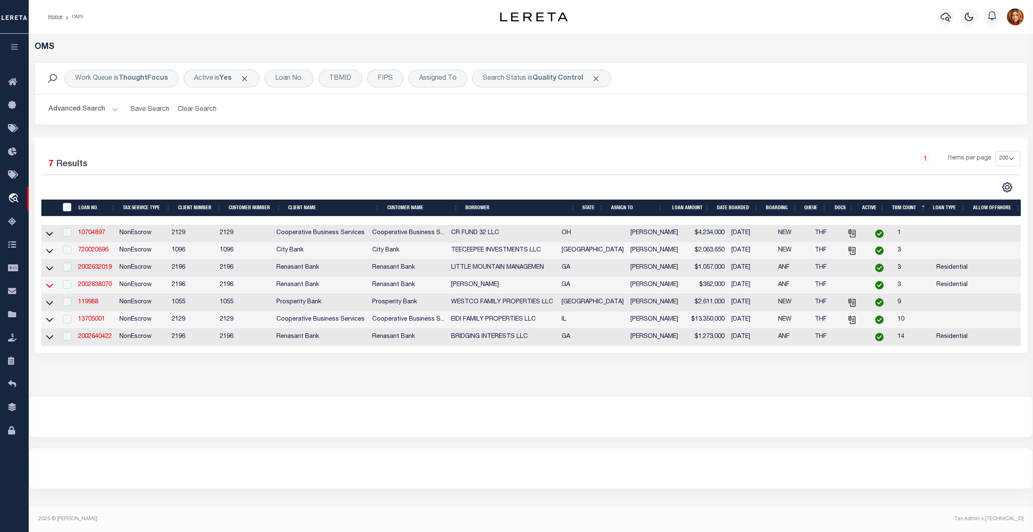
click at [49, 286] on icon at bounding box center [49, 285] width 7 height 9
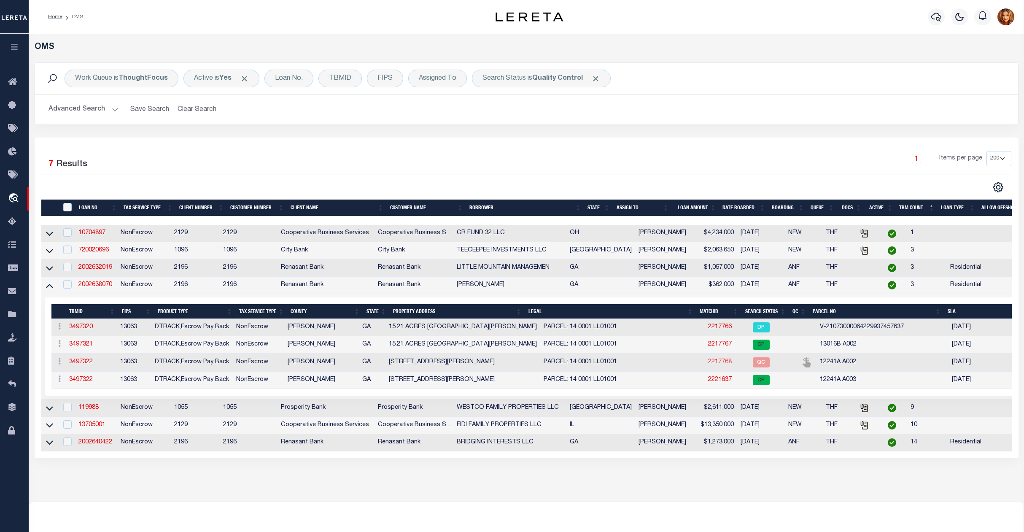
click at [708, 365] on link "2217768" at bounding box center [720, 362] width 24 height 6
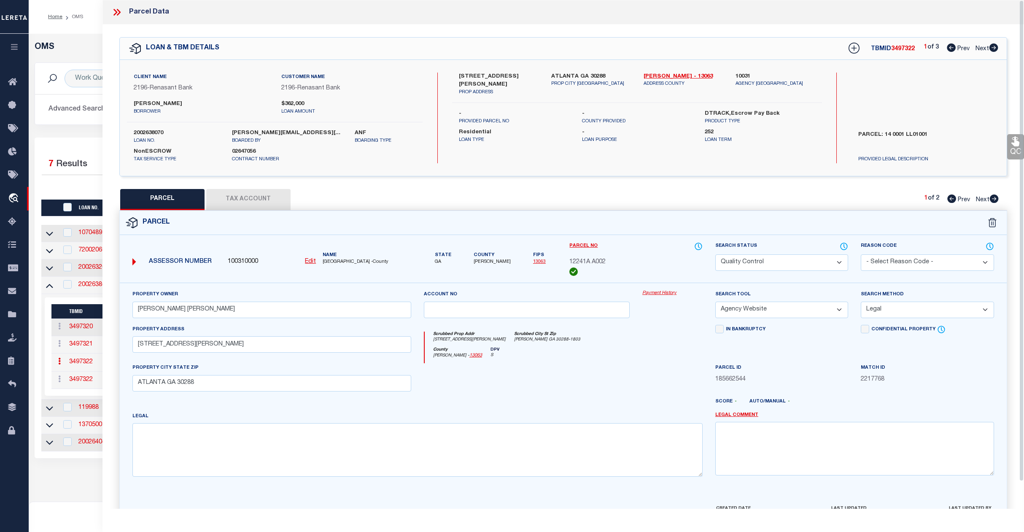
click at [785, 256] on select "Automated Search Bad Parcel Complete Duplicate Parcel High Dollar Reporting In …" at bounding box center [782, 262] width 133 height 16
click at [716, 254] on select "Automated Search Bad Parcel Complete Duplicate Parcel High Dollar Reporting In …" at bounding box center [782, 262] width 133 height 16
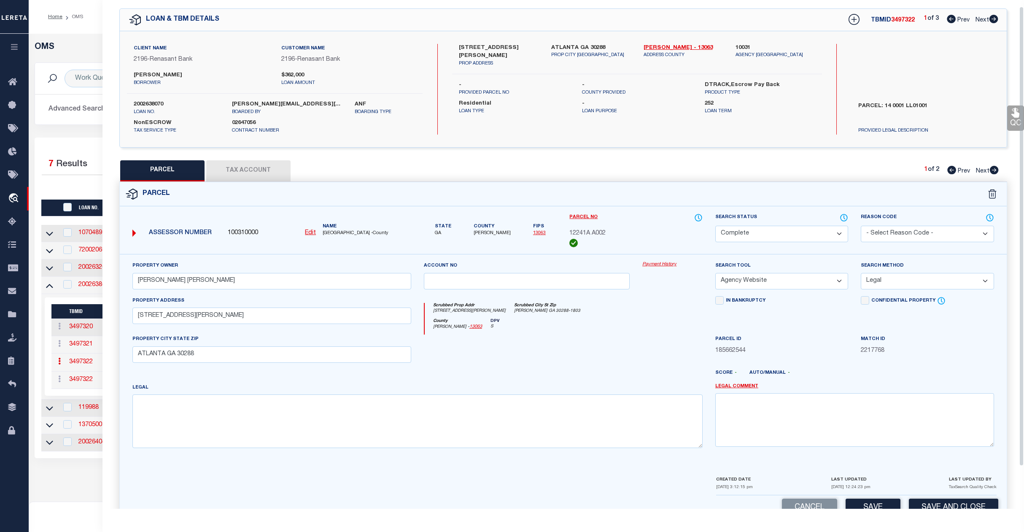
scroll to position [54, 0]
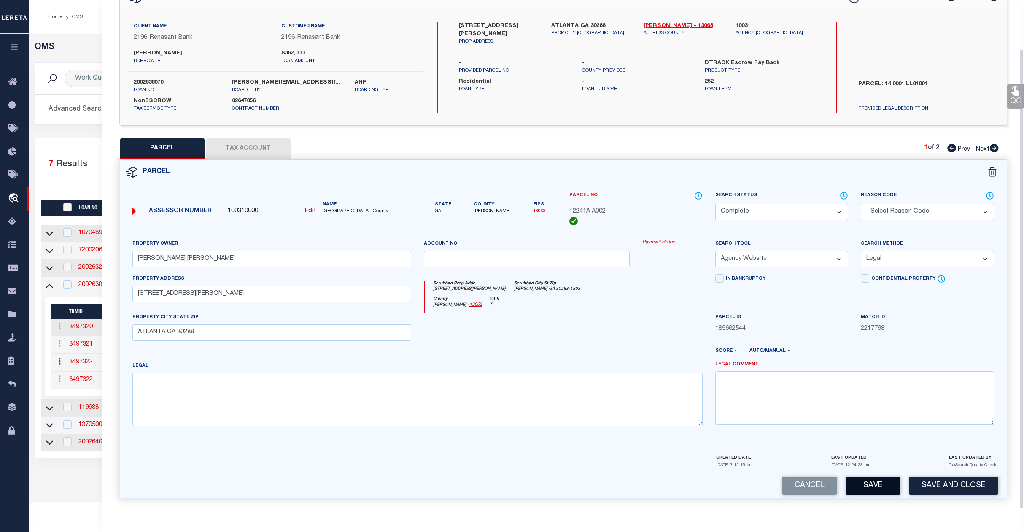
drag, startPoint x: 867, startPoint y: 488, endPoint x: 866, endPoint y: 483, distance: 5.1
click at [867, 484] on button "Save" at bounding box center [873, 486] width 55 height 18
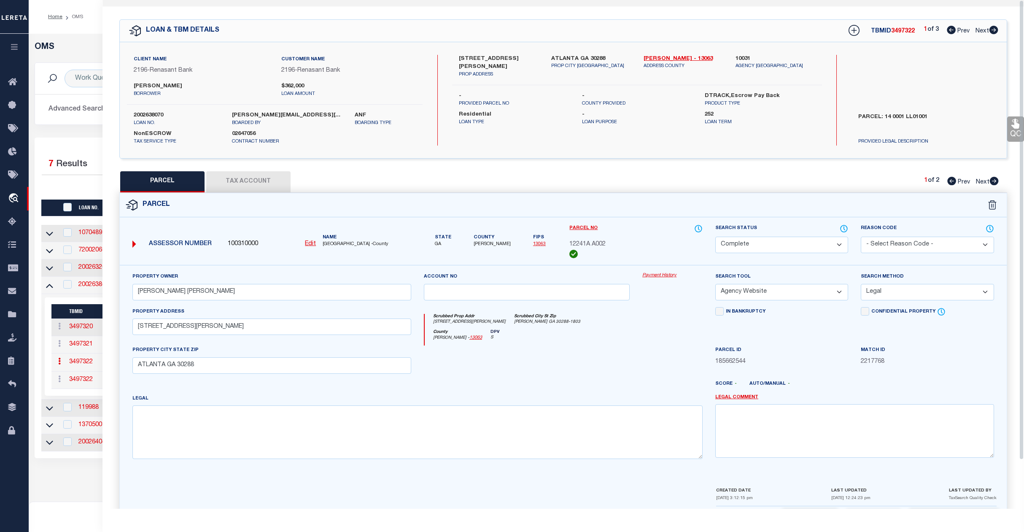
scroll to position [0, 0]
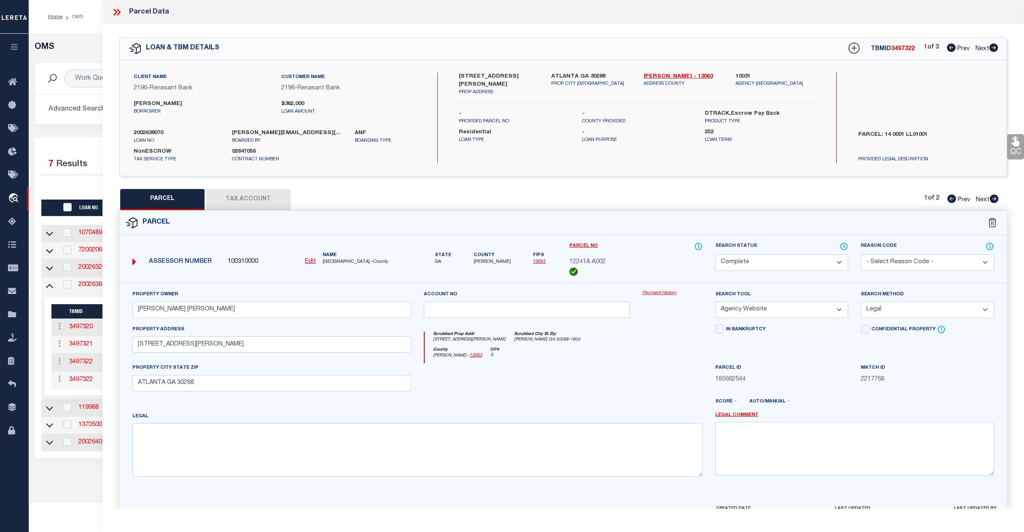
click at [78, 64] on div "Work Queue is ThoughtFocus Active is Yes Loan No. TBMID FIPS Assigned To Search…" at bounding box center [527, 78] width 984 height 31
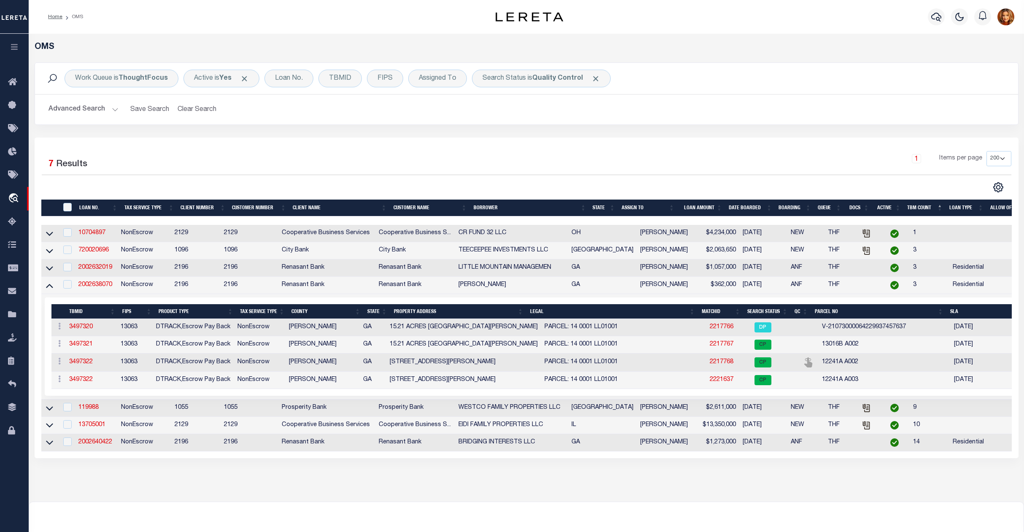
click at [92, 108] on button "Advanced Search" at bounding box center [84, 109] width 70 height 16
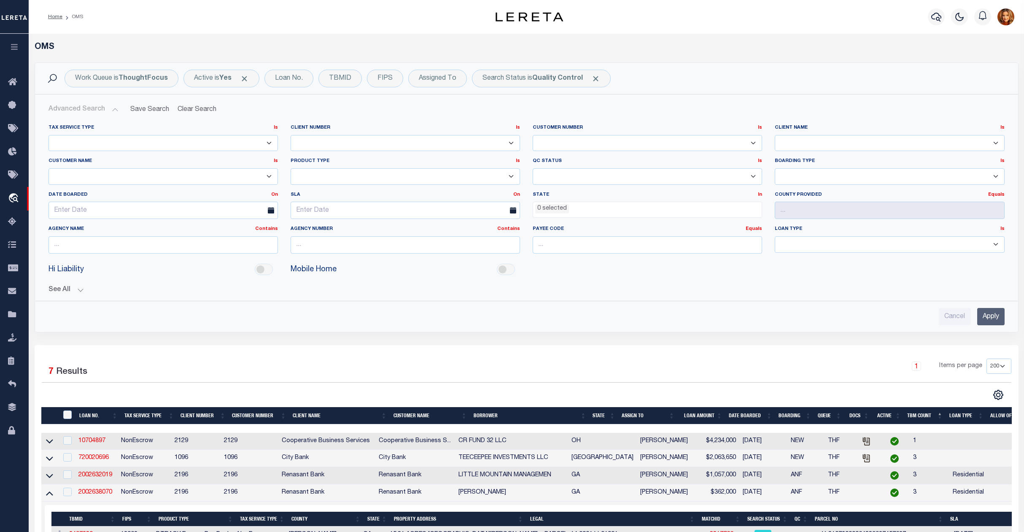
click at [989, 313] on input "Apply" at bounding box center [991, 316] width 27 height 17
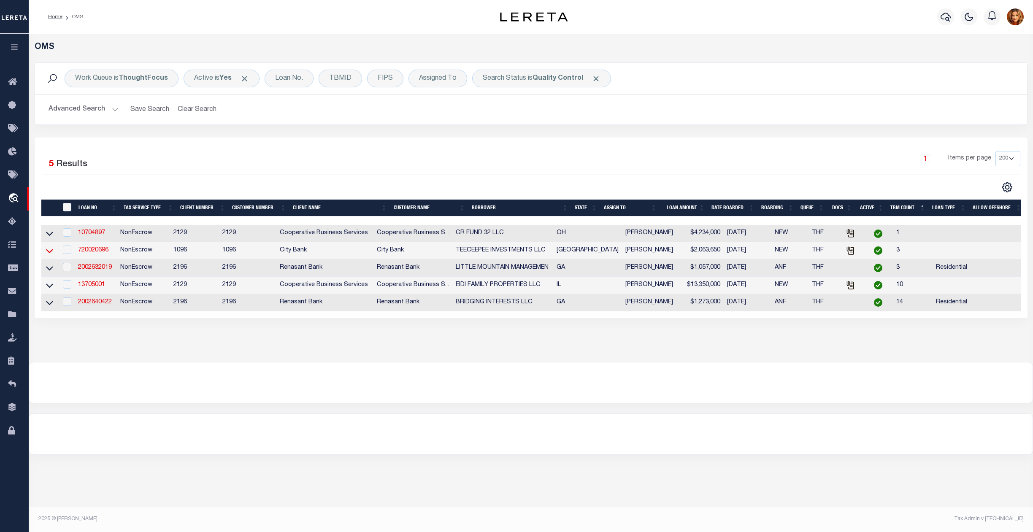
click at [50, 252] on icon at bounding box center [49, 250] width 7 height 9
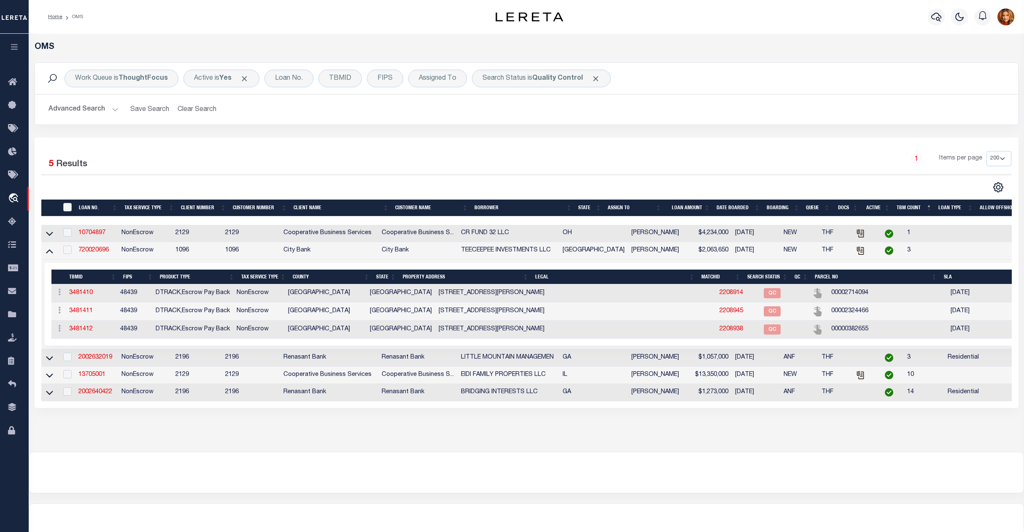
click at [716, 300] on td "2208914" at bounding box center [738, 293] width 44 height 18
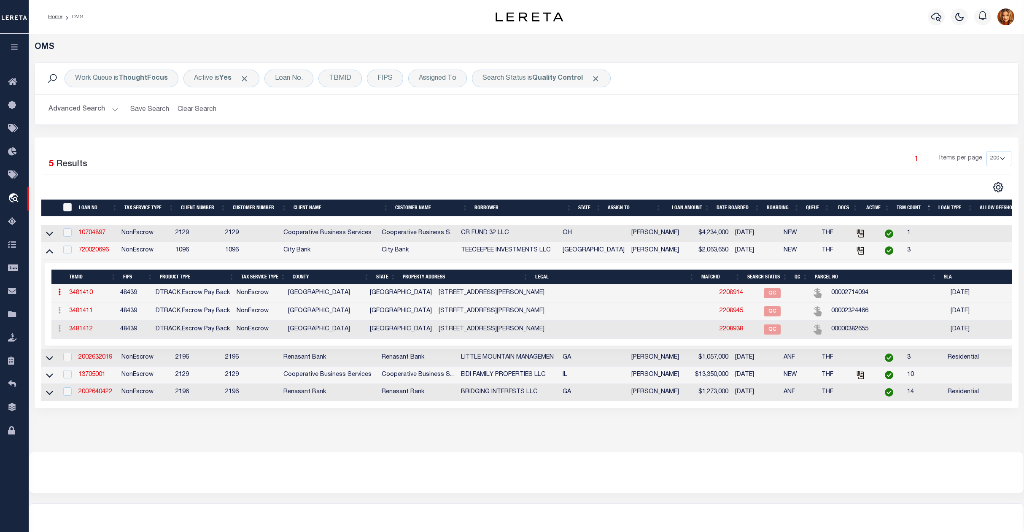
click at [720, 296] on link "2208914" at bounding box center [732, 293] width 24 height 6
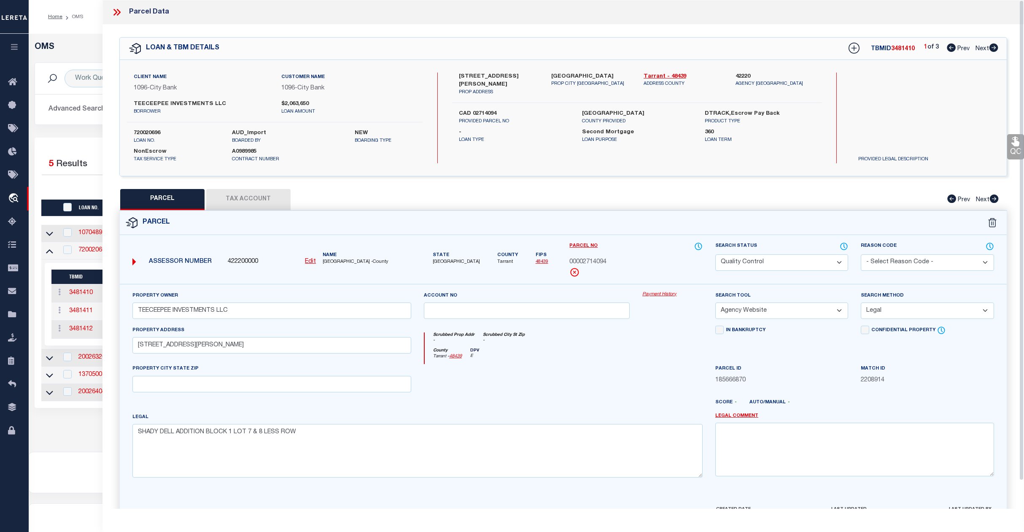
click at [798, 262] on select "Automated Search Bad Parcel Complete Duplicate Parcel High Dollar Reporting In …" at bounding box center [782, 262] width 133 height 16
click at [716, 254] on select "Automated Search Bad Parcel Complete Duplicate Parcel High Dollar Reporting In …" at bounding box center [782, 262] width 133 height 16
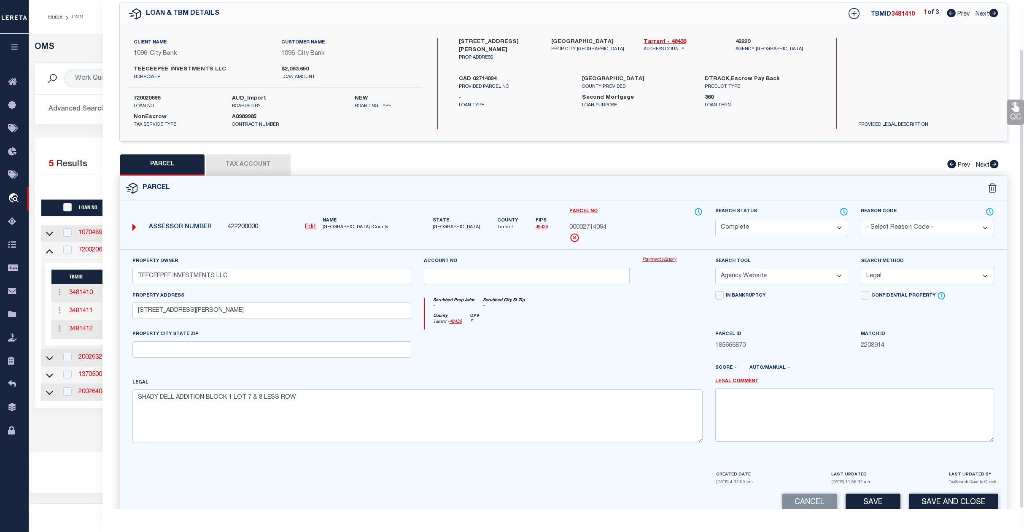
scroll to position [54, 0]
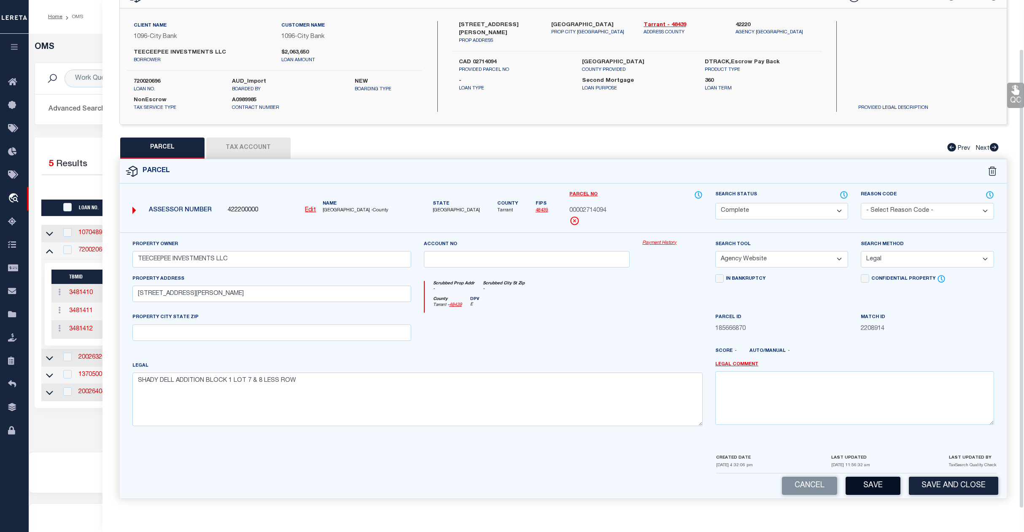
click at [869, 485] on button "Save" at bounding box center [873, 486] width 55 height 18
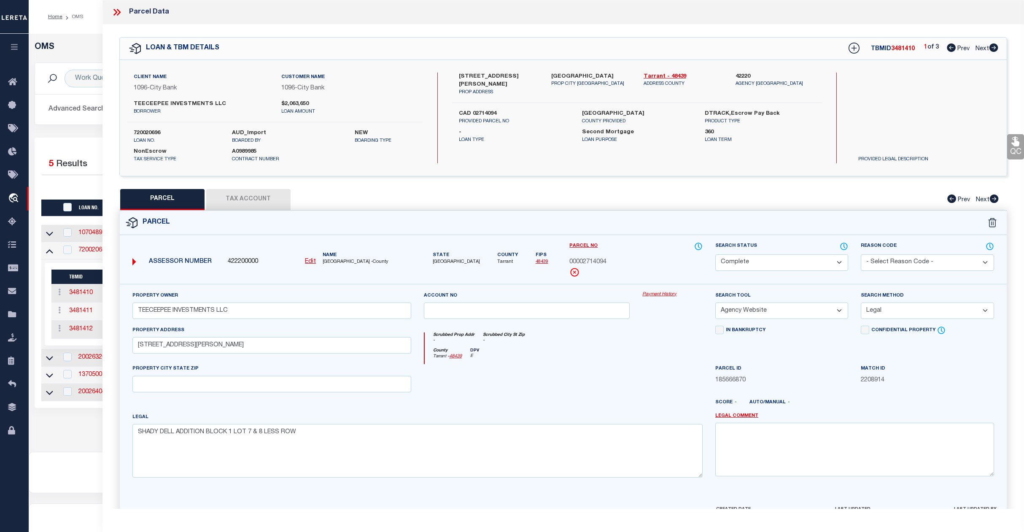
click at [981, 48] on span "Next" at bounding box center [983, 49] width 14 height 6
click at [797, 260] on select "Automated Search Bad Parcel Complete Duplicate Parcel High Dollar Reporting In …" at bounding box center [782, 262] width 133 height 16
click at [716, 254] on select "Automated Search Bad Parcel Complete Duplicate Parcel High Dollar Reporting In …" at bounding box center [782, 262] width 133 height 16
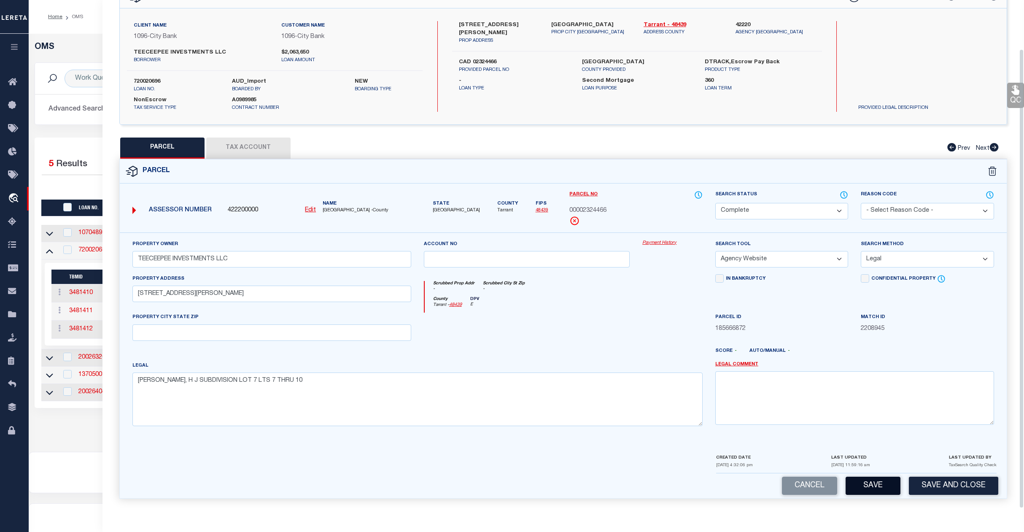
click at [878, 481] on button "Save" at bounding box center [873, 486] width 55 height 18
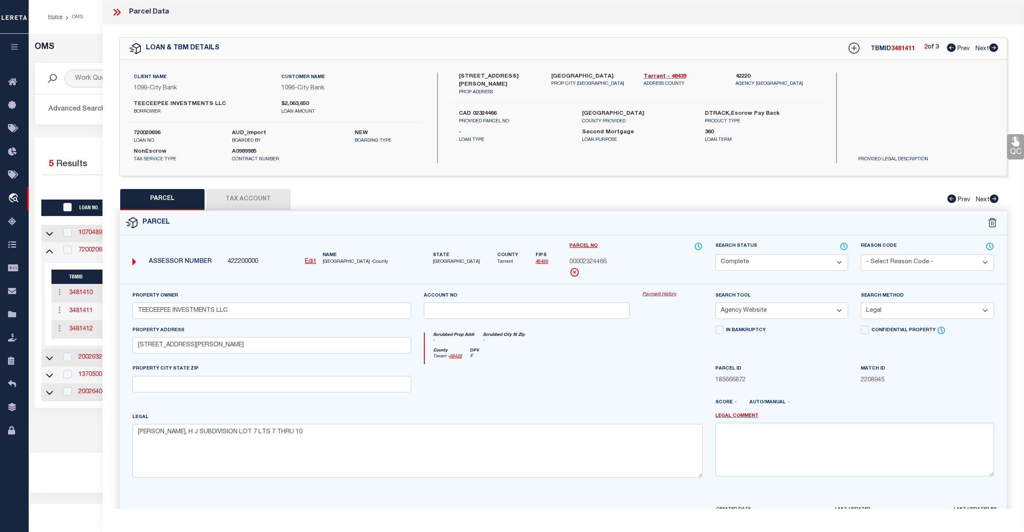
click at [981, 48] on span "Next" at bounding box center [983, 49] width 14 height 6
click at [784, 257] on select "Automated Search Bad Parcel Complete Duplicate Parcel High Dollar Reporting In …" at bounding box center [782, 262] width 133 height 16
click at [716, 254] on select "Automated Search Bad Parcel Complete Duplicate Parcel High Dollar Reporting In …" at bounding box center [782, 262] width 133 height 16
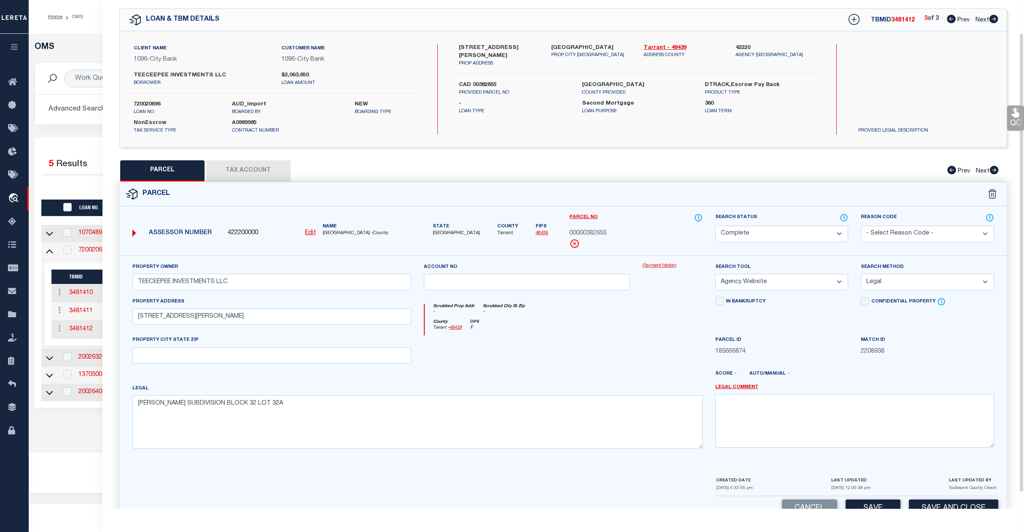
scroll to position [54, 0]
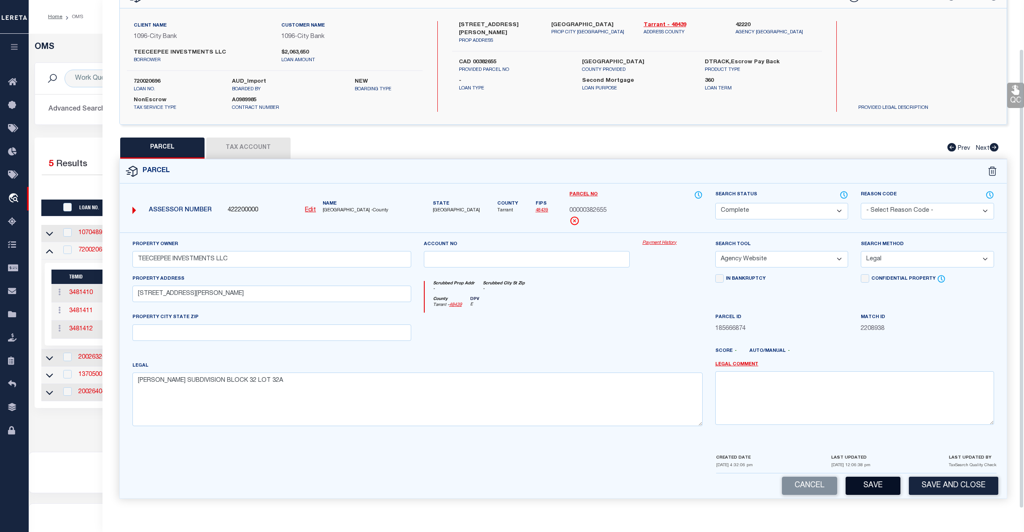
click at [868, 486] on button "Save" at bounding box center [873, 486] width 55 height 18
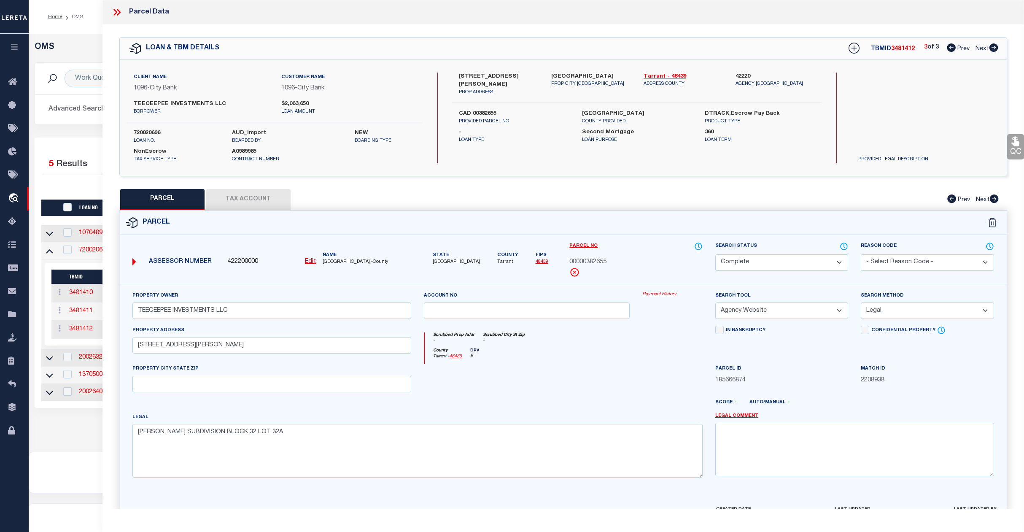
click at [84, 30] on div "Home OMS Profile Sign out" at bounding box center [527, 17] width 996 height 34
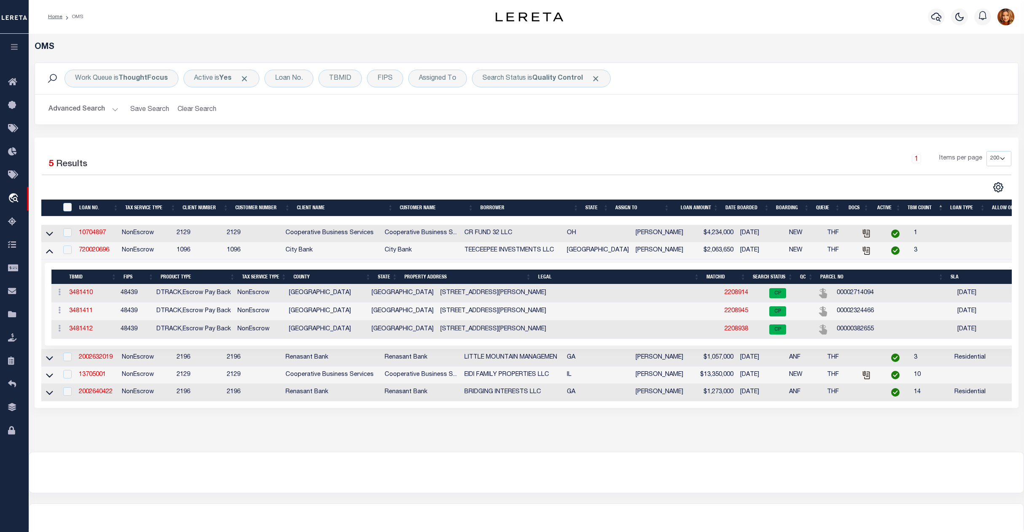
click at [83, 106] on button "Advanced Search" at bounding box center [84, 109] width 70 height 16
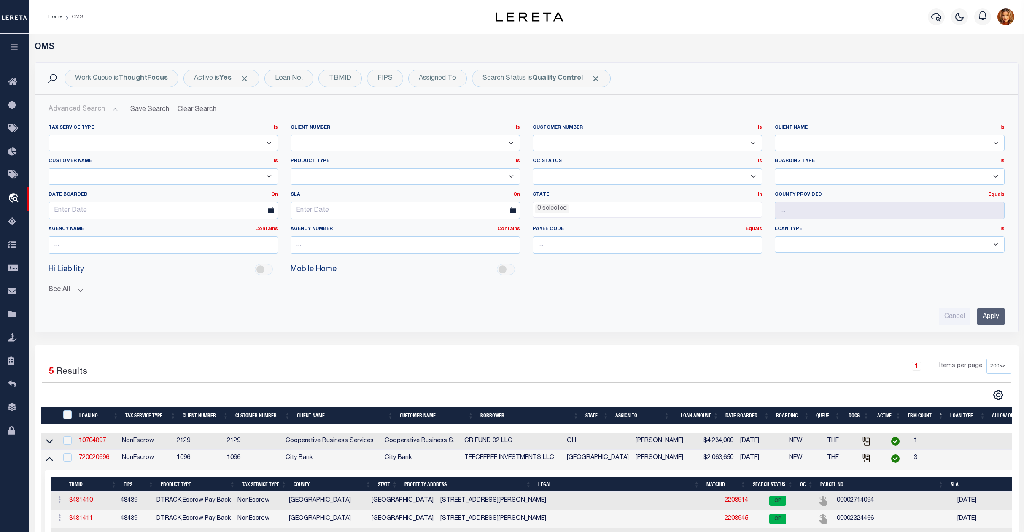
click at [990, 322] on input "Apply" at bounding box center [991, 316] width 27 height 17
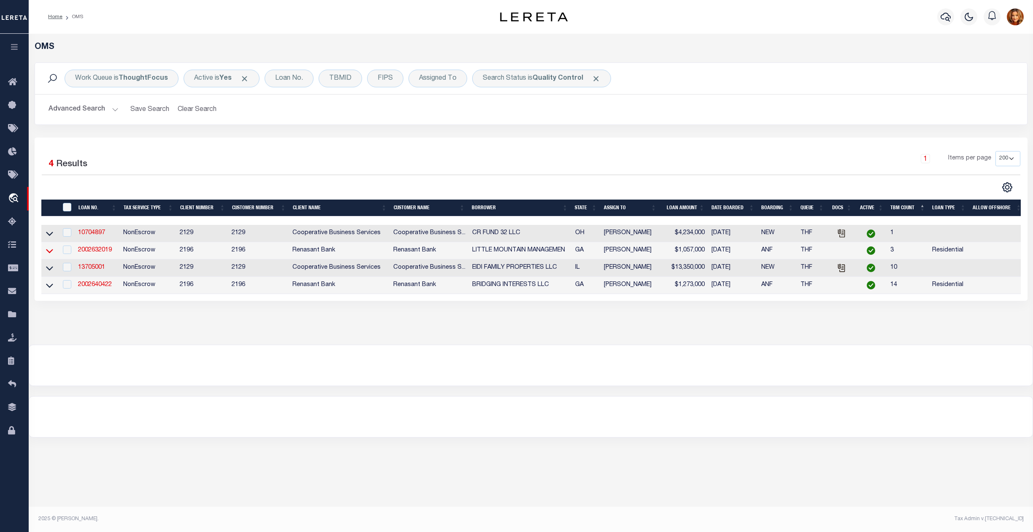
click at [50, 253] on icon at bounding box center [49, 251] width 7 height 4
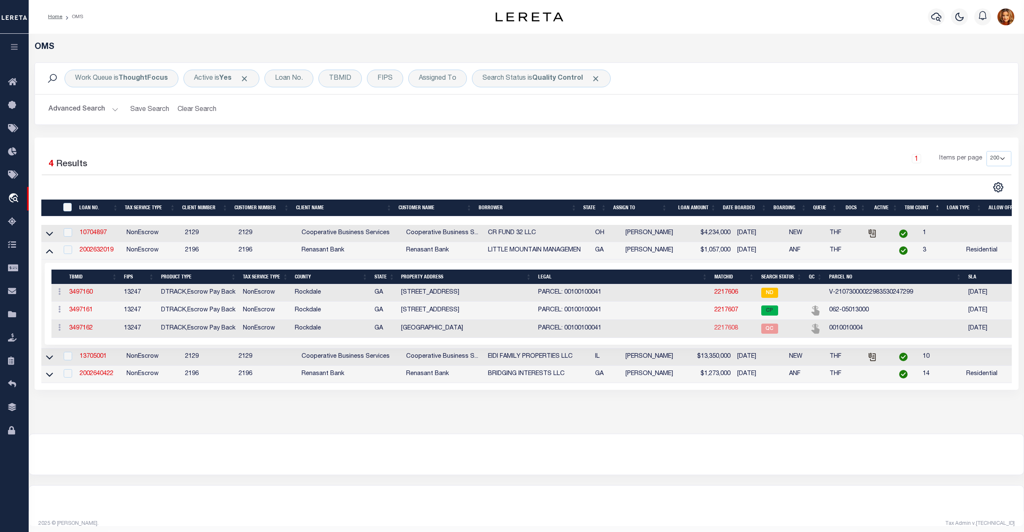
click at [727, 330] on link "2217608" at bounding box center [727, 328] width 24 height 6
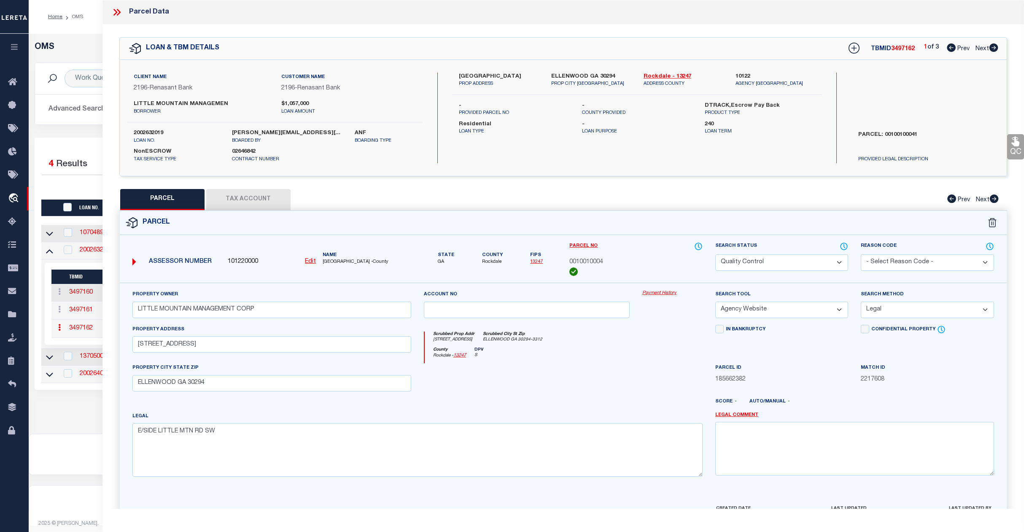
click at [797, 262] on select "Automated Search Bad Parcel Complete Duplicate Parcel High Dollar Reporting In …" at bounding box center [782, 262] width 133 height 16
click at [716, 254] on select "Automated Search Bad Parcel Complete Duplicate Parcel High Dollar Reporting In …" at bounding box center [782, 262] width 133 height 16
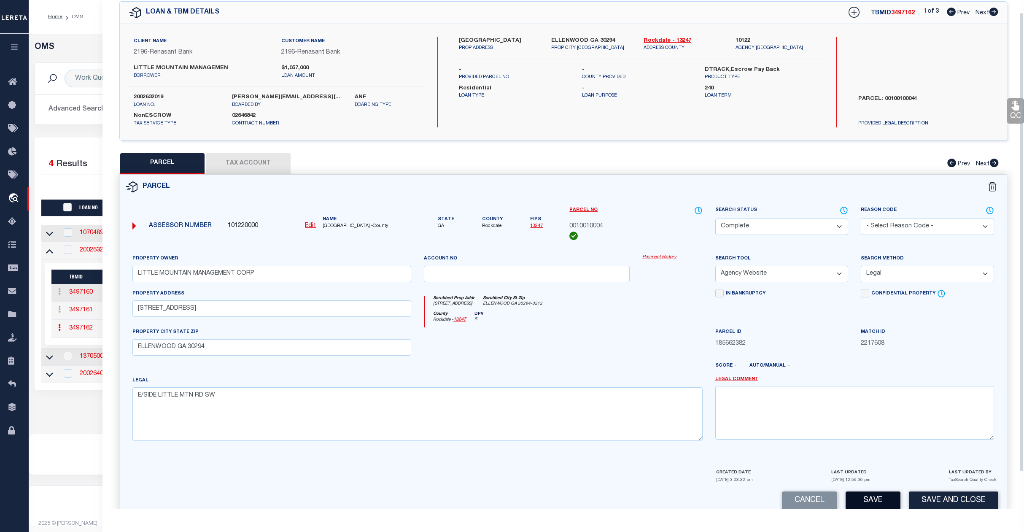
scroll to position [54, 0]
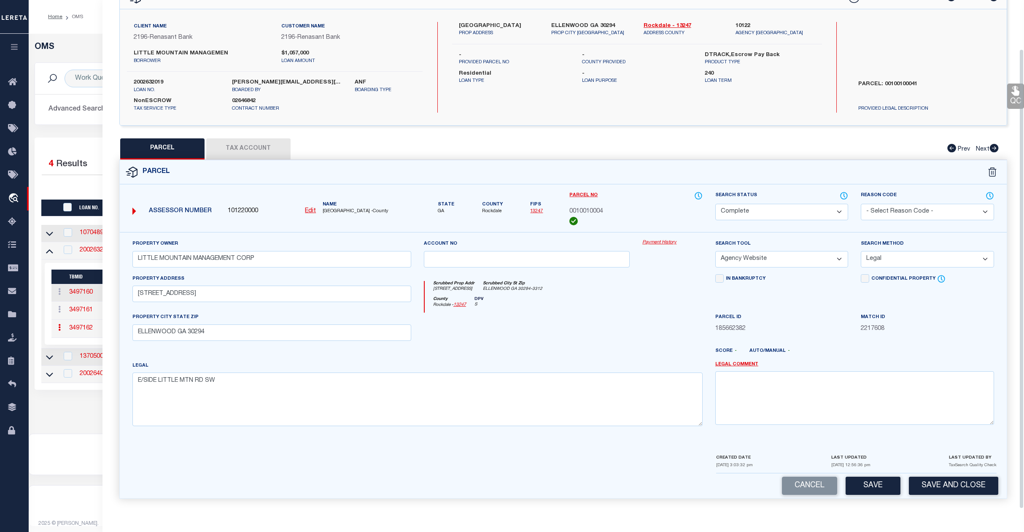
click at [870, 484] on button "Save" at bounding box center [873, 486] width 55 height 18
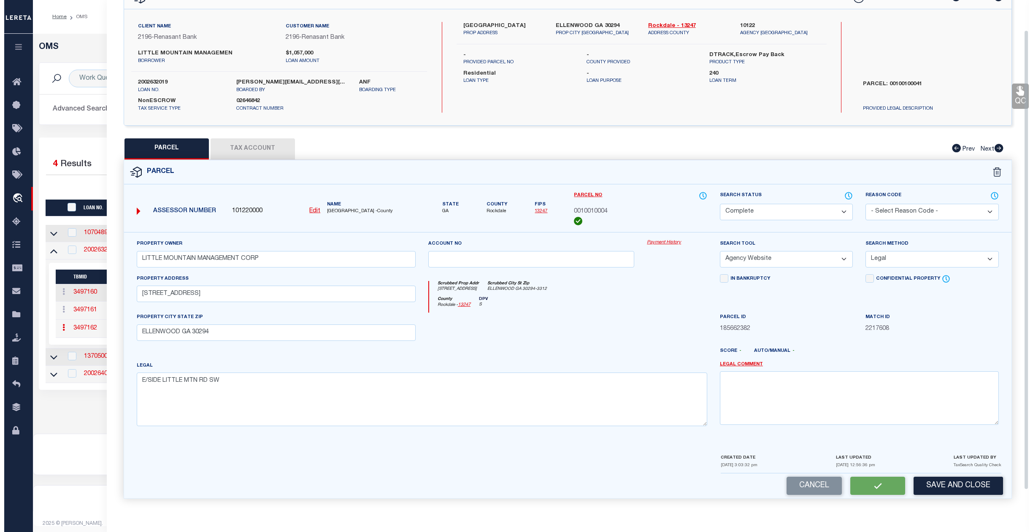
scroll to position [0, 0]
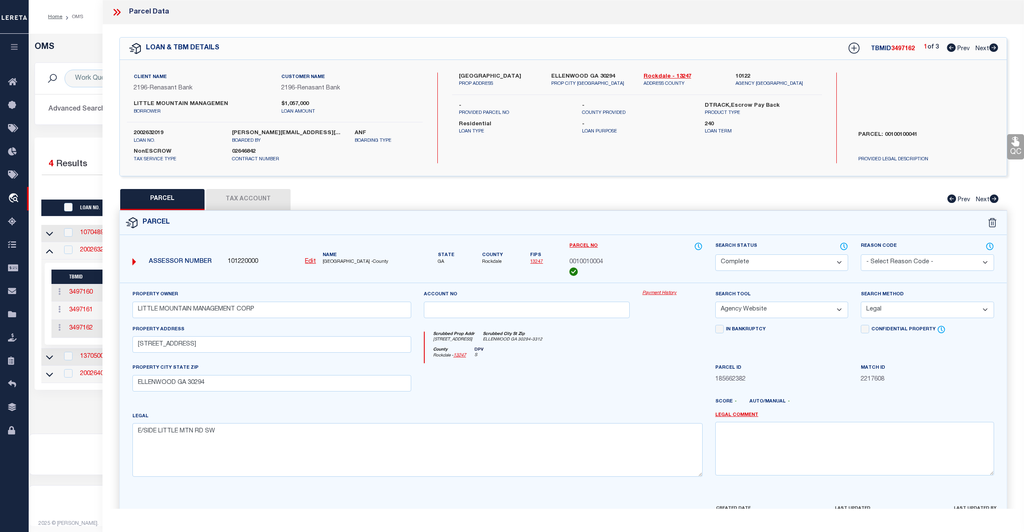
click at [80, 35] on div "OMS Work Queue is ThoughtFocus Active is Yes Loan No. TBMID FIPS Assigned To Se…" at bounding box center [527, 234] width 996 height 400
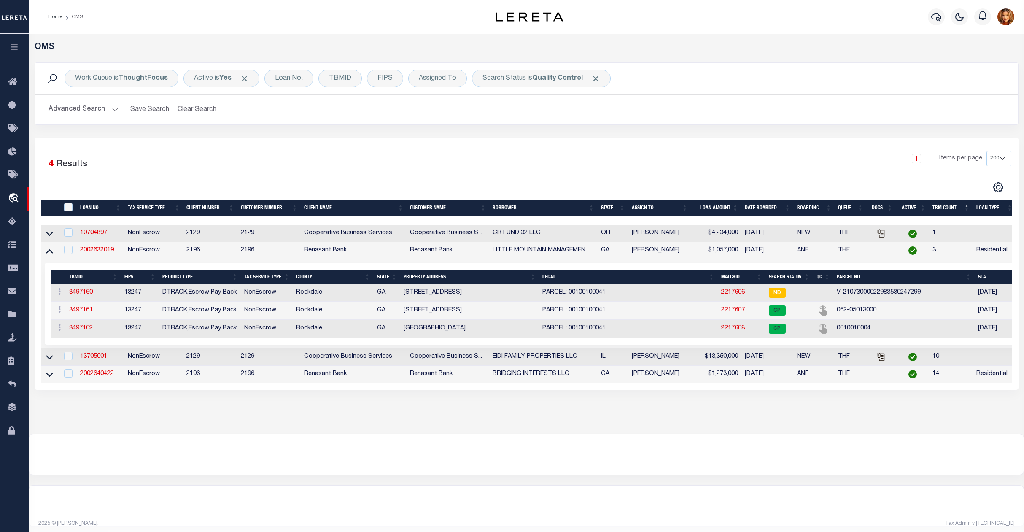
click at [79, 106] on button "Advanced Search" at bounding box center [84, 109] width 70 height 16
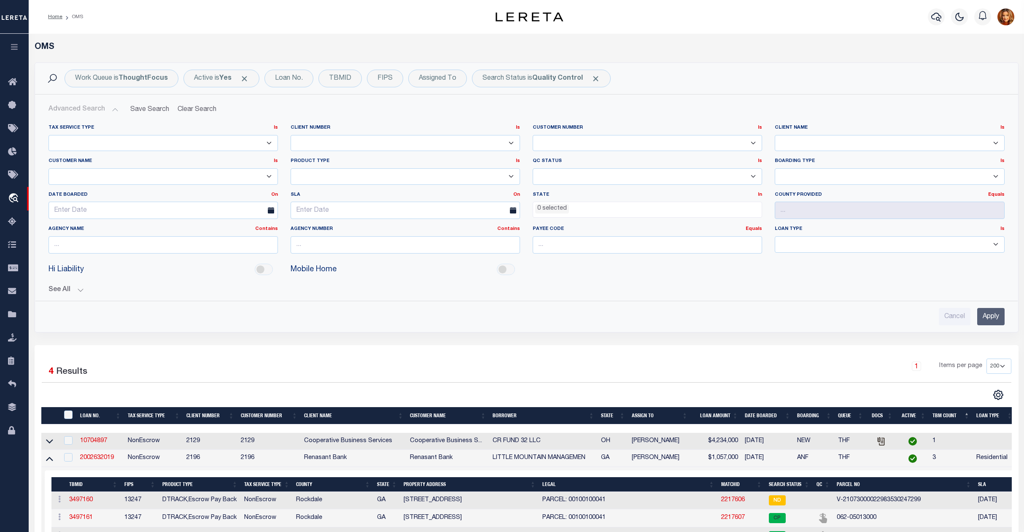
drag, startPoint x: 984, startPoint y: 319, endPoint x: 855, endPoint y: 318, distance: 129.5
click at [983, 318] on input "Apply" at bounding box center [991, 316] width 27 height 17
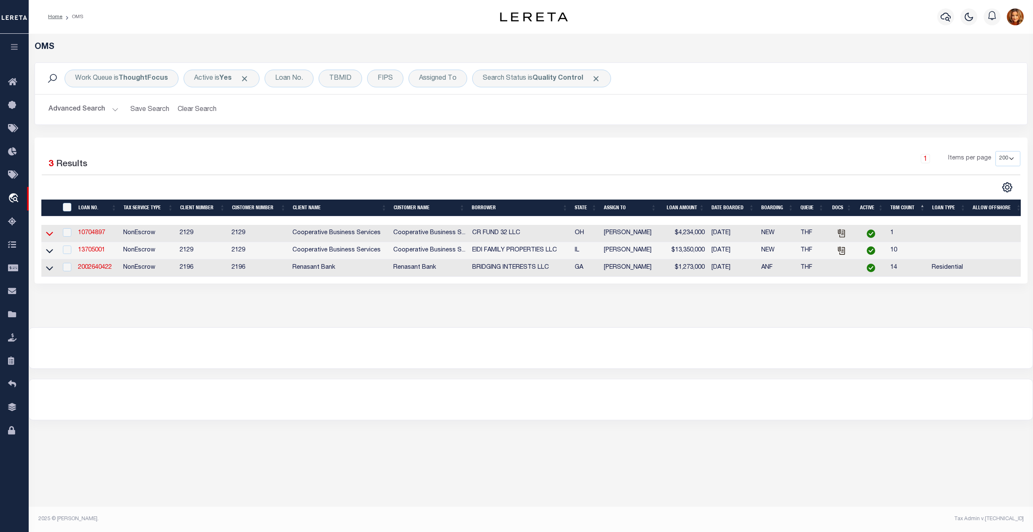
click at [47, 237] on icon at bounding box center [49, 233] width 7 height 9
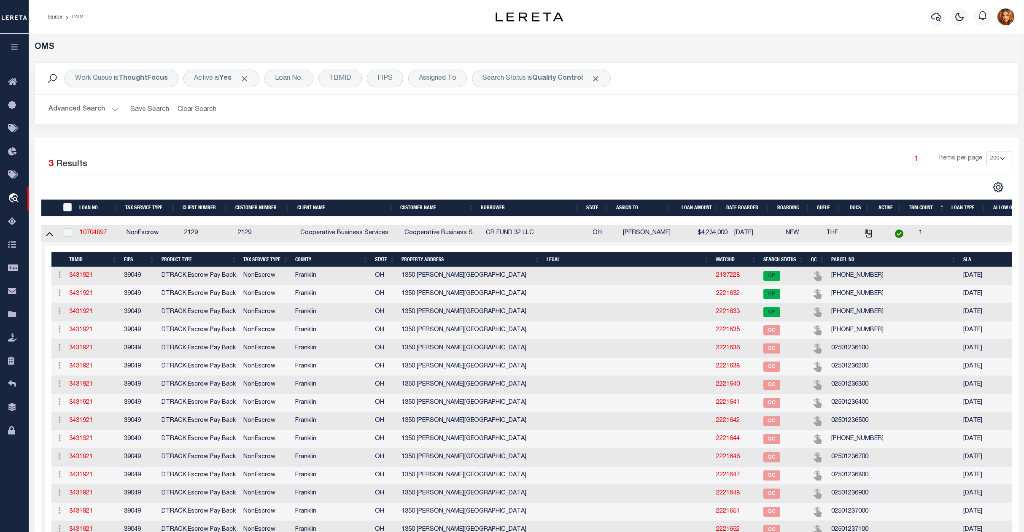
click at [47, 236] on icon at bounding box center [49, 234] width 7 height 4
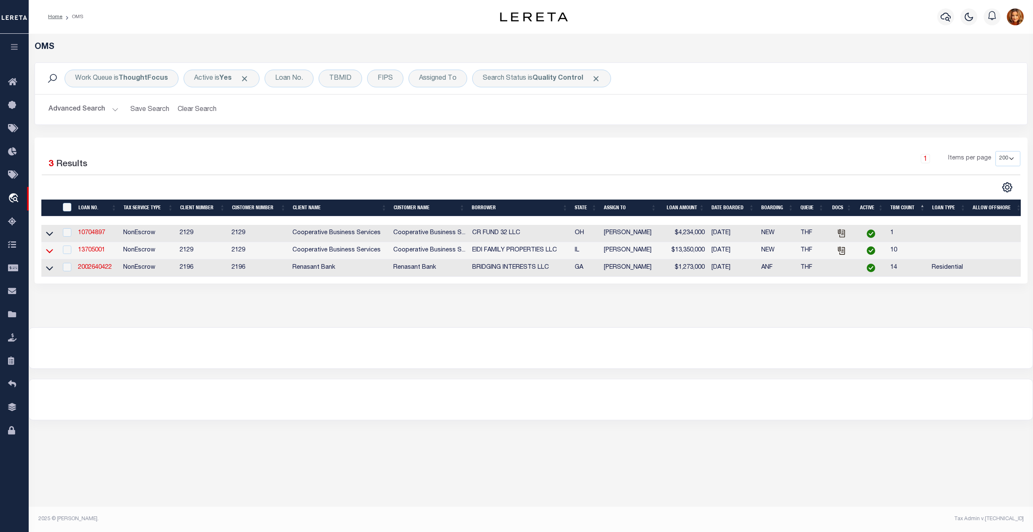
click at [50, 254] on icon at bounding box center [49, 250] width 7 height 9
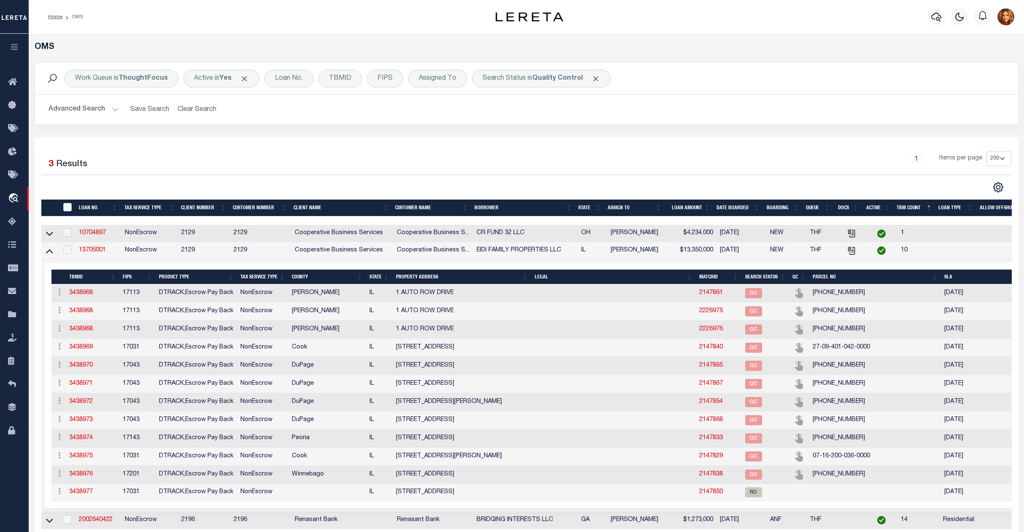
click at [50, 254] on icon at bounding box center [49, 251] width 7 height 4
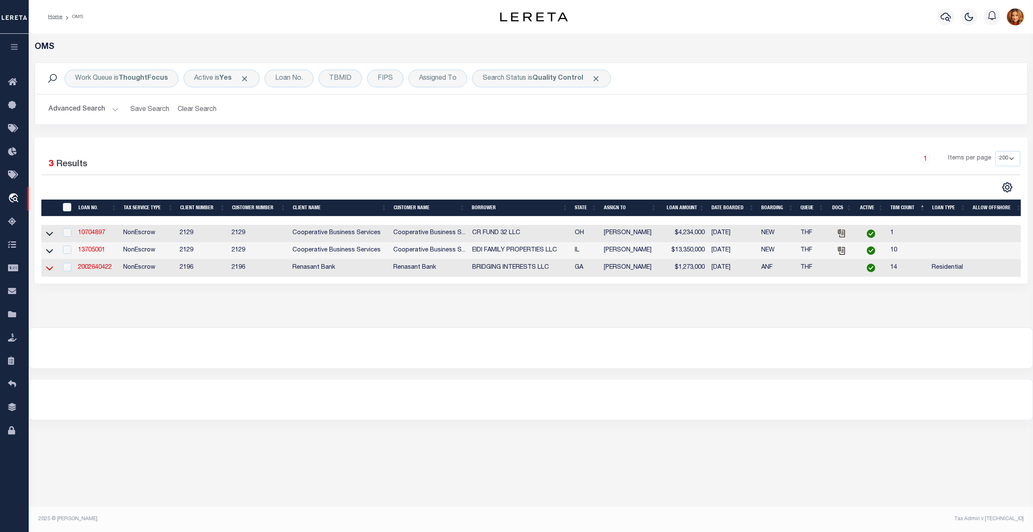
click at [47, 270] on icon at bounding box center [49, 268] width 7 height 4
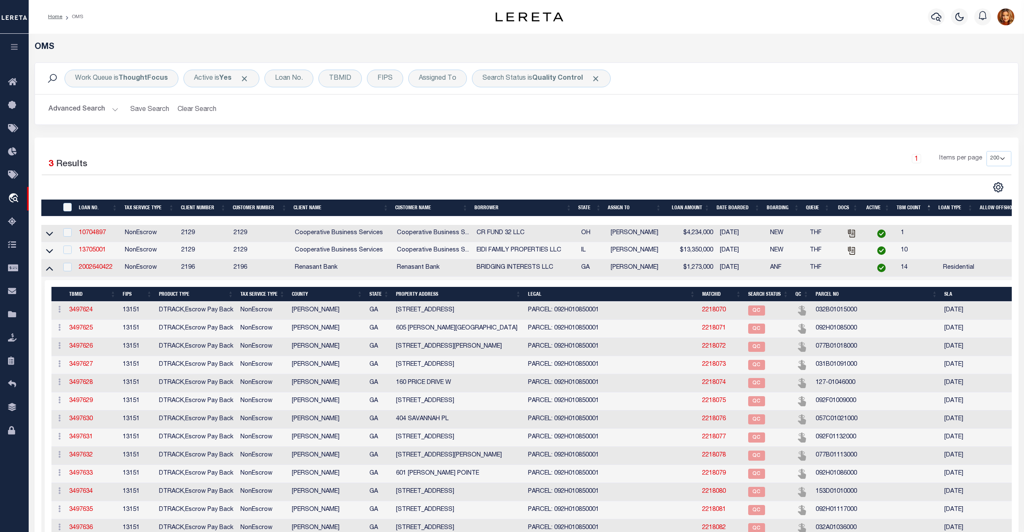
click at [47, 272] on icon at bounding box center [49, 268] width 7 height 9
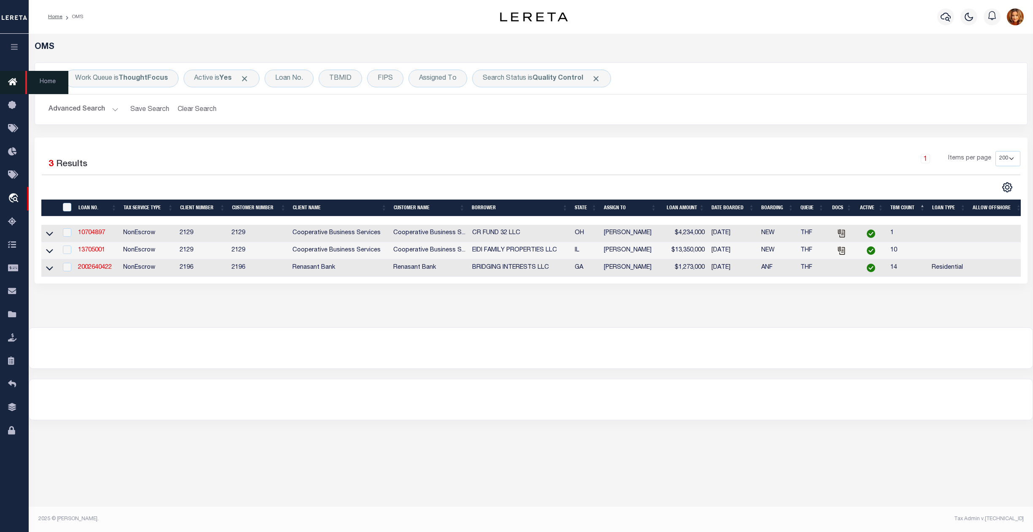
click at [12, 84] on icon at bounding box center [15, 82] width 14 height 11
